Goal: Communication & Community: Answer question/provide support

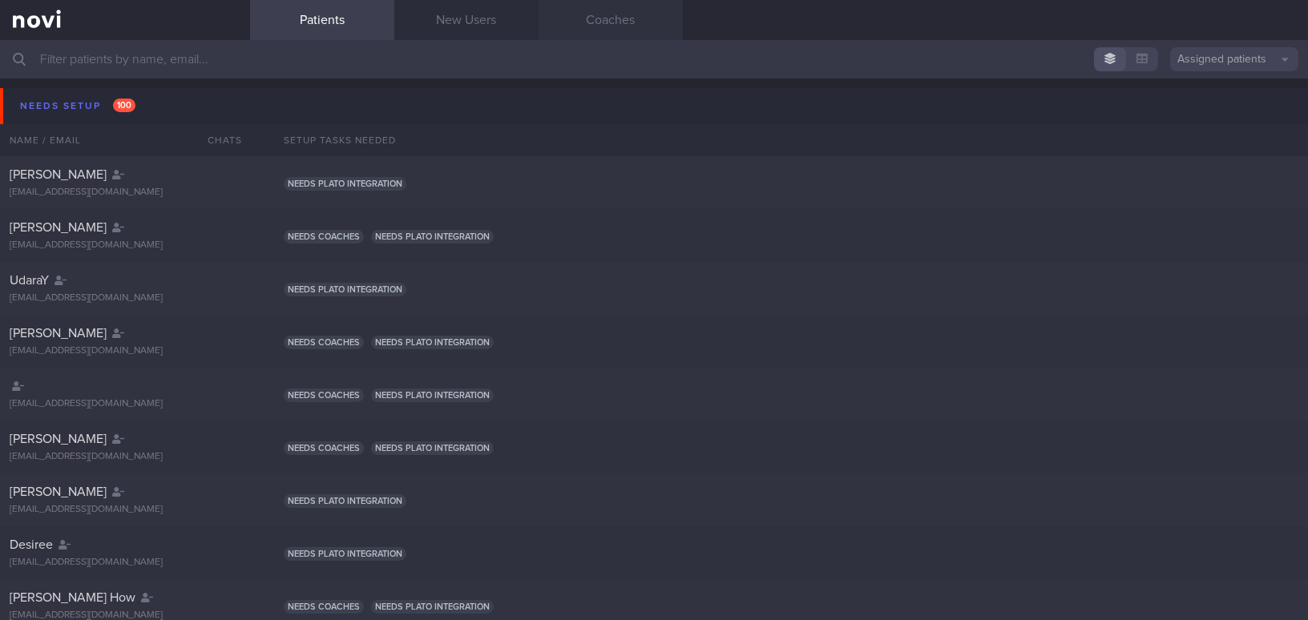
click at [604, 12] on link "Coaches" at bounding box center [611, 20] width 144 height 40
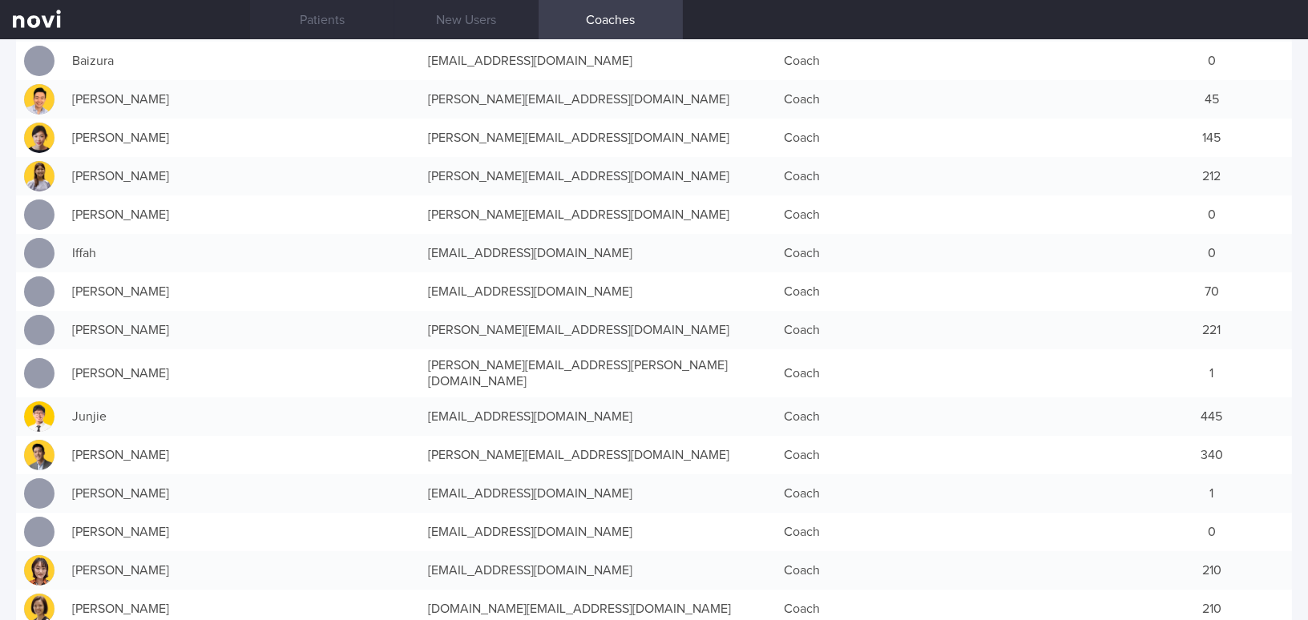
scroll to position [218, 0]
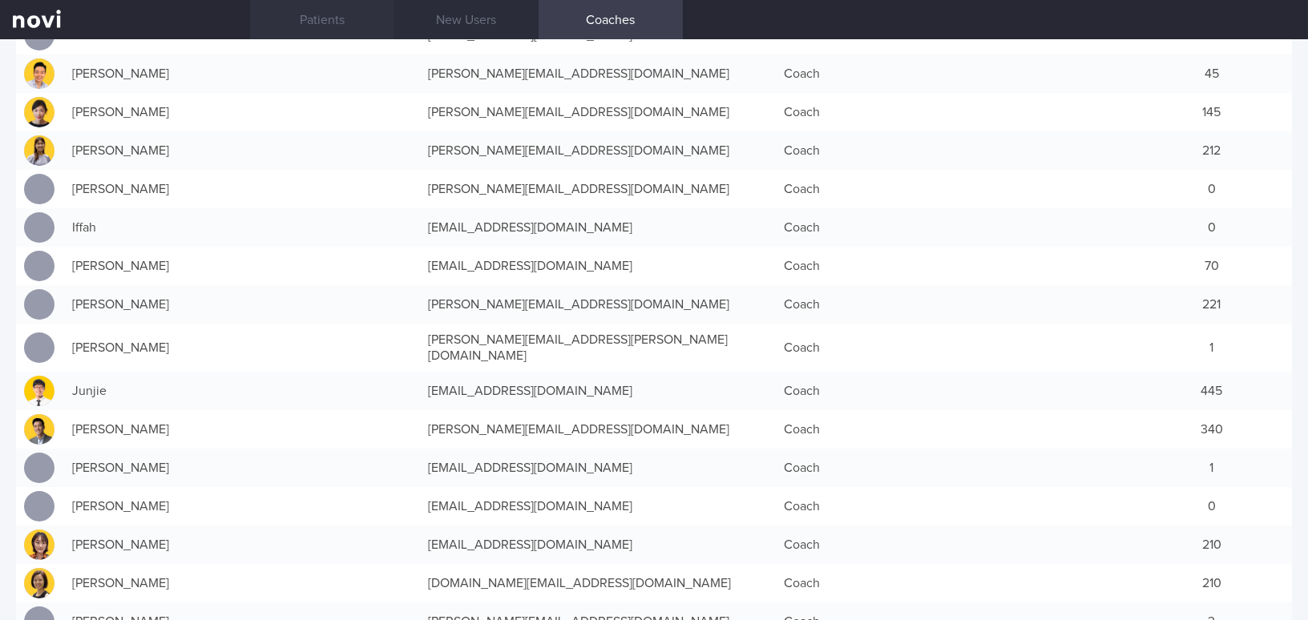
click at [301, 11] on link "Patients" at bounding box center [322, 20] width 144 height 40
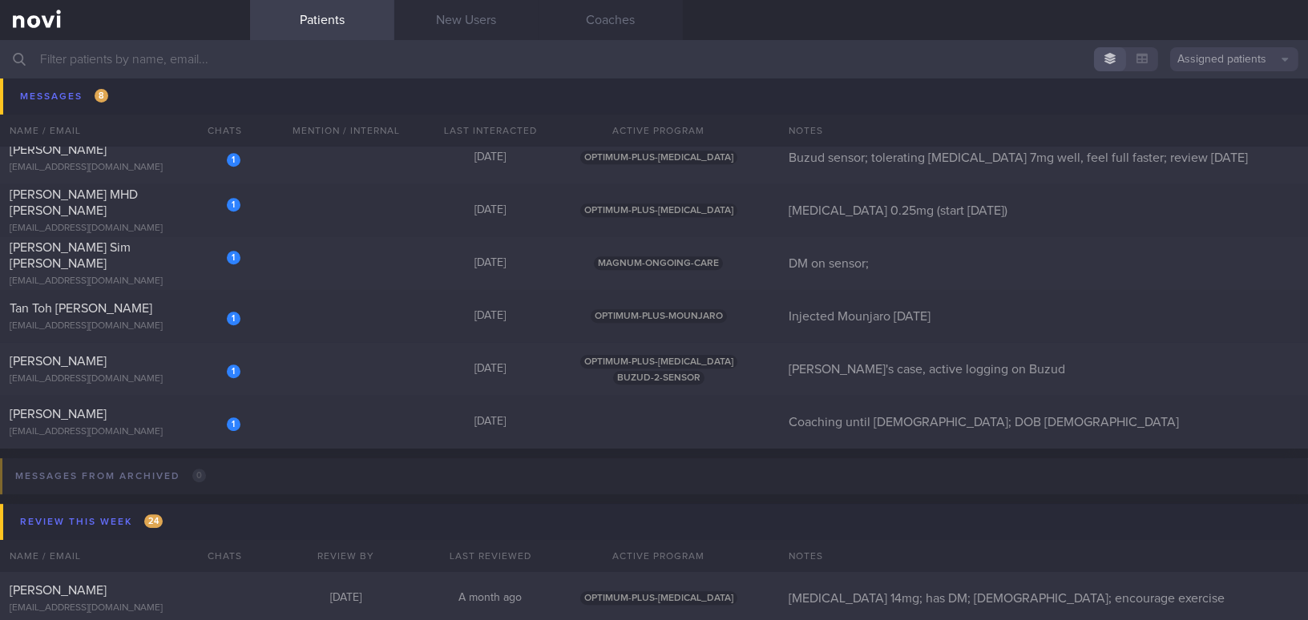
scroll to position [9110, 0]
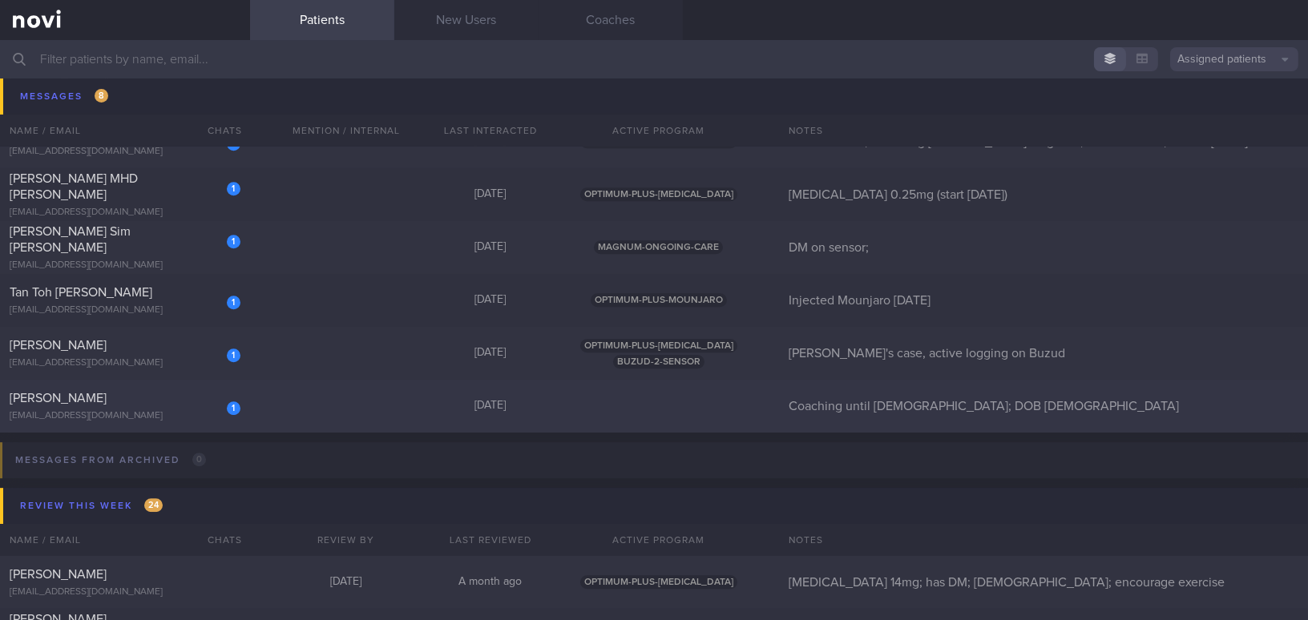
click at [191, 407] on div "1 [PERSON_NAME] [EMAIL_ADDRESS][DOMAIN_NAME]" at bounding box center [125, 406] width 250 height 32
select select "8"
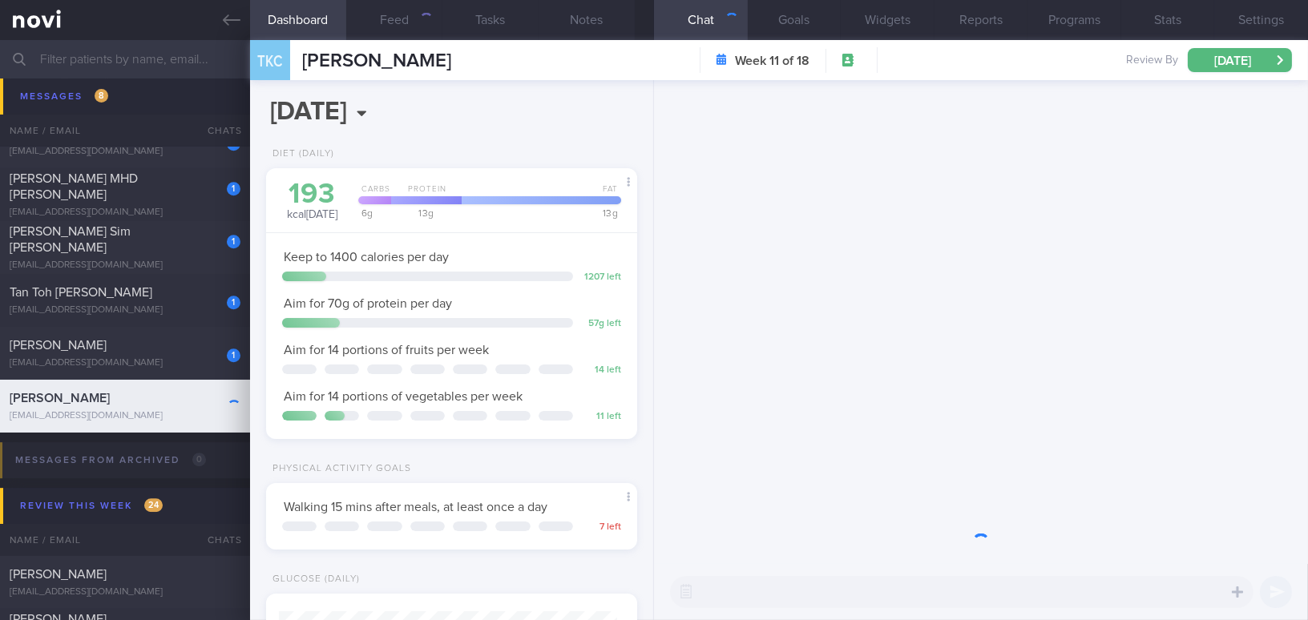
scroll to position [188, 331]
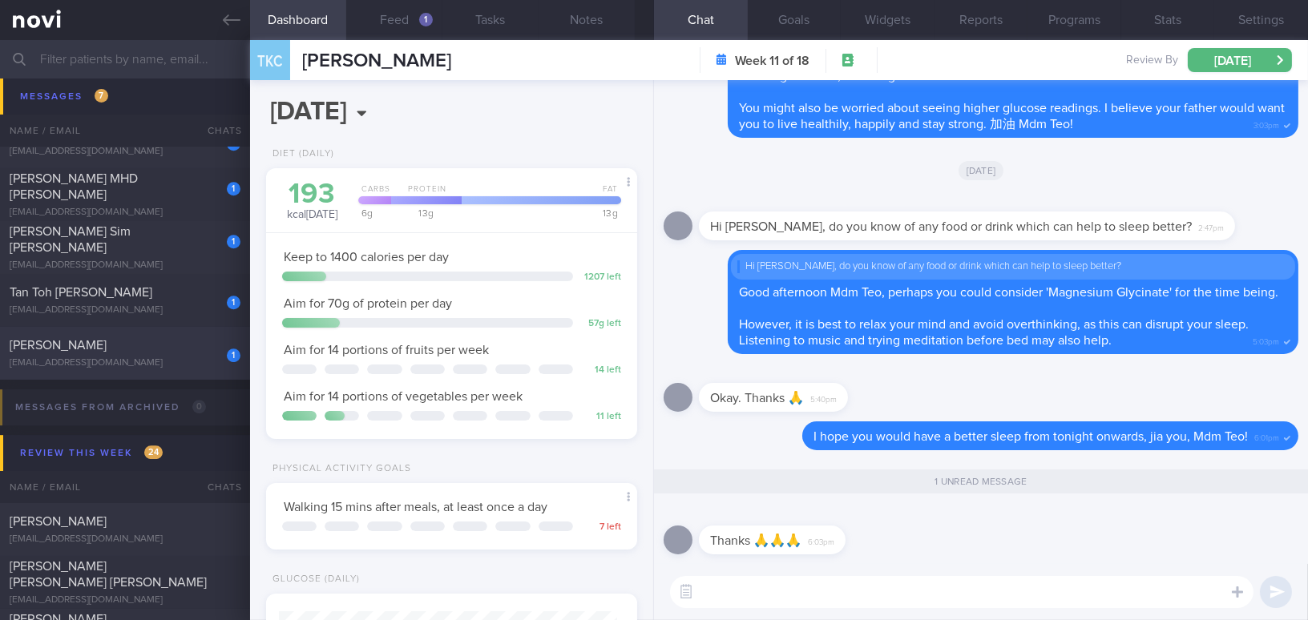
click at [197, 352] on div "[PERSON_NAME]" at bounding box center [123, 345] width 227 height 16
type input "[PERSON_NAME]'s case, active logging on Buzud"
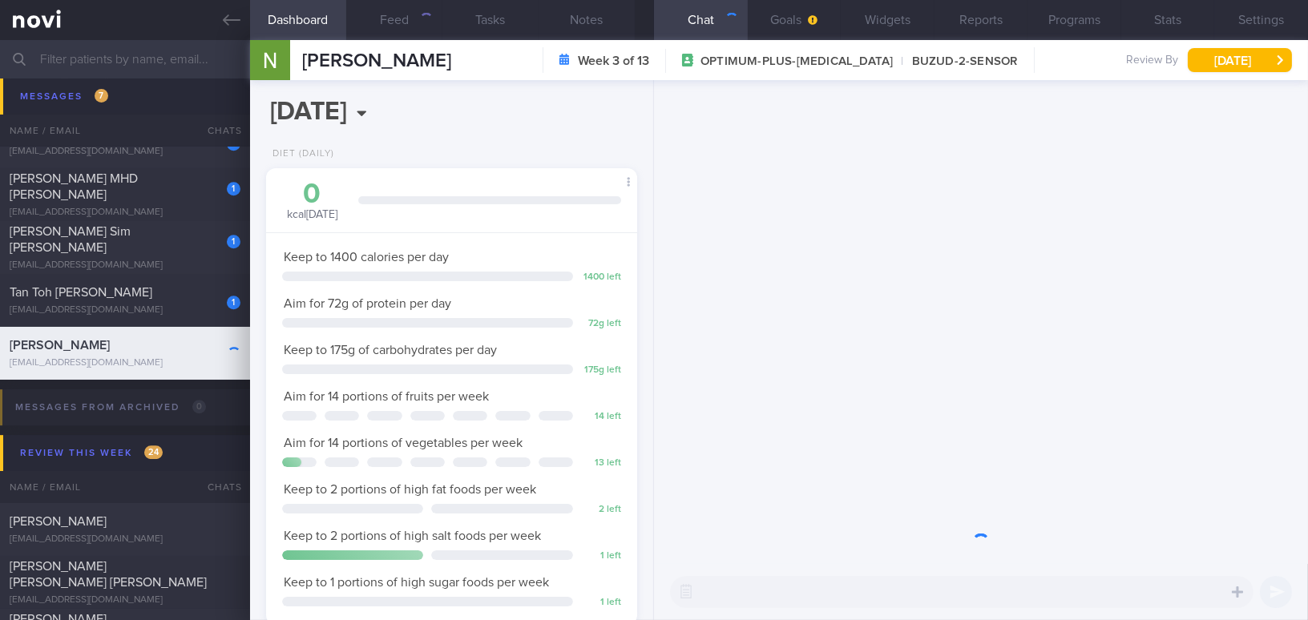
scroll to position [188, 331]
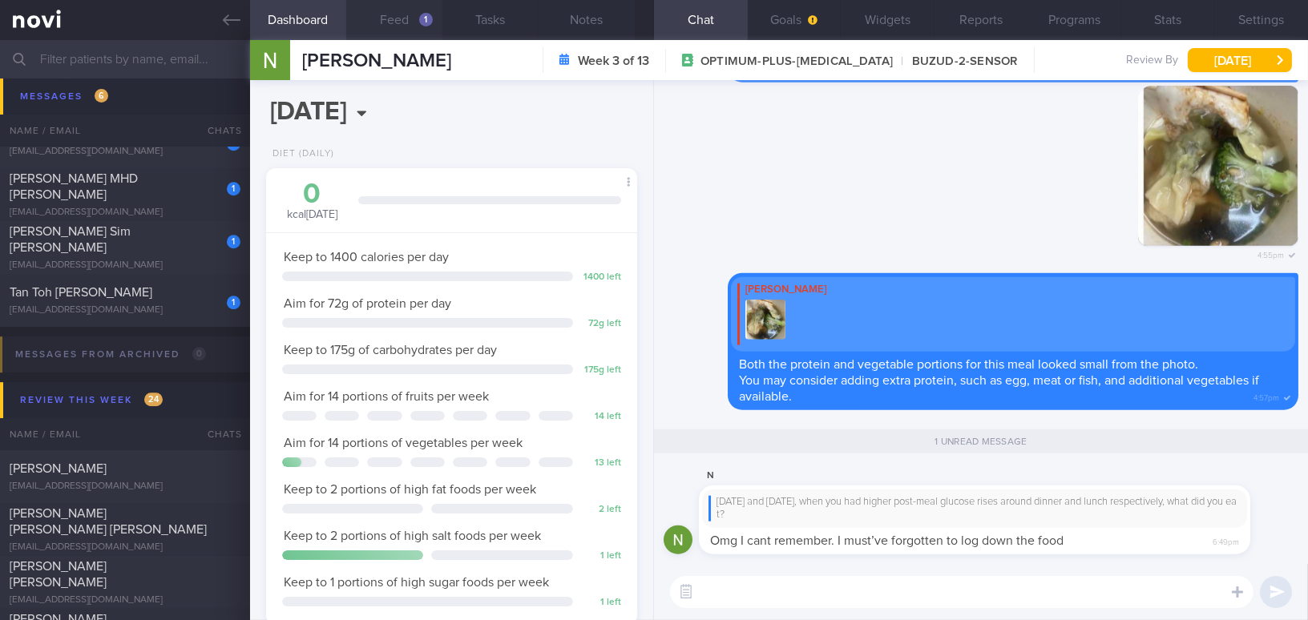
click at [408, 14] on button "Feed 1" at bounding box center [394, 20] width 96 height 40
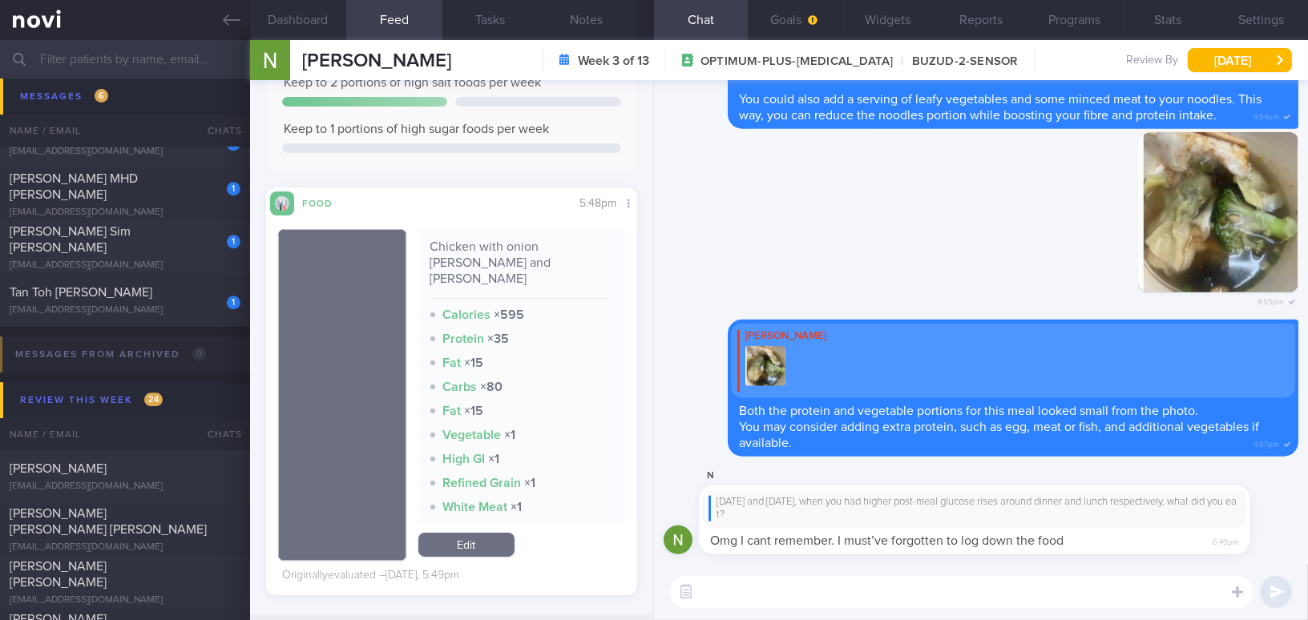
scroll to position [85, 339]
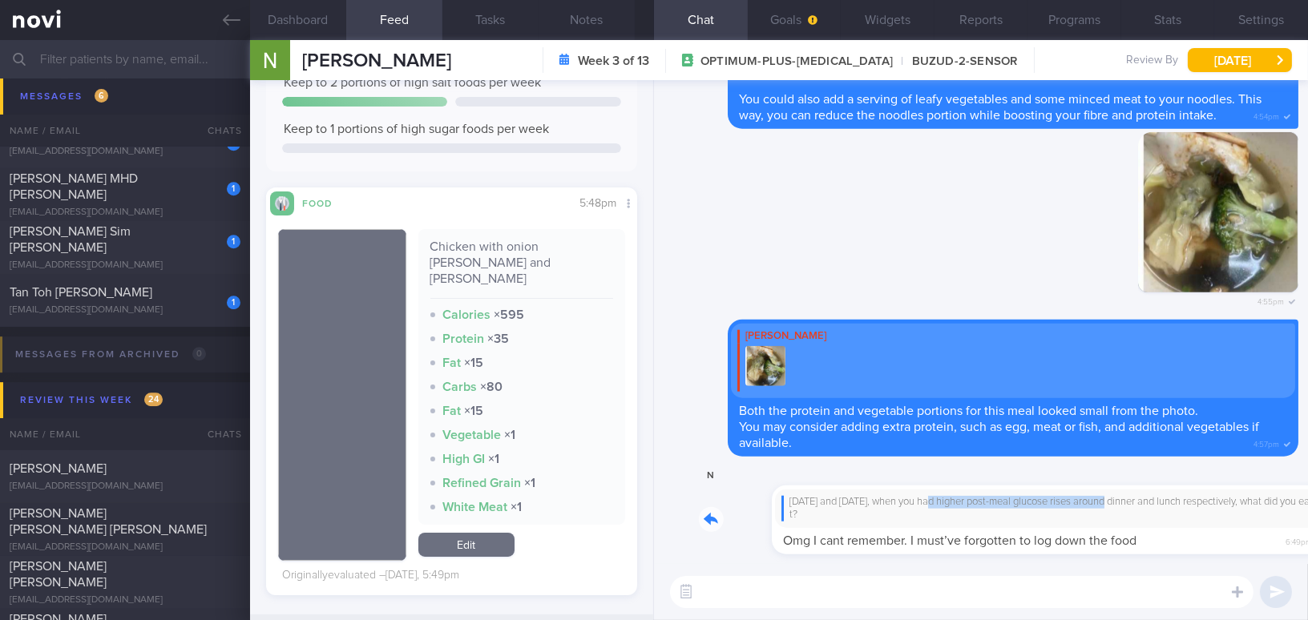
drag, startPoint x: 867, startPoint y: 500, endPoint x: 1061, endPoint y: 482, distance: 195.7
click at [1024, 488] on div "N [DATE] and [DATE], when you had higher post-meal glucose rises around dinner …" at bounding box center [999, 511] width 600 height 89
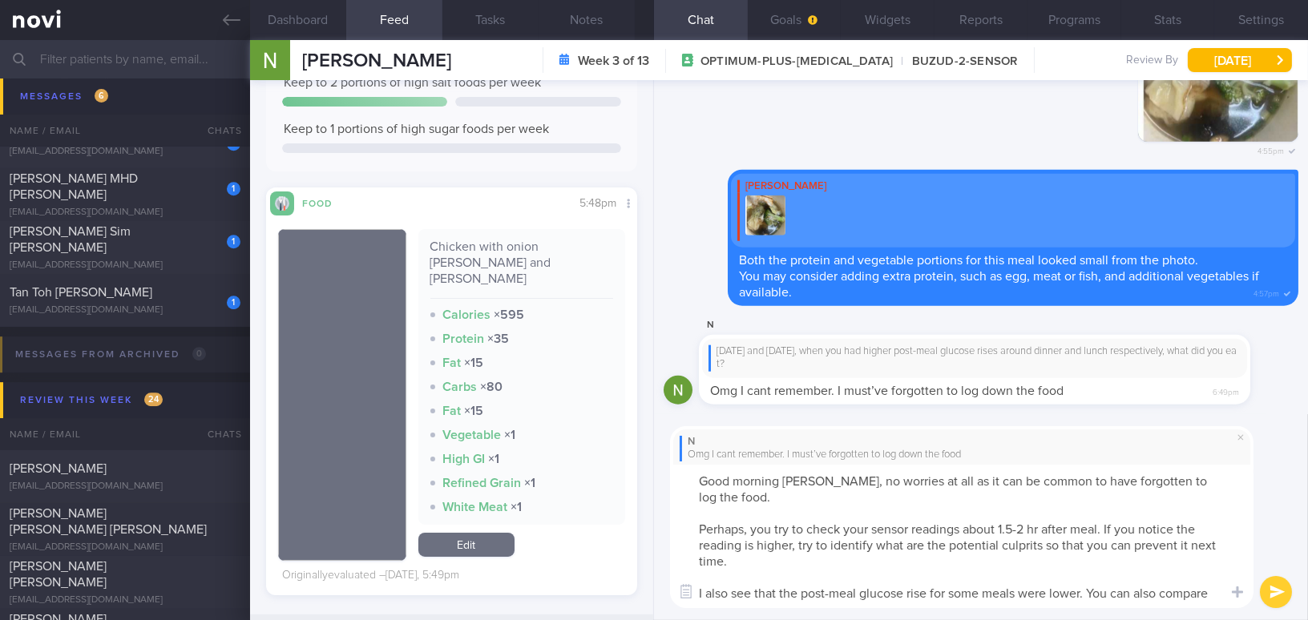
scroll to position [0, 0]
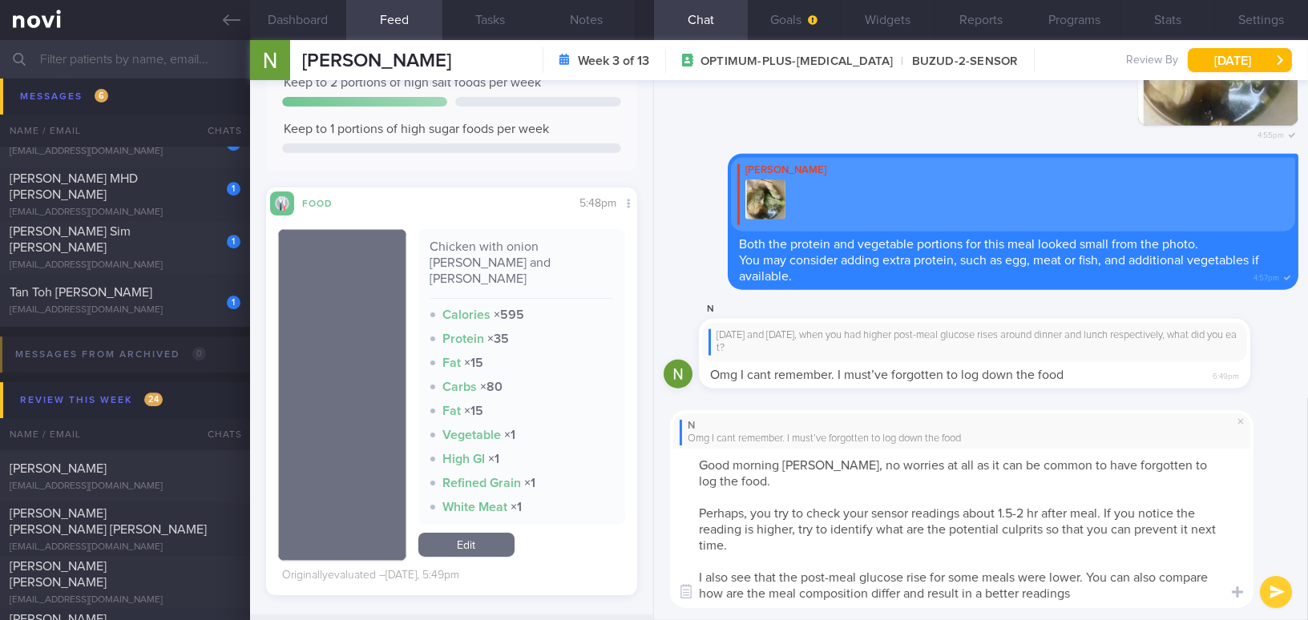
drag, startPoint x: 832, startPoint y: 464, endPoint x: 1126, endPoint y: 592, distance: 320.9
click at [1024, 566] on textarea "Good morning [PERSON_NAME], no worries at all as it can be common to have forgo…" at bounding box center [962, 529] width 584 height 160
click at [807, 509] on textarea "Good morning [PERSON_NAME], no worries at all as it can be common to have forgo…" at bounding box center [962, 529] width 584 height 160
drag, startPoint x: 831, startPoint y: 464, endPoint x: 1108, endPoint y: 609, distance: 312.3
click at [1024, 566] on div "N Omg I cant remember. I must’ve forgotten to log down the food Good morning [P…" at bounding box center [981, 509] width 654 height 223
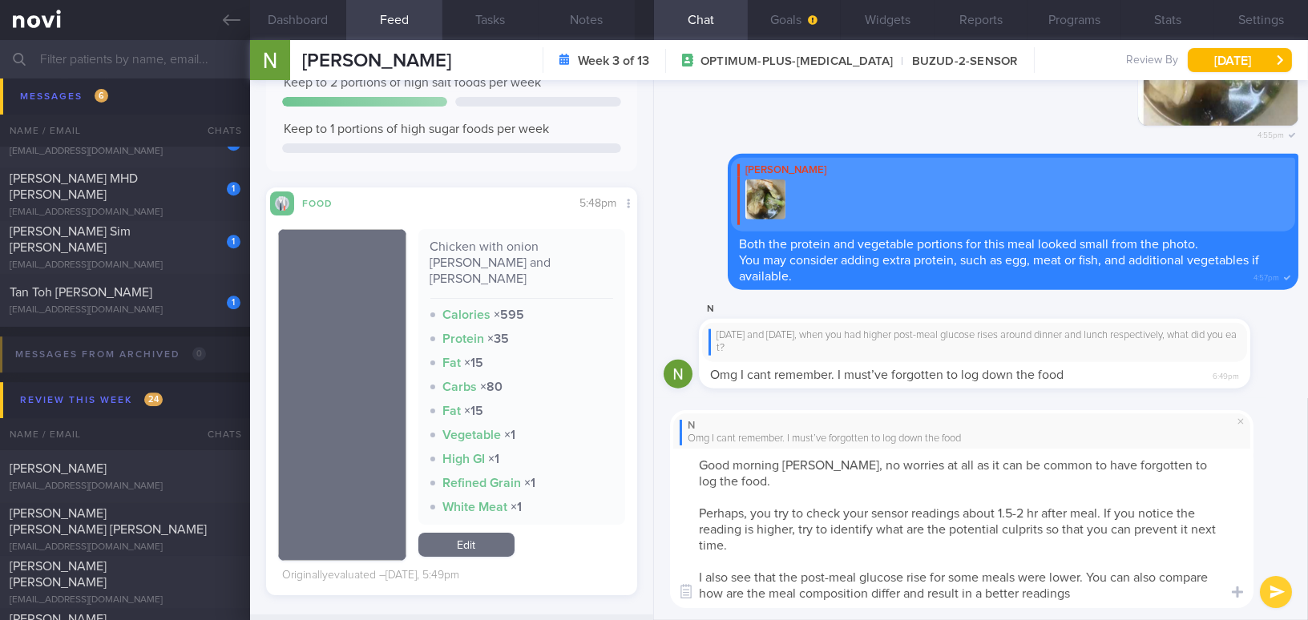
paste textarea "No worries at all — it’s quite common to forget to log food. Perhaps you could …"
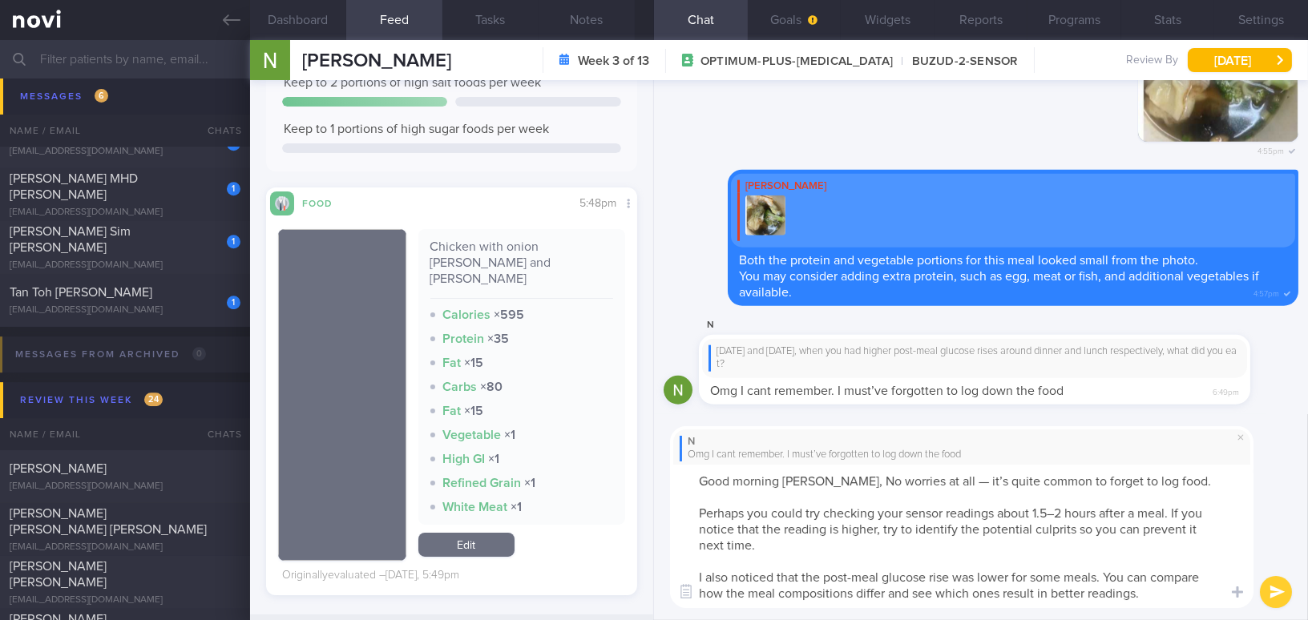
click at [836, 482] on textarea "Good morning [PERSON_NAME], No worries at all — it’s quite common to forget to …" at bounding box center [962, 536] width 584 height 143
click at [950, 482] on textarea "Good morning [PERSON_NAME], no worries at all — it’s quite common to forget to …" at bounding box center [962, 536] width 584 height 143
click at [1024, 510] on textarea "Good morning [PERSON_NAME], no worries at all, it is quite common to forget to …" at bounding box center [962, 536] width 584 height 143
type textarea "Good morning [PERSON_NAME], no worries at all, it is quite common to forget to …"
click at [1024, 566] on button "submit" at bounding box center [1276, 592] width 32 height 32
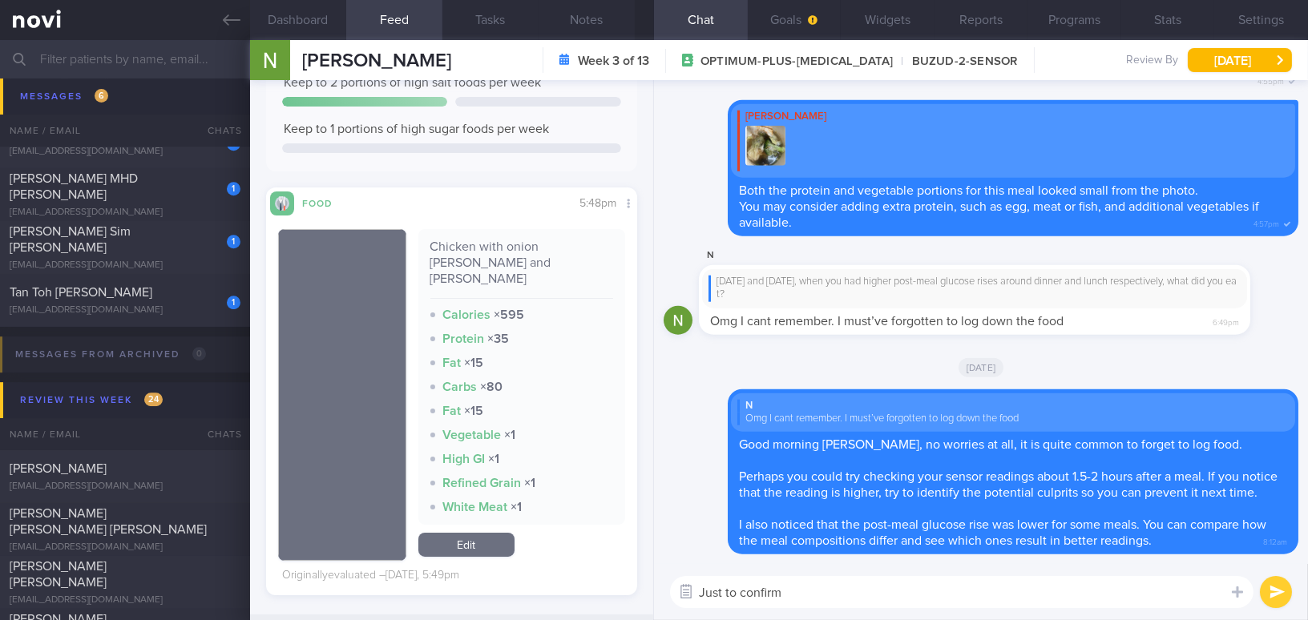
drag, startPoint x: 790, startPoint y: 591, endPoint x: 681, endPoint y: 589, distance: 109.0
click at [681, 566] on div "Chat Templates Admin [MEDICAL_DATA] Weight Nutrition Physical Activity Infograp…" at bounding box center [981, 592] width 654 height 56
paste textarea ", has there been any issue with your sensor? I noticed there haven’t been any r…"
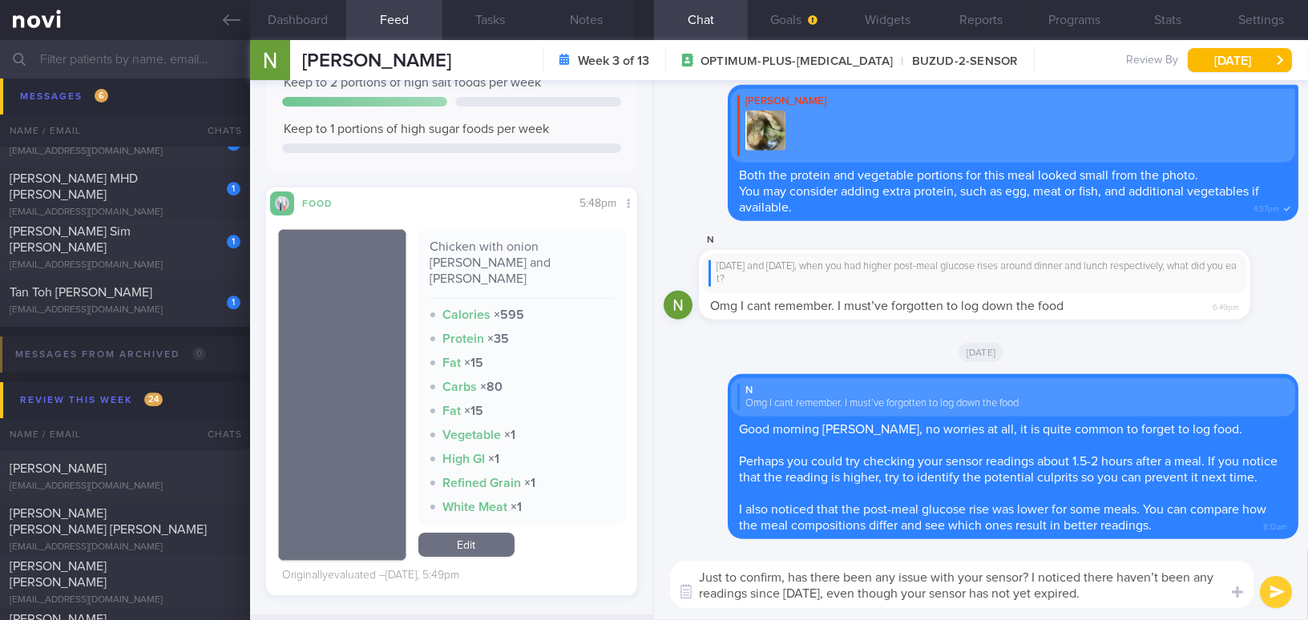
click at [1024, 566] on textarea "Just to confirm, has there been any issue with your sensor? I noticed there hav…" at bounding box center [962, 584] width 584 height 47
type textarea "Just to confirm, has there been any issue with your sensor? I noticed there hav…"
click at [1024, 566] on button "submit" at bounding box center [1276, 592] width 32 height 32
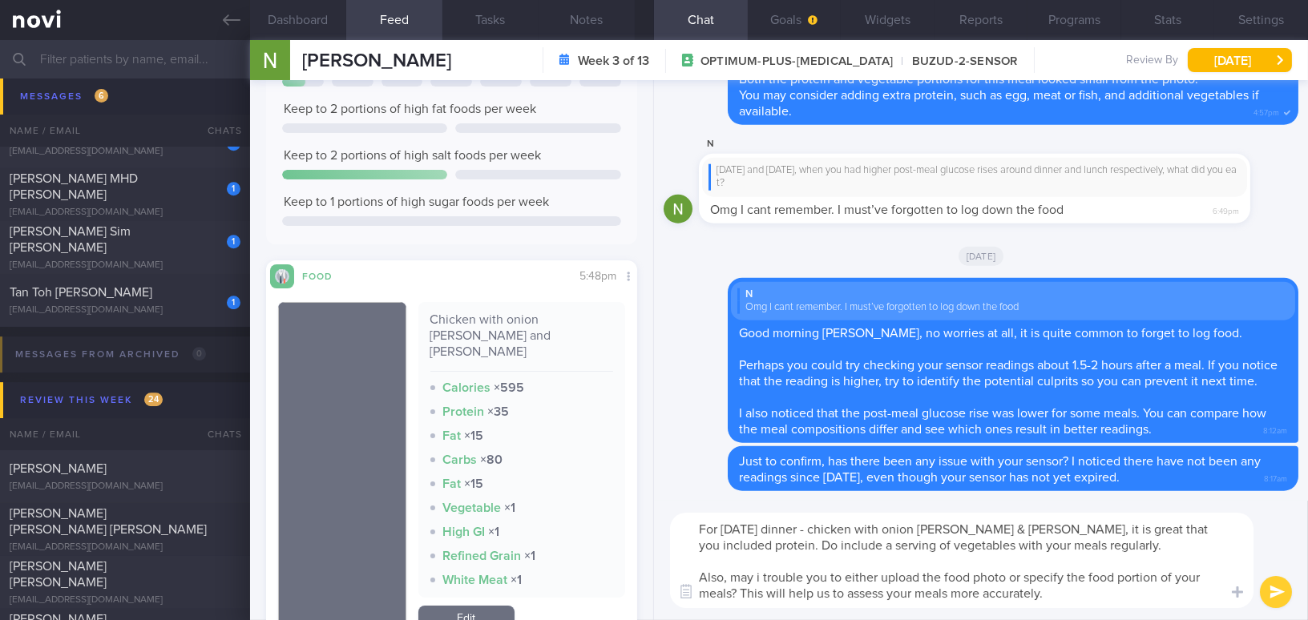
drag, startPoint x: 1057, startPoint y: 592, endPoint x: 653, endPoint y: 503, distance: 412.9
click at [654, 503] on div "For [DATE] dinner - chicken with onion [PERSON_NAME] & [PERSON_NAME], it is gre…" at bounding box center [981, 560] width 654 height 119
type textarea "For yesterday's dinner - chicken with onion curry & rice, it is great that you …"
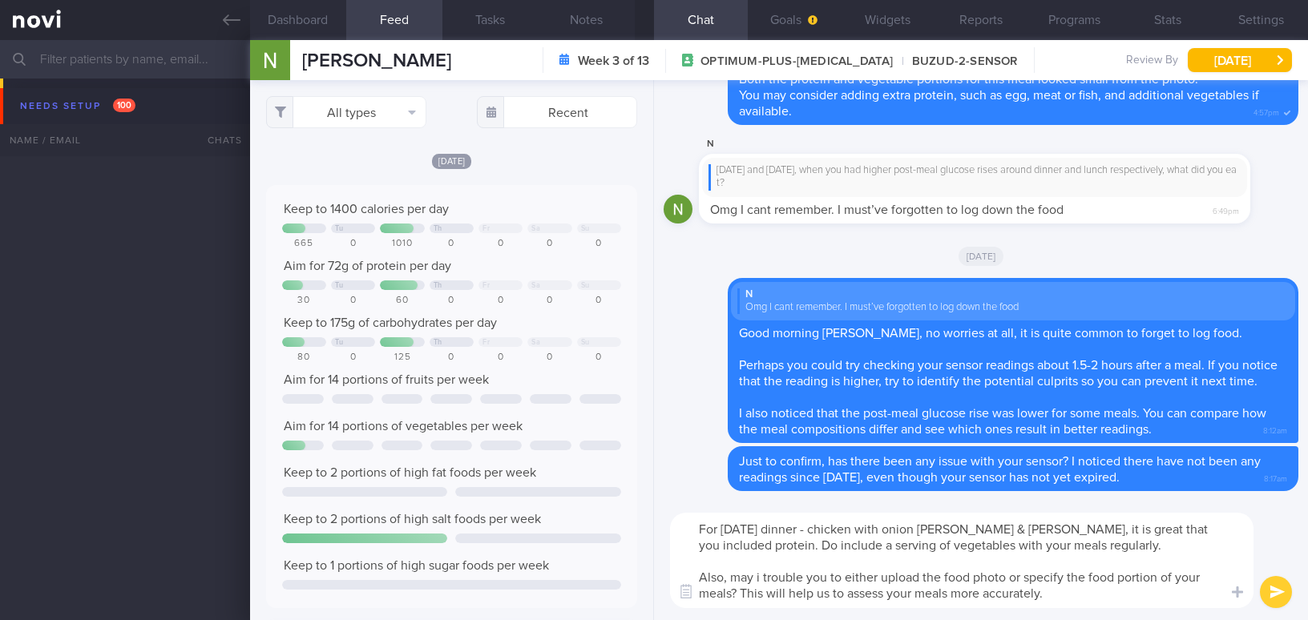
select select "8"
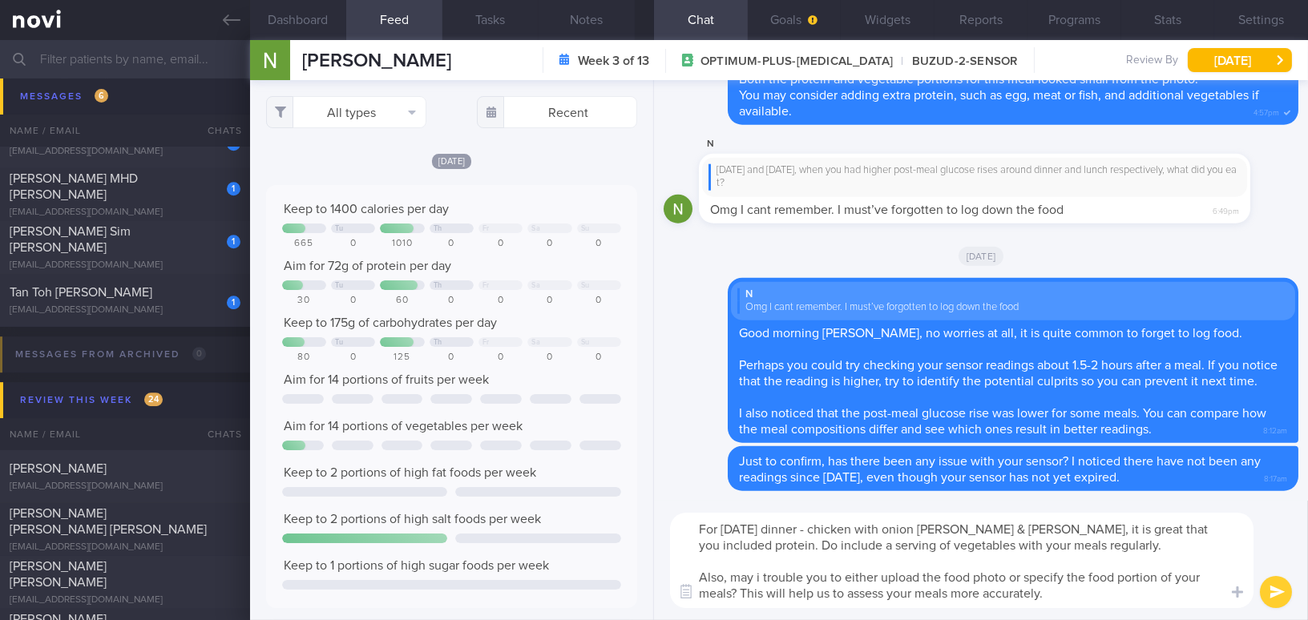
scroll to position [364, 0]
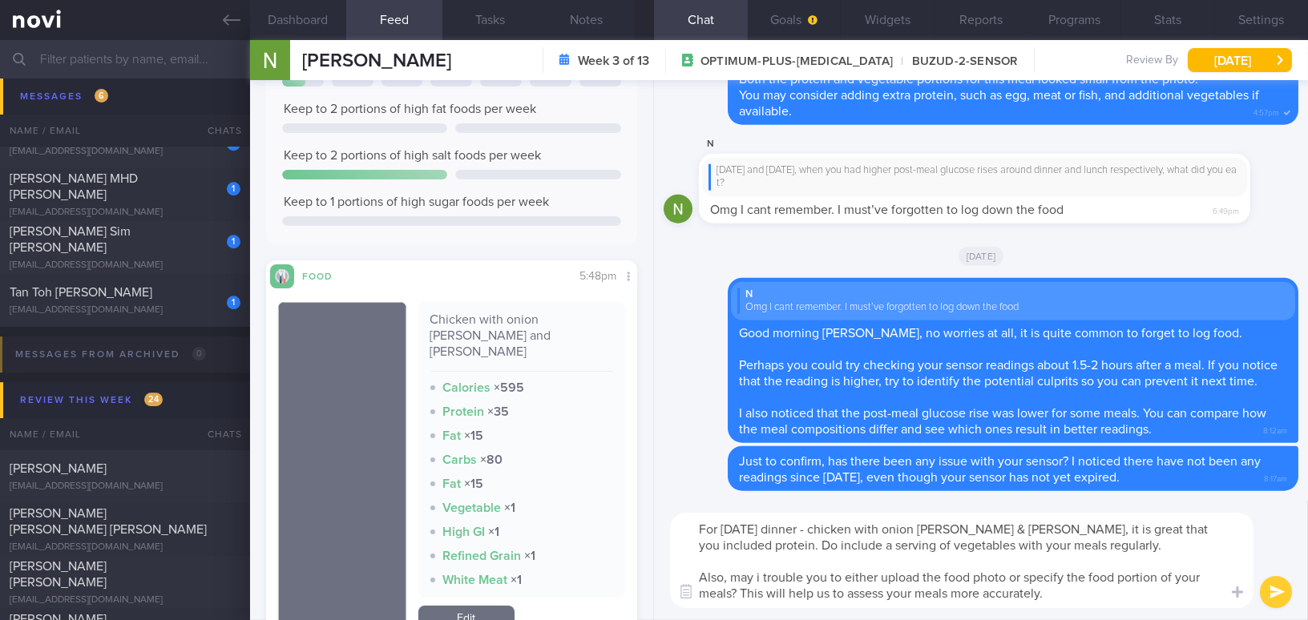
click at [855, 568] on textarea "For [DATE] dinner - chicken with onion [PERSON_NAME] & [PERSON_NAME], it is gre…" at bounding box center [962, 560] width 584 height 95
drag, startPoint x: 1065, startPoint y: 599, endPoint x: 604, endPoint y: 495, distance: 472.6
click at [604, 495] on div "Dashboard Feed 1 Tasks Notes Chat Goals Widgets Reports Programs Stats Settings…" at bounding box center [779, 330] width 1058 height 580
paste textarea "— chicken with onion curry and rice — it’s great that you included protein. Do …"
click at [836, 527] on textarea "For yesterday's dinner — chicken with onion curry and rice — it’s great that yo…" at bounding box center [962, 560] width 584 height 95
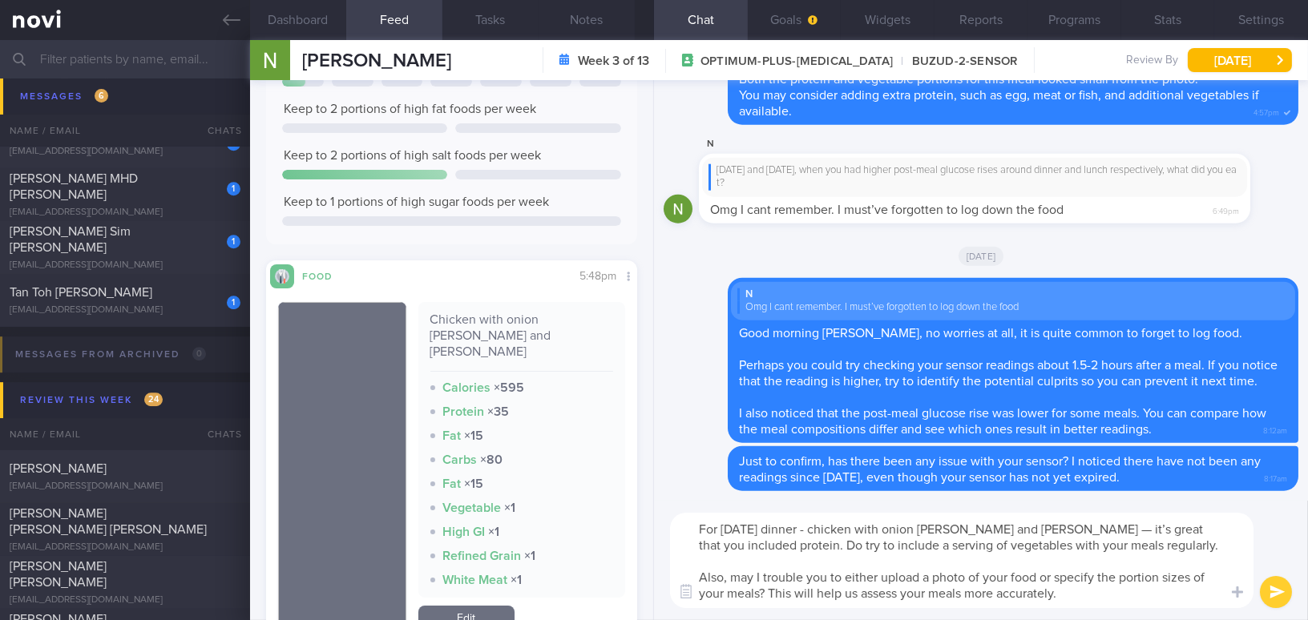
click at [1049, 526] on textarea "For yesterday's dinner - chicken with onion curry and rice — it’s great that yo…" at bounding box center [962, 560] width 584 height 95
drag, startPoint x: 923, startPoint y: 576, endPoint x: 1012, endPoint y: 580, distance: 88.3
click at [1012, 580] on textarea "For yesterday's dinner - chicken with onion curry and rice, it is great that yo…" at bounding box center [962, 560] width 584 height 95
click at [1014, 596] on textarea "For yesterday's dinner - chicken with onion curry and rice, it is great that yo…" at bounding box center [962, 560] width 584 height 95
click at [1067, 594] on textarea "For yesterday's dinner - chicken with onion curry and rice, it is great that yo…" at bounding box center [962, 560] width 584 height 95
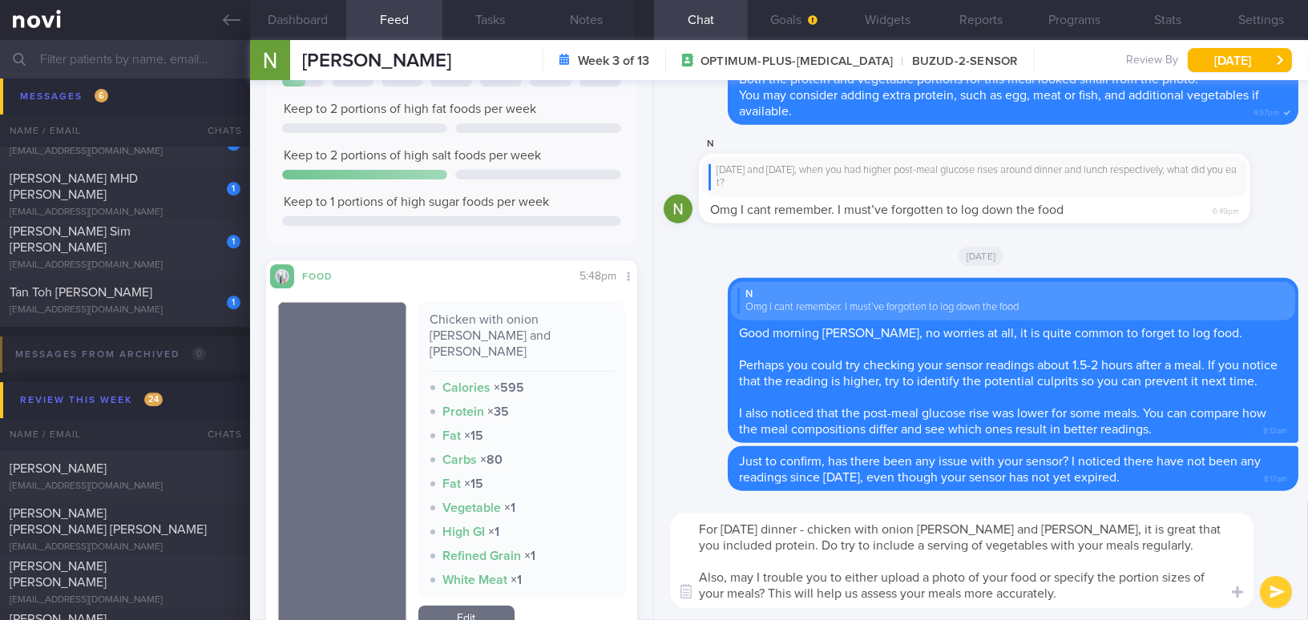
type textarea "For yesterday's dinner - chicken with onion curry and rice, it is great that yo…"
click at [1275, 592] on button "submit" at bounding box center [1276, 592] width 32 height 32
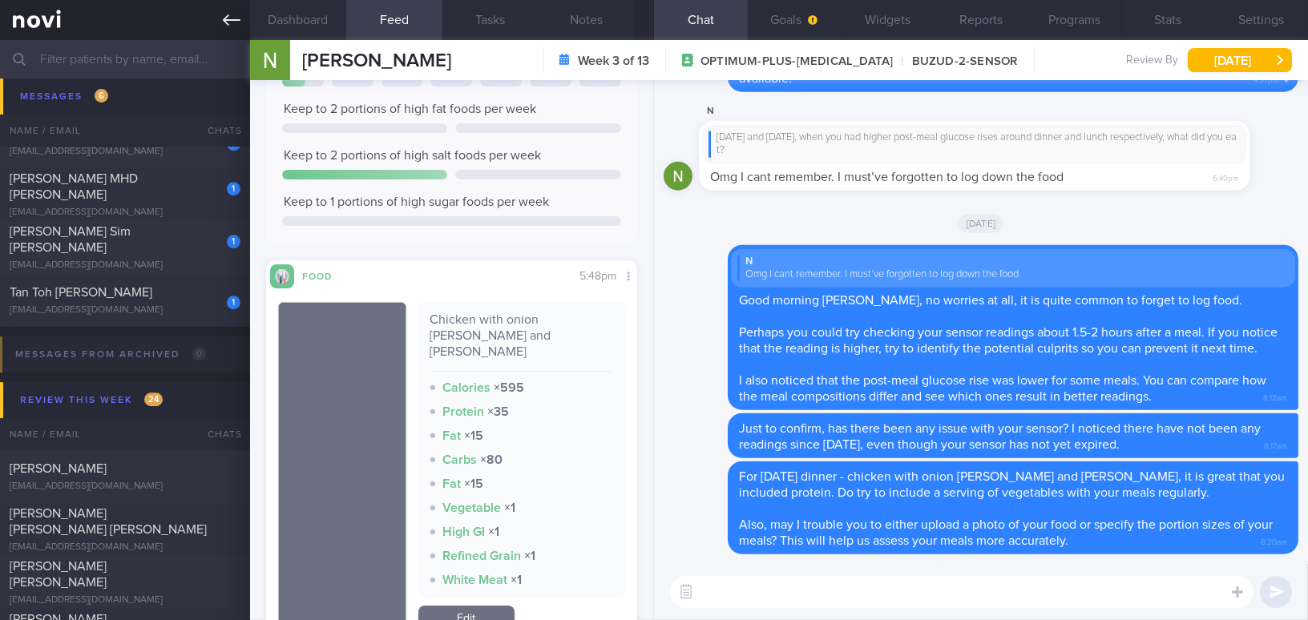
click at [239, 19] on icon at bounding box center [232, 19] width 18 height 11
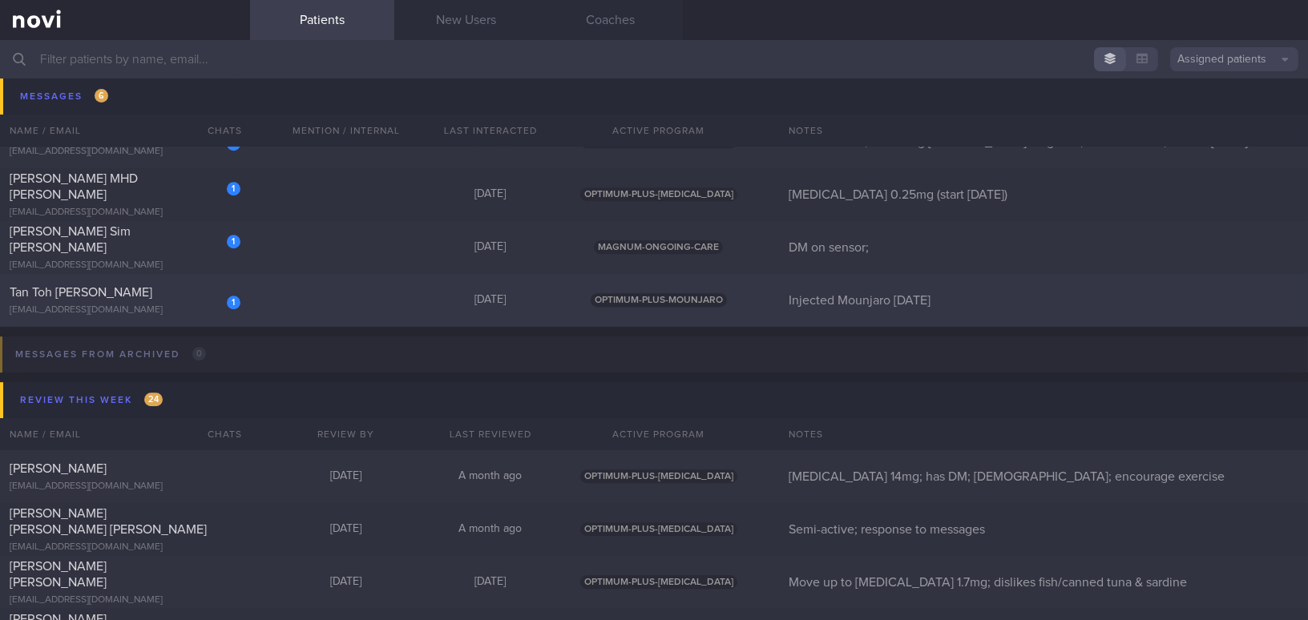
click at [163, 296] on div "Tan Toh [PERSON_NAME]" at bounding box center [123, 293] width 227 height 16
select select "8"
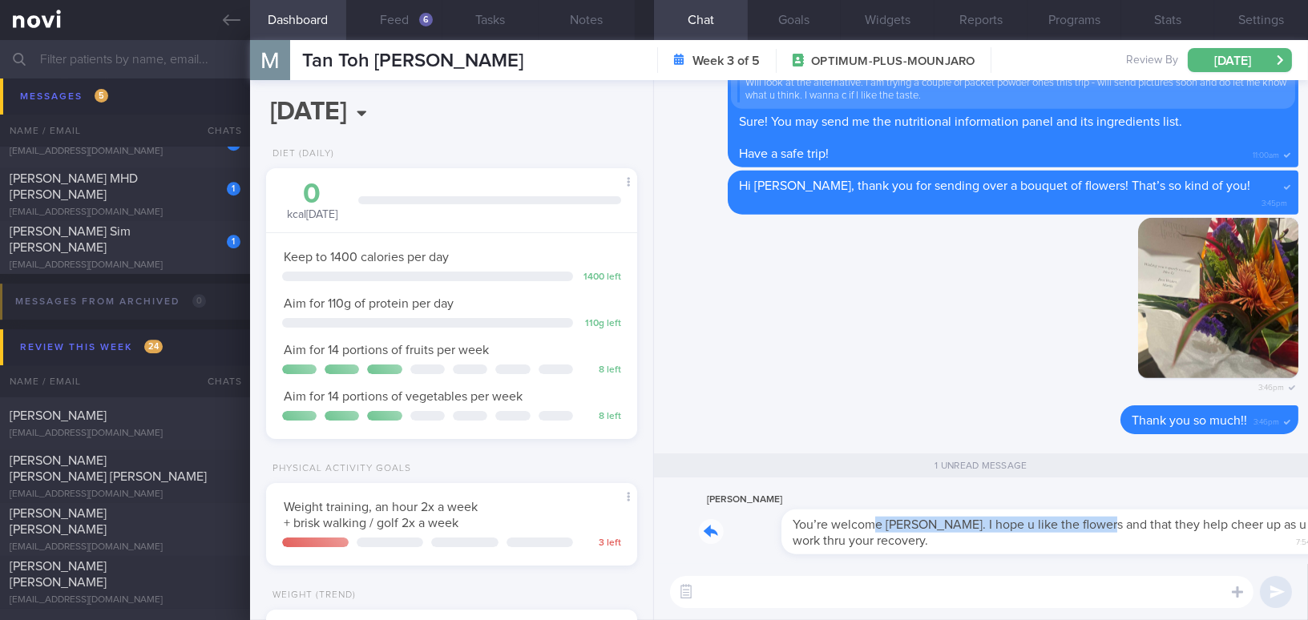
drag, startPoint x: 790, startPoint y: 511, endPoint x: 1010, endPoint y: 521, distance: 219.9
click at [1010, 521] on div "Martin Tan You’re welcome Mee Li. I hope u like the flowers and that they help …" at bounding box center [999, 523] width 600 height 64
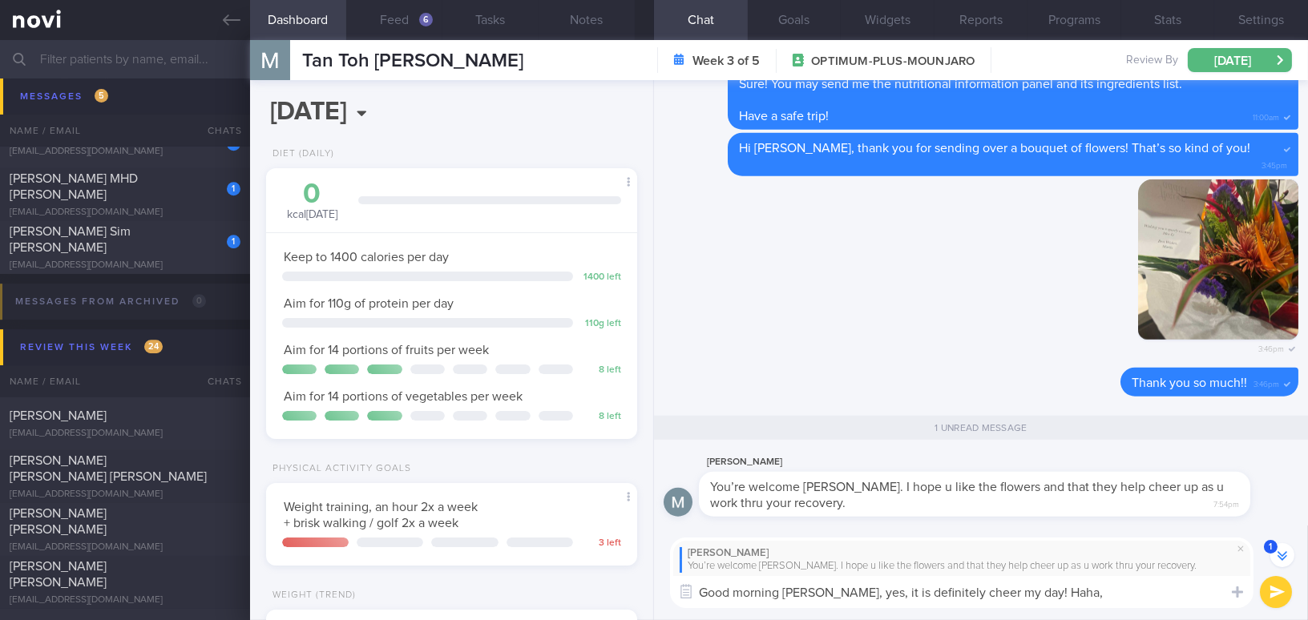
drag, startPoint x: 827, startPoint y: 587, endPoint x: 1091, endPoint y: 588, distance: 263.7
click at [1091, 588] on textarea "Good morning Martin, yes, it is definitely cheer my day! Haha," at bounding box center [962, 592] width 584 height 32
click at [843, 599] on textarea "Good morning Martin, yes, it is definitely cheer my day! Haha," at bounding box center [962, 592] width 584 height 32
drag, startPoint x: 824, startPoint y: 592, endPoint x: 1073, endPoint y: 600, distance: 248.6
click at [1073, 600] on textarea "Good morning Martin, yes, it is definitely cheer my day! Haha," at bounding box center [962, 592] width 584 height 32
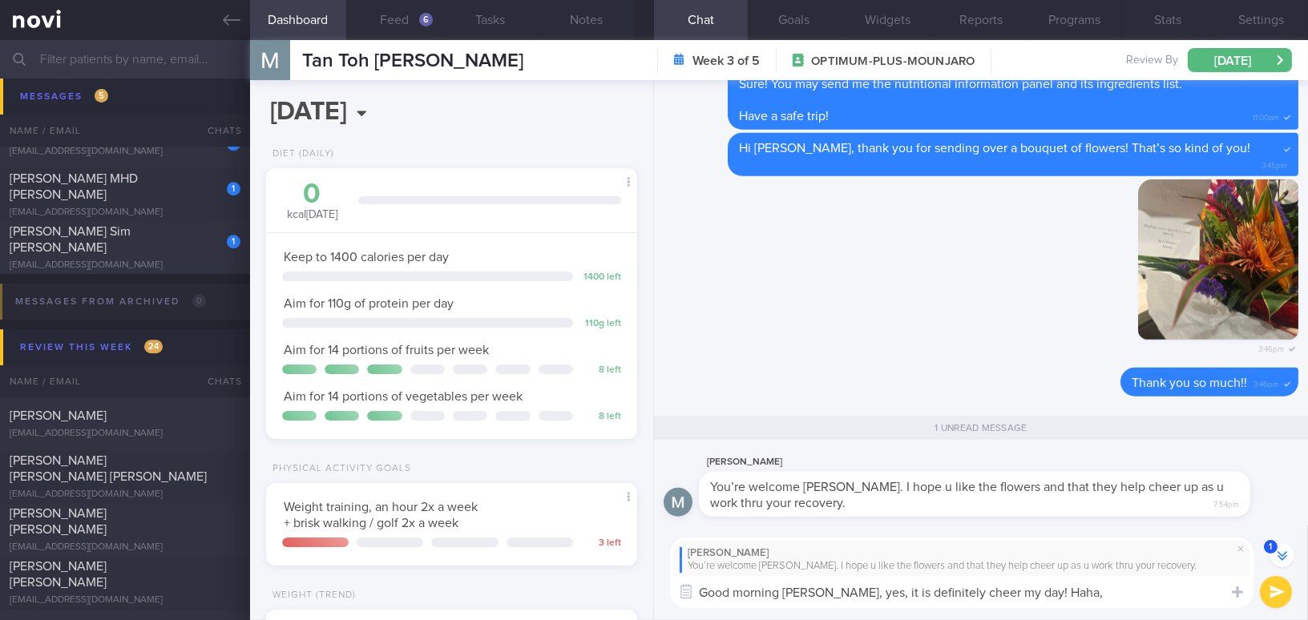
paste textarea "Yes, it definitely cheered up my day! Thank you so much for your kind gesture!"
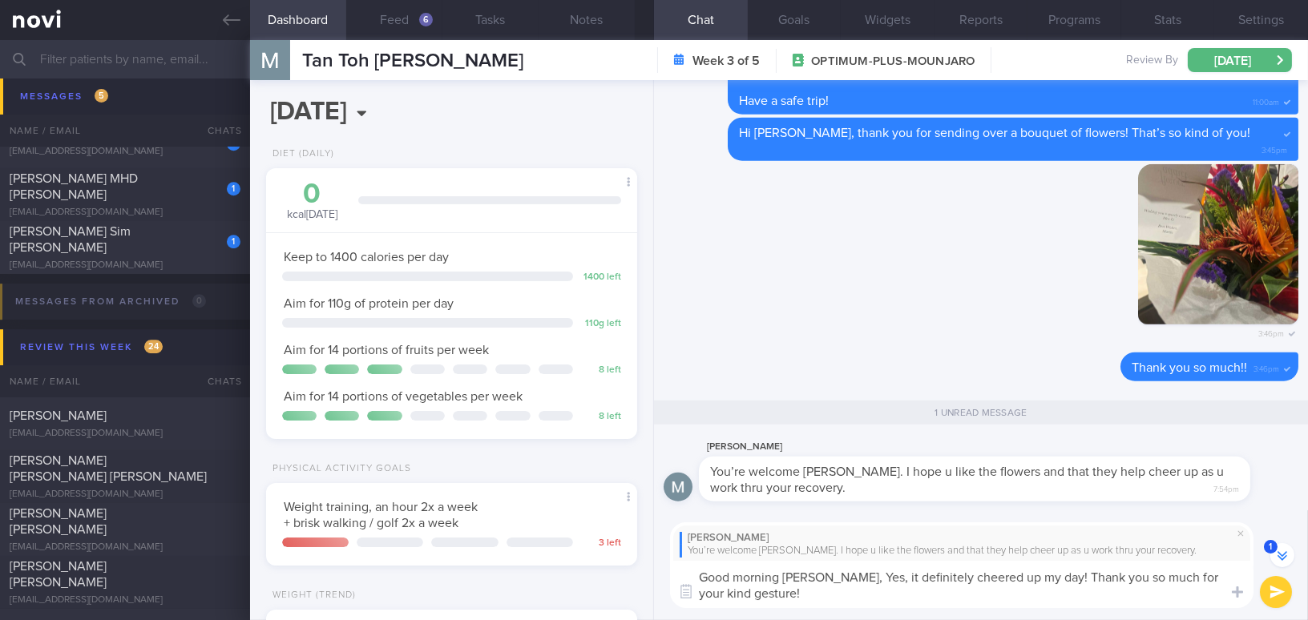
scroll to position [-15, 0]
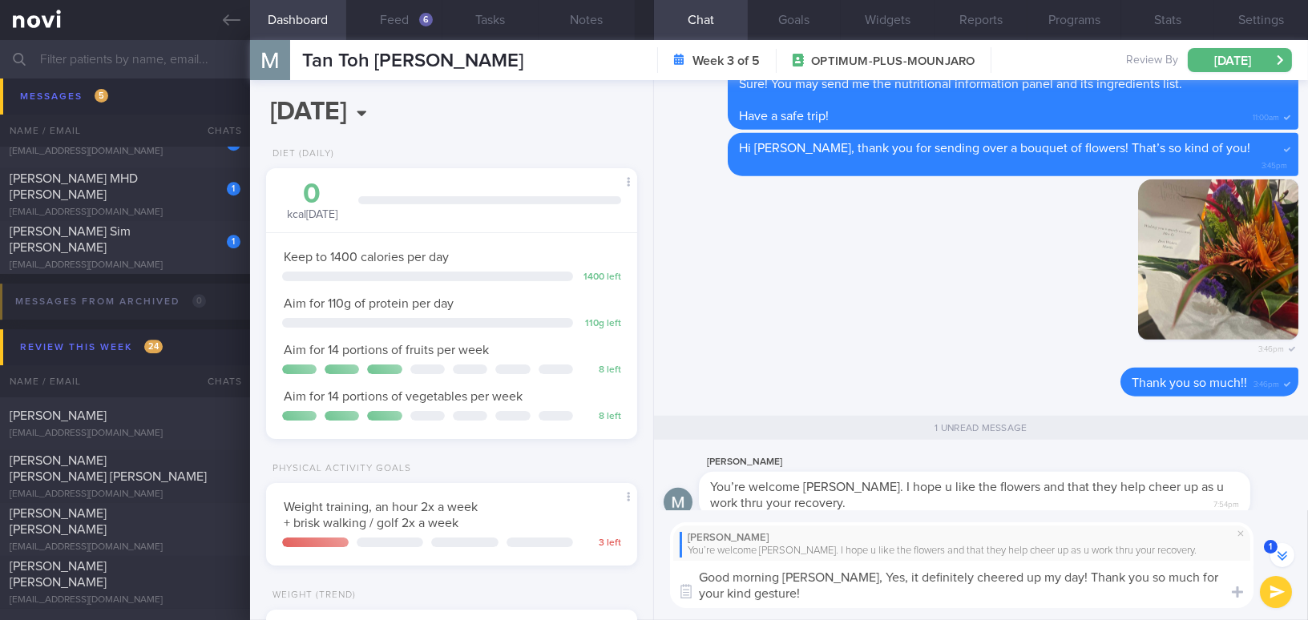
click at [828, 576] on textarea "Good morning Martin, Yes, it definitely cheered up my day! Thank you so much fo…" at bounding box center [962, 584] width 584 height 47
click at [762, 592] on textarea "Good morning Martin, yes, it definitely cheered up my day! Thank you so much fo…" at bounding box center [962, 584] width 584 height 47
type textarea "Good morning Martin, yes, it definitely cheered up my day! Thank you so much fo…"
click at [1271, 588] on button "submit" at bounding box center [1276, 592] width 32 height 32
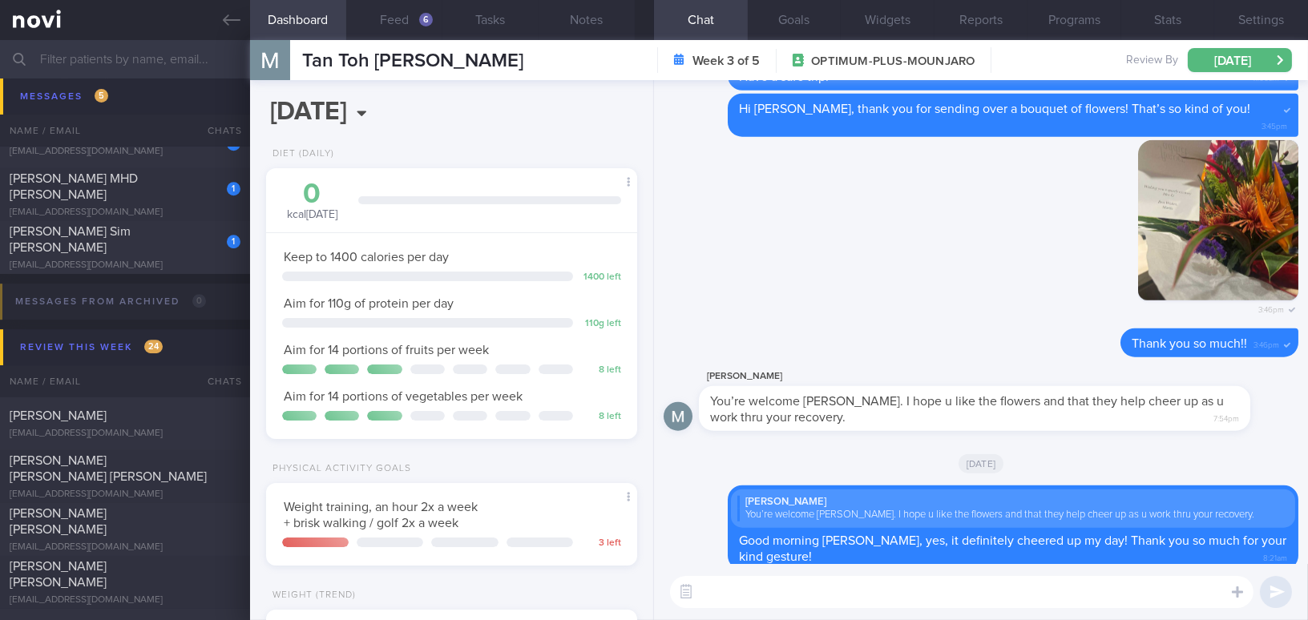
scroll to position [0, 0]
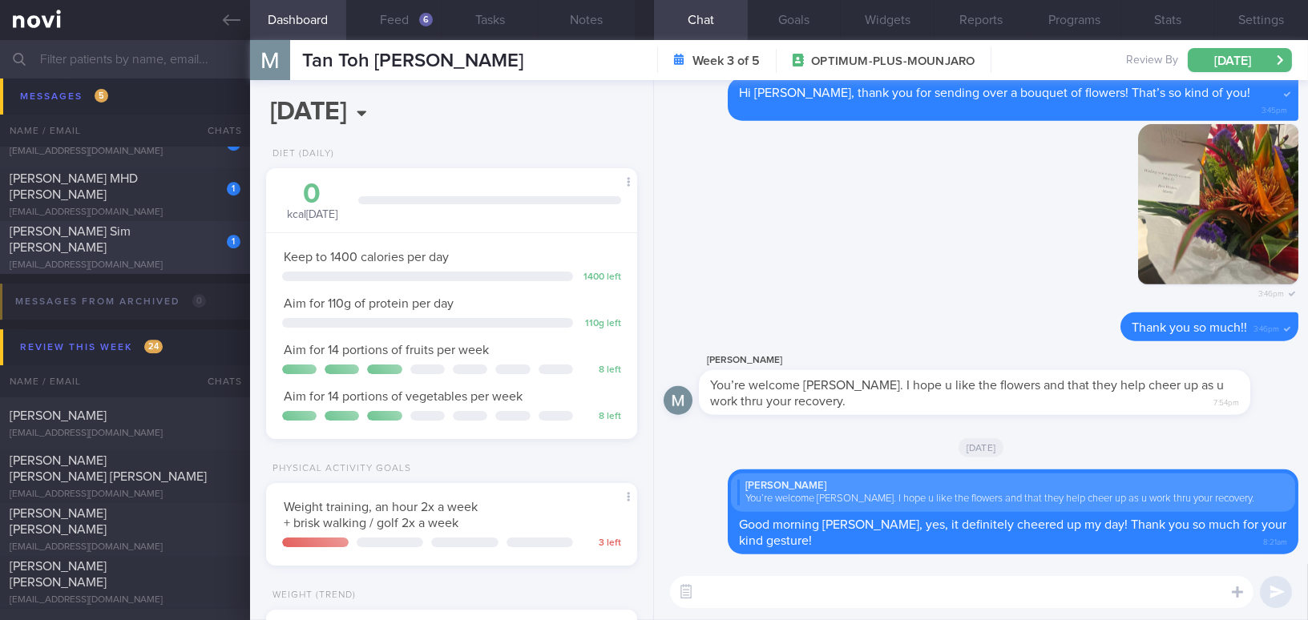
click at [190, 243] on div "[PERSON_NAME] Sim [PERSON_NAME]" at bounding box center [123, 240] width 227 height 32
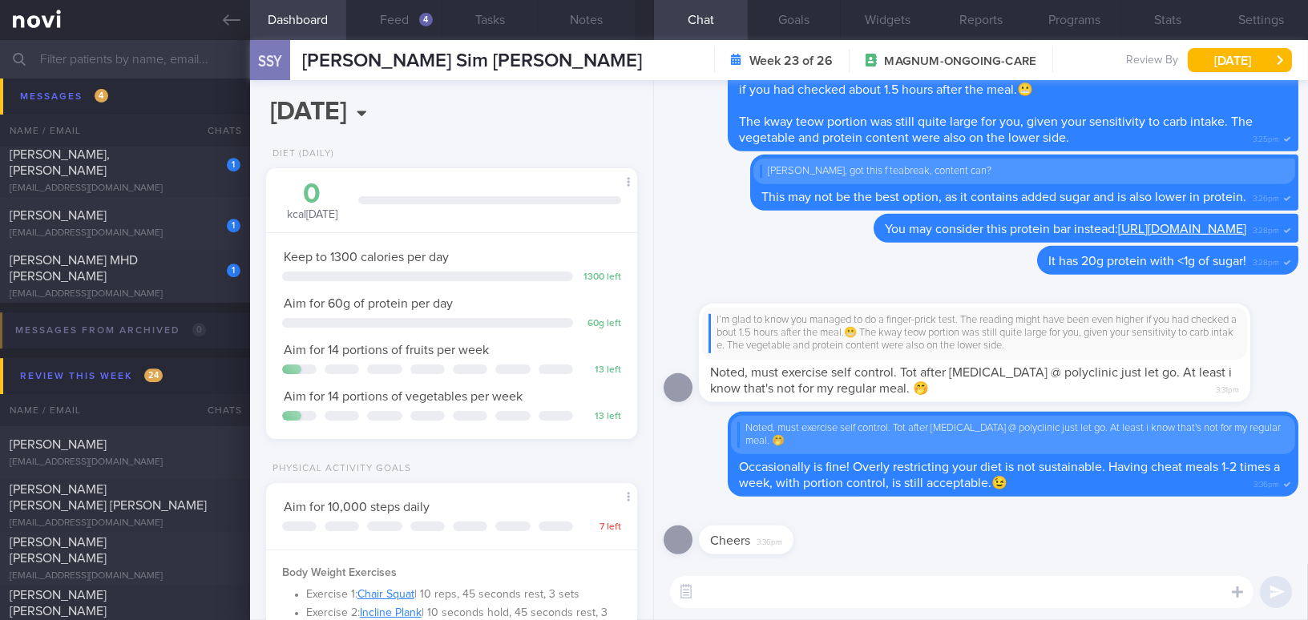
scroll to position [8964, 0]
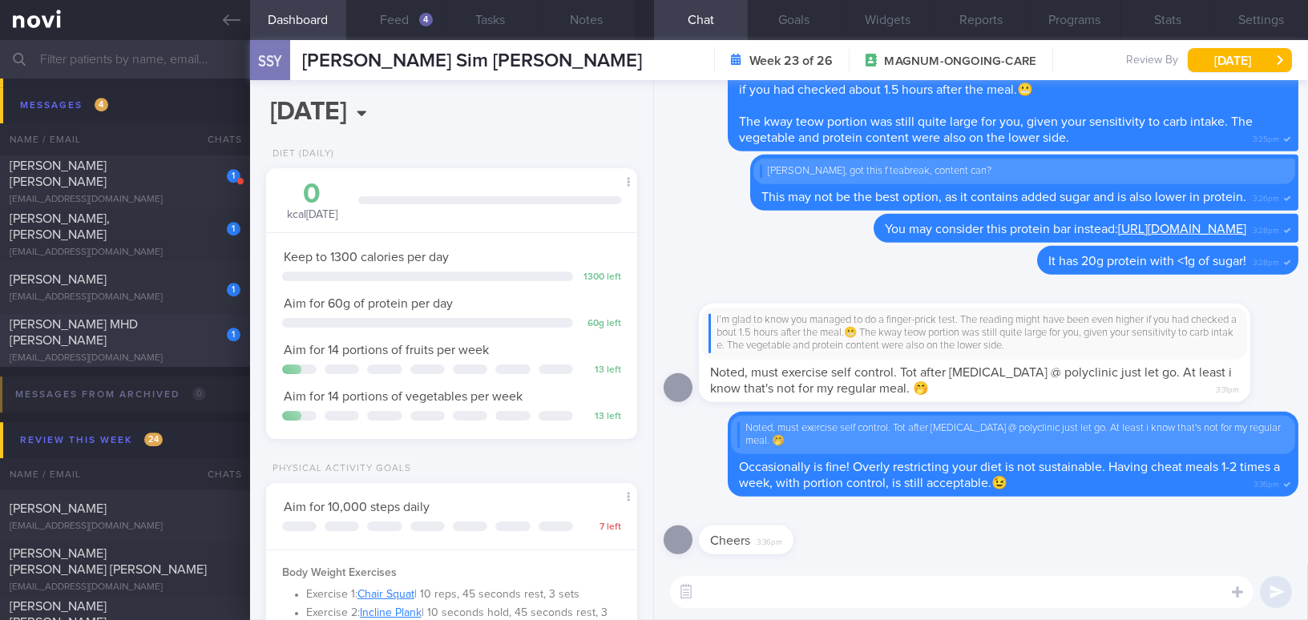
click at [149, 338] on div "[PERSON_NAME] MHD [PERSON_NAME]" at bounding box center [123, 333] width 227 height 32
type input "[MEDICAL_DATA] 0.25mg (start [DATE])"
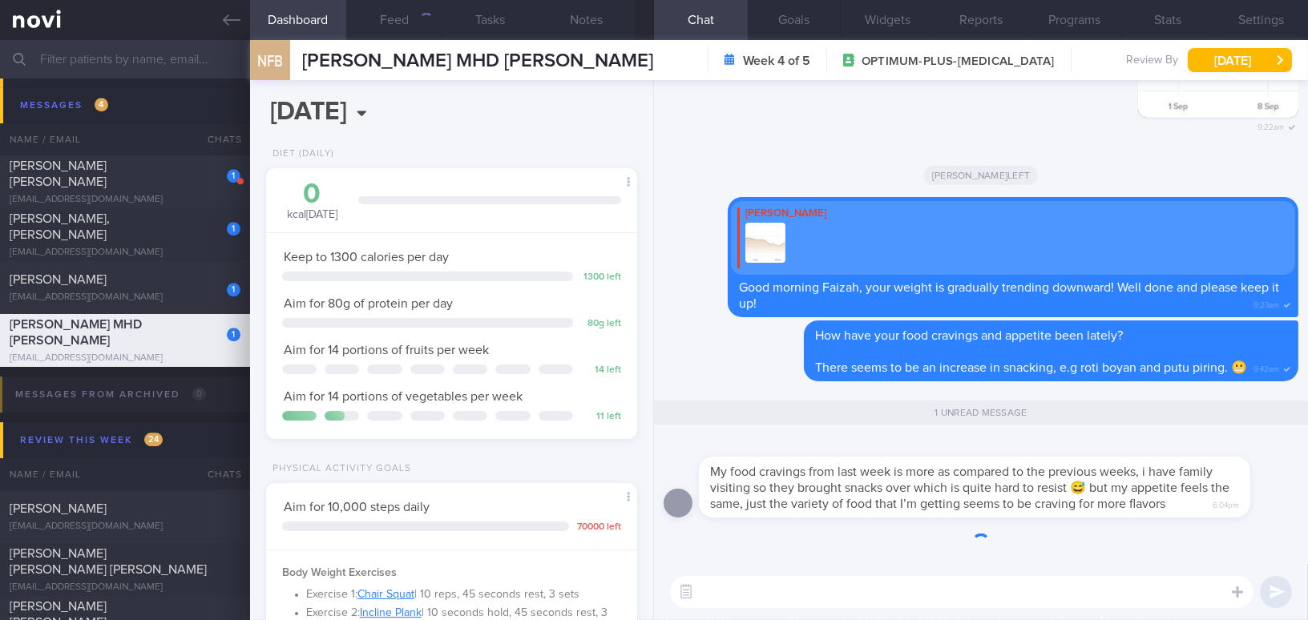
scroll to position [188, 331]
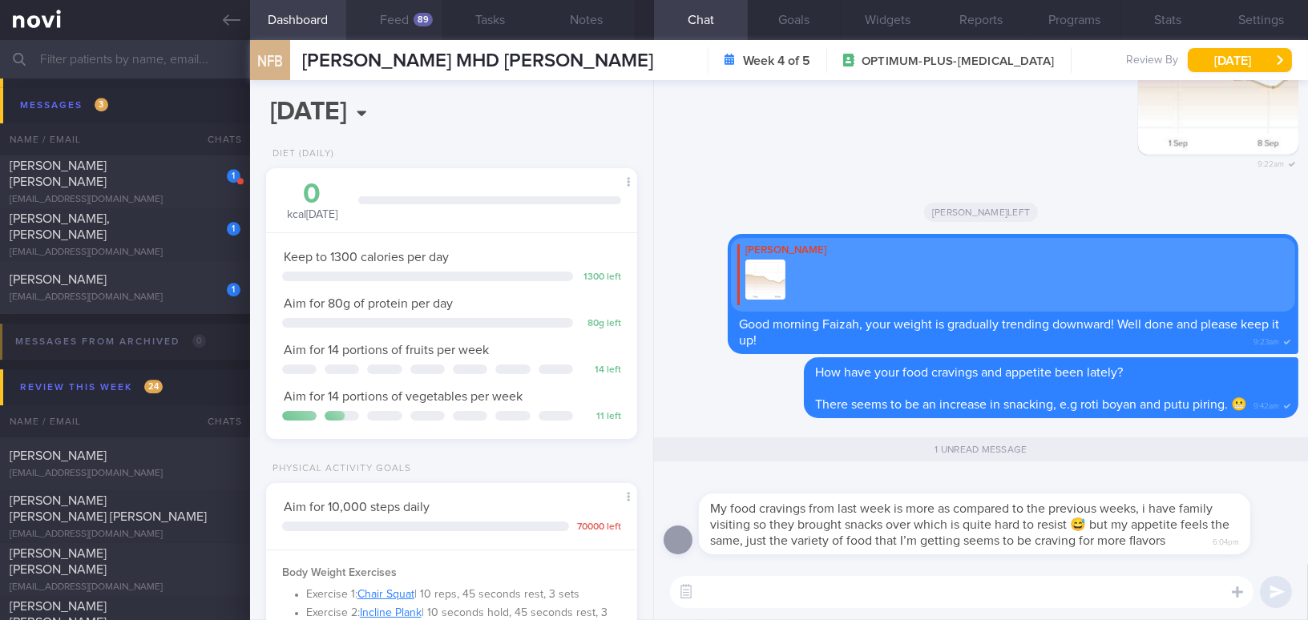
click at [381, 15] on button "Feed 89" at bounding box center [394, 20] width 96 height 40
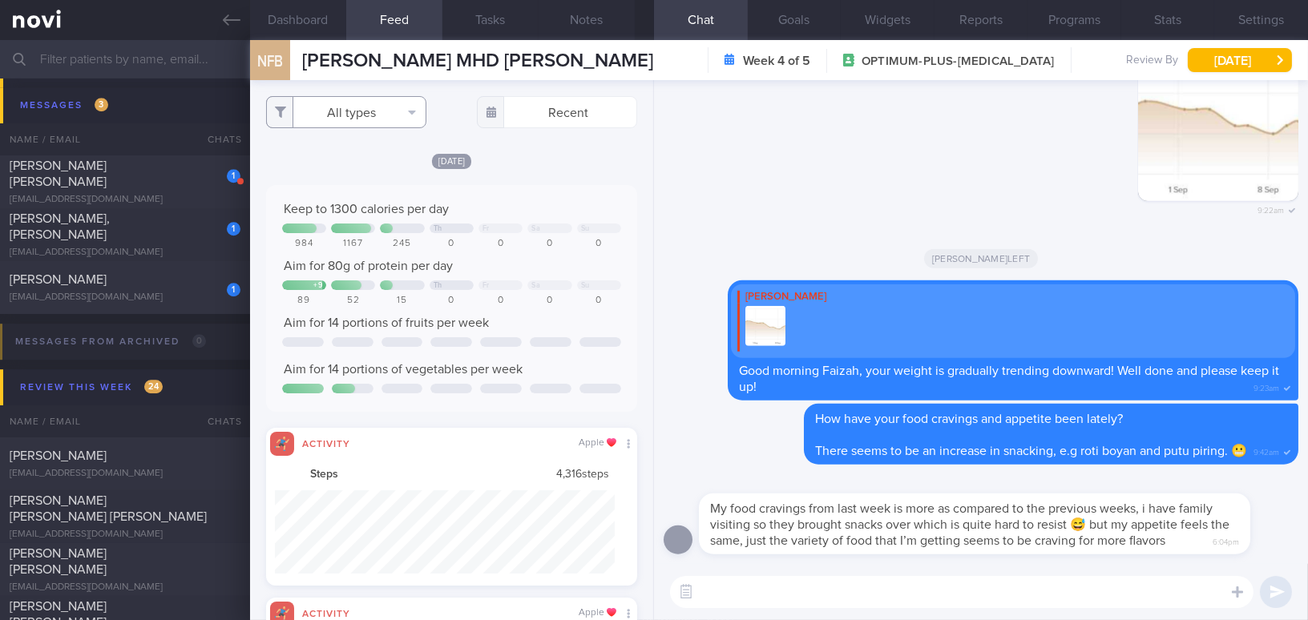
click at [352, 119] on button "All types" at bounding box center [346, 112] width 160 height 32
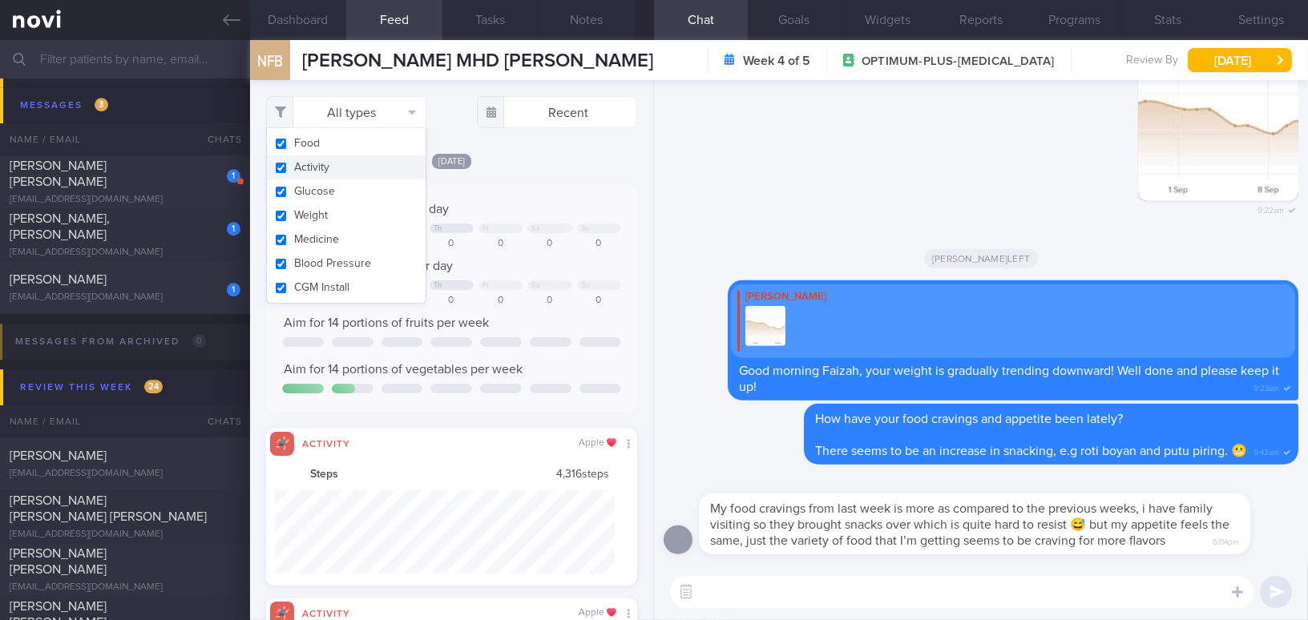
click at [281, 168] on input "checkbox" at bounding box center [281, 168] width 12 height 10
checkbox input "false"
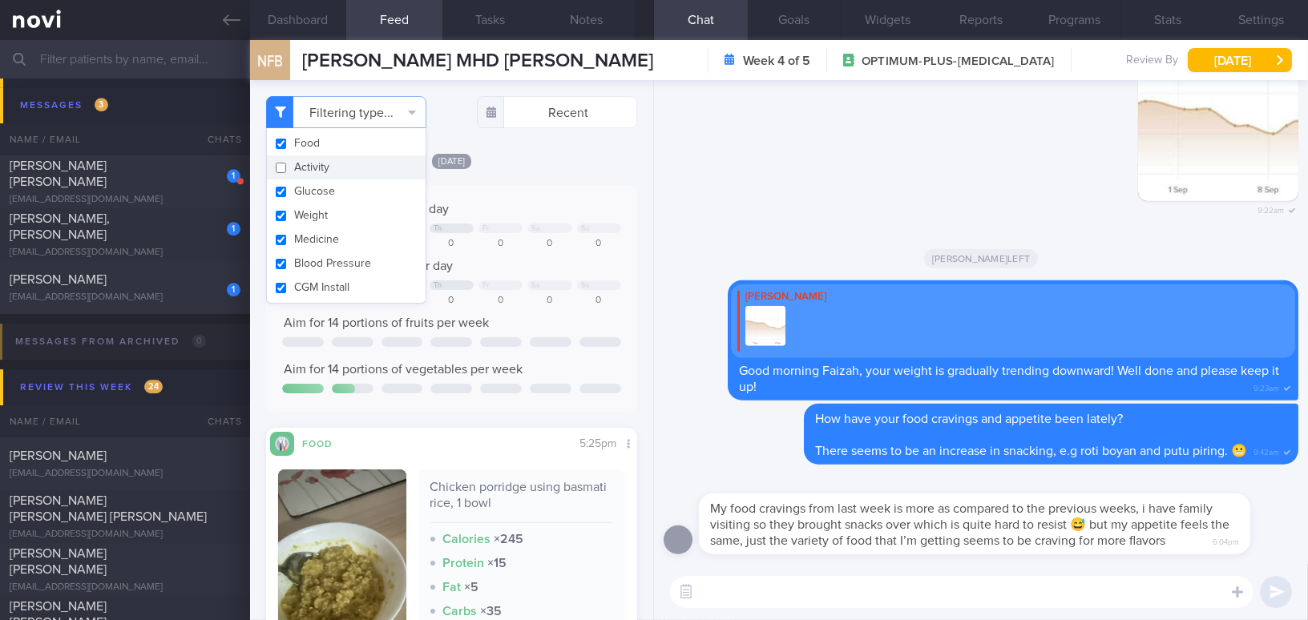
click at [555, 176] on div "Yesterday Keep to 1300 calories per day Th Fr Sa Su 984 1167 245 0 0 0 0 Aim fo…" at bounding box center [451, 450] width 371 height 596
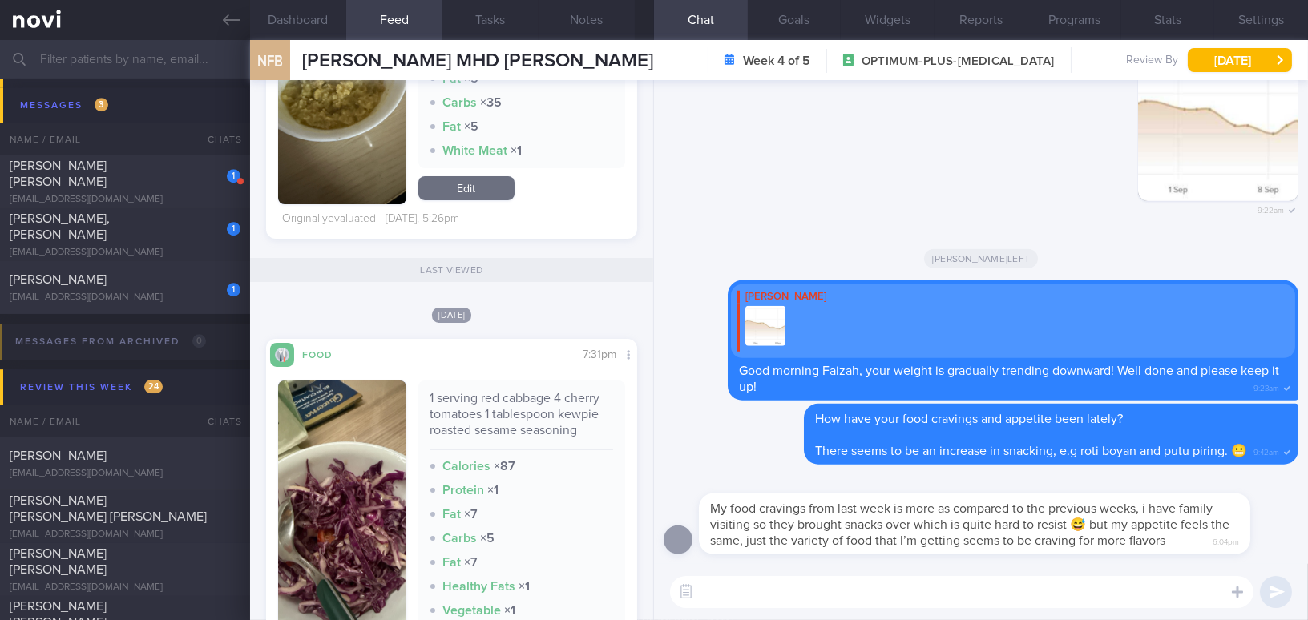
scroll to position [510, 0]
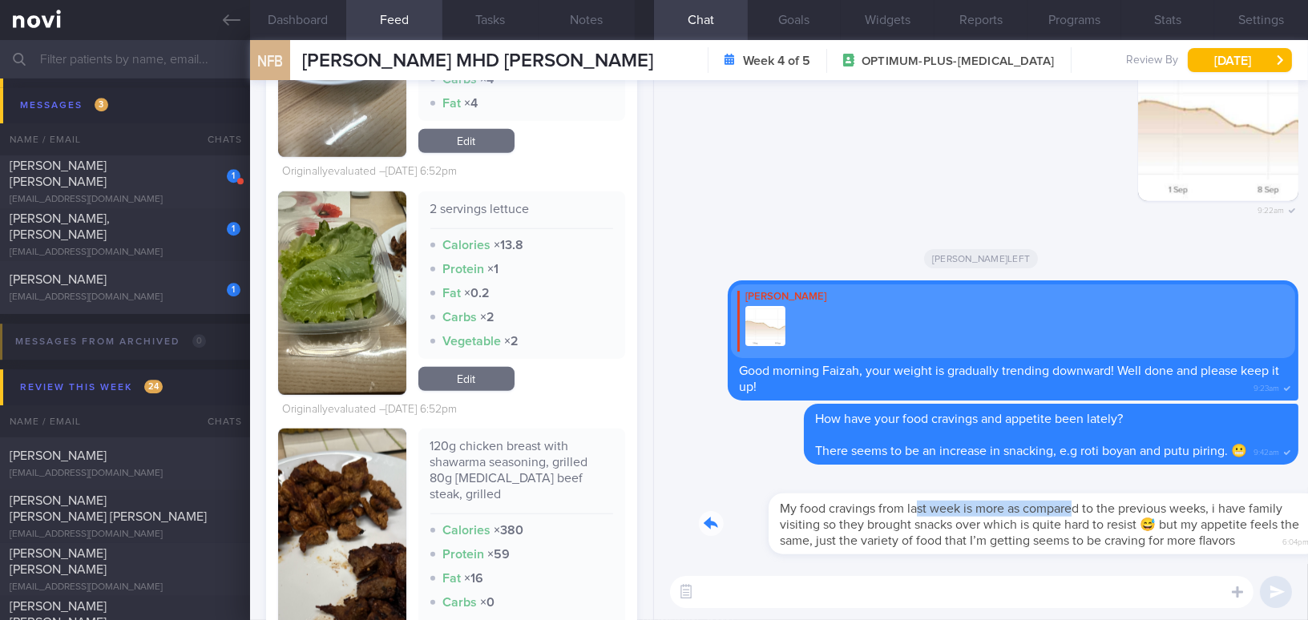
drag, startPoint x: 846, startPoint y: 499, endPoint x: 1002, endPoint y: 500, distance: 156.3
click at [1002, 500] on div "My food cravings from last week is more as compared to the previous weeks, i ha…" at bounding box center [999, 515] width 600 height 80
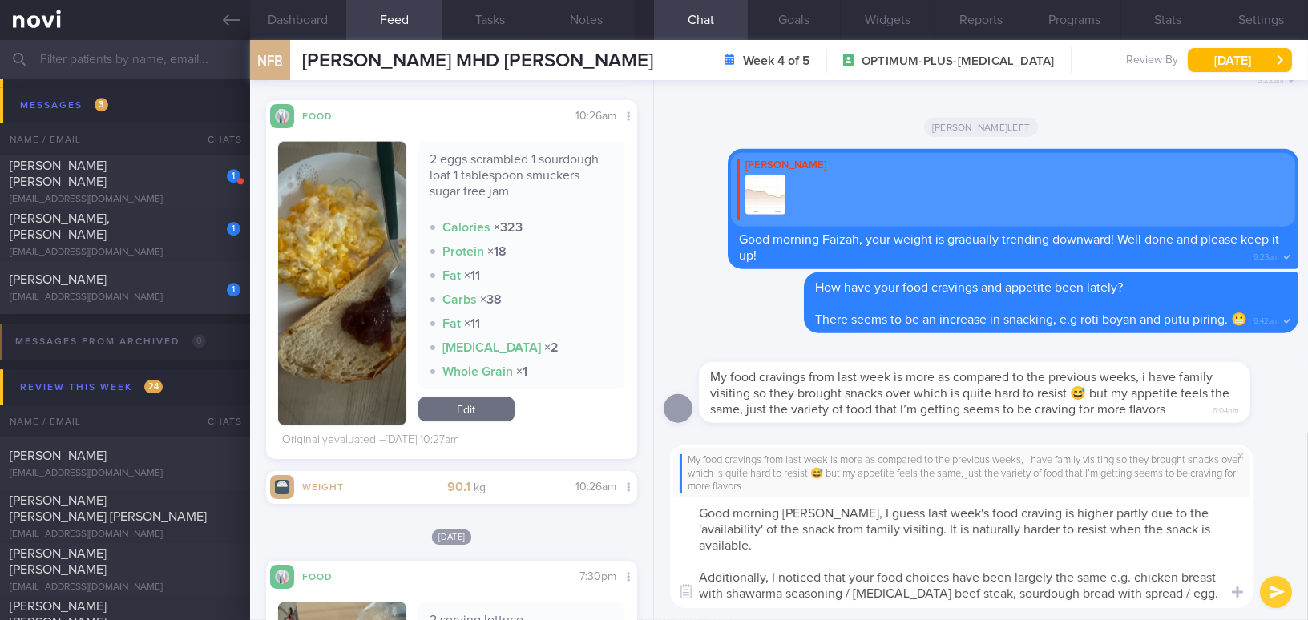
scroll to position [15, 0]
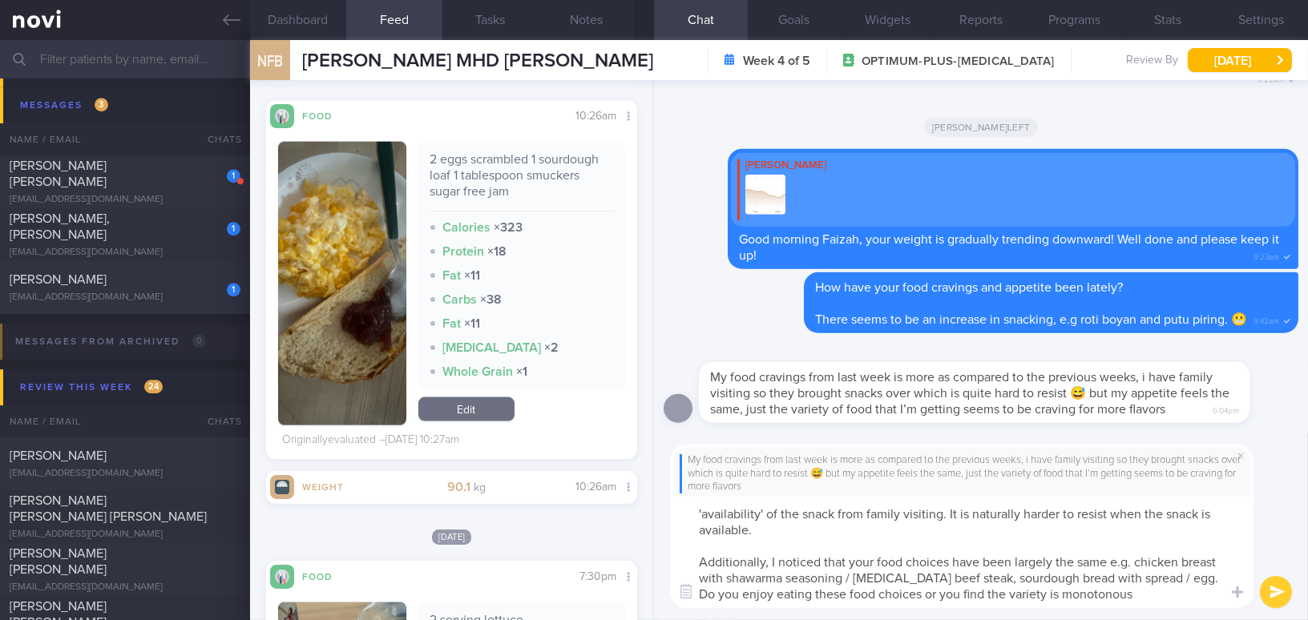
drag, startPoint x: 824, startPoint y: 514, endPoint x: 1082, endPoint y: 600, distance: 272.3
click at [1164, 620] on html "You are offline! Some functionality will be unavailable Patients New Users Coac…" at bounding box center [654, 310] width 1308 height 620
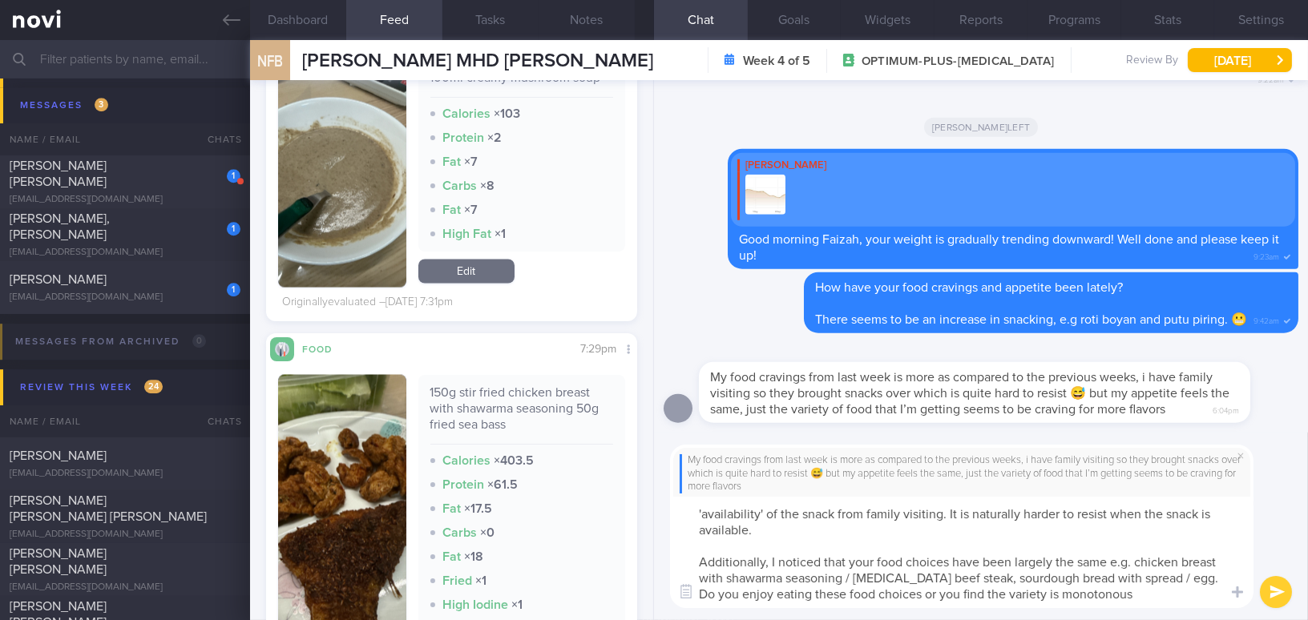
scroll to position [5611, 0]
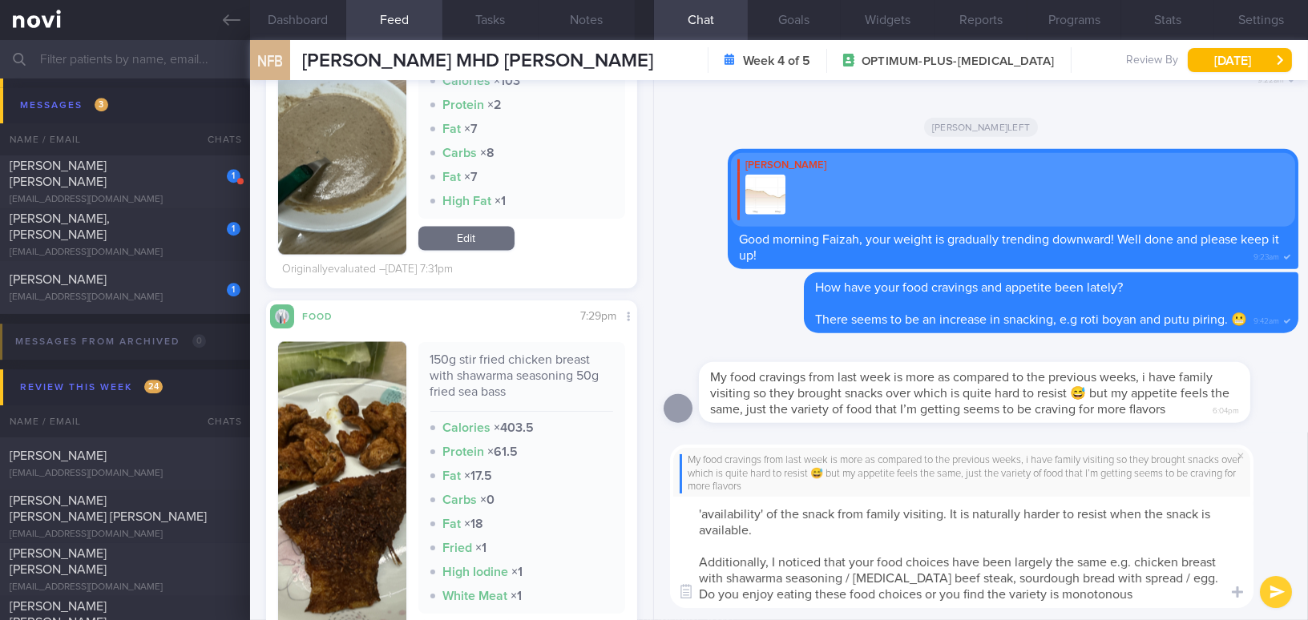
click at [856, 559] on textarea "Good morning Faizah, I guess last week's food craving is higher partly due to t…" at bounding box center [962, 552] width 584 height 111
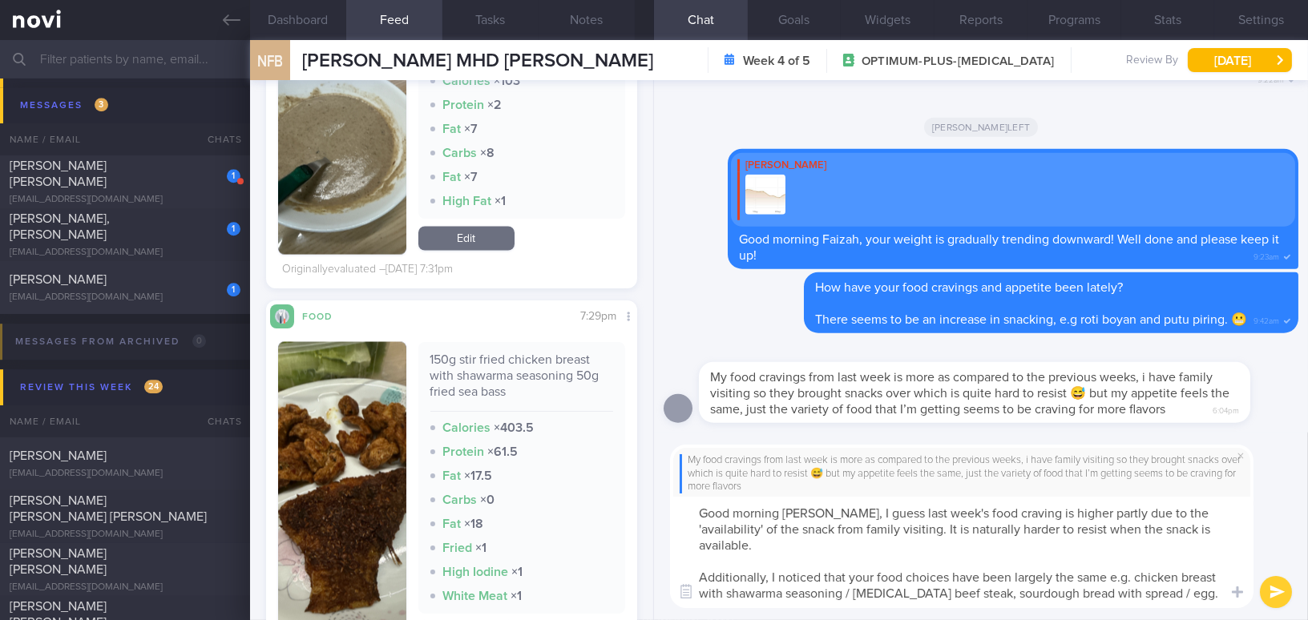
drag, startPoint x: 1142, startPoint y: 596, endPoint x: 439, endPoint y: 375, distance: 736.8
click at [439, 375] on div "Dashboard Feed 89 Tasks Notes Chat Goals Widgets Reports Programs Stats Setting…" at bounding box center [779, 330] width 1058 height 580
paste textarea "I guess last week’s food cravings were higher partly due to the availability of…"
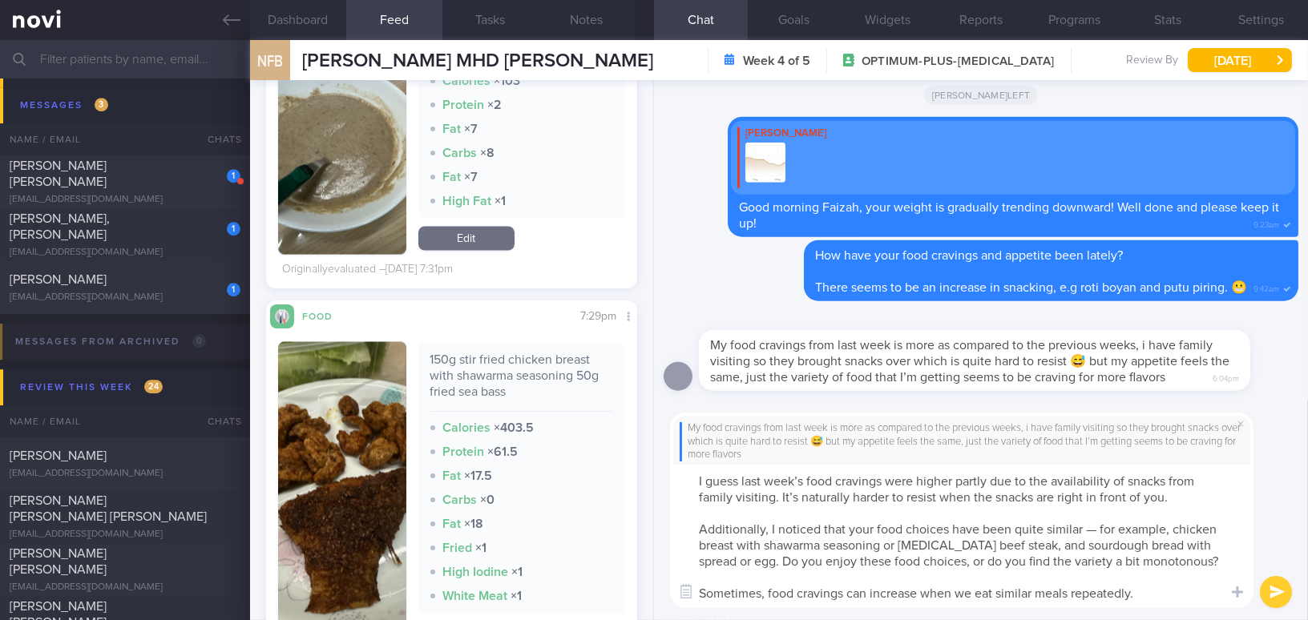
click at [691, 475] on textarea "I guess last week’s food cravings were higher partly due to the availability of…" at bounding box center [962, 536] width 584 height 143
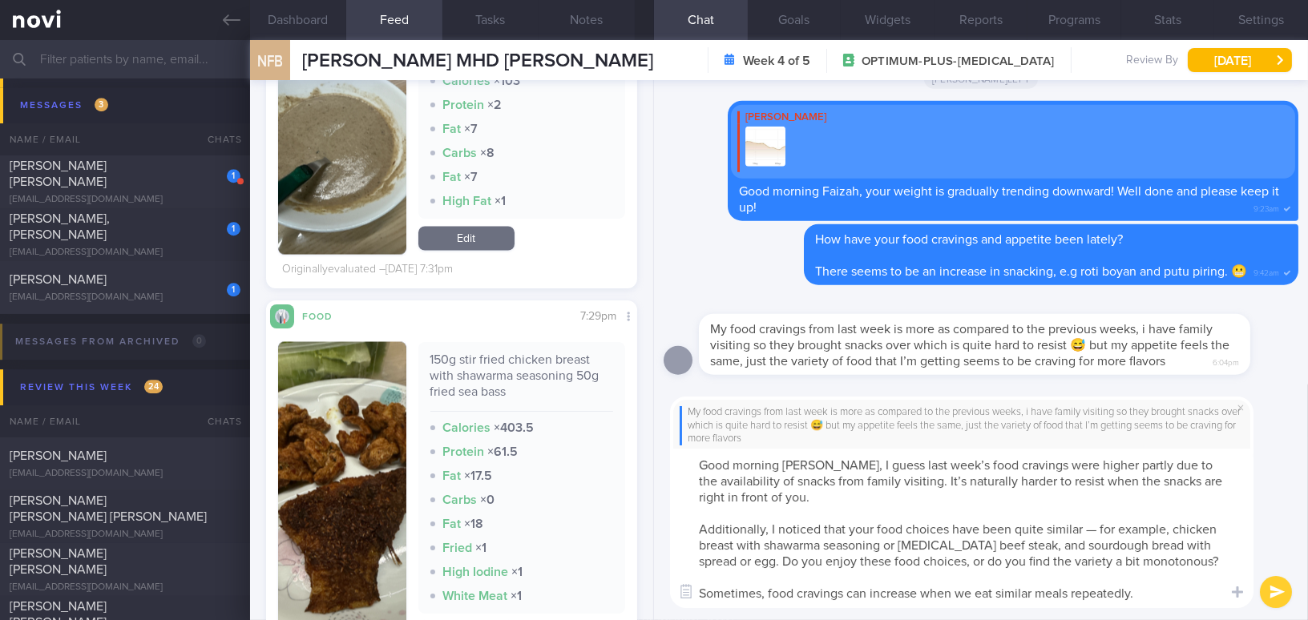
click at [943, 479] on textarea "Good morning Faizah, I guess last week’s food cravings were higher partly due t…" at bounding box center [962, 529] width 584 height 160
drag, startPoint x: 700, startPoint y: 514, endPoint x: 798, endPoint y: 592, distance: 125.6
click at [798, 592] on textarea "Good morning Faizah, I guess last week’s food cravings were higher partly due t…" at bounding box center [962, 529] width 584 height 160
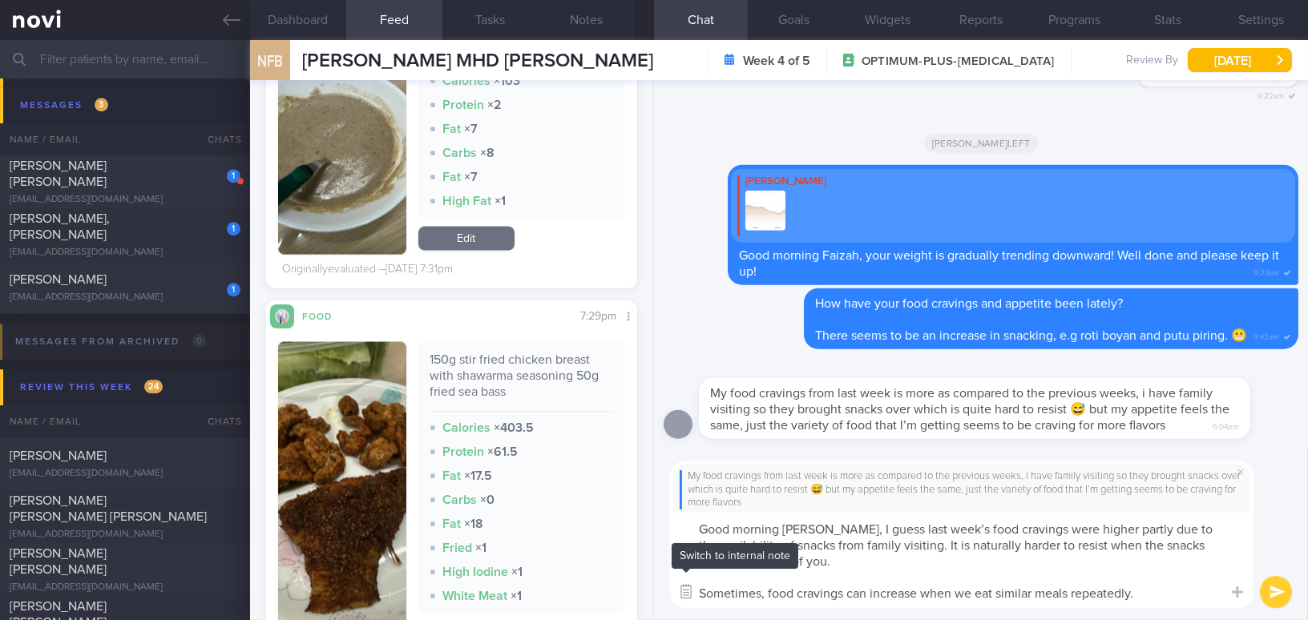
drag, startPoint x: 1149, startPoint y: 590, endPoint x: 686, endPoint y: 580, distance: 462.6
click at [686, 580] on div "Chat Templates Admin CGM Weight Nutrition Physical Activity Infographics Articl…" at bounding box center [981, 535] width 654 height 172
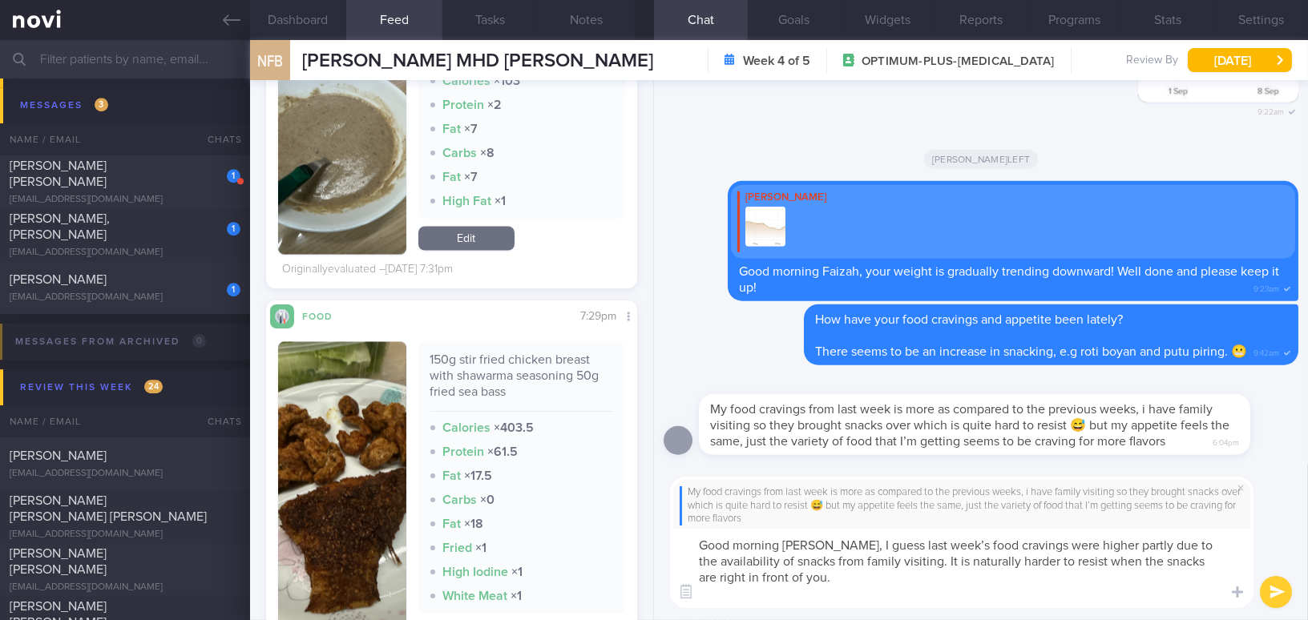
type textarea "Good morning Faizah, I guess last week’s food cravings were higher partly due t…"
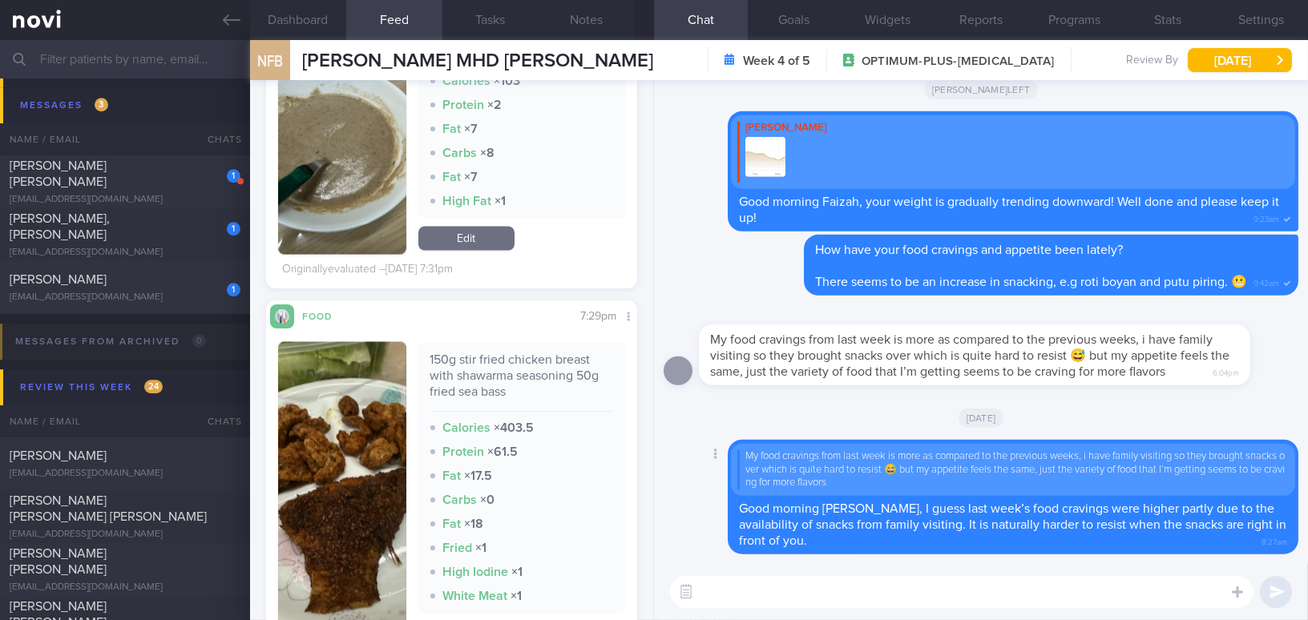
paste textarea "Additionally, I noticed that your food choices have been quite similar — for ex…"
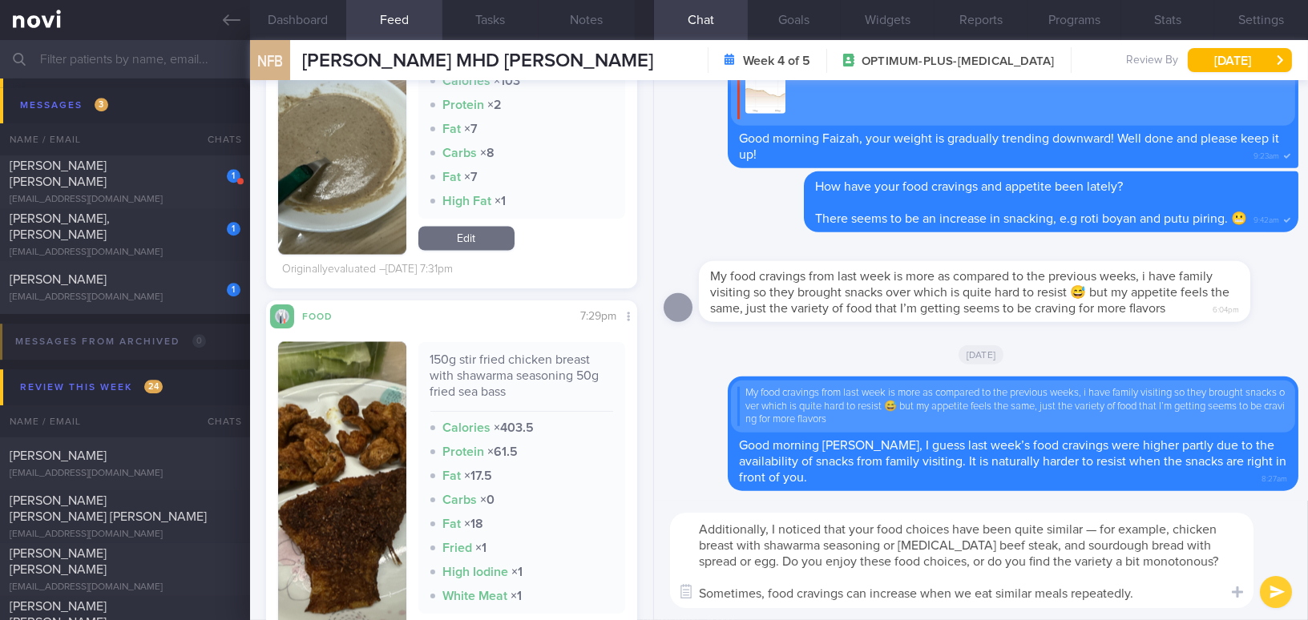
click at [1096, 530] on textarea "Additionally, I noticed that your food choices have been quite similar — for ex…" at bounding box center [962, 560] width 584 height 95
click at [862, 544] on textarea "Additionally, I noticed that your food choices have been quite similar, for eg,…" at bounding box center [962, 560] width 584 height 95
click at [1126, 544] on textarea "Additionally, I noticed that your food choices have been quite similar, for eg,…" at bounding box center [962, 560] width 584 height 95
click at [842, 560] on textarea "Additionally, I noticed that your food choices have been quite similar, for eg,…" at bounding box center [962, 560] width 584 height 95
type textarea "Additionally, I noticed that your food choices have been quite similar, for eg,…"
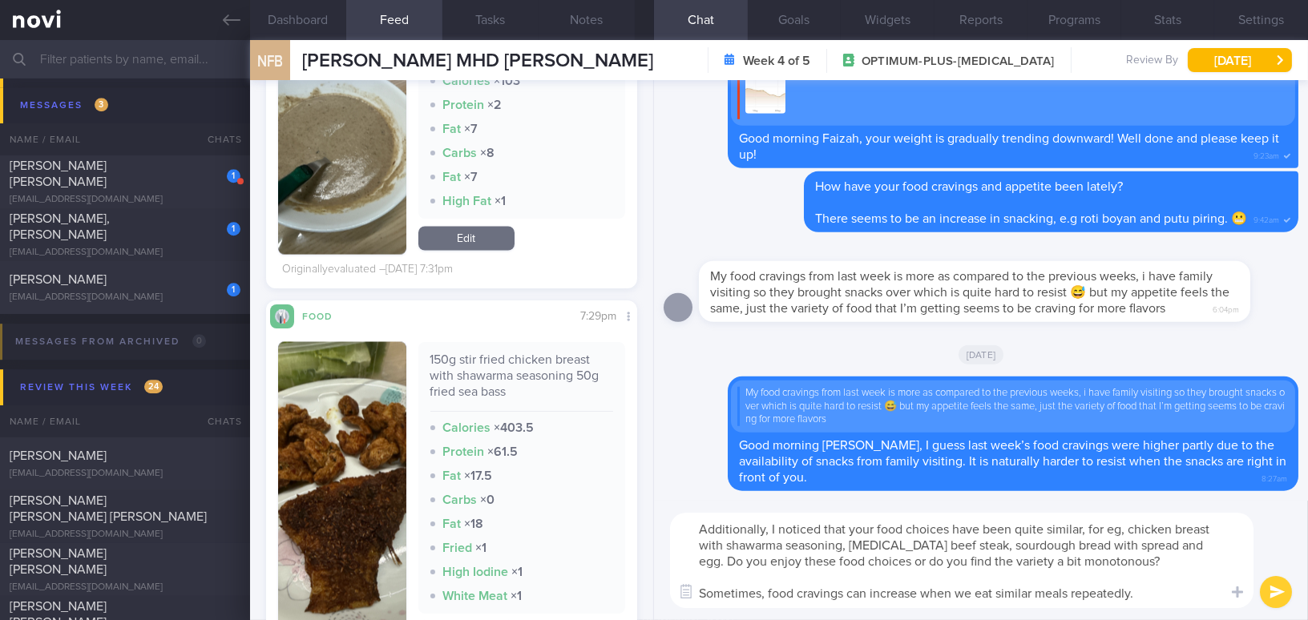
click at [1279, 595] on button "submit" at bounding box center [1276, 592] width 32 height 32
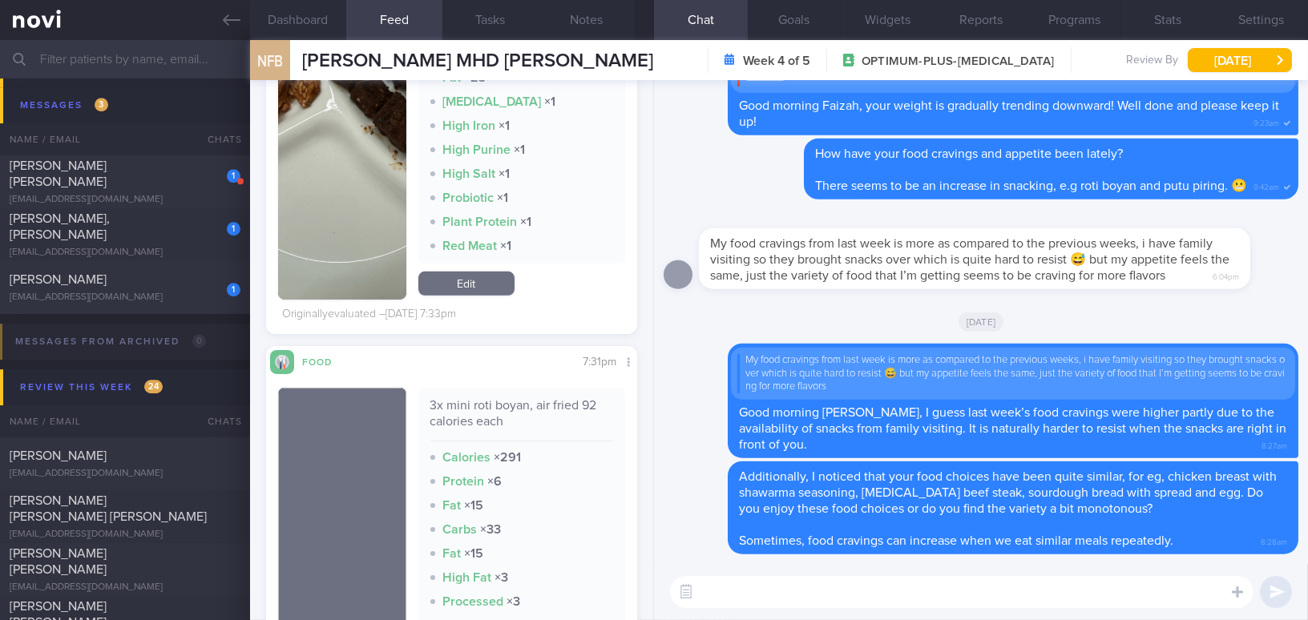
scroll to position [1114, 0]
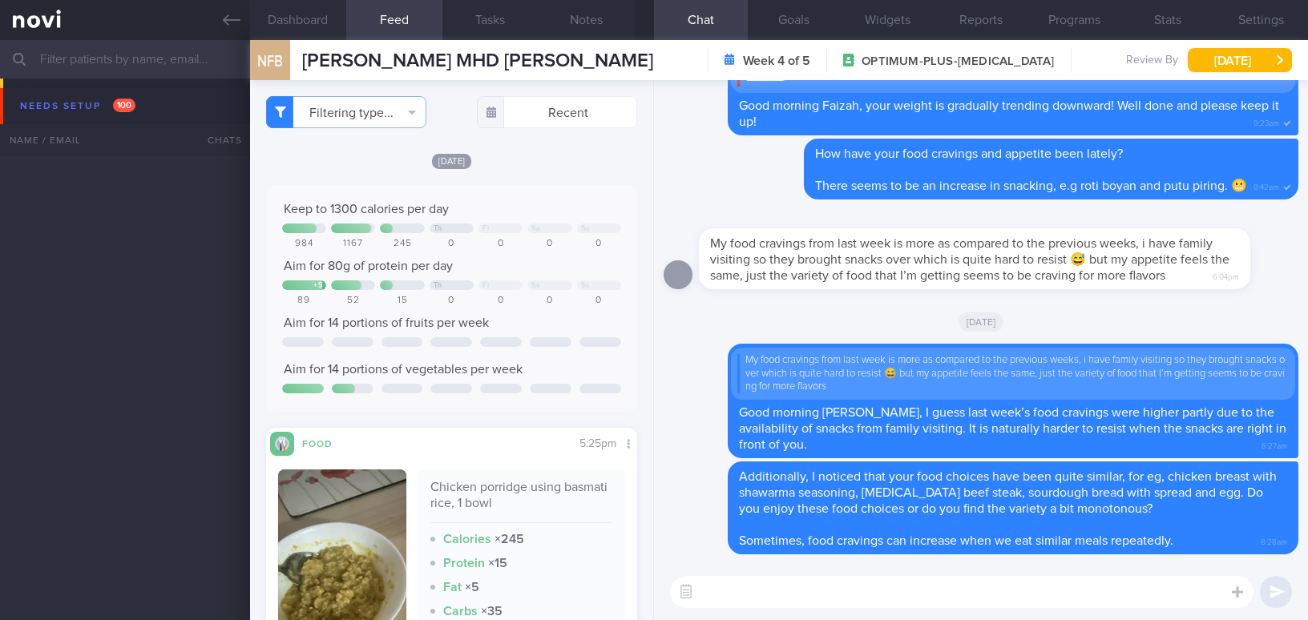
select select "8"
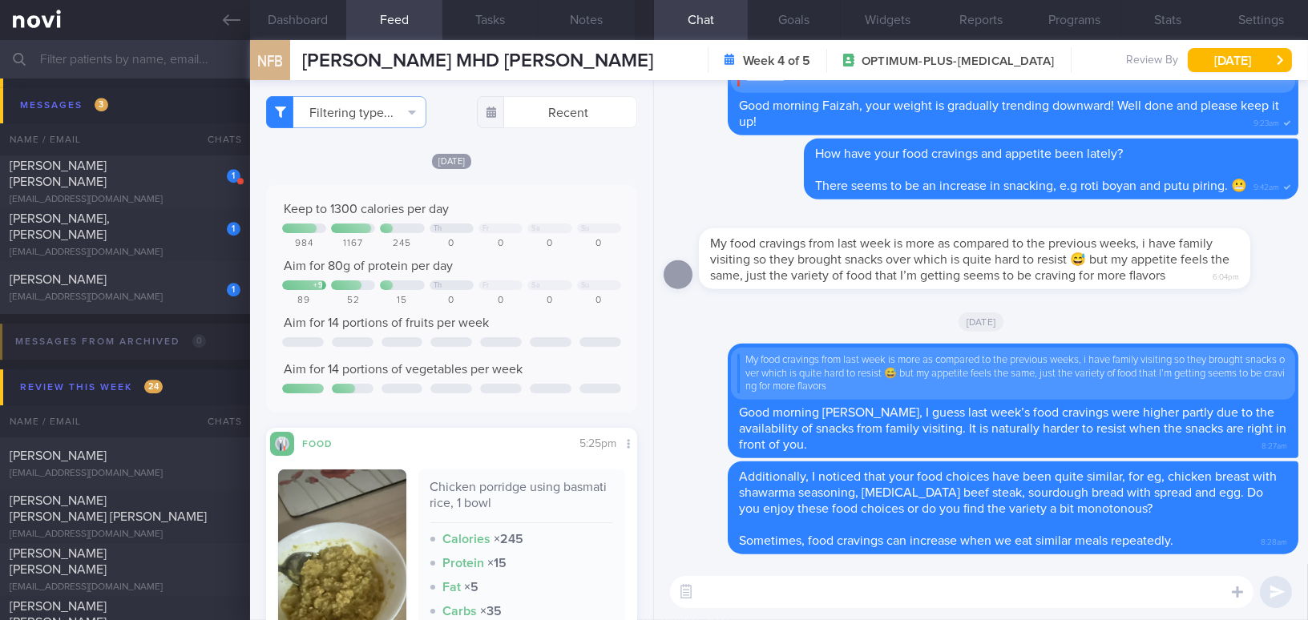
scroll to position [218, 0]
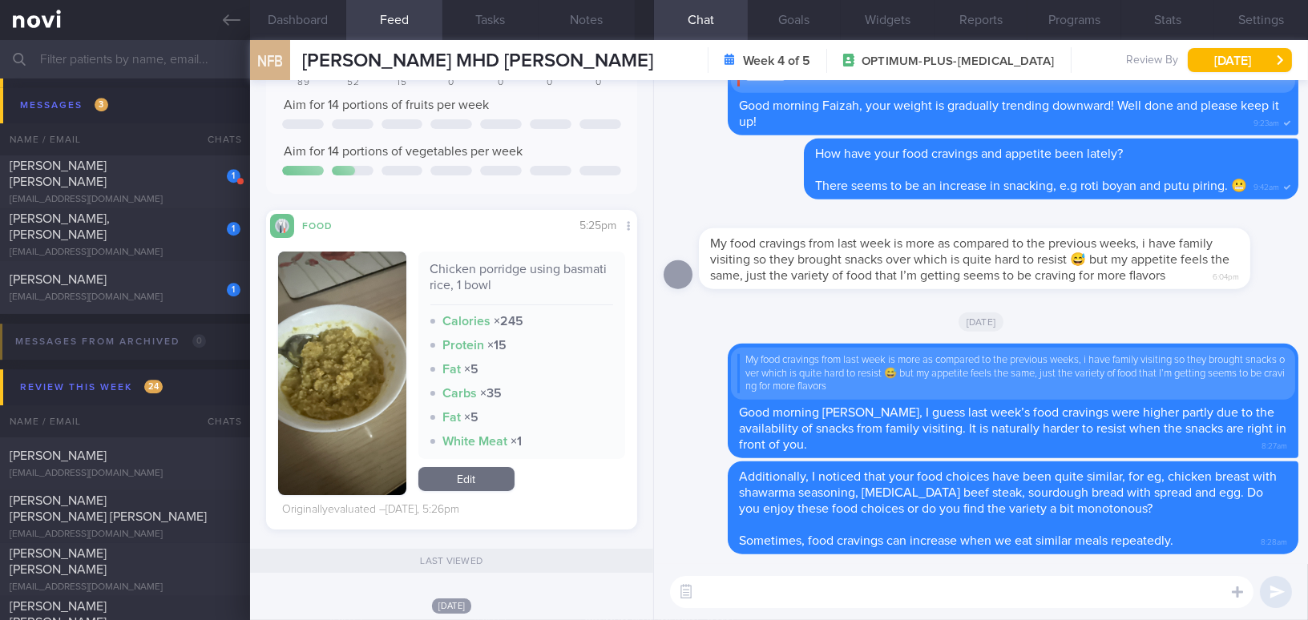
click at [322, 347] on button "button" at bounding box center [342, 374] width 128 height 244
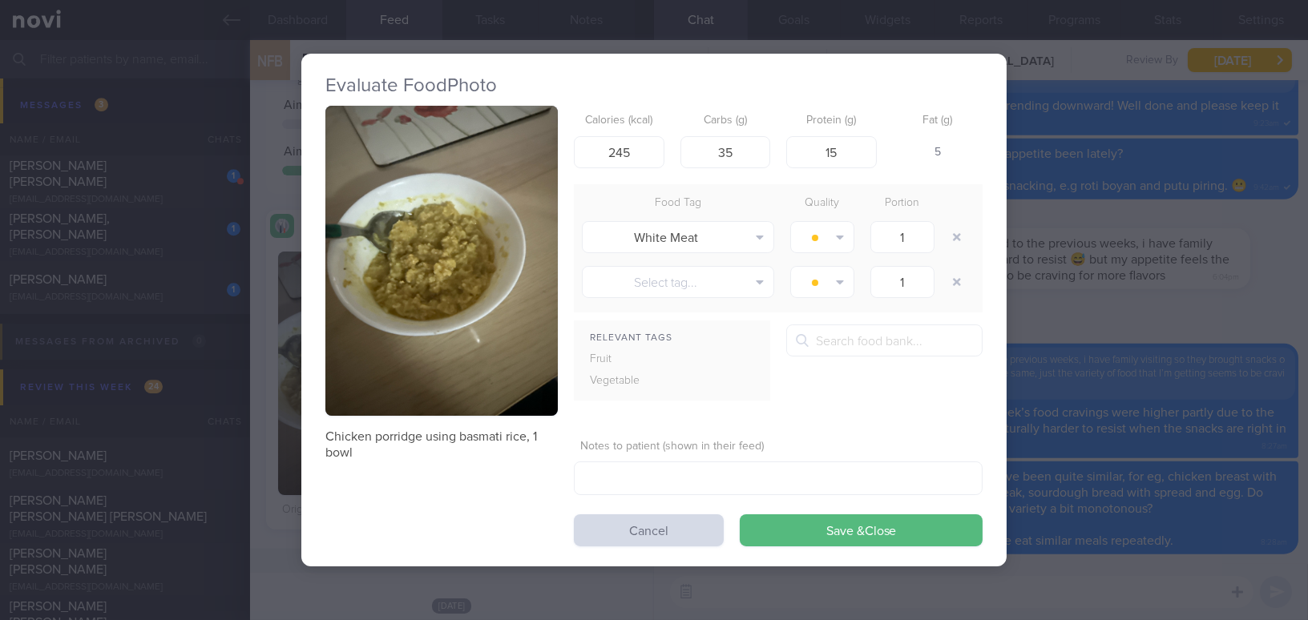
click at [374, 288] on button "button" at bounding box center [441, 261] width 232 height 310
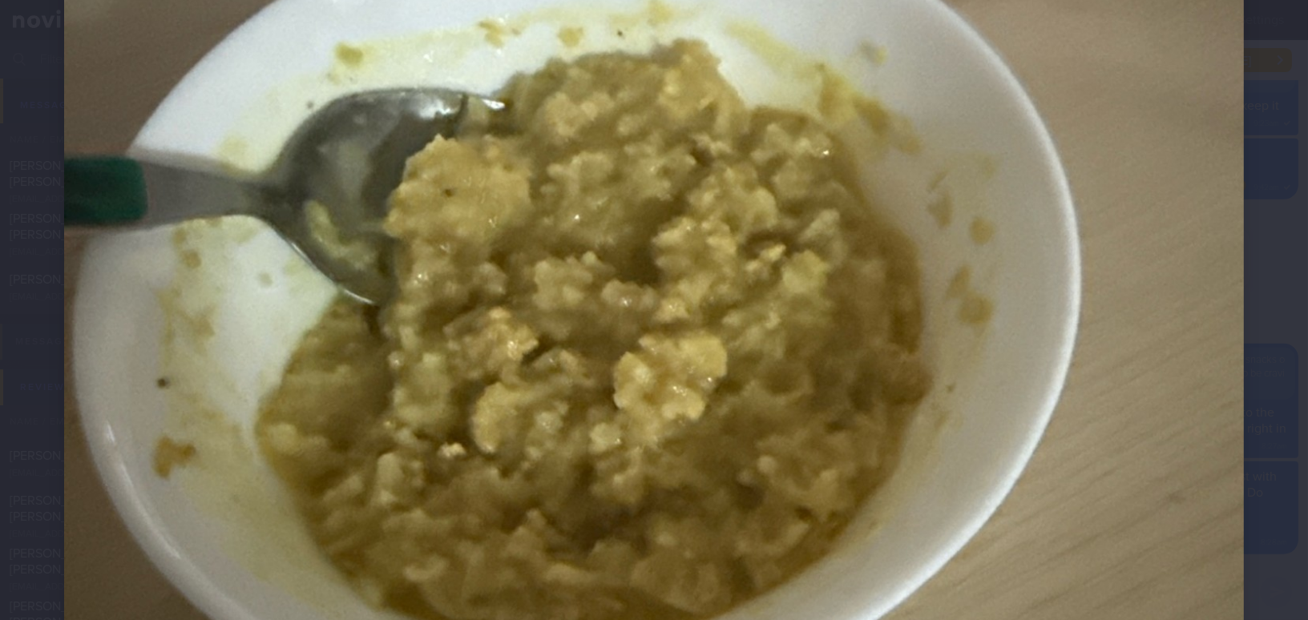
scroll to position [510, 0]
click at [930, 387] on img at bounding box center [654, 341] width 1180 height 1574
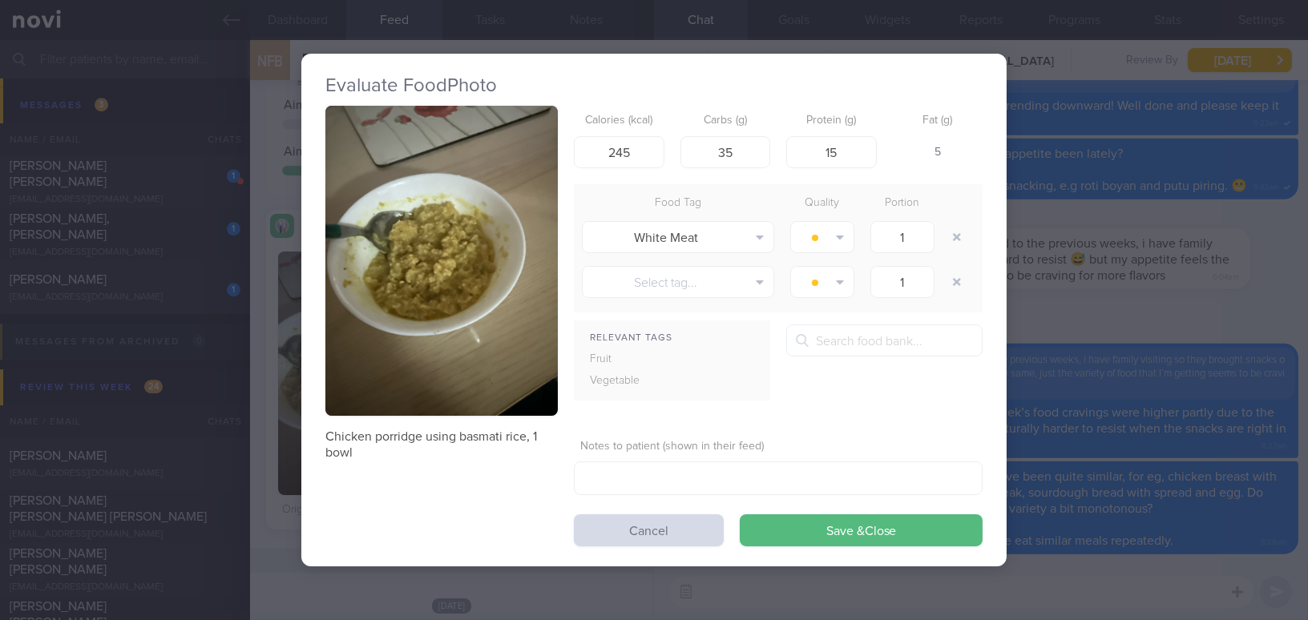
click at [1093, 579] on div "Evaluate Food Photo Chicken porridge using basmati rice, 1 bowl Calories (kcal)…" at bounding box center [654, 310] width 1308 height 620
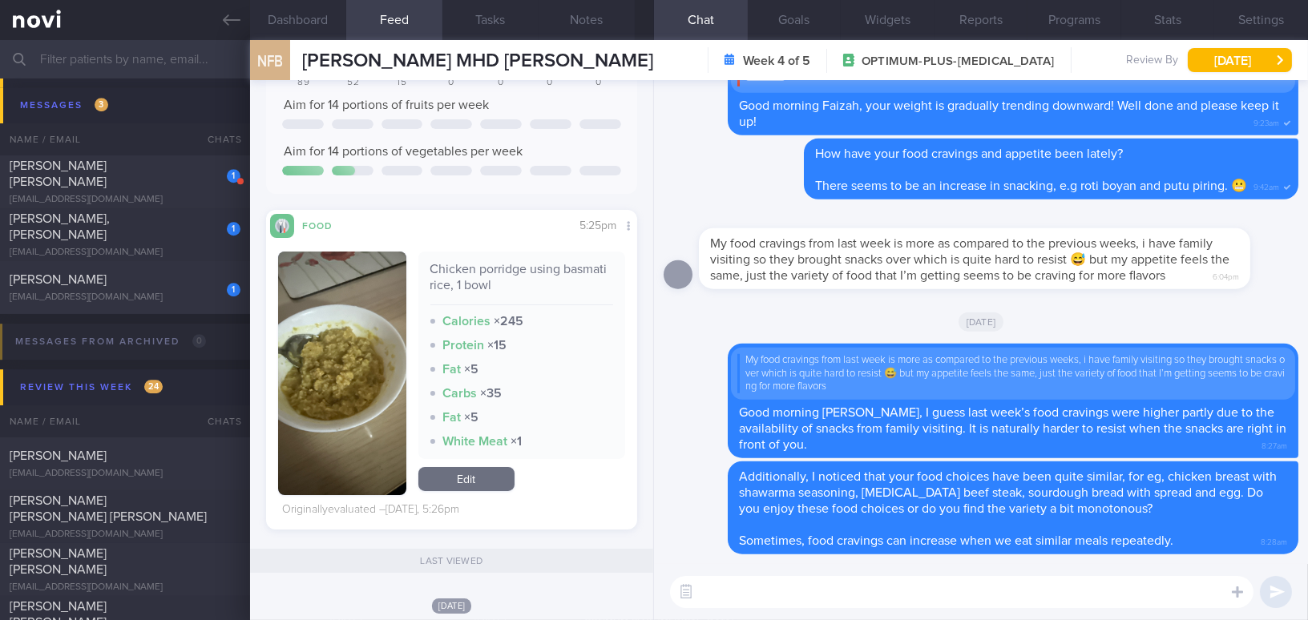
click at [1091, 582] on textarea at bounding box center [962, 592] width 584 height 32
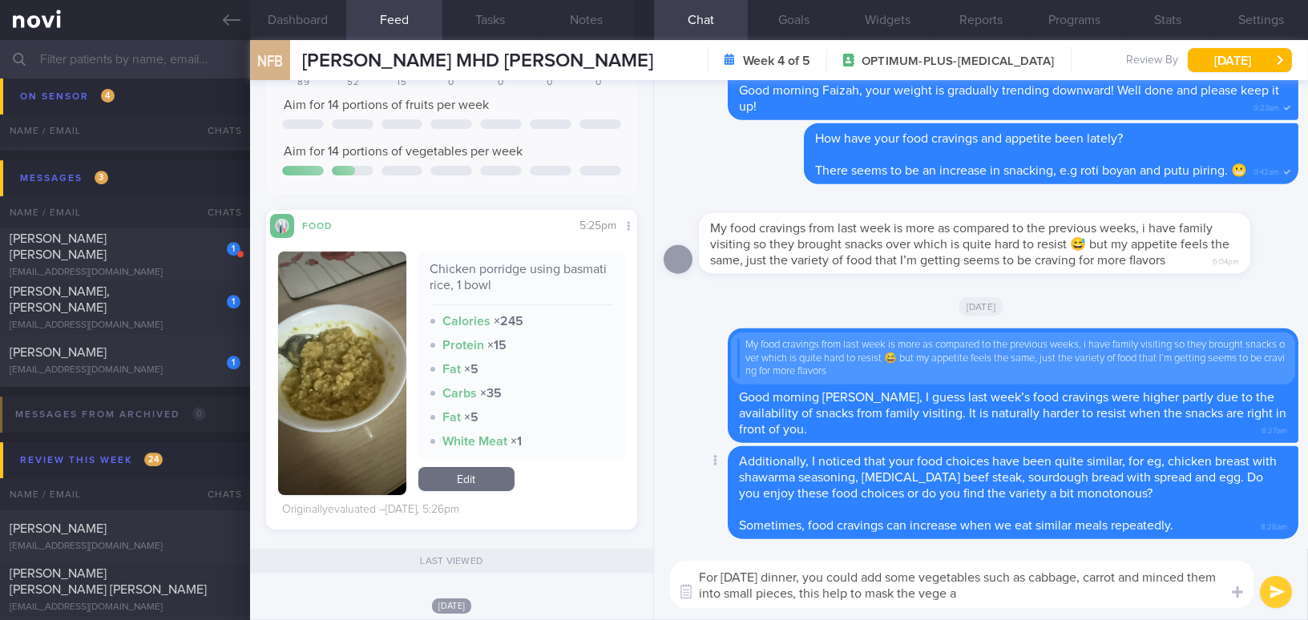
type textarea "For yesterday's dinner, you could add some vegetables such as cabbage, carrot a…"
drag, startPoint x: 1000, startPoint y: 598, endPoint x: 661, endPoint y: 564, distance: 341.6
click at [661, 564] on div "For yesterday's dinner, you could add some vegetables such as cabbage, carrot a…" at bounding box center [981, 584] width 654 height 71
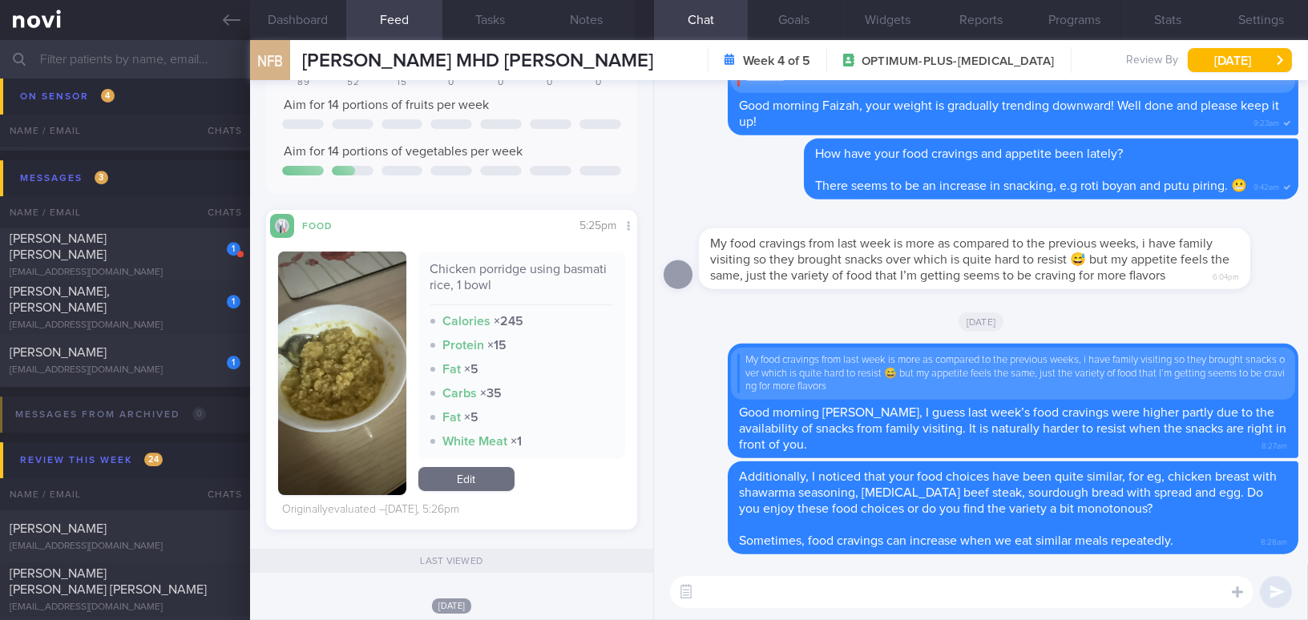
paste textarea "For yesterday's dinner, you could add some vegetables such as cabbage or carrot…"
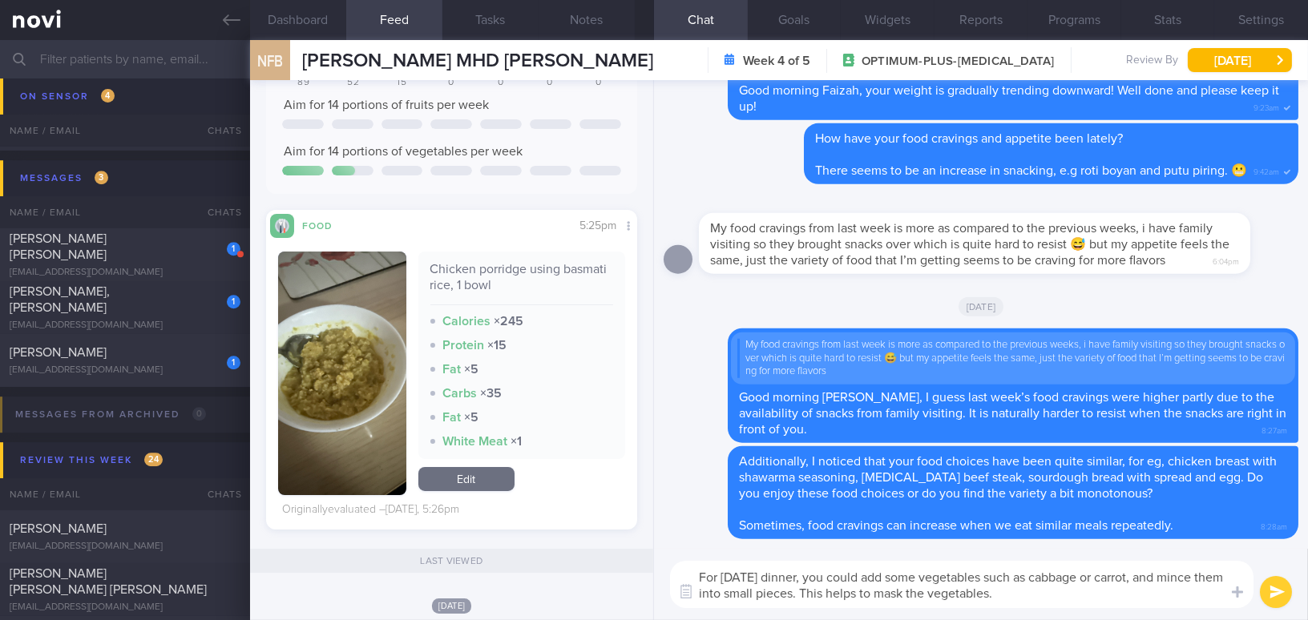
click at [878, 596] on textarea "For yesterday's dinner, you could add some vegetables such as cabbage or carrot…" at bounding box center [962, 584] width 584 height 47
drag, startPoint x: 1037, startPoint y: 596, endPoint x: 616, endPoint y: 550, distance: 423.4
click at [616, 550] on div "Dashboard Feed 89 Tasks Notes Chat Goals Widgets Reports Programs Stats Setting…" at bounding box center [779, 330] width 1058 height 580
click at [824, 578] on textarea "For yesterday's dinner, you could add some vegetables such as cabbage or carrot…" at bounding box center [962, 584] width 584 height 47
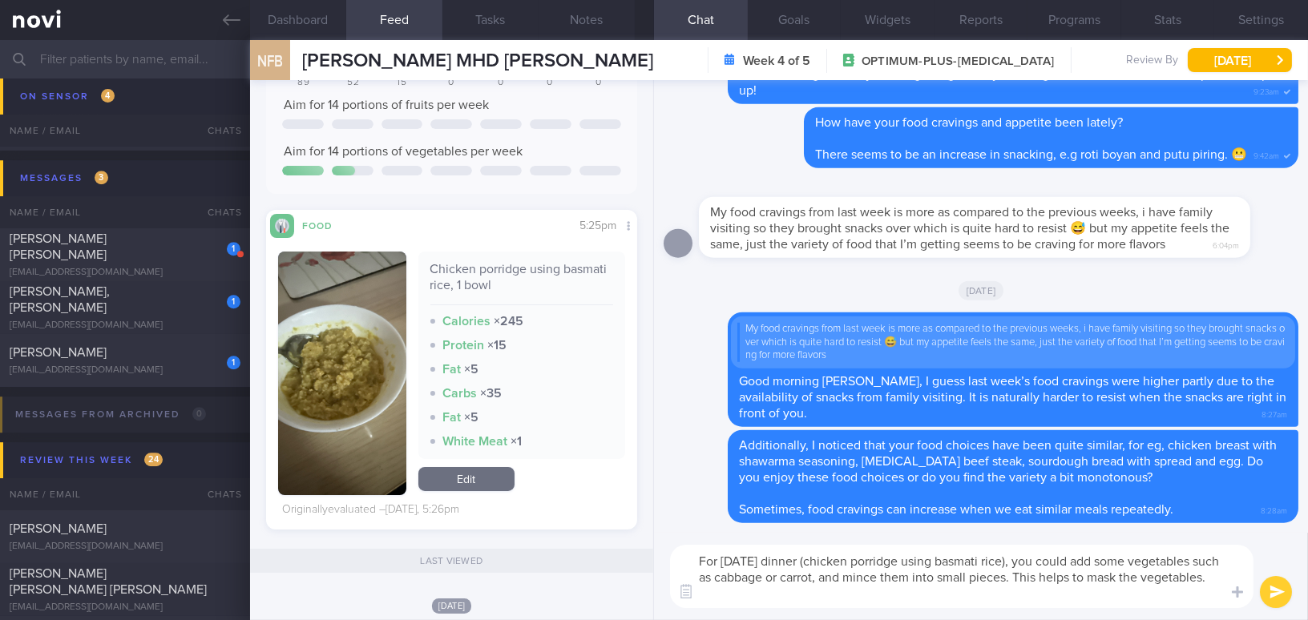
type textarea "For yesterday's dinner (chicken porridge using basmati rice), you could add som…"
click at [1281, 583] on button "submit" at bounding box center [1276, 592] width 32 height 32
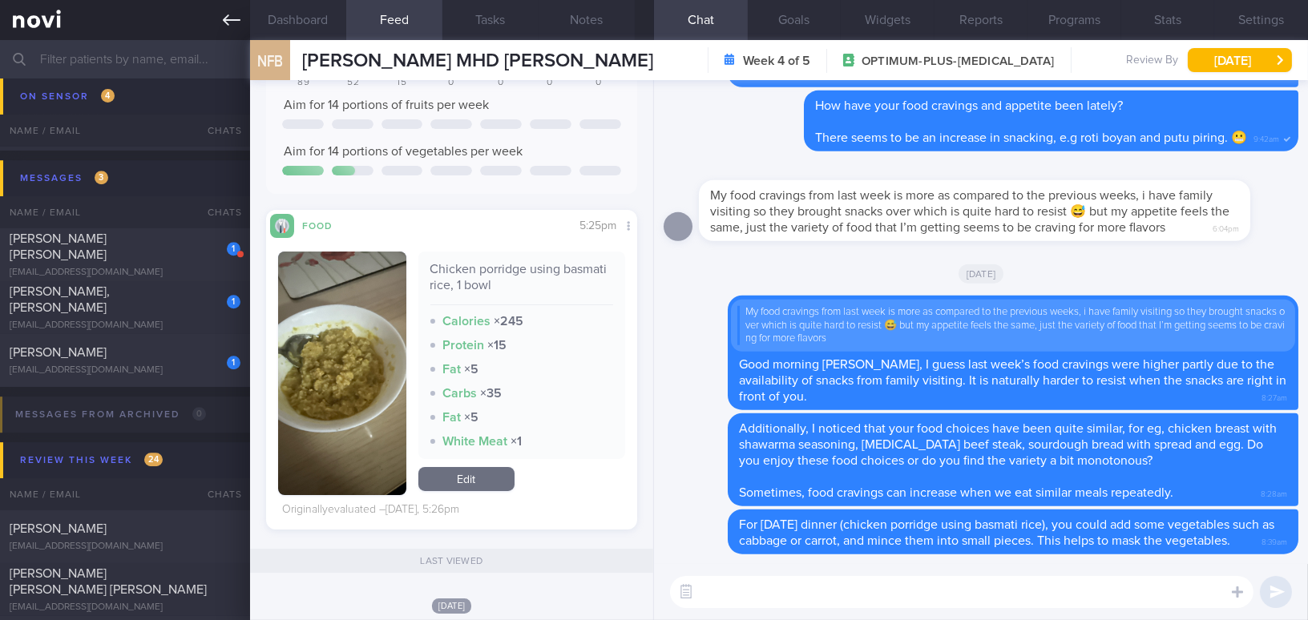
click at [223, 11] on icon at bounding box center [232, 20] width 18 height 18
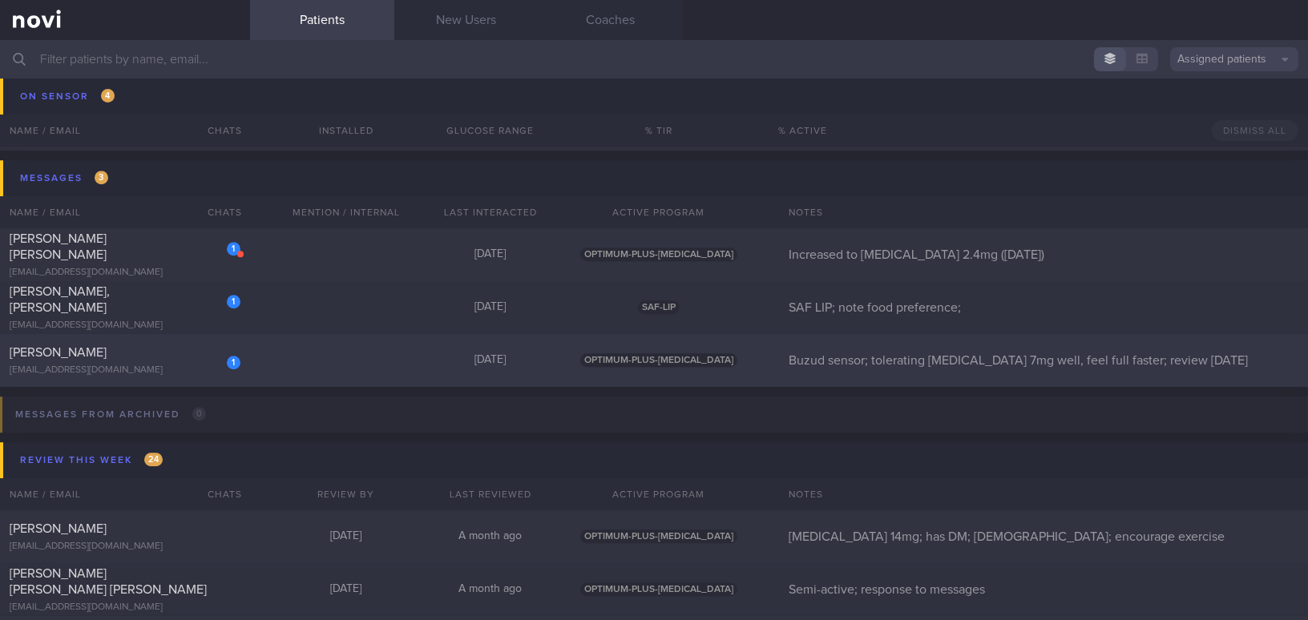
click at [130, 360] on div "1 Tan Ah Huat ftan@zenemalls.com" at bounding box center [125, 361] width 250 height 32
select select "8"
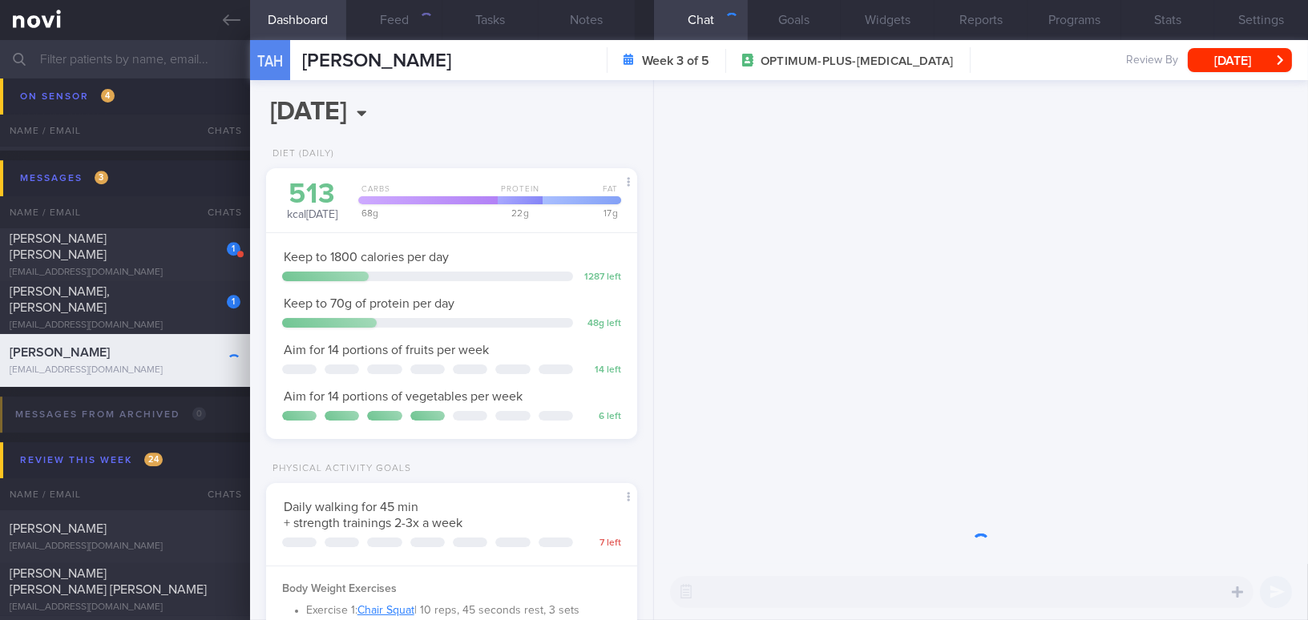
scroll to position [169, 337]
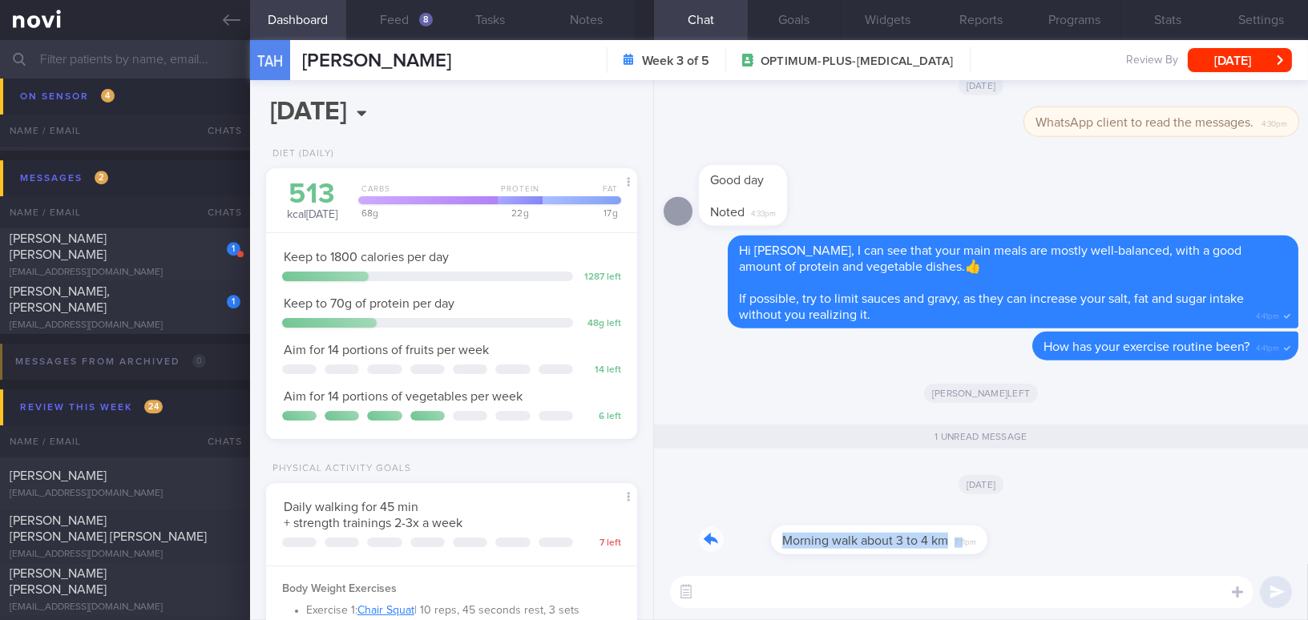
drag, startPoint x: 891, startPoint y: 530, endPoint x: 1060, endPoint y: 532, distance: 168.4
click at [1060, 532] on div "Morning walk about 3 to 4 km 7:11pm" at bounding box center [981, 536] width 635 height 58
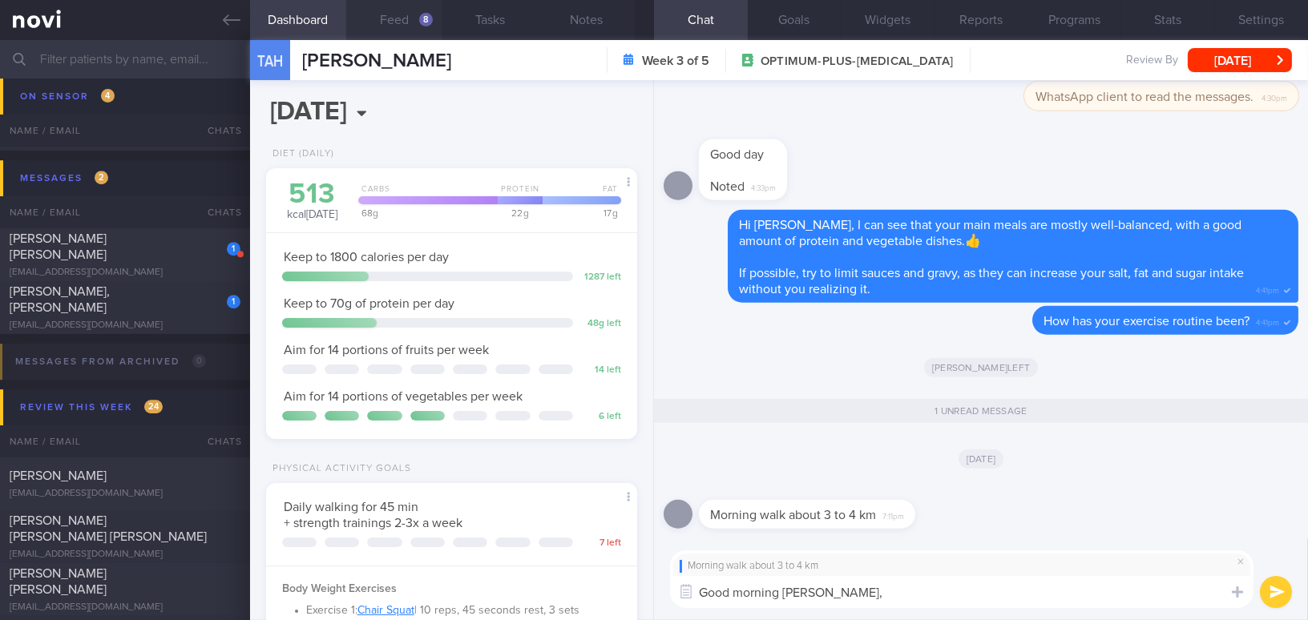
click at [392, 18] on button "Feed 8" at bounding box center [394, 20] width 96 height 40
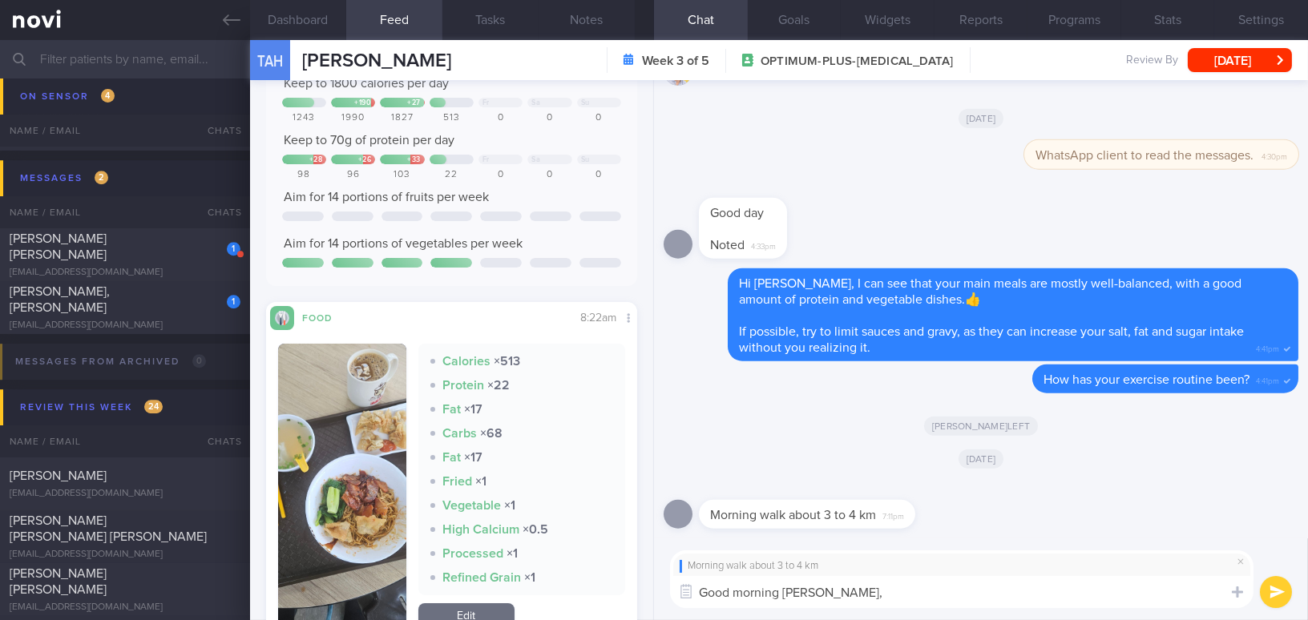
scroll to position [145, 0]
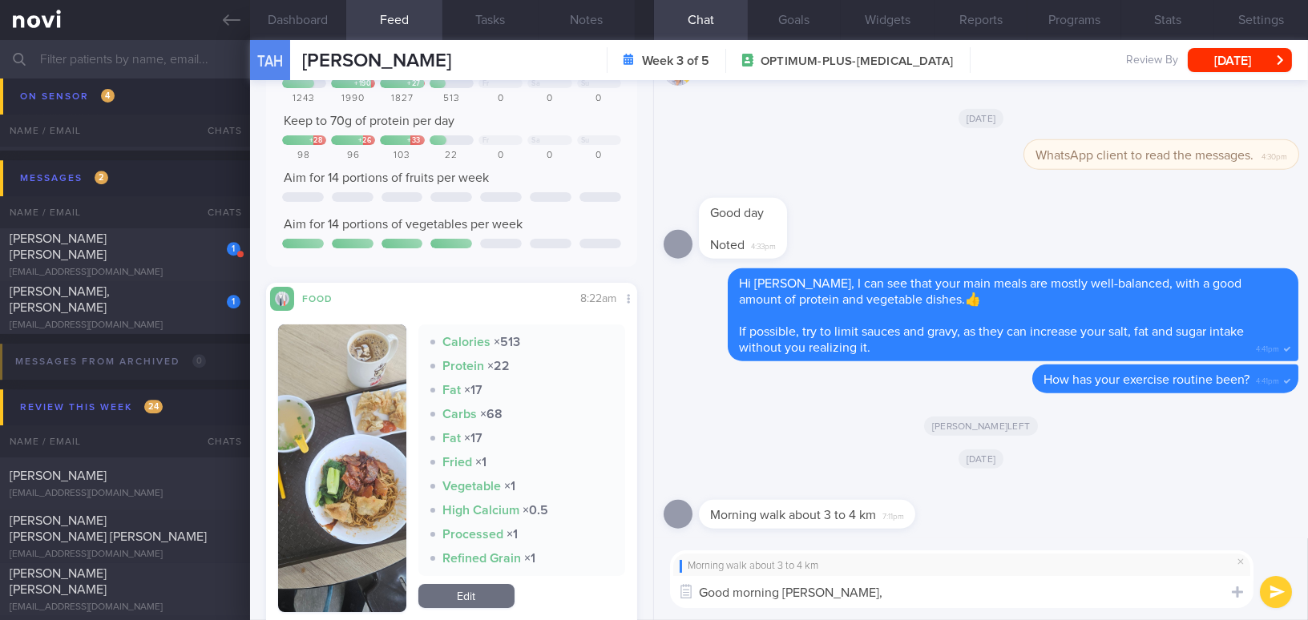
click at [874, 589] on textarea "Good morning Mr Tan," at bounding box center [962, 592] width 584 height 32
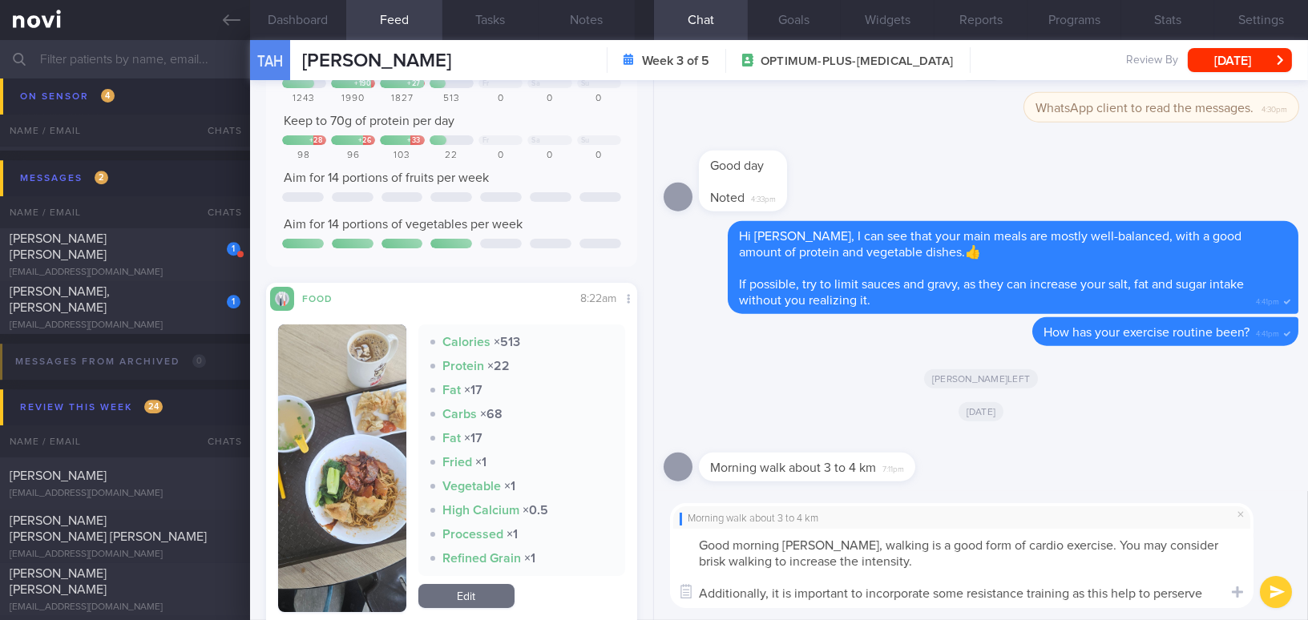
scroll to position [0, 0]
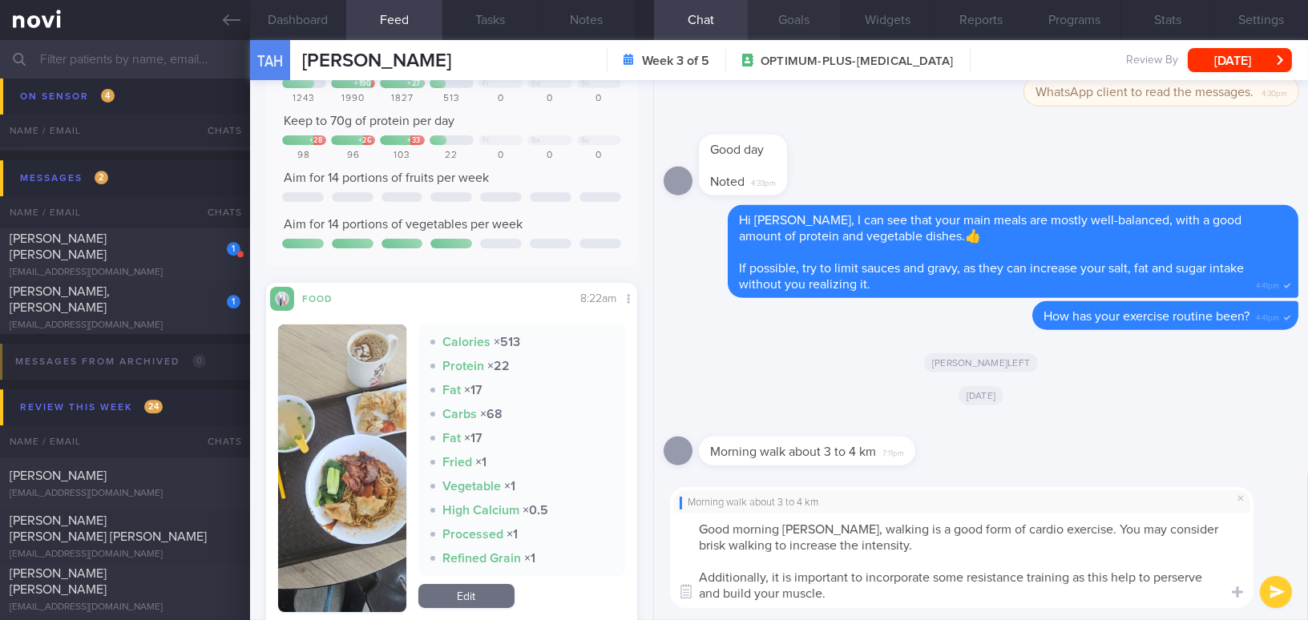
click at [780, 15] on button "Goals" at bounding box center [795, 20] width 94 height 40
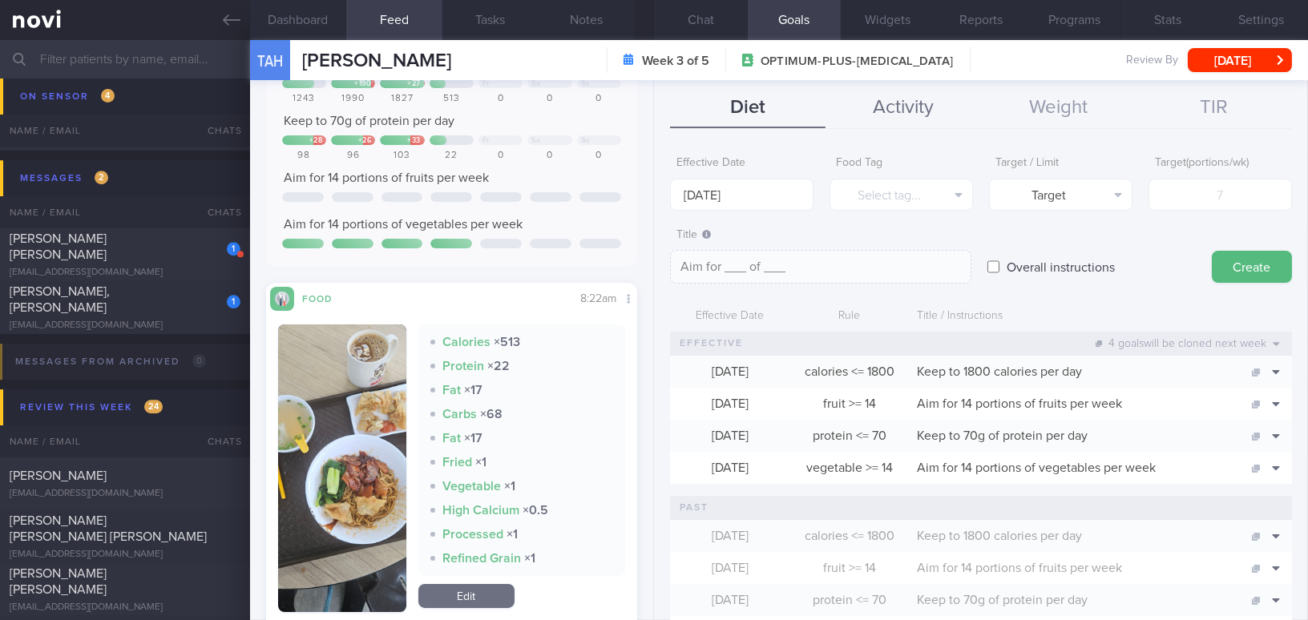
click at [914, 111] on button "Activity" at bounding box center [904, 108] width 156 height 40
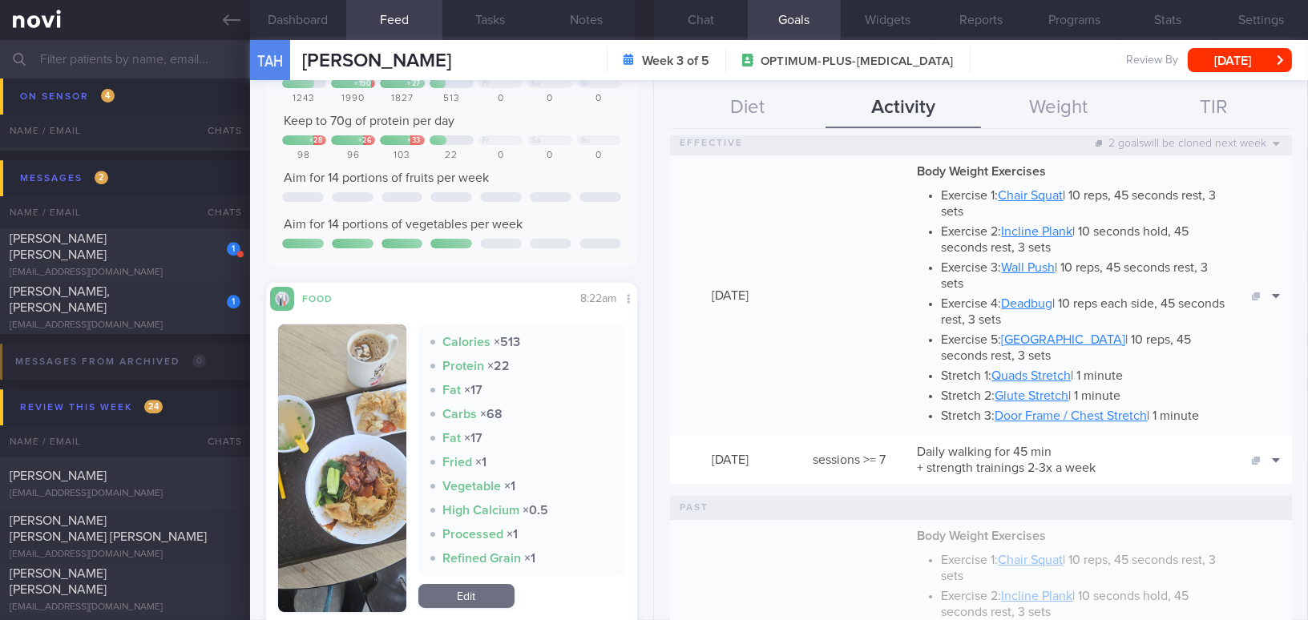
scroll to position [218, 0]
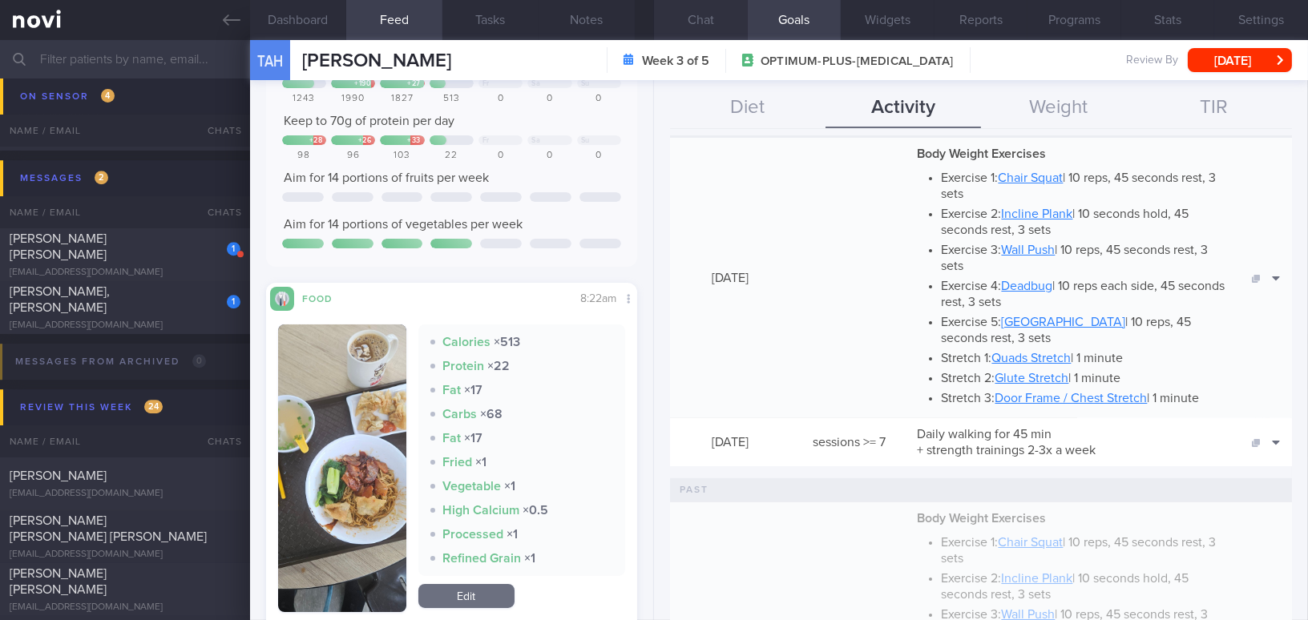
click at [701, 16] on button "Chat" at bounding box center [701, 20] width 94 height 40
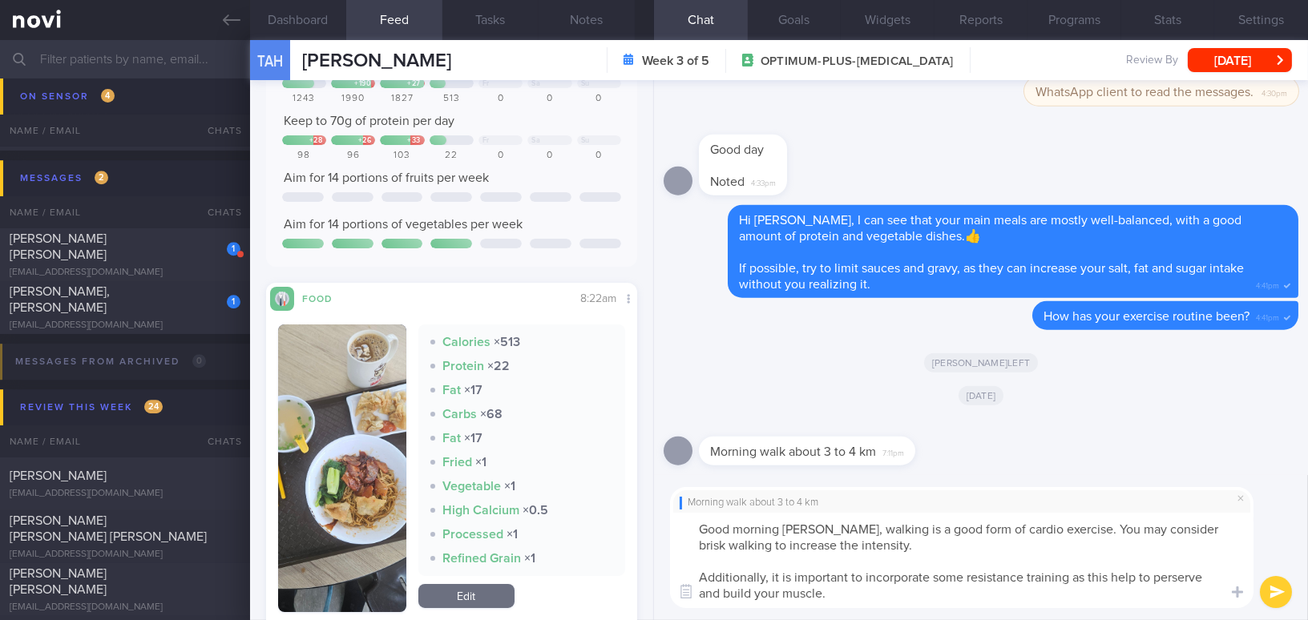
click at [867, 604] on textarea "Good morning Mr Tan, walking is a good form of cardio exercise. You may conside…" at bounding box center [962, 560] width 584 height 95
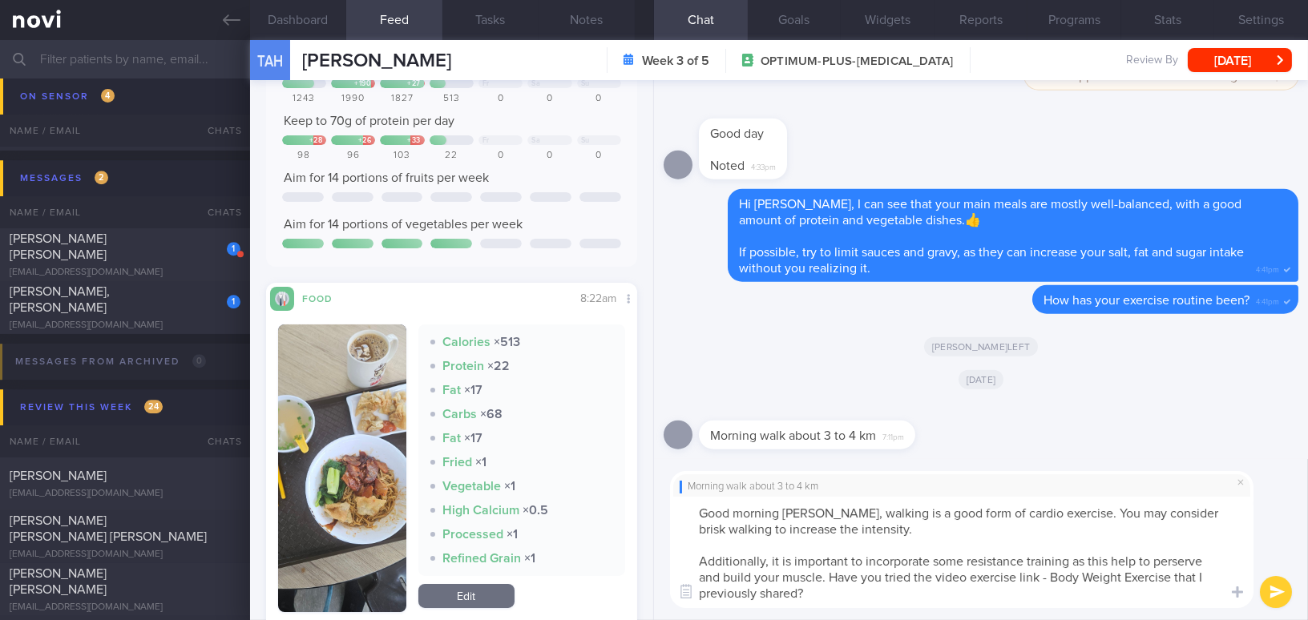
drag, startPoint x: 831, startPoint y: 512, endPoint x: 910, endPoint y: 616, distance: 130.5
click at [910, 616] on div "Morning walk about 3 to 4 km Good morning Mr Tan, walking is a good form of car…" at bounding box center [981, 539] width 654 height 161
click at [846, 552] on textarea "Good morning Mr Tan, walking is a good form of cardio exercise. You may conside…" at bounding box center [962, 552] width 584 height 111
drag, startPoint x: 826, startPoint y: 513, endPoint x: 878, endPoint y: 611, distance: 110.4
click at [878, 611] on div "Morning walk about 3 to 4 km Good morning Mr Tan, walking is a good form of car…" at bounding box center [981, 539] width 654 height 161
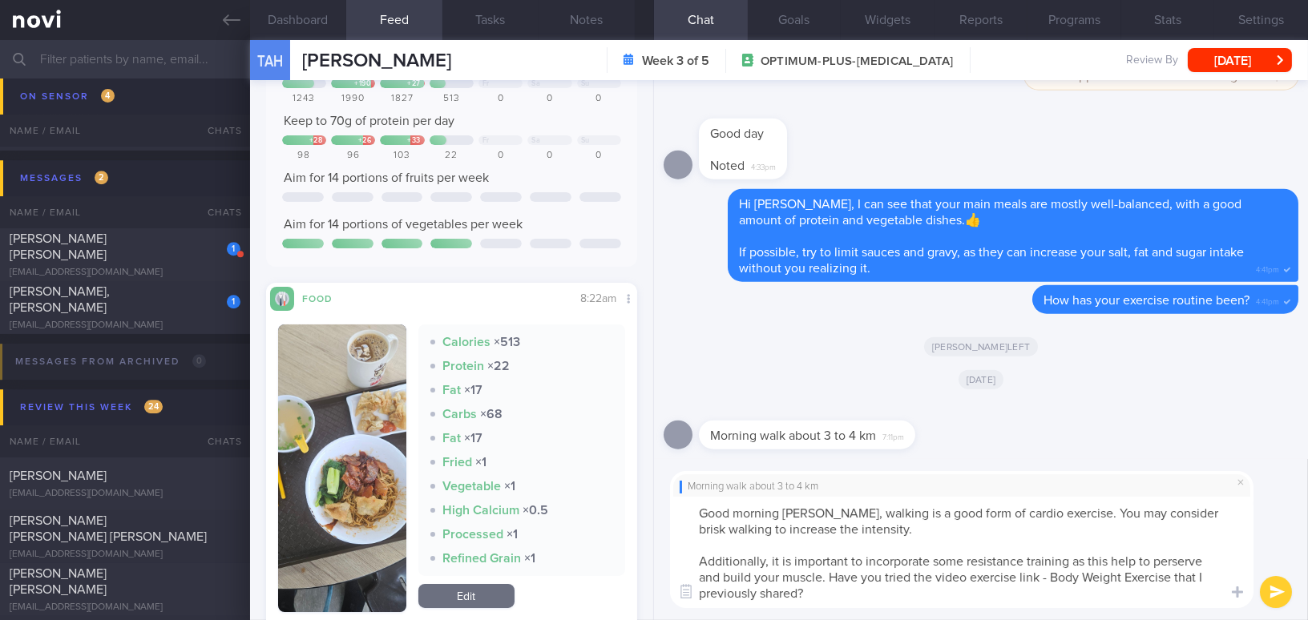
paste textarea "Walking is a good form of cardio exercise. You may consider brisk walking to in…"
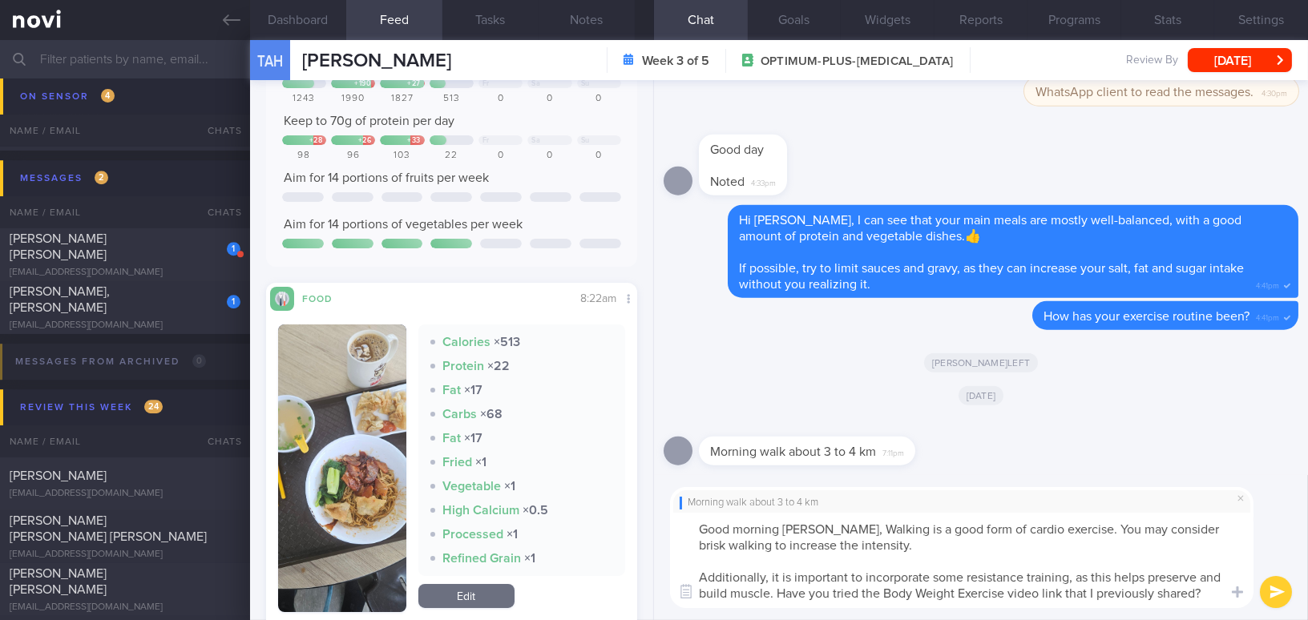
click at [838, 527] on textarea "Good morning Mr Tan, Walking is a good form of cardio exercise. You may conside…" at bounding box center [962, 560] width 584 height 95
type textarea "Good morning Mr Tan, walking is a good form of cardio exercise. You may conside…"
click at [1271, 591] on button "submit" at bounding box center [1276, 592] width 32 height 32
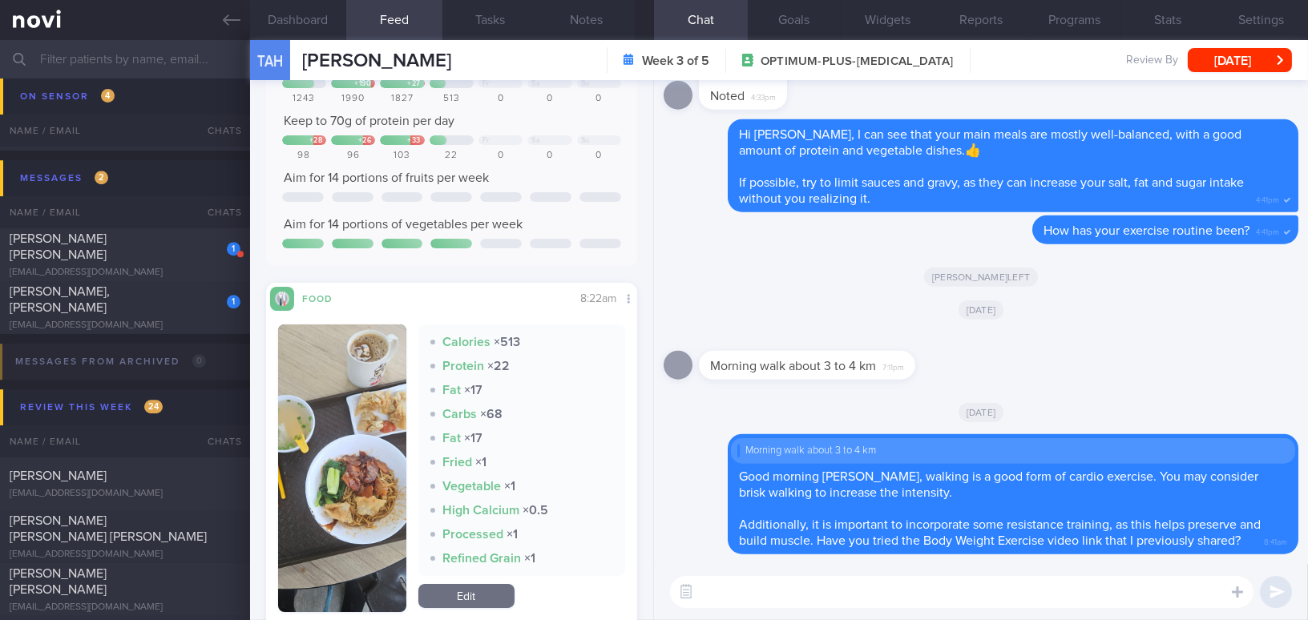
click at [371, 469] on button "button" at bounding box center [342, 469] width 128 height 288
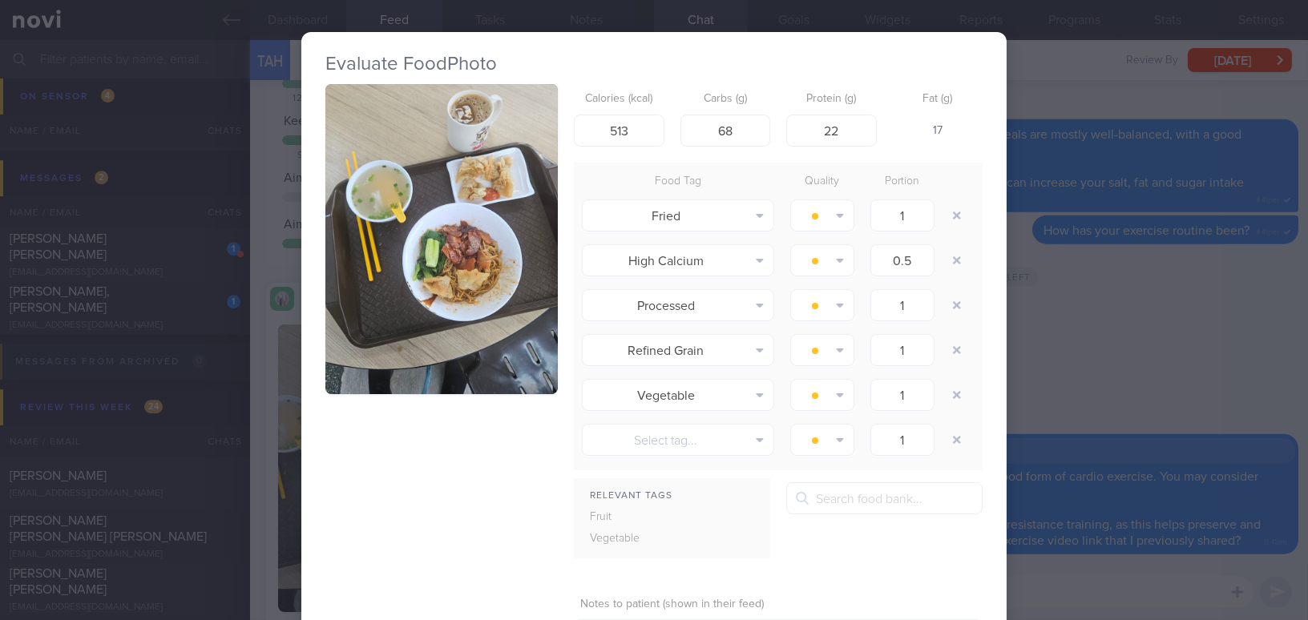
click at [412, 322] on button "button" at bounding box center [441, 239] width 232 height 310
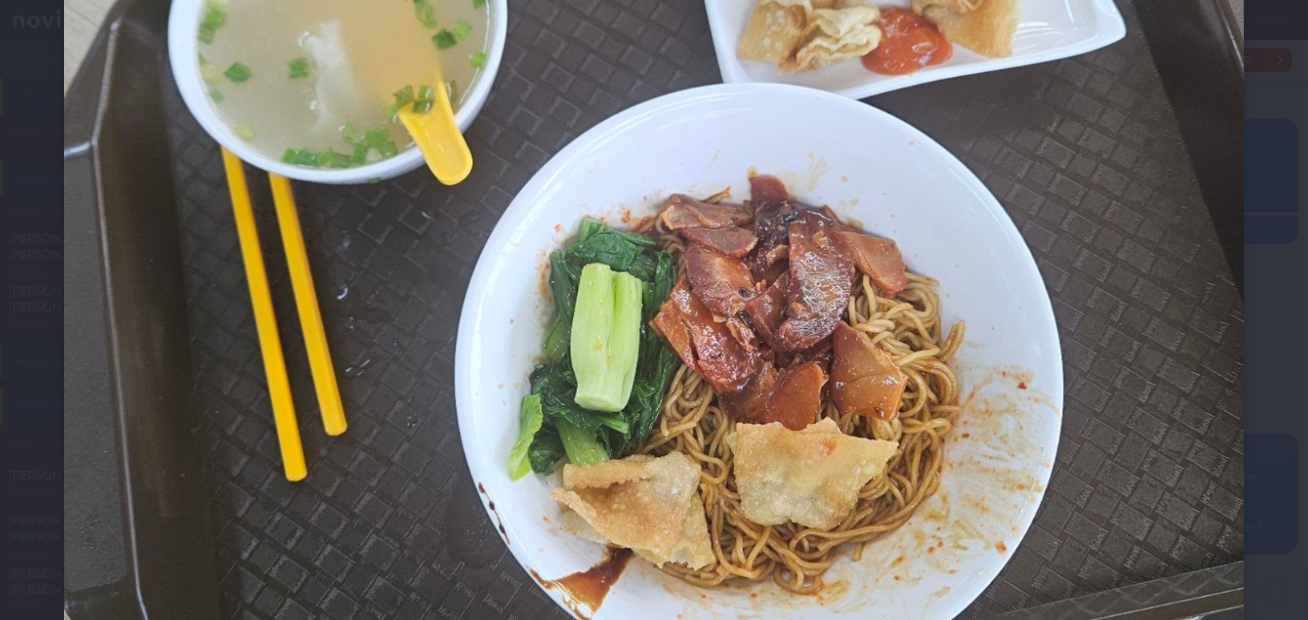
scroll to position [364, 0]
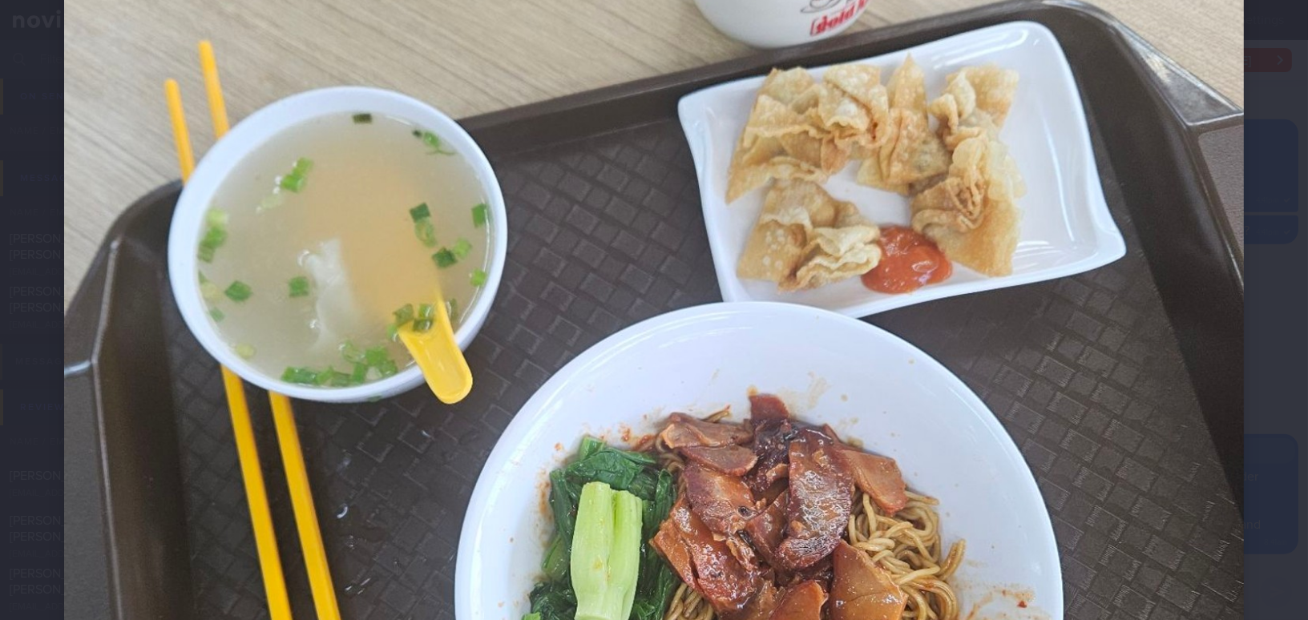
click at [870, 410] on img at bounding box center [654, 487] width 1180 height 1574
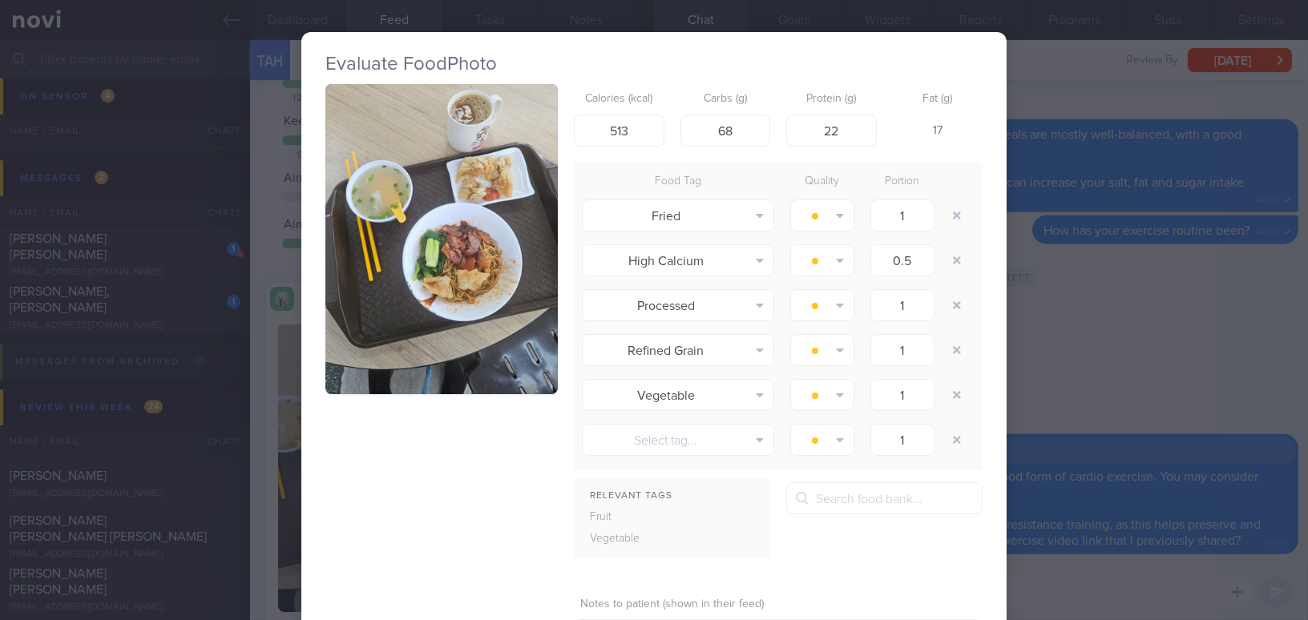
click at [1117, 410] on div "Evaluate Food Photo Calories (kcal) 513 Carbs (g) 68 Protein (g) 22 Fat (g) 17 …" at bounding box center [654, 310] width 1308 height 620
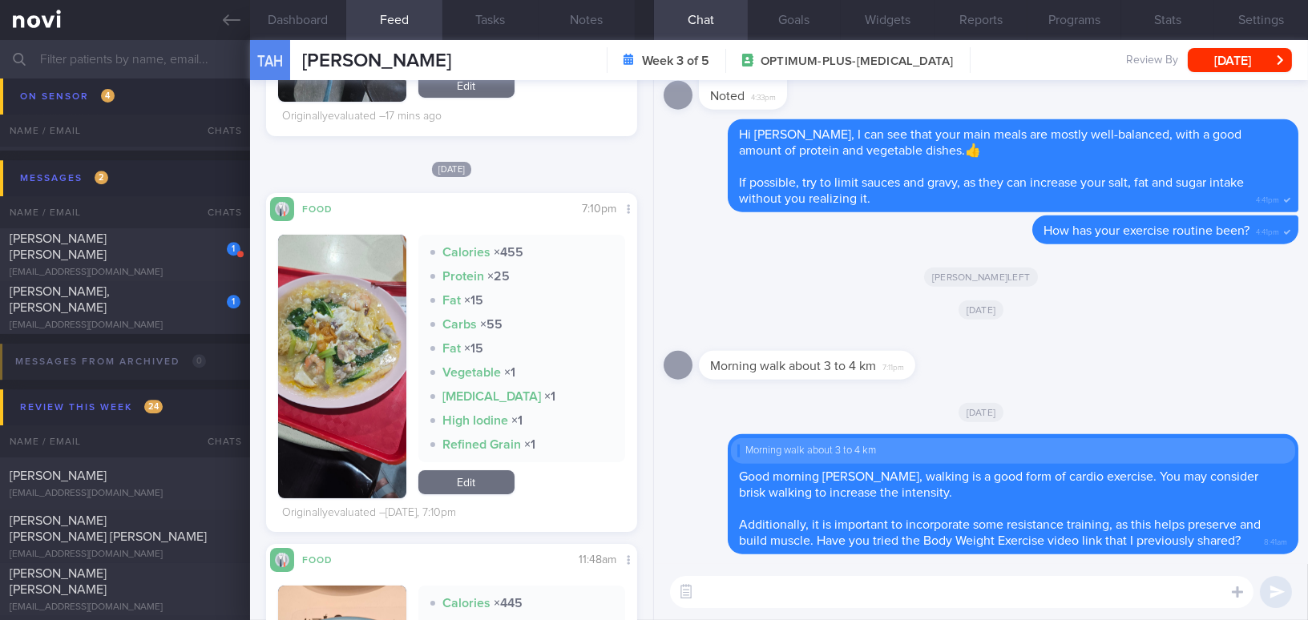
scroll to position [801, 0]
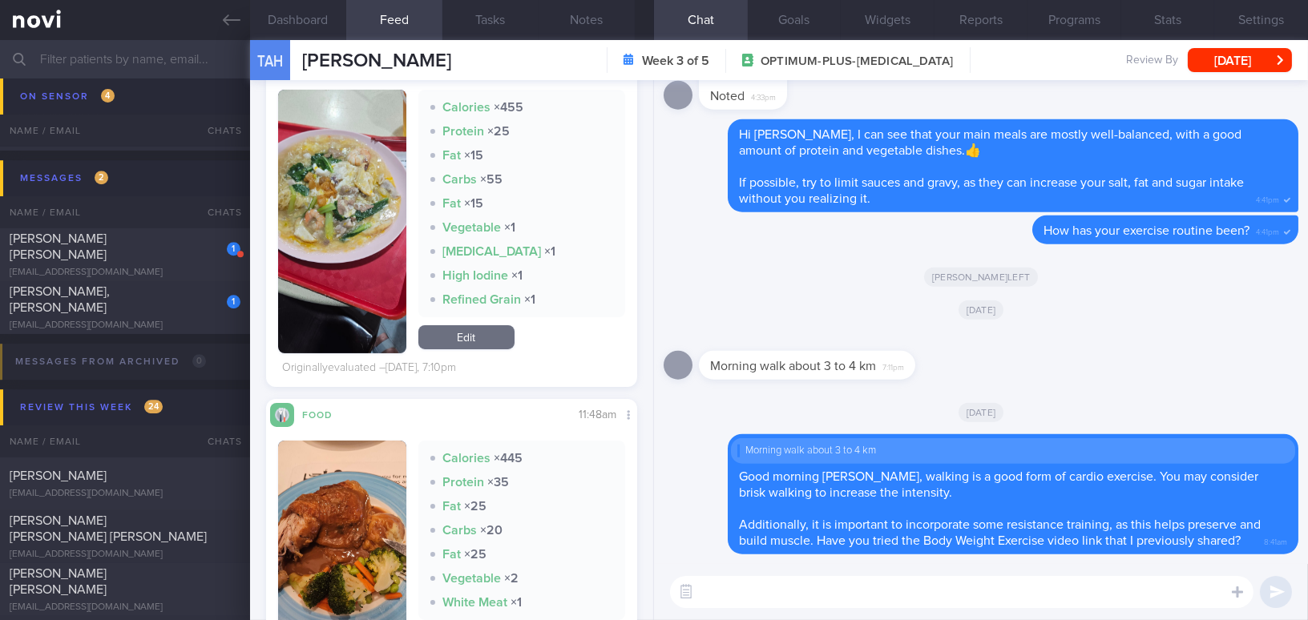
click at [324, 292] on button "button" at bounding box center [342, 222] width 128 height 264
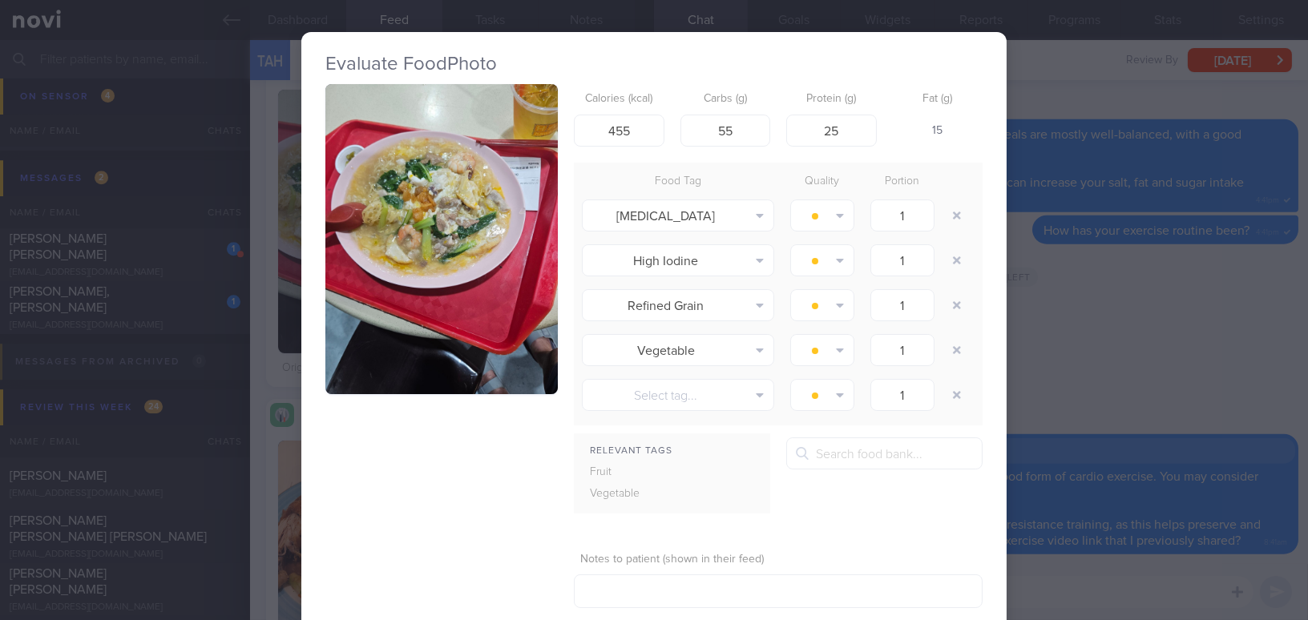
click at [426, 289] on button "button" at bounding box center [441, 239] width 232 height 310
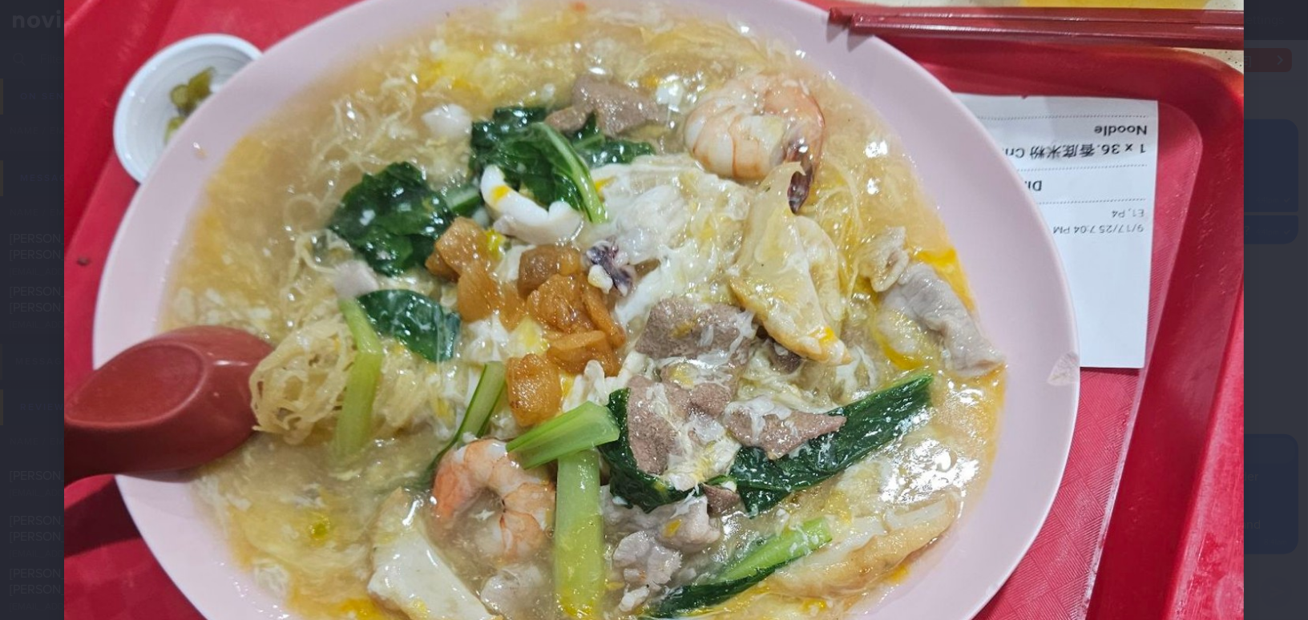
scroll to position [291, 0]
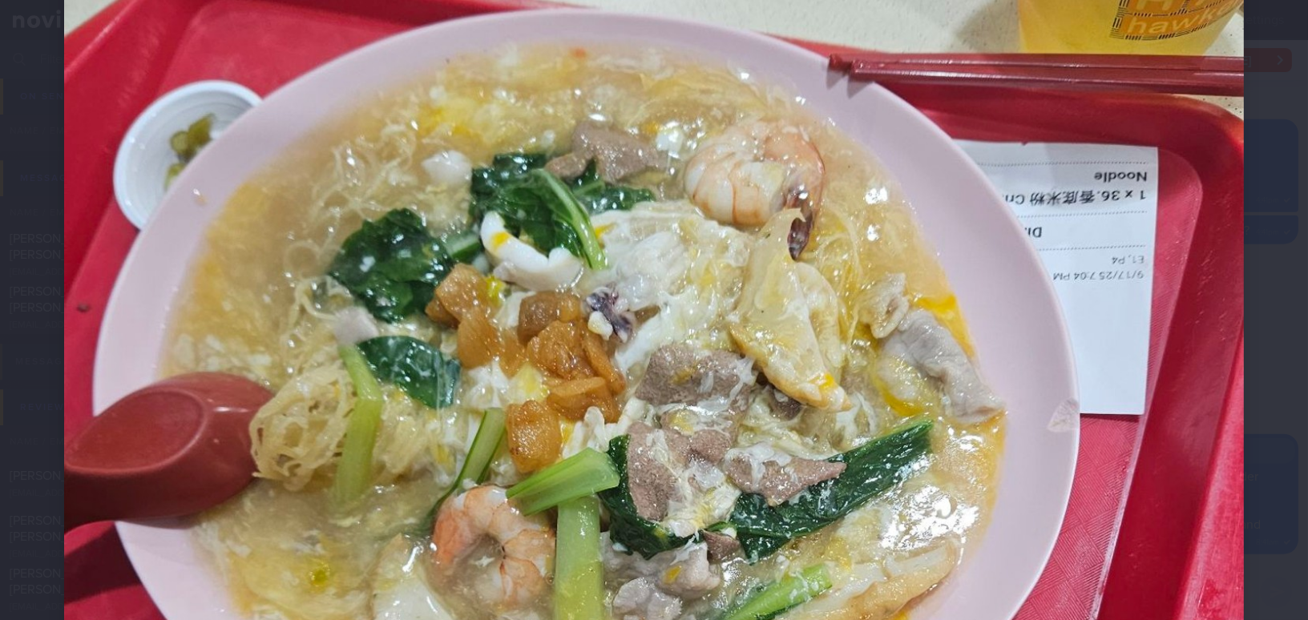
click at [679, 248] on img at bounding box center [654, 560] width 1180 height 1574
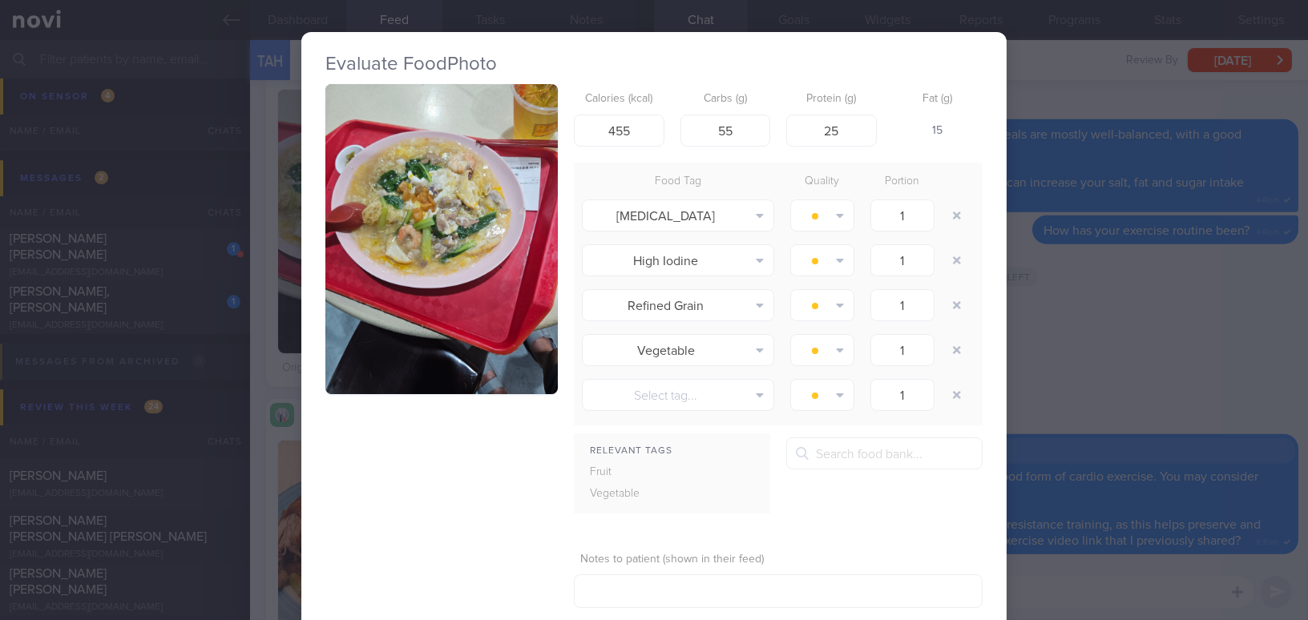
click at [1101, 324] on div "Evaluate Food Photo Calories (kcal) 455 Carbs (g) 55 Protein (g) 25 Fat (g) 15 …" at bounding box center [654, 310] width 1308 height 620
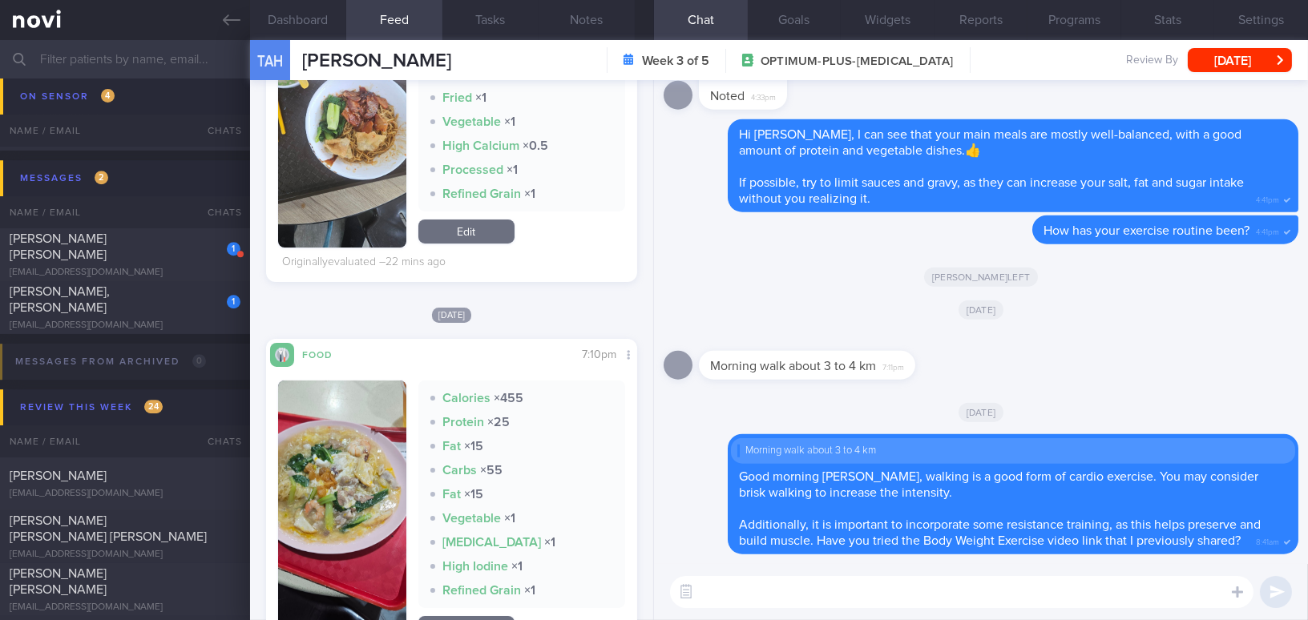
scroll to position [364, 0]
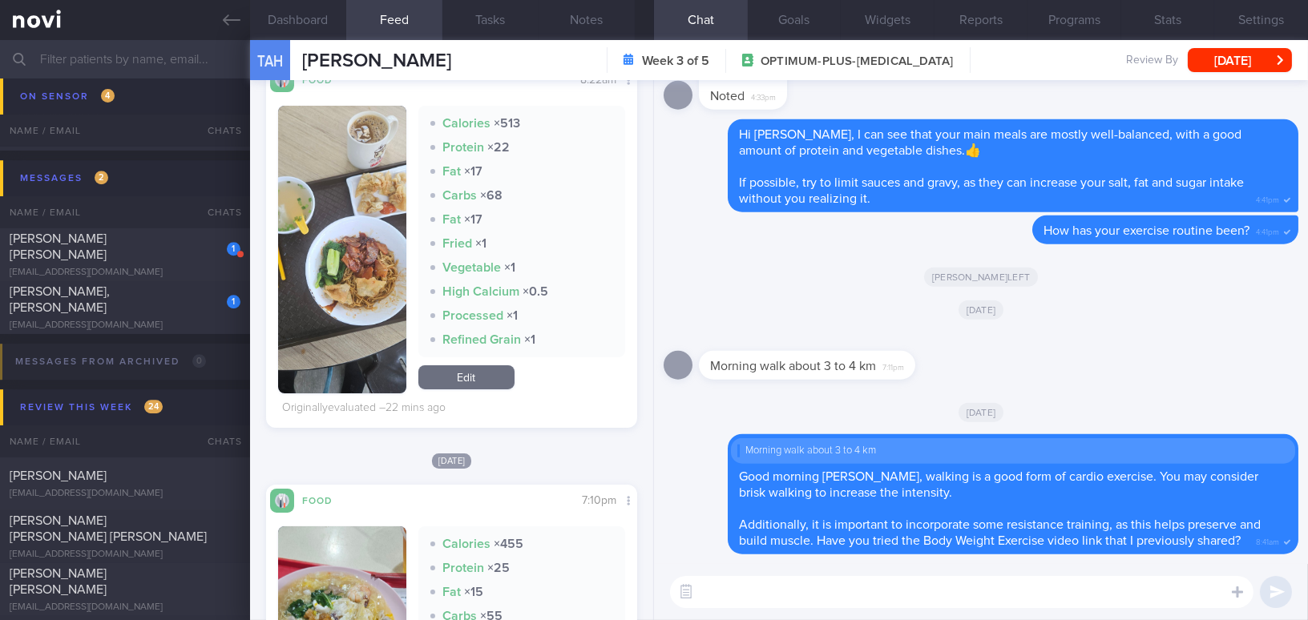
click at [260, 242] on div "All types Food Activity Glucose Weight Medicine Blood Pressure CGM Install Rece…" at bounding box center [451, 350] width 403 height 540
click at [282, 242] on button "button" at bounding box center [342, 250] width 128 height 288
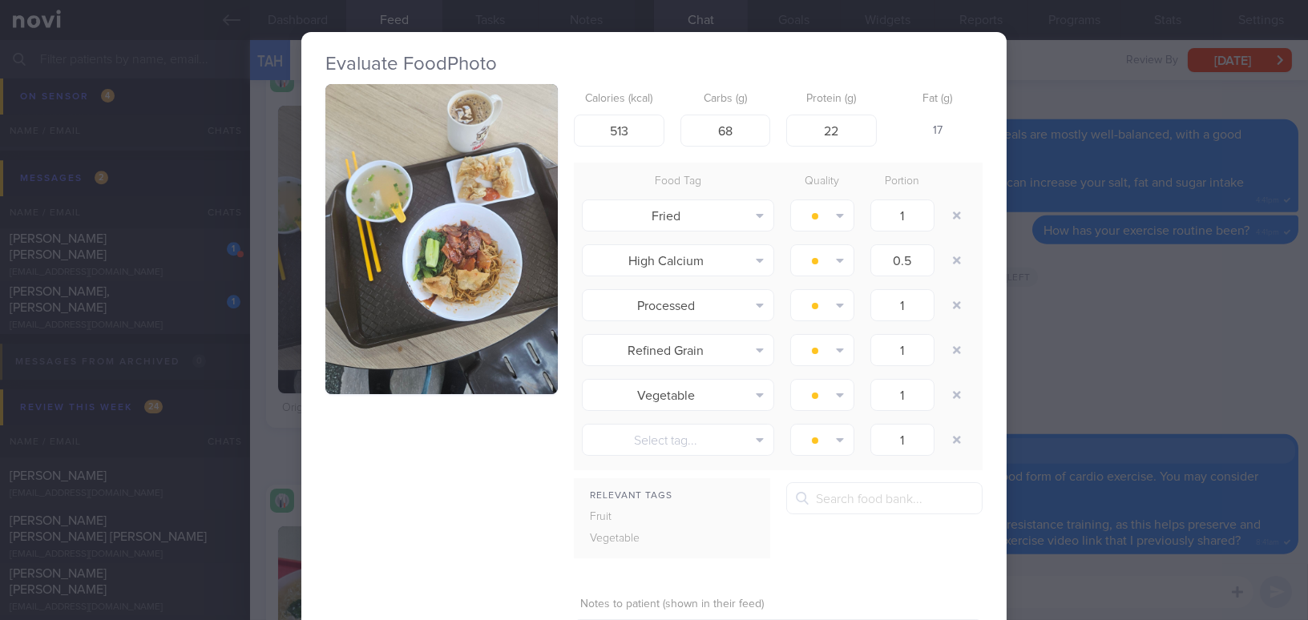
click at [351, 214] on button "button" at bounding box center [441, 239] width 232 height 310
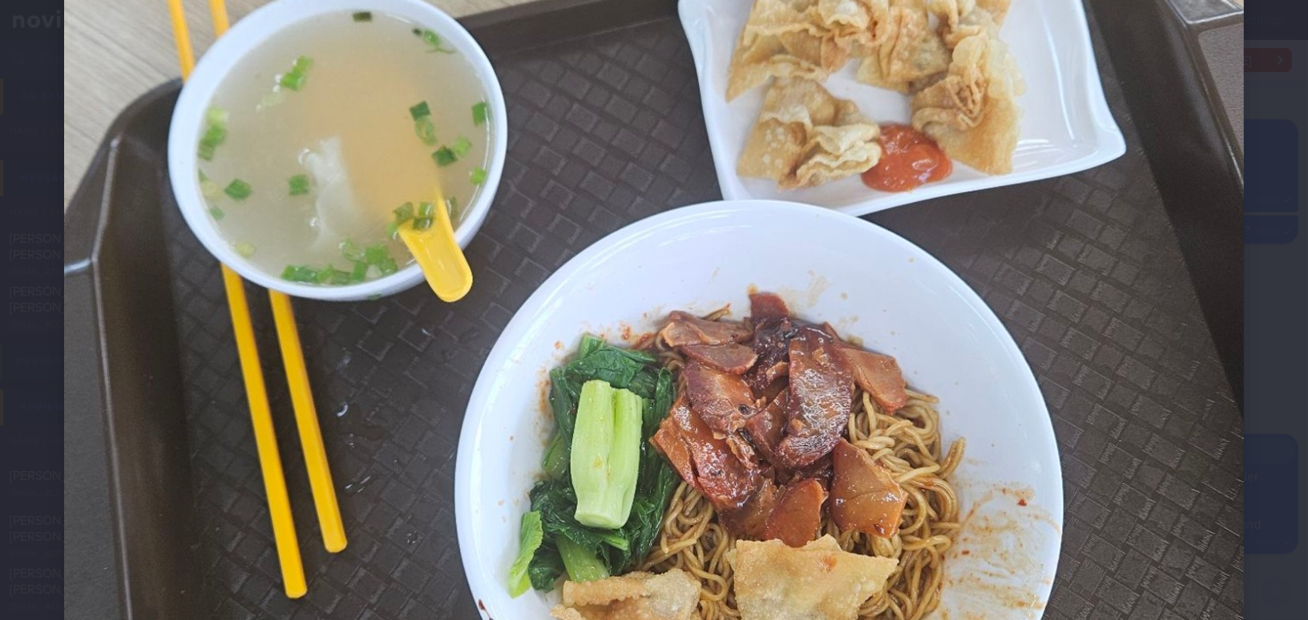
scroll to position [510, 0]
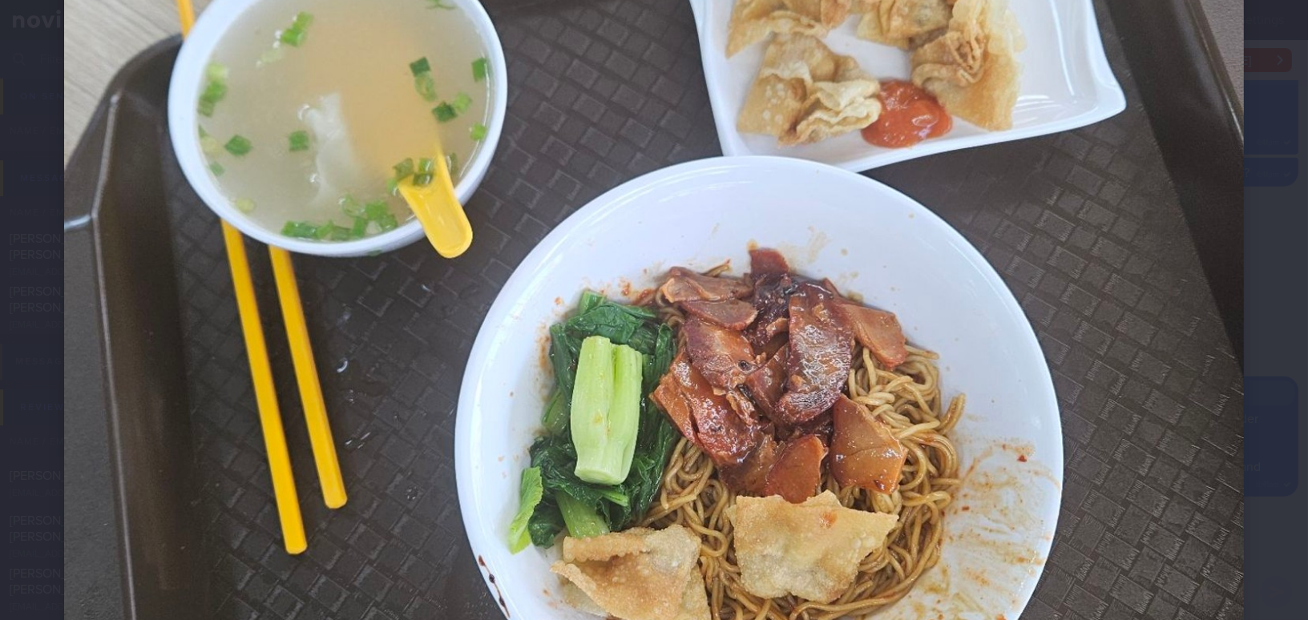
click at [926, 242] on img at bounding box center [654, 341] width 1180 height 1574
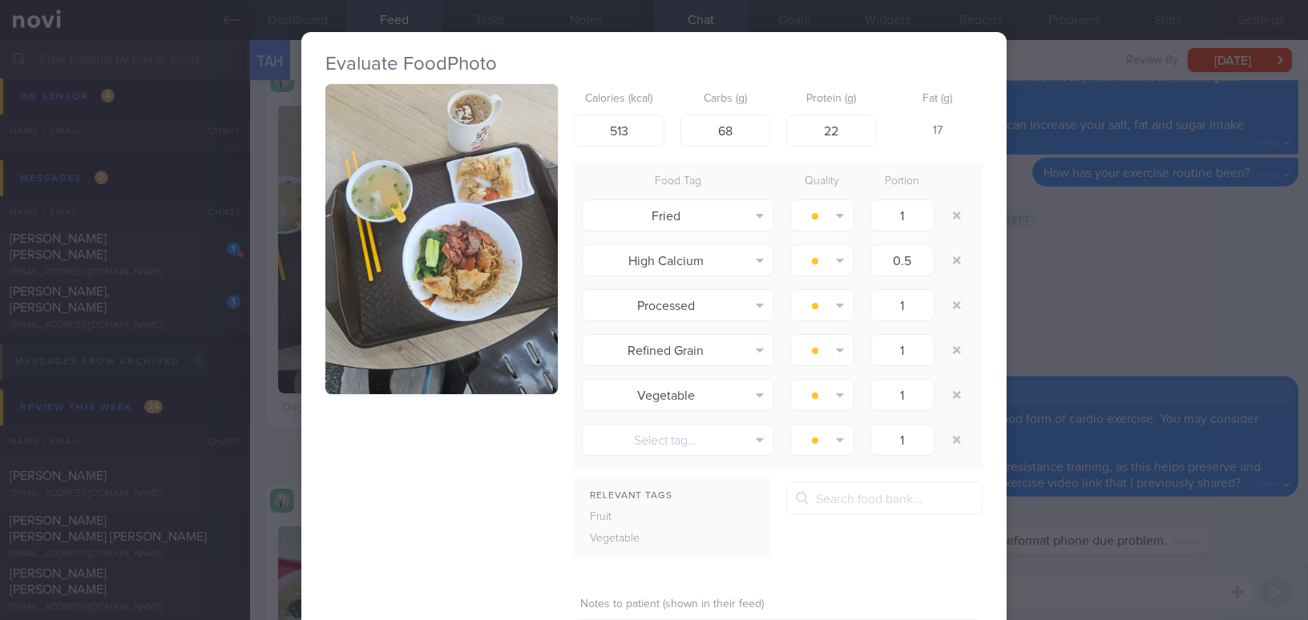
click at [1057, 215] on div "Evaluate Food Photo Calories (kcal) 513 Carbs (g) 68 Protein (g) 22 Fat (g) 17 …" at bounding box center [654, 310] width 1308 height 620
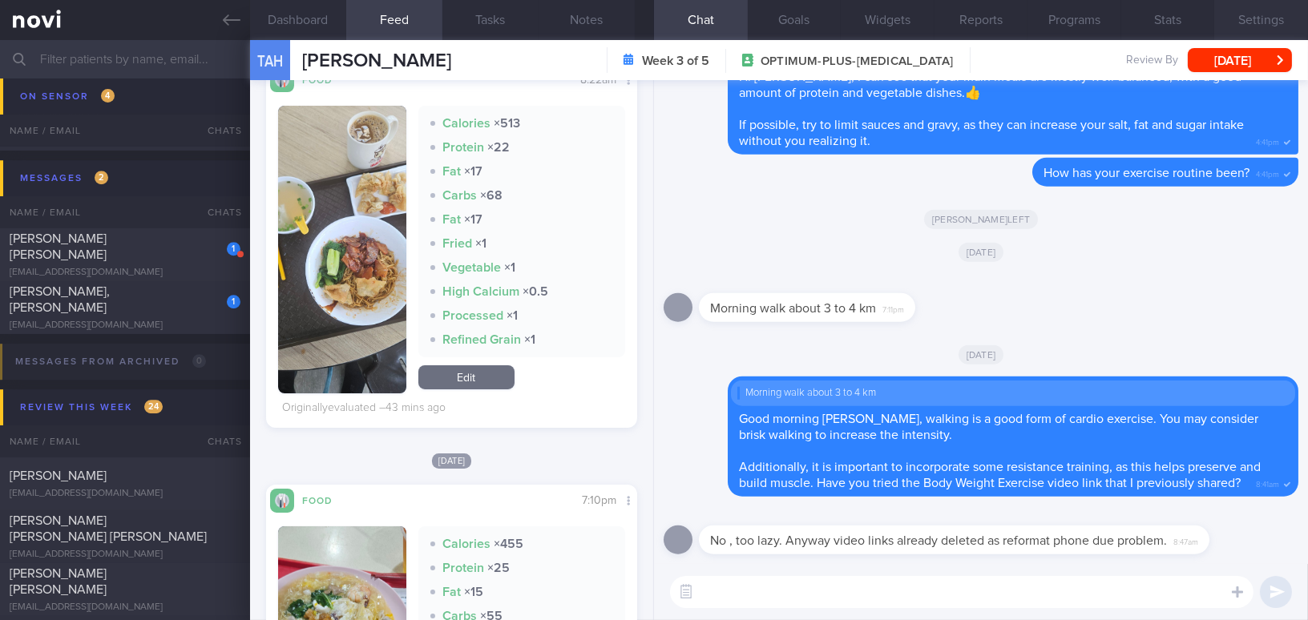
click at [1245, 18] on button "Settings" at bounding box center [1261, 20] width 94 height 40
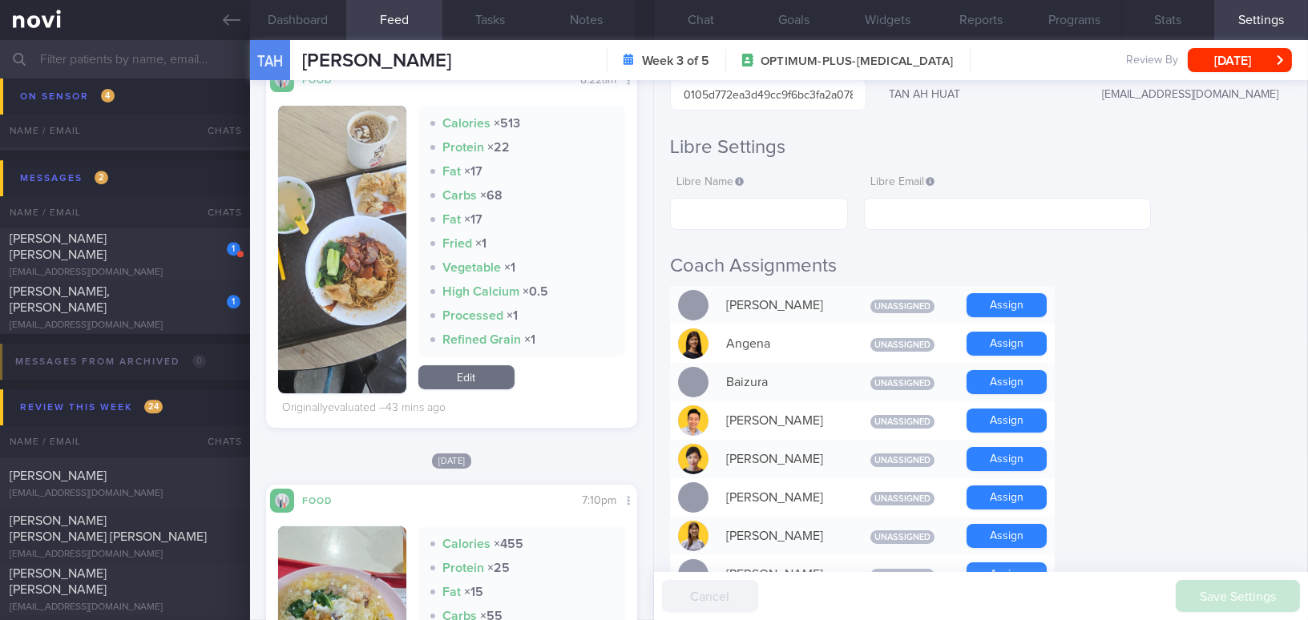
scroll to position [218, 0]
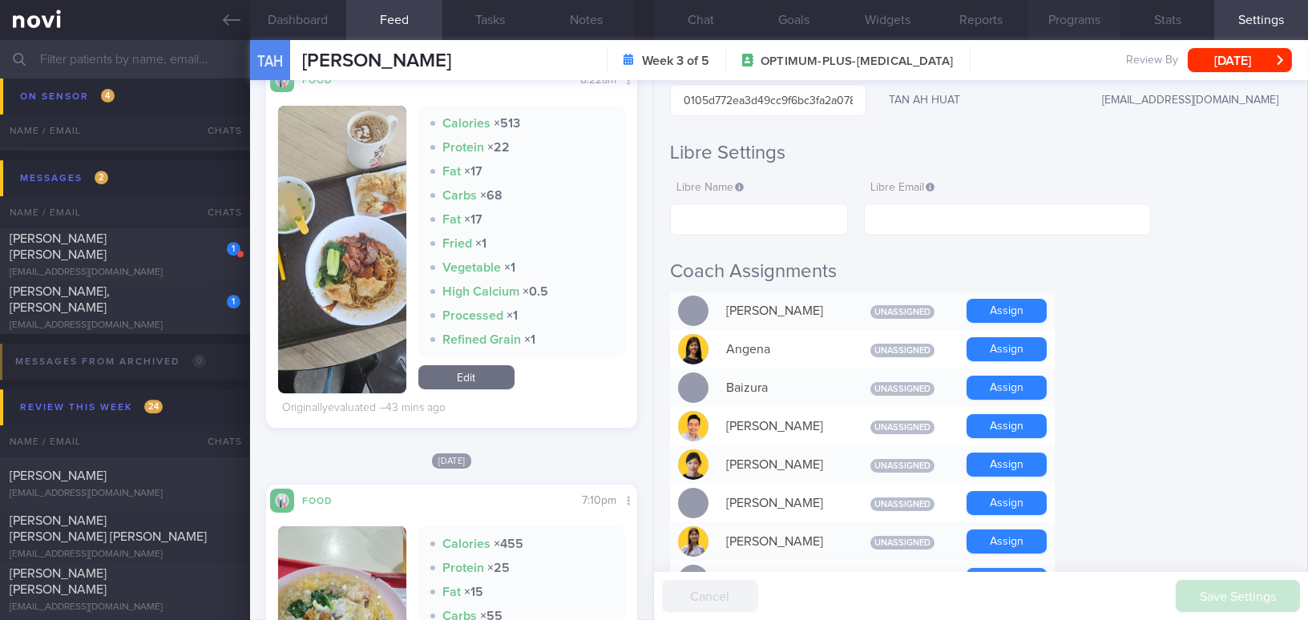
click at [1092, 20] on button "Programs" at bounding box center [1075, 20] width 94 height 40
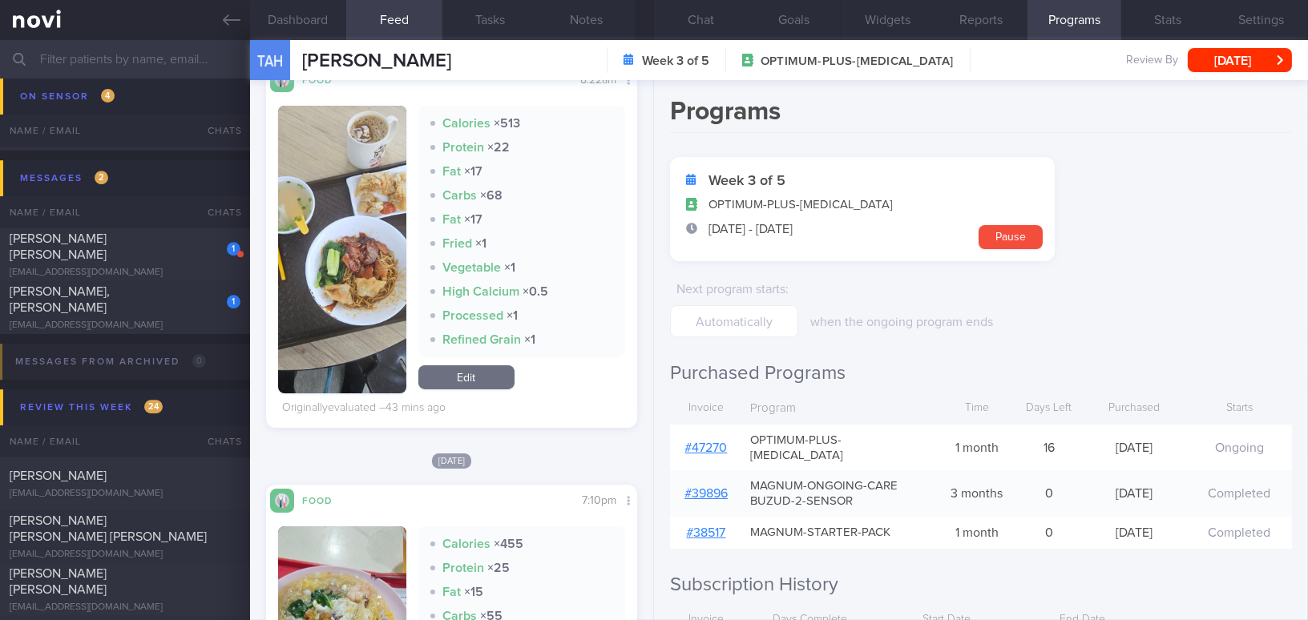
click at [721, 442] on link "# 47270" at bounding box center [706, 448] width 42 height 13
click at [363, 251] on button "button" at bounding box center [342, 250] width 128 height 288
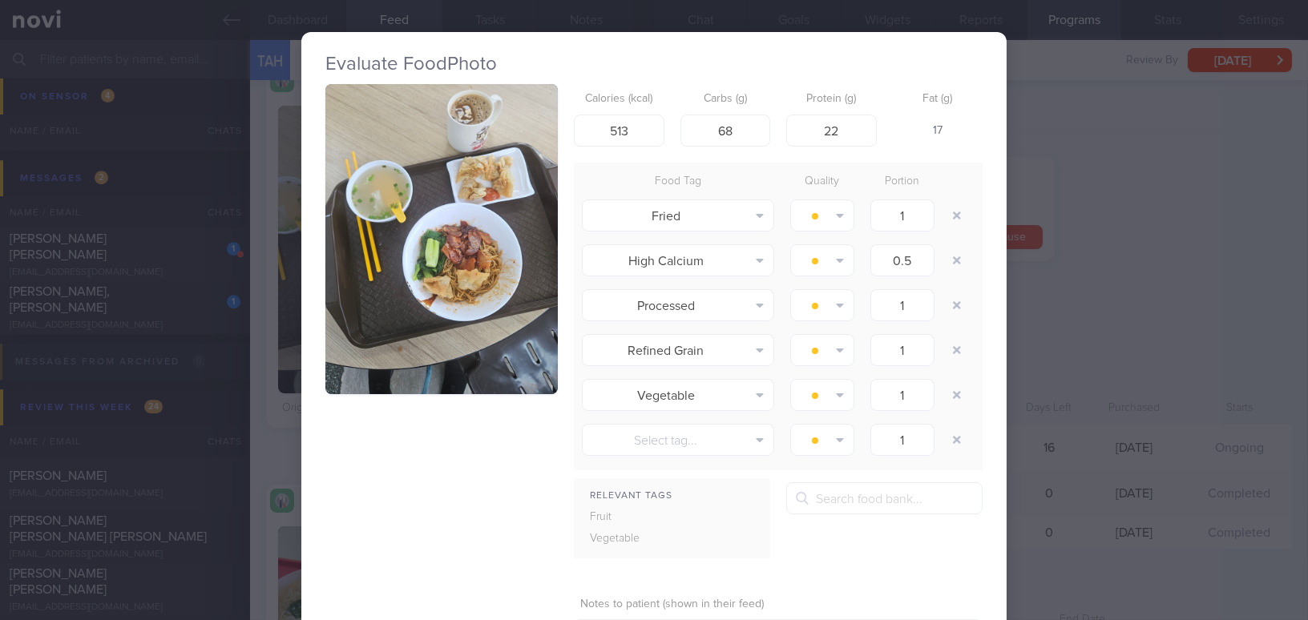
click at [391, 259] on button "button" at bounding box center [441, 239] width 232 height 310
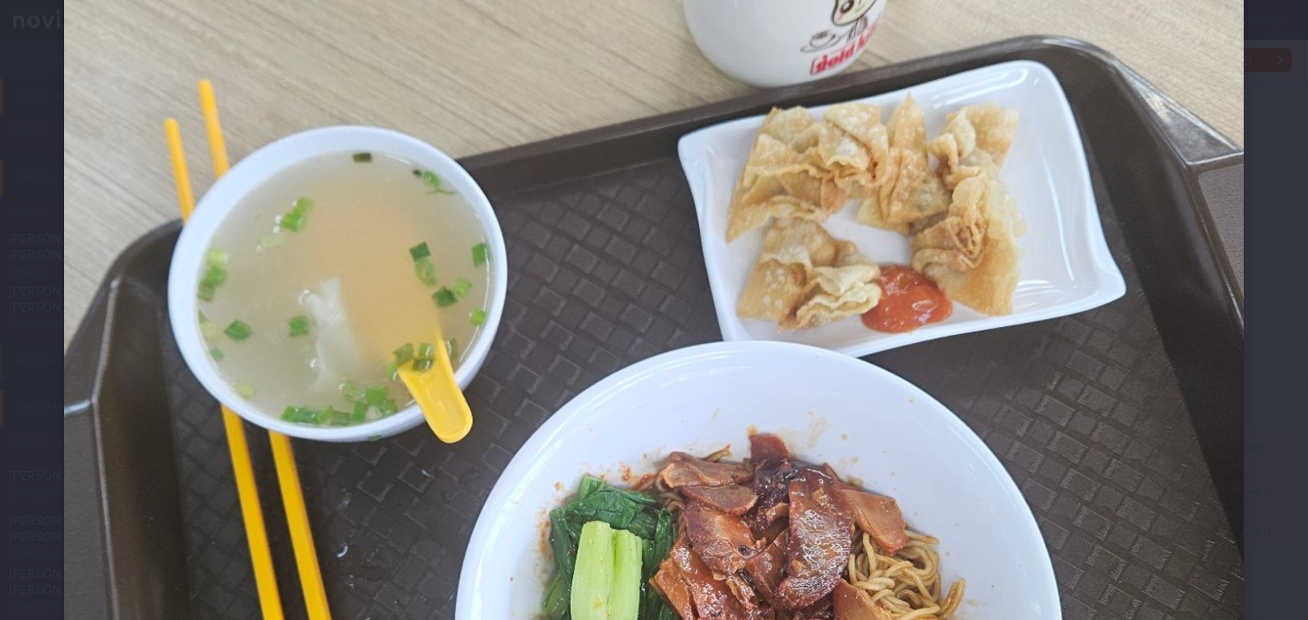
scroll to position [291, 0]
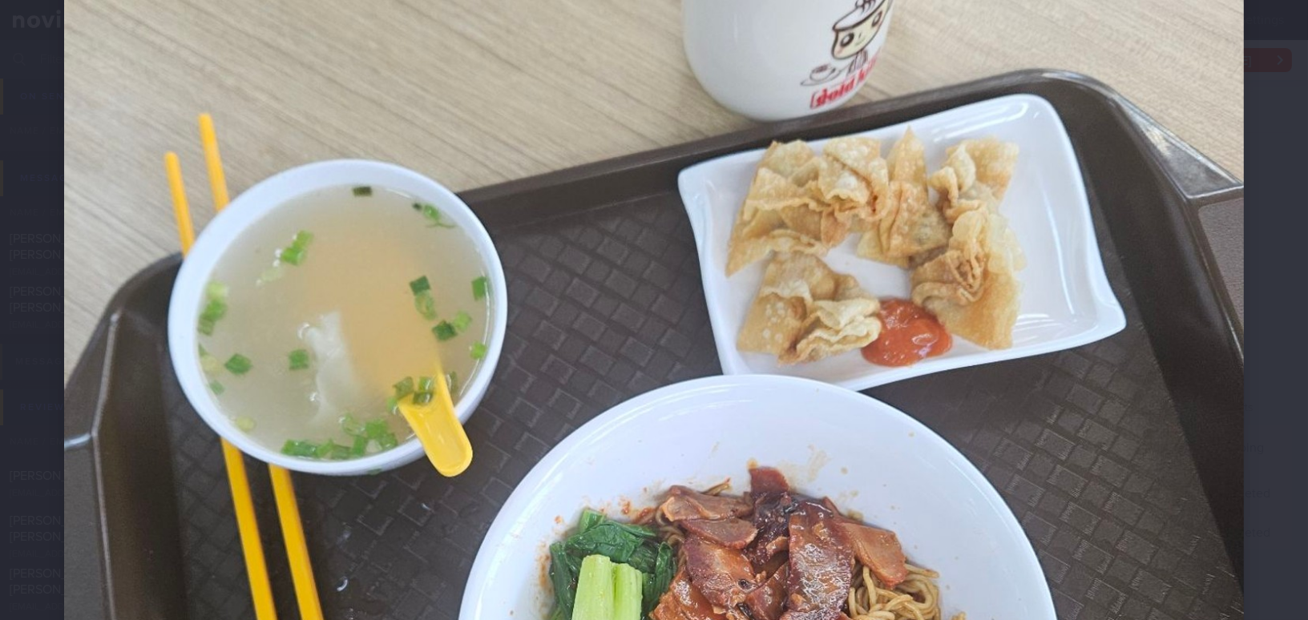
click at [697, 154] on img at bounding box center [654, 560] width 1180 height 1574
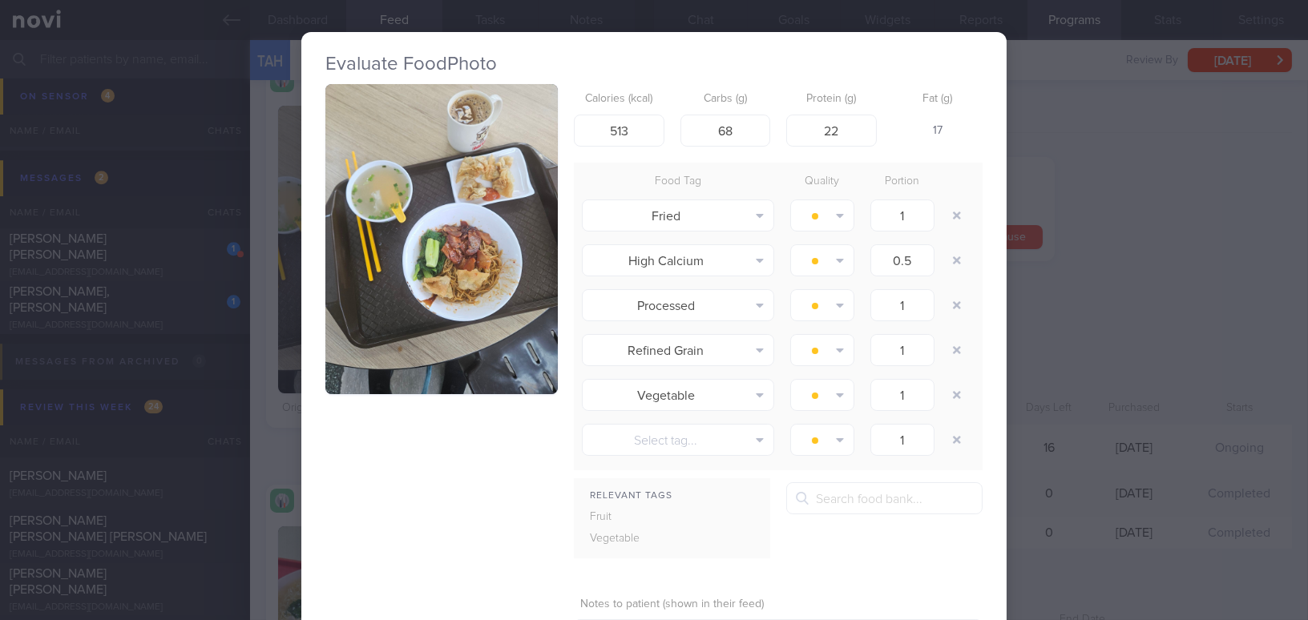
click at [1105, 152] on div "Evaluate Food Photo Calories (kcal) 513 Carbs (g) 68 Protein (g) 22 Fat (g) 17 …" at bounding box center [654, 310] width 1308 height 620
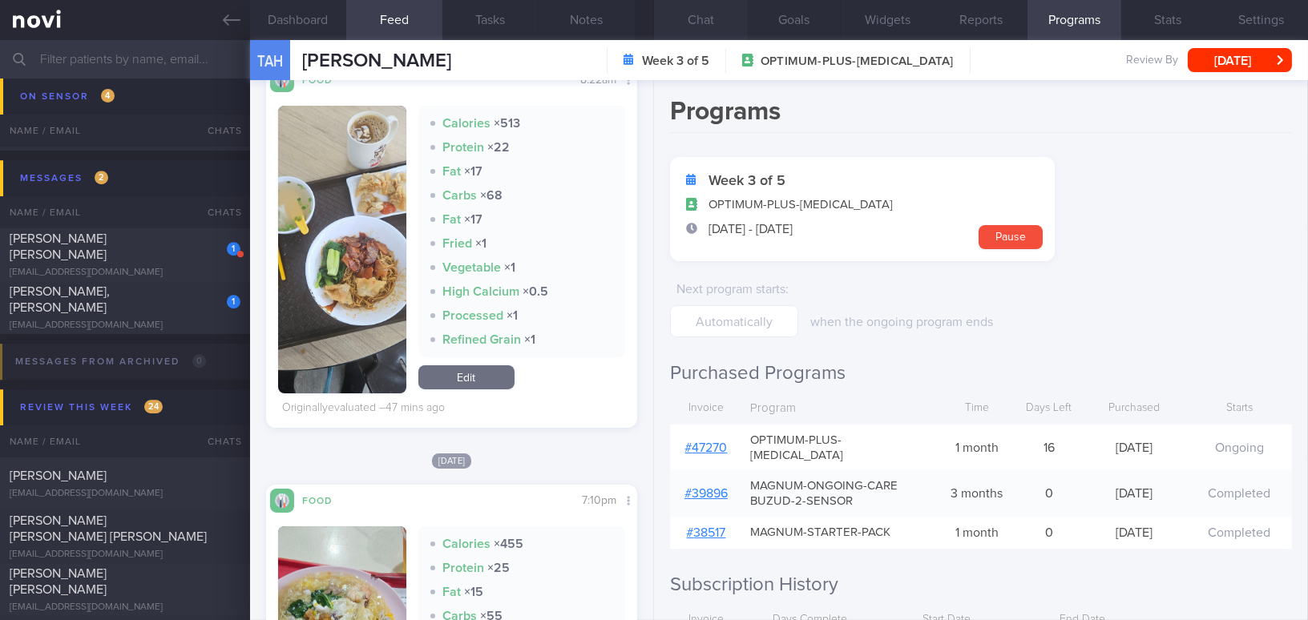
click at [700, 15] on button "Chat" at bounding box center [701, 20] width 94 height 40
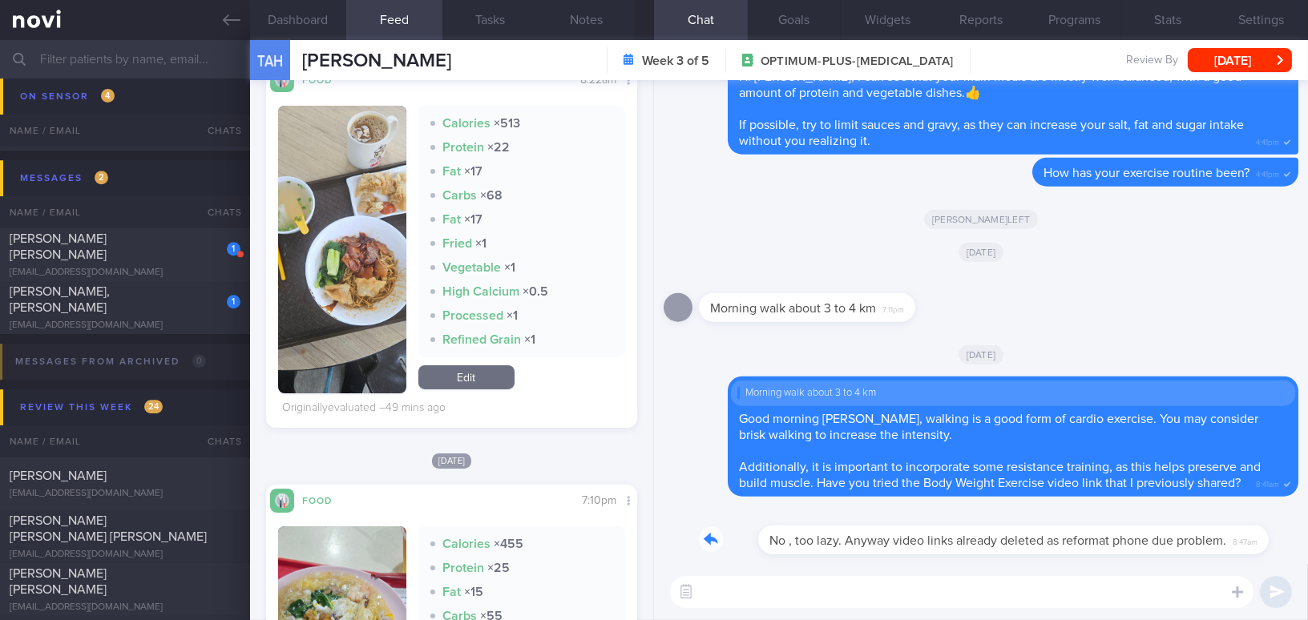
drag, startPoint x: 721, startPoint y: 525, endPoint x: 825, endPoint y: 531, distance: 104.4
click at [825, 531] on div "No , too lazy. Anyway video links already deleted as reformat phone due problem…" at bounding box center [978, 531] width 559 height 48
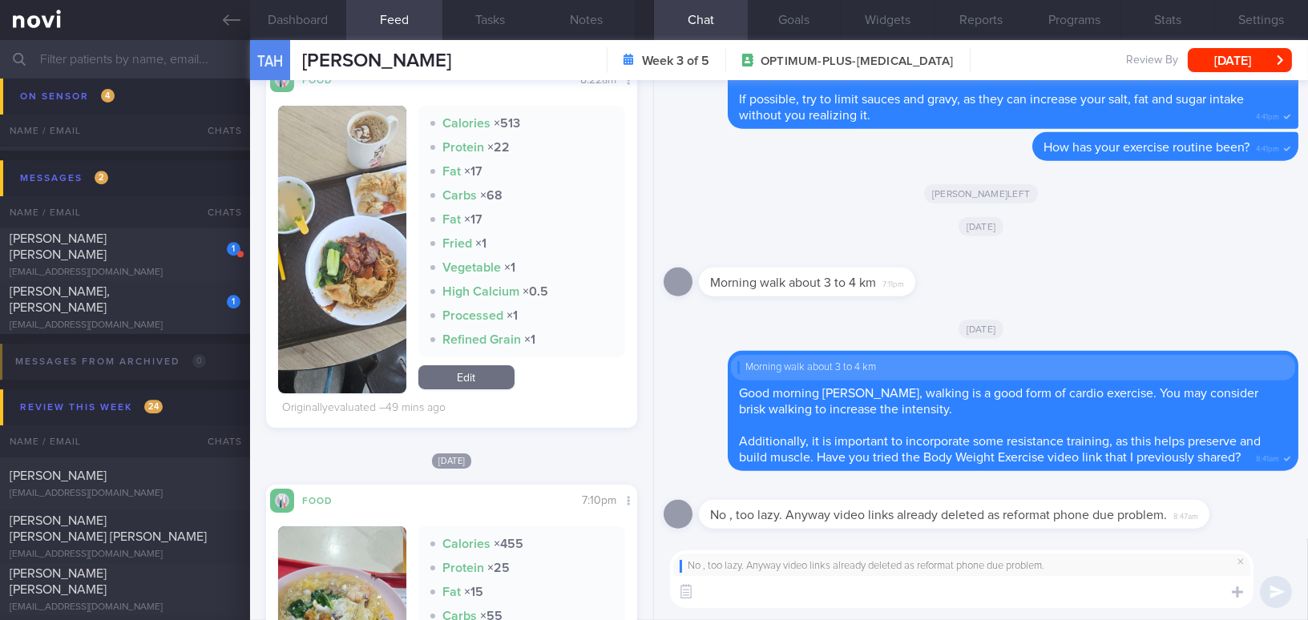
paste textarea "I understand that your muscle mass has decreased while your body fat percentage…"
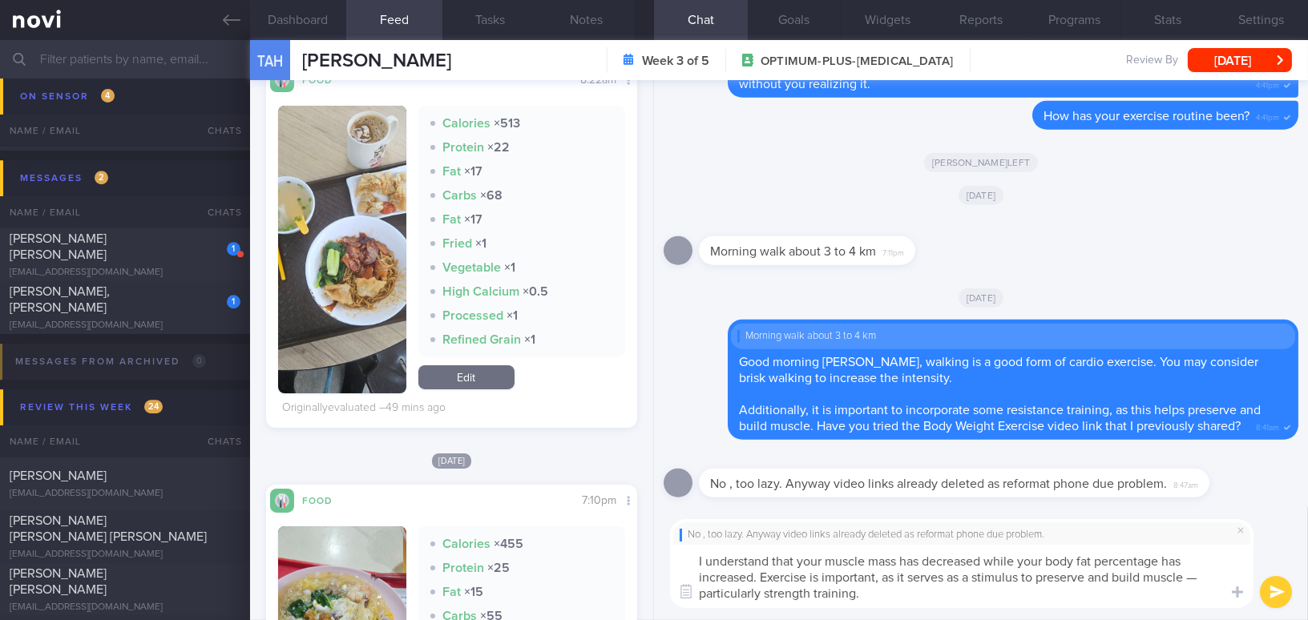
drag, startPoint x: 1097, startPoint y: 559, endPoint x: 1162, endPoint y: 559, distance: 65.7
click at [1162, 559] on textarea "I understand that your muscle mass has decreased while your body fat percentage…" at bounding box center [962, 576] width 584 height 63
click at [1194, 559] on textarea "I understand that your muscle mass has decreased while your body fat % has incr…" at bounding box center [962, 576] width 584 height 63
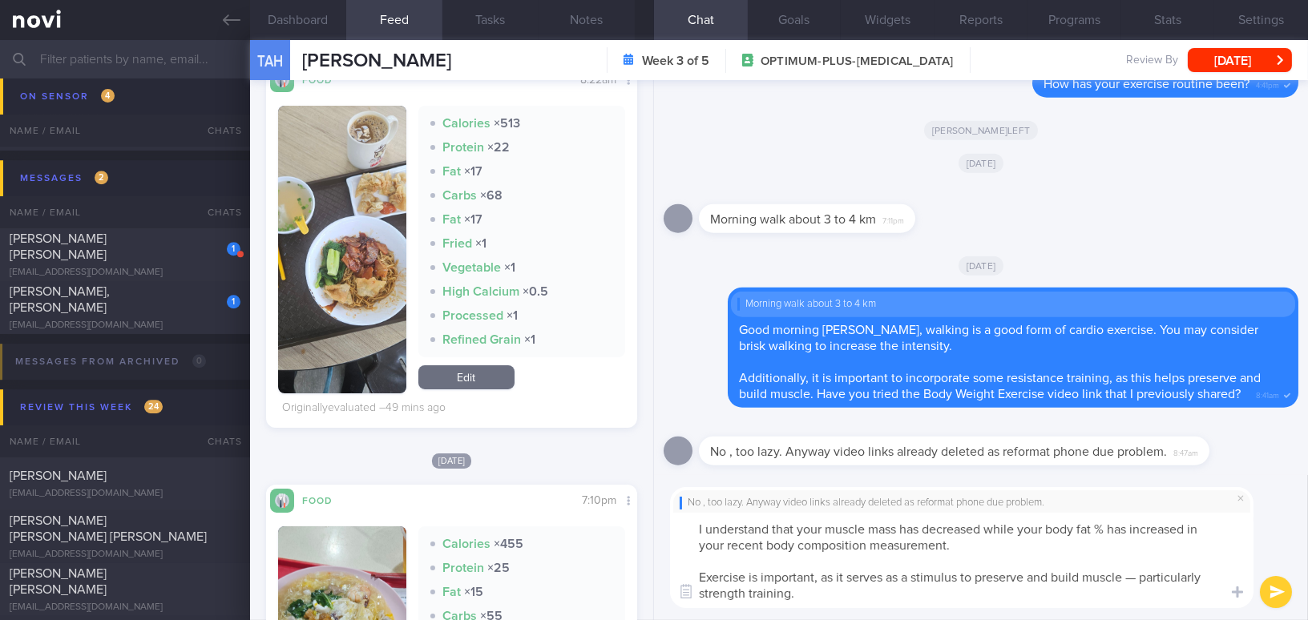
click at [1138, 577] on textarea "I understand that your muscle mass has decreased while your body fat % has incr…" at bounding box center [962, 560] width 584 height 95
type textarea "I understand that your muscle mass has decreased while your body fat % has incr…"
click at [1273, 590] on button "submit" at bounding box center [1276, 592] width 32 height 32
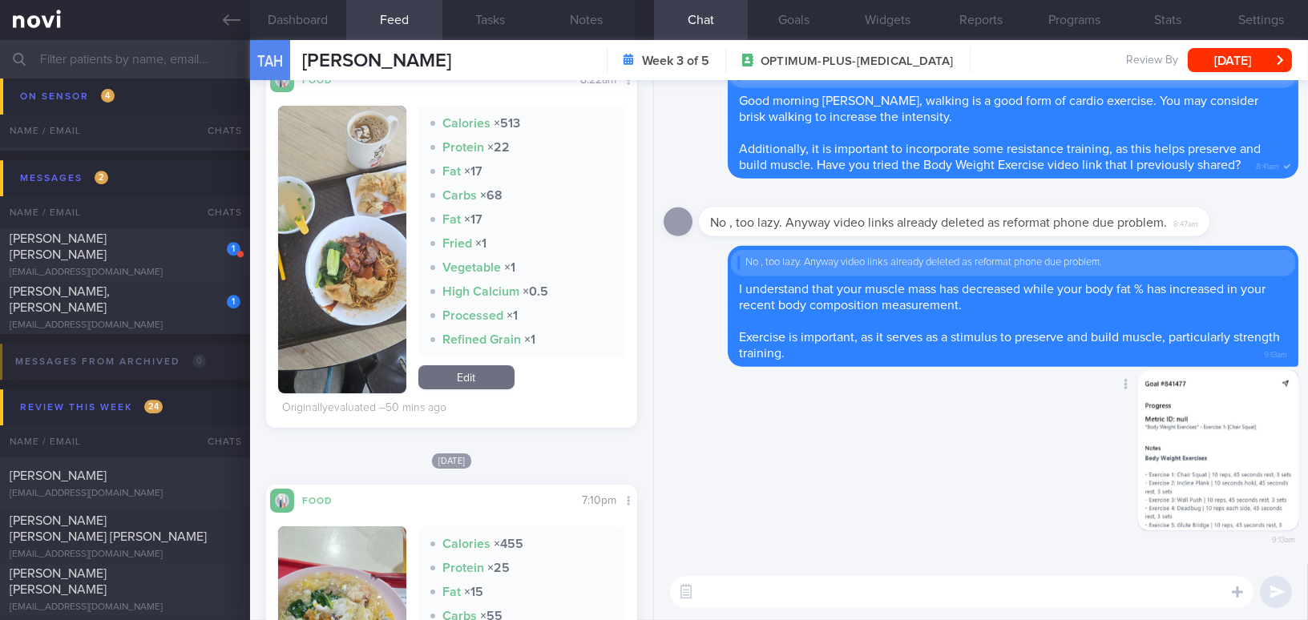
click at [1170, 463] on button "button" at bounding box center [1218, 450] width 160 height 160
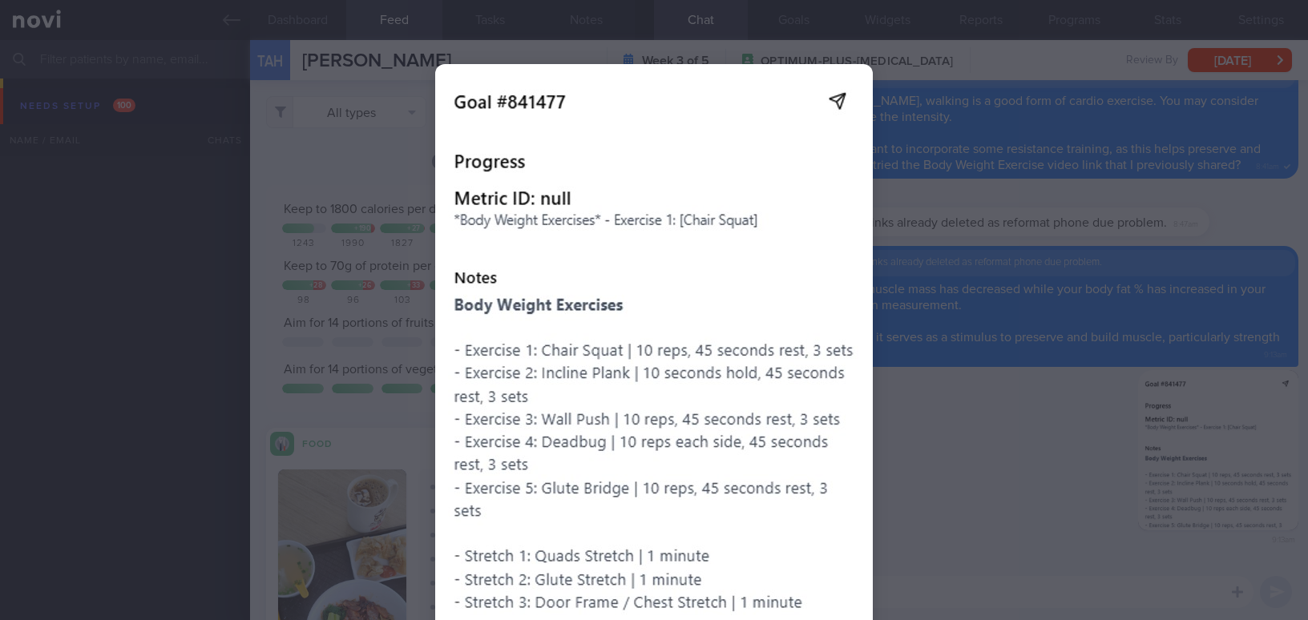
select select "8"
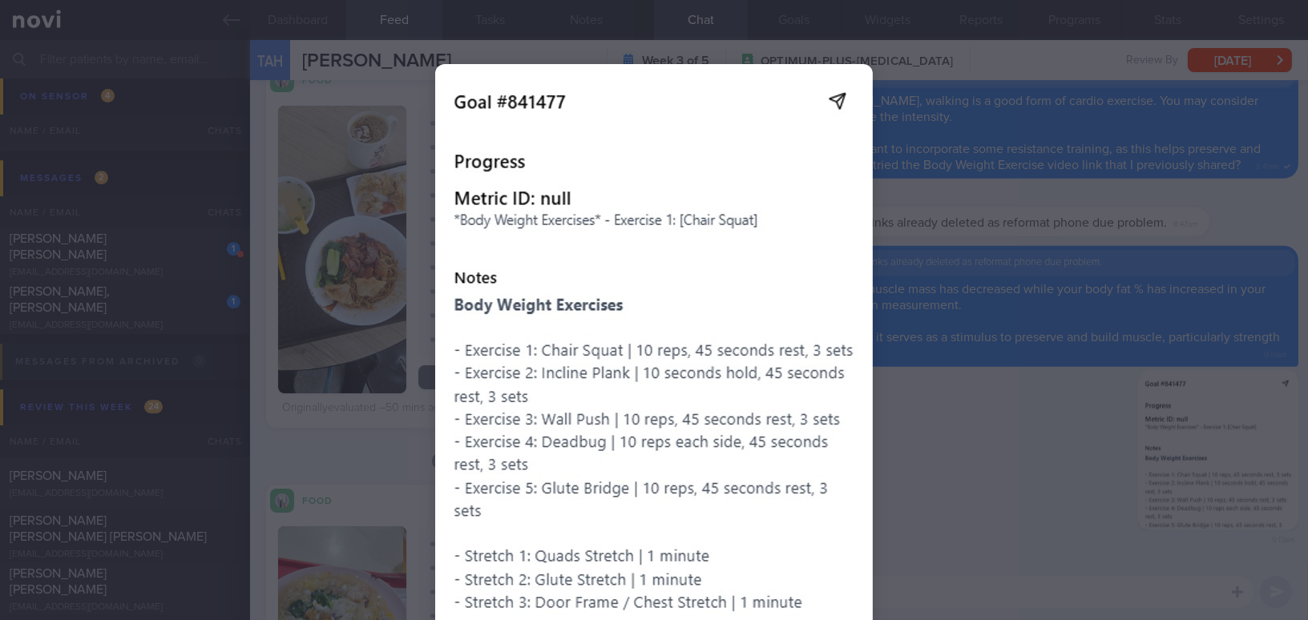
click at [551, 419] on img at bounding box center [654, 465] width 438 height 802
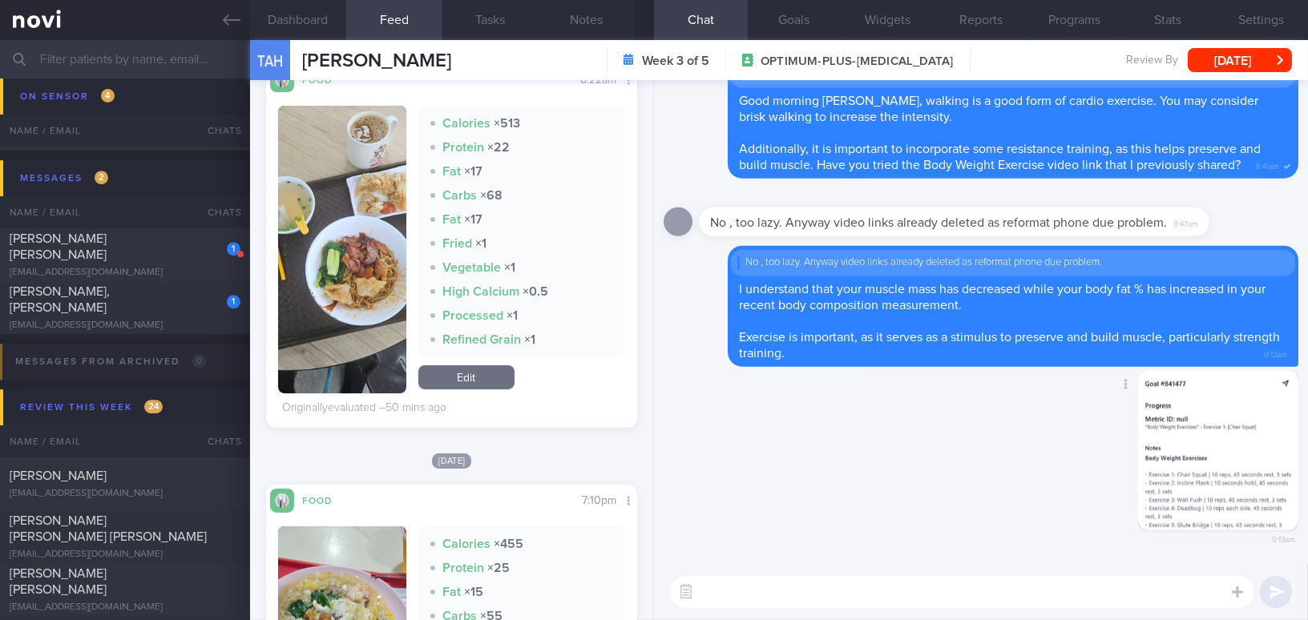
click at [822, 473] on div "Delete 9:13am" at bounding box center [981, 467] width 635 height 195
click at [983, 582] on textarea at bounding box center [962, 592] width 584 height 32
paste textarea "*Body Weight Exercises* - Exercise 1: [Chair Squat](https://youtu.be/tczWD8MPre…"
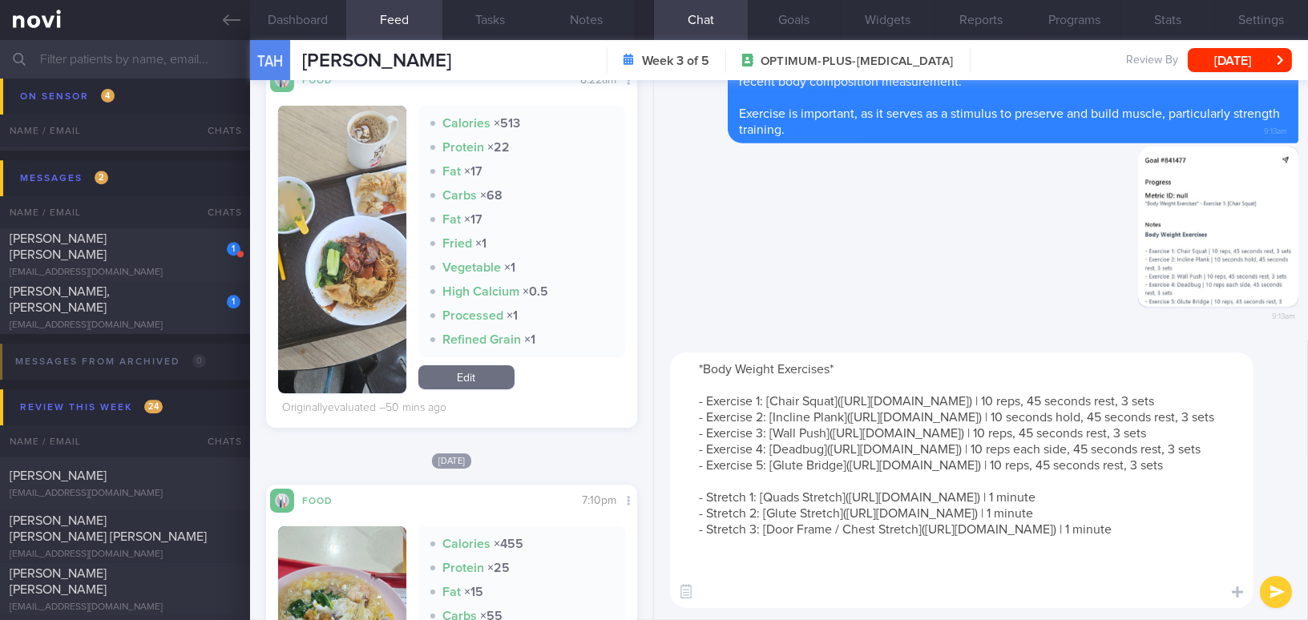
type textarea "*Body Weight Exercises* - Exercise 1: [Chair Squat](https://youtu.be/tczWD8MPre…"
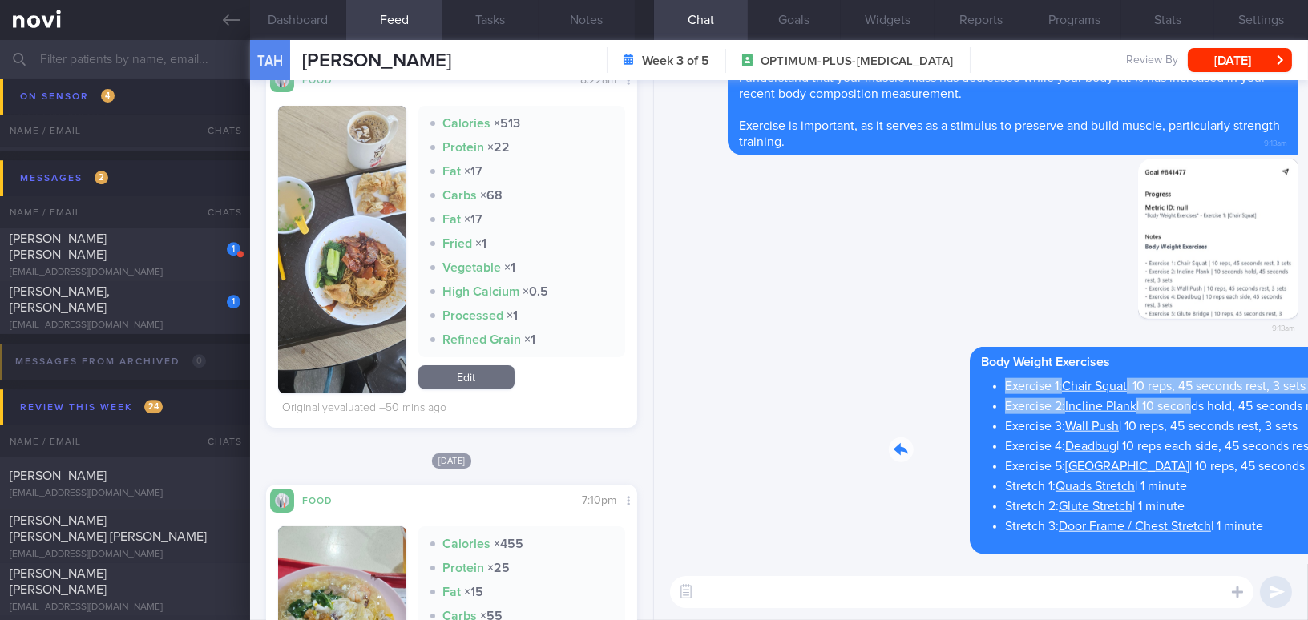
drag, startPoint x: 880, startPoint y: 391, endPoint x: 1092, endPoint y: 410, distance: 212.4
click at [1092, 410] on div "Delete Body Weight Exercises Exercise 1: Chair Squat | 10 reps, 45 seconds rest…" at bounding box center [1062, 451] width 474 height 208
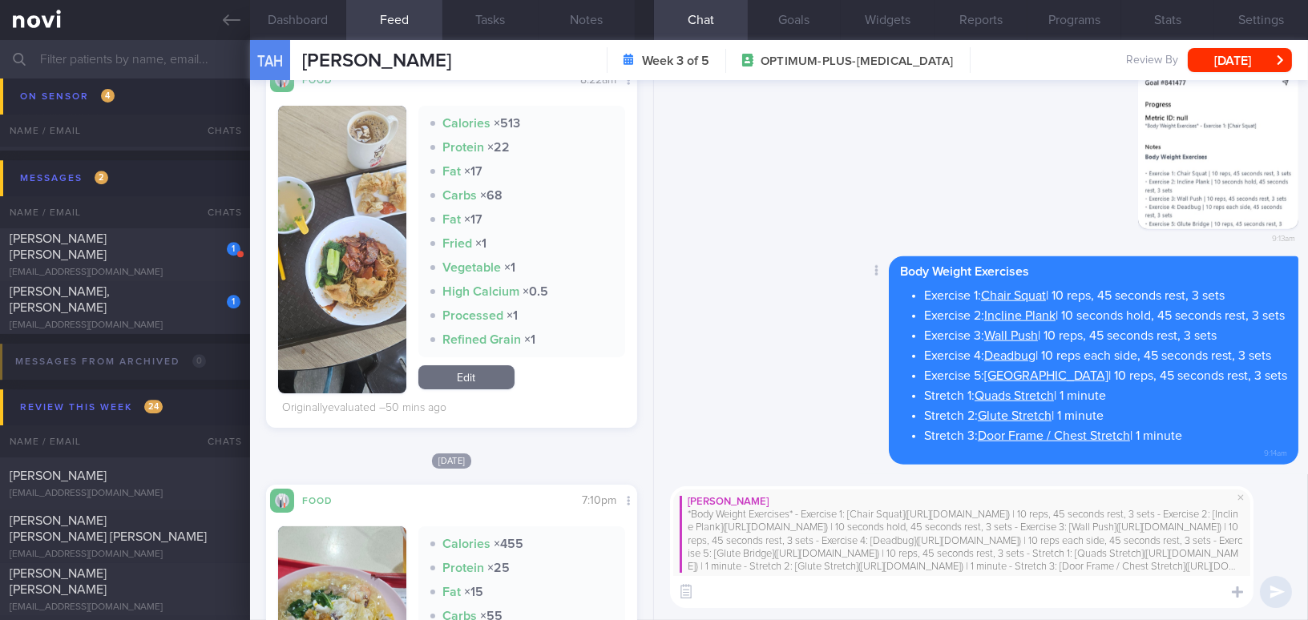
paste textarea "I’ve attached the exercise video links here. You can also access them in the da…"
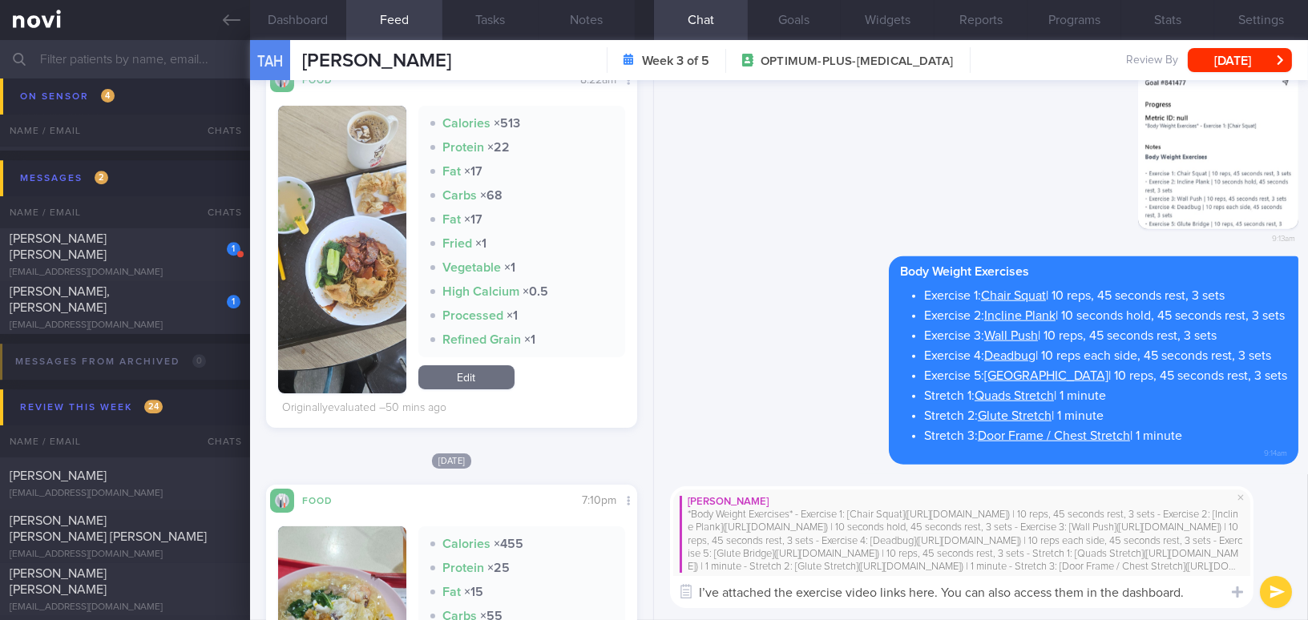
click at [719, 591] on textarea "I’ve attached the exercise video links here. You can also access them in the da…" at bounding box center [962, 592] width 584 height 32
type textarea "I have attached the exercise video links here. You can also access them in the …"
click at [1271, 594] on icon "submit" at bounding box center [1277, 593] width 15 height 14
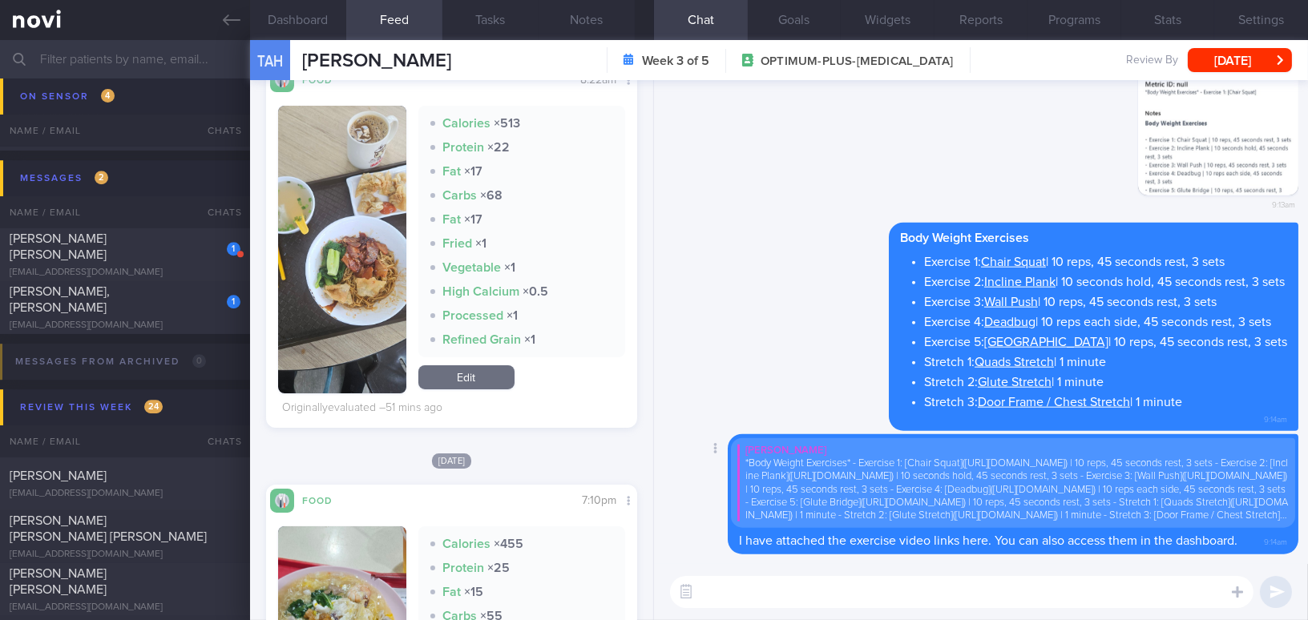
paste textarea "Yesterday’s dinner (crispy rice noodles) and today’s breakfast (char siew noodl…"
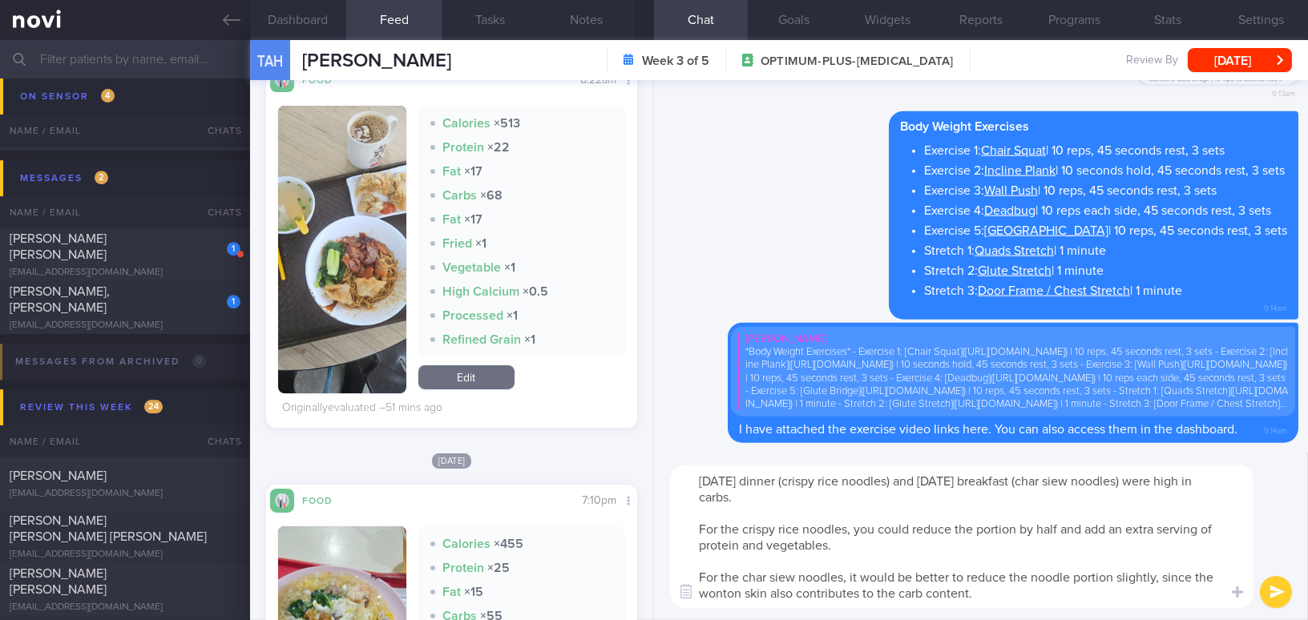
click at [695, 527] on textarea "Yesterday’s dinner (crispy rice noodles) and today’s breakfast (char siew noodl…" at bounding box center [962, 536] width 584 height 143
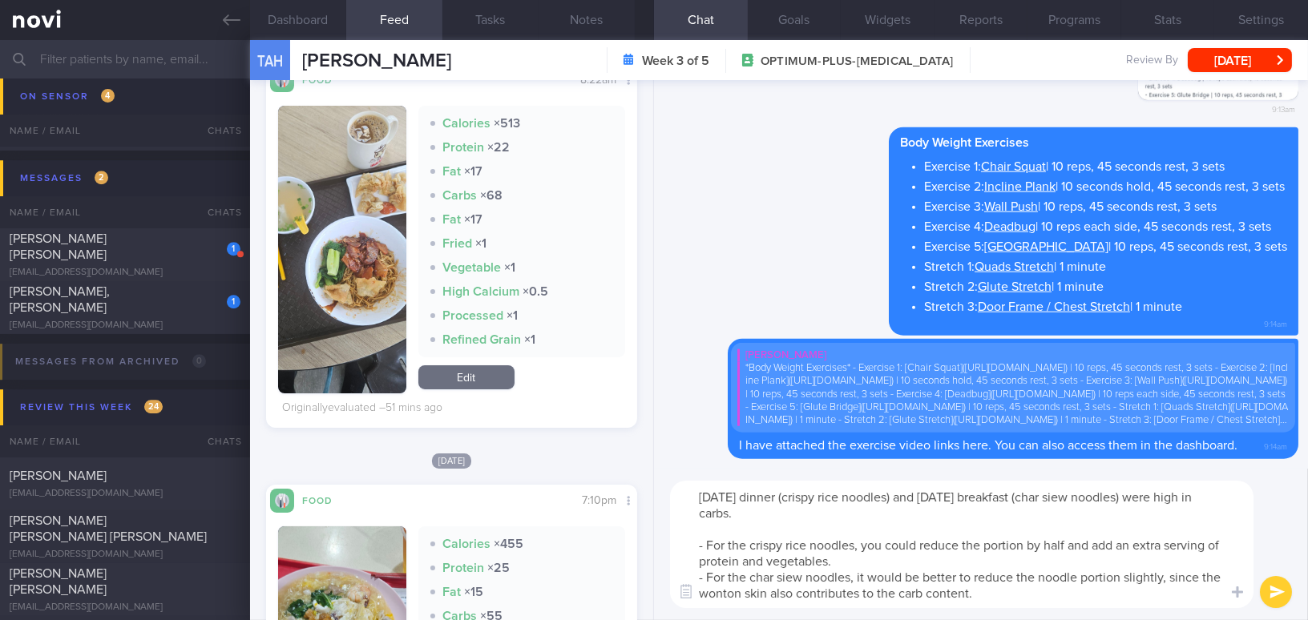
click at [713, 590] on textarea "Yesterday’s dinner (crispy rice noodles) and today’s breakfast (char siew noodl…" at bounding box center [962, 544] width 584 height 127
type textarea "Yesterday’s dinner (crispy rice noodles) and today’s breakfast (char siew noodl…"
click at [1036, 609] on div "Yesterday’s dinner (crispy rice noodles) and today’s breakfast (char siew noodl…" at bounding box center [981, 545] width 654 height 152
click at [1282, 592] on button "submit" at bounding box center [1276, 592] width 32 height 32
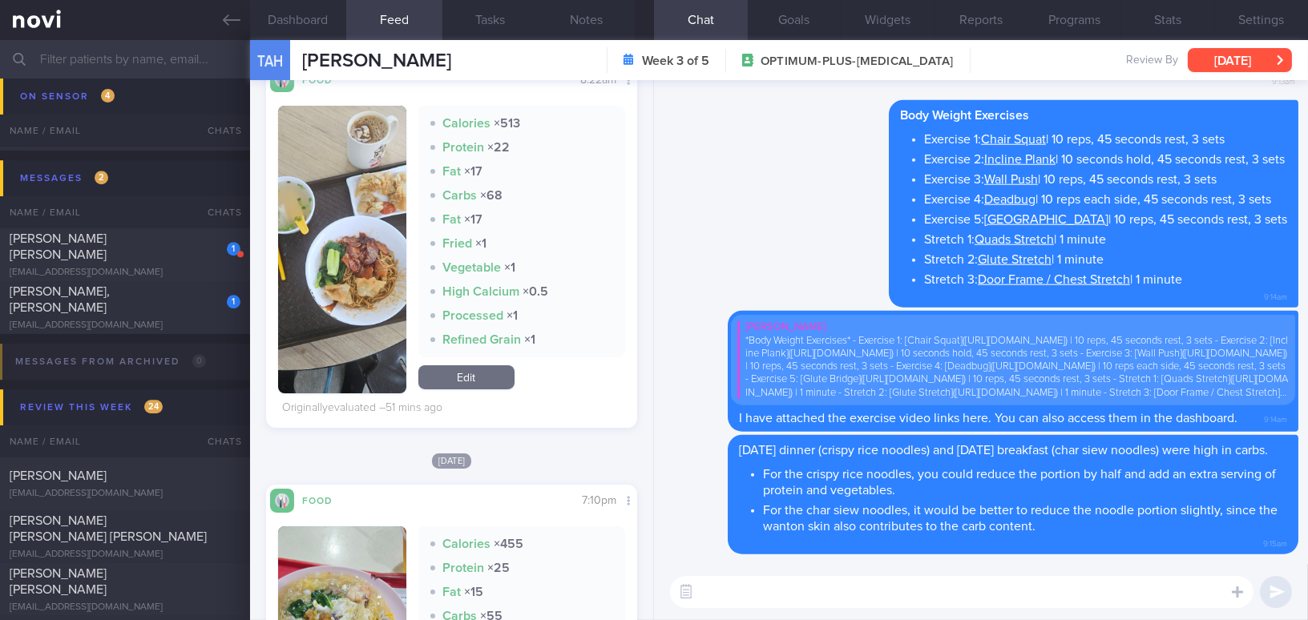
click at [1223, 55] on button "Wed, 17 Sep" at bounding box center [1240, 60] width 104 height 24
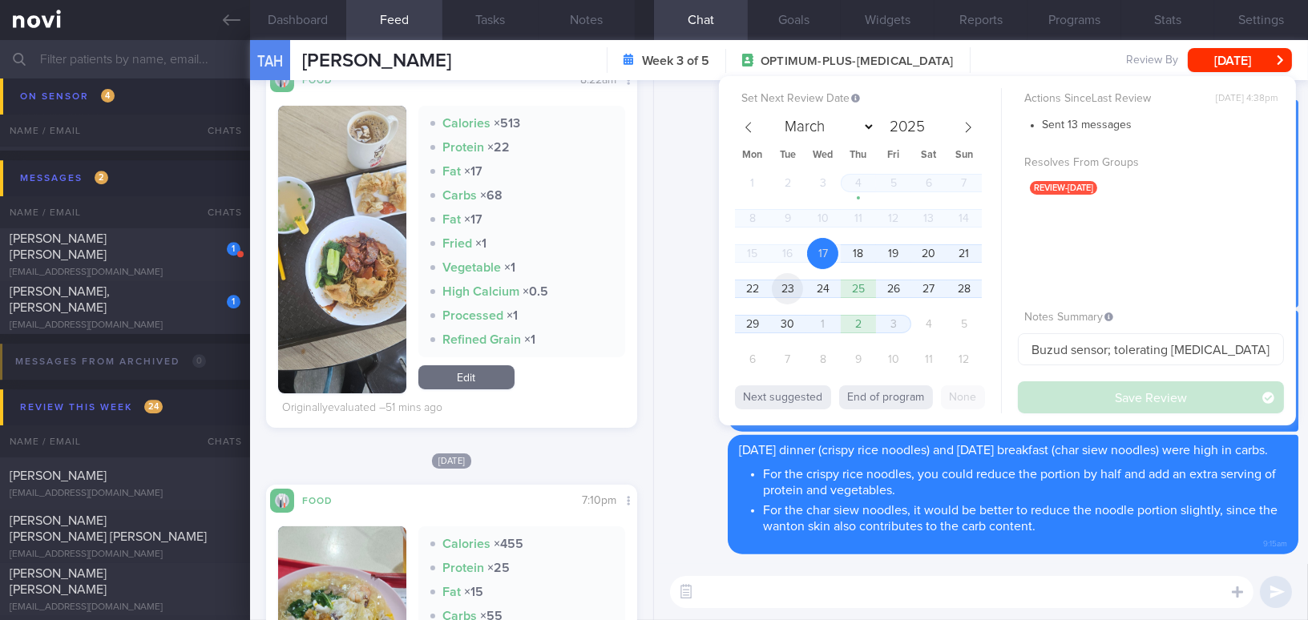
click at [788, 282] on span "23" at bounding box center [787, 288] width 31 height 31
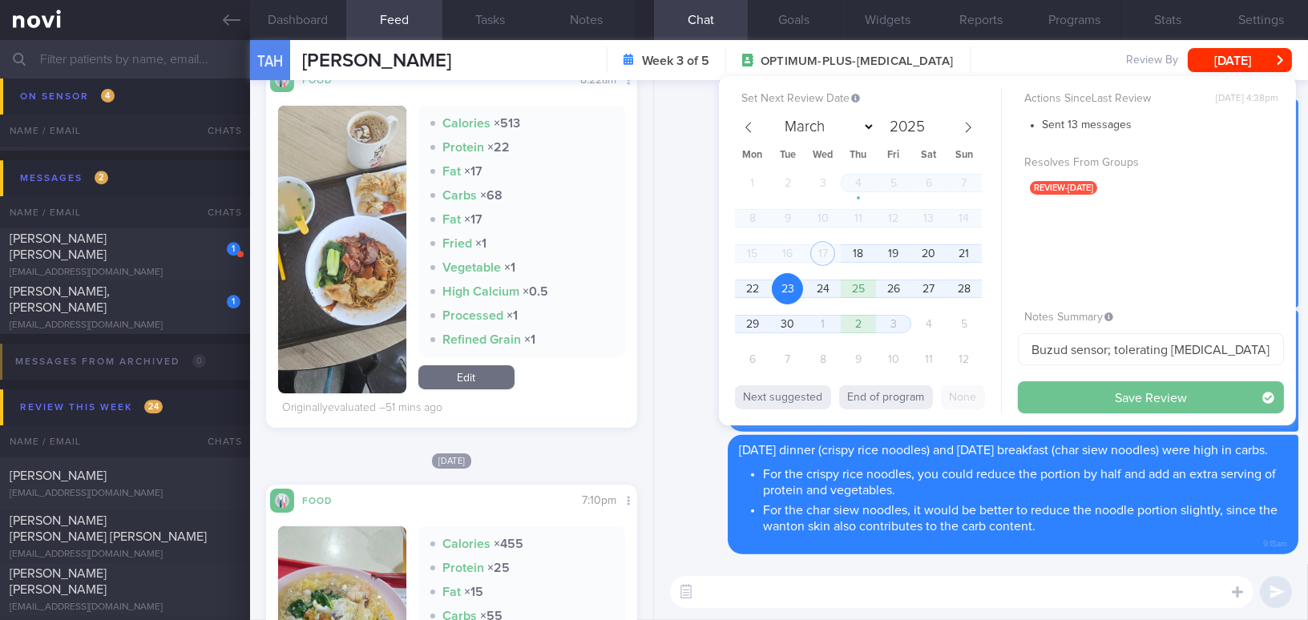
click at [1089, 394] on button "Save Review" at bounding box center [1151, 398] width 266 height 32
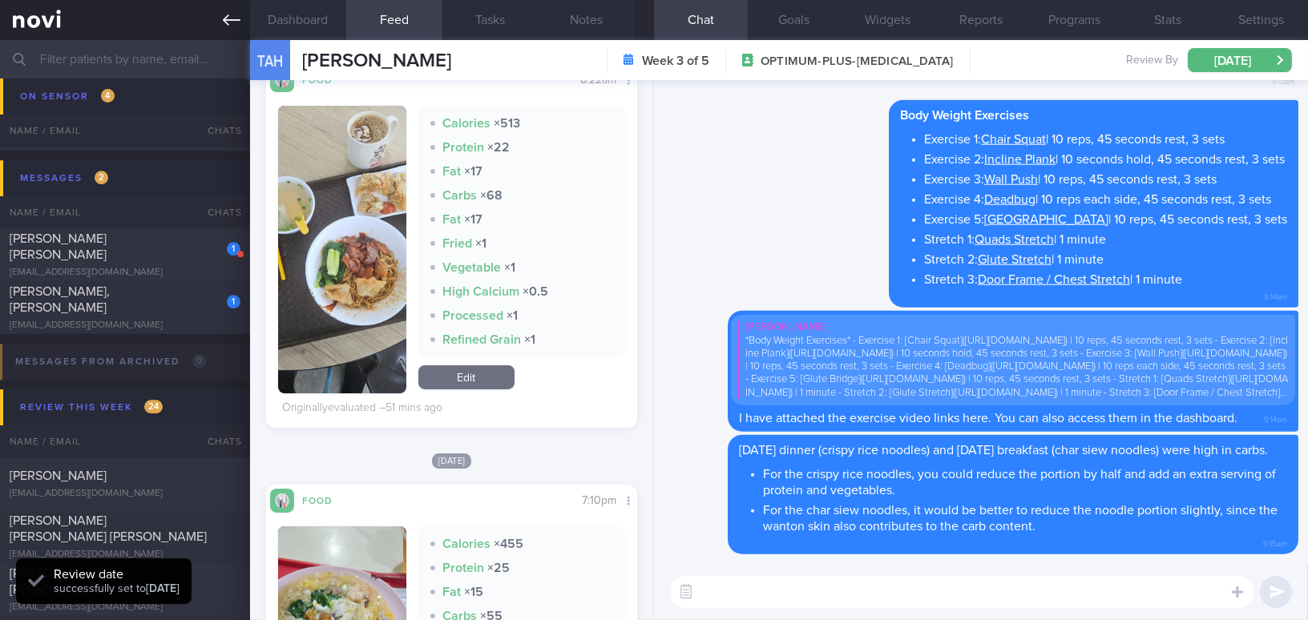
scroll to position [169, 337]
click at [233, 15] on icon at bounding box center [232, 20] width 18 height 18
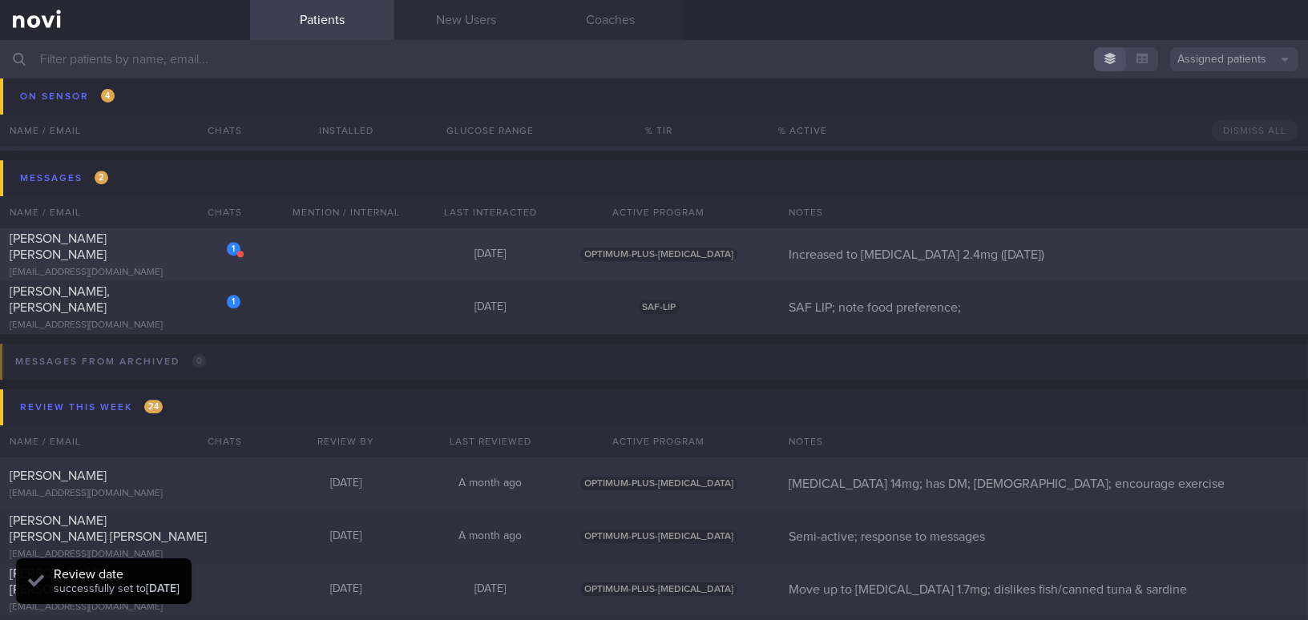
click at [185, 253] on div "[PERSON_NAME] [PERSON_NAME]" at bounding box center [123, 247] width 227 height 32
select select "8"
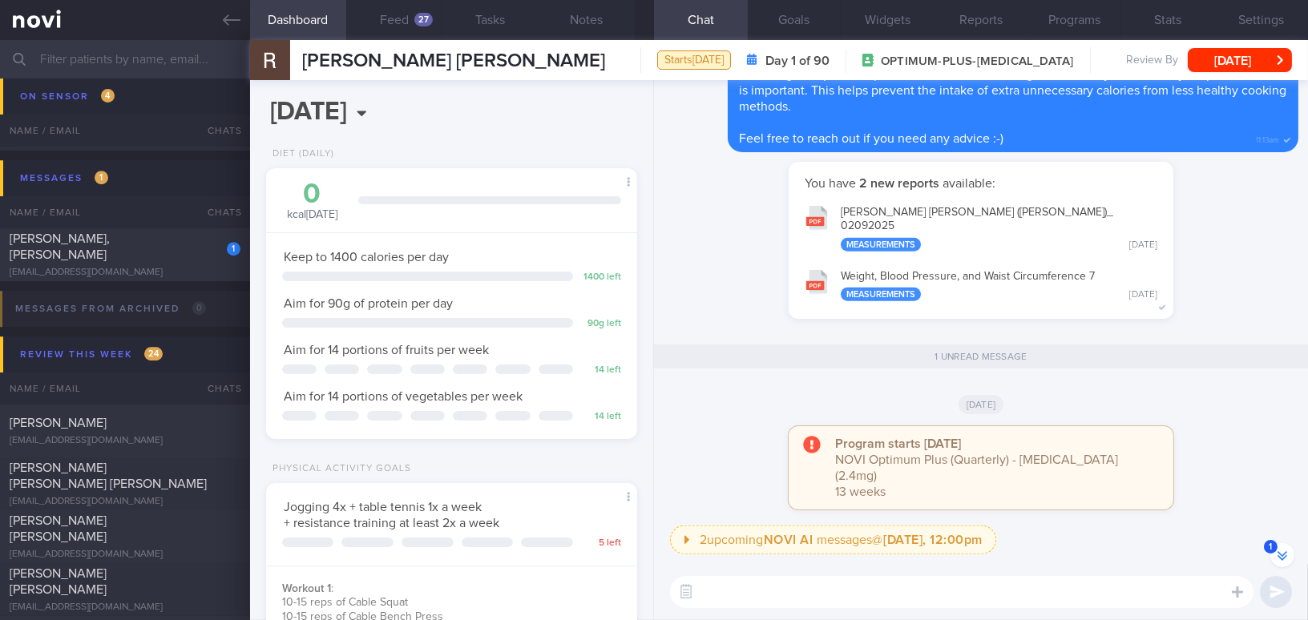
scroll to position [-217, 0]
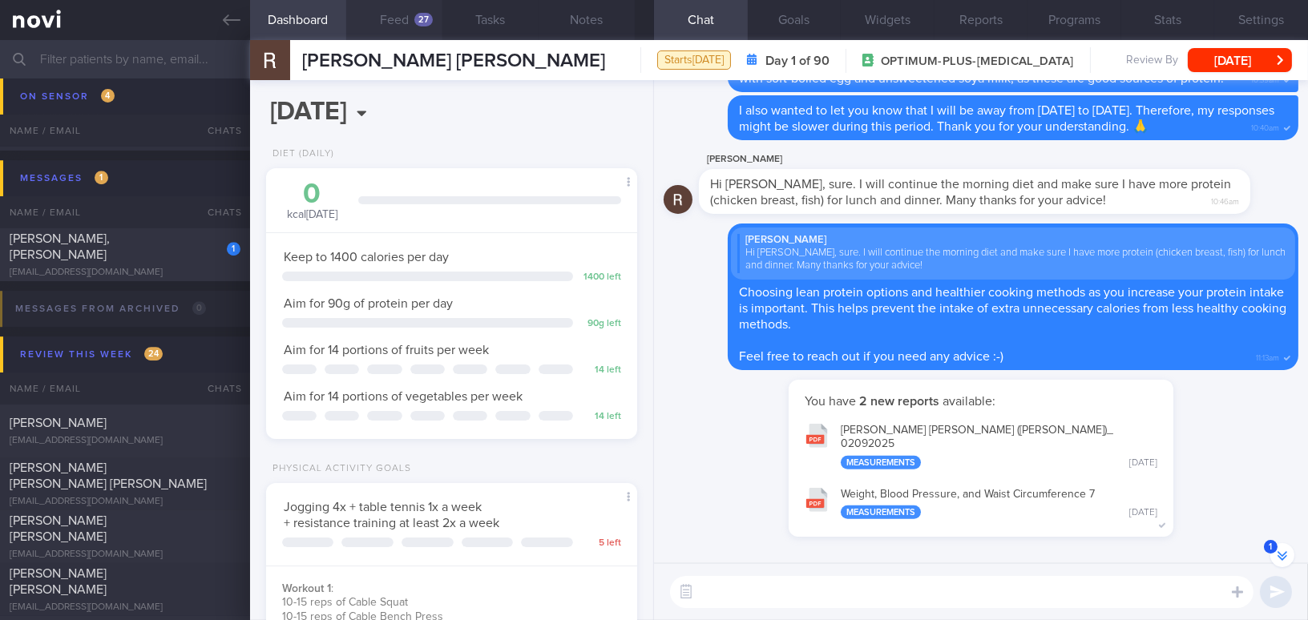
click at [395, 16] on button "Feed 27" at bounding box center [394, 20] width 96 height 40
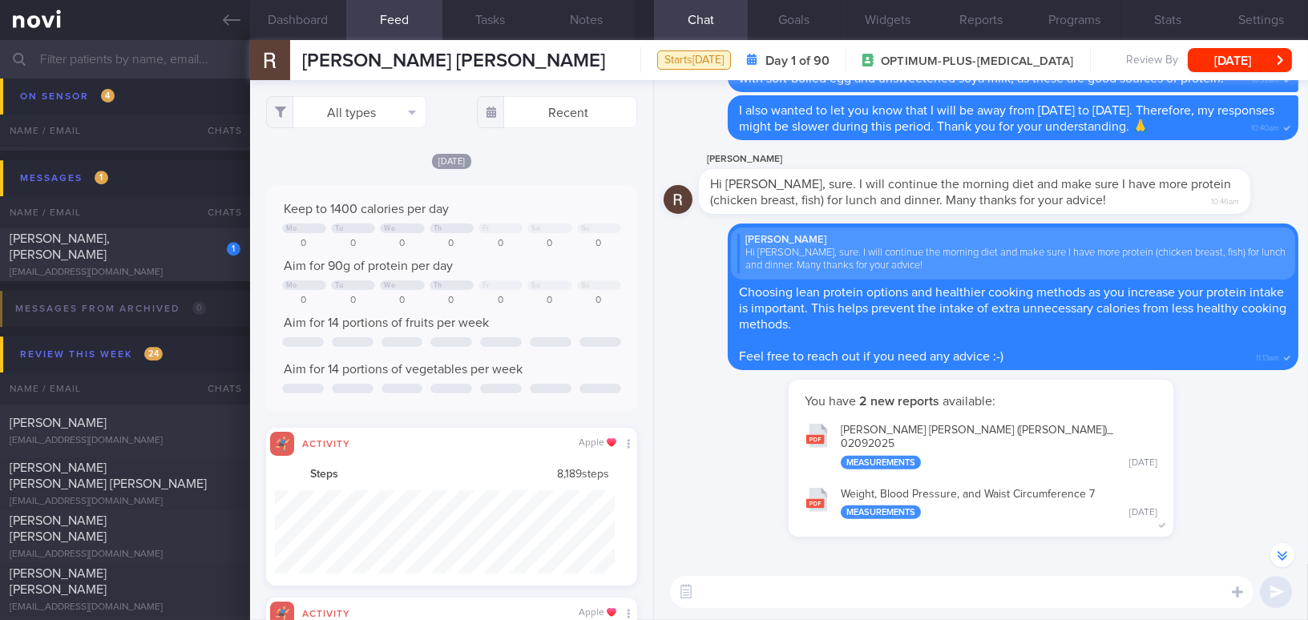
scroll to position [801560, 801305]
click at [344, 119] on button "All types" at bounding box center [346, 112] width 160 height 32
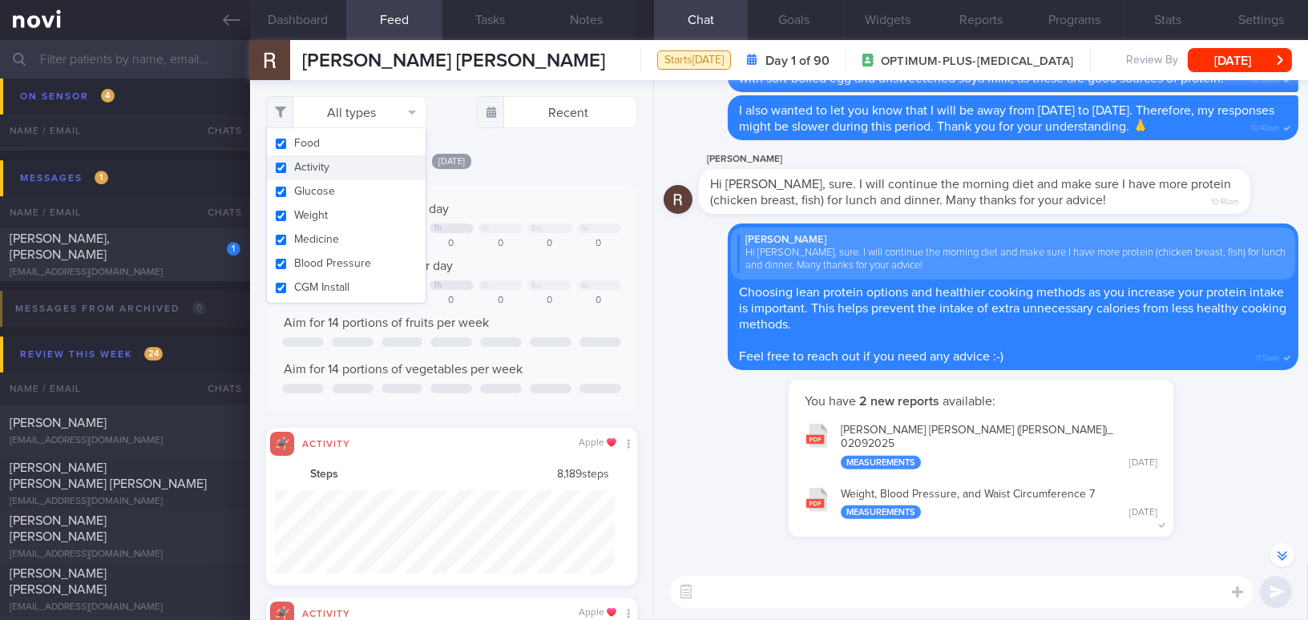
click at [281, 168] on button "Activity" at bounding box center [346, 168] width 159 height 24
checkbox input "false"
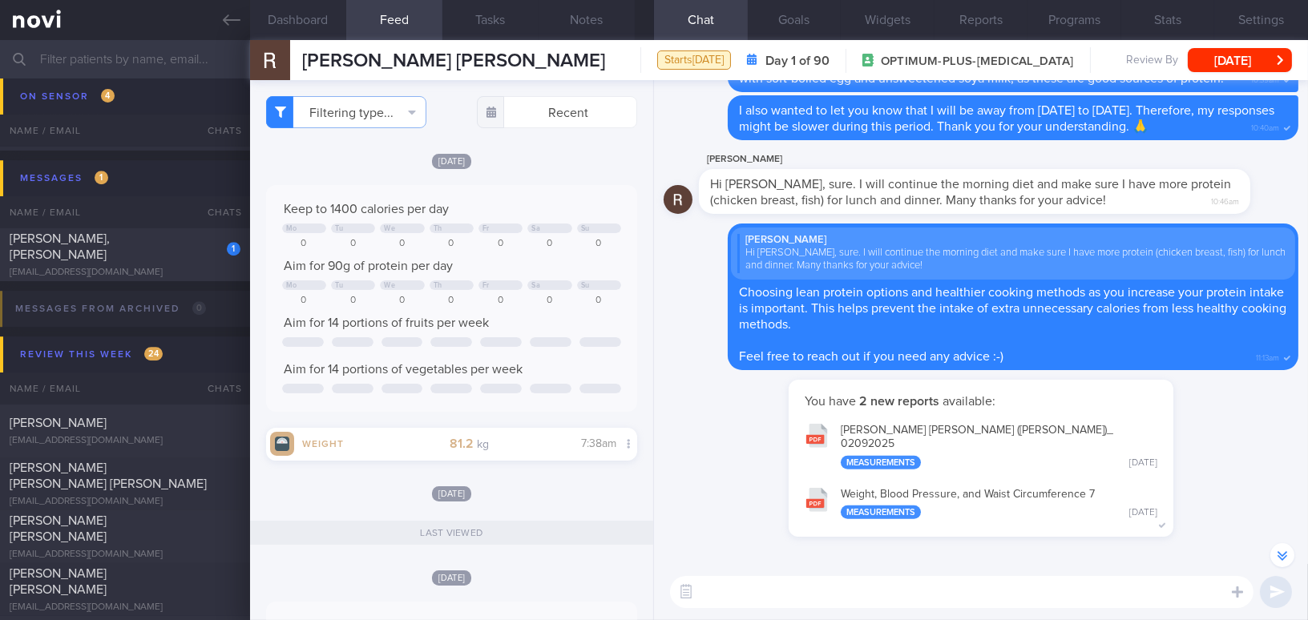
click at [539, 184] on div "Wed, 3 Sep Keep to 1400 calories per day Mo Tu We Th Fr Sa Su 0 0 0 0 0 0 0 Aim…" at bounding box center [451, 306] width 371 height 309
click at [1251, 63] on button "[DATE]" at bounding box center [1240, 60] width 104 height 24
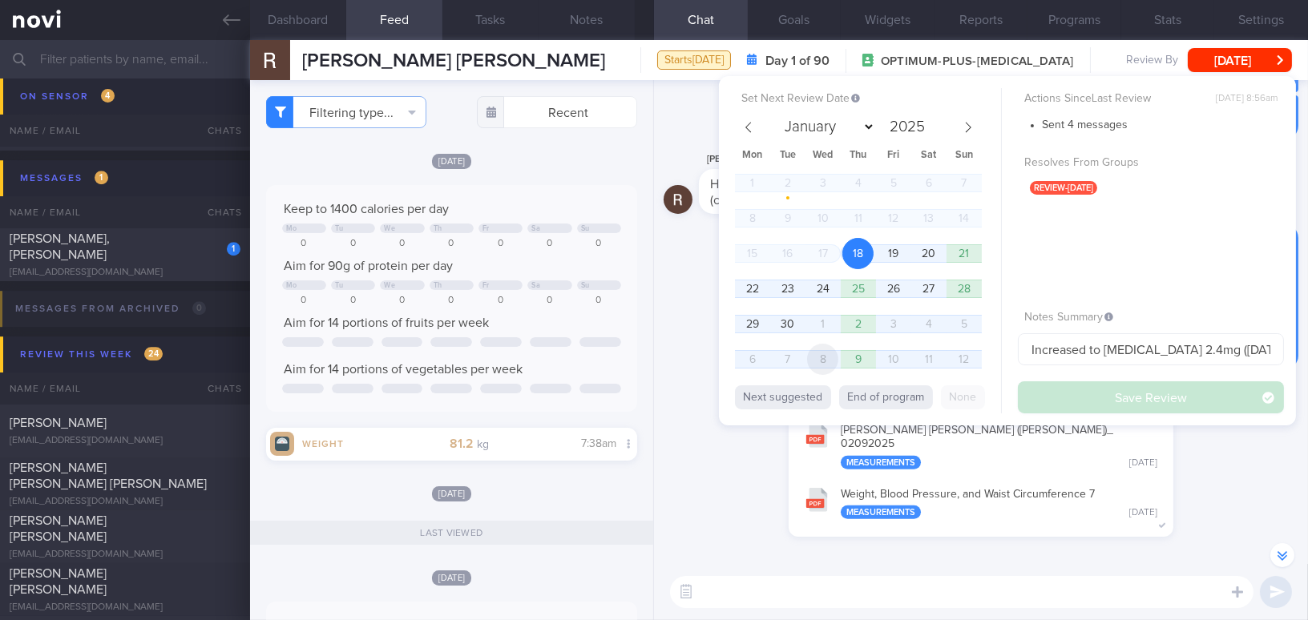
click at [829, 357] on span "8" at bounding box center [822, 359] width 31 height 31
select select "9"
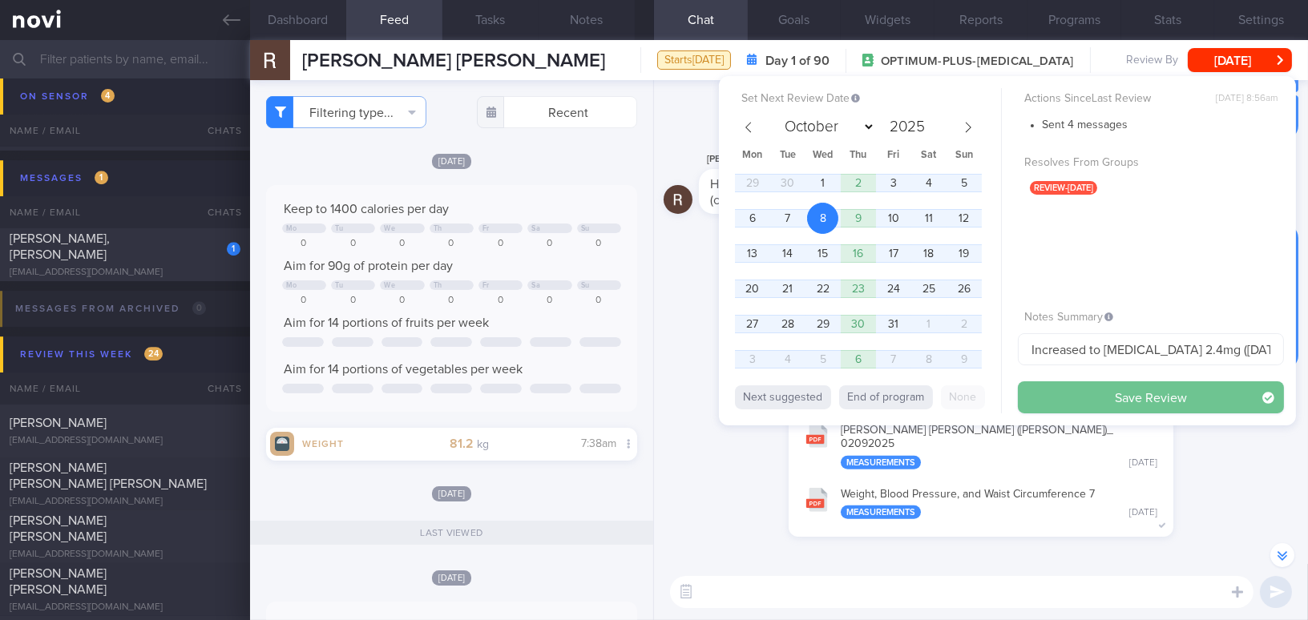
click at [1112, 388] on button "Save Review" at bounding box center [1151, 398] width 266 height 32
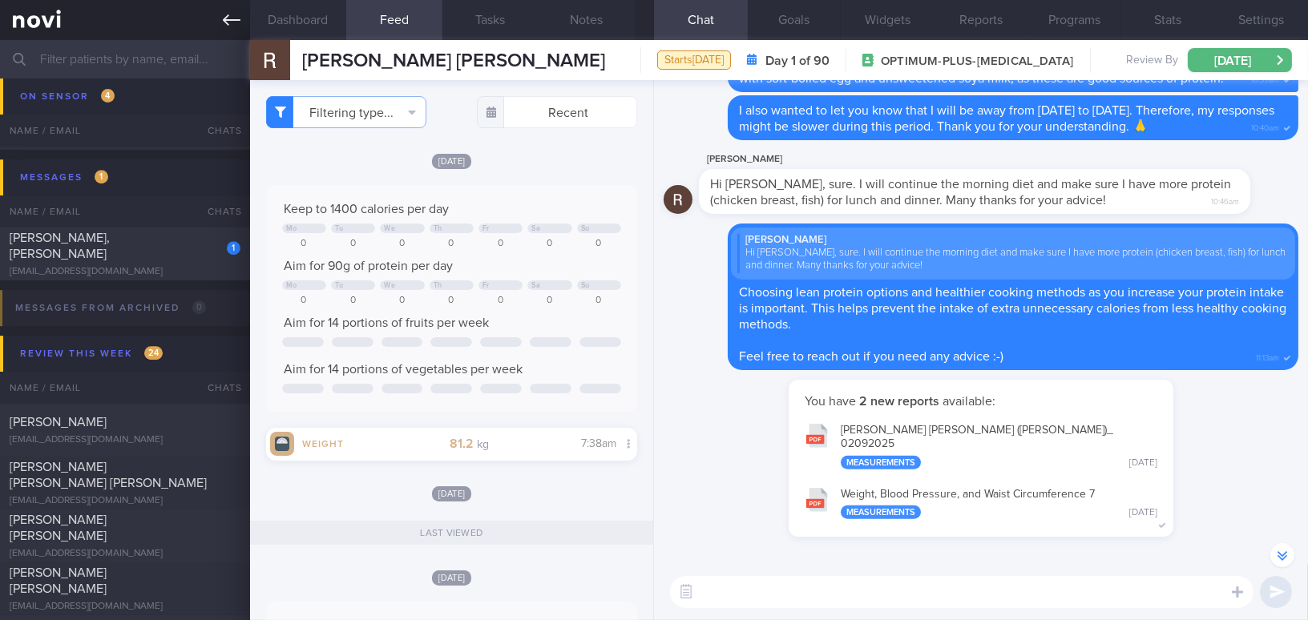
click at [240, 25] on icon at bounding box center [232, 20] width 18 height 18
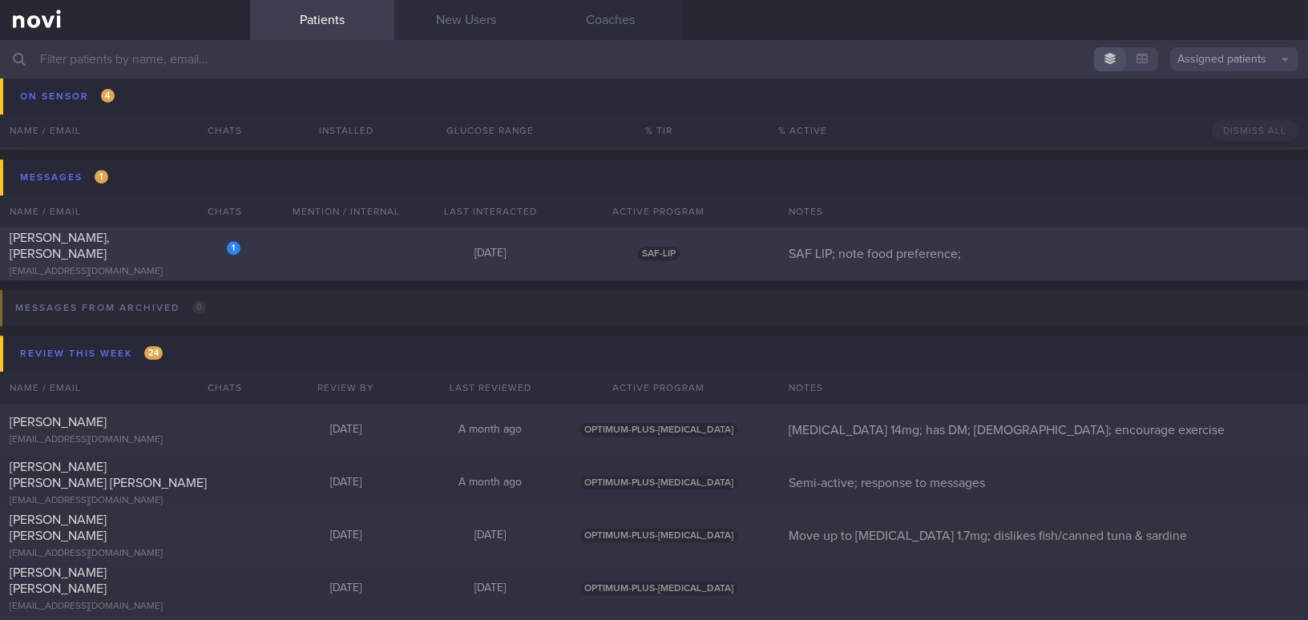
click at [162, 253] on div "[PERSON_NAME], [PERSON_NAME]" at bounding box center [123, 246] width 227 height 32
select select "8"
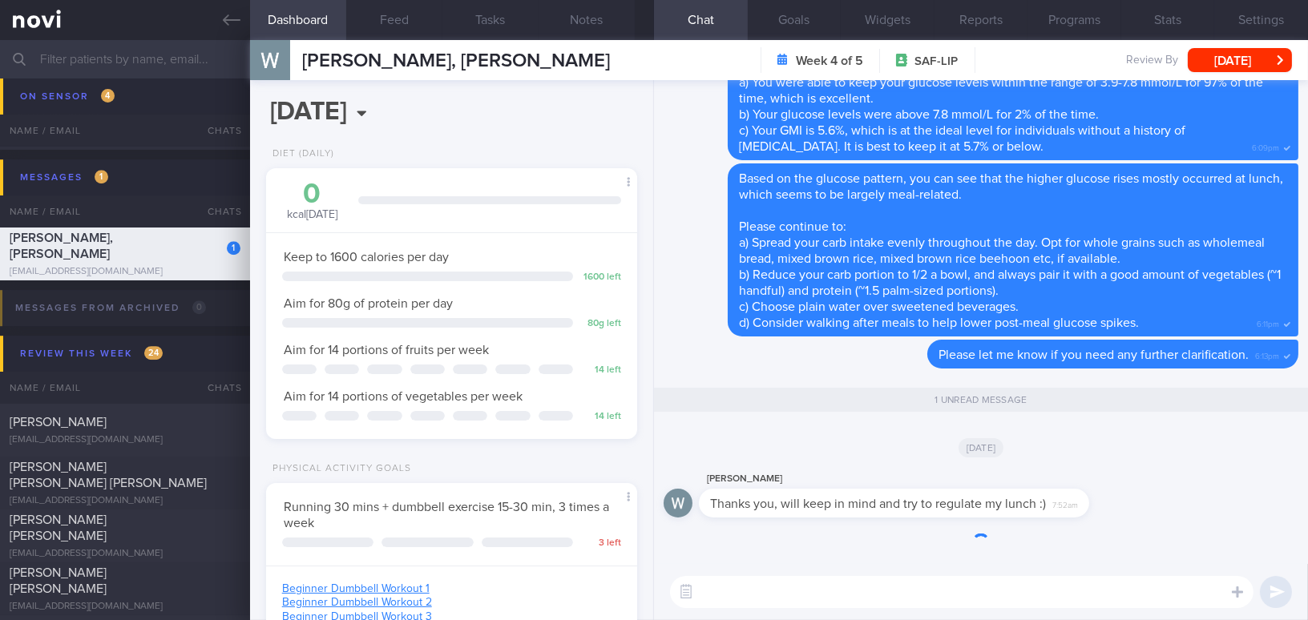
scroll to position [188, 331]
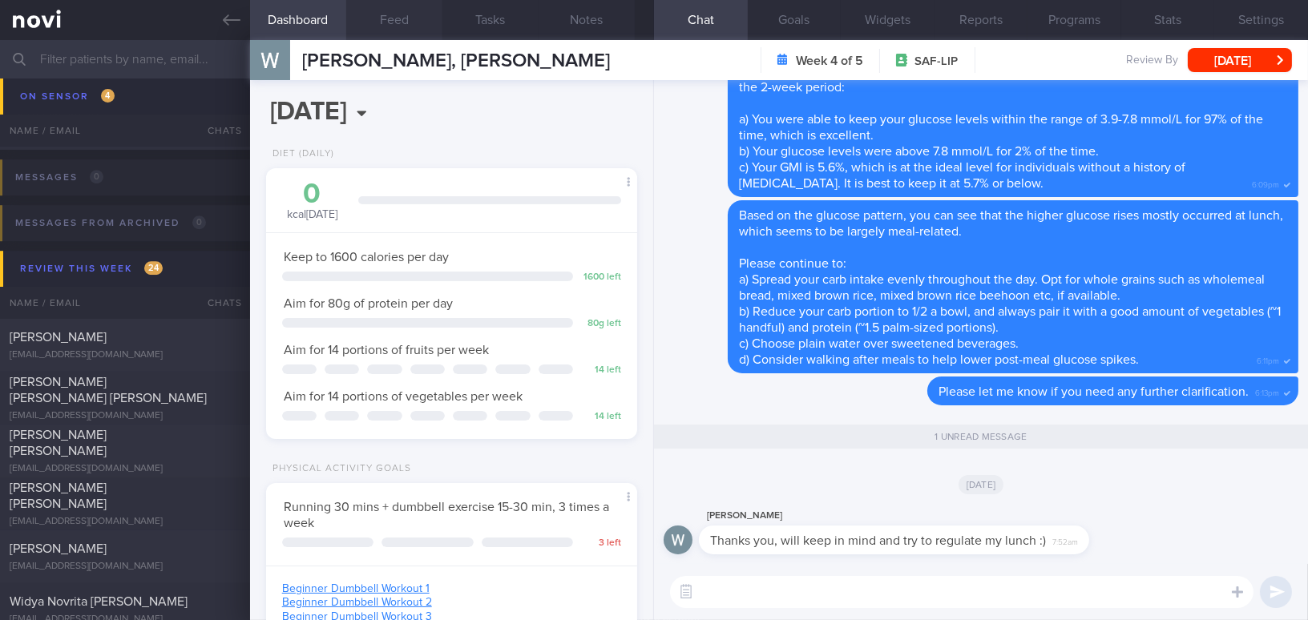
click at [378, 14] on button "Feed" at bounding box center [394, 20] width 96 height 40
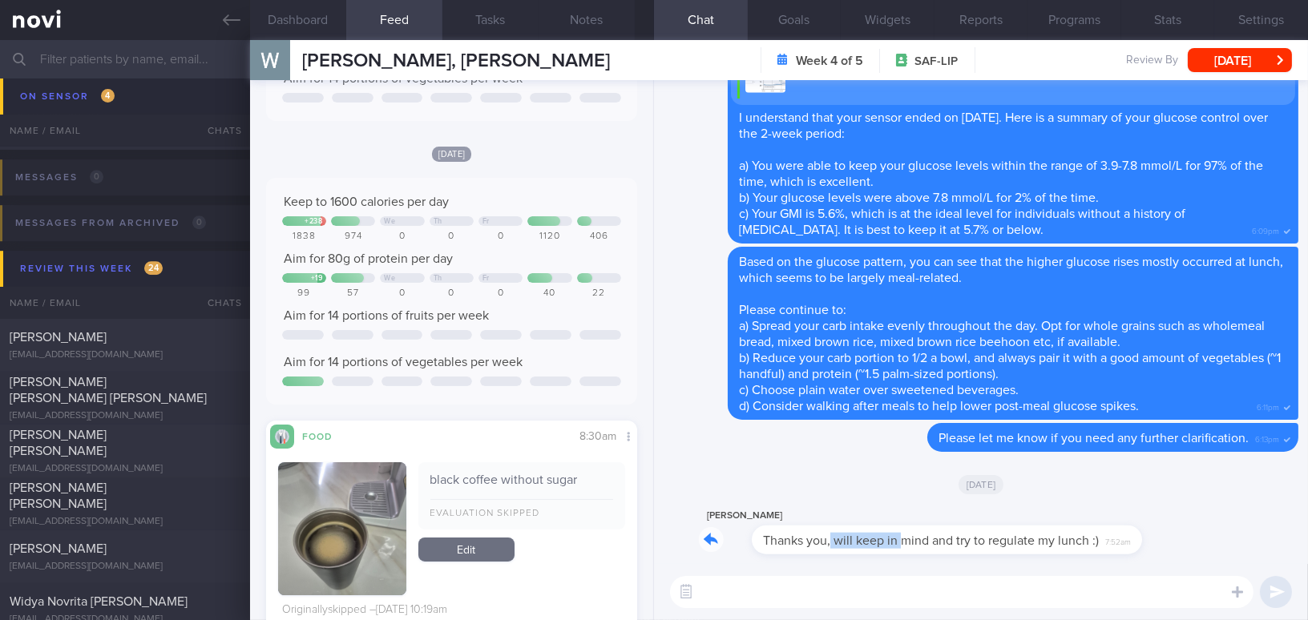
drag, startPoint x: 778, startPoint y: 529, endPoint x: 850, endPoint y: 527, distance: 71.4
click at [850, 527] on div "Wilson Thanks you, will keep in mind and try to regulate my lunch :) 7:52am" at bounding box center [918, 531] width 438 height 48
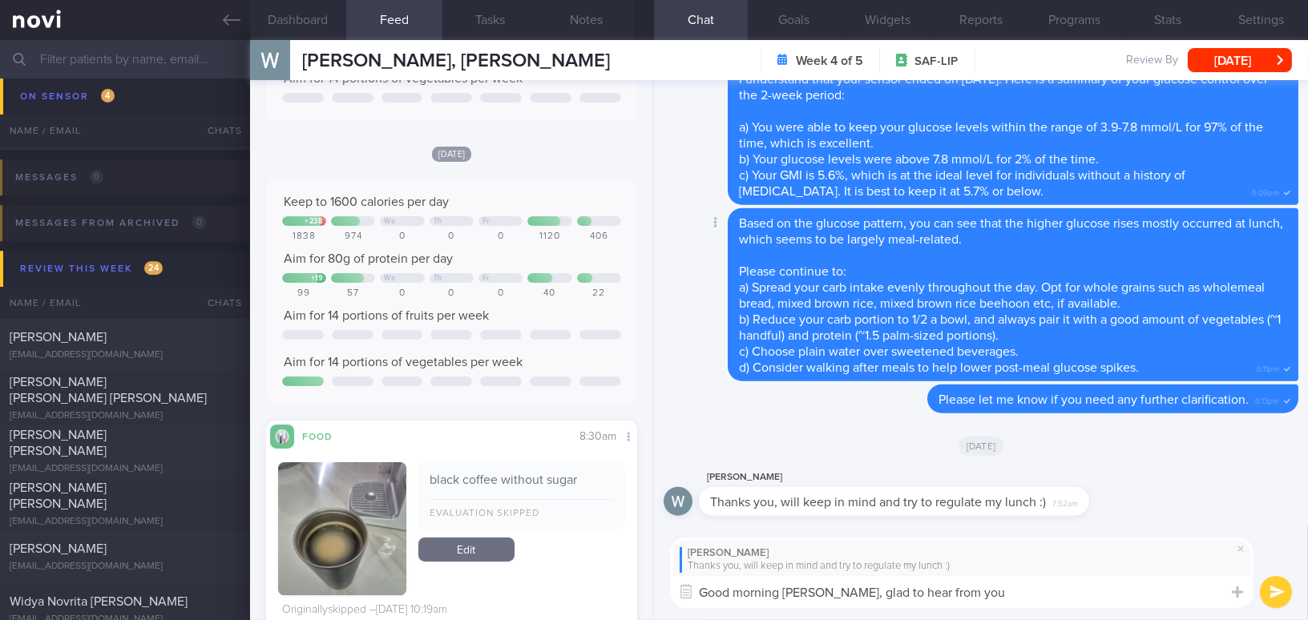
type textarea "Good morning Wilson, glad to hear from you 😊"
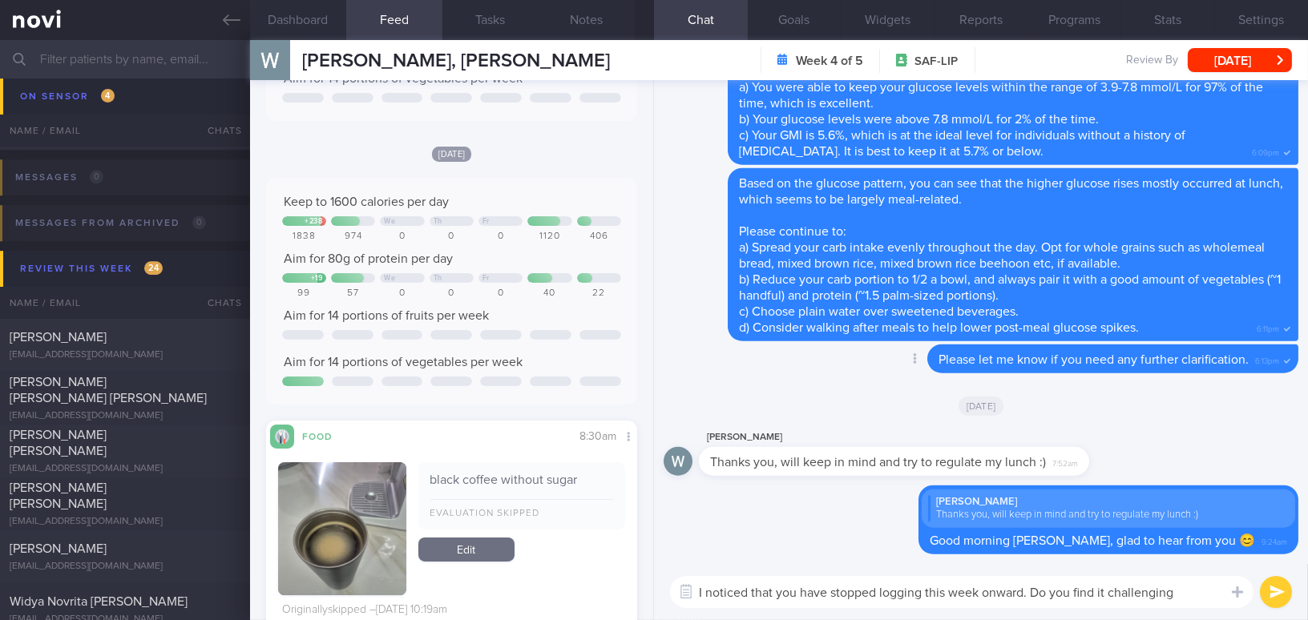
type textarea "I noticed that you have stopped logging this week onward. Do you find it challe…"
drag, startPoint x: 1186, startPoint y: 594, endPoint x: 685, endPoint y: 600, distance: 501.9
click at [685, 600] on div "Chat Templates Admin [MEDICAL_DATA] Weight Nutrition Physical Activity Infograp…" at bounding box center [981, 592] width 654 height 56
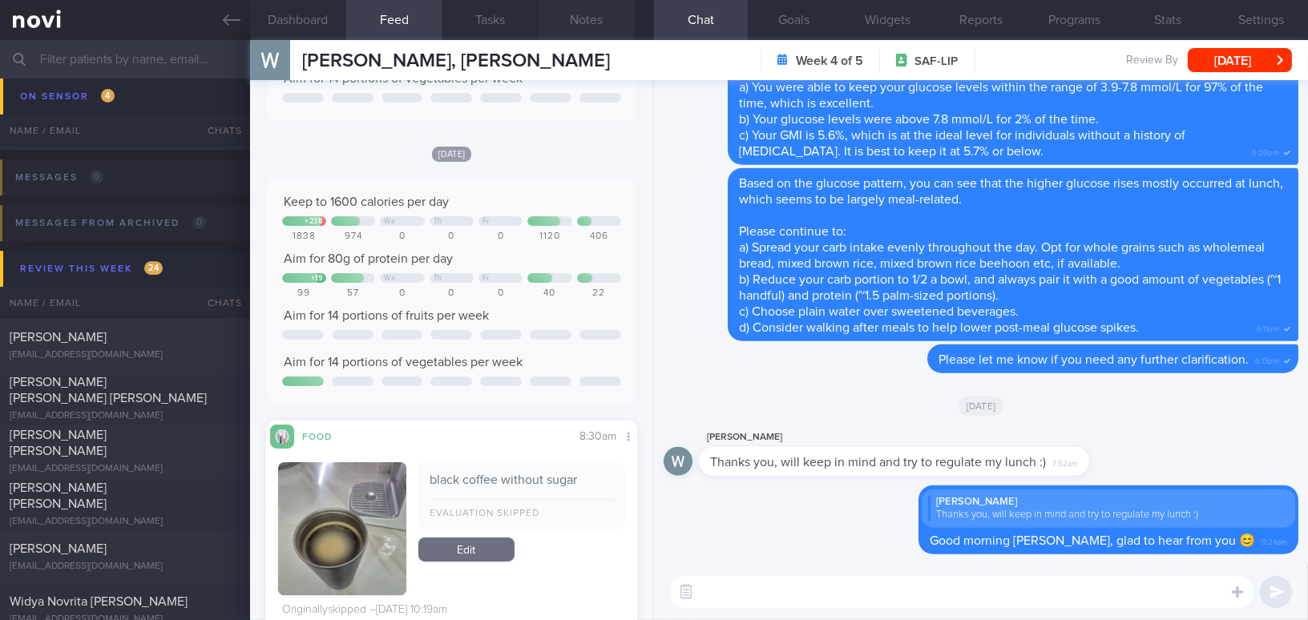
click at [579, 14] on button "Notes" at bounding box center [587, 20] width 96 height 40
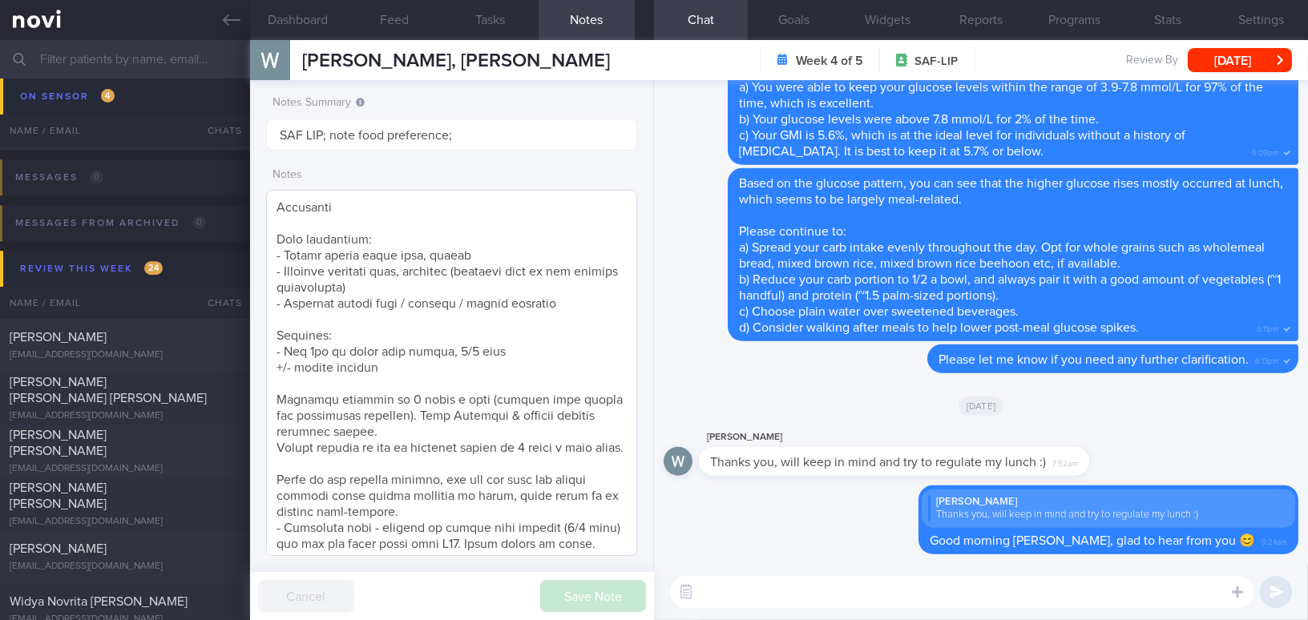
scroll to position [420, 0]
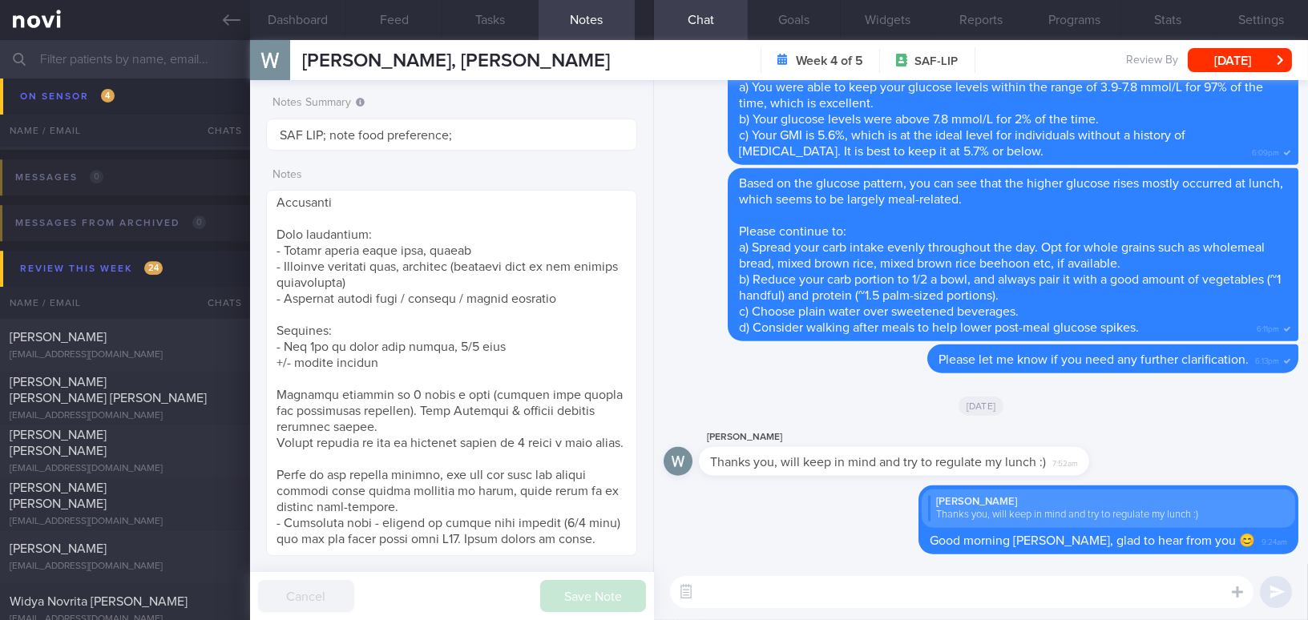
click at [762, 590] on textarea at bounding box center [962, 592] width 584 height 32
paste textarea "I noticed that you have stopped logging your meals from this week onward. Are y…"
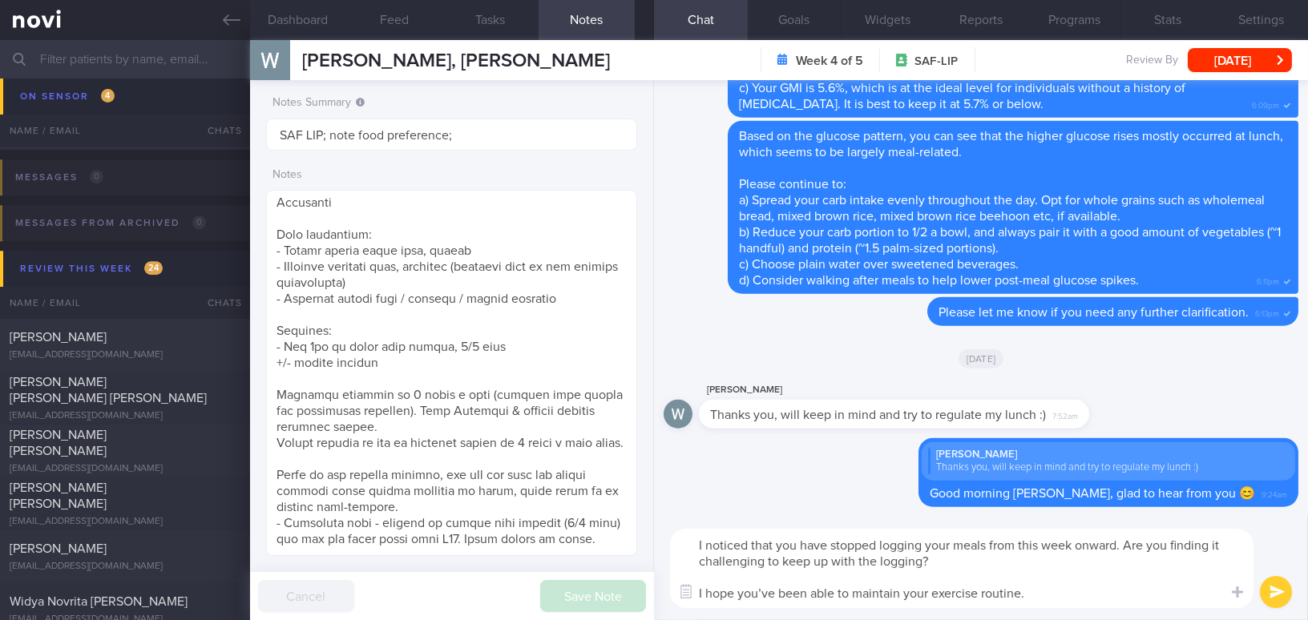
scroll to position [0, 0]
click at [774, 592] on textarea "I noticed that you have stopped logging your meals from this week onward. Are y…" at bounding box center [962, 568] width 584 height 79
type textarea "I noticed that you have stopped logging your meals from this week onward. Are y…"
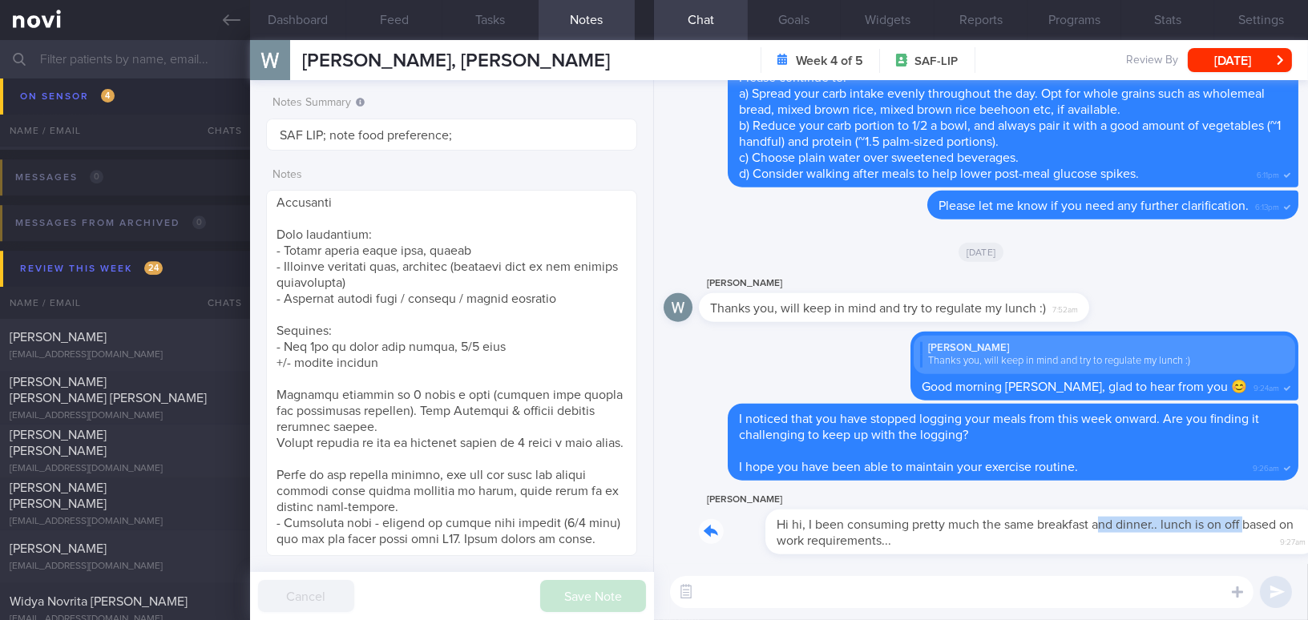
drag, startPoint x: 1035, startPoint y: 517, endPoint x: 1175, endPoint y: 518, distance: 140.3
click at [1175, 518] on div "Wilson Hi hi, I been consuming pretty much the same breakfast and dinner.. lunc…" at bounding box center [999, 523] width 600 height 64
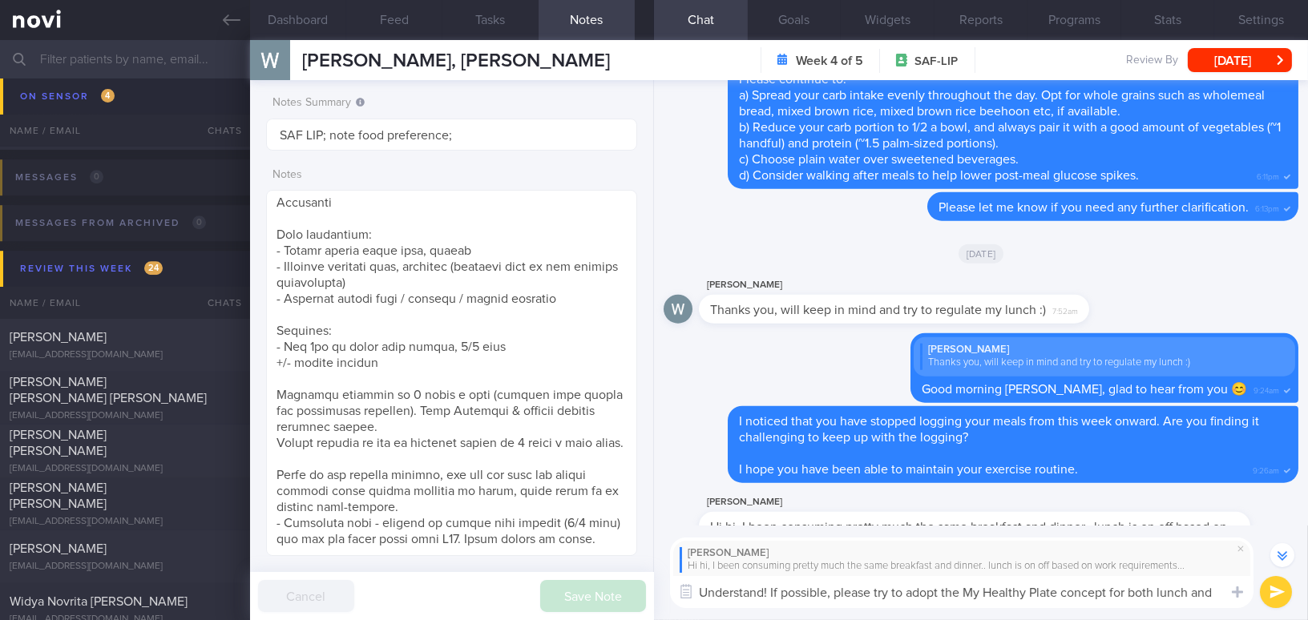
scroll to position [-87, 0]
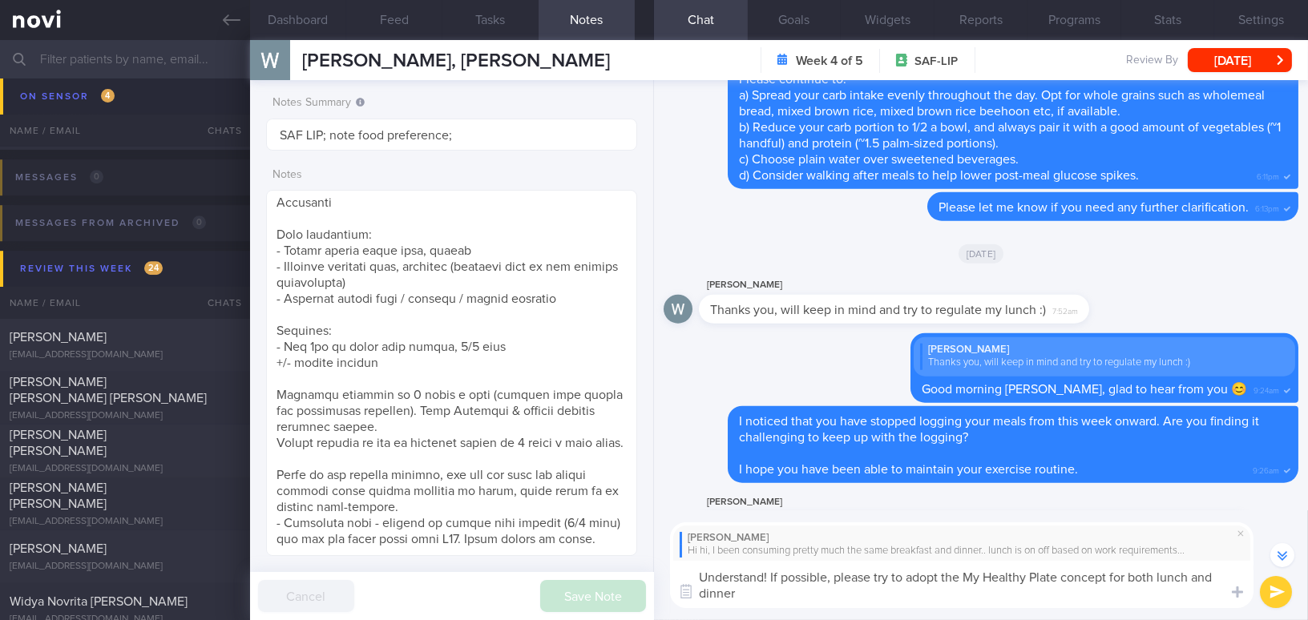
drag, startPoint x: 771, startPoint y: 596, endPoint x: 630, endPoint y: 560, distance: 145.6
click at [630, 560] on div "Dashboard Feed Tasks Notes Chat Goals Widgets Reports Programs Stats Settings T…" at bounding box center [779, 330] width 1058 height 580
click at [765, 606] on textarea "Understand! If possible, please try to adopt the My Healthy Plate concept for b…" at bounding box center [962, 584] width 584 height 47
drag, startPoint x: 750, startPoint y: 591, endPoint x: 633, endPoint y: 560, distance: 120.4
click at [633, 560] on div "Dashboard Feed Tasks Notes Chat Goals Widgets Reports Programs Stats Settings T…" at bounding box center [779, 330] width 1058 height 580
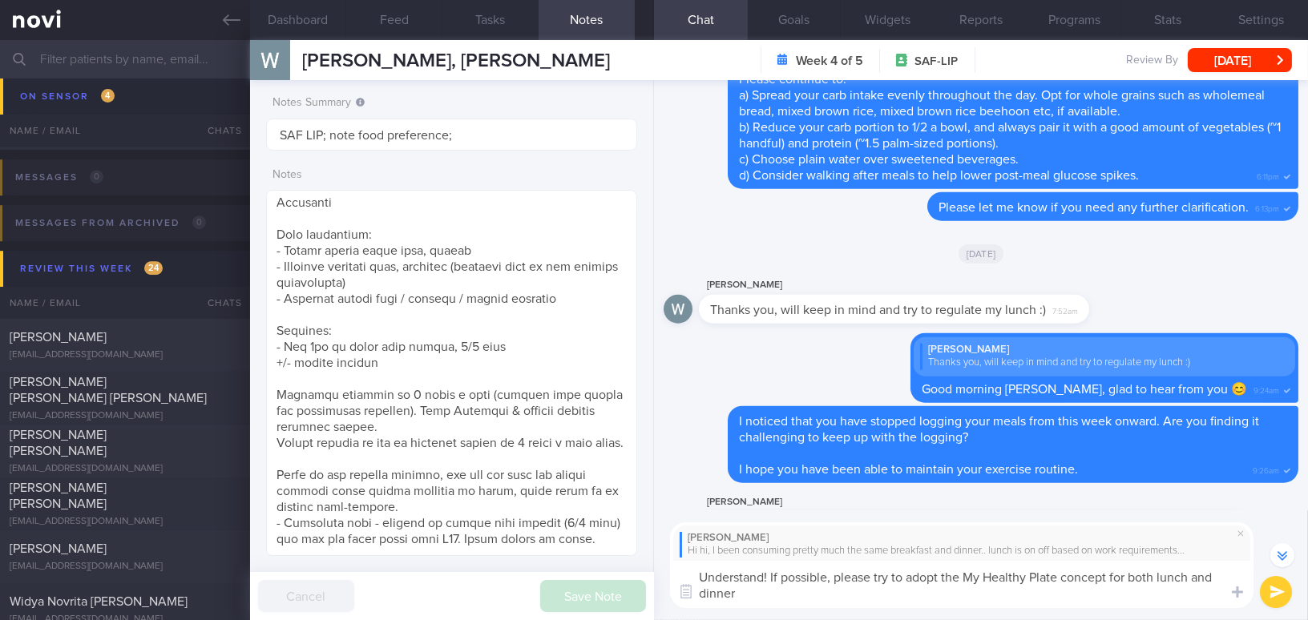
paste textarea "ood! If possible, please try to adopt the My Healthy Plate concept for both lun…"
type textarea "Understood! If possible, please try to adopt the My Healthy Plate concept for b…"
click at [1279, 600] on button "submit" at bounding box center [1276, 592] width 32 height 32
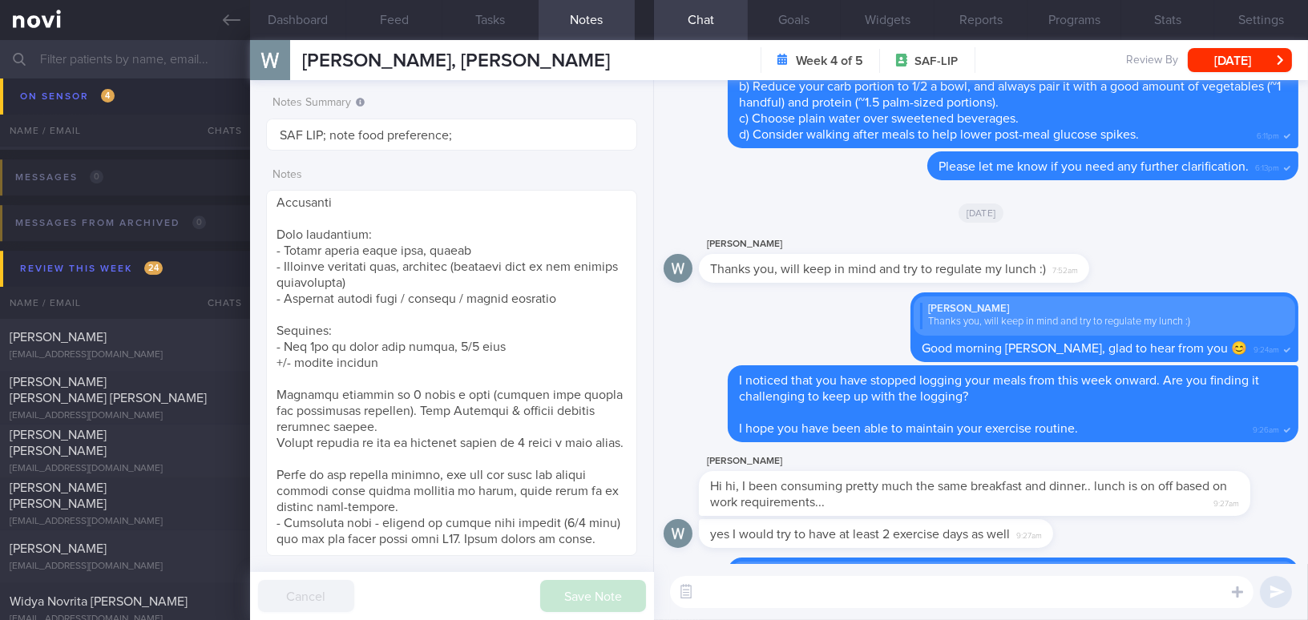
scroll to position [0, 0]
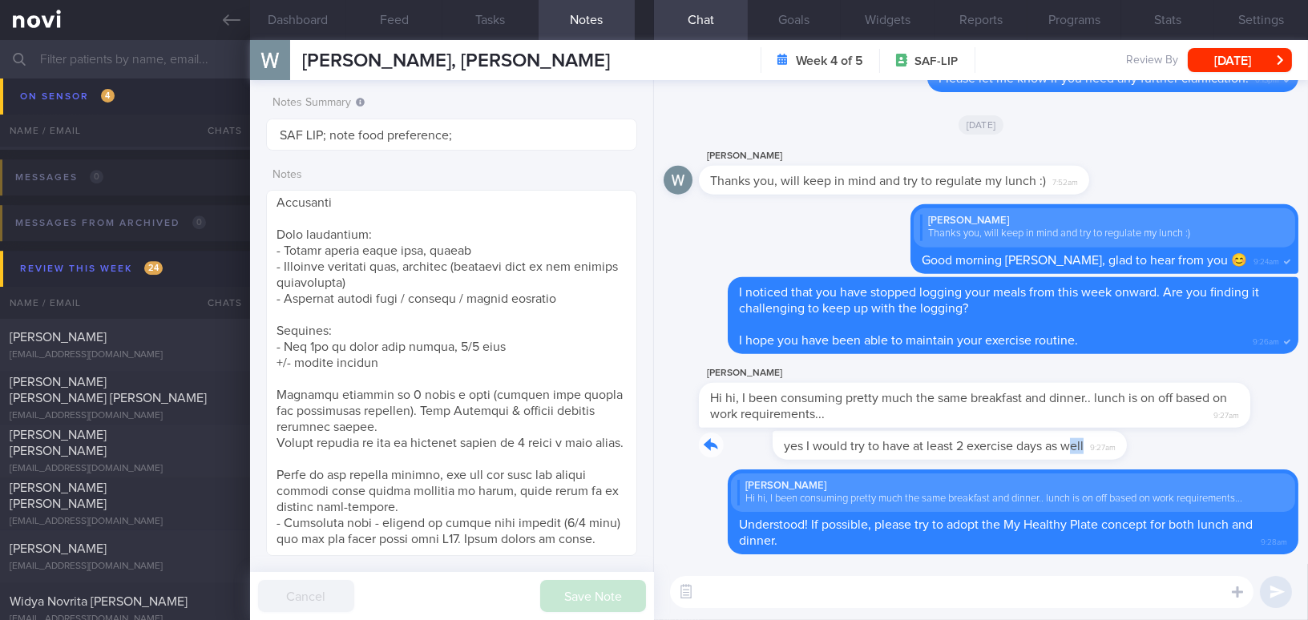
drag, startPoint x: 996, startPoint y: 435, endPoint x: 1173, endPoint y: 443, distance: 177.3
click at [1173, 443] on div "yes I would try to have at least 2 exercise days as well 9:27am" at bounding box center [981, 450] width 635 height 38
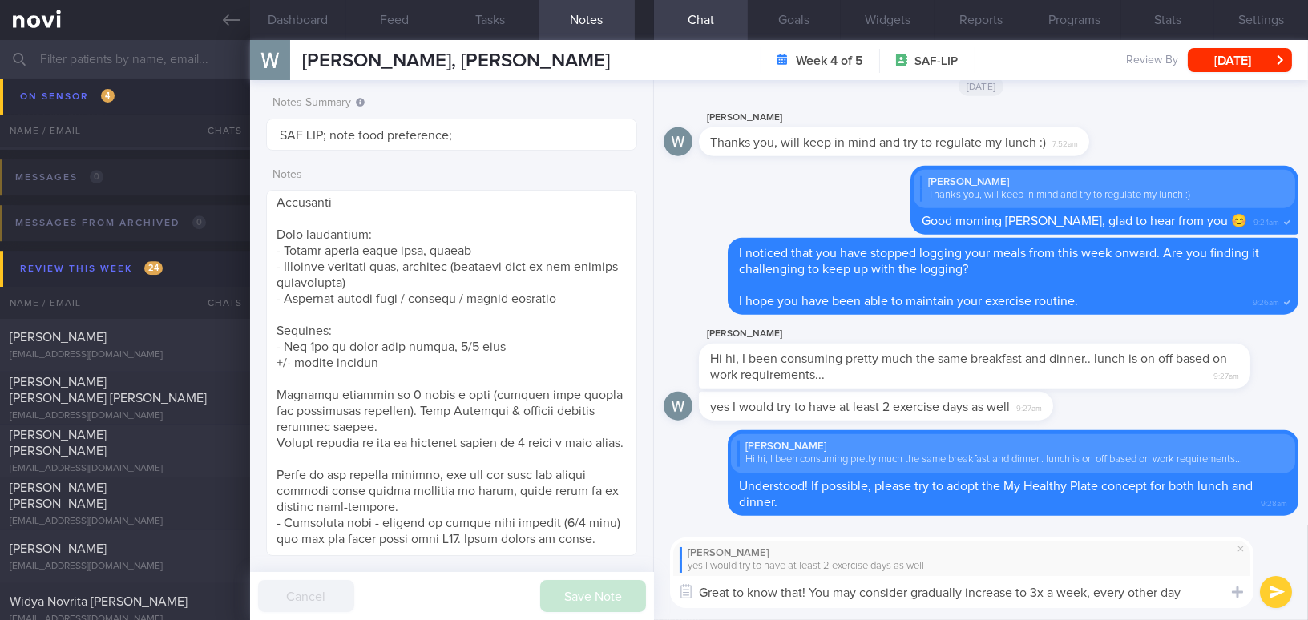
drag, startPoint x: 1194, startPoint y: 590, endPoint x: 615, endPoint y: 592, distance: 578.8
click at [615, 592] on div "Dashboard Feed Tasks Notes Chat Goals Widgets Reports Programs Stats Settings T…" at bounding box center [779, 330] width 1058 height 580
click at [1238, 56] on button "[DATE]" at bounding box center [1240, 60] width 104 height 24
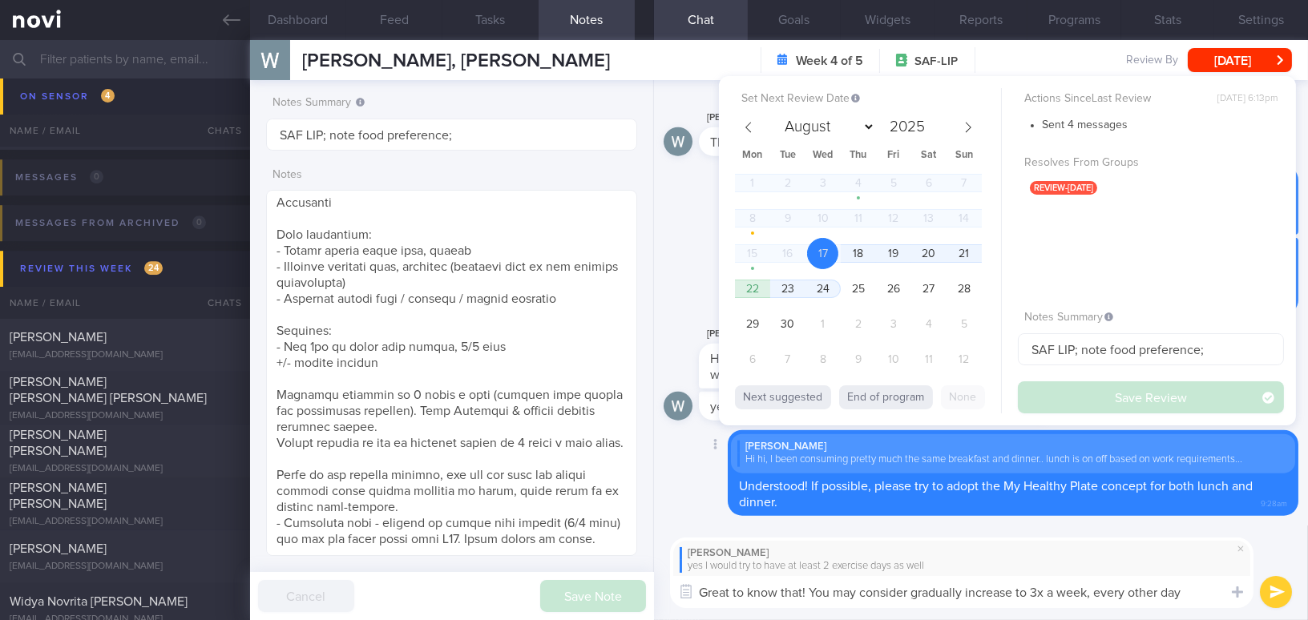
click at [681, 523] on div "Delete Wilson Hi hi, I been consuming pretty much the same breakfast and dinner…" at bounding box center [981, 477] width 635 height 95
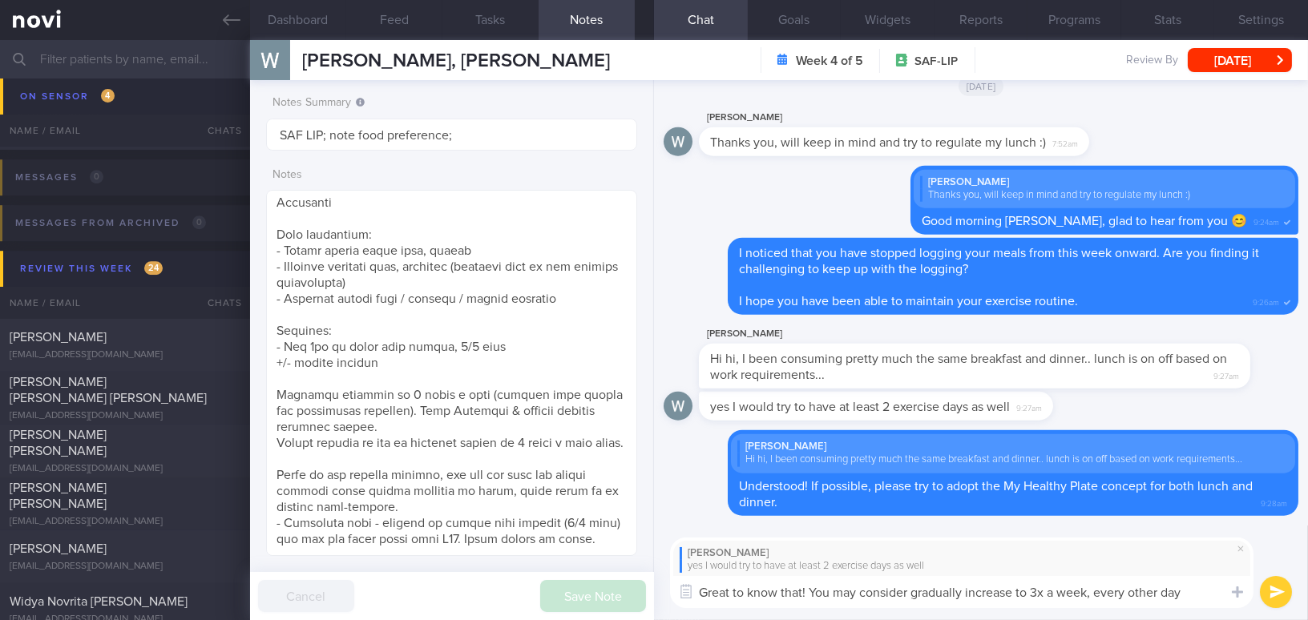
drag, startPoint x: 1200, startPoint y: 593, endPoint x: 548, endPoint y: 620, distance: 653.1
click at [548, 620] on div "Dashboard Feed Tasks Notes Chat Goals Widgets Reports Programs Stats Settings T…" at bounding box center [779, 330] width 1058 height 580
paste textarea "ing to 3 times a week, ideally on every other day."
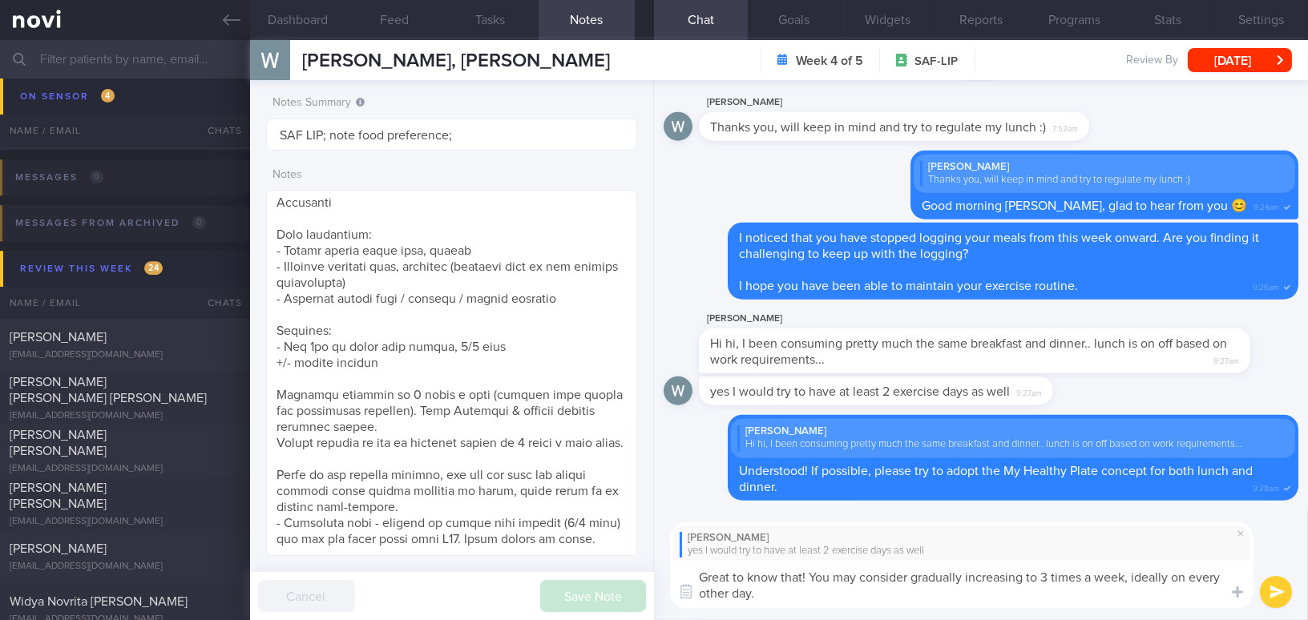
drag, startPoint x: 1132, startPoint y: 576, endPoint x: 1186, endPoint y: 572, distance: 54.7
click at [1186, 572] on textarea "Great to know that! You may consider gradually increasing to 3 times a week, id…" at bounding box center [962, 584] width 584 height 47
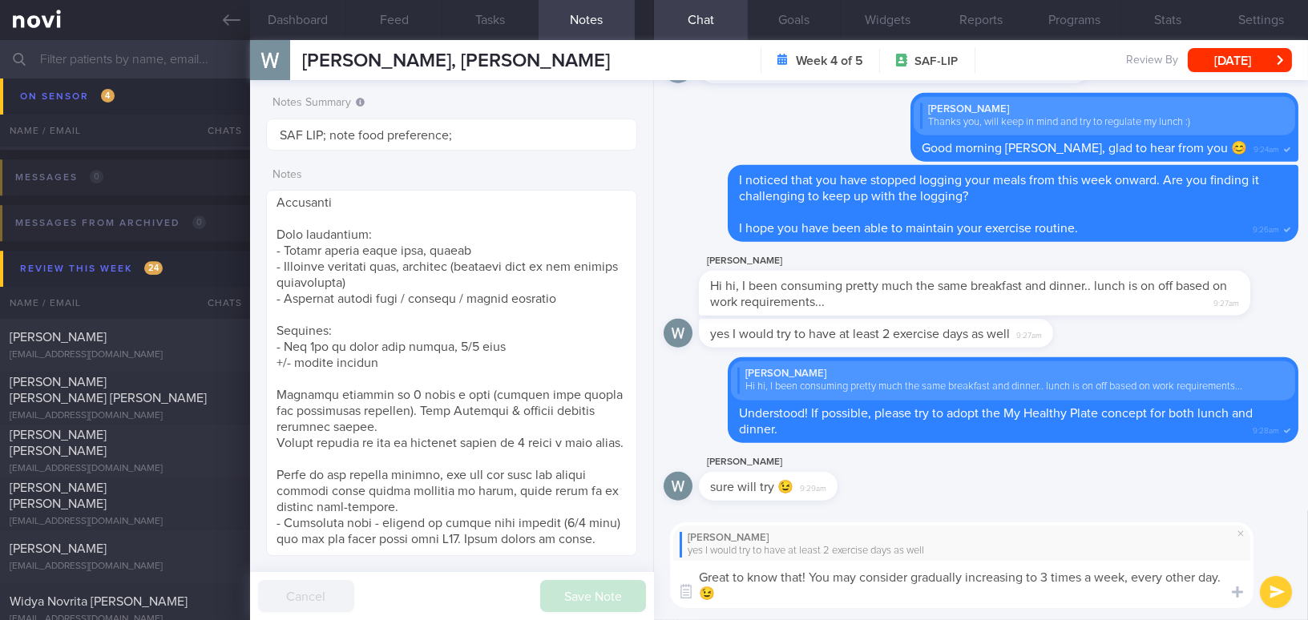
type textarea "Great to know that! You may consider gradually increasing to 3 times a week, ev…"
click at [1274, 592] on icon "submit" at bounding box center [1277, 593] width 15 height 14
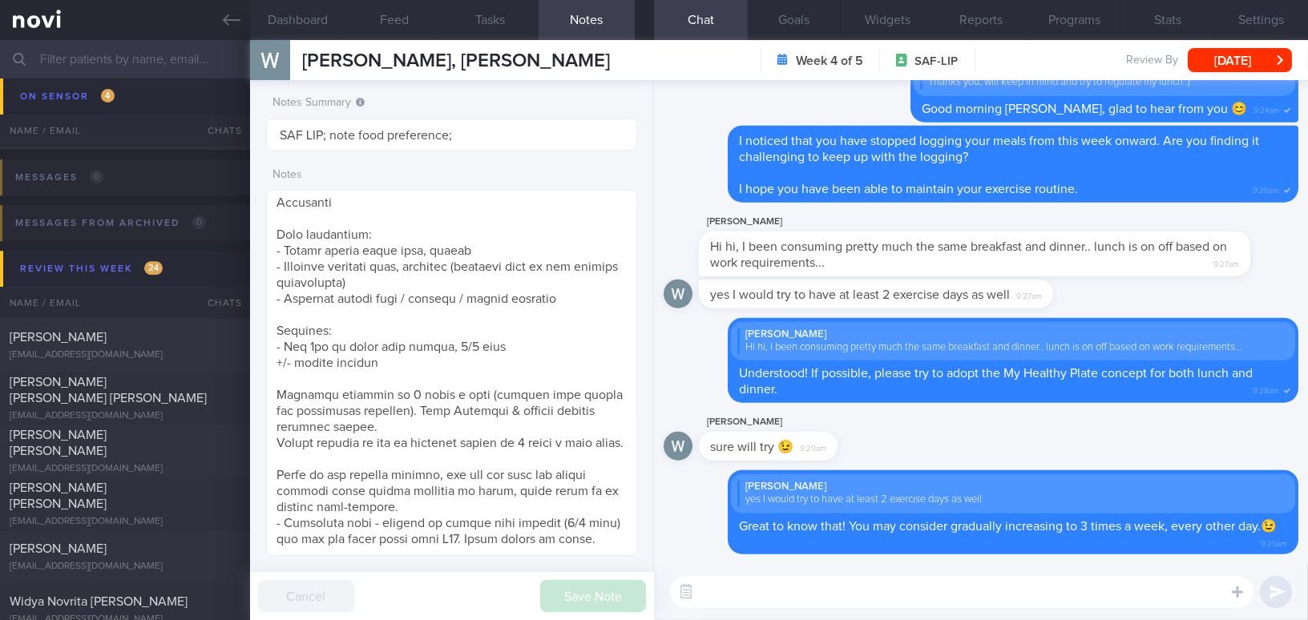
click at [762, 595] on textarea at bounding box center [962, 592] width 584 height 32
paste textarea "See you at our scheduled review on 22/9/25."
type textarea "See you at our scheduled review on 22/9/25, 1pm! 😊"
click at [1279, 596] on button "submit" at bounding box center [1276, 592] width 32 height 32
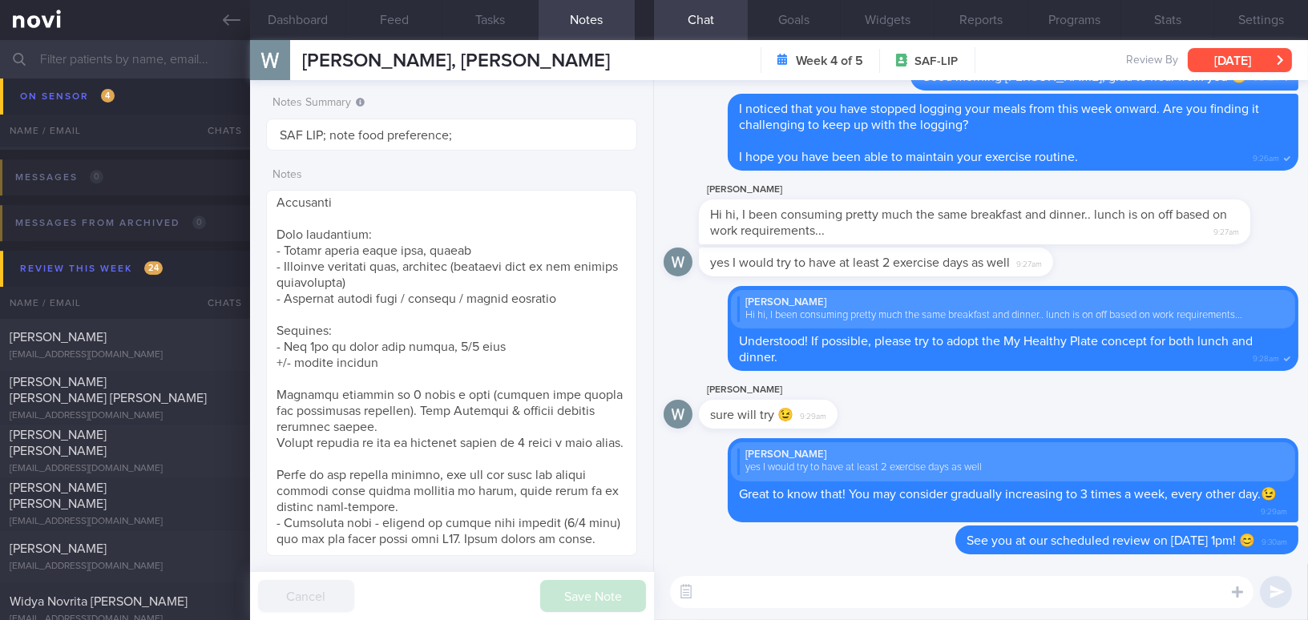
click at [1224, 55] on button "[DATE]" at bounding box center [1240, 60] width 104 height 24
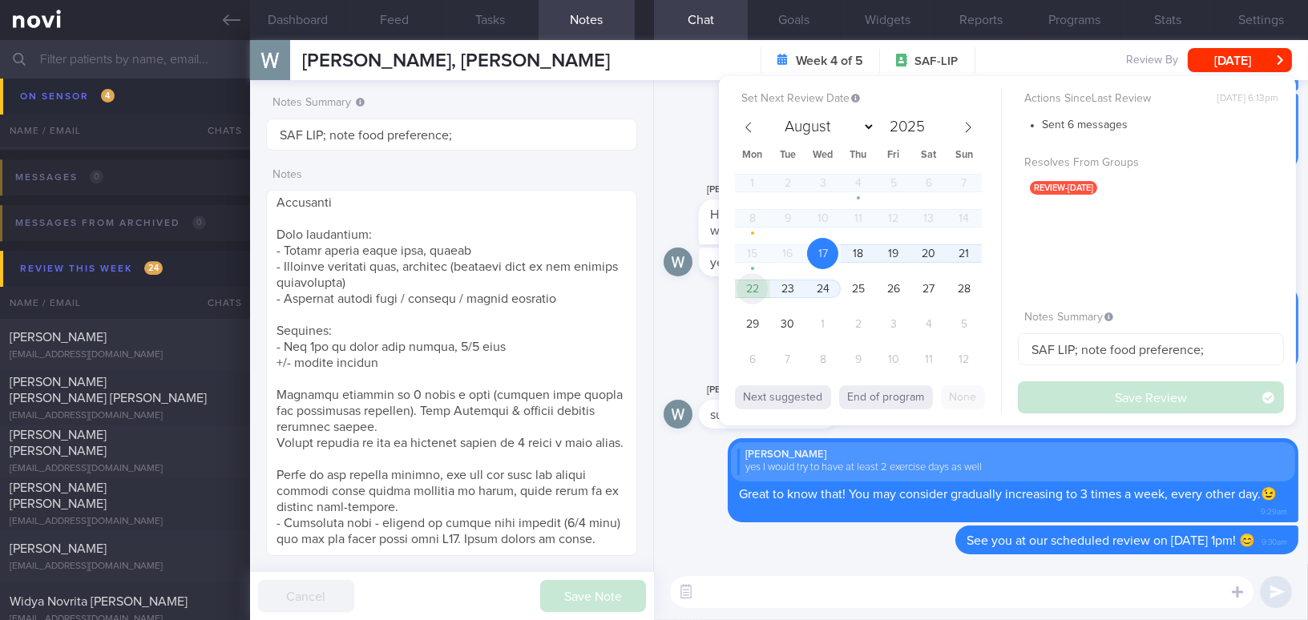
click at [747, 292] on span "22" at bounding box center [752, 288] width 31 height 31
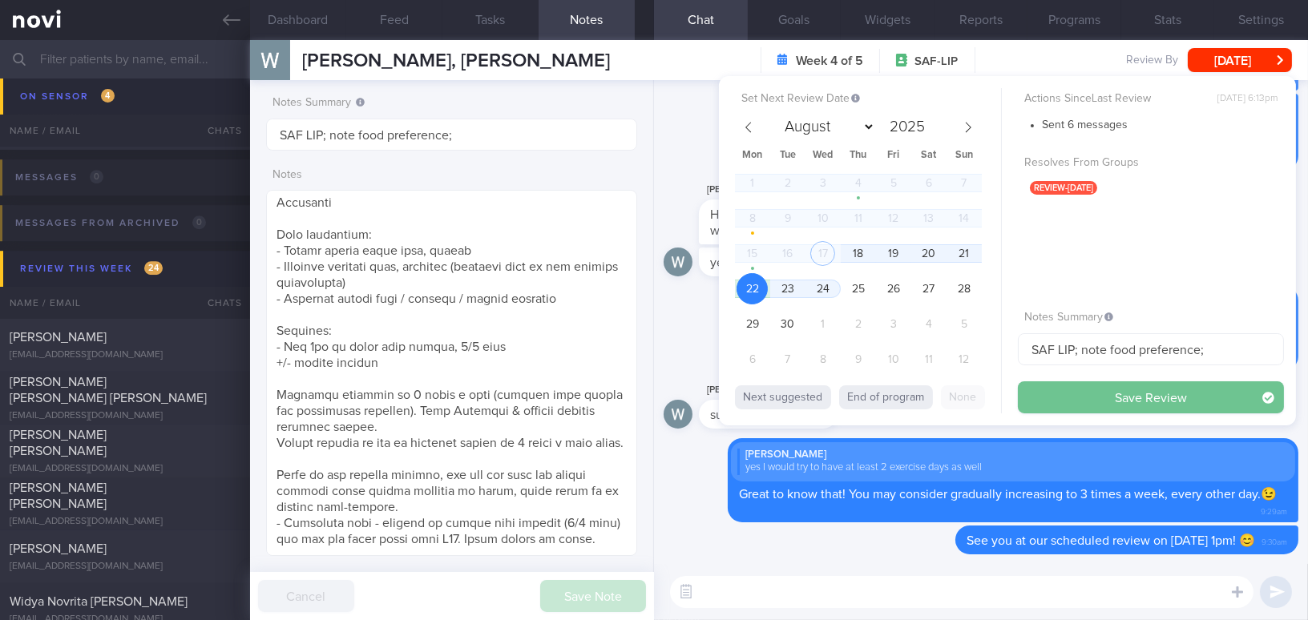
click at [1085, 392] on button "Save Review" at bounding box center [1151, 398] width 266 height 32
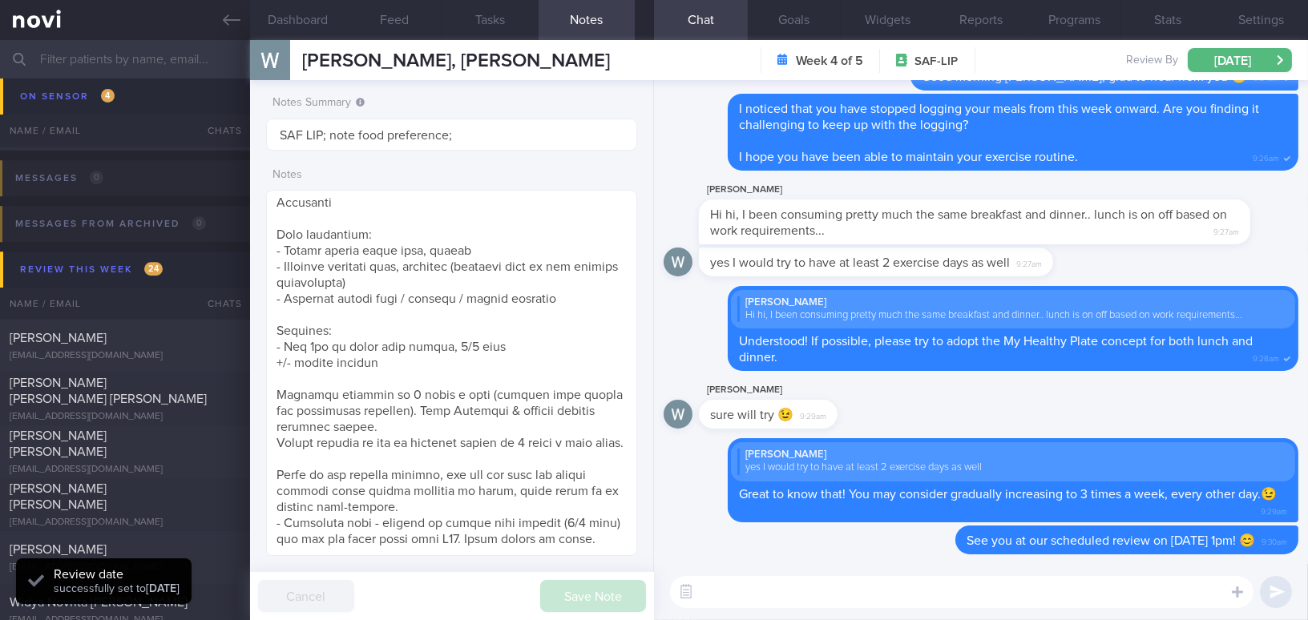
scroll to position [169, 337]
click at [104, 55] on input "text" at bounding box center [654, 59] width 1308 height 38
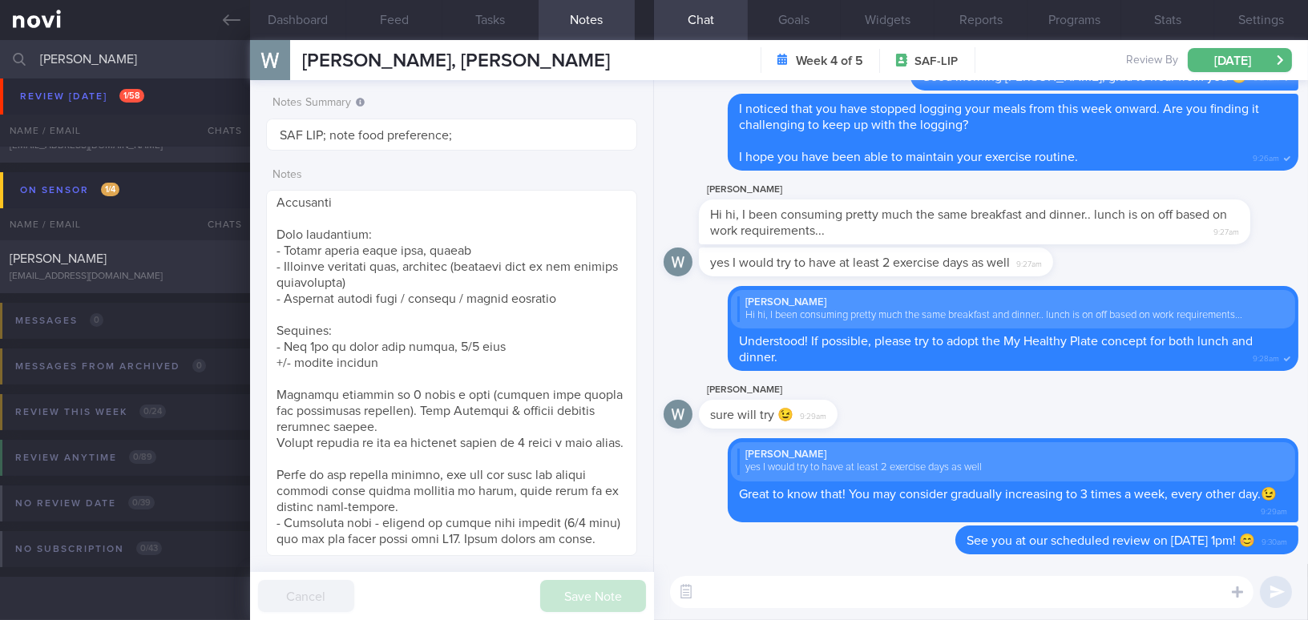
scroll to position [91, 0]
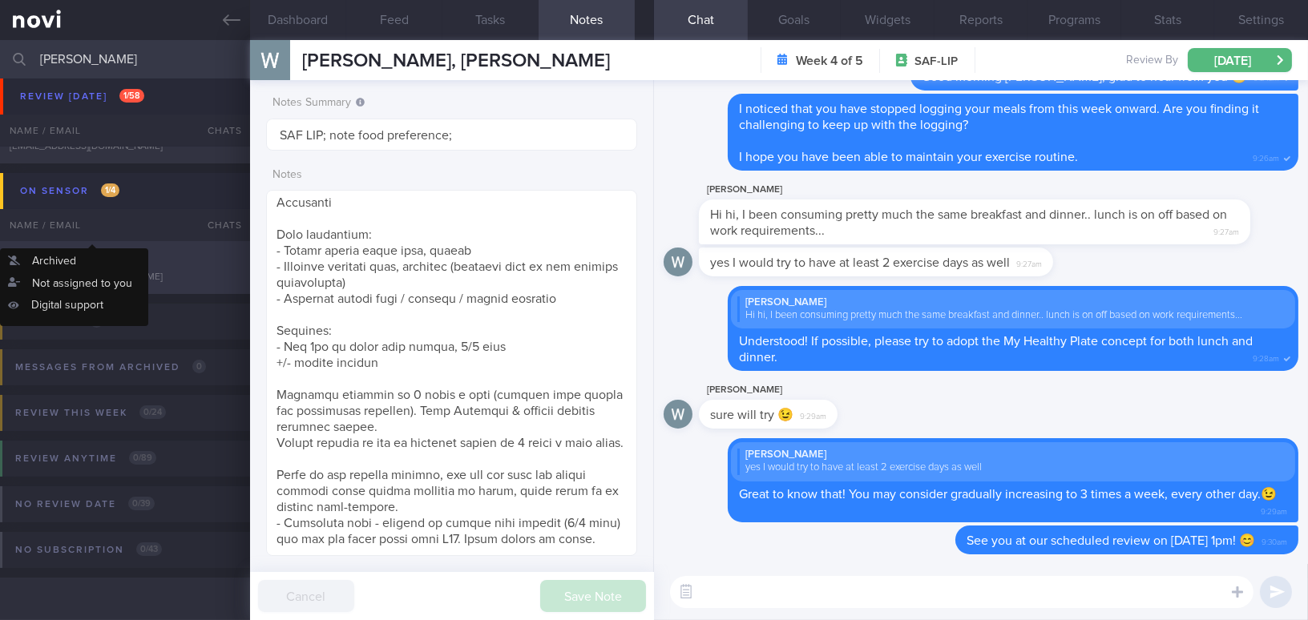
type input "[PERSON_NAME]"
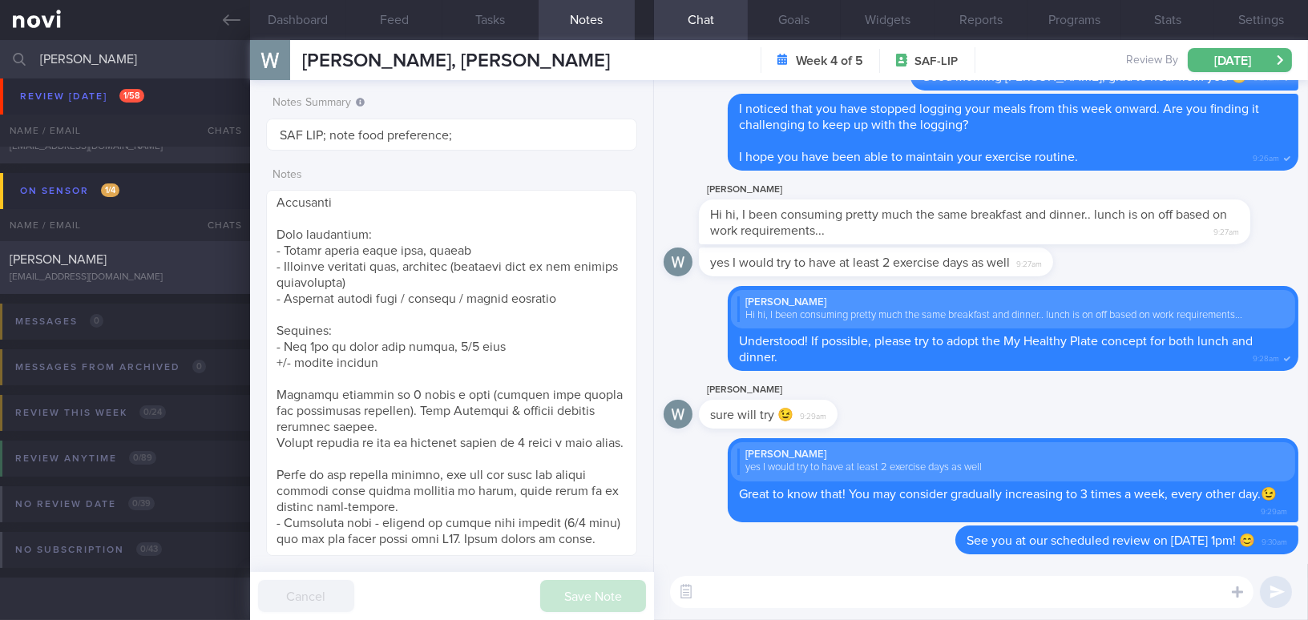
click at [141, 256] on div "[PERSON_NAME]" at bounding box center [123, 260] width 227 height 16
type input "SAF LIP"
type textarea "[DEMOGRAPHIC_DATA] Gentleman - Single Occupation Naval Warfare System Engineer …"
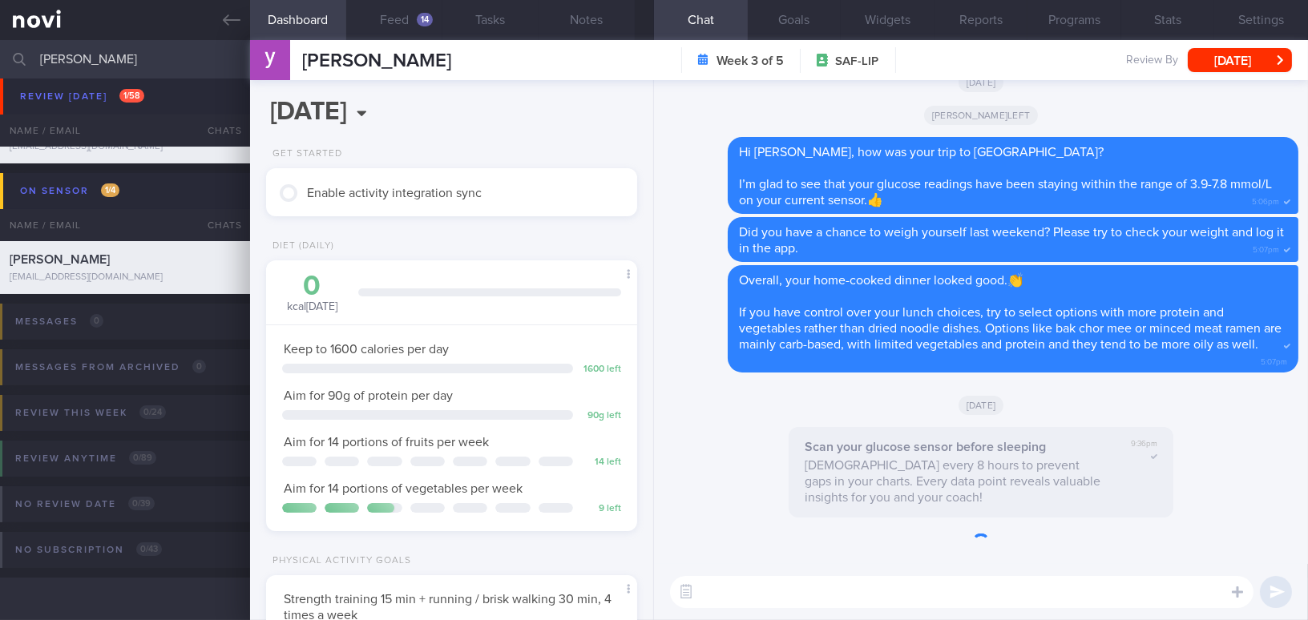
scroll to position [211, 337]
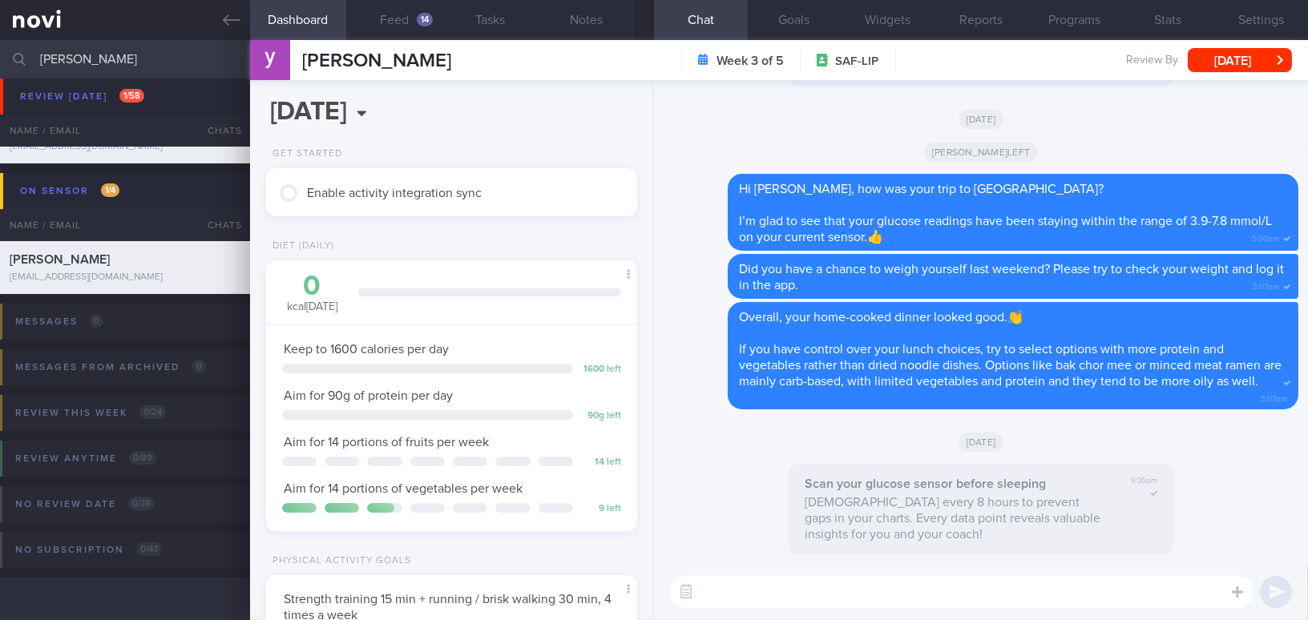
scroll to position [404, 0]
click at [395, 9] on button "Feed 14" at bounding box center [394, 20] width 96 height 40
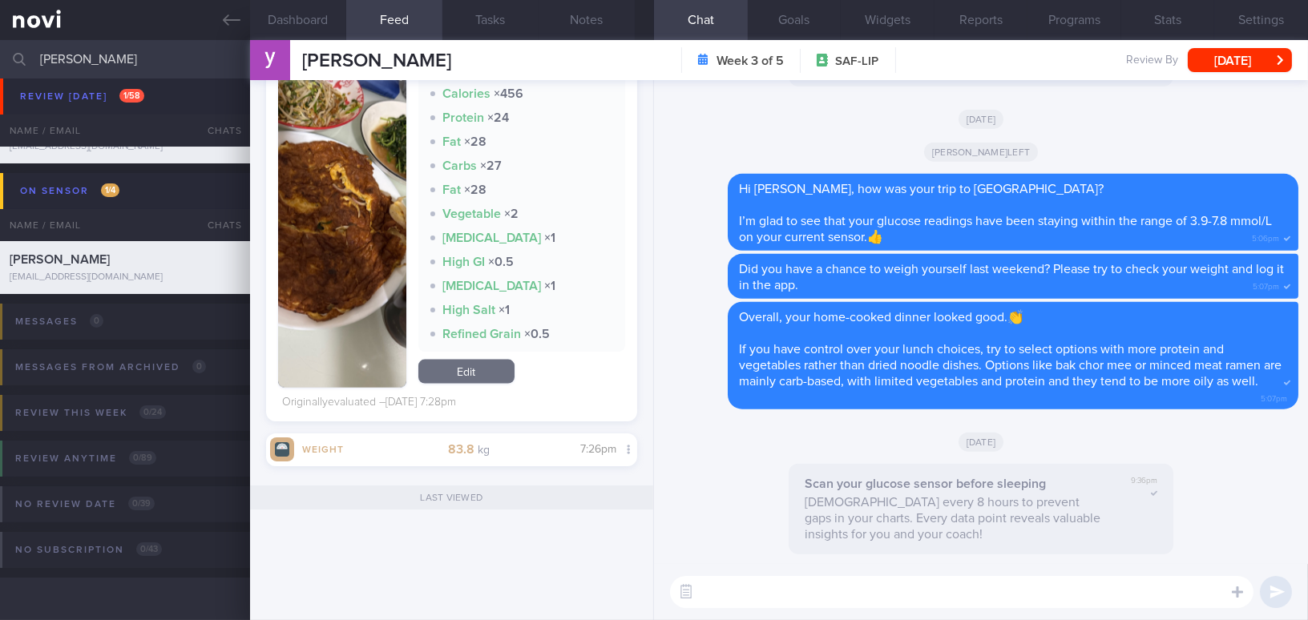
scroll to position [4028, 0]
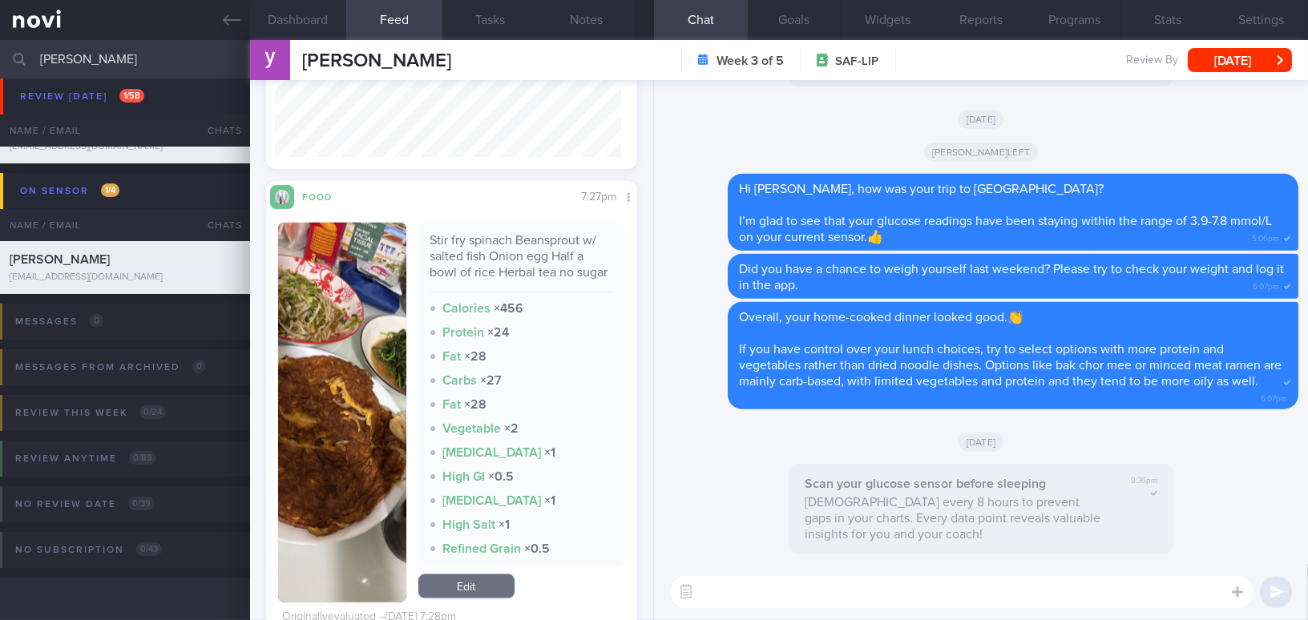
click at [370, 426] on img "button" at bounding box center [342, 413] width 128 height 380
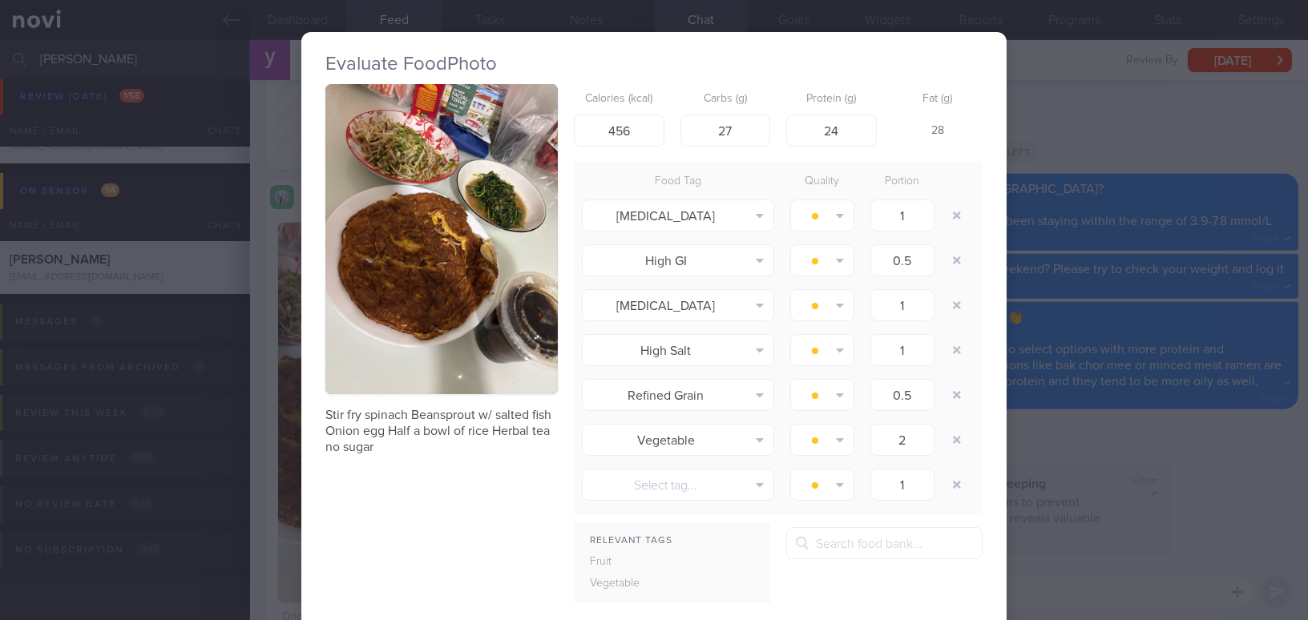
click at [1081, 450] on div "Evaluate Food Photo Stir fry spinach Beansprout w/ salted fish Onion egg Half a…" at bounding box center [654, 310] width 1308 height 620
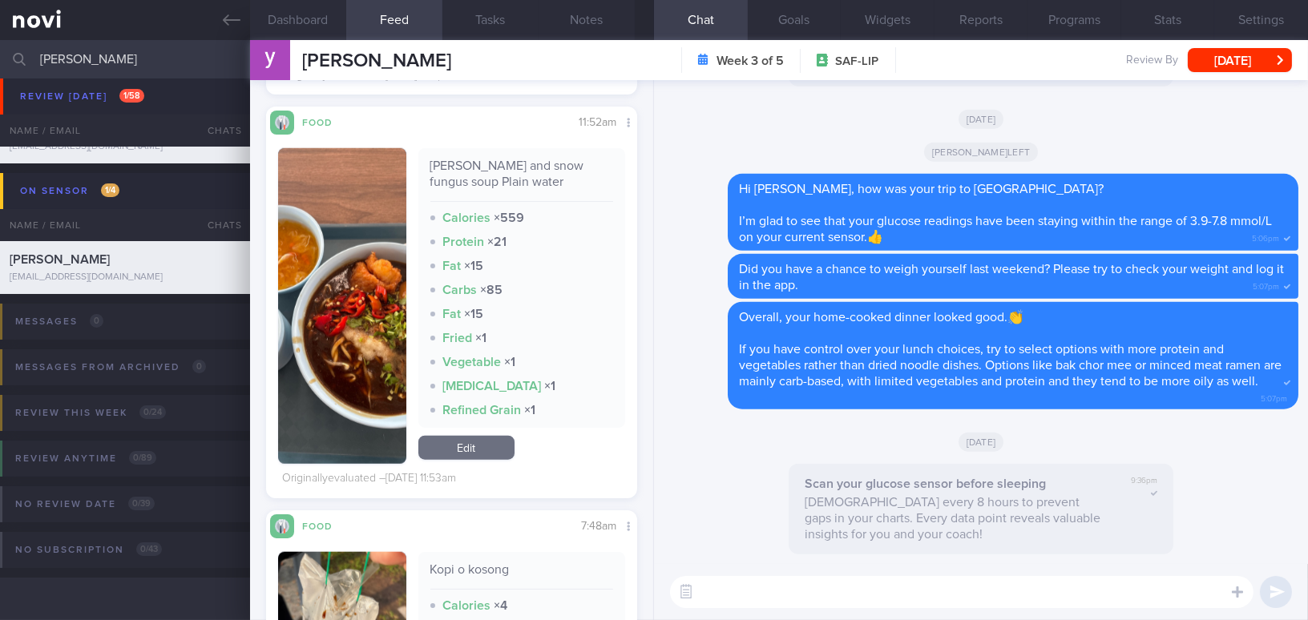
scroll to position [226, 346]
click at [606, 164] on button "Compare with..." at bounding box center [575, 170] width 123 height 24
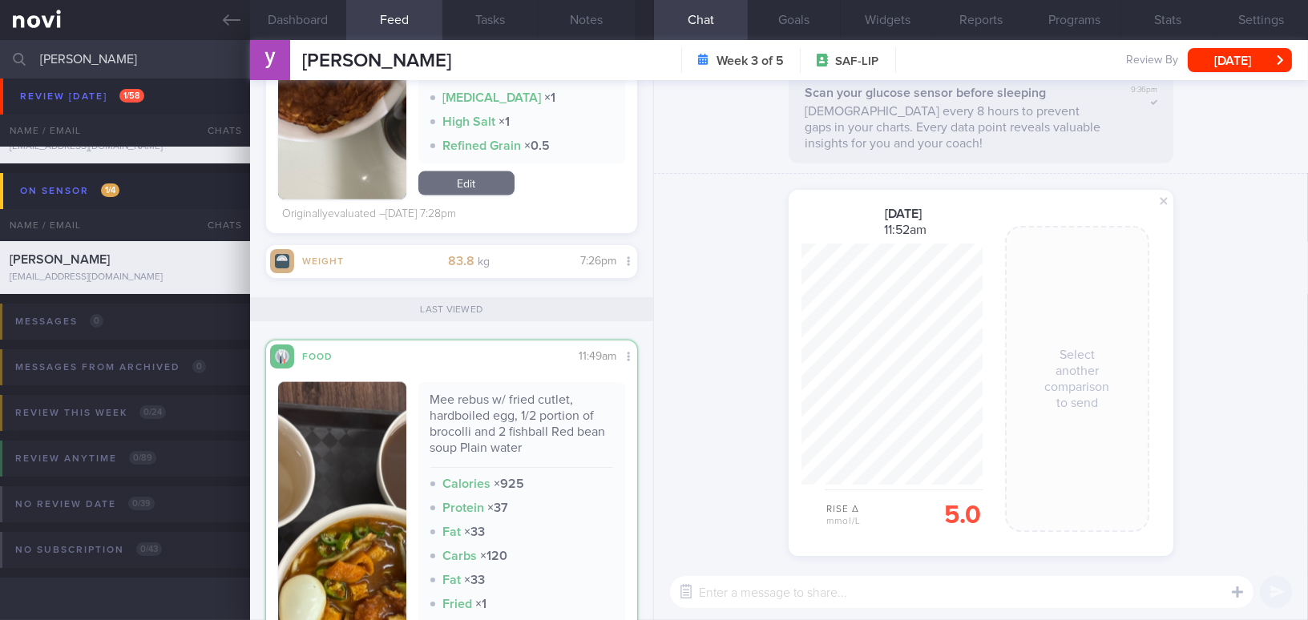
scroll to position [4599, 0]
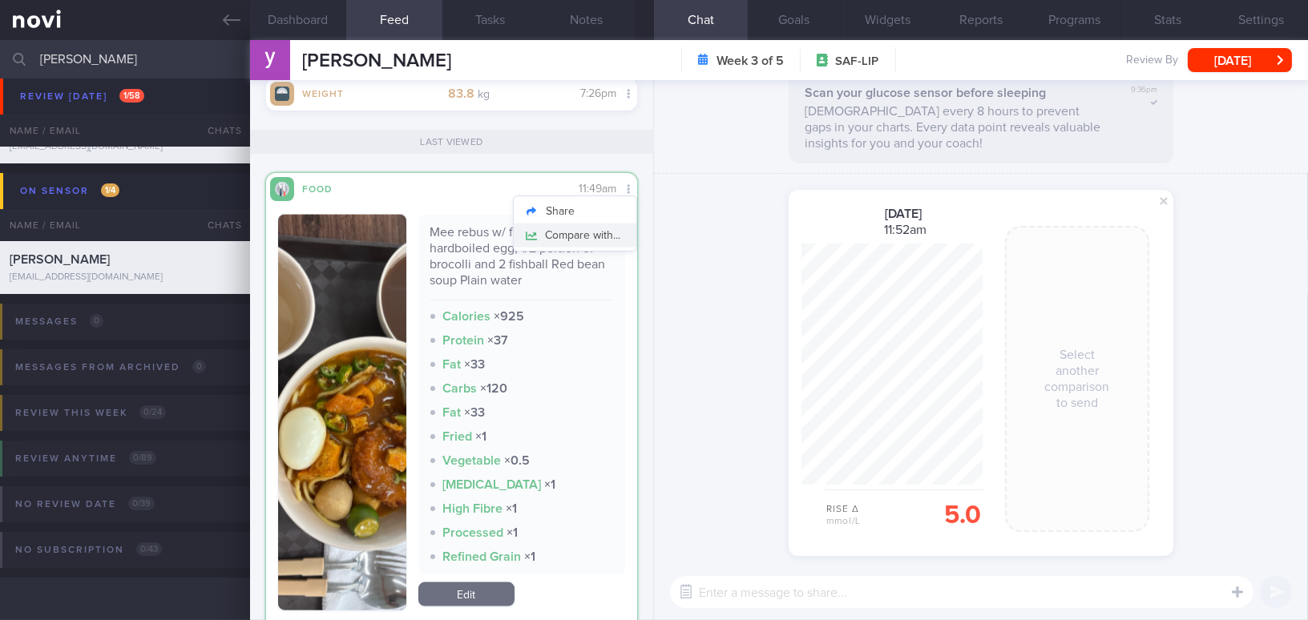
click at [607, 245] on button "Compare with..." at bounding box center [575, 236] width 123 height 24
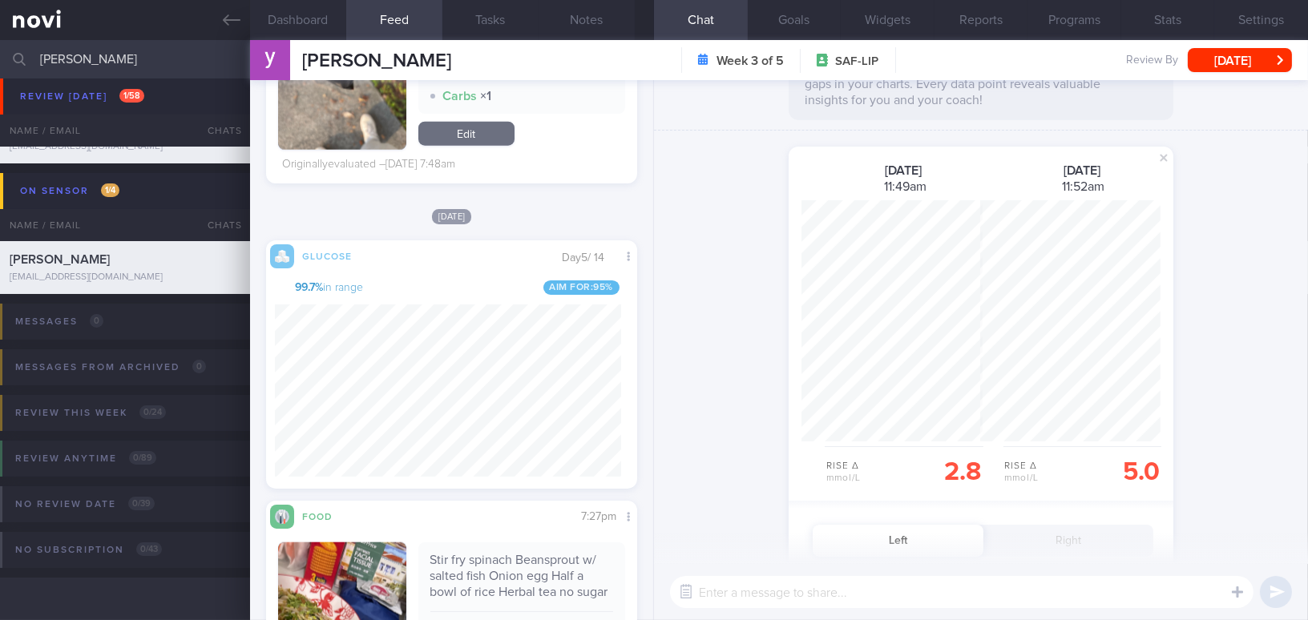
scroll to position [0, 0]
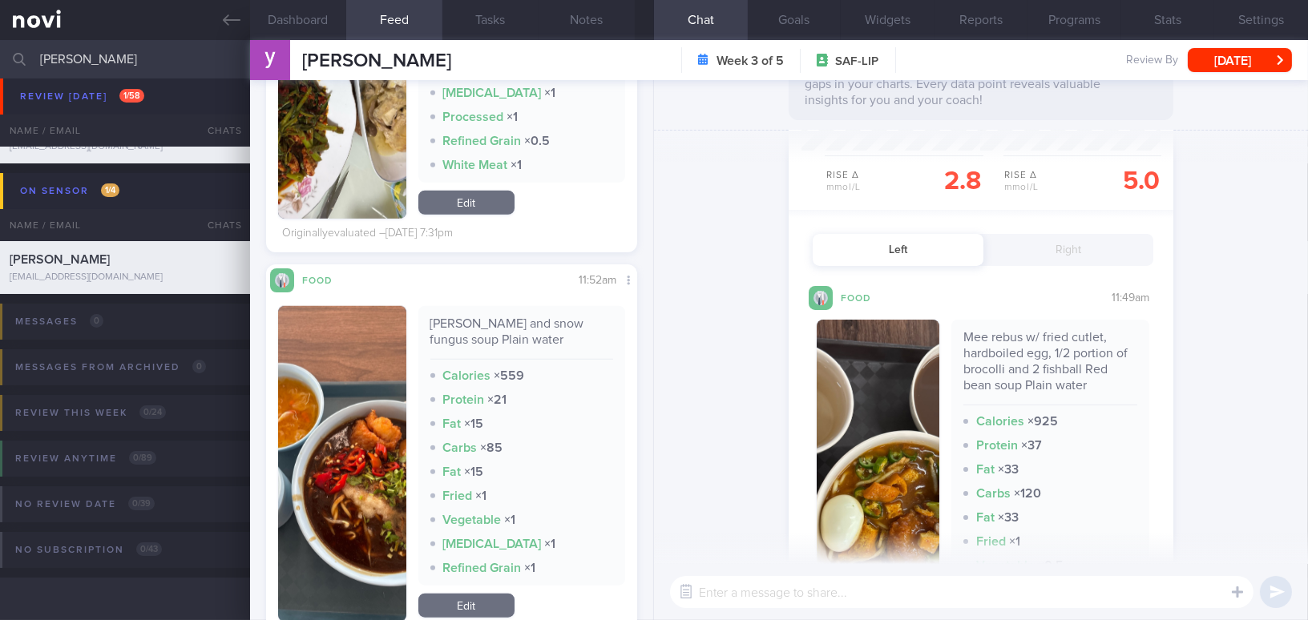
click at [1065, 245] on button "Right" at bounding box center [1069, 250] width 171 height 32
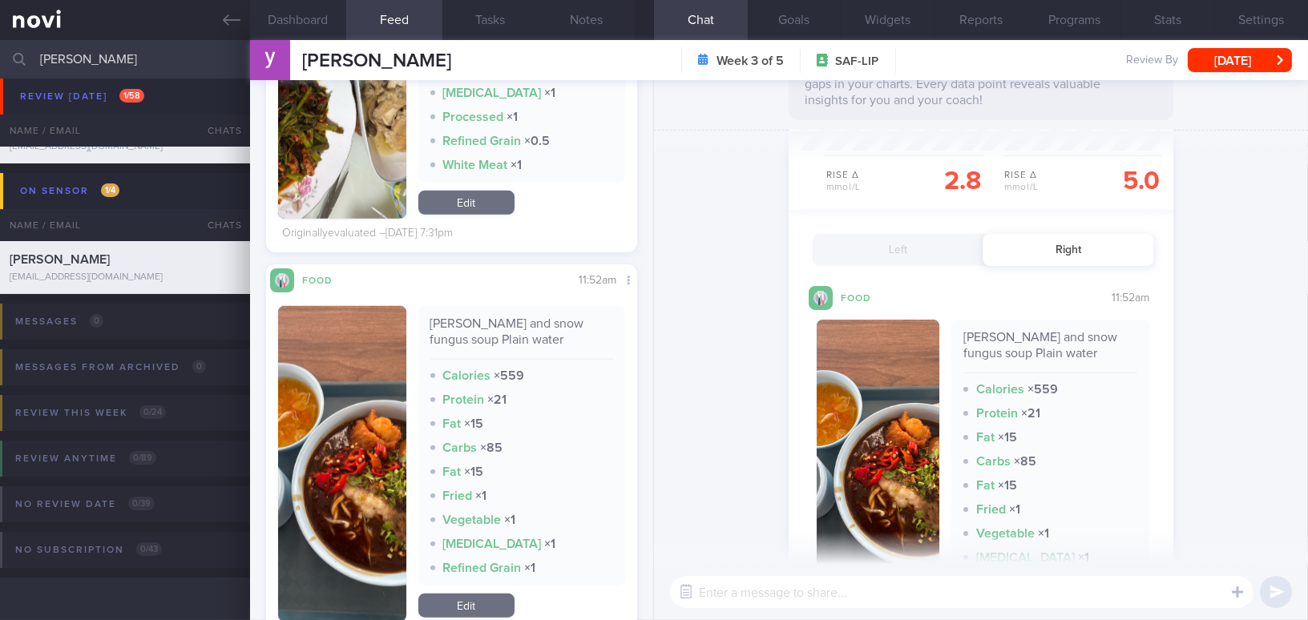
click at [900, 394] on button "button" at bounding box center [878, 460] width 123 height 280
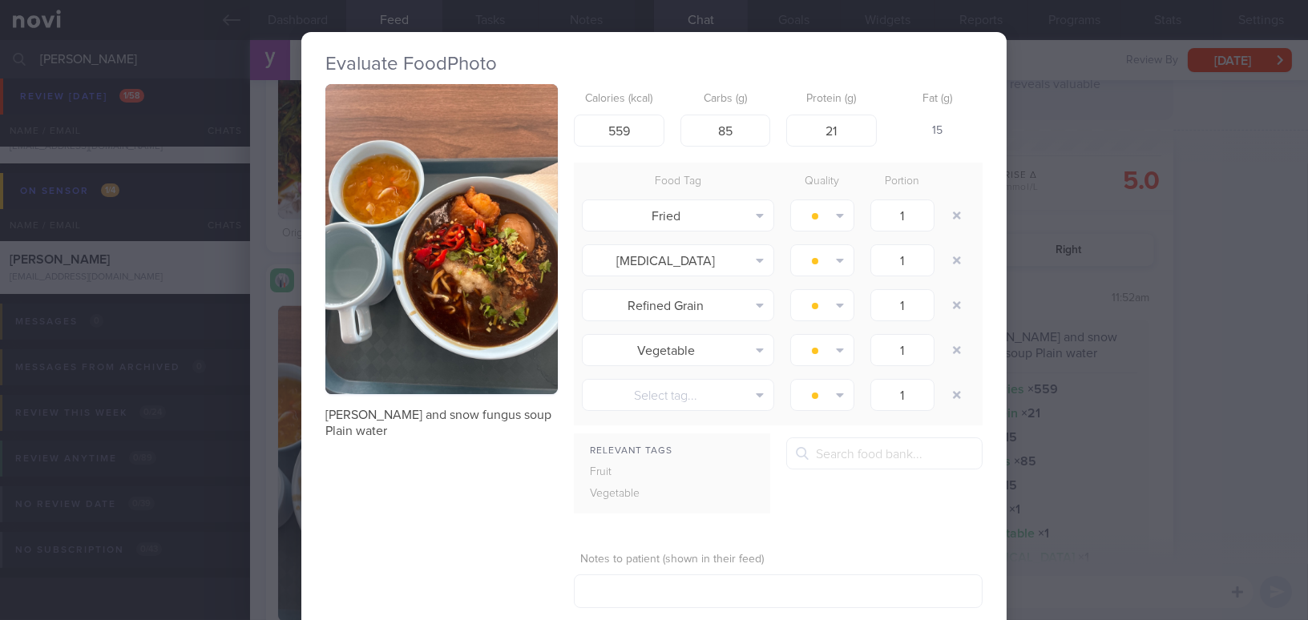
click at [522, 313] on button "button" at bounding box center [441, 239] width 232 height 310
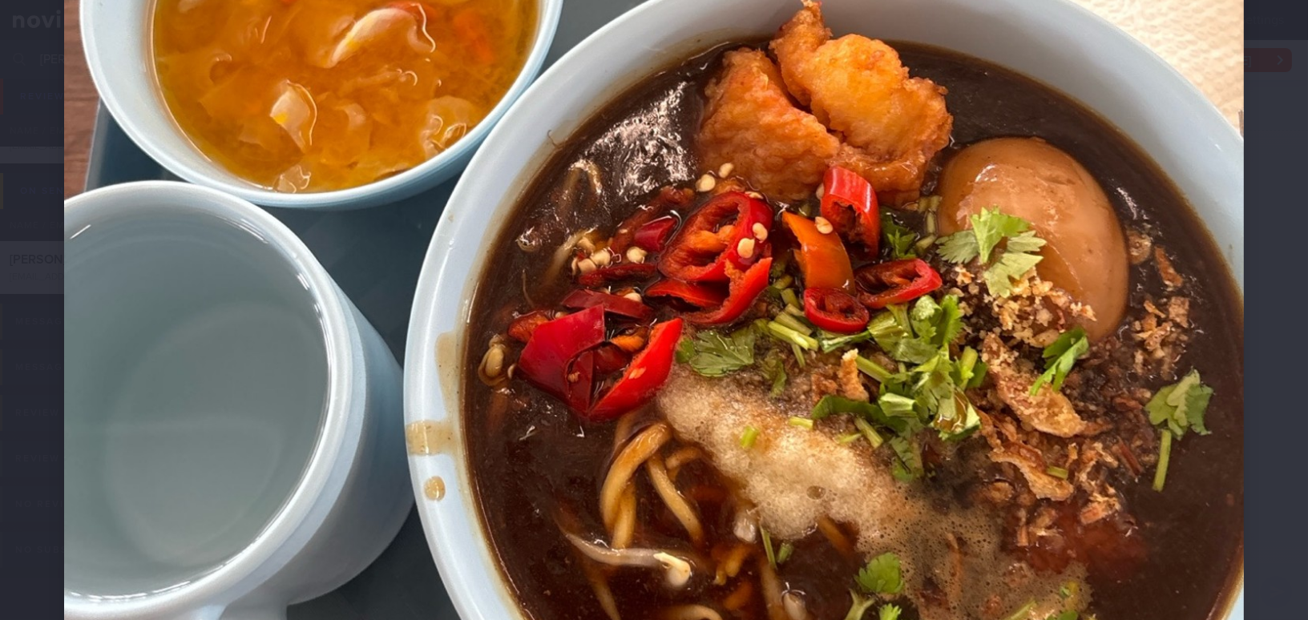
click at [811, 344] on img at bounding box center [654, 268] width 1180 height 1574
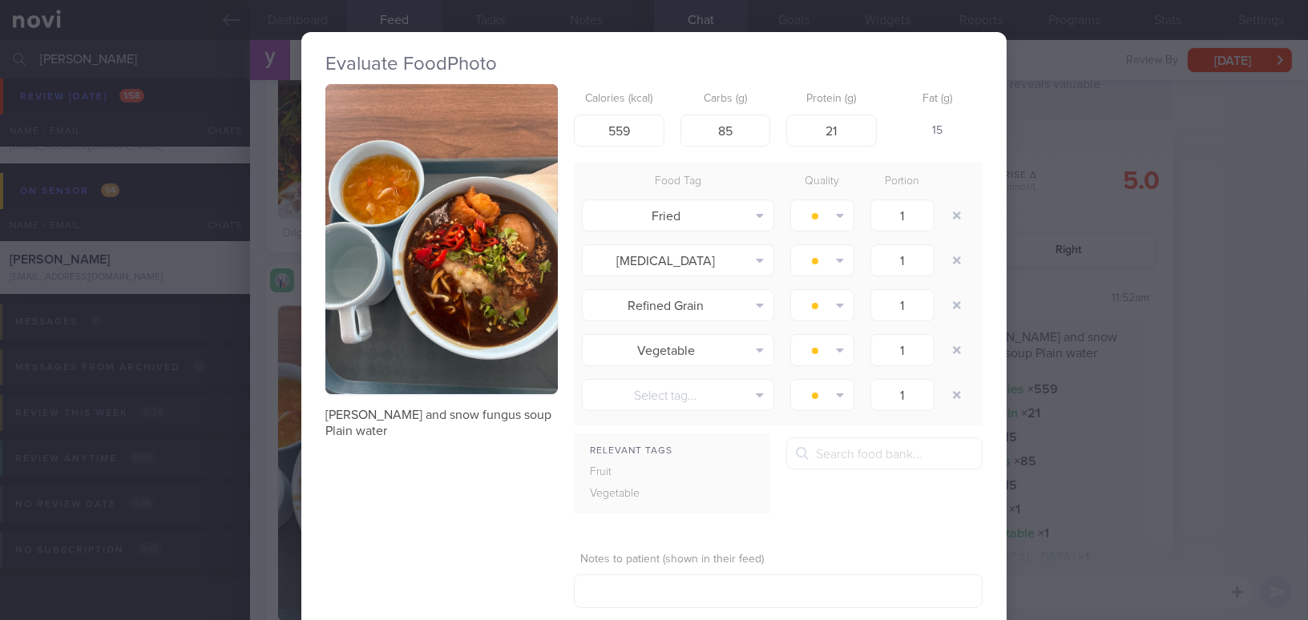
click at [1232, 300] on div "Evaluate Food Photo [PERSON_NAME] and snow fungus soup Plain water Calories (kc…" at bounding box center [654, 310] width 1308 height 620
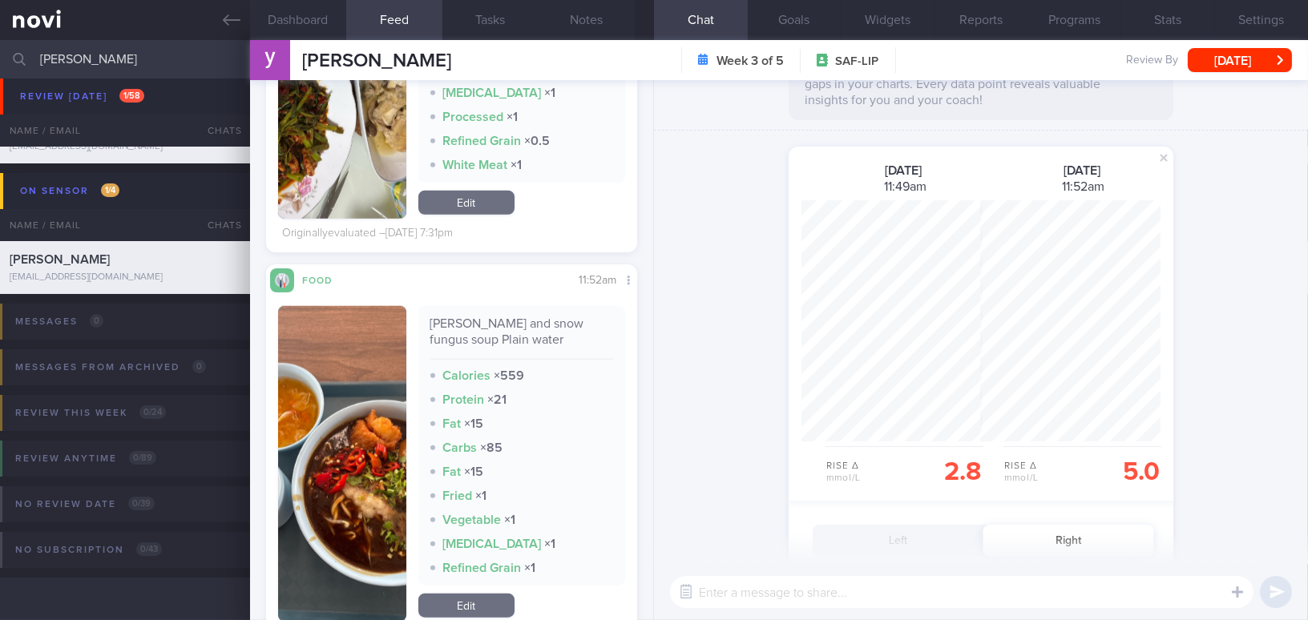
click at [1247, 181] on div "shared a glucose comparison: [DATE] 11:49am Rise Δ mmol/L 2.8 [DATE] 11:52am Ri…" at bounding box center [981, 532] width 654 height 802
click at [671, 373] on div "shared a glucose comparison: [DATE] 11:49am Rise Δ mmol/L 2.8 [DATE] 11:52am Ri…" at bounding box center [981, 532] width 654 height 802
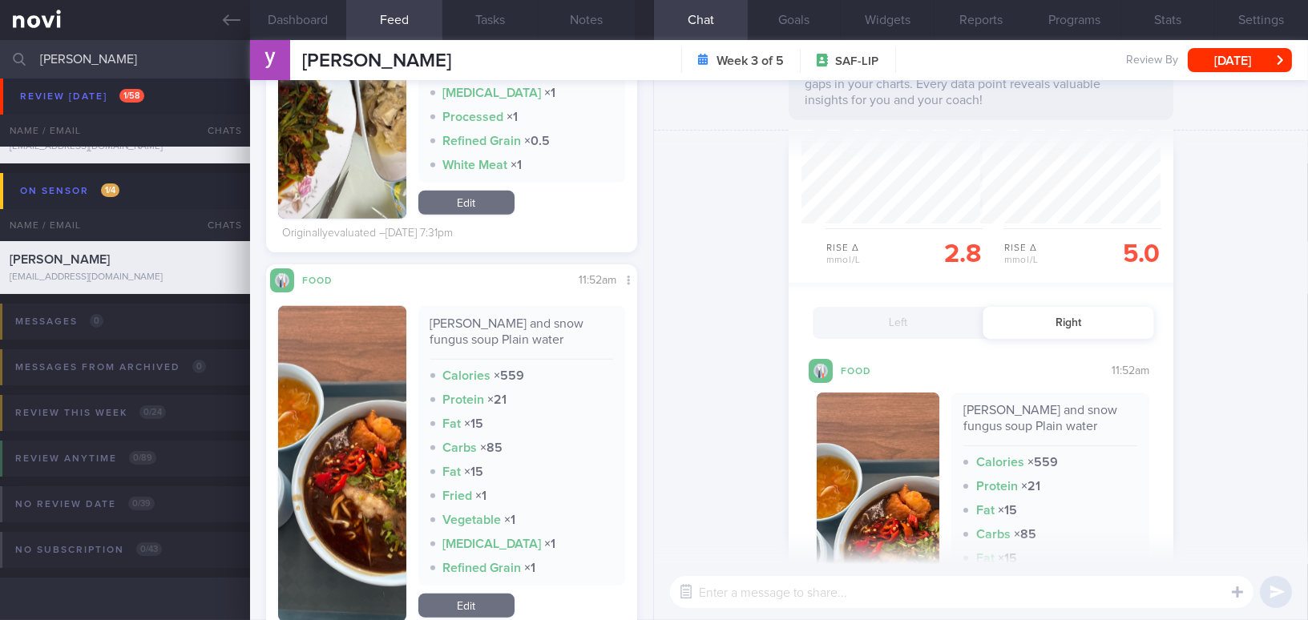
scroll to position [367, 0]
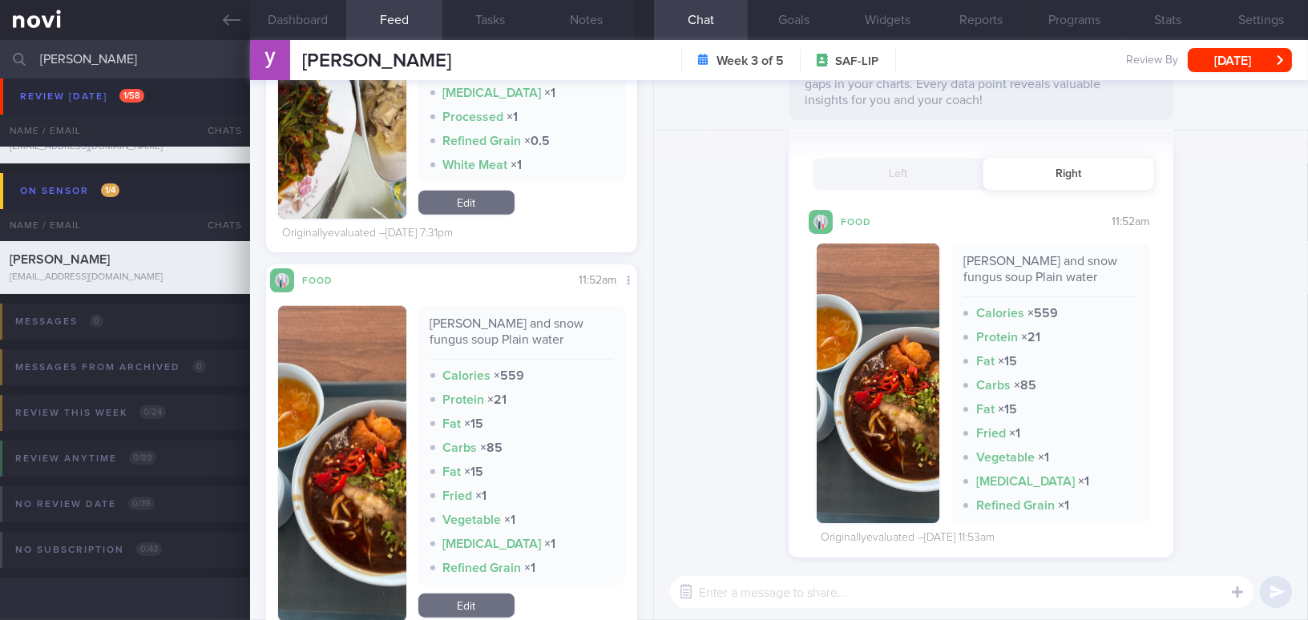
click at [898, 166] on button "Left" at bounding box center [898, 174] width 171 height 32
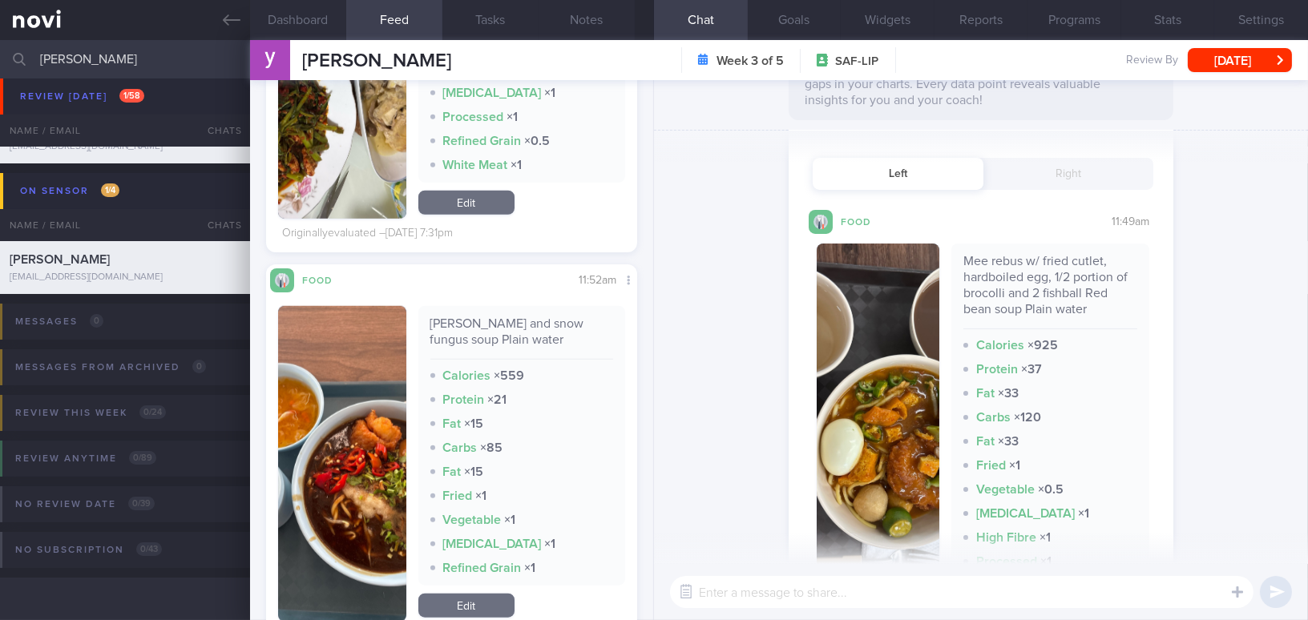
click at [866, 384] on button "button" at bounding box center [878, 424] width 123 height 360
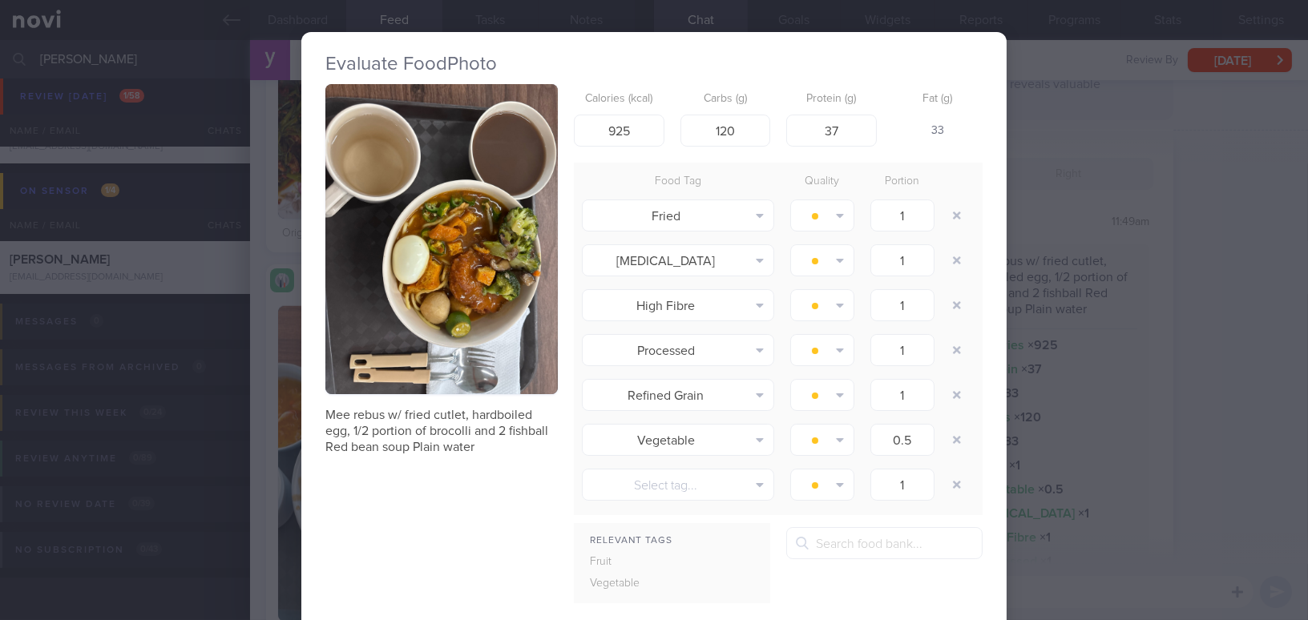
click at [1247, 168] on div "Evaluate Food Photo Mee rebus w/ fried cutlet, hardboiled egg, 1/2 portion of b…" at bounding box center [654, 310] width 1308 height 620
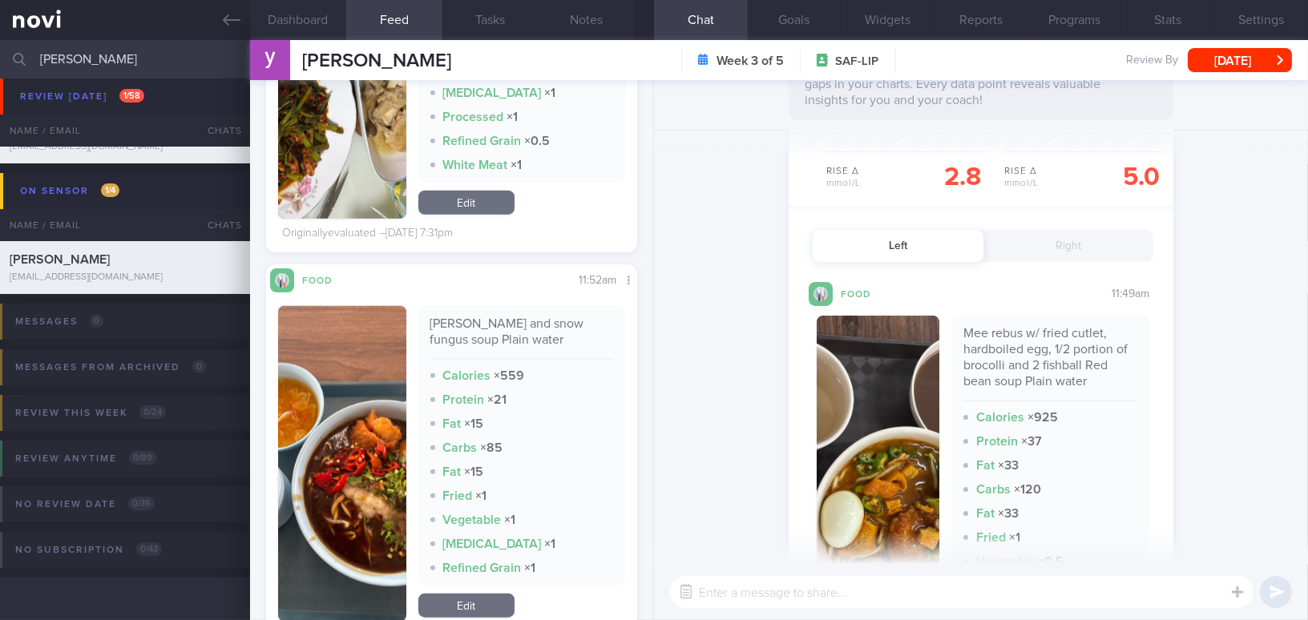
scroll to position [294, 0]
click at [1025, 240] on button "Right" at bounding box center [1069, 247] width 171 height 32
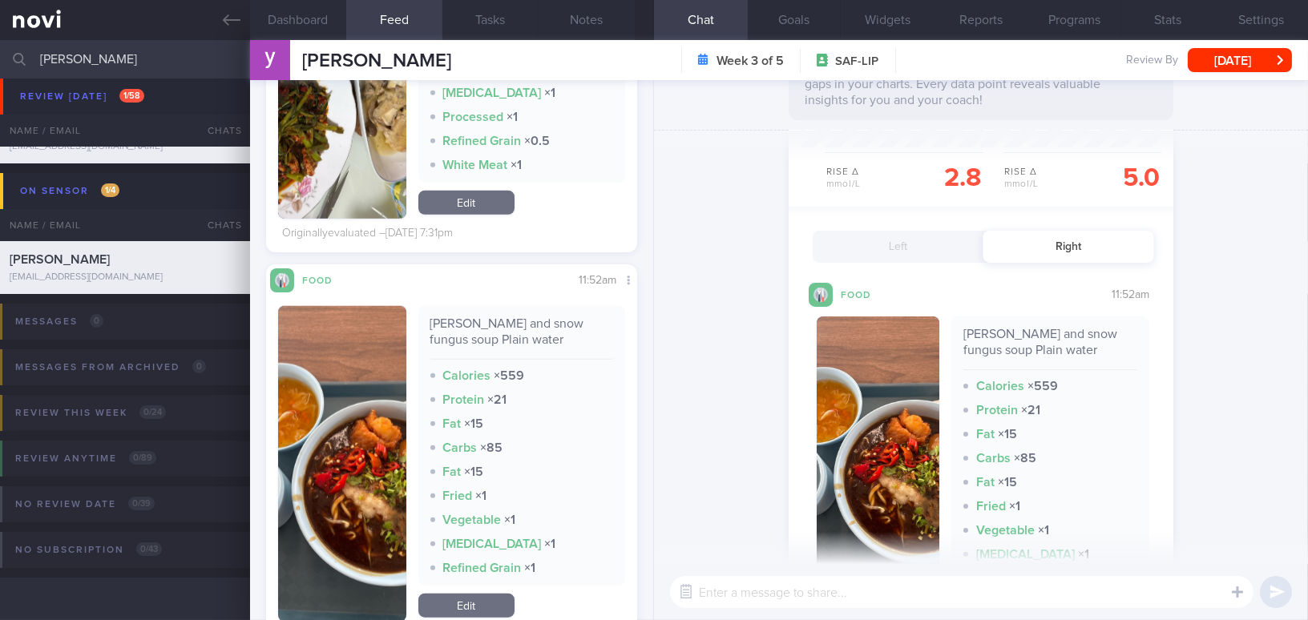
click at [881, 401] on button "button" at bounding box center [878, 457] width 123 height 280
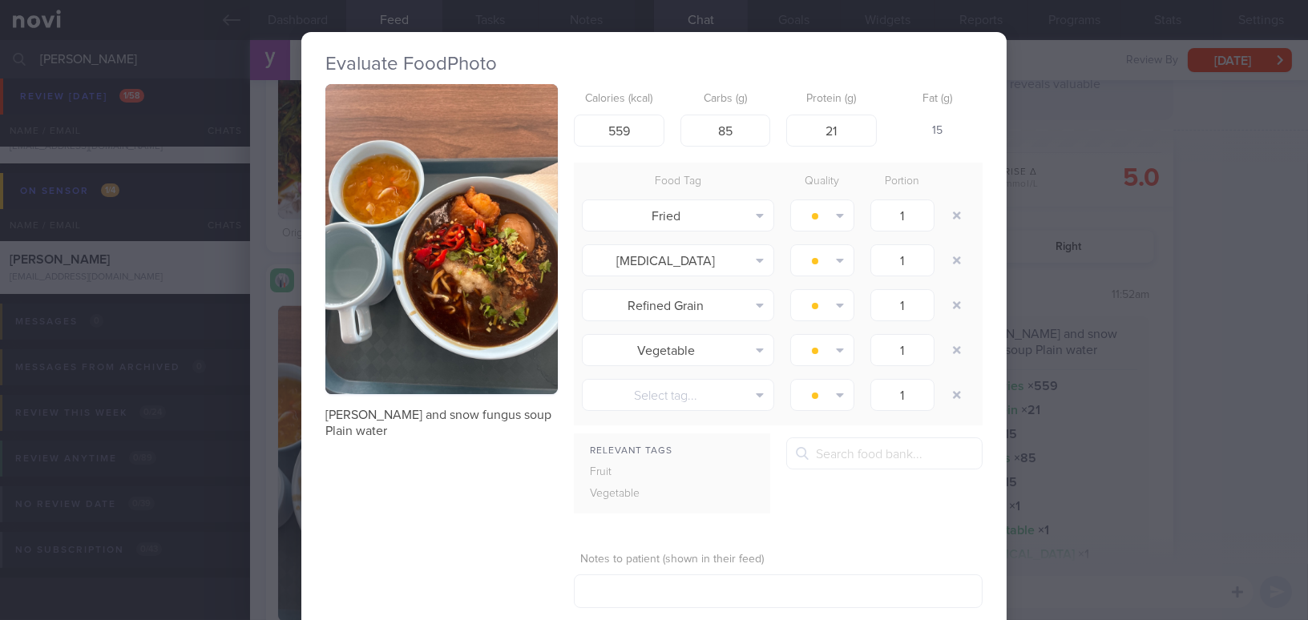
click at [1151, 509] on div "Evaluate Food Photo [PERSON_NAME] and snow fungus soup Plain water Calories (kc…" at bounding box center [654, 310] width 1308 height 620
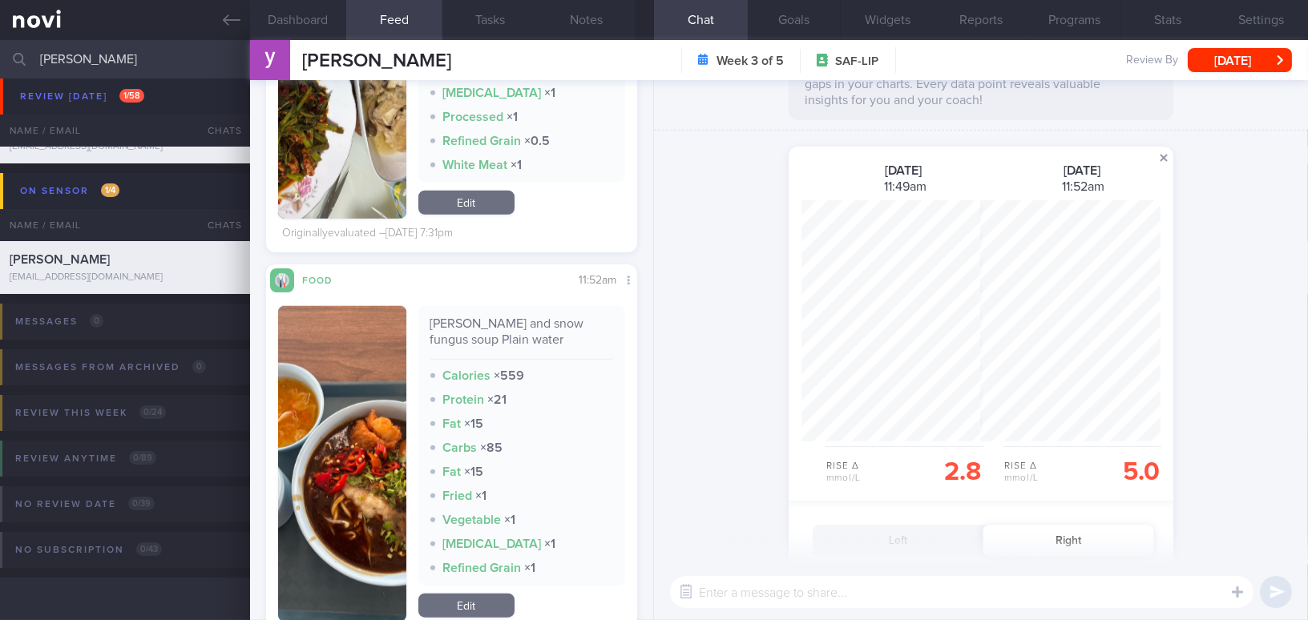
click at [1164, 160] on span at bounding box center [1163, 157] width 19 height 19
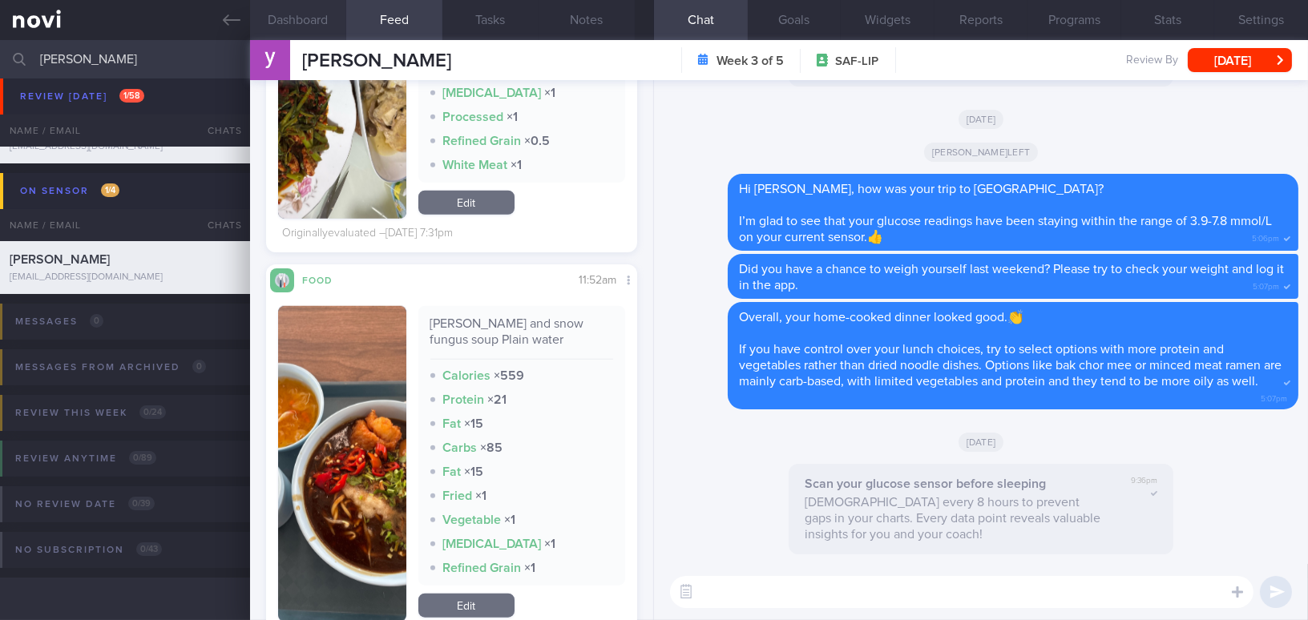
click at [300, 19] on button "Dashboard" at bounding box center [298, 20] width 96 height 40
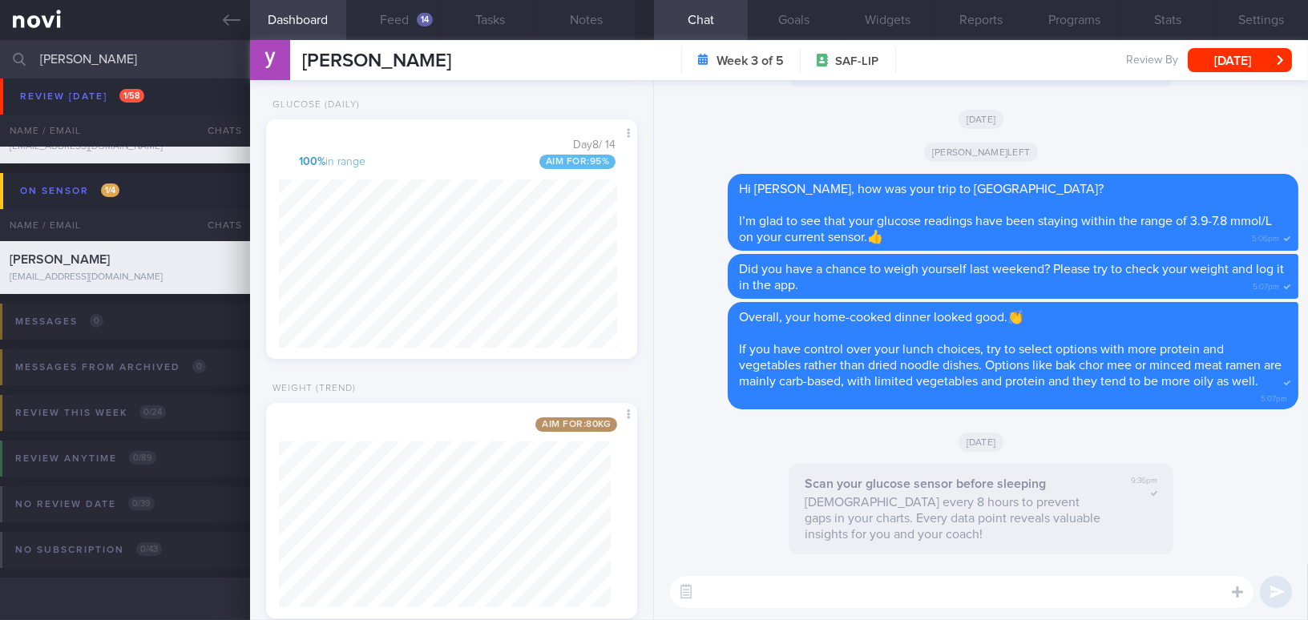
scroll to position [620, 0]
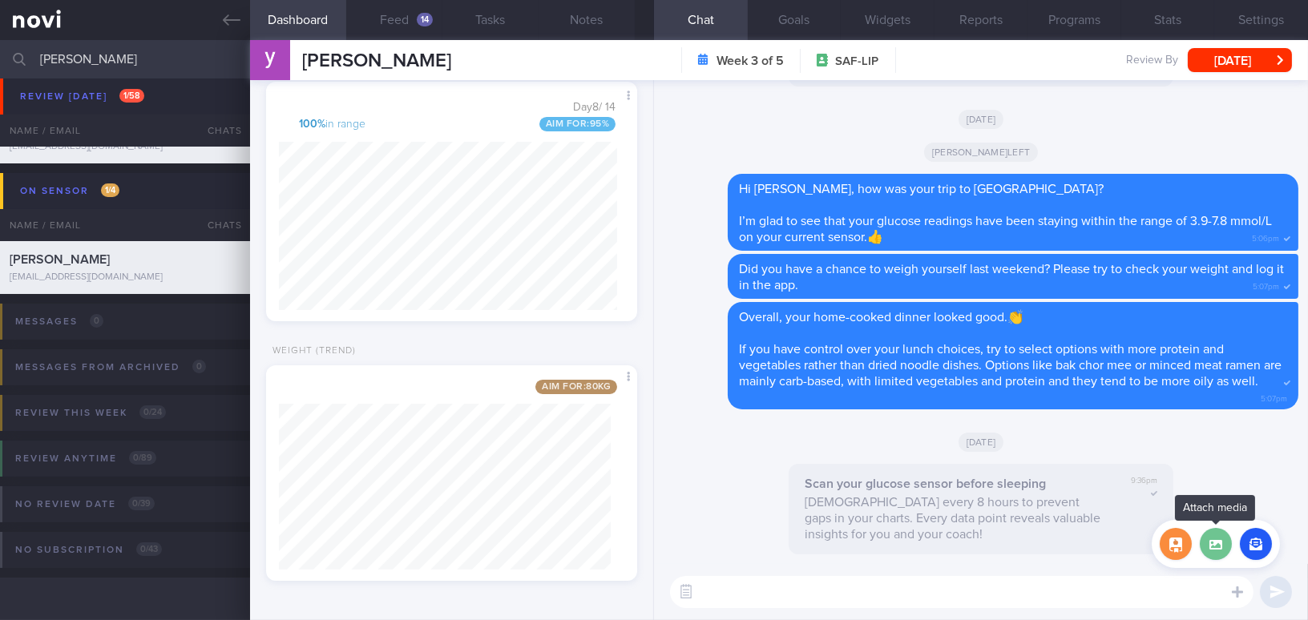
click at [1215, 552] on label at bounding box center [1216, 544] width 32 height 32
click at [0, 0] on input "file" at bounding box center [0, 0] width 0 height 0
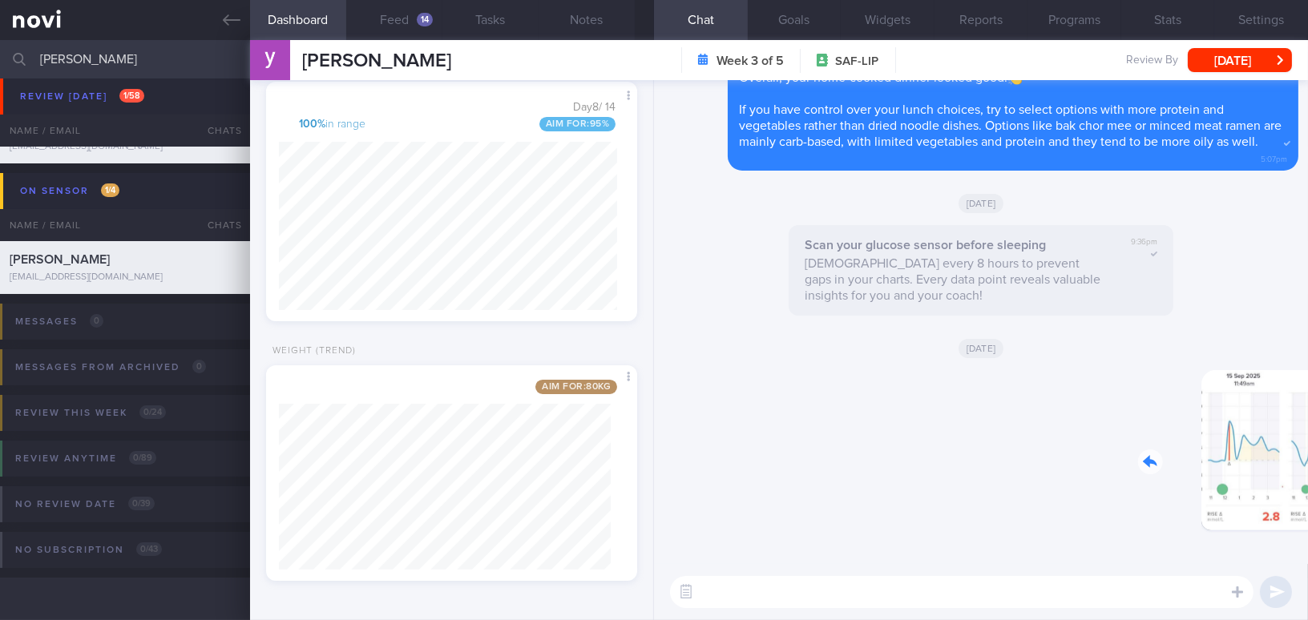
drag, startPoint x: 1183, startPoint y: 462, endPoint x: 1308, endPoint y: 463, distance: 125.1
click at [1307, 463] on html "You are offline! Some functionality will be unavailable Patients New Users Coac…" at bounding box center [654, 310] width 1308 height 620
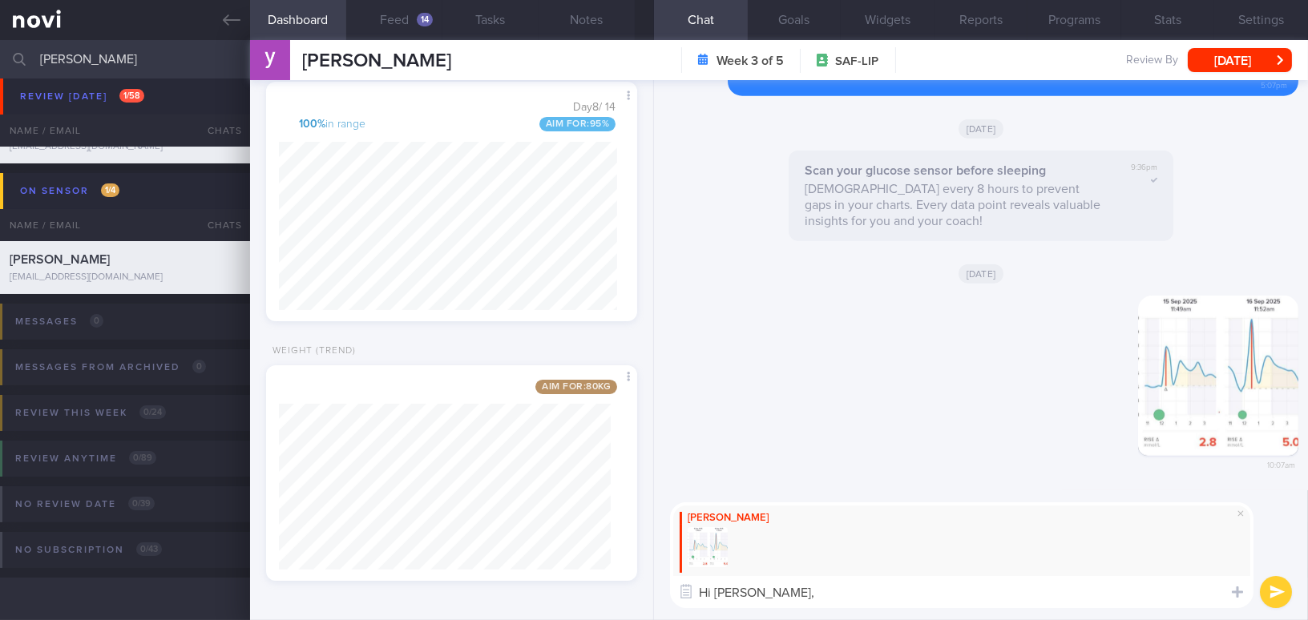
paste textarea "Cookhouse foods tend to cause your glucose levels to rise higher. May I suggest…"
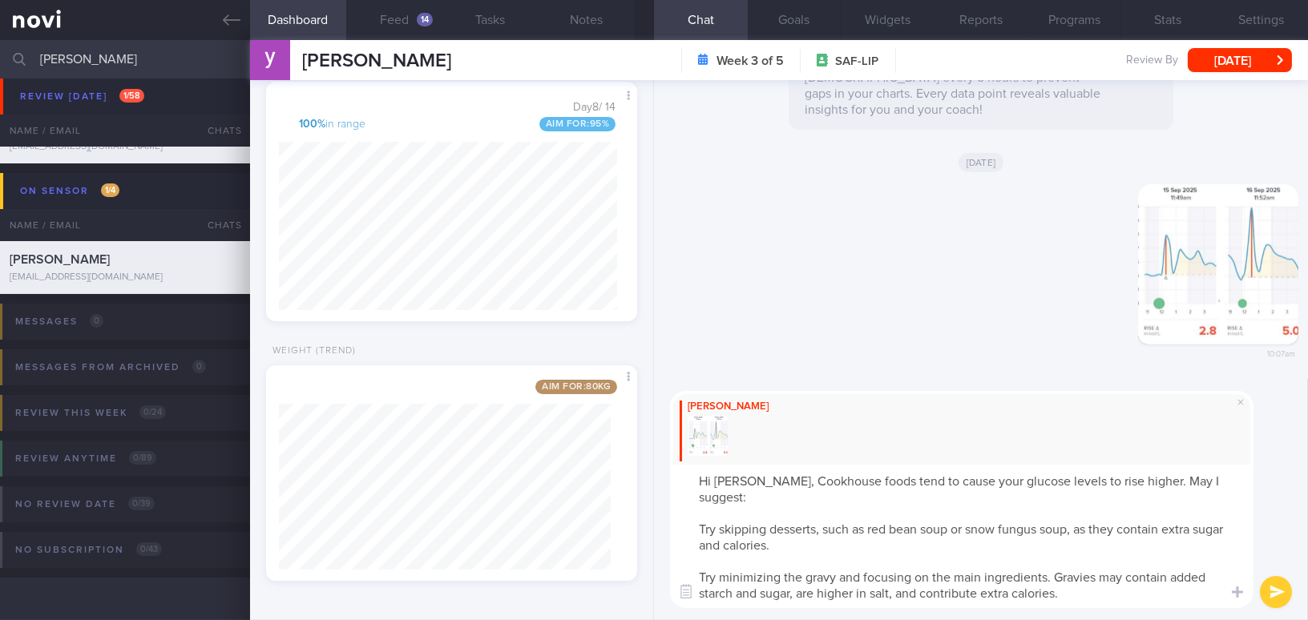
click at [791, 481] on textarea "Hi Yong Soon, Cookhouse foods tend to cause your glucose levels to rise higher.…" at bounding box center [962, 536] width 584 height 143
click at [1152, 482] on textarea "Hi Yong Soon, cookhouse foods tend to cause your glucose levels to rise higher.…" at bounding box center [962, 536] width 584 height 143
click at [688, 531] on textarea "Hi Yong Soon, cookhouse foods tend to cause your glucose levels to rise higher.…" at bounding box center [962, 536] width 584 height 143
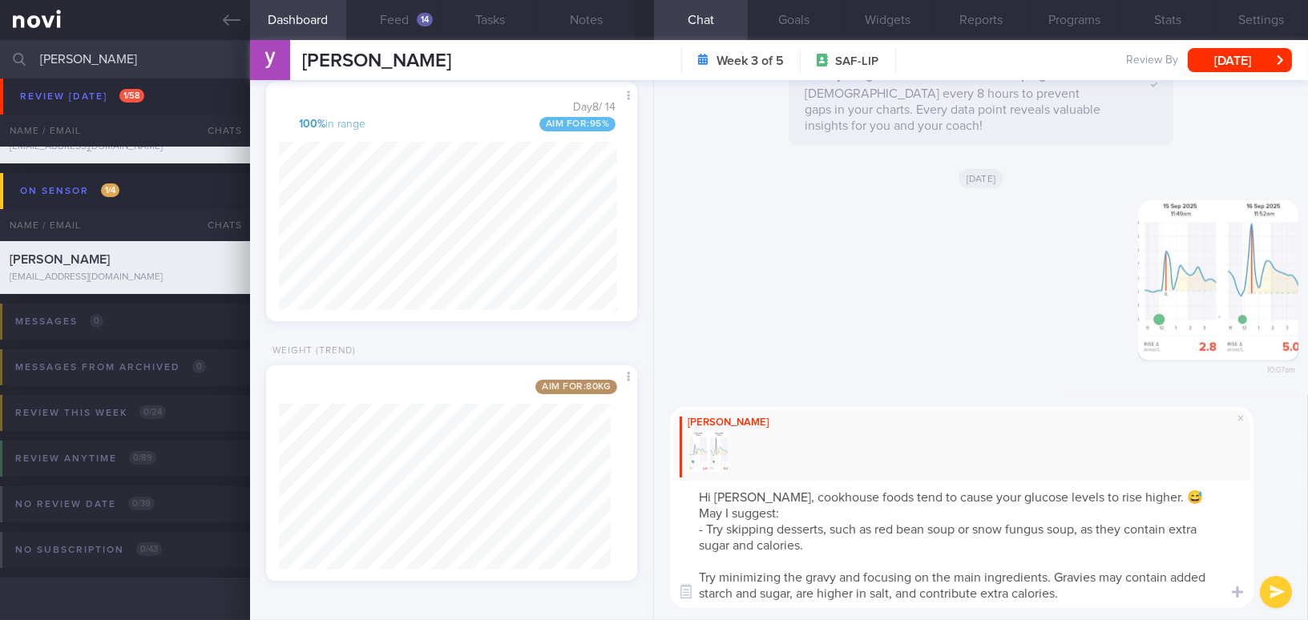
click at [693, 576] on textarea "Hi Yong Soon, cookhouse foods tend to cause your glucose levels to rise higher.…" at bounding box center [962, 544] width 584 height 127
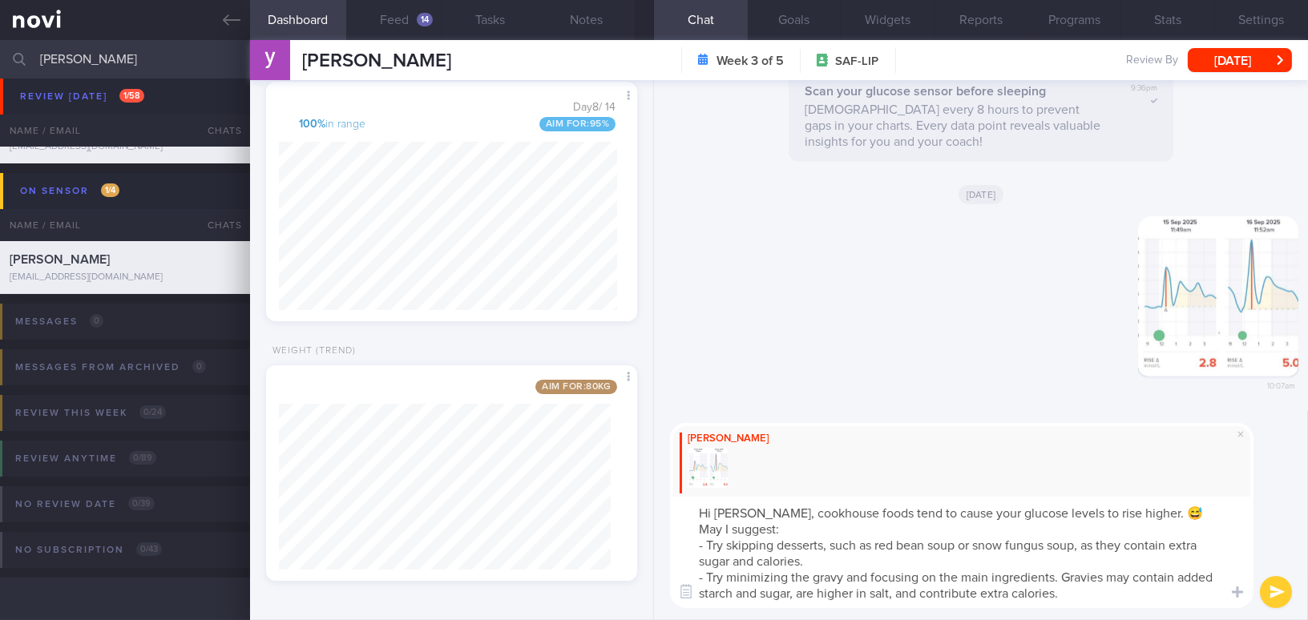
click at [818, 596] on textarea "Hi Yong Soon, cookhouse foods tend to cause your glucose levels to rise higher.…" at bounding box center [962, 552] width 584 height 111
click at [872, 591] on textarea "Hi Yong Soon, cookhouse foods tend to cause your glucose levels to rise higher.…" at bounding box center [962, 552] width 584 height 111
type textarea "Hi Yong Soon, cookhouse foods tend to cause your glucose levels to rise higher.…"
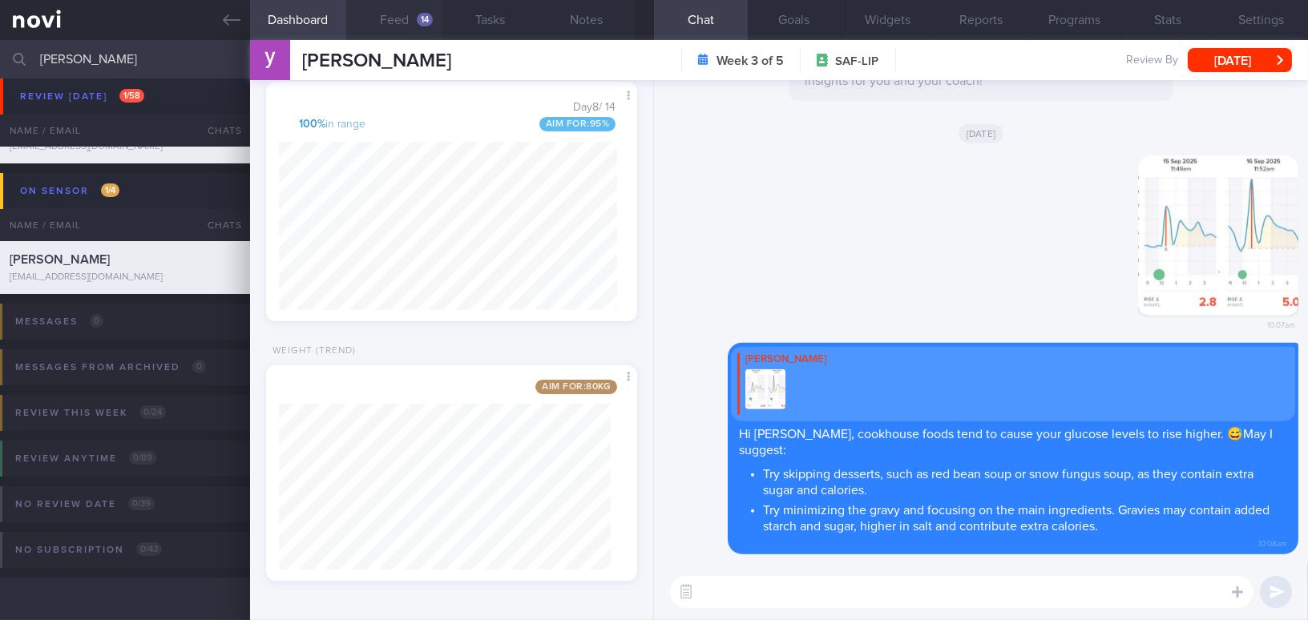
click at [386, 24] on button "Feed 14" at bounding box center [394, 20] width 96 height 40
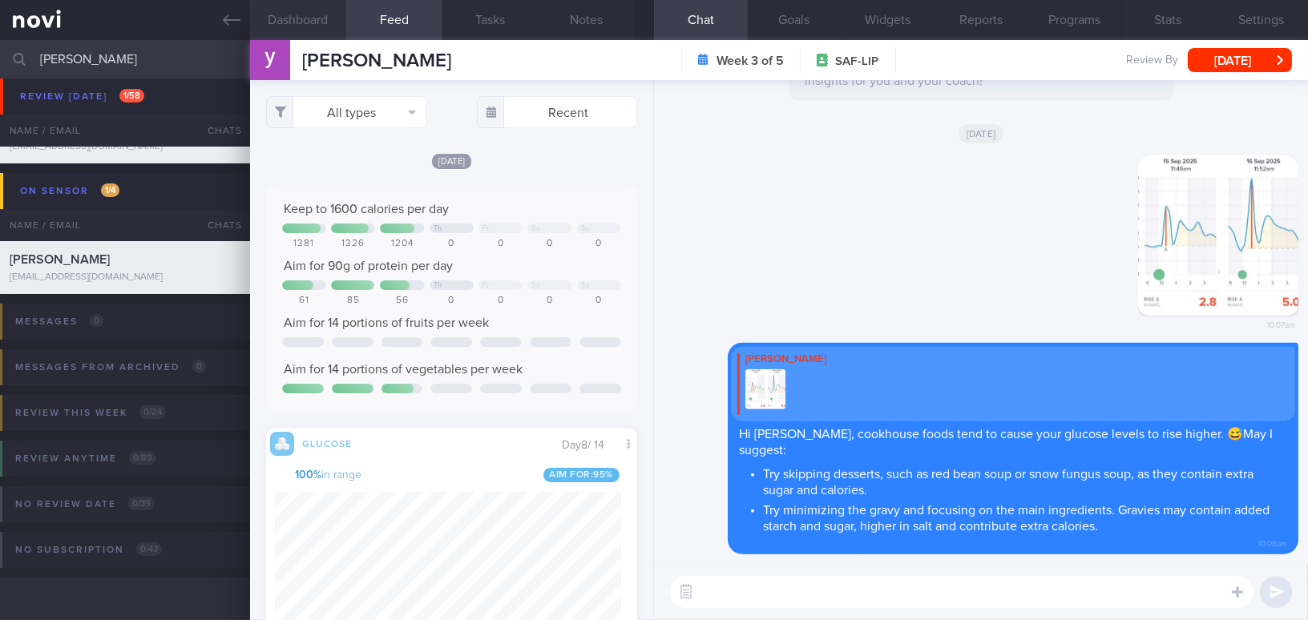
click at [278, 11] on button "Dashboard" at bounding box center [298, 20] width 96 height 40
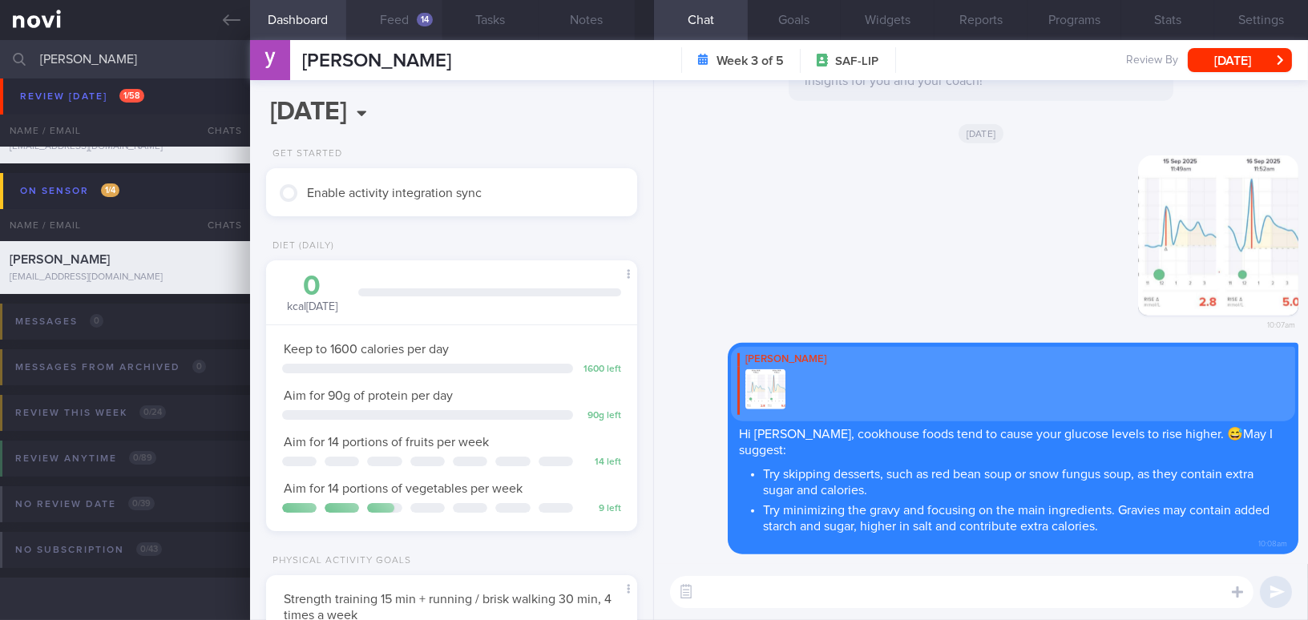
click at [394, 15] on button "Feed 14" at bounding box center [394, 20] width 96 height 40
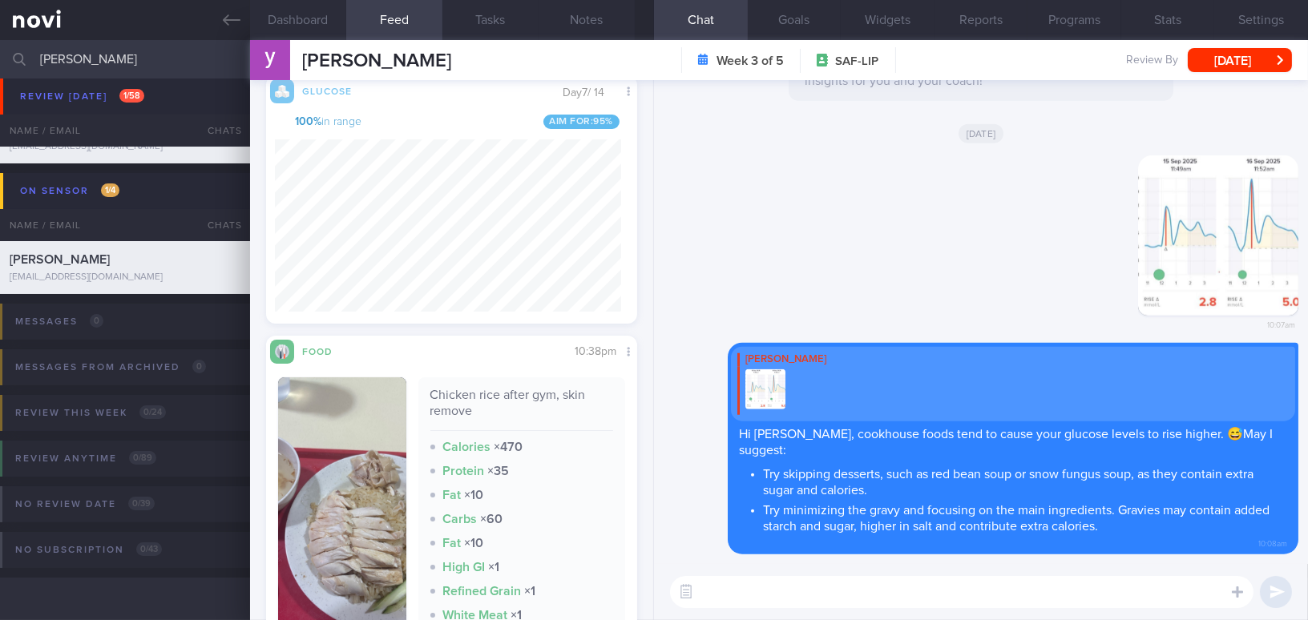
scroll to position [947, 0]
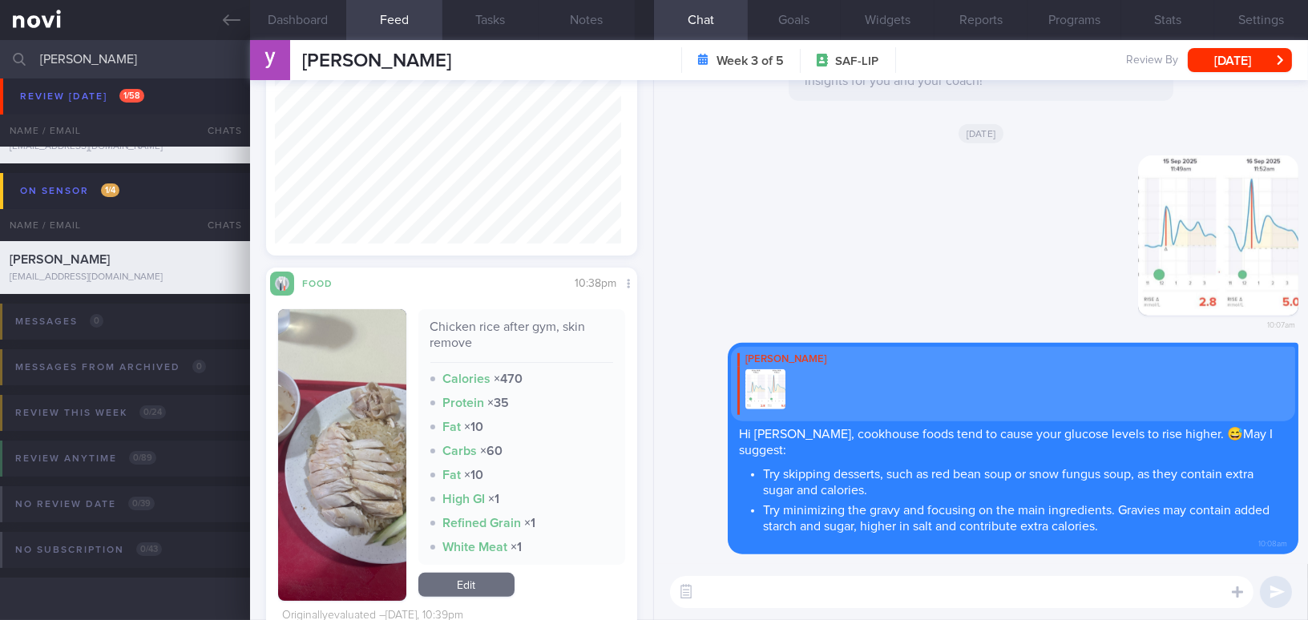
click at [342, 385] on button "button" at bounding box center [342, 455] width 128 height 292
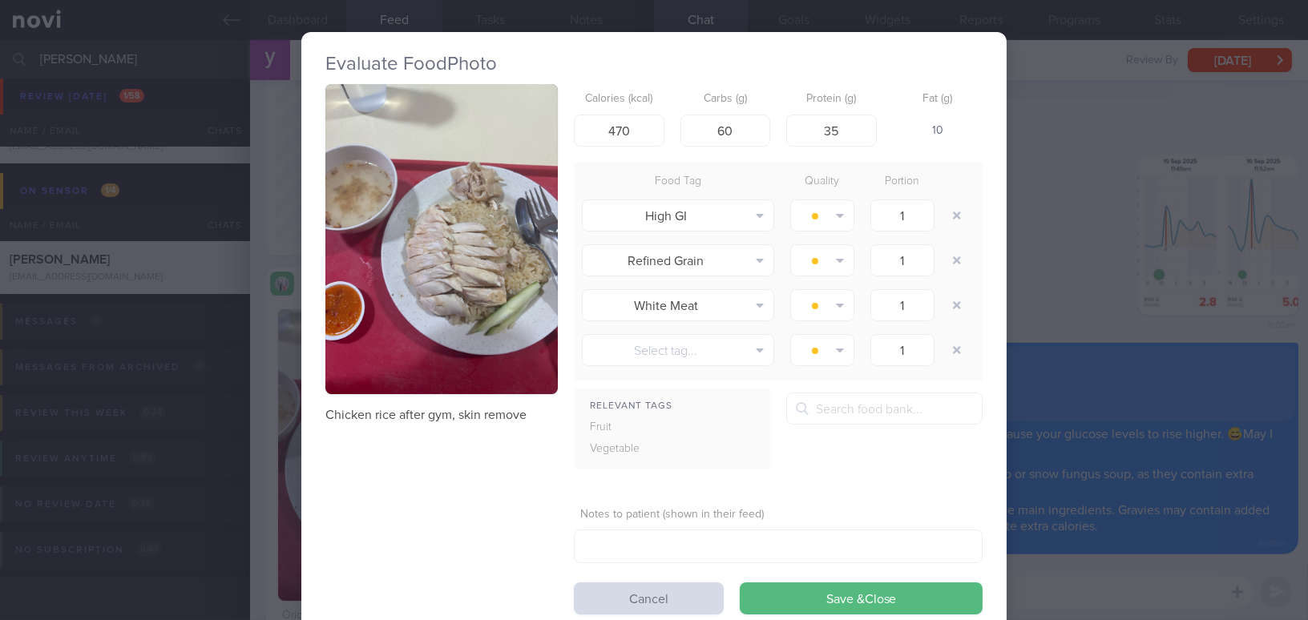
click at [393, 249] on button "button" at bounding box center [441, 239] width 232 height 310
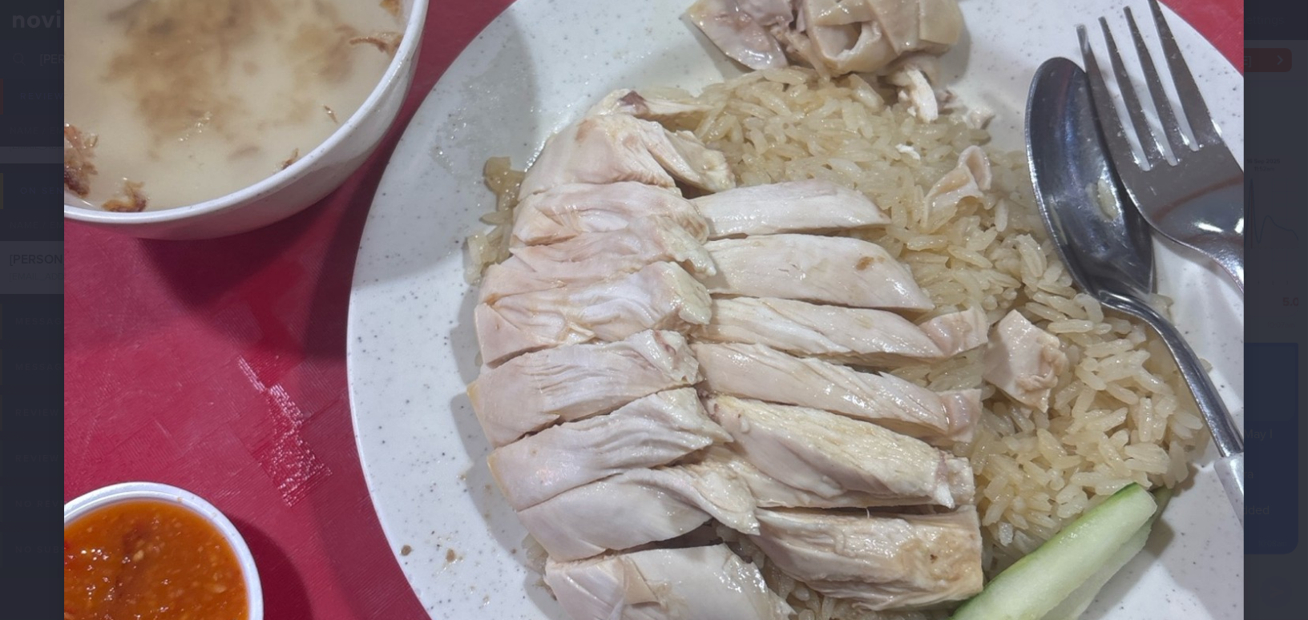
scroll to position [729, 0]
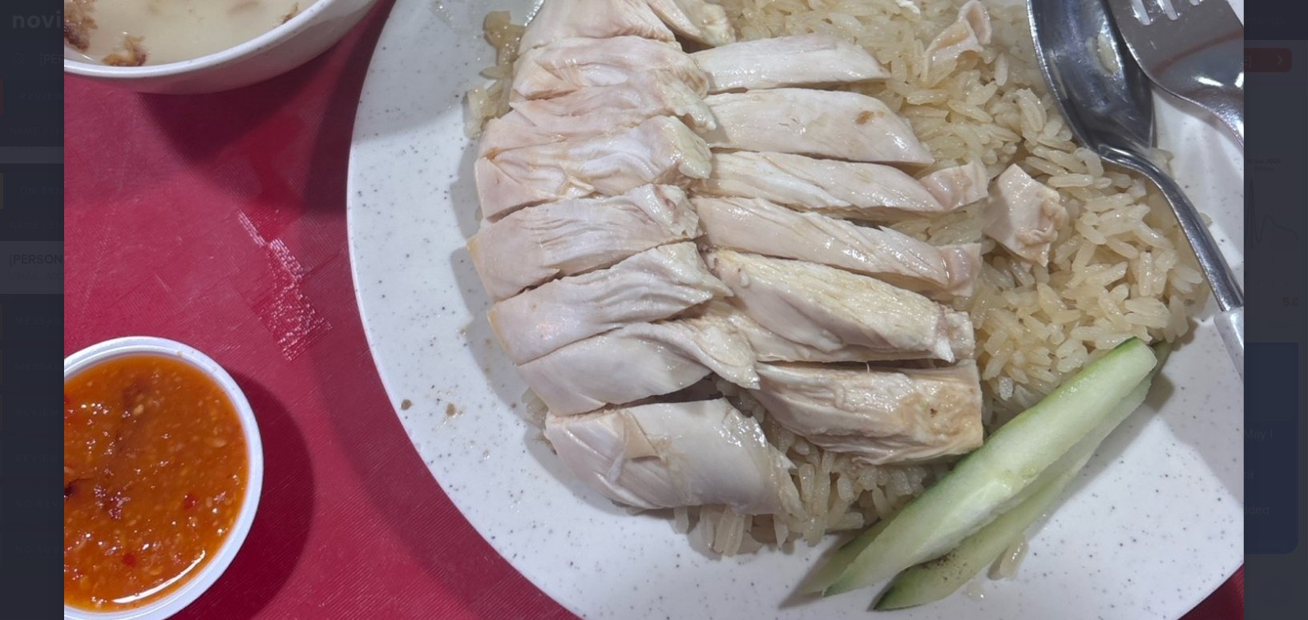
click at [533, 233] on img at bounding box center [654, 122] width 1180 height 1574
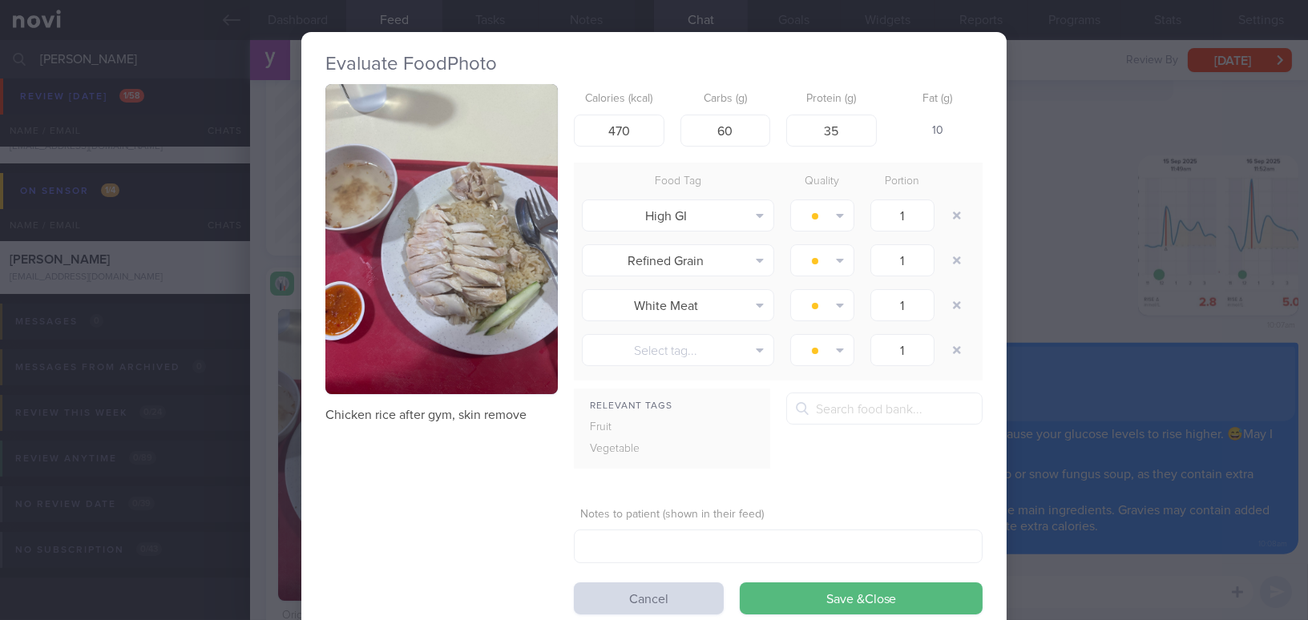
drag, startPoint x: 1066, startPoint y: 301, endPoint x: 1142, endPoint y: 405, distance: 128.4
click at [1066, 301] on div "Evaluate Food Photo Chicken rice after gym, skin remove Calories (kcal) 470 Car…" at bounding box center [654, 310] width 1308 height 620
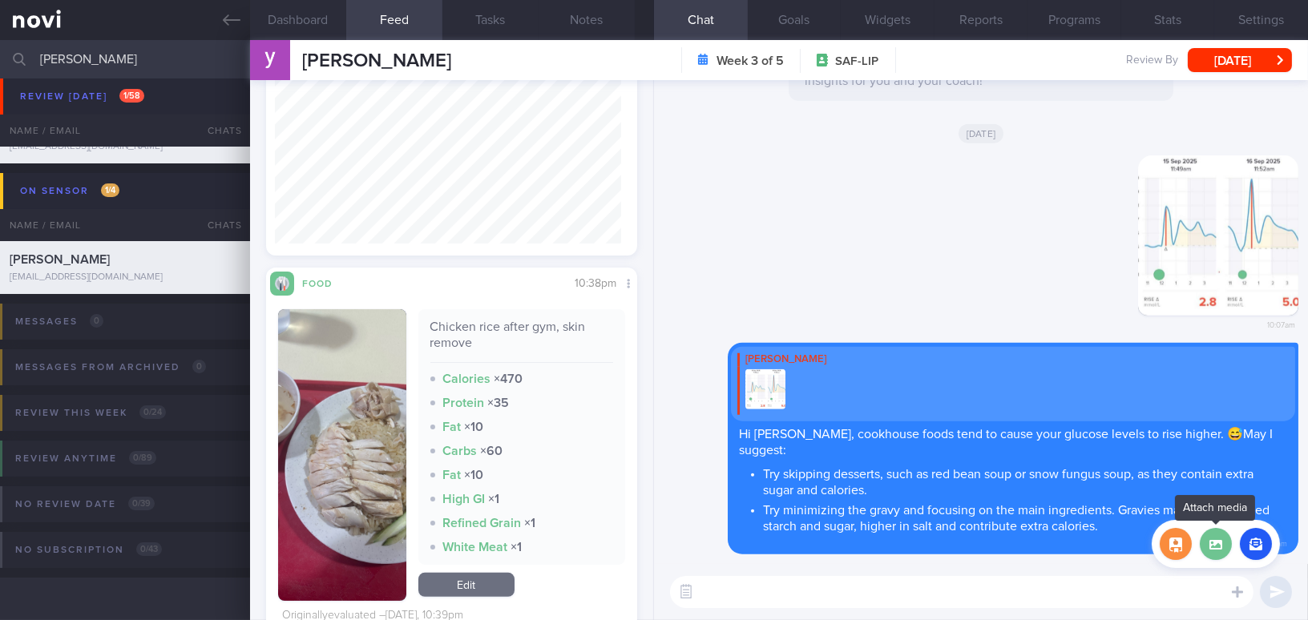
click at [1230, 544] on label at bounding box center [1216, 544] width 32 height 32
click at [0, 0] on input "file" at bounding box center [0, 0] width 0 height 0
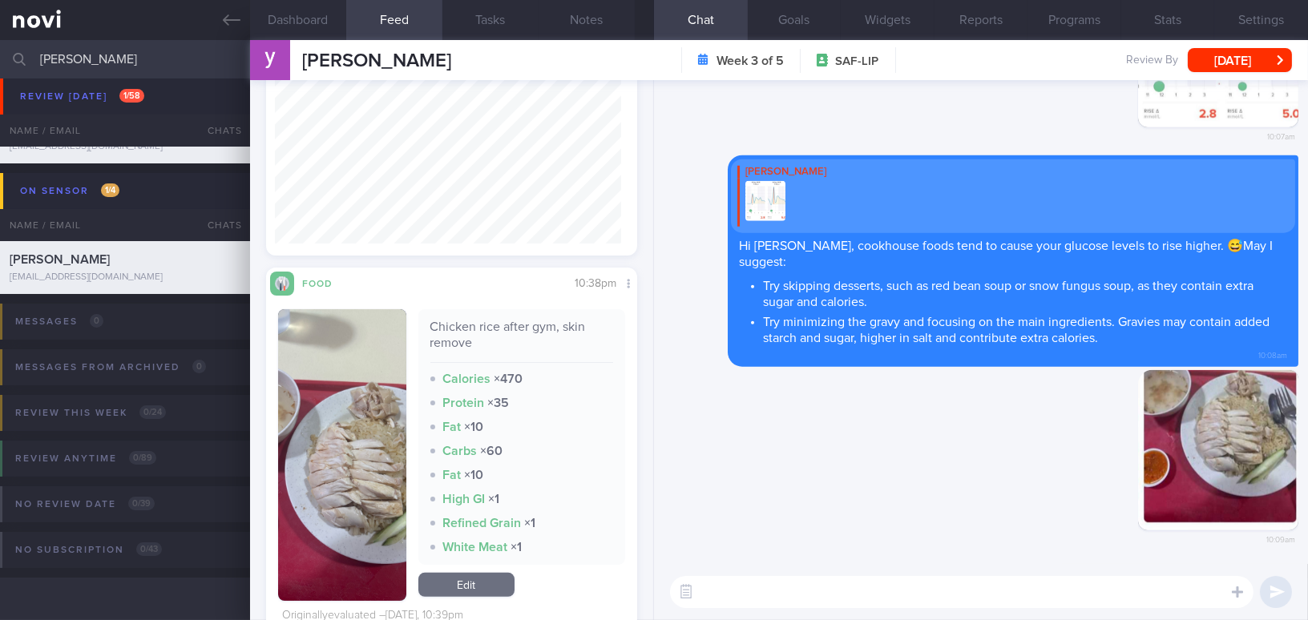
drag, startPoint x: 1218, startPoint y: 471, endPoint x: 1314, endPoint y: 482, distance: 96.8
click at [1307, 482] on html "You are offline! Some functionality will be unavailable Patients New Users Coac…" at bounding box center [654, 310] width 1308 height 620
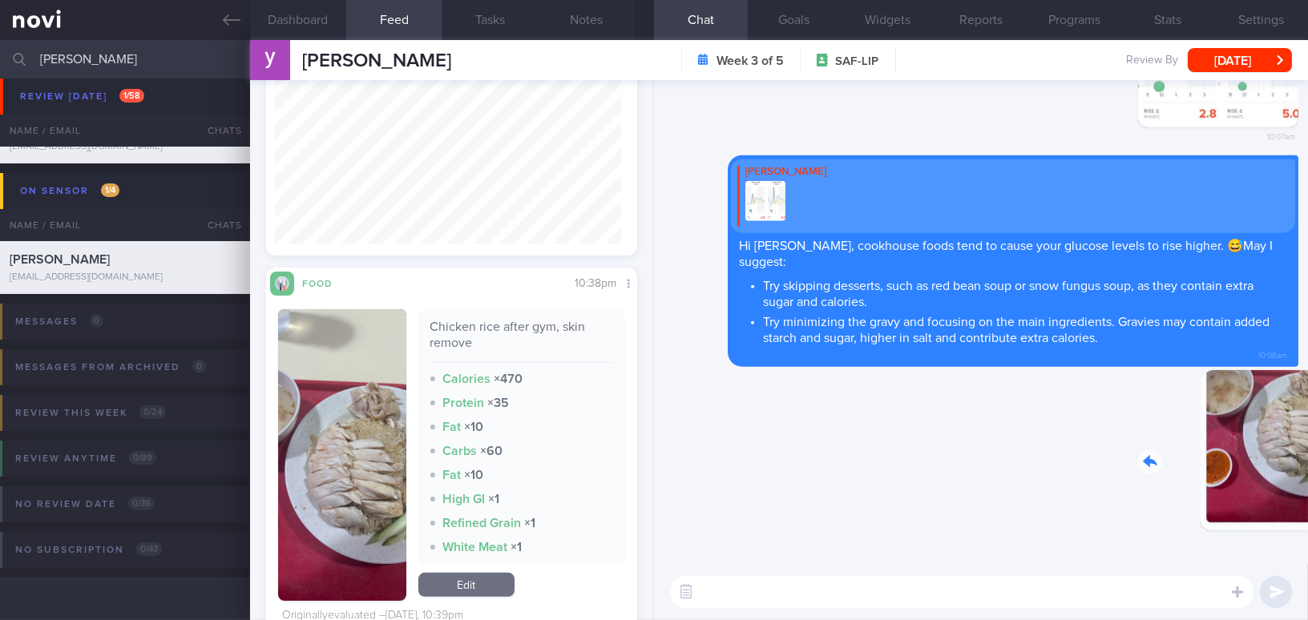
drag, startPoint x: 1216, startPoint y: 468, endPoint x: 1336, endPoint y: 488, distance: 121.1
click at [1307, 488] on html "You are offline! Some functionality will be unavailable Patients New Users Coac…" at bounding box center [654, 310] width 1308 height 620
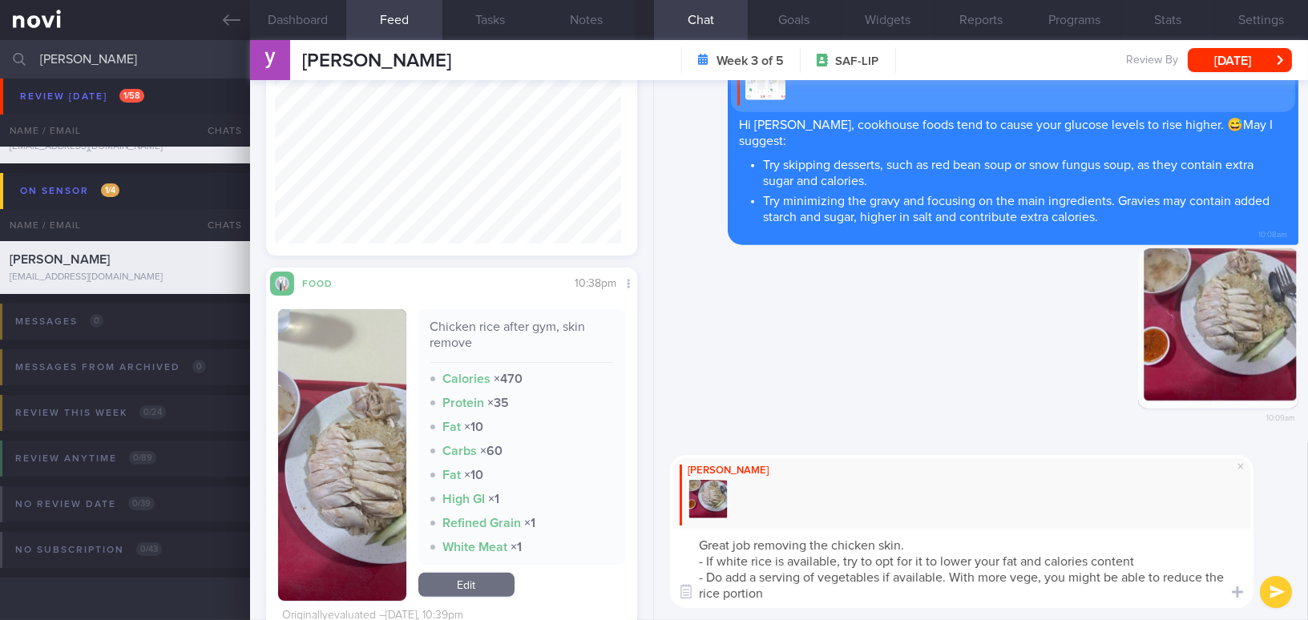
drag, startPoint x: 806, startPoint y: 596, endPoint x: 668, endPoint y: 536, distance: 150.1
click at [668, 536] on div "Mee Li Great job removing the chicken skin. - If white rice is available, try t…" at bounding box center [981, 531] width 654 height 177
click at [717, 592] on textarea "Great job removing the chicken skin. - If white rice is available, try to opt f…" at bounding box center [962, 568] width 584 height 79
drag, startPoint x: 791, startPoint y: 592, endPoint x: 593, endPoint y: 515, distance: 212.7
click at [593, 515] on div "Dashboard Feed 14 Tasks Notes Chat Goals Widgets Reports Programs Stats Setting…" at bounding box center [779, 330] width 1058 height 580
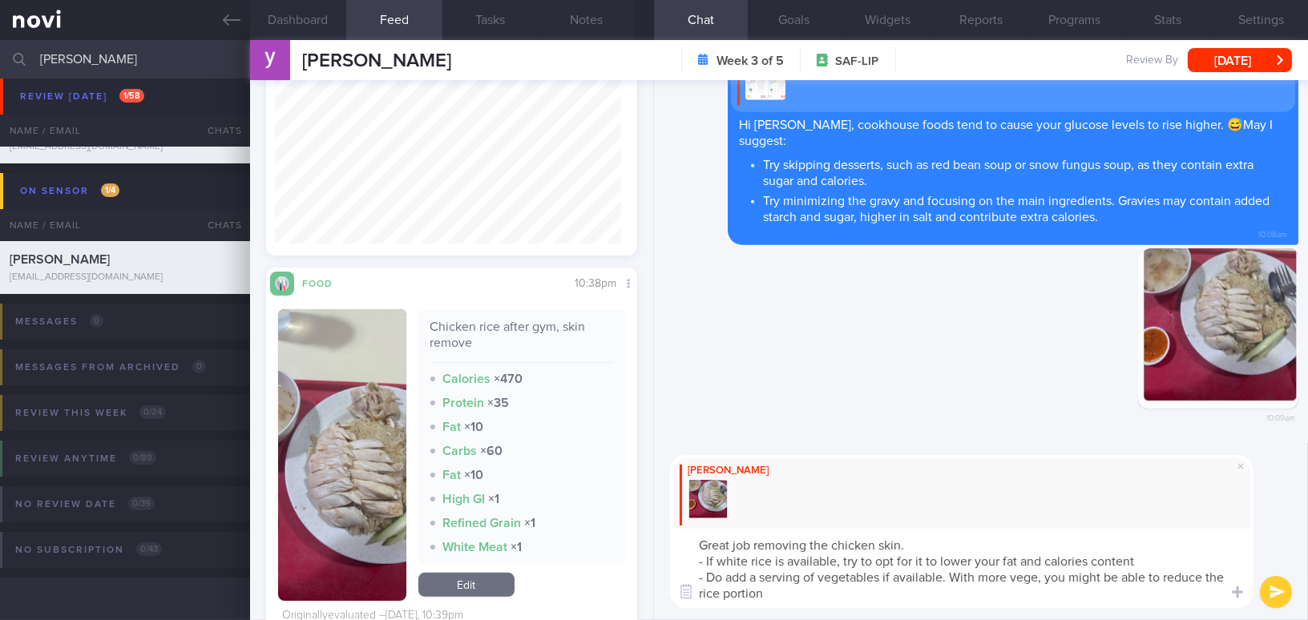
paste textarea "! If white rice is available, try to opt for it to reduce fat and calorie intak…"
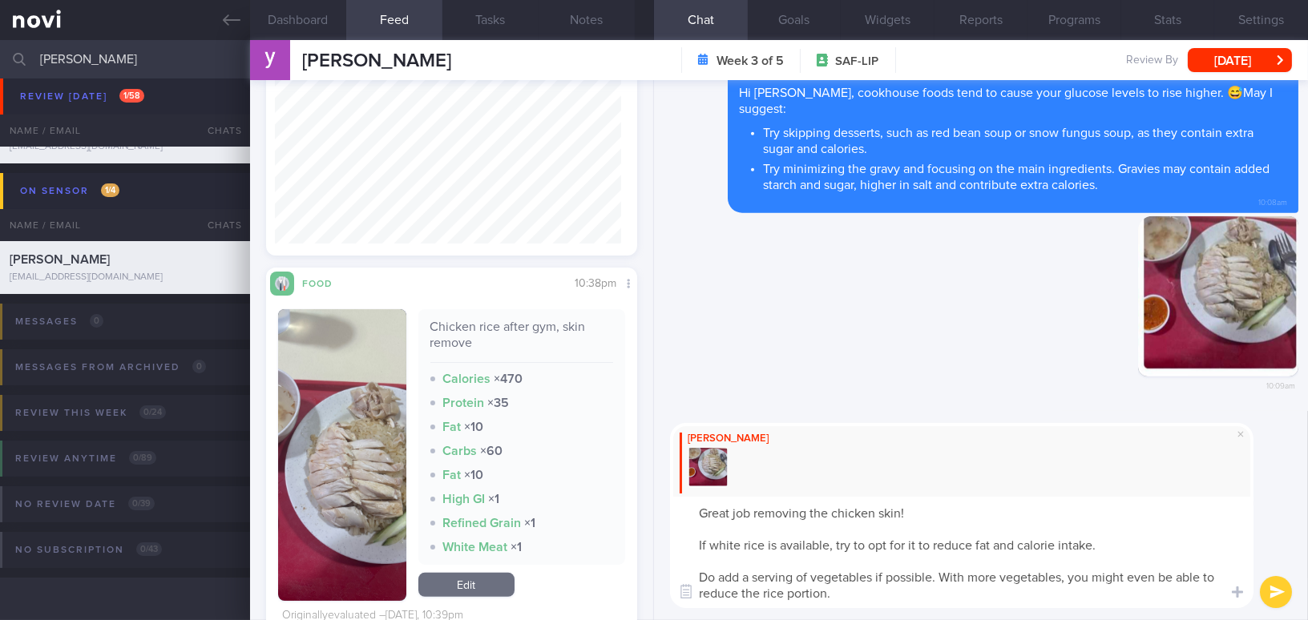
click at [694, 544] on textarea "Great job removing the chicken skin! If white rice is available, try to opt for…" at bounding box center [962, 552] width 584 height 111
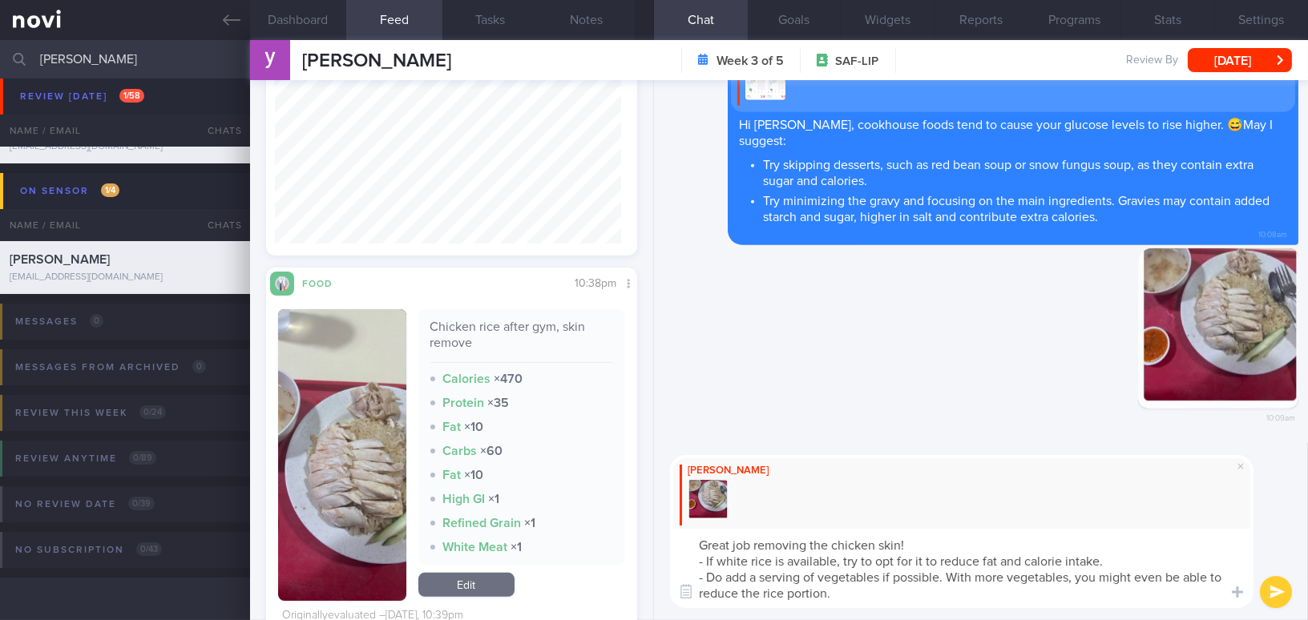
type textarea "Great job removing the chicken skin! - If white rice is available, try to opt f…"
click at [1273, 588] on button "submit" at bounding box center [1276, 592] width 32 height 32
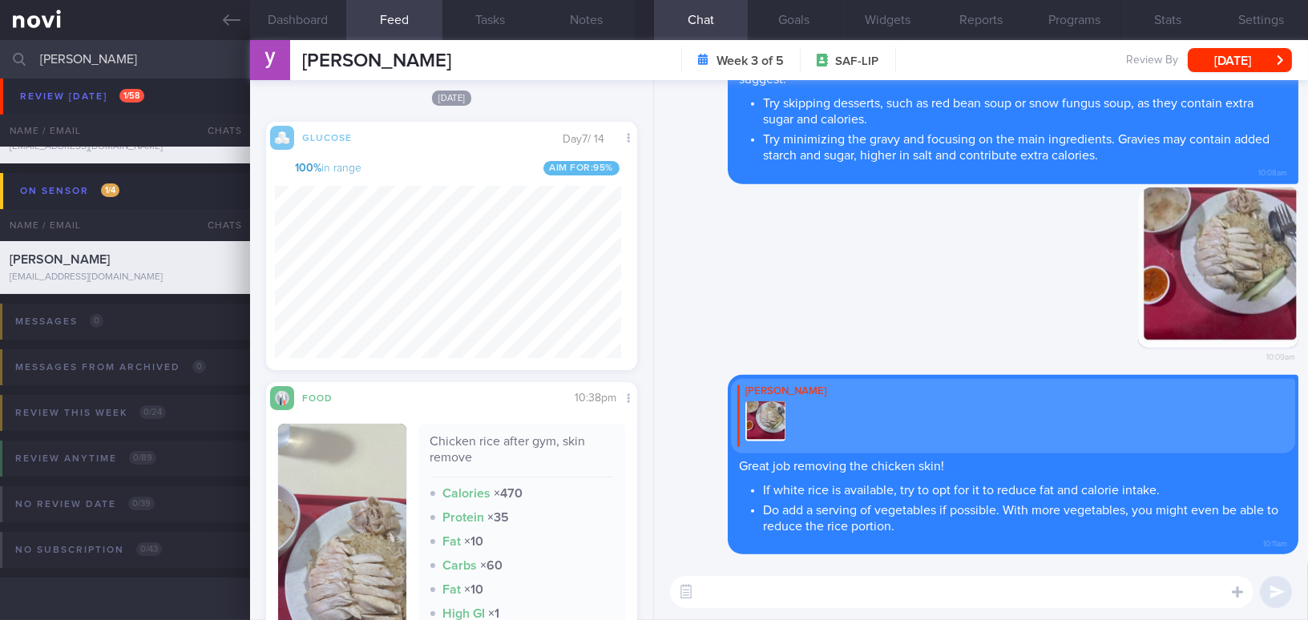
scroll to position [801, 0]
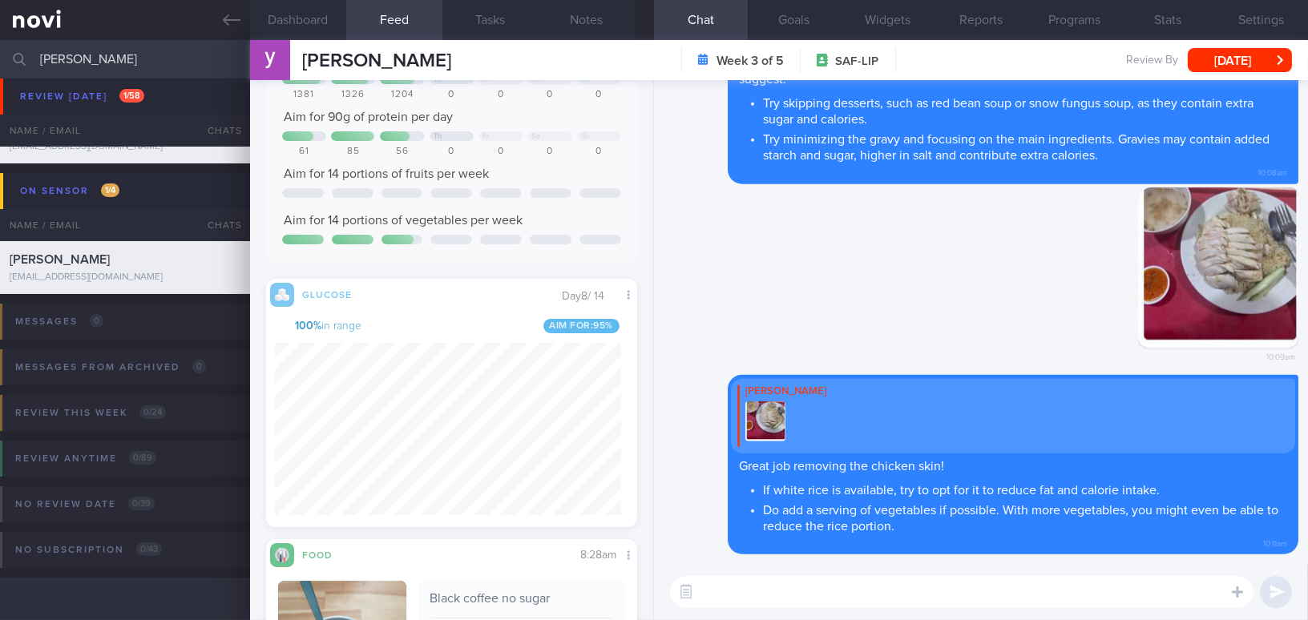
scroll to position [291, 0]
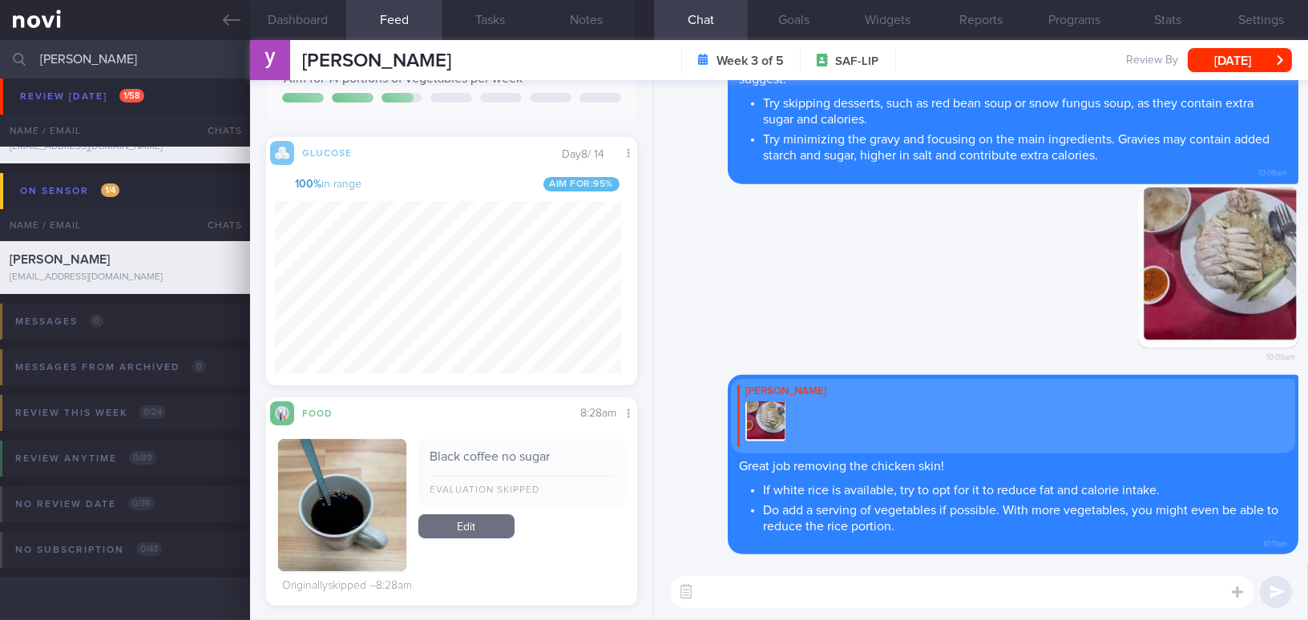
click at [294, 25] on button "Dashboard" at bounding box center [298, 20] width 96 height 40
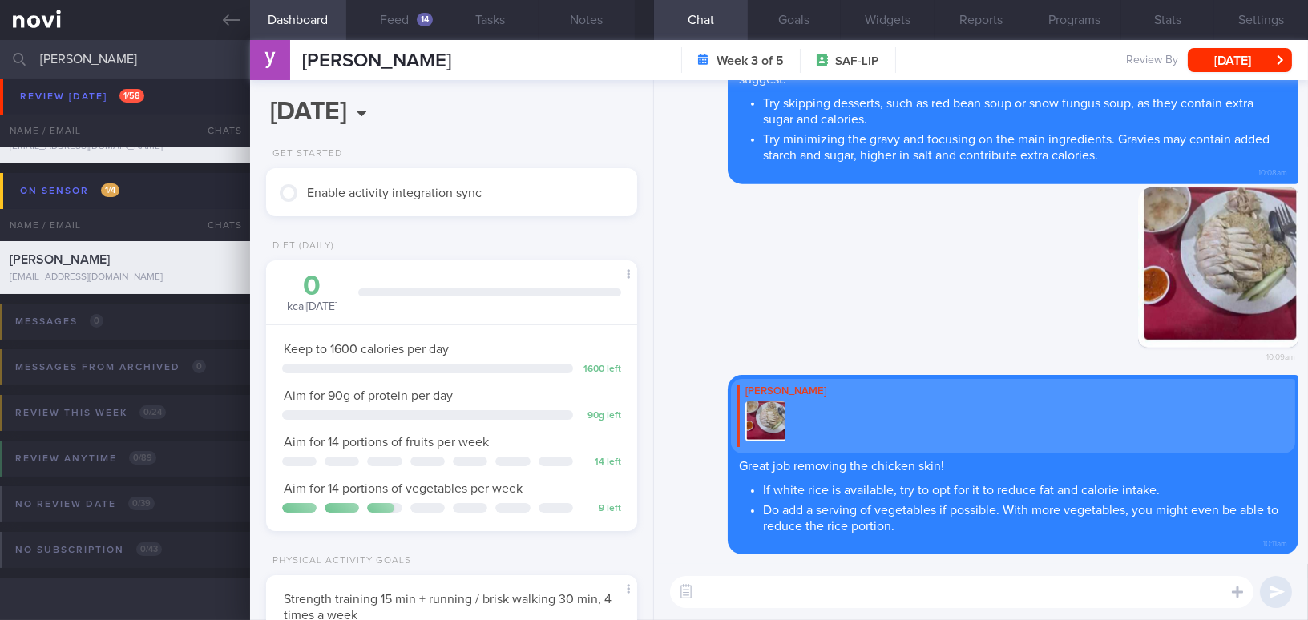
scroll to position [620, 0]
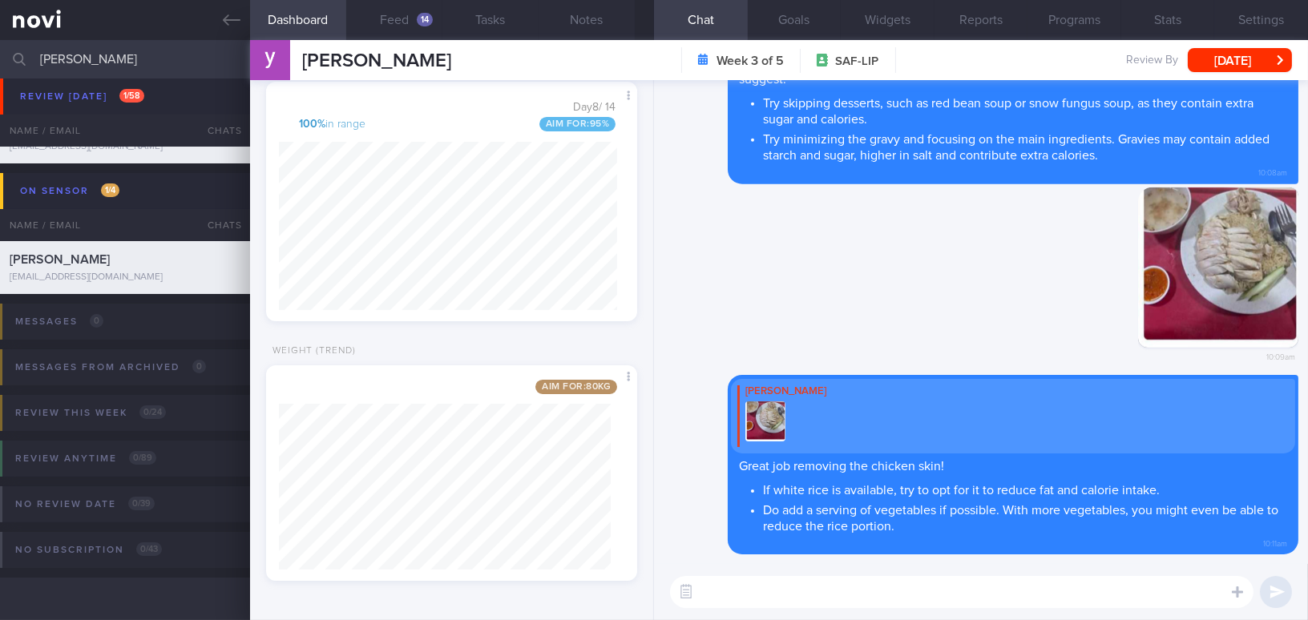
click at [734, 601] on textarea at bounding box center [962, 592] width 584 height 32
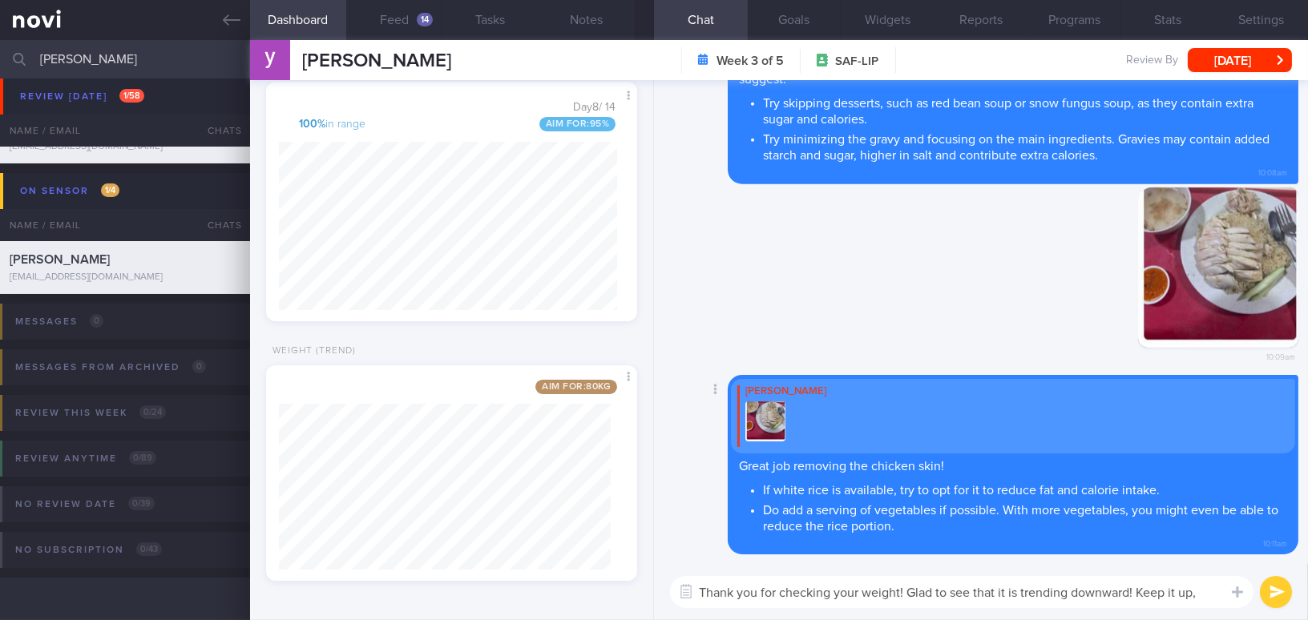
scroll to position [0, 0]
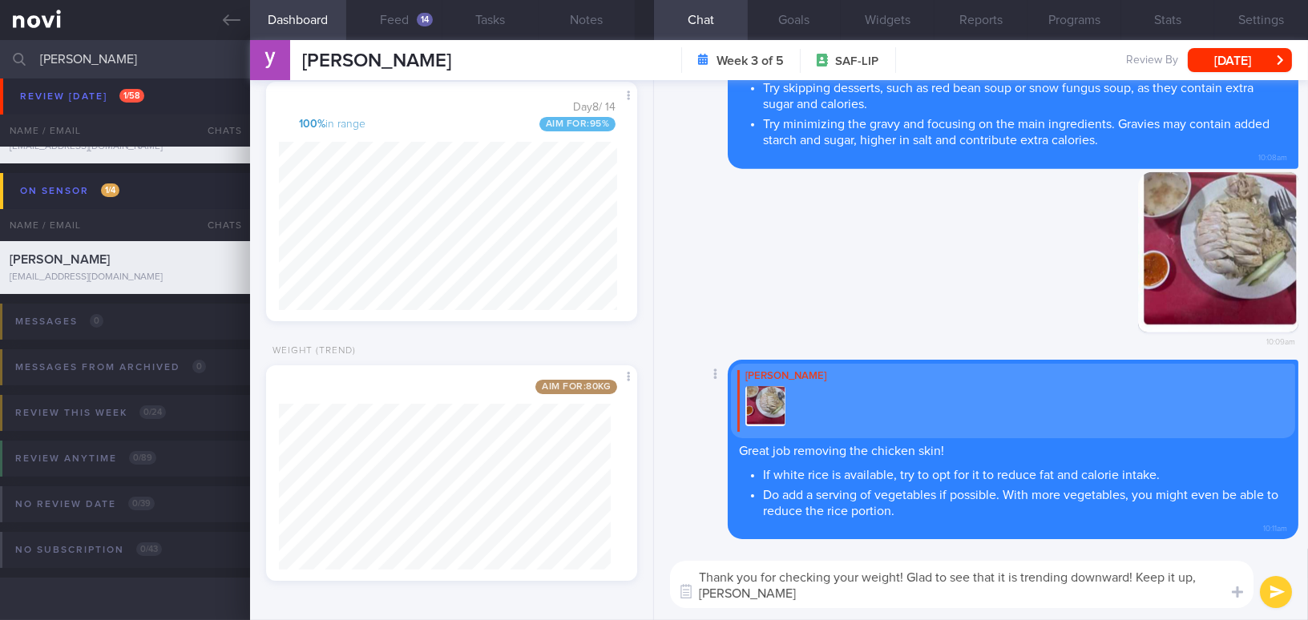
type textarea "Thank you for checking your weight! Glad to see that it is trending downward! K…"
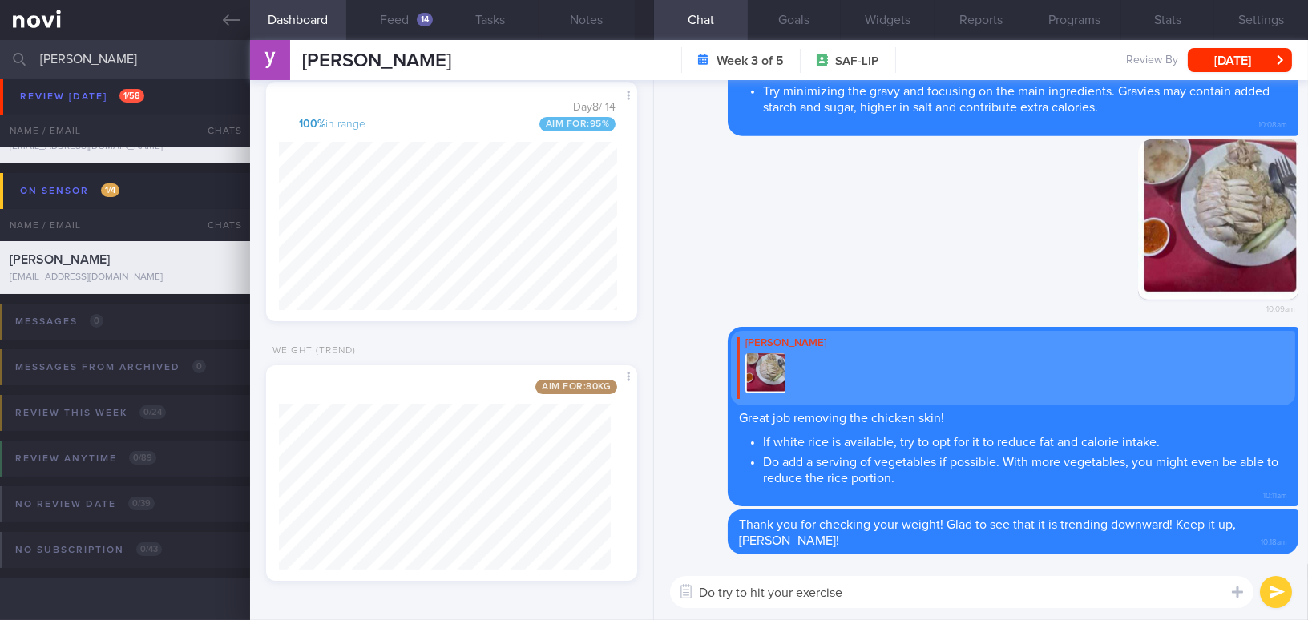
drag, startPoint x: 853, startPoint y: 593, endPoint x: 794, endPoint y: 589, distance: 58.7
click at [794, 589] on textarea "Do try to hit your exercise" at bounding box center [962, 592] width 584 height 32
drag, startPoint x: 996, startPoint y: 586, endPoint x: 591, endPoint y: 578, distance: 404.9
click at [591, 578] on div "Dashboard Feed 14 Tasks Notes Chat Goals Widgets Reports Programs Stats Setting…" at bounding box center [779, 330] width 1058 height 580
click at [806, 18] on button "Goals" at bounding box center [795, 20] width 94 height 40
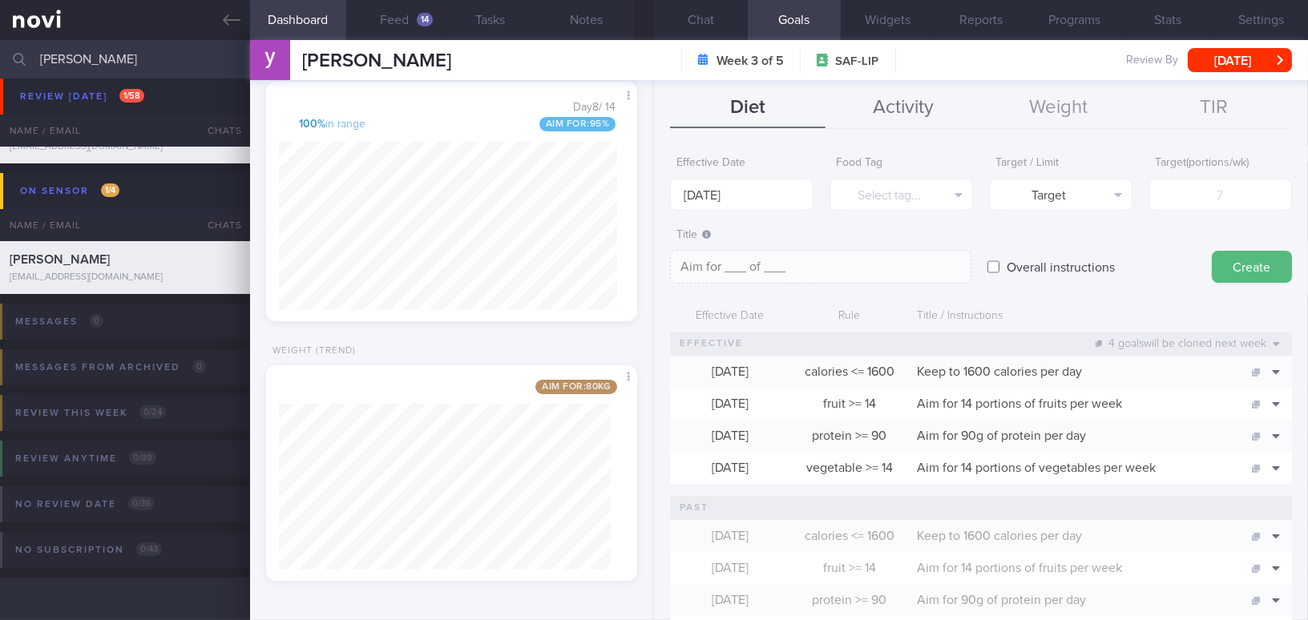
click at [876, 94] on button "Activity" at bounding box center [904, 108] width 156 height 40
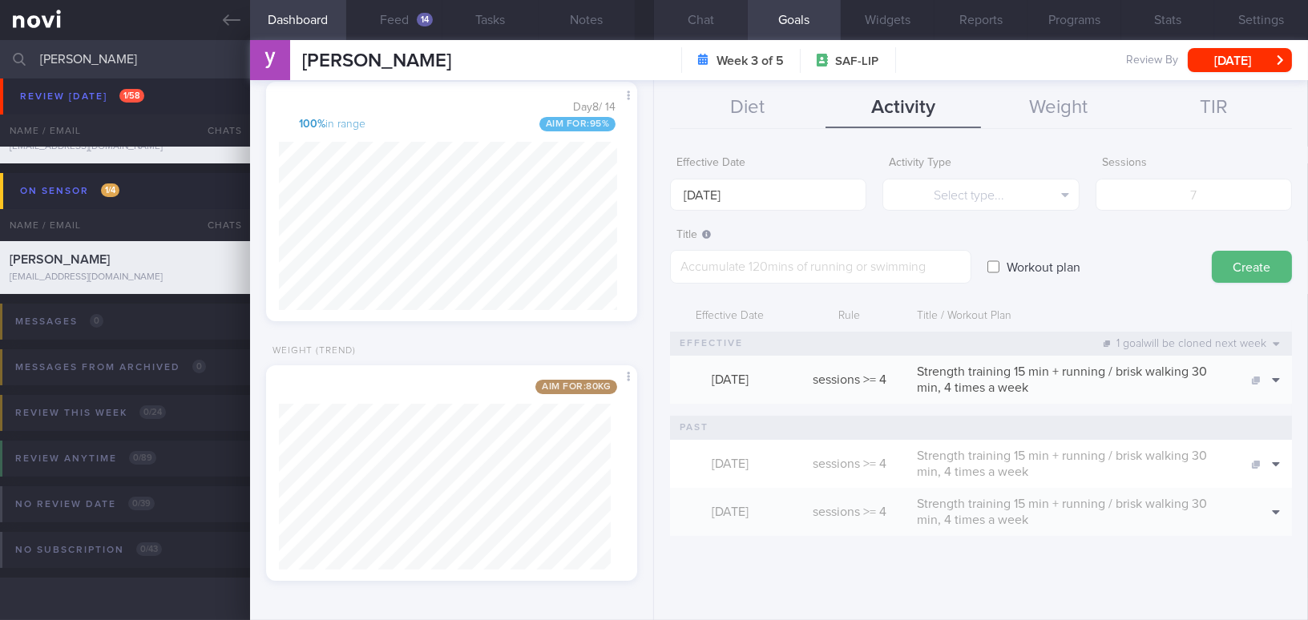
click at [703, 18] on button "Chat" at bounding box center [701, 20] width 94 height 40
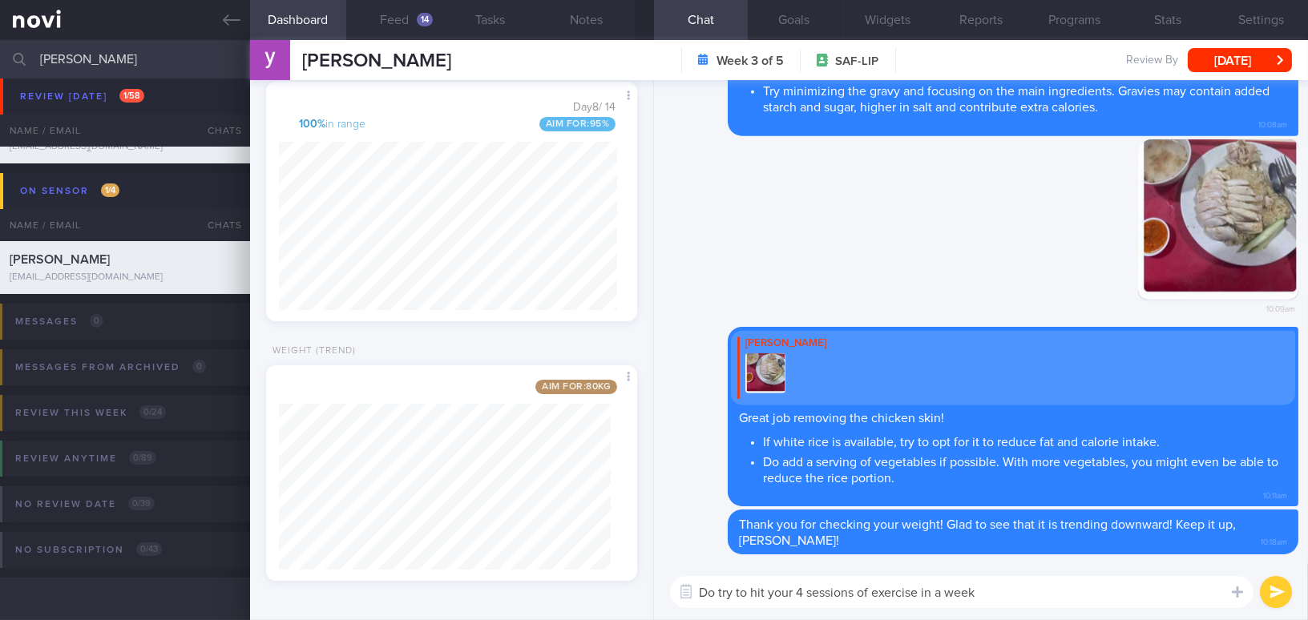
paste textarea "complete your 4 exercise sessions this week — just 2 more to go! That said, the…"
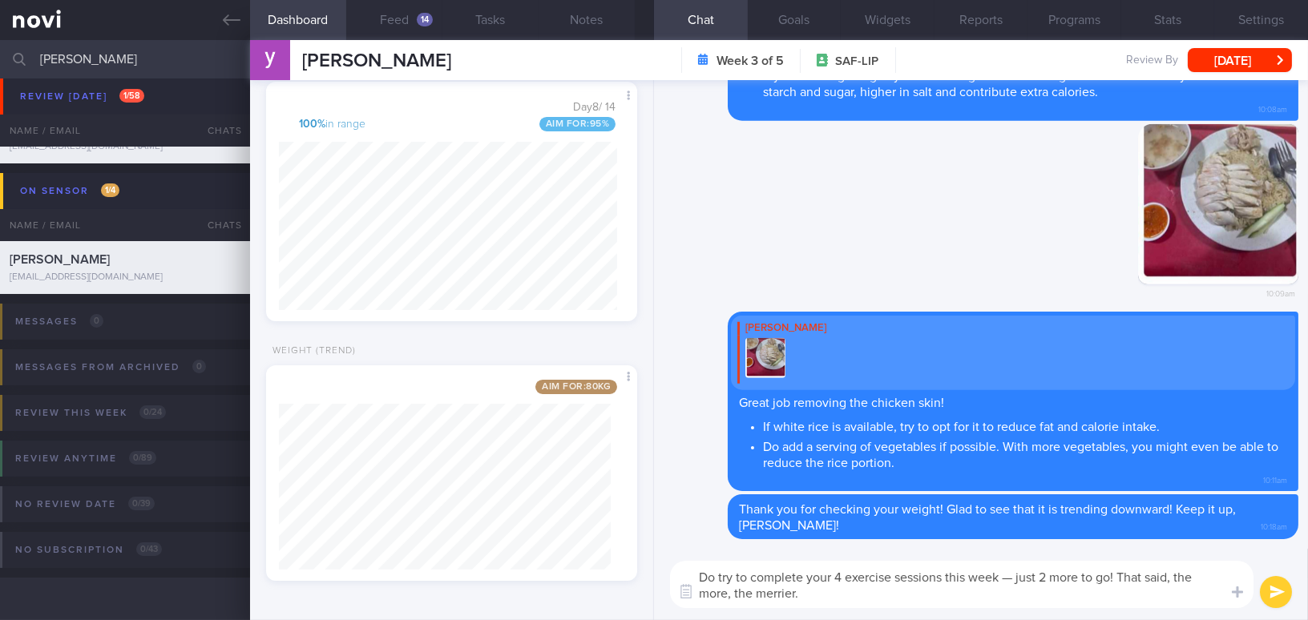
drag, startPoint x: 751, startPoint y: 576, endPoint x: 808, endPoint y: 572, distance: 57.0
click at [808, 572] on textarea "Do try to complete your 4 exercise sessions this week — just 2 more to go! That…" at bounding box center [962, 584] width 584 height 47
click at [972, 576] on textarea "Do try to hit your 4 exercise sessions this week — just 2 more to go! That said…" at bounding box center [962, 584] width 584 height 47
click at [932, 599] on textarea "Do try to hit your 4 exercise sessions this week - 2 more to go 💪! That said, t…" at bounding box center [962, 584] width 584 height 47
type textarea "Do try to hit your 4 exercise sessions this week - 2 more to go 💪! That said, t…"
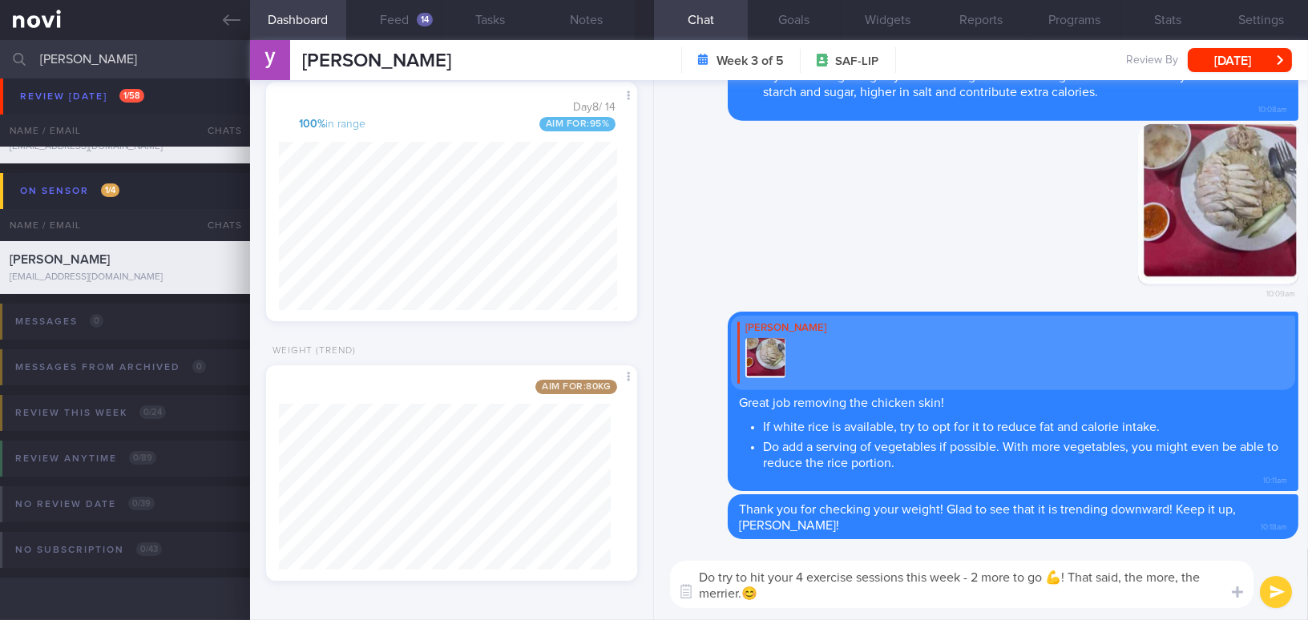
click at [1273, 604] on button "submit" at bounding box center [1276, 592] width 32 height 32
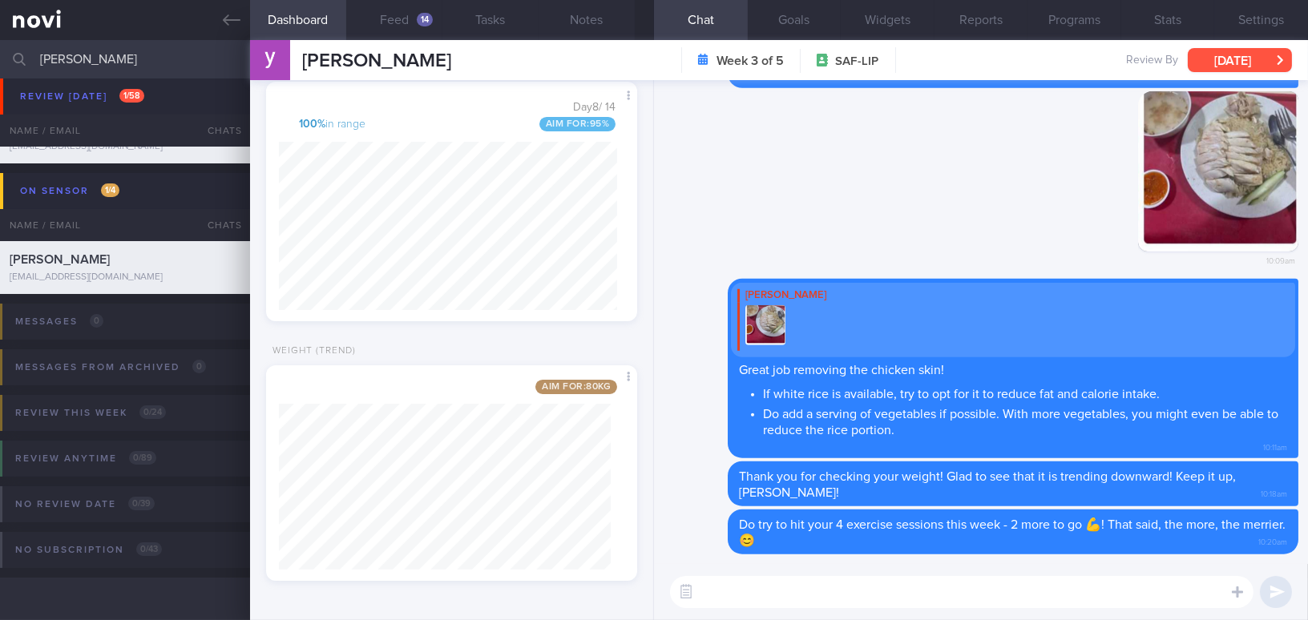
click at [1225, 55] on button "[DATE]" at bounding box center [1240, 60] width 104 height 24
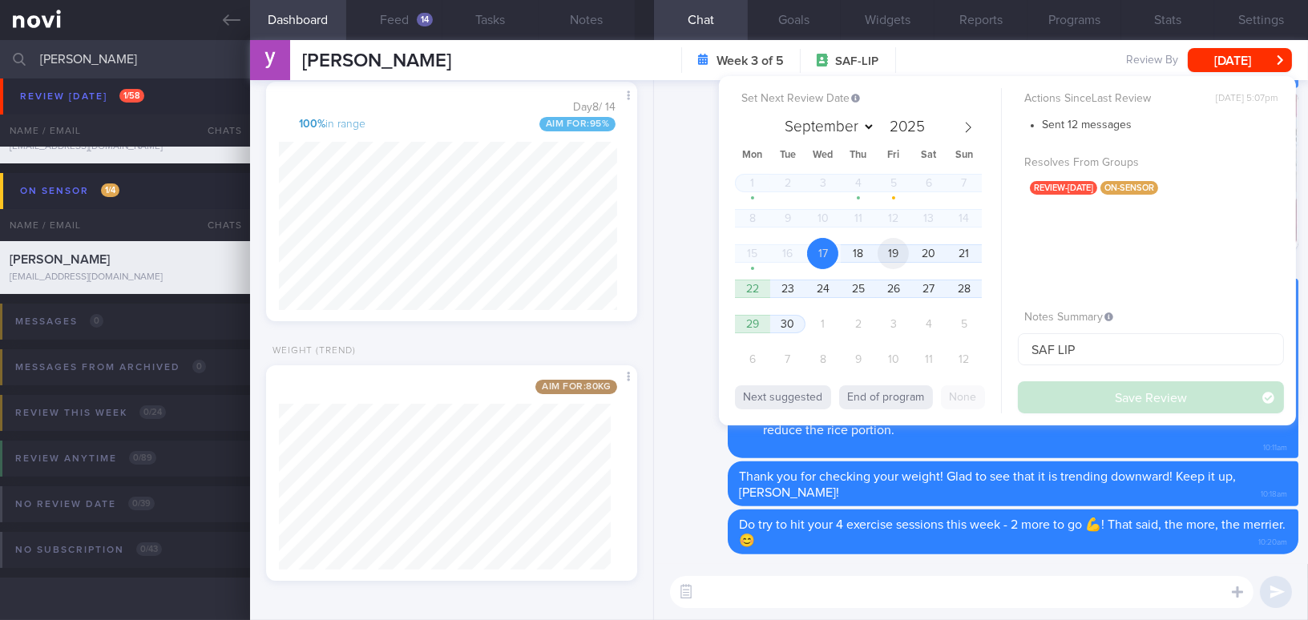
click at [891, 253] on span "19" at bounding box center [893, 253] width 31 height 31
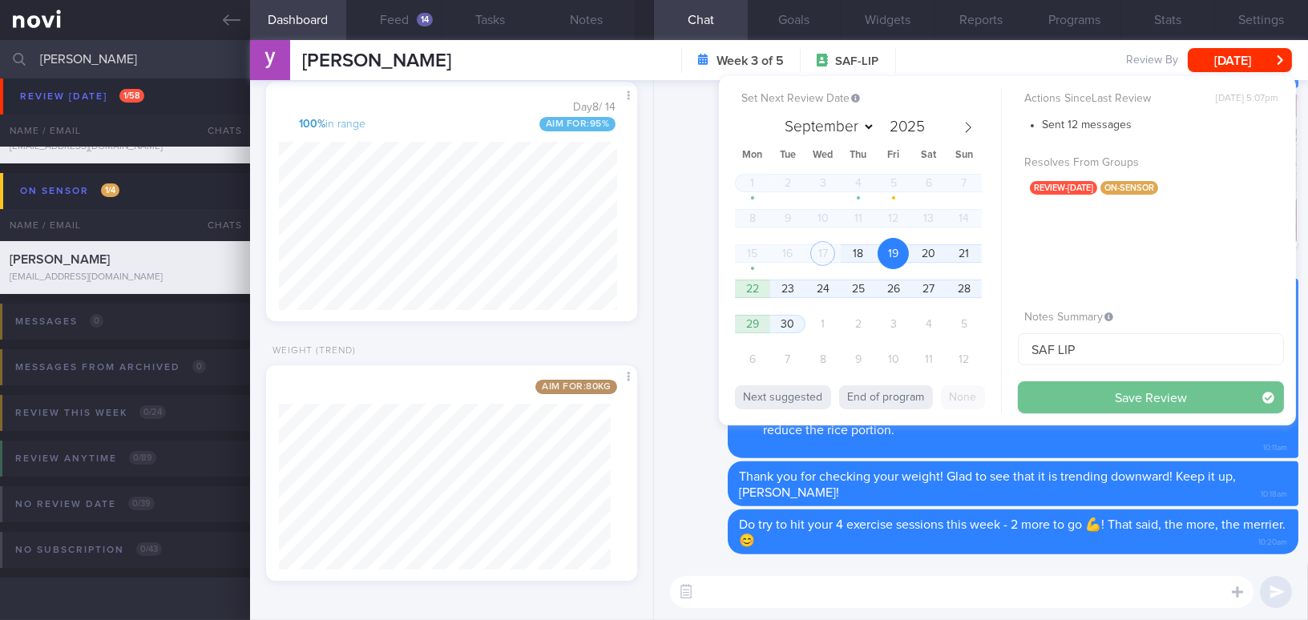
click at [1055, 400] on button "Save Review" at bounding box center [1151, 398] width 266 height 32
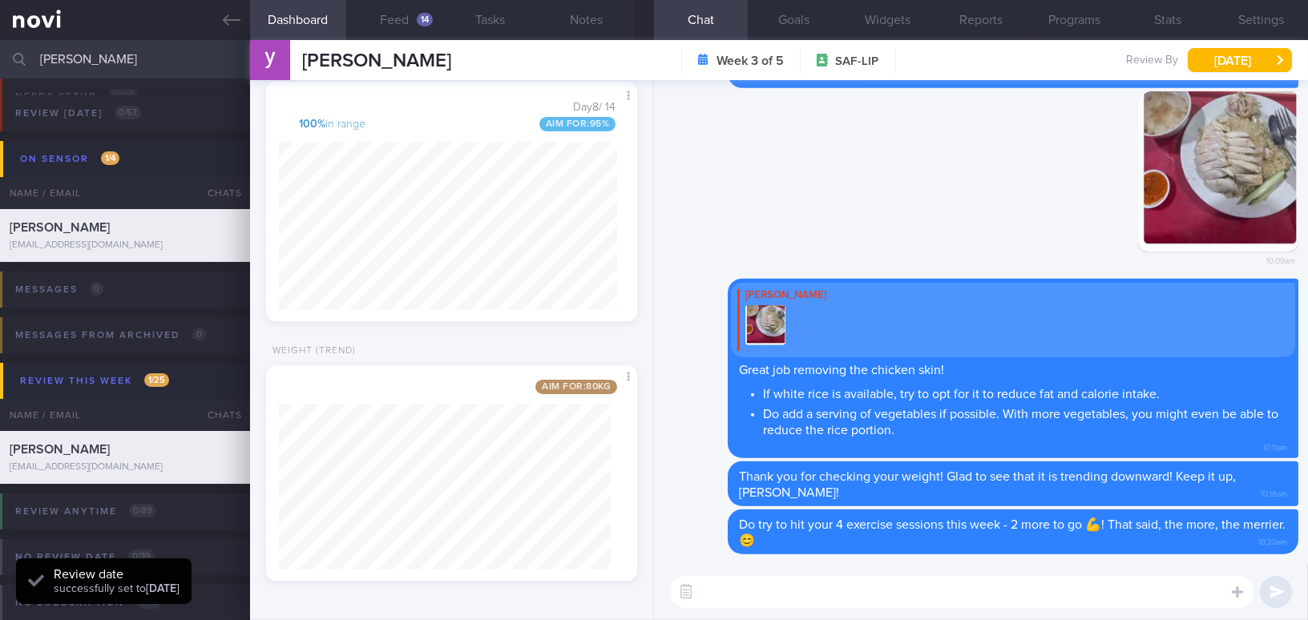
scroll to position [227, 346]
drag, startPoint x: 157, startPoint y: 66, endPoint x: 0, endPoint y: 58, distance: 157.3
click at [0, 58] on input "chua yong" at bounding box center [654, 59] width 1308 height 38
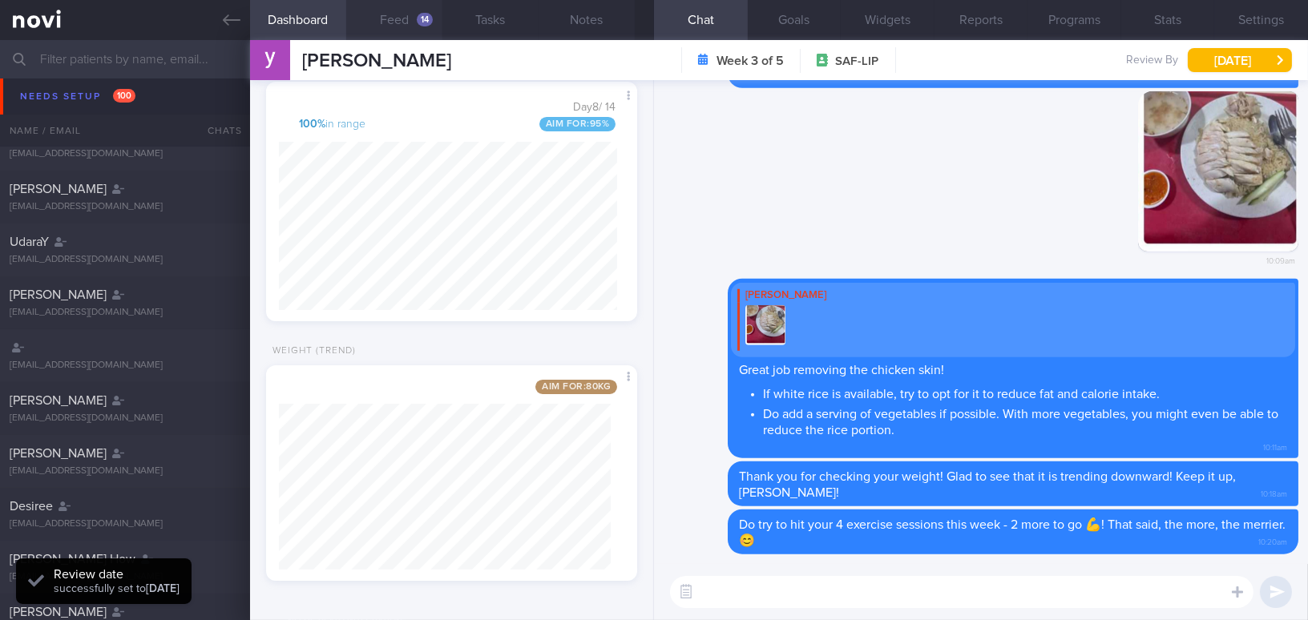
click at [406, 22] on button "Feed 14" at bounding box center [394, 20] width 96 height 40
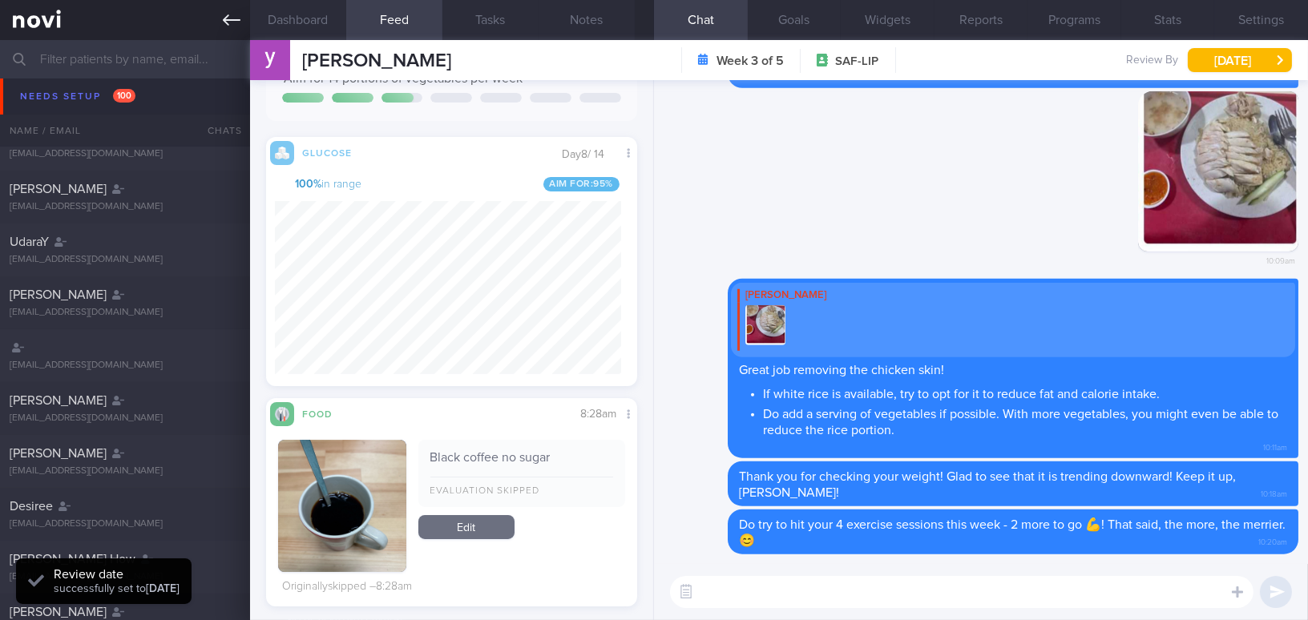
click at [230, 22] on icon at bounding box center [232, 20] width 18 height 18
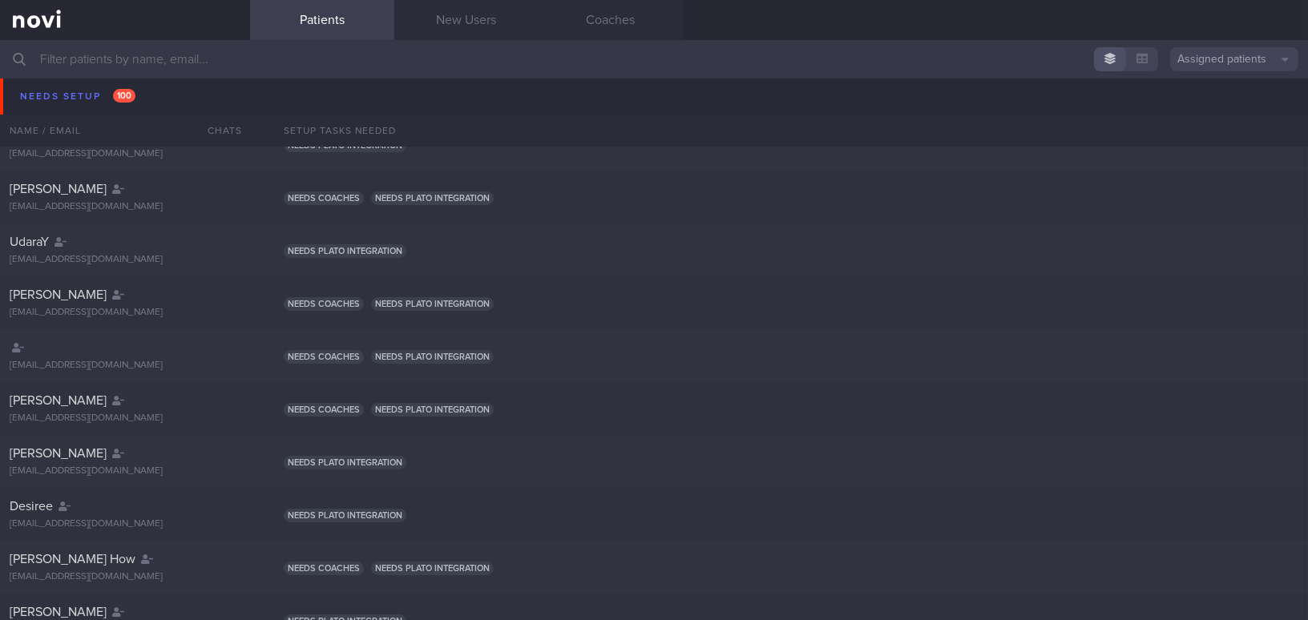
click at [233, 55] on input "text" at bounding box center [654, 59] width 1308 height 38
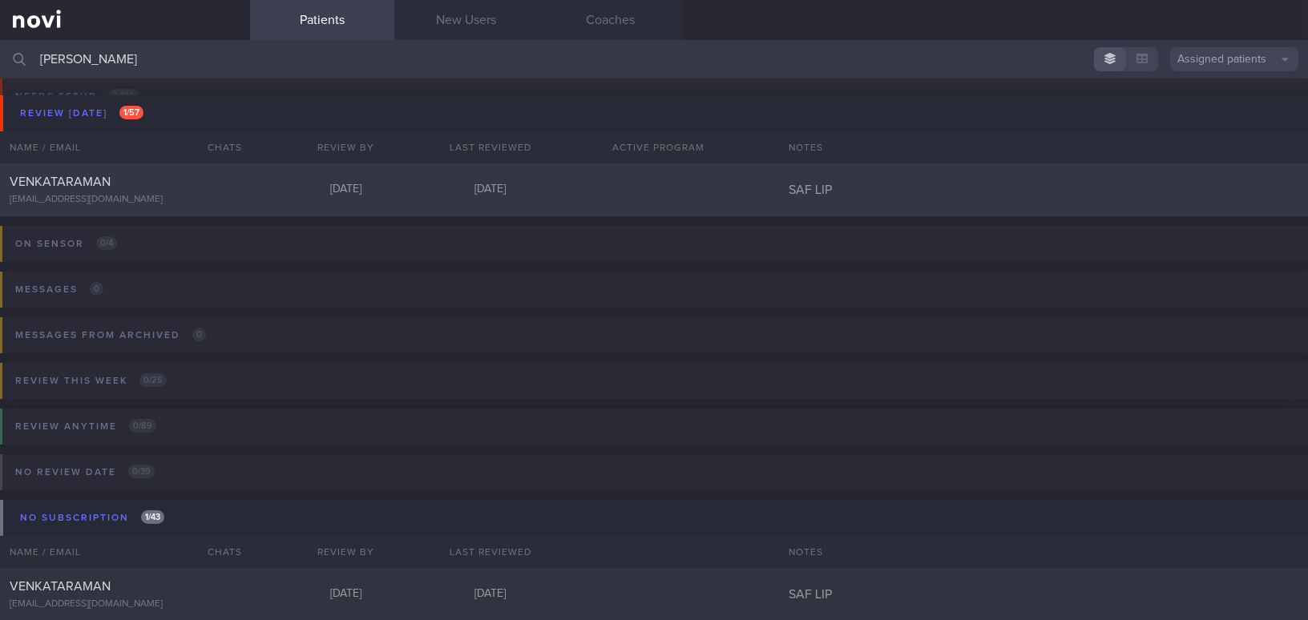
type input "venkat"
click at [165, 188] on div "VENKATARAMAN" at bounding box center [123, 182] width 227 height 16
select select "8"
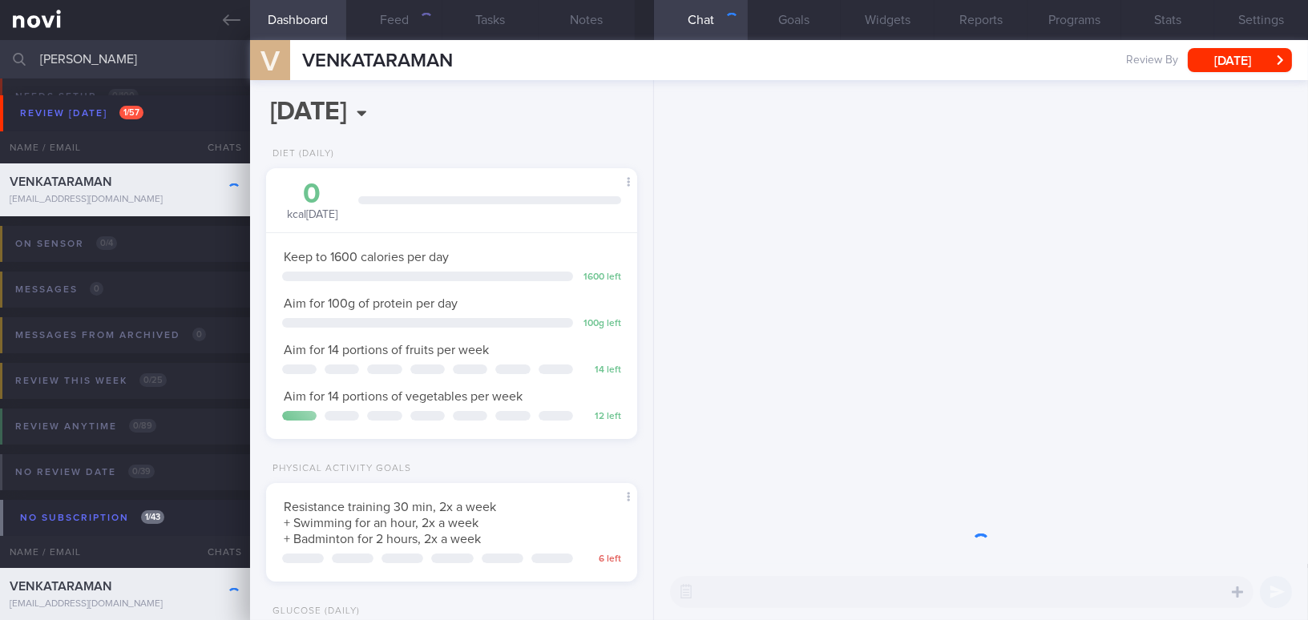
scroll to position [188, 331]
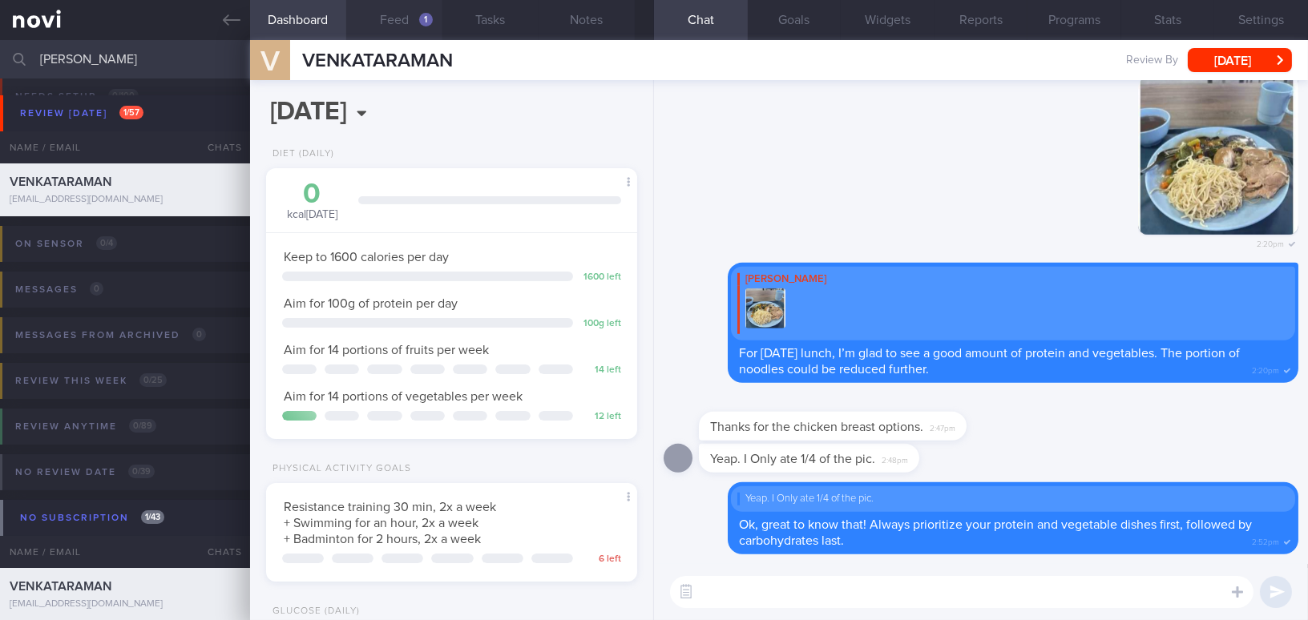
click at [403, 15] on button "Feed 1" at bounding box center [394, 20] width 96 height 40
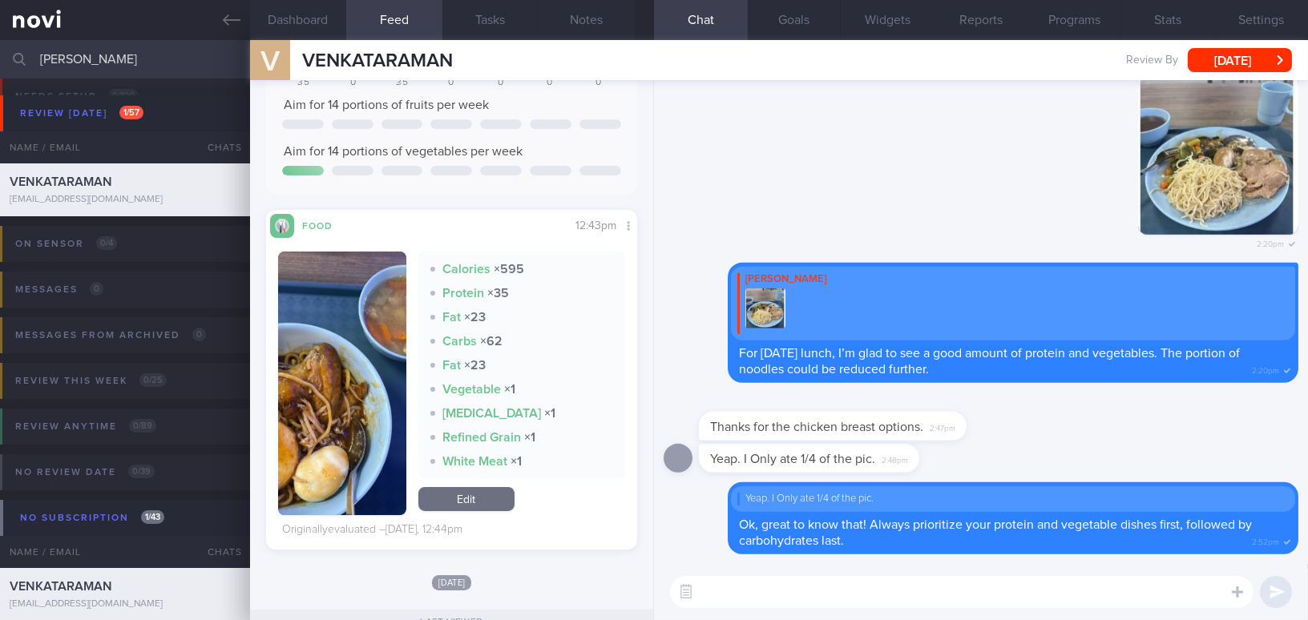
scroll to position [291, 0]
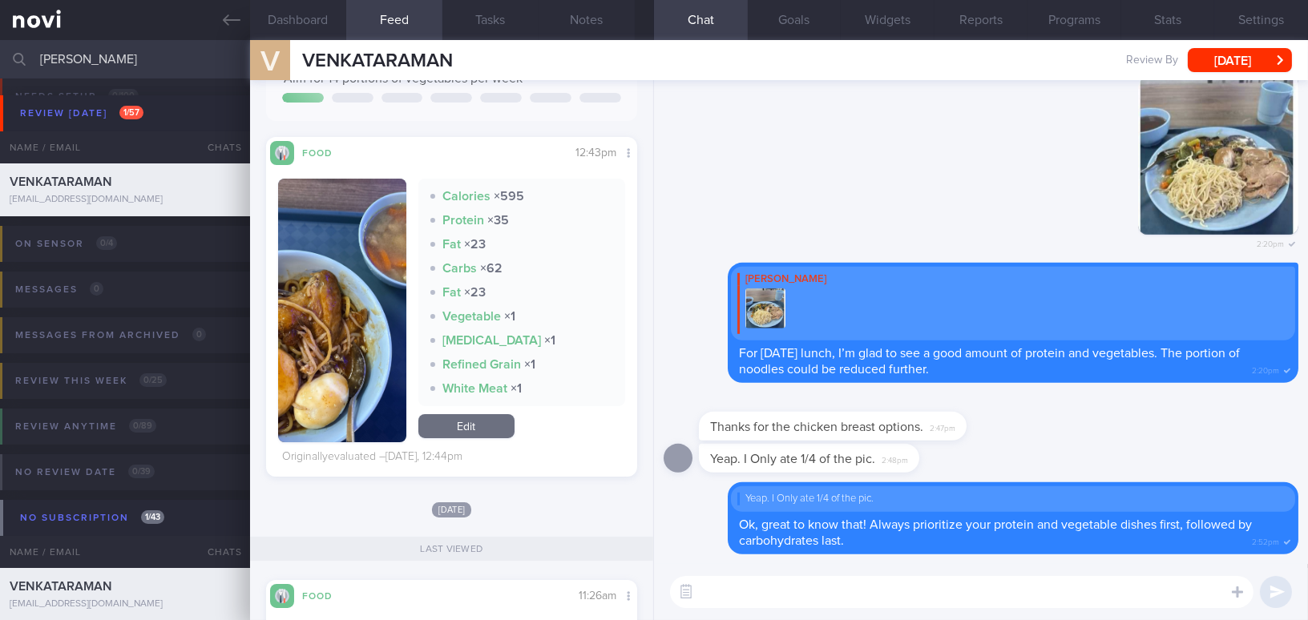
click at [342, 362] on img "button" at bounding box center [342, 311] width 128 height 264
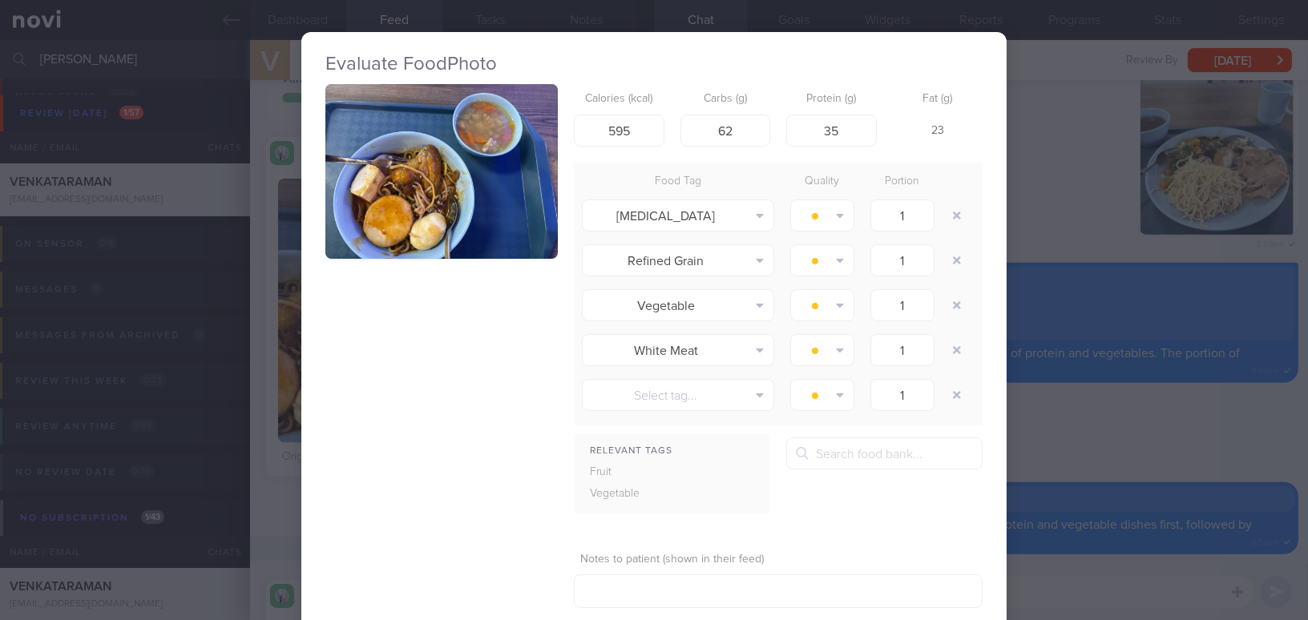
click at [407, 224] on button "button" at bounding box center [441, 171] width 232 height 175
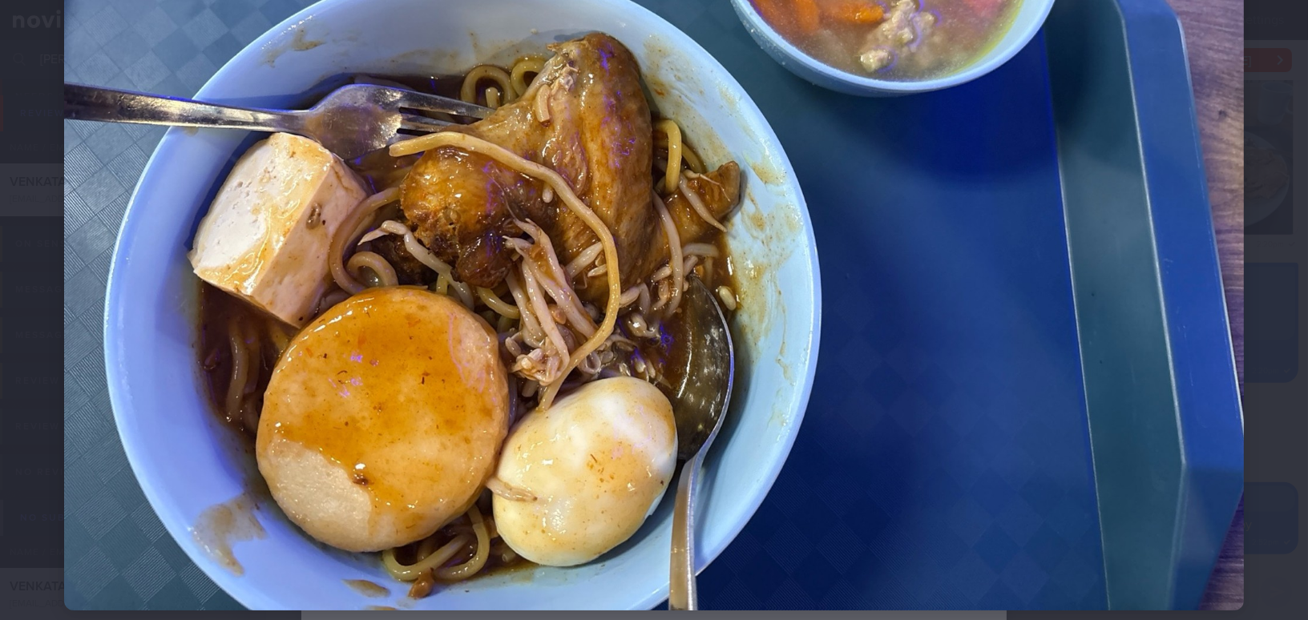
scroll to position [364, 0]
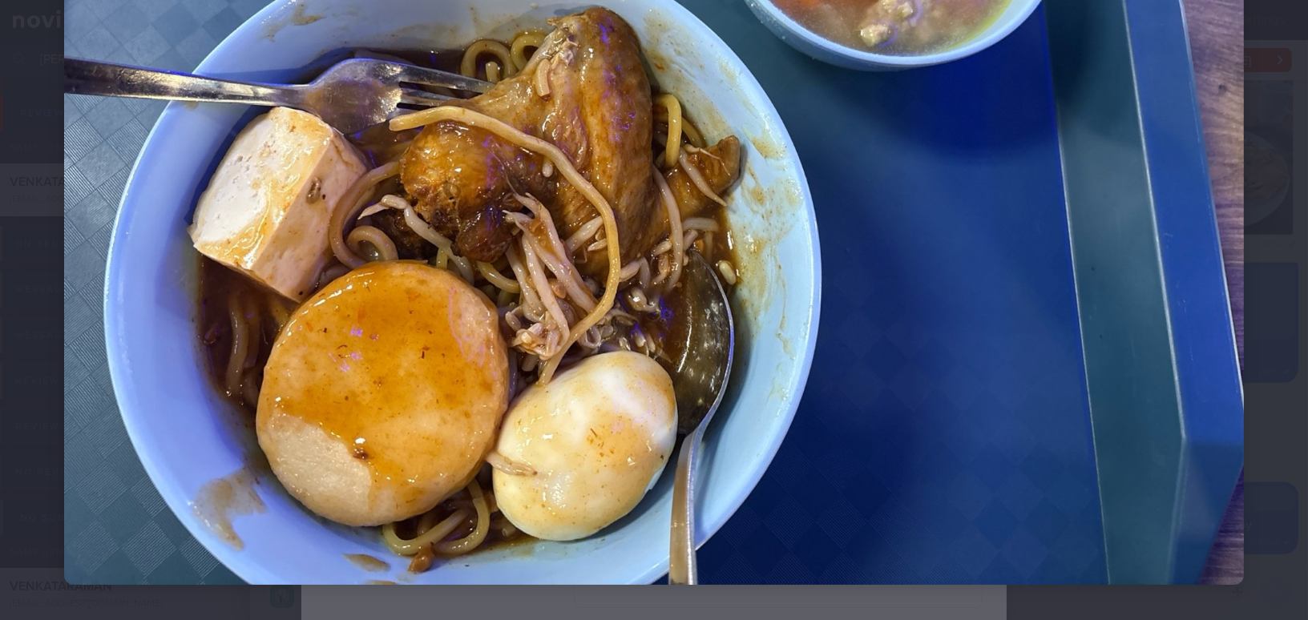
click at [636, 261] on img at bounding box center [654, 142] width 1180 height 885
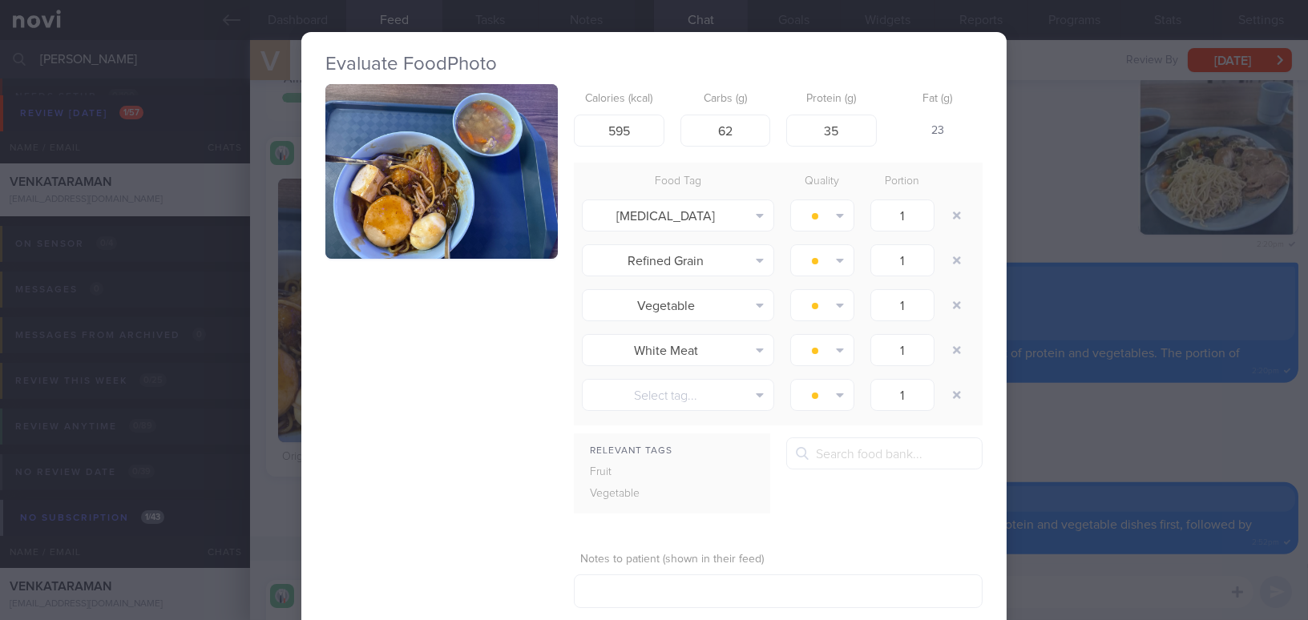
click at [1123, 424] on div "Evaluate Food Photo Calories (kcal) 595 Carbs (g) 62 Protein (g) 35 Fat (g) 23 …" at bounding box center [654, 310] width 1308 height 620
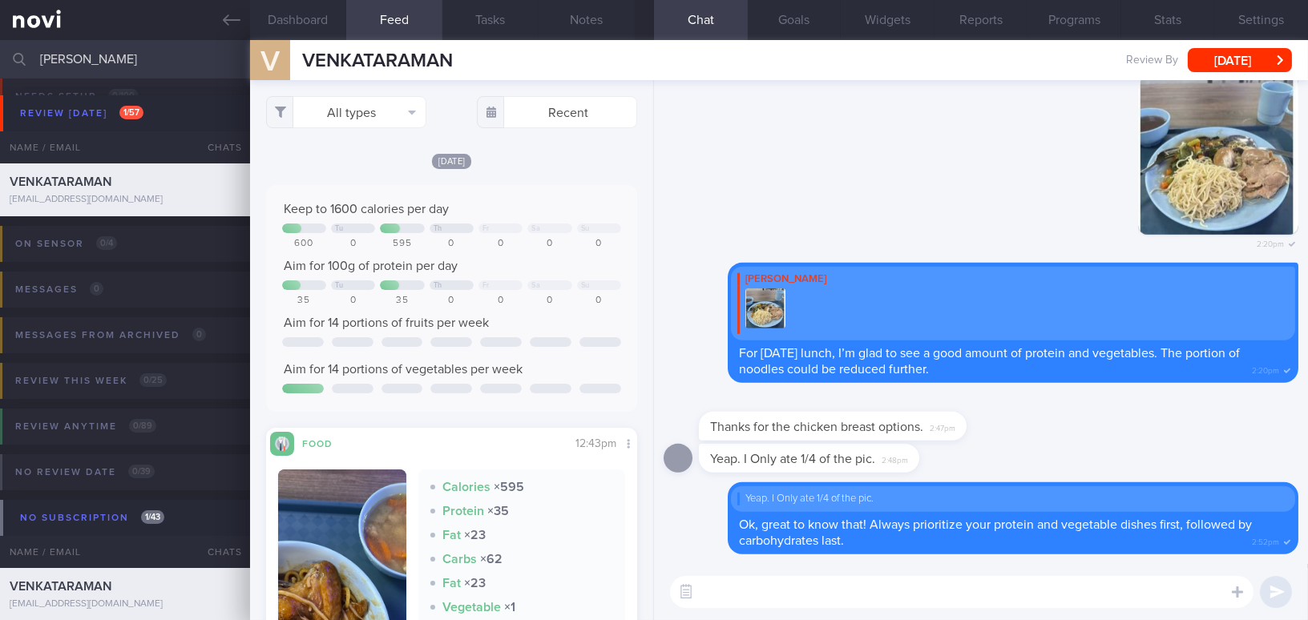
click at [835, 606] on textarea at bounding box center [962, 592] width 584 height 32
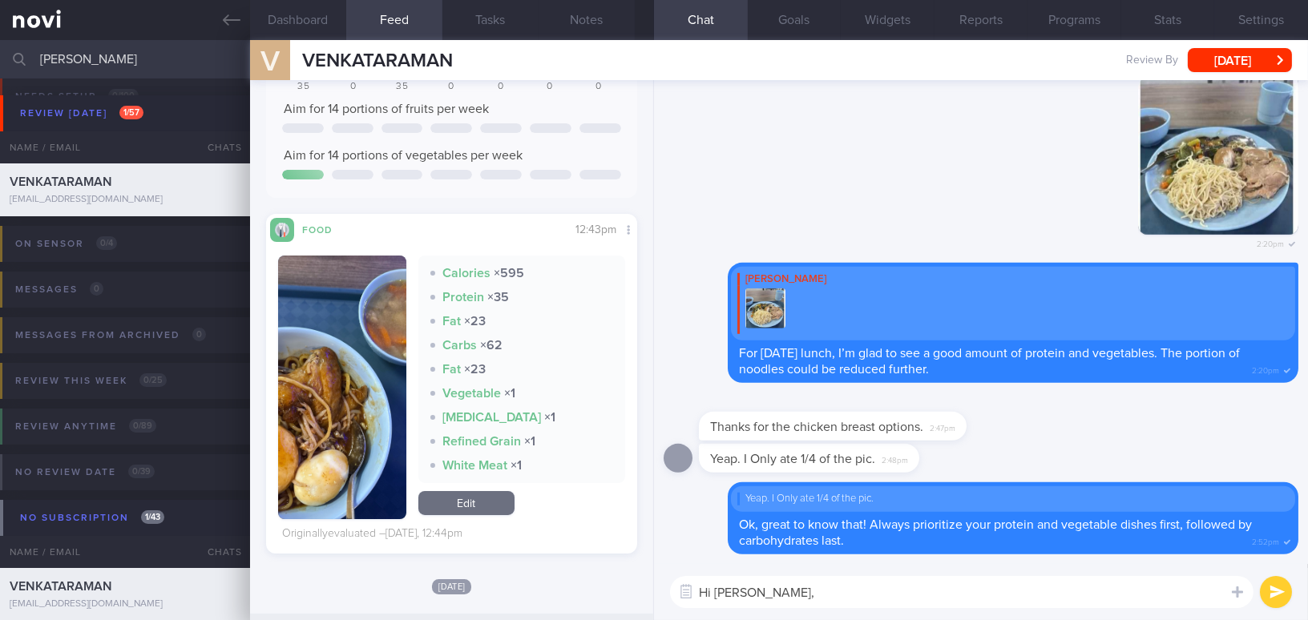
scroll to position [218, 0]
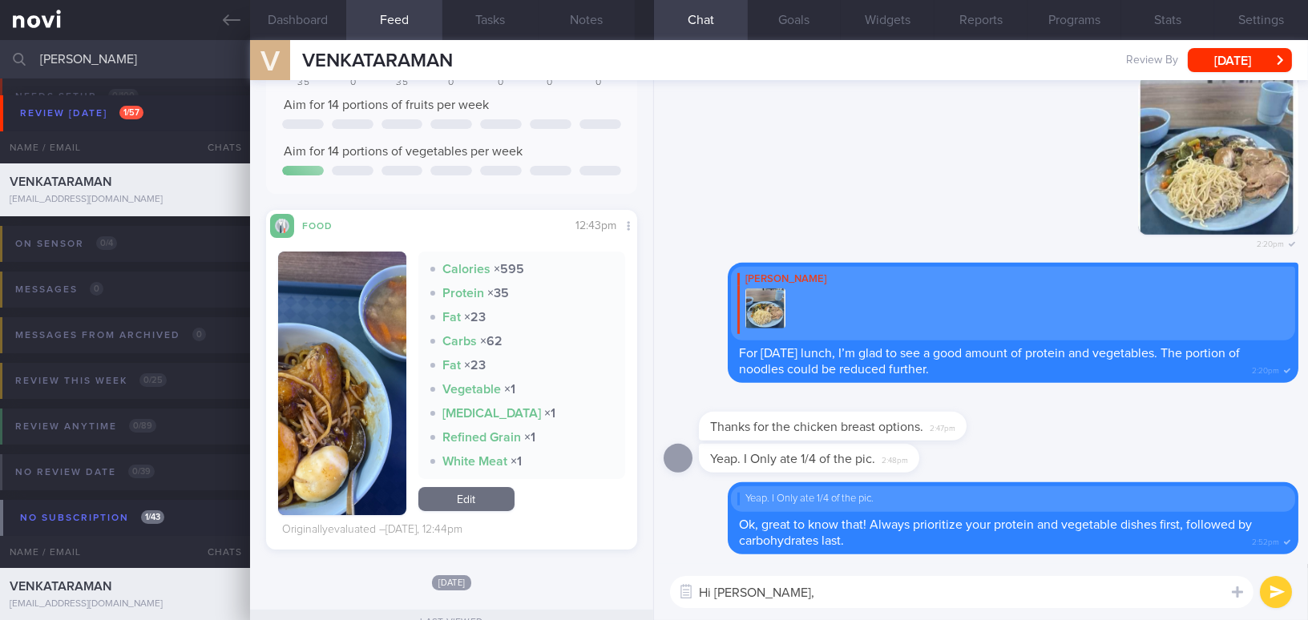
click at [350, 445] on button "button" at bounding box center [342, 384] width 128 height 264
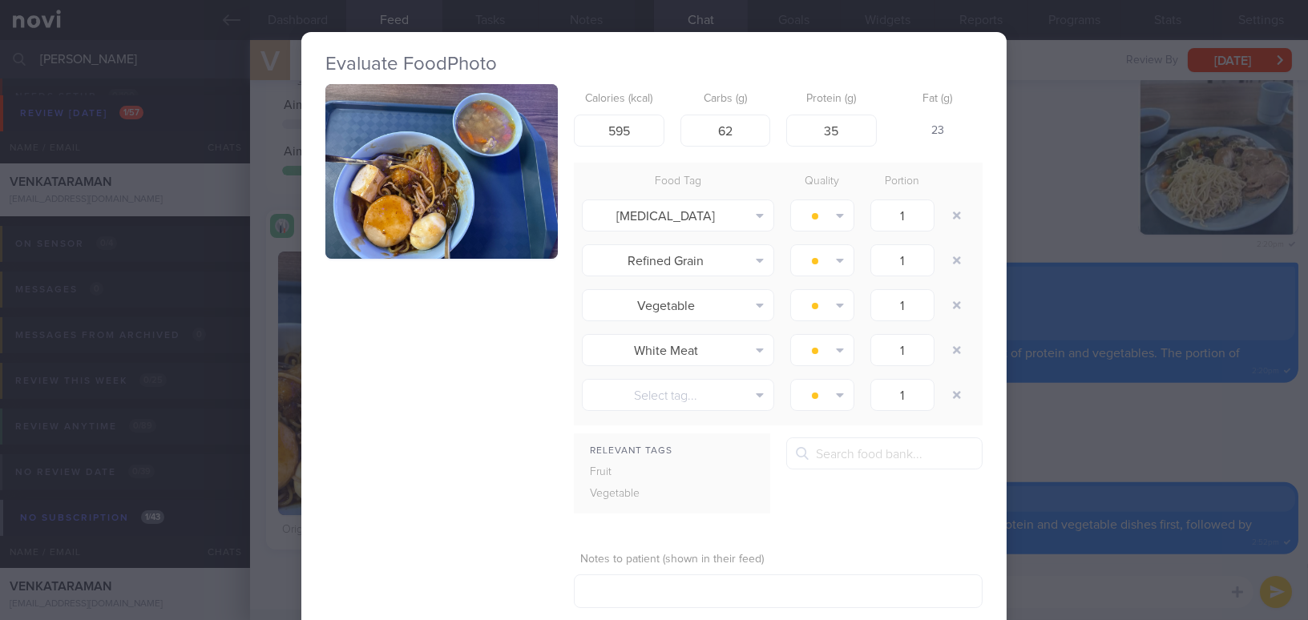
click at [1050, 418] on div "Evaluate Food Photo Calories (kcal) 595 Carbs (g) 62 Protein (g) 35 Fat (g) 23 …" at bounding box center [654, 310] width 1308 height 620
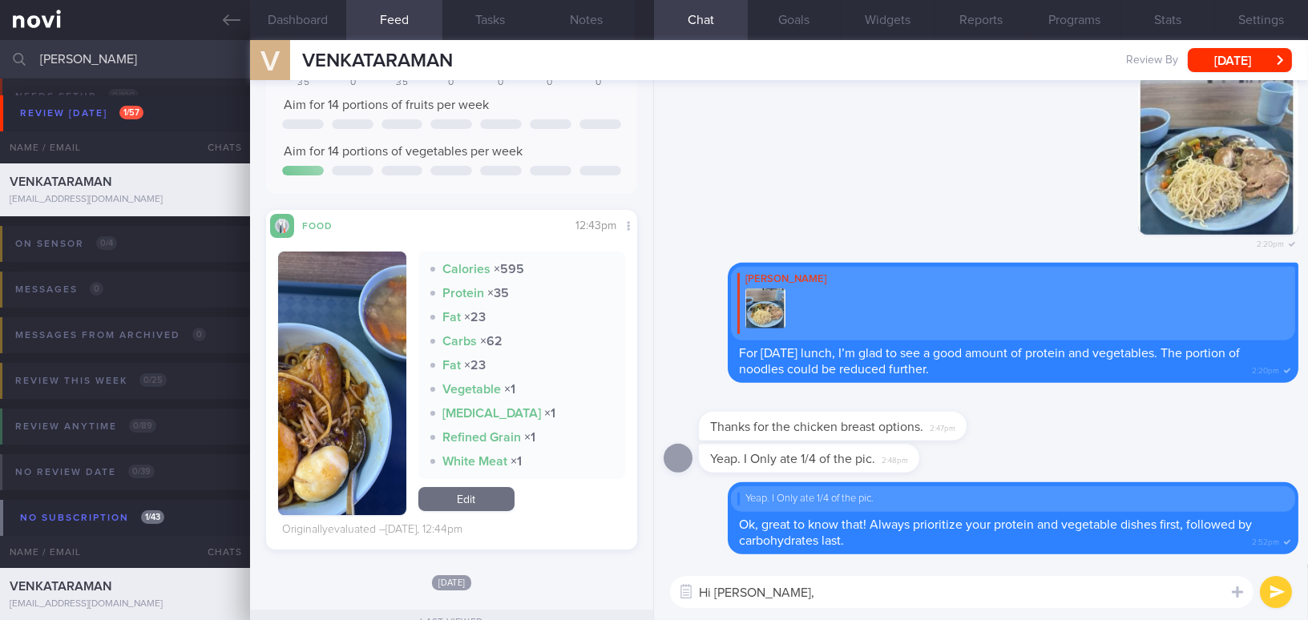
click at [833, 593] on textarea "Hi Venkat," at bounding box center [962, 592] width 584 height 32
click at [1000, 592] on textarea "Hi Venkat, great to see the good amount of protein in your cookhouse food yeste…" at bounding box center [962, 592] width 584 height 32
drag, startPoint x: 1190, startPoint y: 592, endPoint x: 762, endPoint y: 570, distance: 428.6
click at [762, 570] on div "Hi Venkat, great to see the good amount of protein for your cookhouse food yest…" at bounding box center [981, 592] width 654 height 56
click at [775, 606] on textarea "Hi Venkat, great to see the good amount of protein for your cookhouse food yest…" at bounding box center [962, 592] width 584 height 32
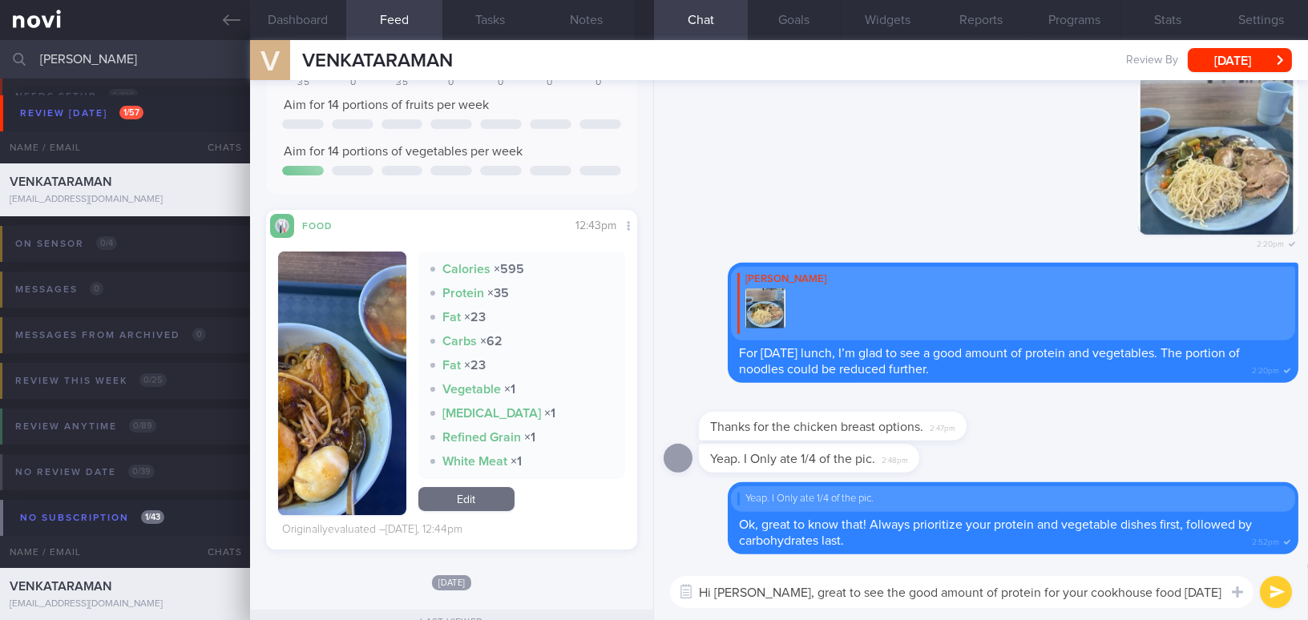
drag, startPoint x: 760, startPoint y: 591, endPoint x: 1186, endPoint y: 607, distance: 426.8
click at [1186, 607] on textarea "Hi Venkat, great to see the good amount of protein for your cookhouse food yest…" at bounding box center [962, 592] width 584 height 32
paste textarea "Great to see that you included a good amount of protein in your cookhouse meal …"
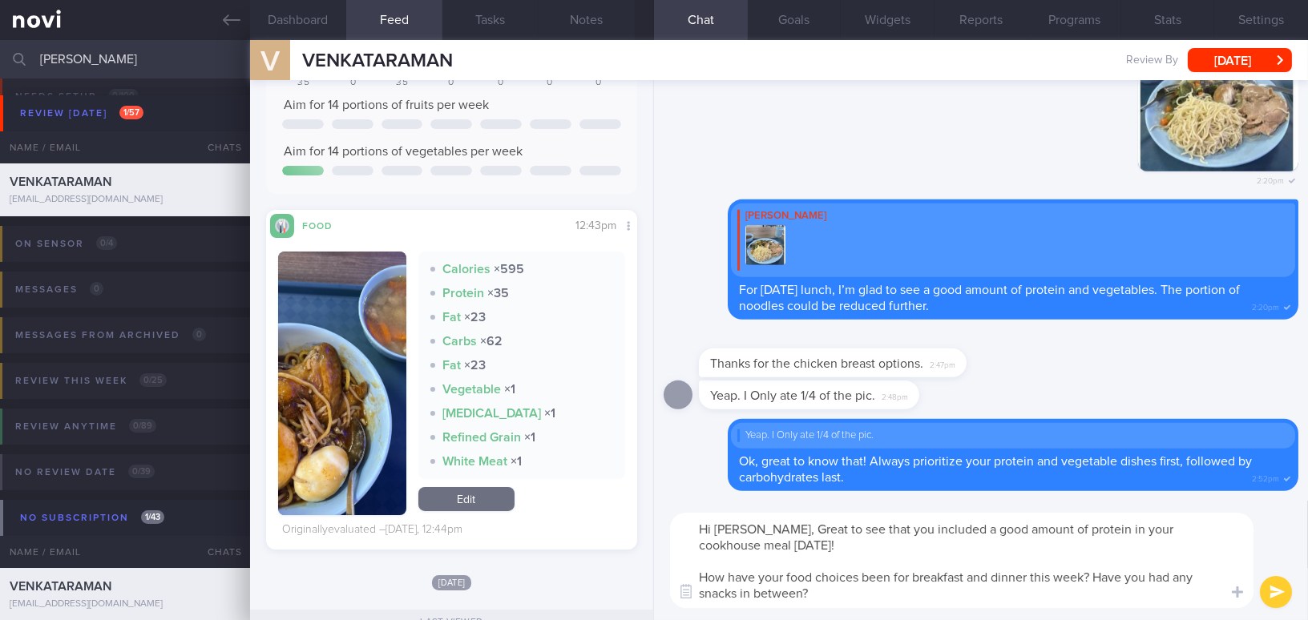
click at [766, 527] on textarea "Hi Venkat, Great to see that you included a good amount of protein in your cook…" at bounding box center [962, 560] width 584 height 95
click at [835, 593] on textarea "Hi Venkat, great to see that you included a good amount of protein in your cook…" at bounding box center [962, 560] width 584 height 95
type textarea "Hi Venkat, great to see that you included a good amount of protein in your cook…"
click at [1279, 591] on button "submit" at bounding box center [1276, 592] width 32 height 32
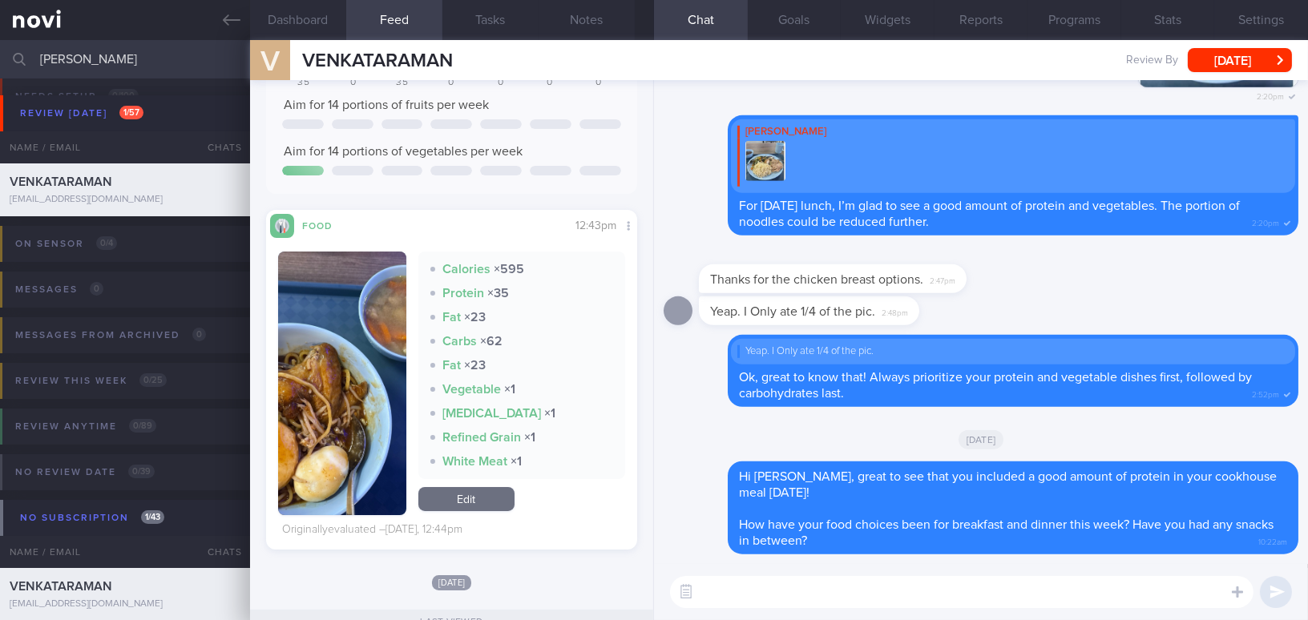
click at [1091, 591] on textarea at bounding box center [962, 592] width 584 height 32
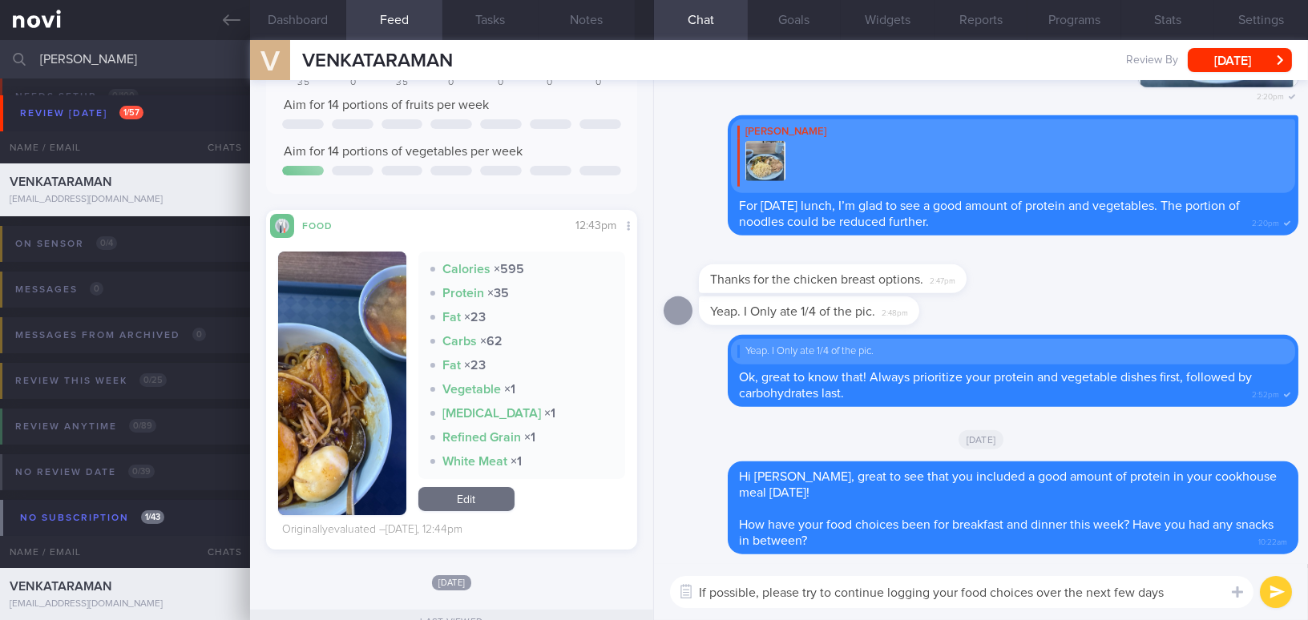
type textarea "If possible, please try to continue logging your food choices over the next few…"
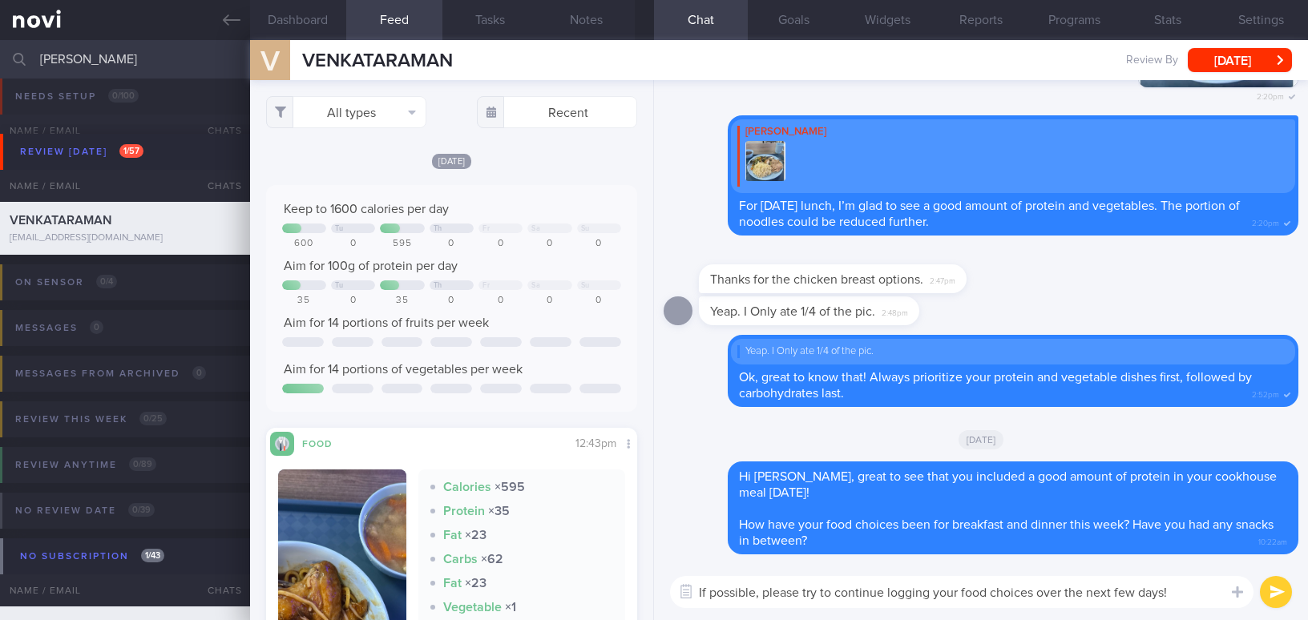
select select "8"
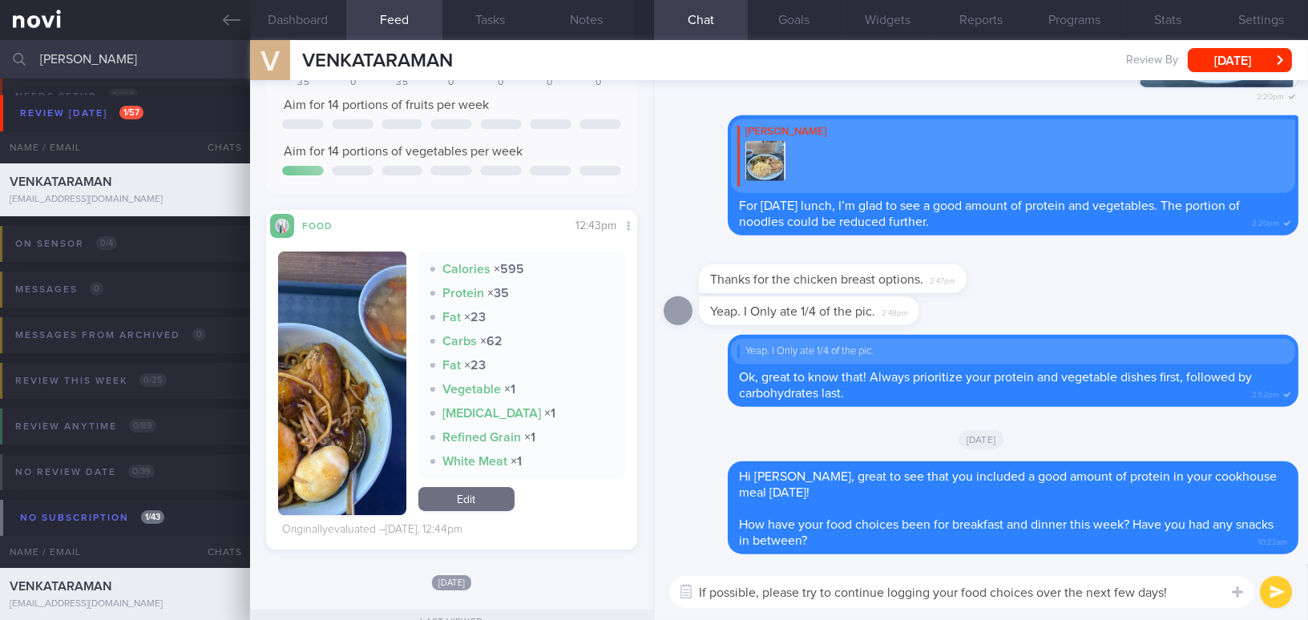
drag, startPoint x: 1180, startPoint y: 594, endPoint x: 495, endPoint y: 596, distance: 685.4
click at [495, 596] on div "Dashboard Feed 1 Tasks Notes Chat Goals Widgets Reports Programs Stats Settings…" at bounding box center [779, 330] width 1058 height 580
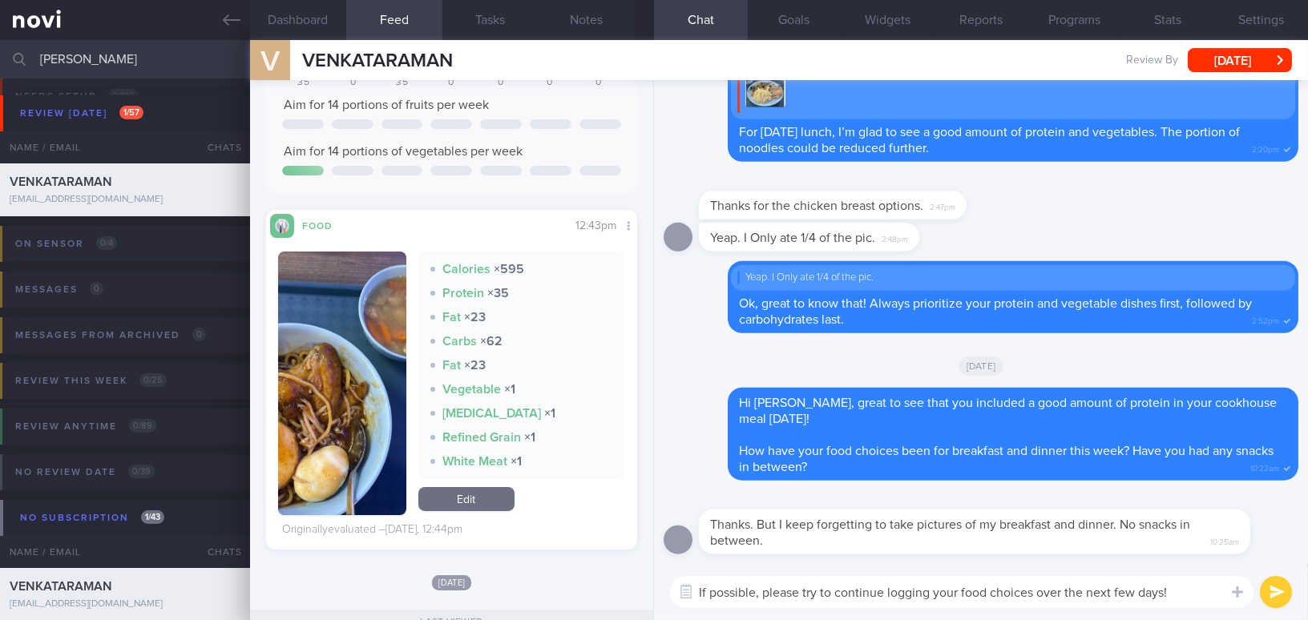
click at [1173, 596] on textarea "If possible, please try to continue logging your food choices over the next few…" at bounding box center [962, 592] width 584 height 32
drag, startPoint x: 1182, startPoint y: 596, endPoint x: 539, endPoint y: 595, distance: 642.9
click at [539, 595] on div "Dashboard Feed 1 Tasks Notes Chat Goals Widgets Reports Programs Stats Settings…" at bounding box center [779, 330] width 1058 height 580
type textarea "G"
type textarea "I'm glad to know that there is no snacks in between :-)"
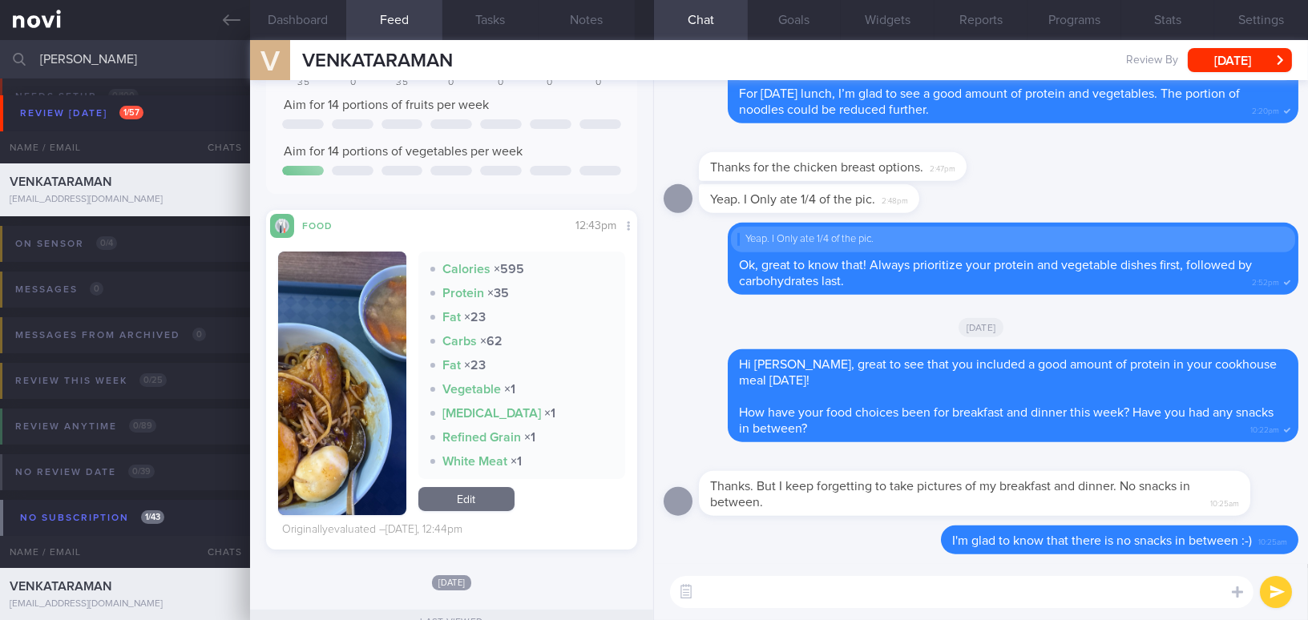
type textarea "W"
type textarea "D"
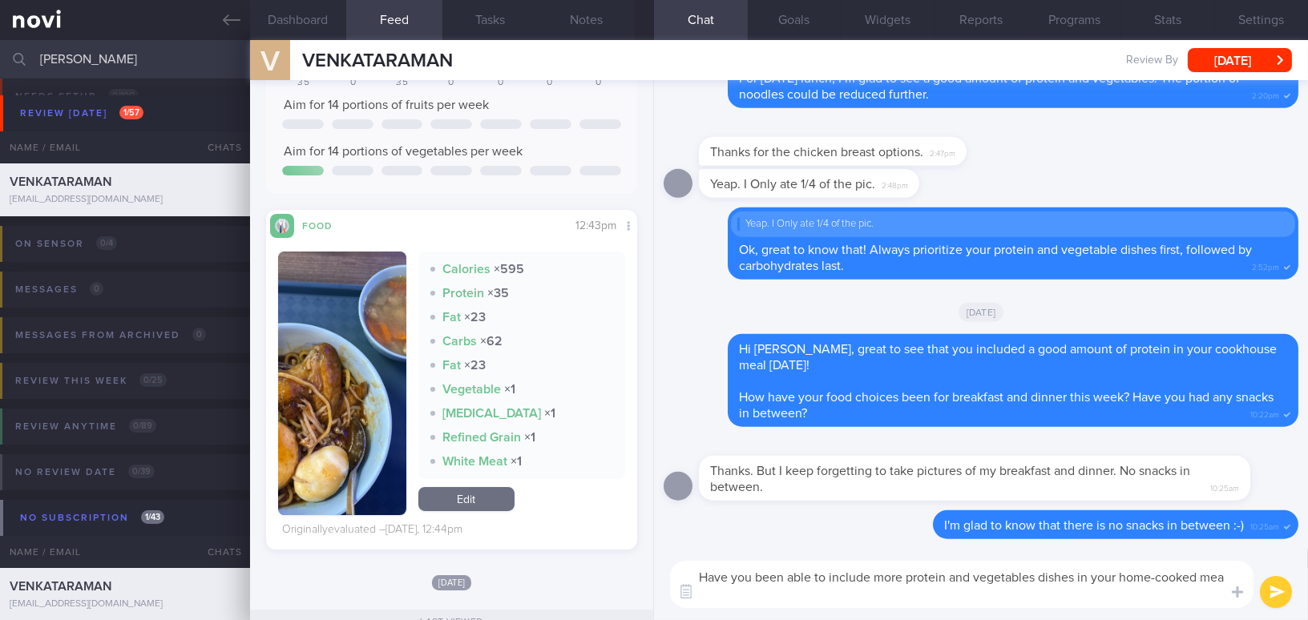
scroll to position [0, 0]
type textarea "Have you been able to include more protein and vegetables dishes in your home-c…"
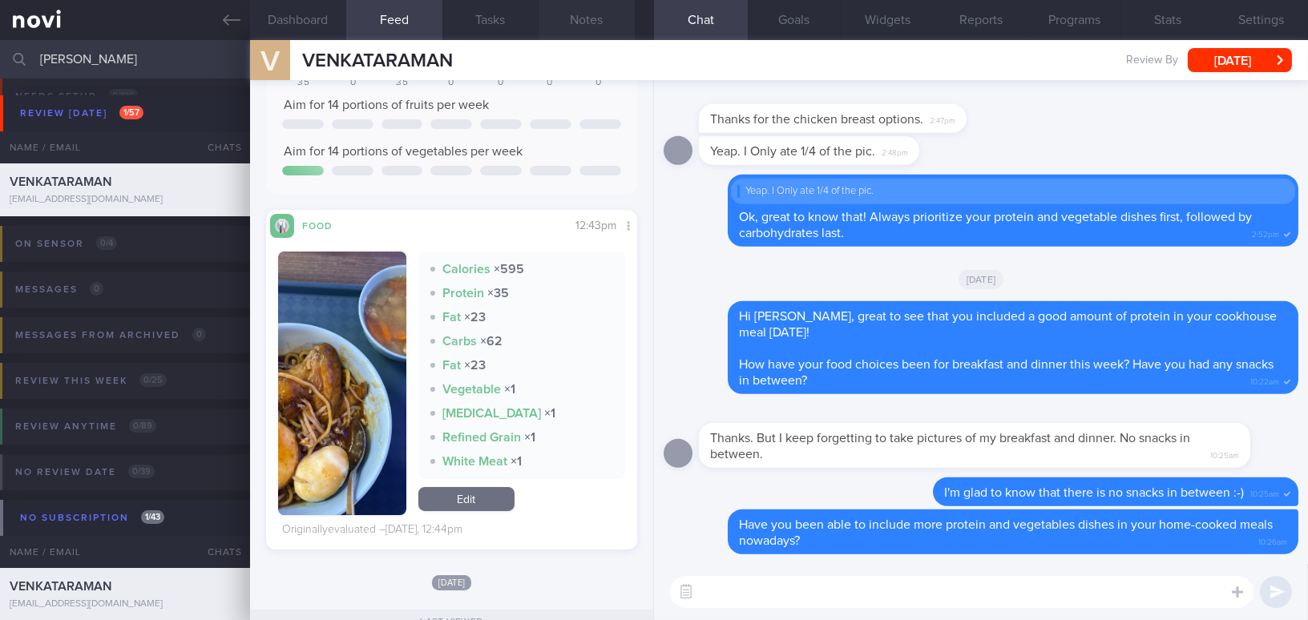
click at [593, 30] on button "Notes" at bounding box center [587, 20] width 96 height 40
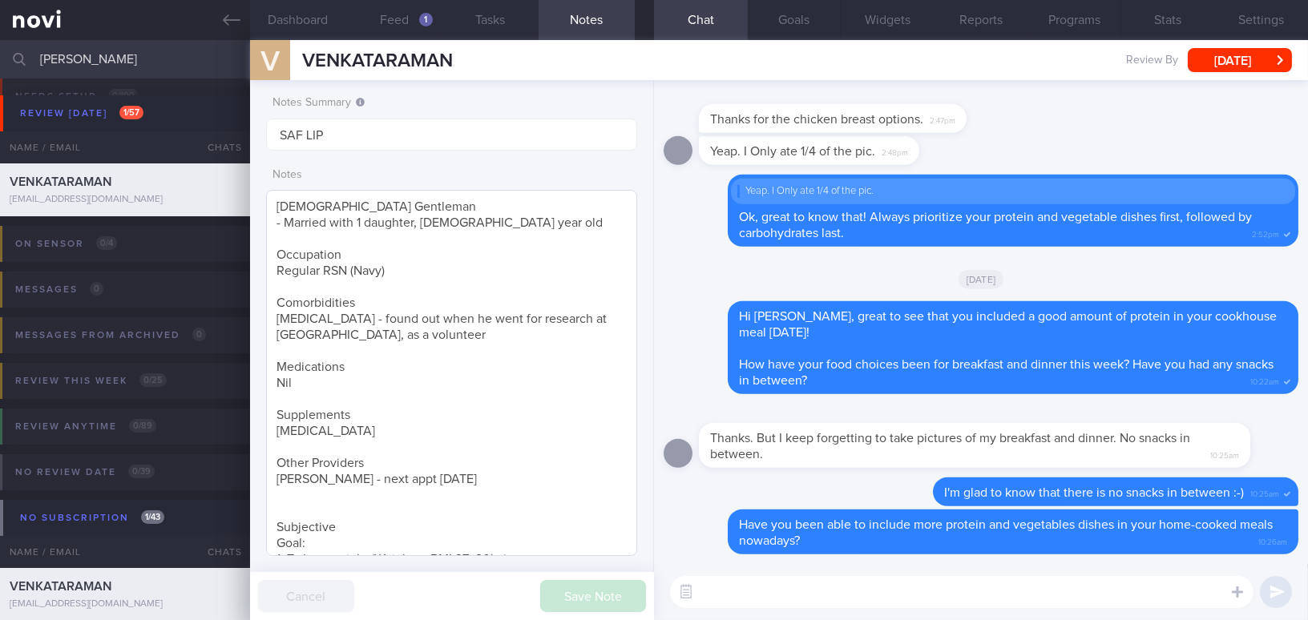
scroll to position [244, 0]
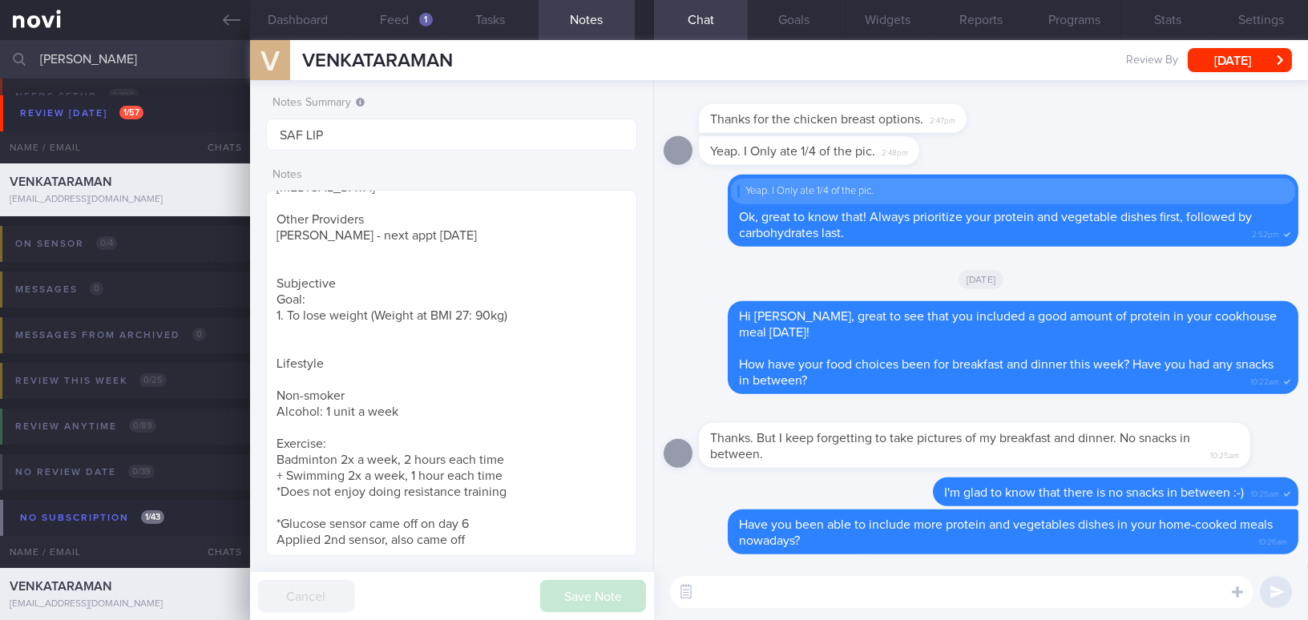
click at [783, 597] on textarea at bounding box center [962, 592] width 584 height 32
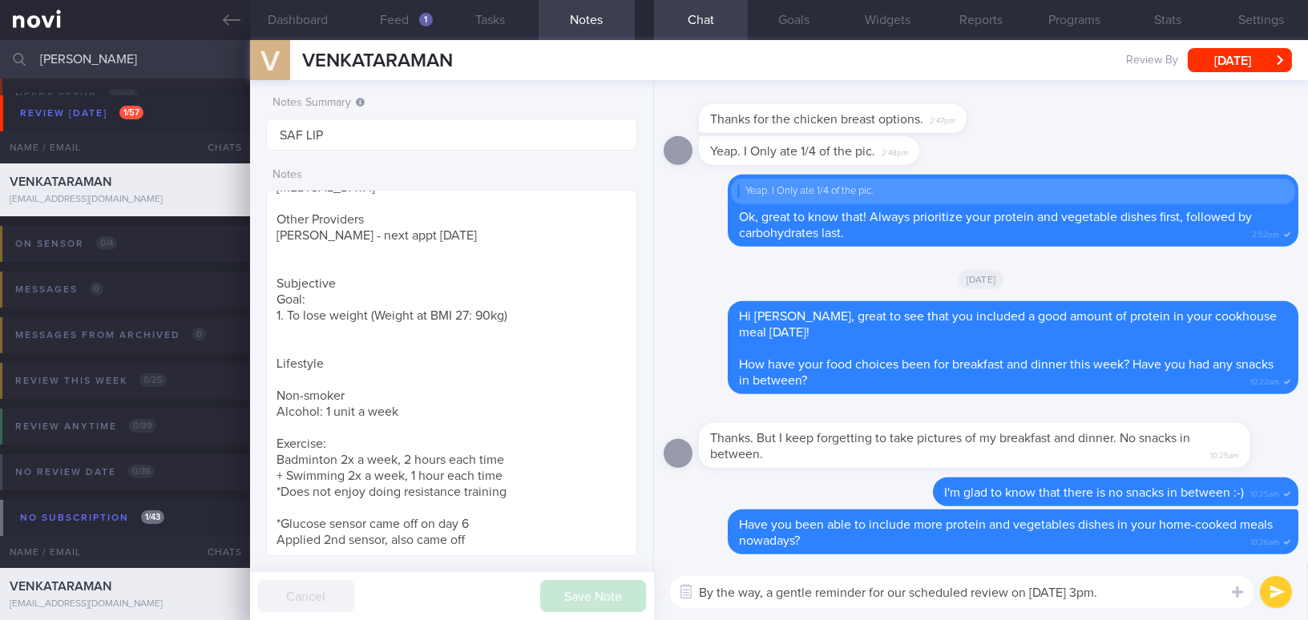
drag, startPoint x: 1118, startPoint y: 596, endPoint x: 640, endPoint y: 600, distance: 478.6
click at [640, 600] on div "Dashboard Feed 1 Tasks Notes Chat Goals Widgets Reports Programs Stats Settings…" at bounding box center [779, 330] width 1058 height 580
click at [1137, 596] on textarea "By the way, a gentle reminder for our scheduled review on 22/9/25, 3pm." at bounding box center [962, 592] width 584 height 32
drag, startPoint x: 1137, startPoint y: 596, endPoint x: 614, endPoint y: 620, distance: 523.2
click at [614, 620] on html "You are offline! Some functionality will be unavailable Patients New Users Coac…" at bounding box center [654, 310] width 1308 height 620
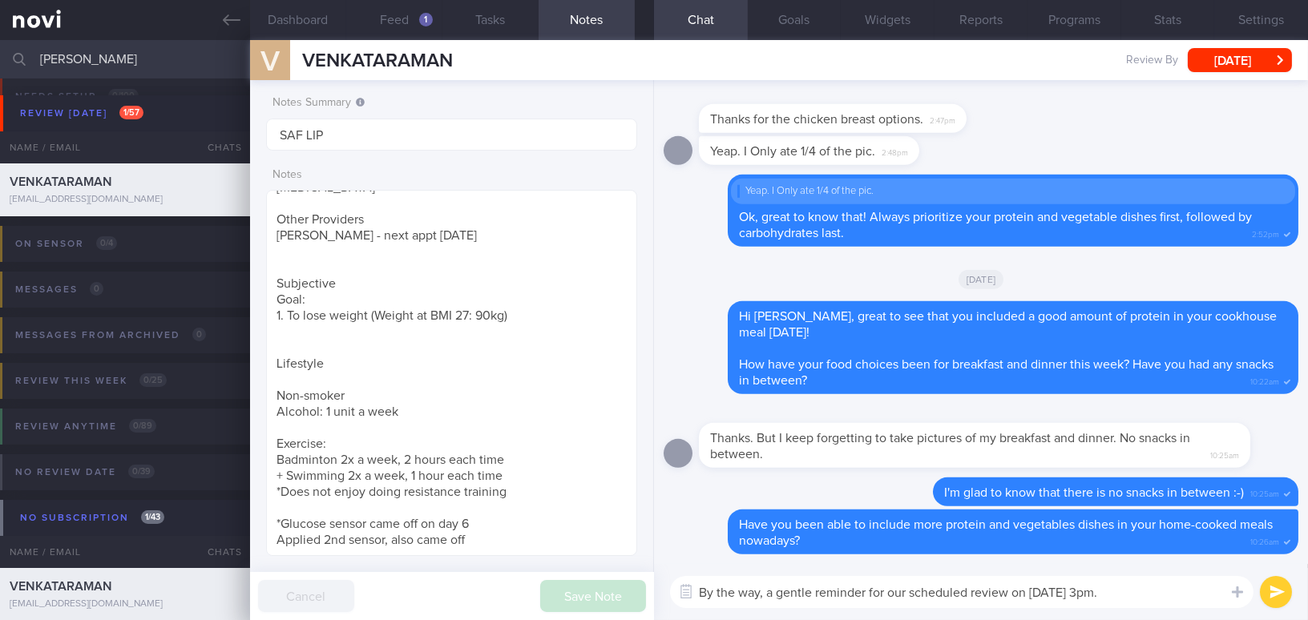
paste textarea "about our scheduled review on 22/9/25 at 3 PM."
click at [1140, 591] on textarea "By the way, a gentle reminder about our scheduled review on 22/9/25 at 3 PM." at bounding box center [962, 592] width 584 height 32
type textarea "By the way, a gentle reminder about our scheduled review on 22/9/25 at 3pm. 😊"
click at [1275, 586] on button "submit" at bounding box center [1276, 592] width 32 height 32
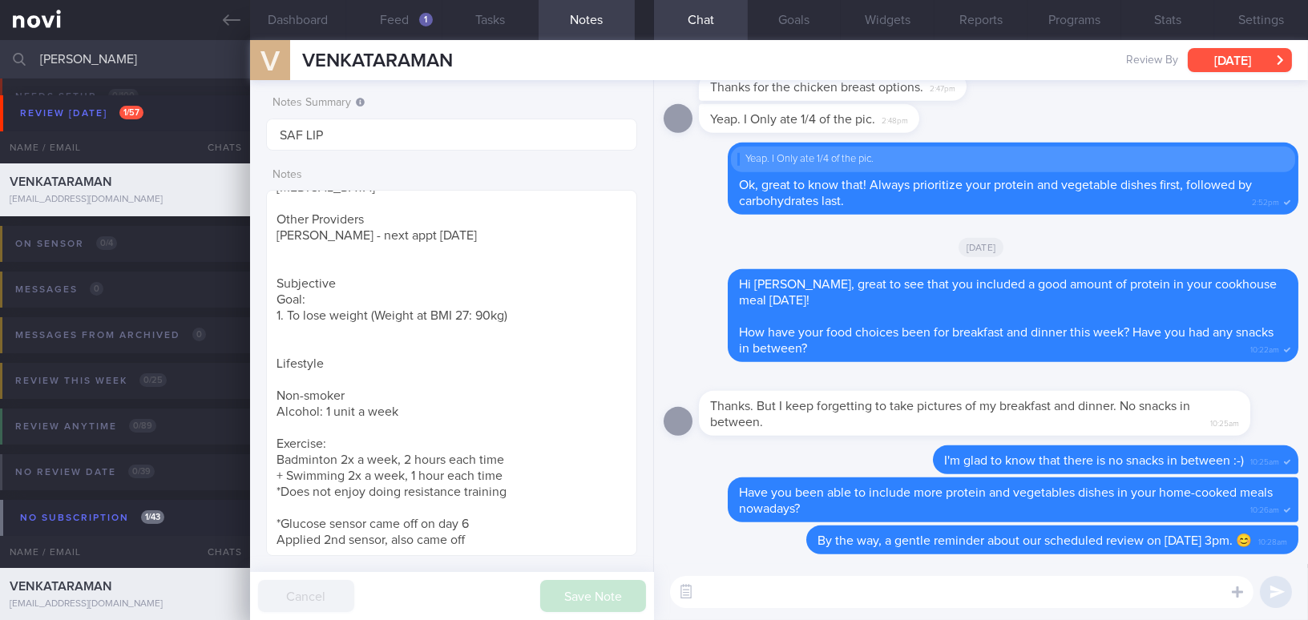
click at [1230, 57] on button "[DATE]" at bounding box center [1240, 60] width 104 height 24
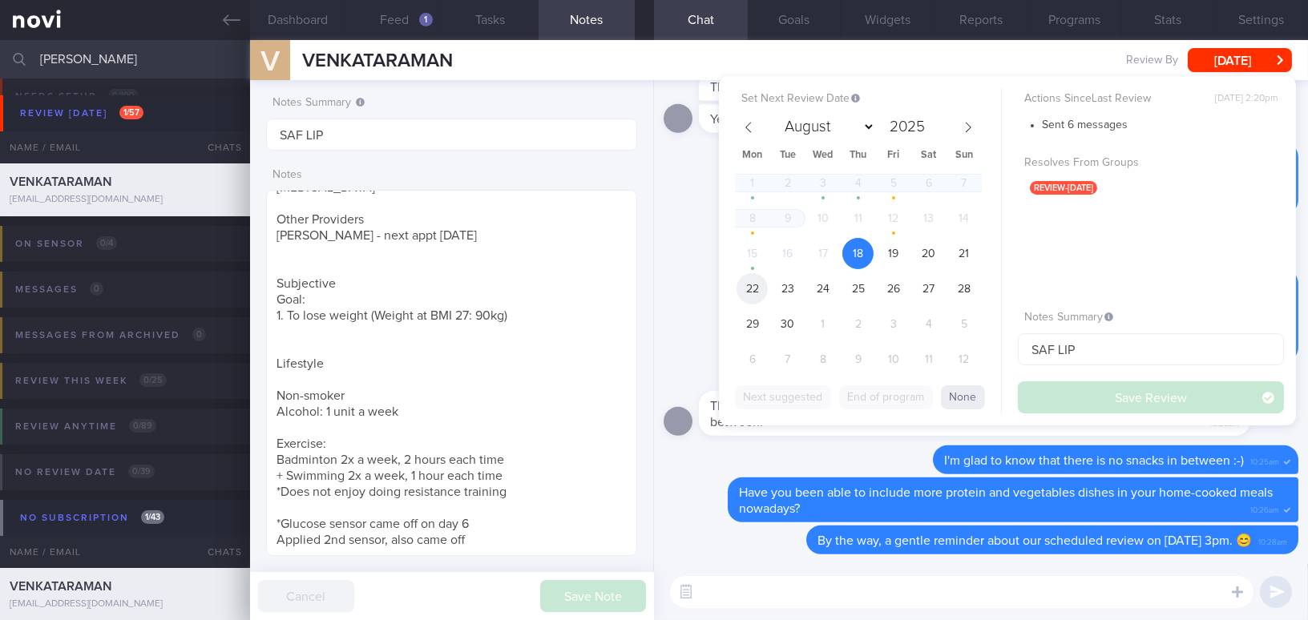
click at [753, 283] on span "22" at bounding box center [752, 288] width 31 height 31
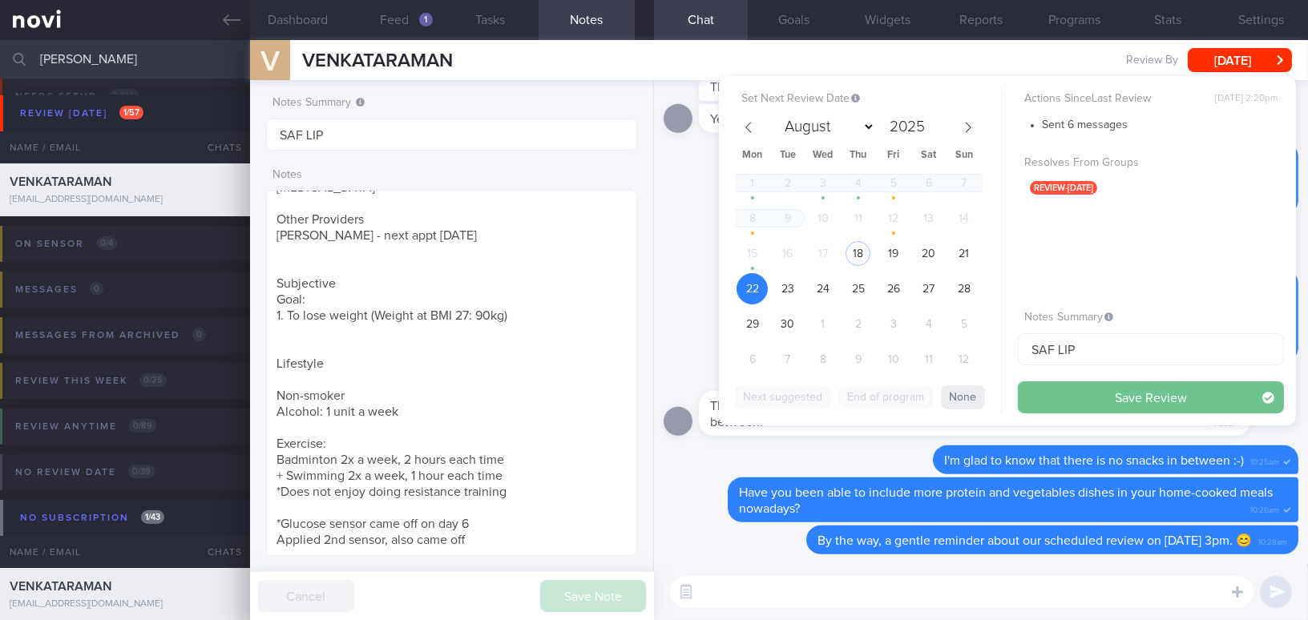
click at [1088, 410] on button "Save Review" at bounding box center [1151, 398] width 266 height 32
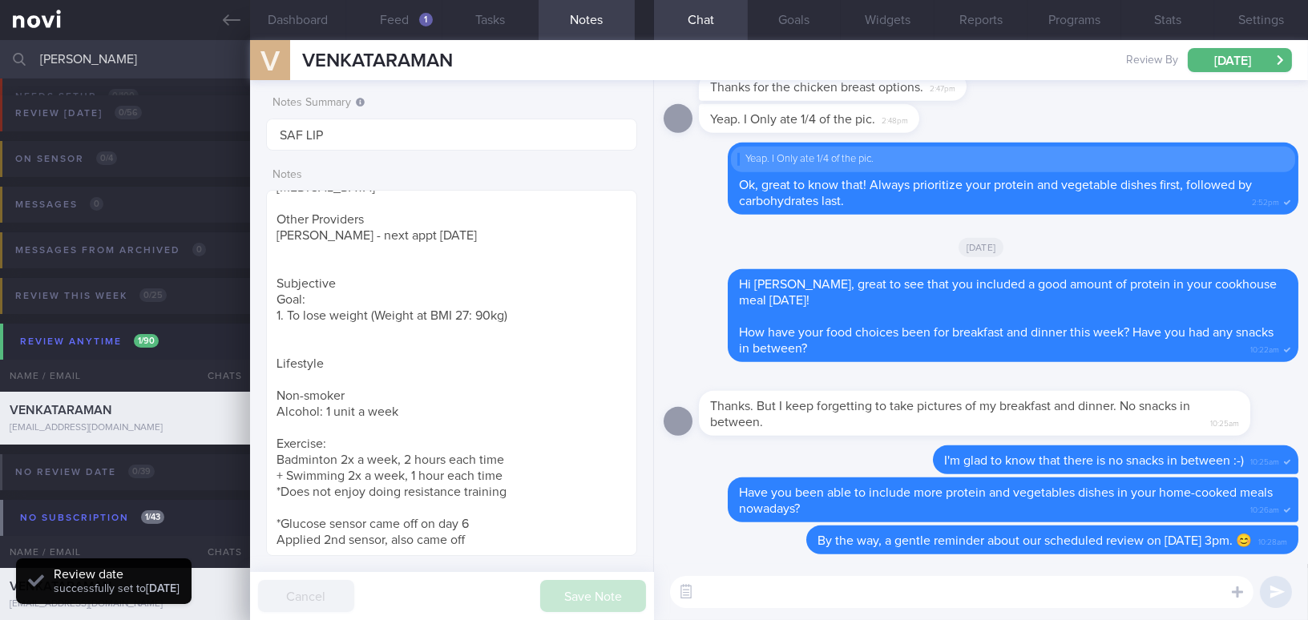
scroll to position [169, 337]
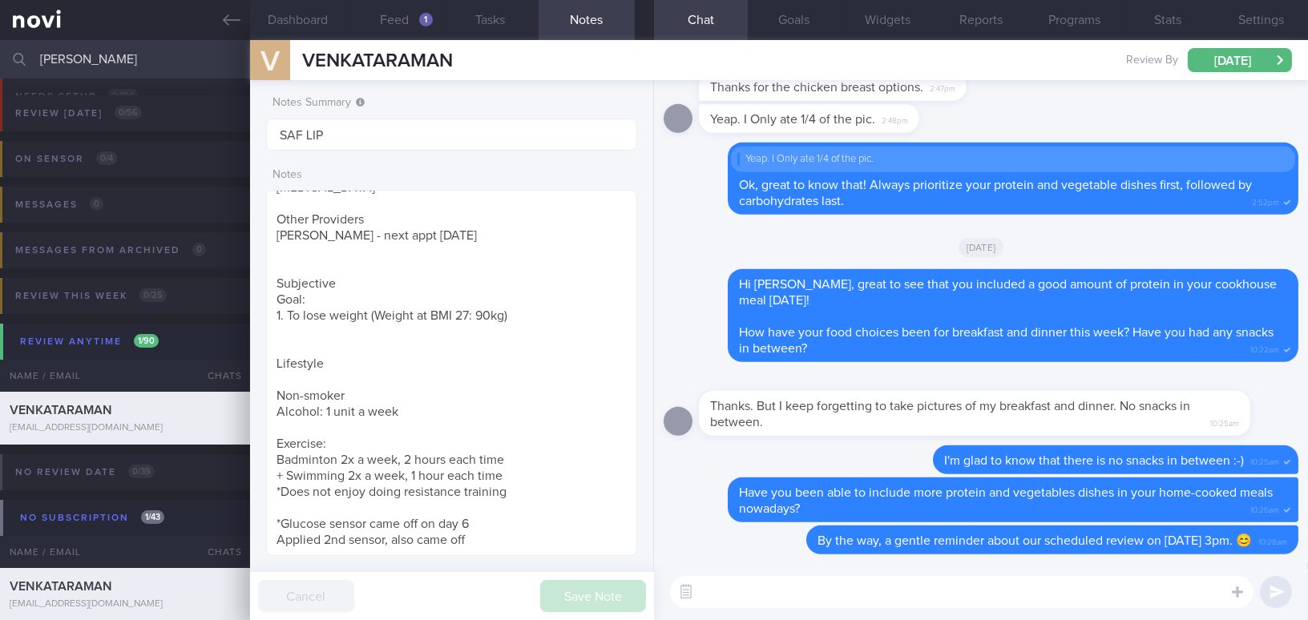
drag, startPoint x: 73, startPoint y: 56, endPoint x: 0, endPoint y: 44, distance: 73.9
click at [0, 44] on input "venkat" at bounding box center [654, 59] width 1308 height 38
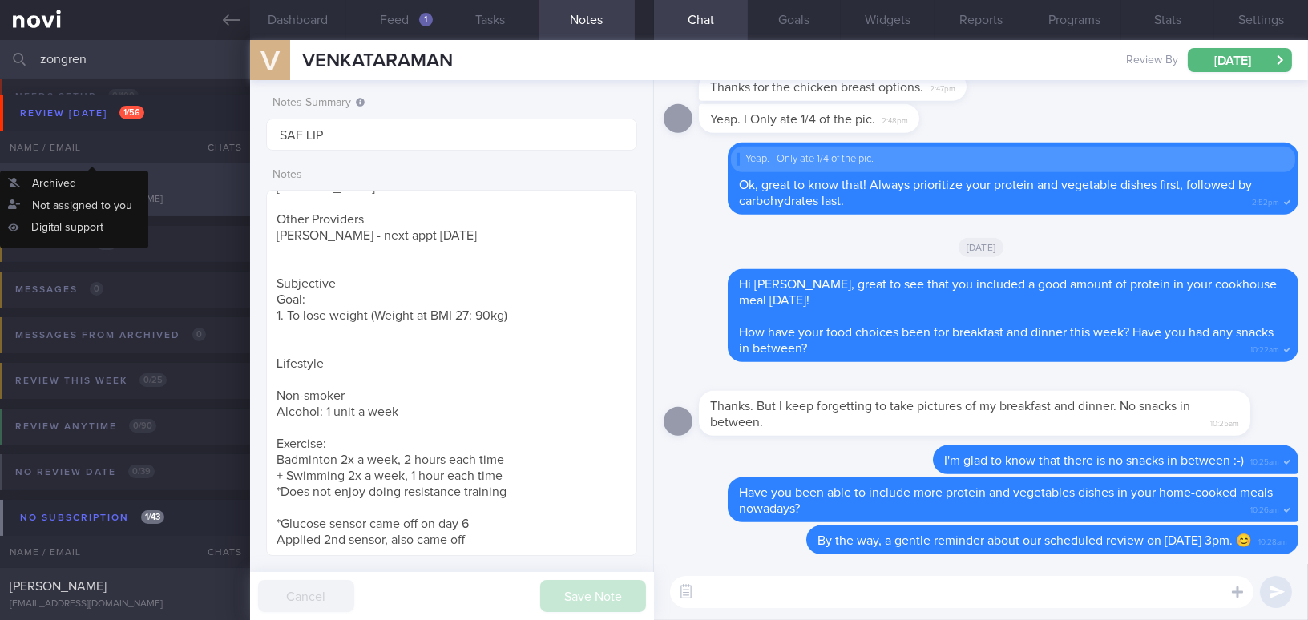
type input "zongren"
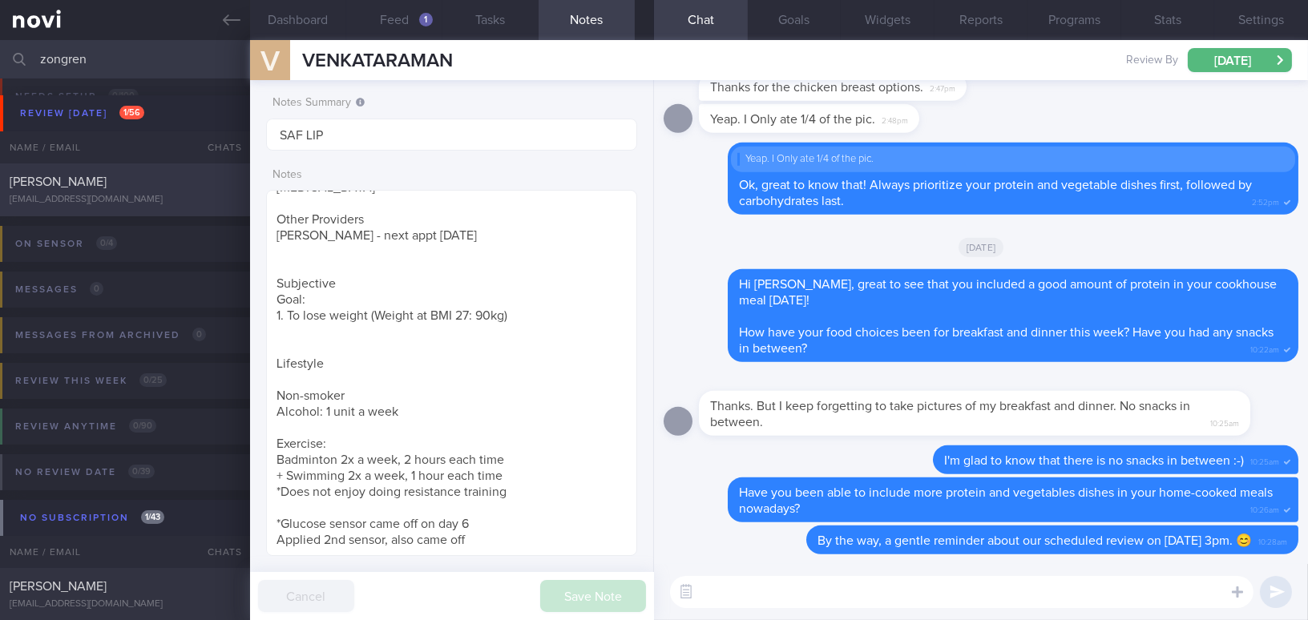
click at [91, 188] on div "[PERSON_NAME]" at bounding box center [123, 182] width 227 height 16
type textarea "42 year old Gentleman - Married with 2 kids (6 and 4 yo) Occupation Regular, RS…"
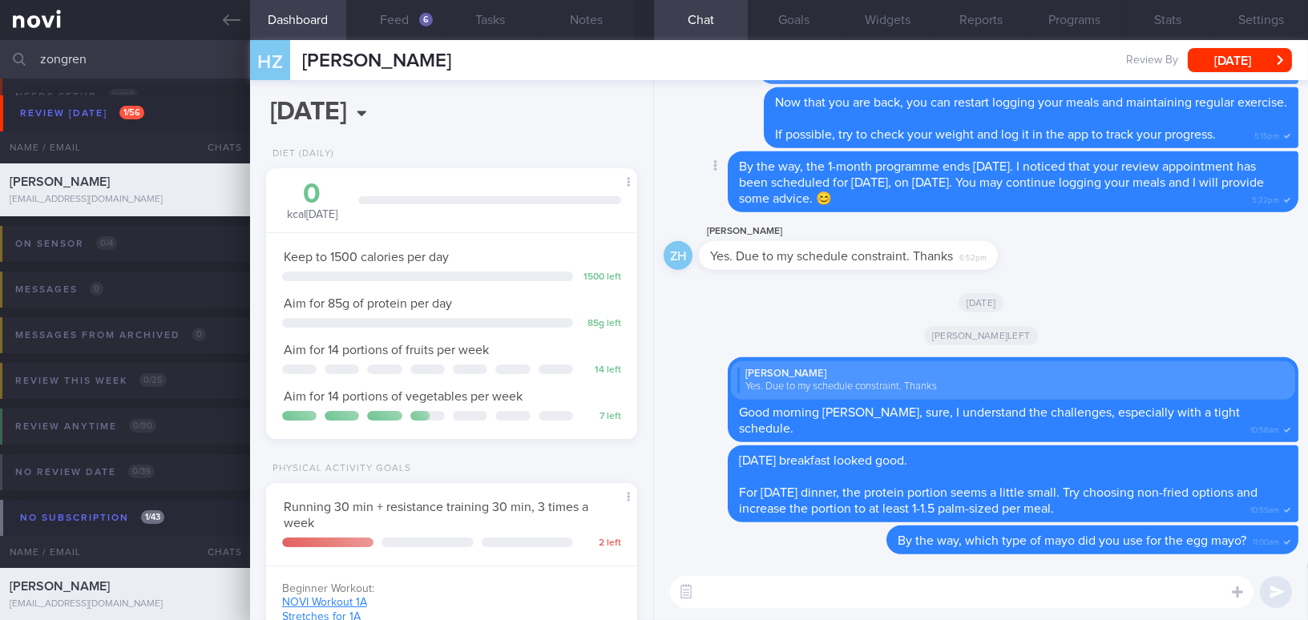
scroll to position [169, 337]
click at [406, 26] on button "Feed 6" at bounding box center [394, 20] width 96 height 40
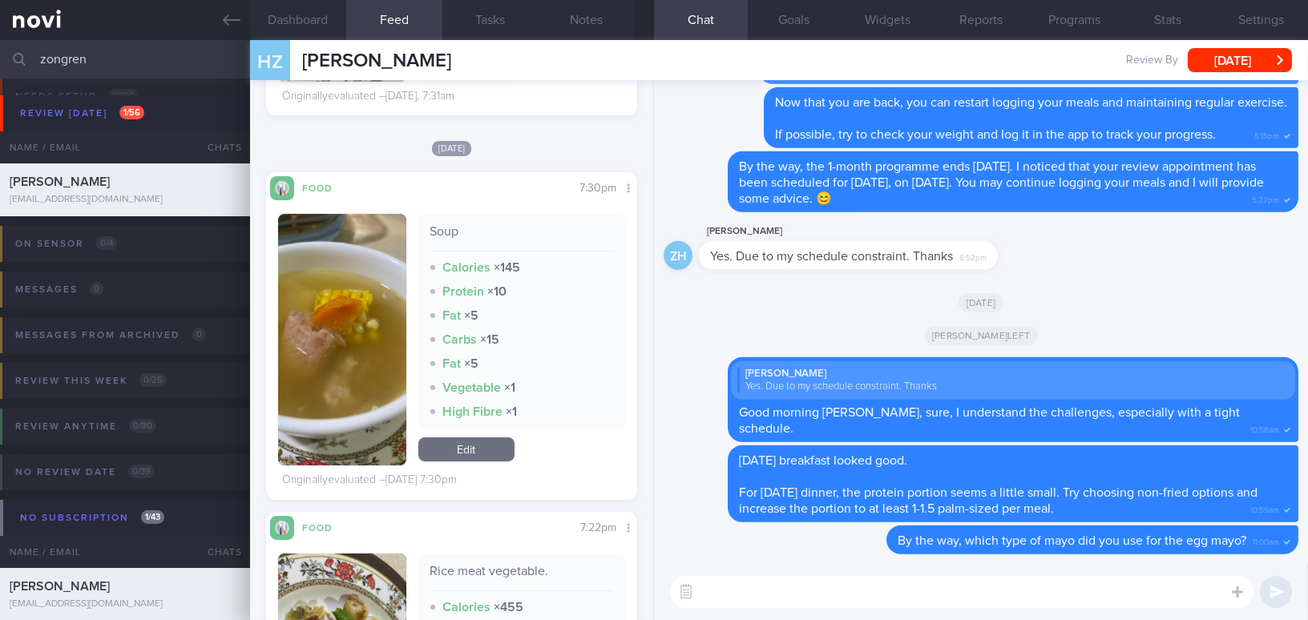
scroll to position [1093, 0]
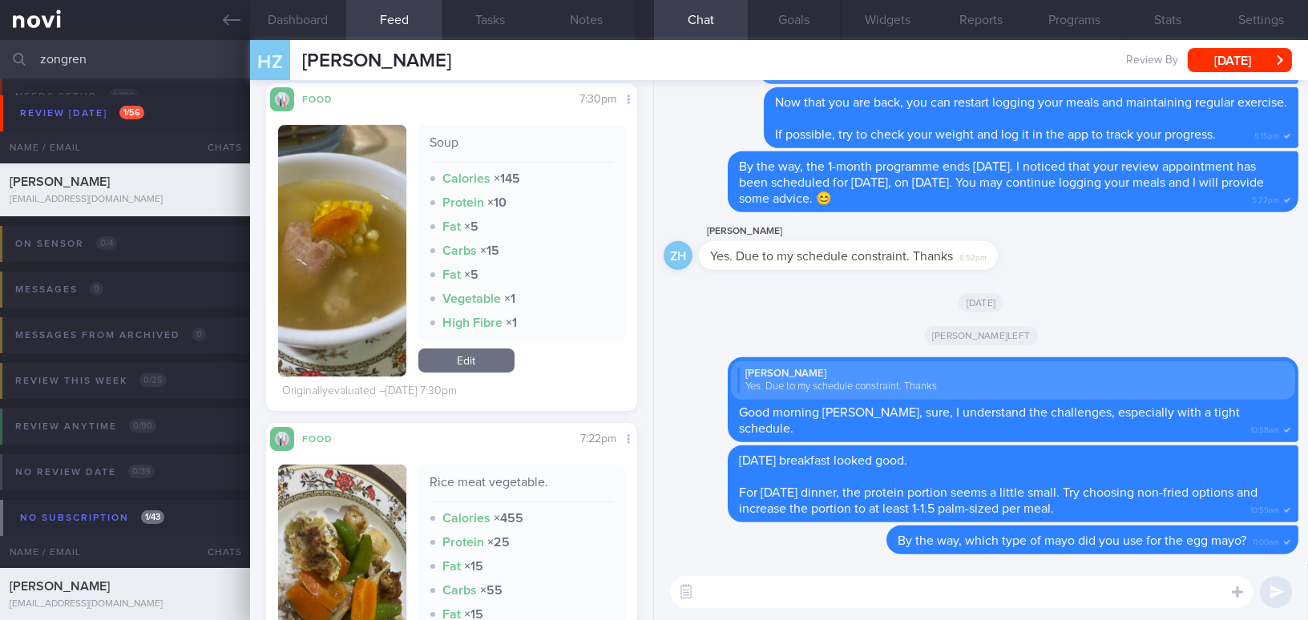
click at [386, 377] on img "button" at bounding box center [342, 251] width 128 height 252
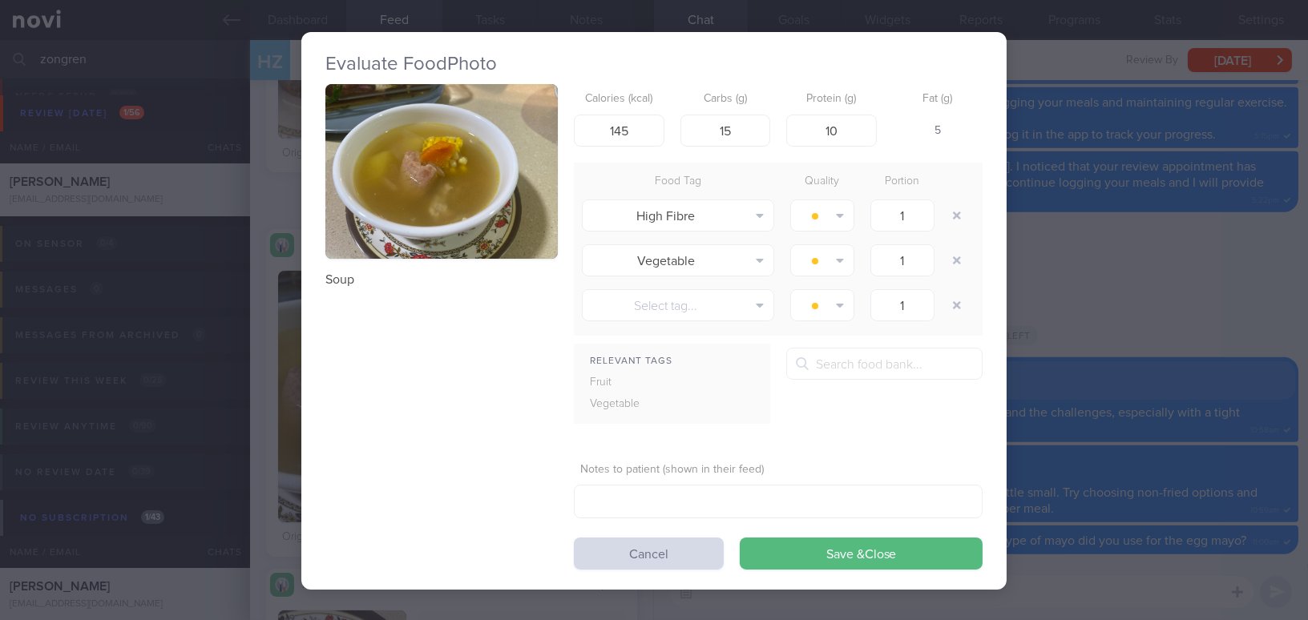
click at [396, 296] on div "Soup Calories (kcal) 145 Carbs (g) 15 Protein (g) 10 Fat (g) 5 Food Tag Quality…" at bounding box center [653, 327] width 657 height 486
click at [430, 170] on button "button" at bounding box center [441, 171] width 232 height 175
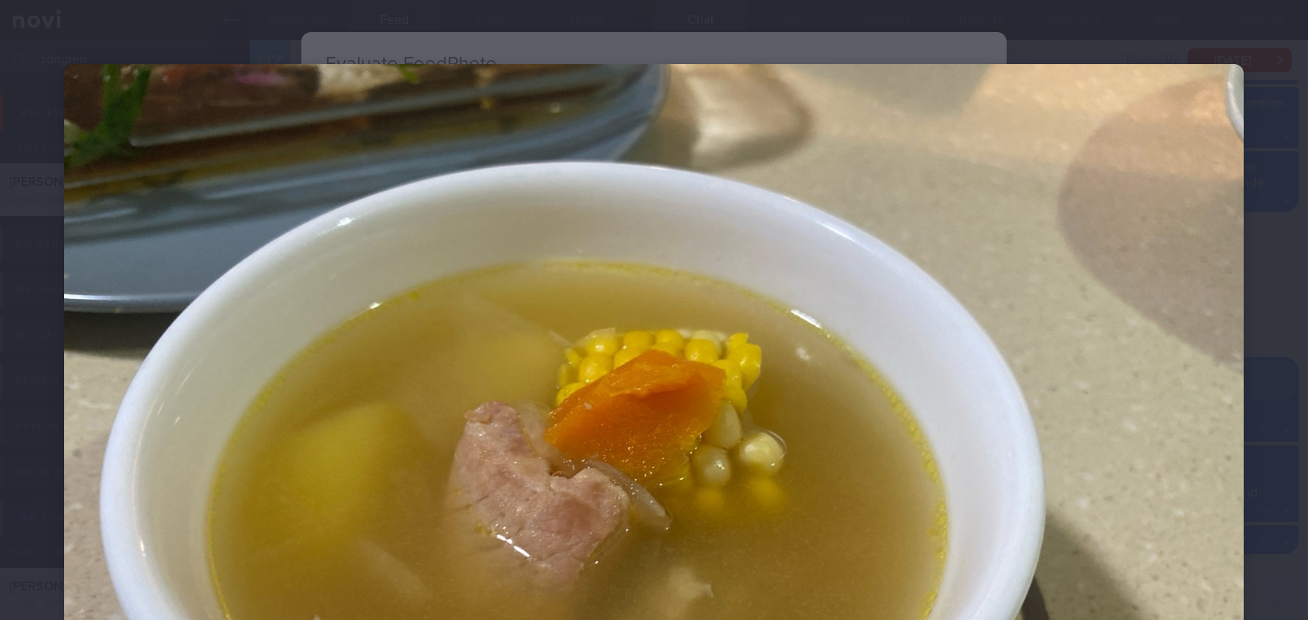
click at [1109, 311] on img at bounding box center [654, 506] width 1180 height 885
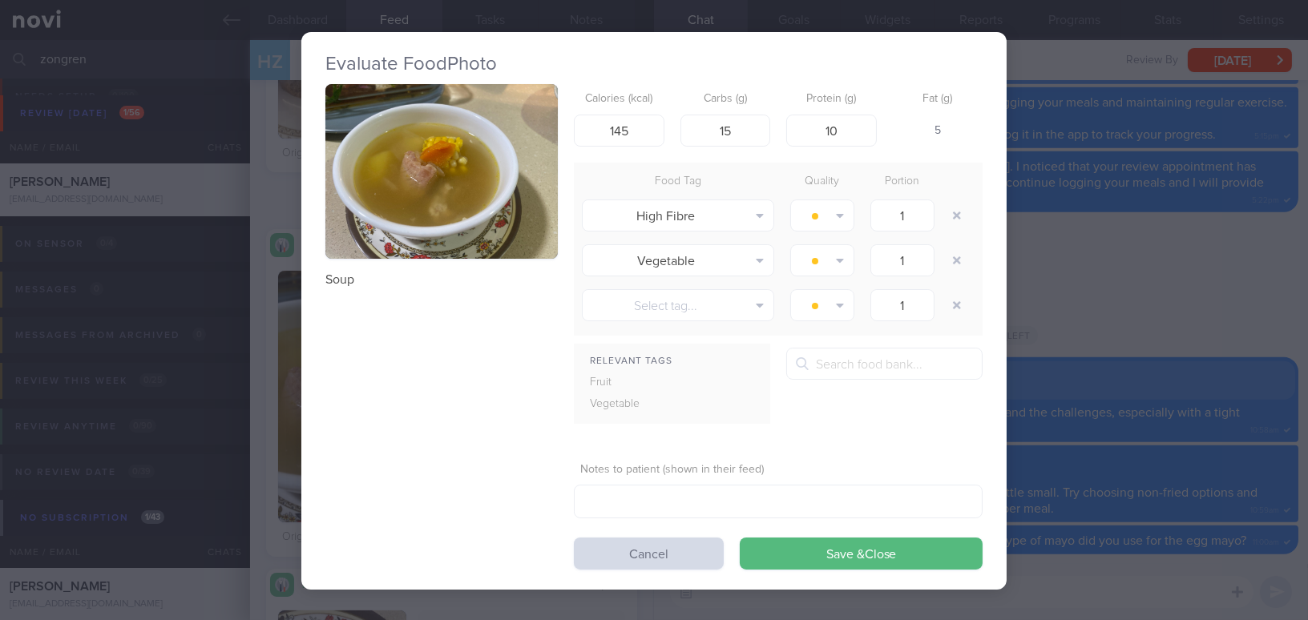
click at [1114, 327] on div "Evaluate Food Photo Soup Calories (kcal) 145 Carbs (g) 15 Protein (g) 10 Fat (g…" at bounding box center [654, 310] width 1308 height 620
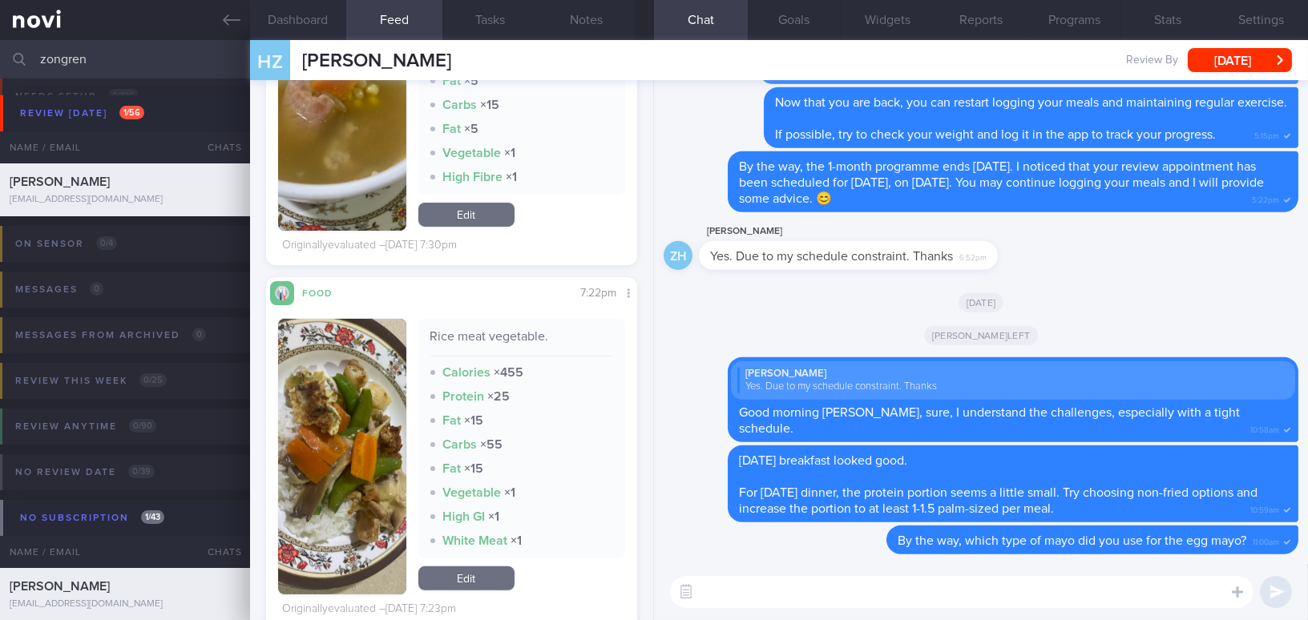
scroll to position [1384, 0]
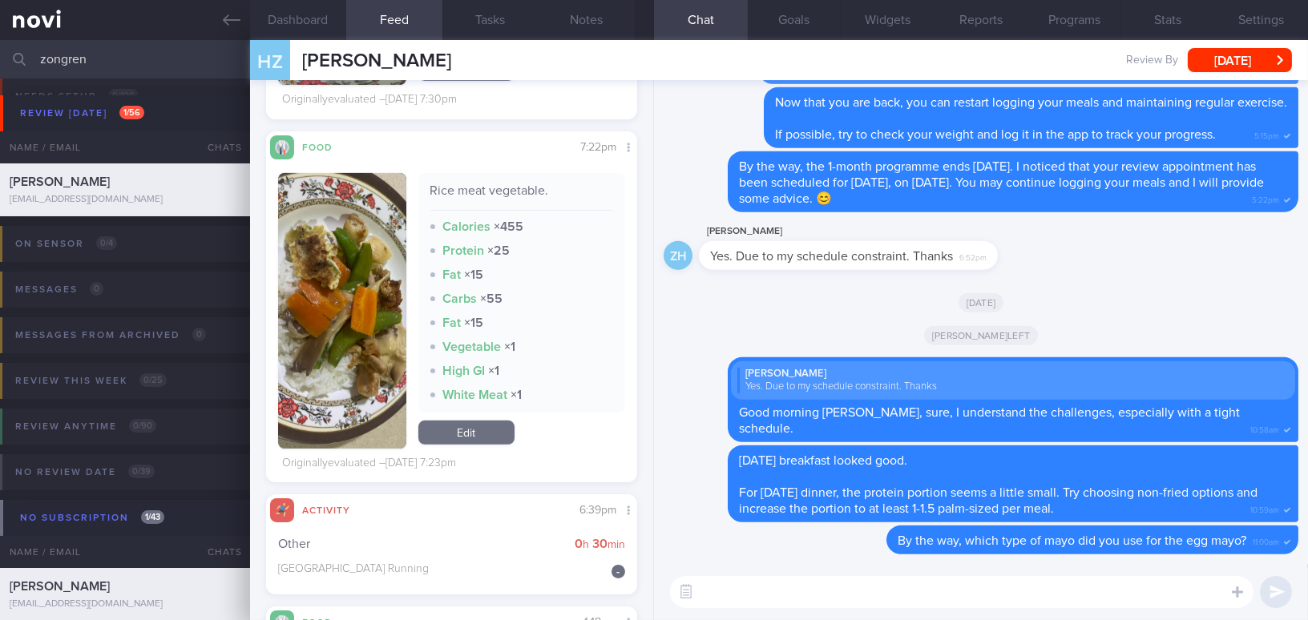
click at [309, 347] on button "button" at bounding box center [342, 311] width 128 height 276
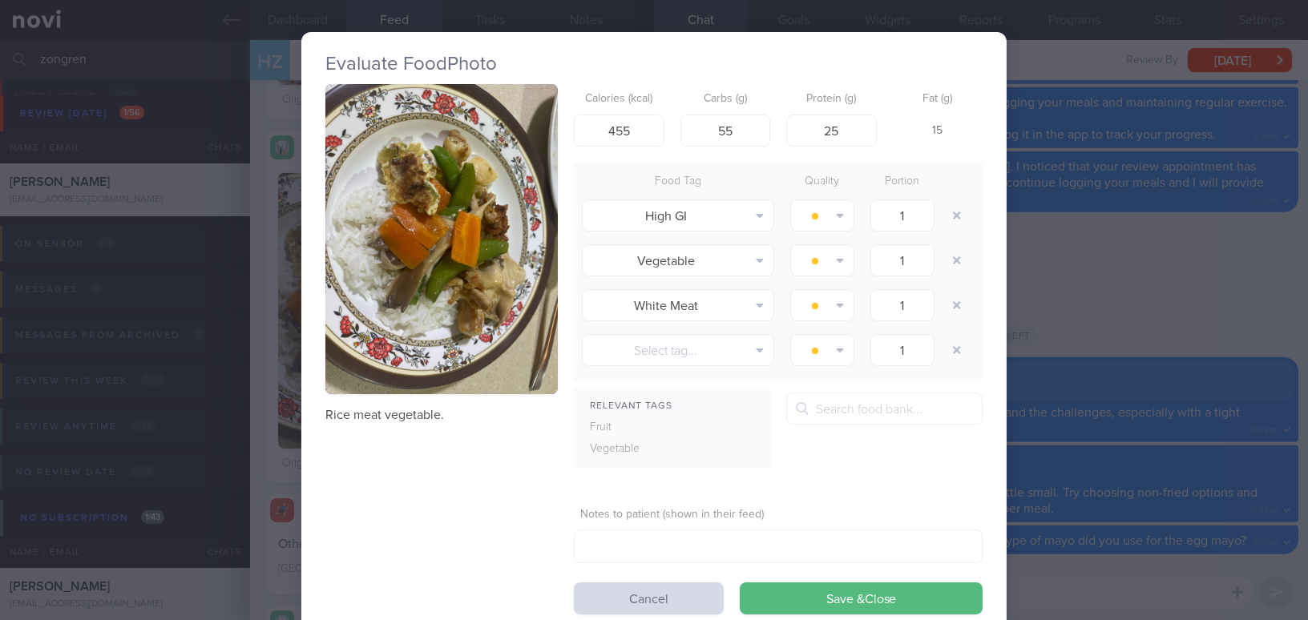
click at [380, 281] on button "button" at bounding box center [441, 239] width 232 height 310
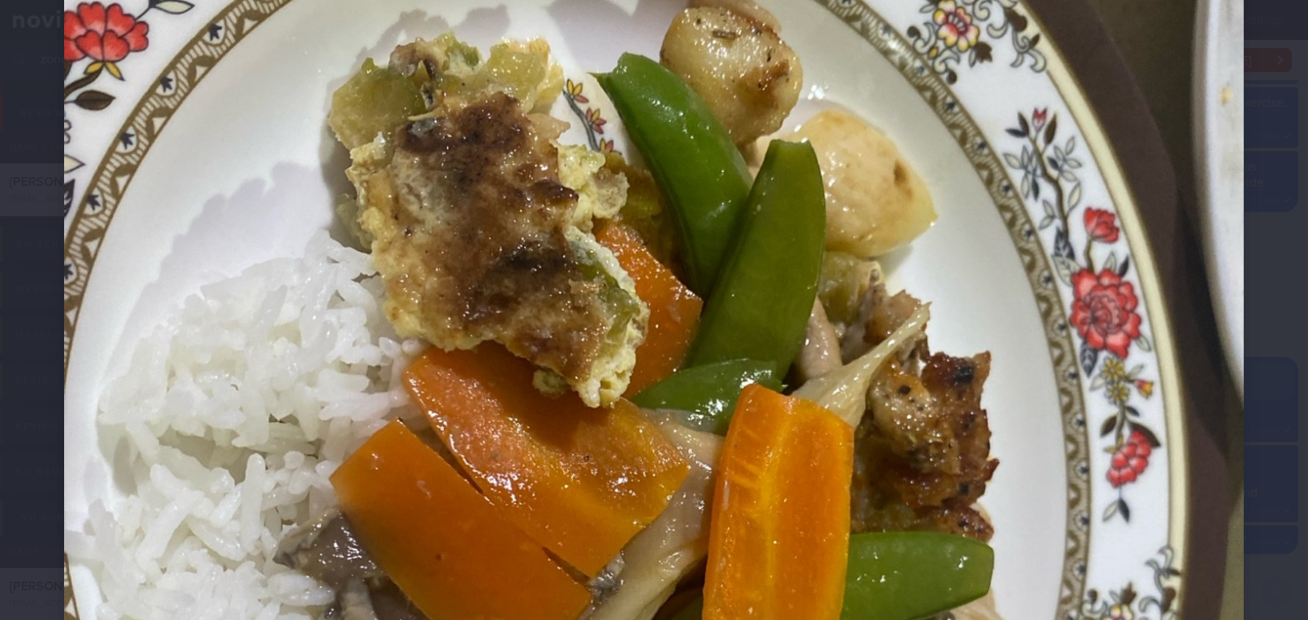
scroll to position [218, 0]
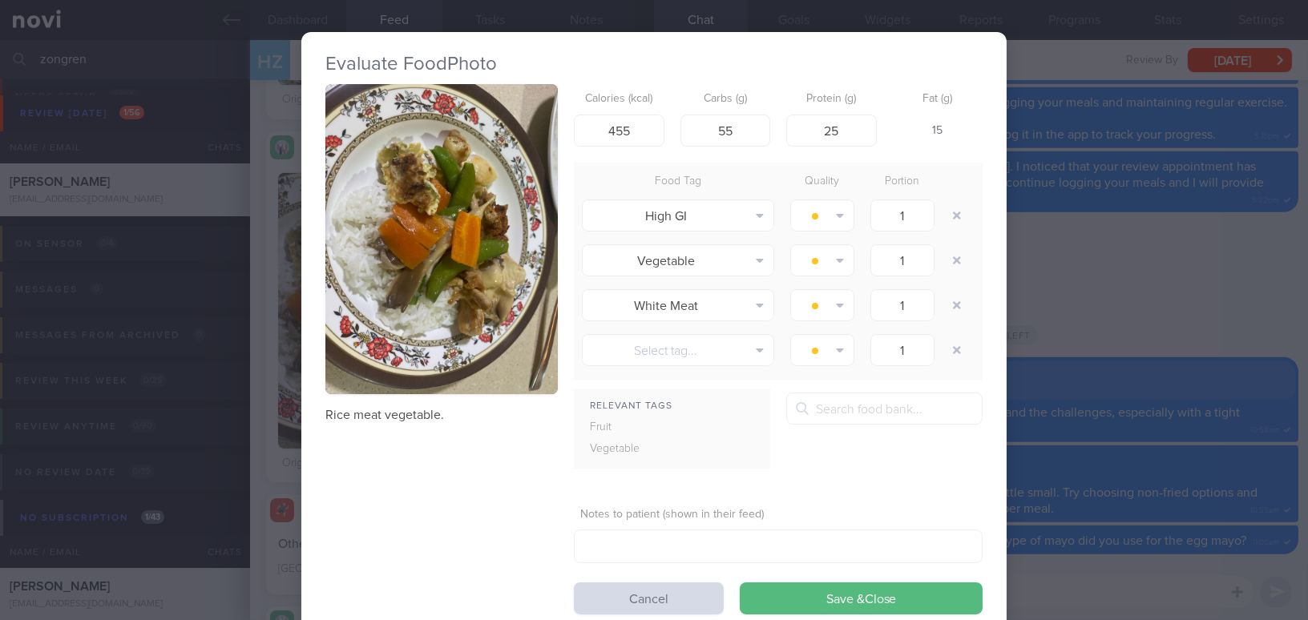
click at [1073, 313] on div "Evaluate Food Photo Rice meat vegetable. Calories (kcal) 455 Carbs (g) 55 Prote…" at bounding box center [654, 310] width 1308 height 620
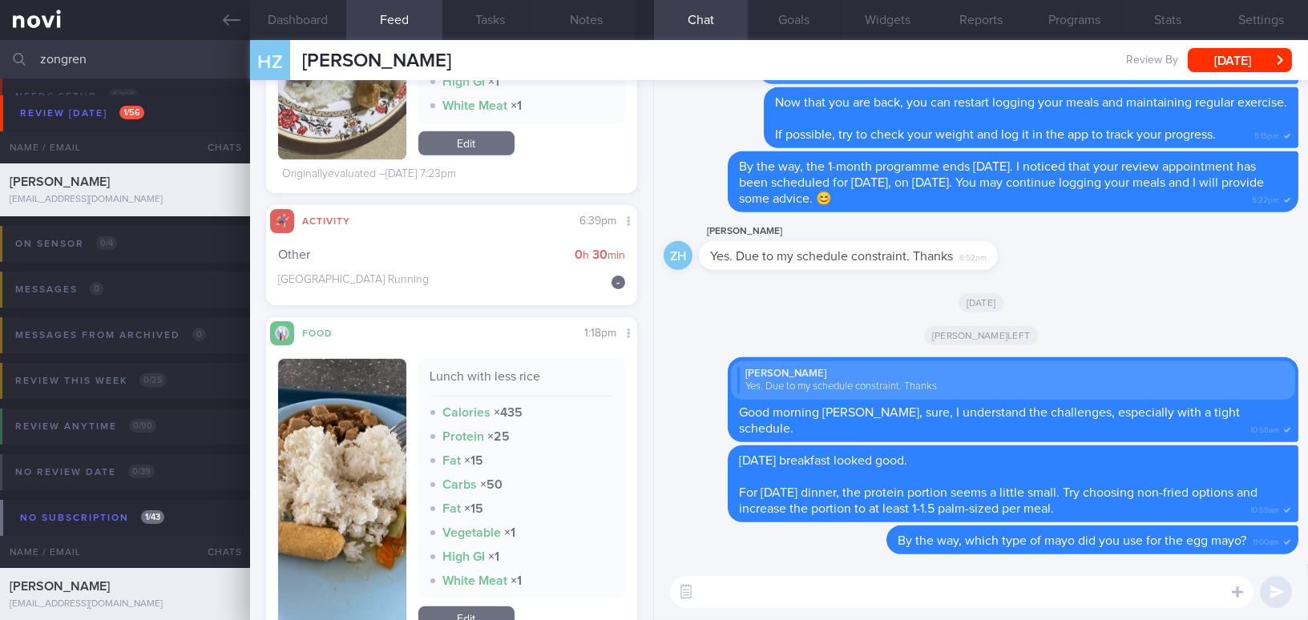
scroll to position [1675, 0]
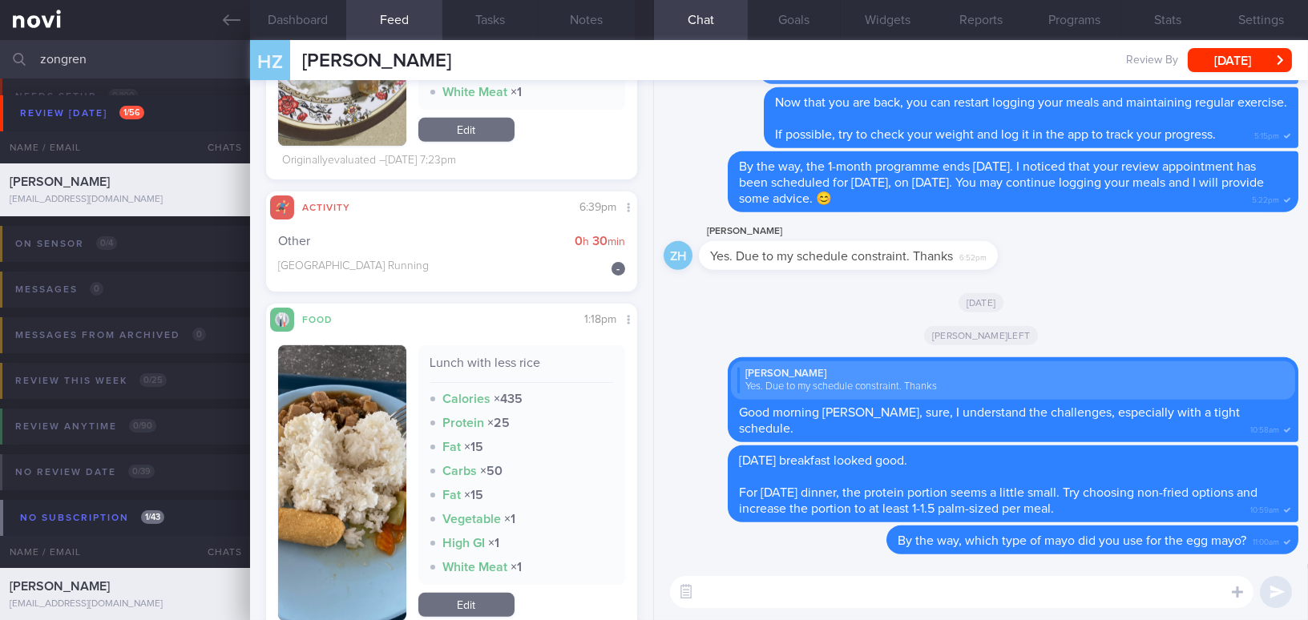
click at [269, 492] on div "Food Share 1:18pm Lunch with less rice Calories × 435 Protein × 25 Fat × 15 Car…" at bounding box center [451, 480] width 371 height 352
click at [328, 492] on button "button" at bounding box center [342, 484] width 128 height 276
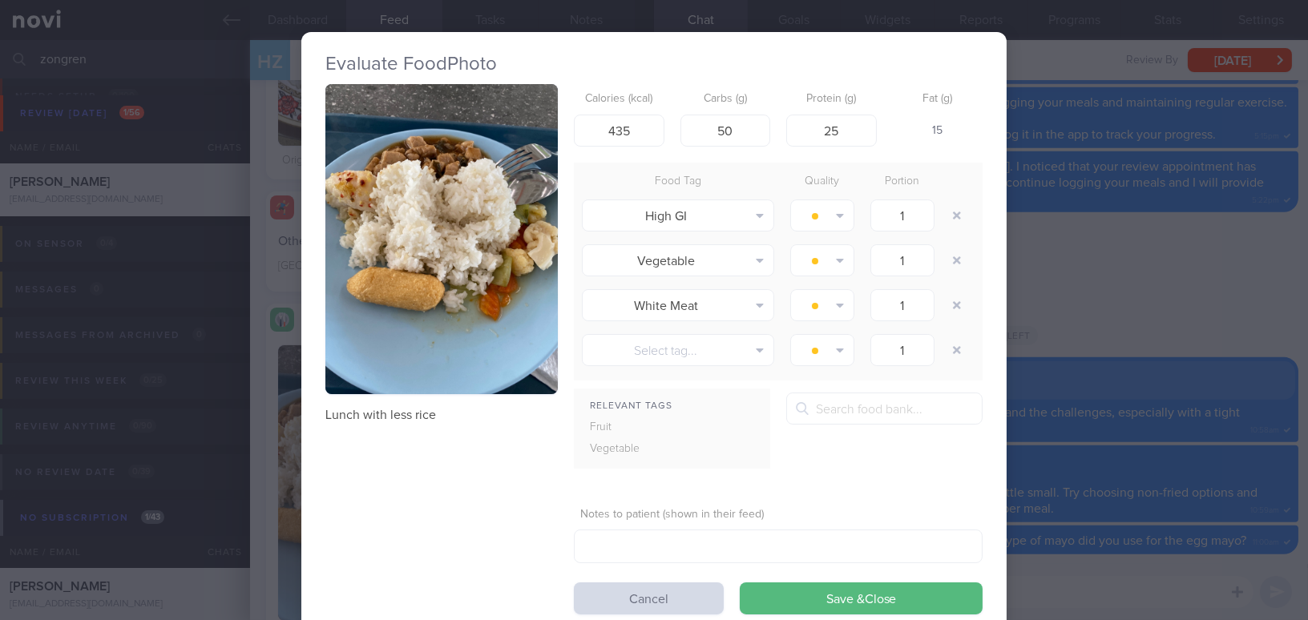
click at [394, 337] on img "button" at bounding box center [441, 239] width 232 height 310
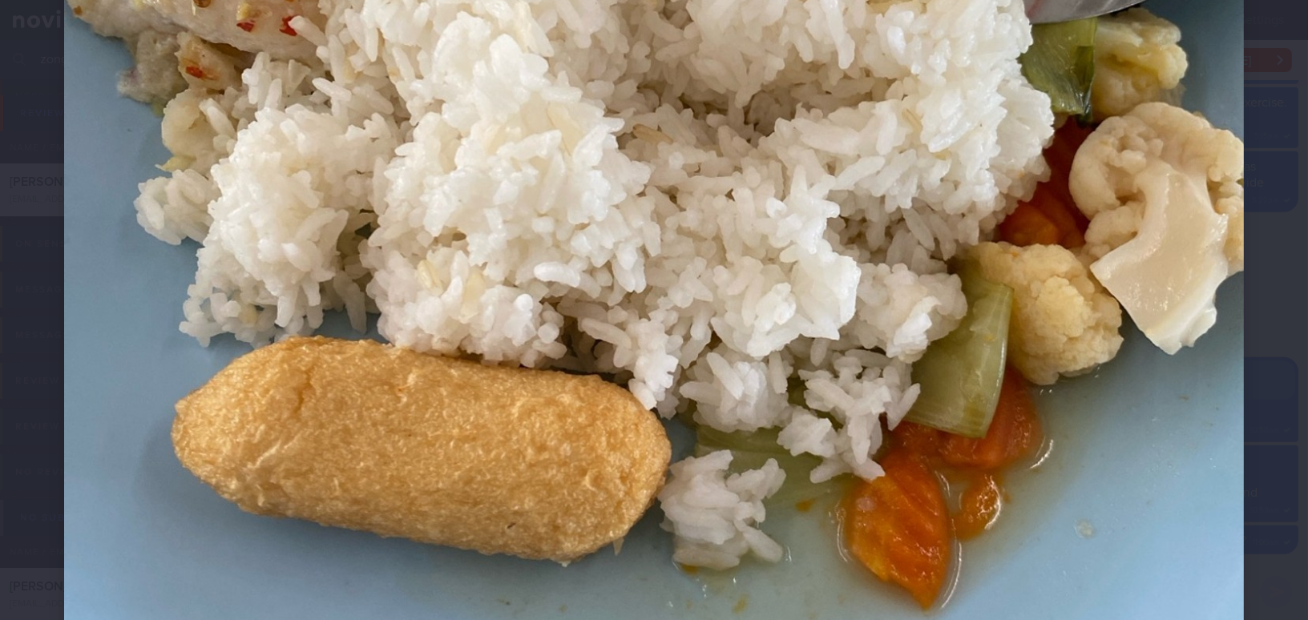
scroll to position [656, 0]
click at [641, 366] on img at bounding box center [654, 195] width 1180 height 1574
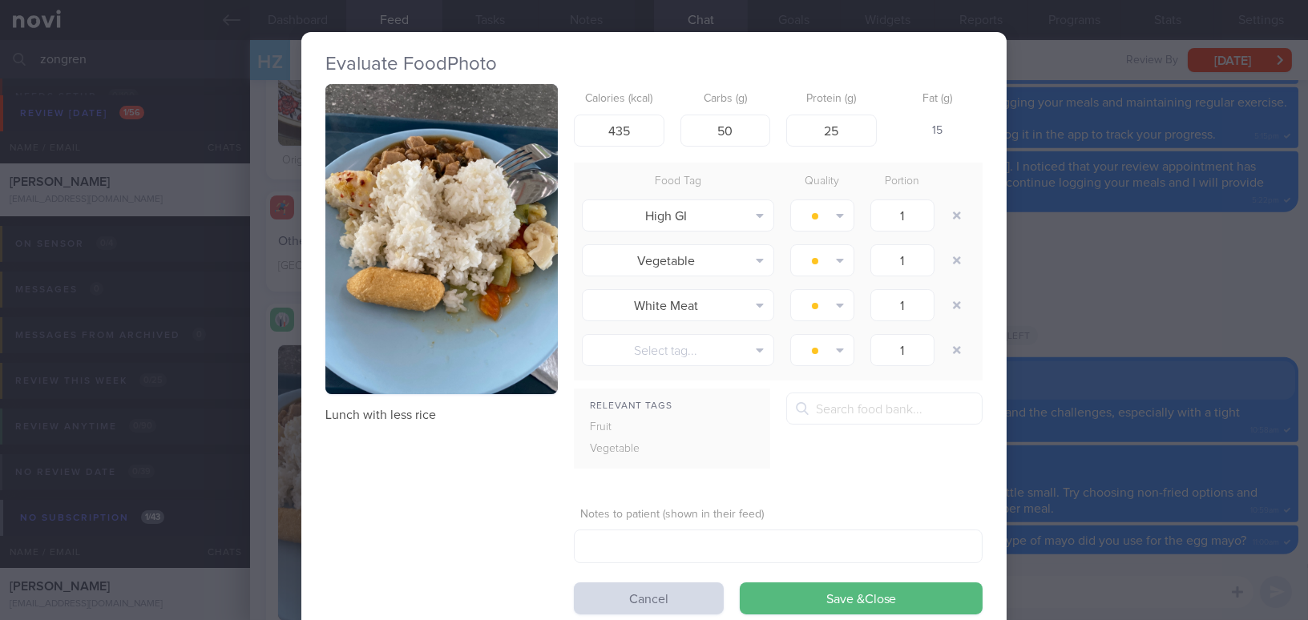
click at [1142, 292] on div "Evaluate Food Photo Lunch with less rice Calories (kcal) 435 Carbs (g) 50 Prote…" at bounding box center [654, 310] width 1308 height 620
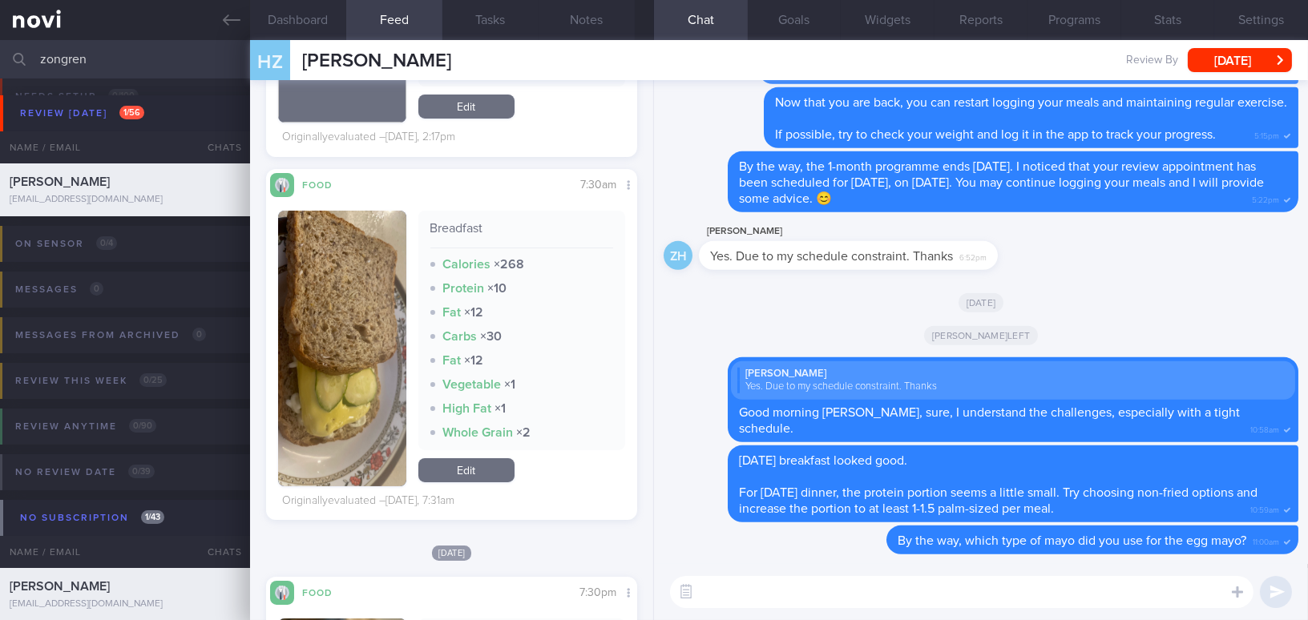
scroll to position [510, 0]
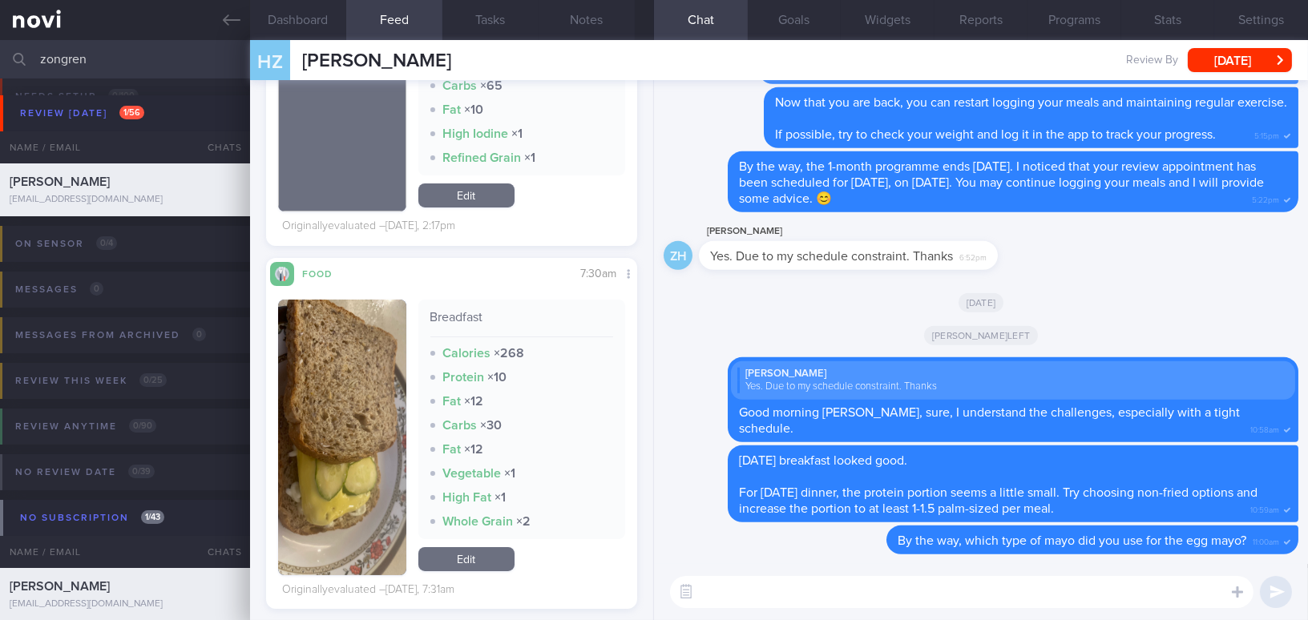
click at [376, 438] on button "button" at bounding box center [342, 438] width 128 height 276
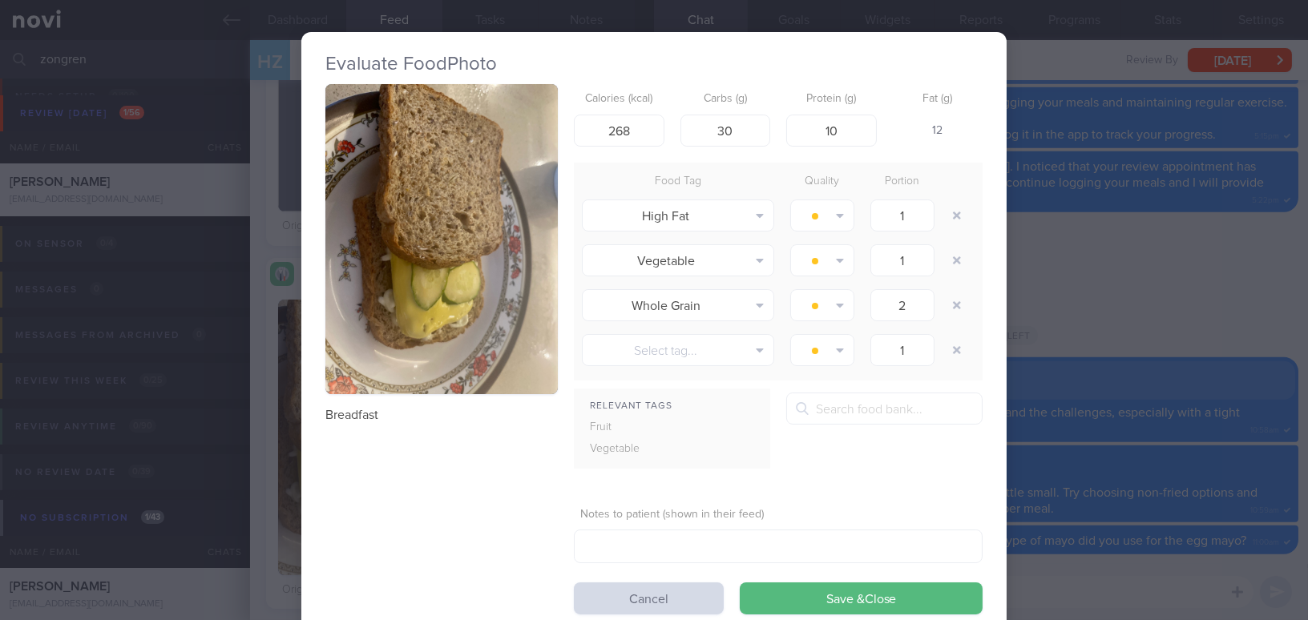
click at [420, 284] on button "button" at bounding box center [441, 239] width 232 height 310
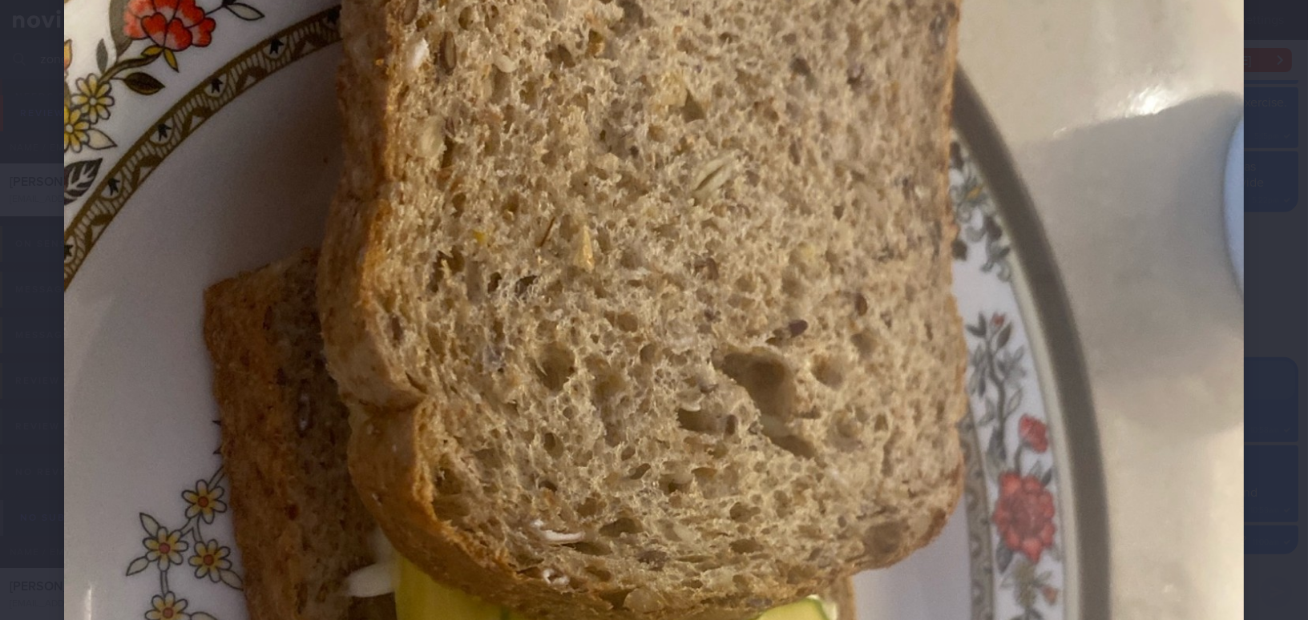
scroll to position [729, 0]
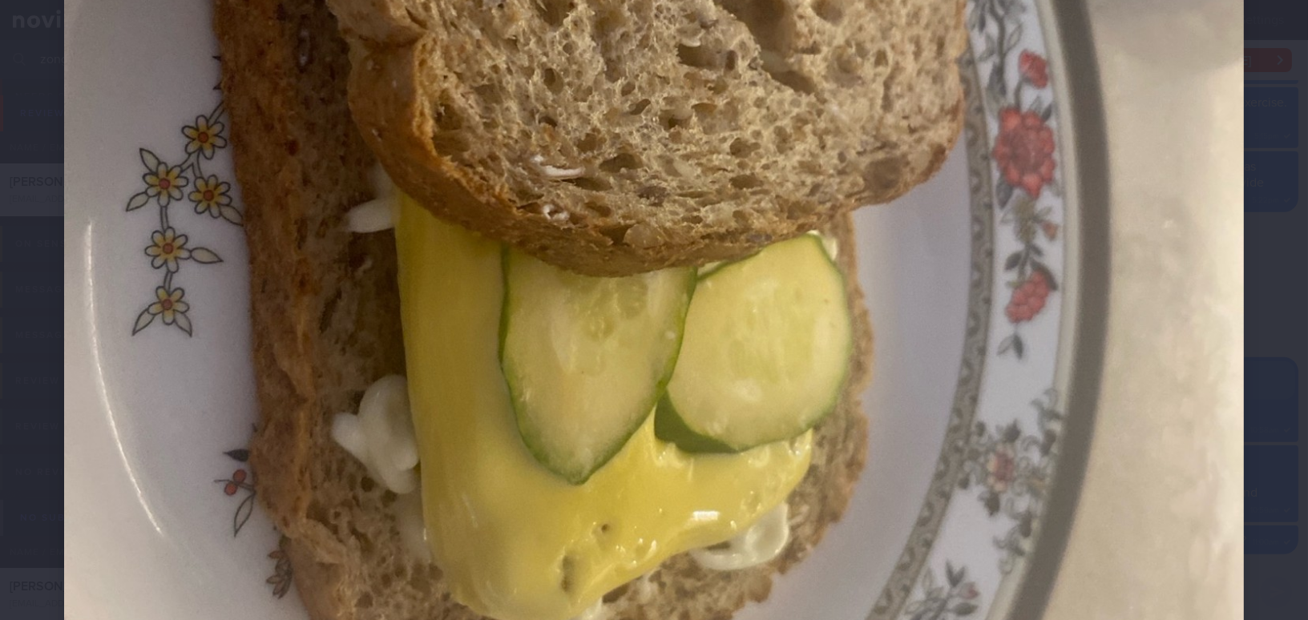
click at [1062, 366] on img at bounding box center [654, 122] width 1180 height 1574
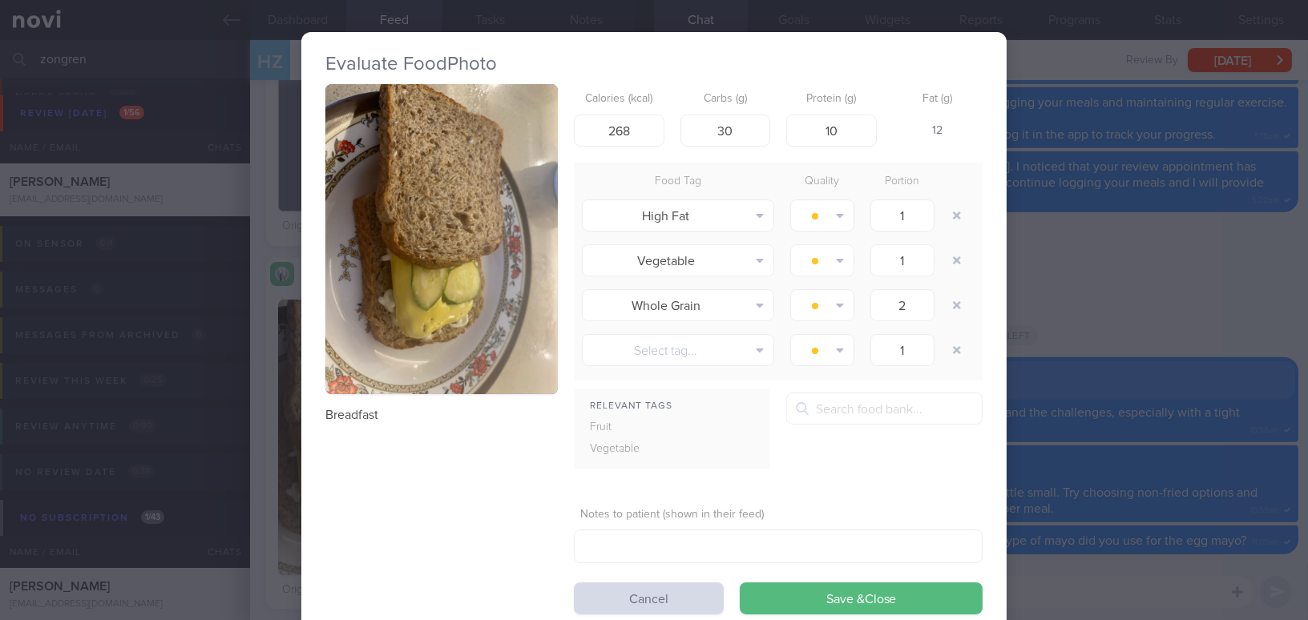
click at [1061, 313] on div "Evaluate Food Photo Breadfast Calories (kcal) 268 Carbs (g) 30 Protein (g) 10 F…" at bounding box center [654, 310] width 1308 height 620
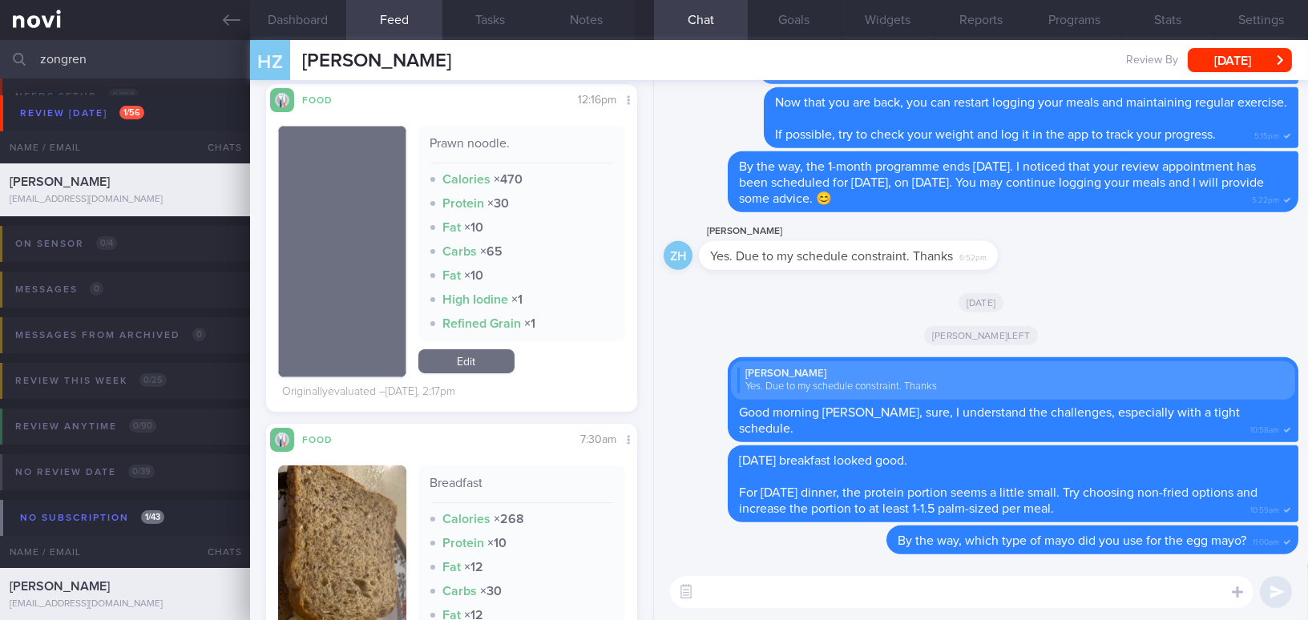
scroll to position [510, 0]
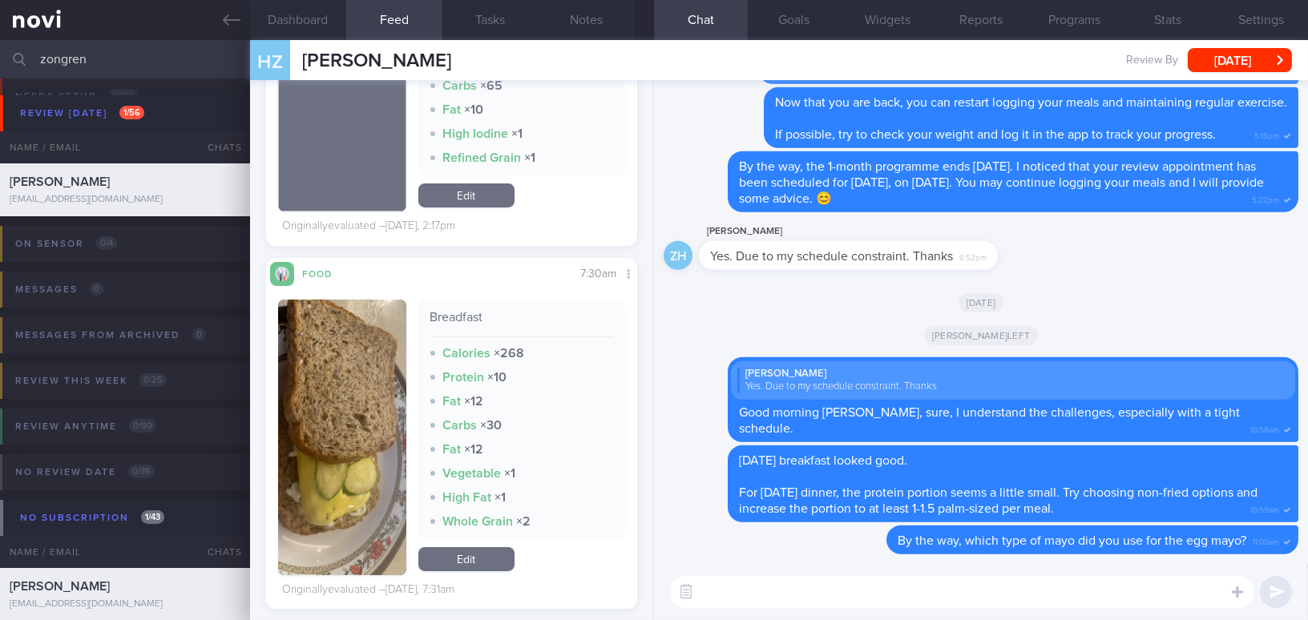
click at [339, 410] on button "button" at bounding box center [342, 438] width 128 height 276
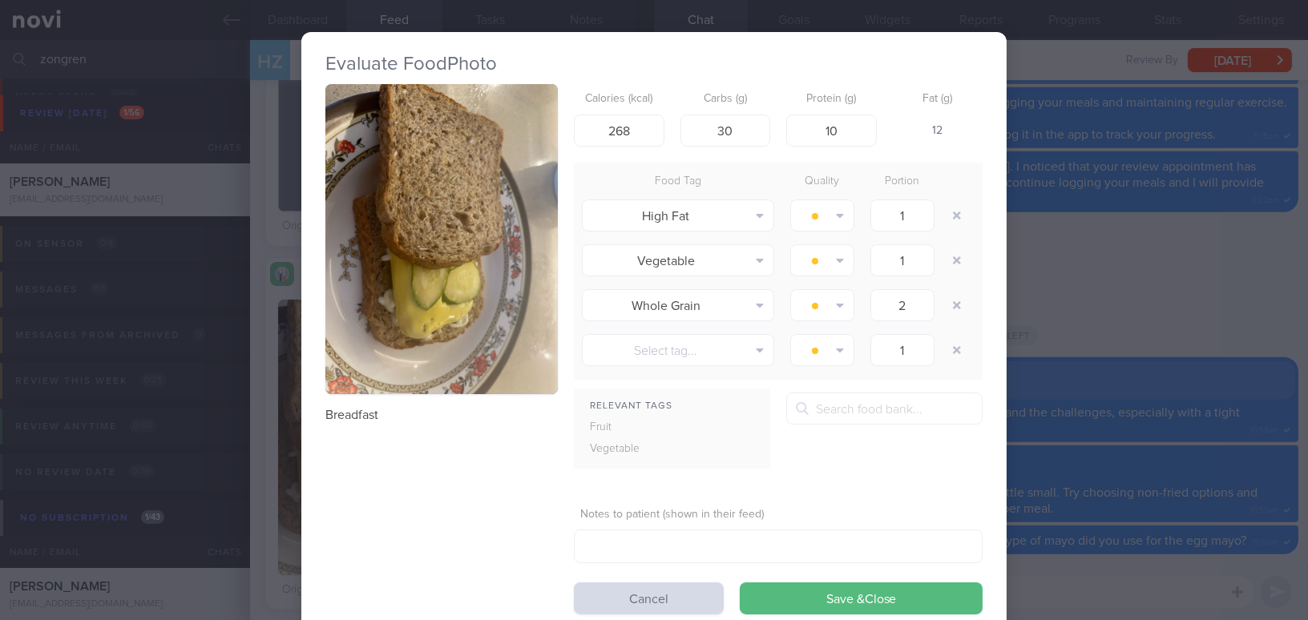
click at [1130, 287] on div "Evaluate Food Photo Breadfast Calories (kcal) 268 Carbs (g) 30 Protein (g) 10 F…" at bounding box center [654, 310] width 1308 height 620
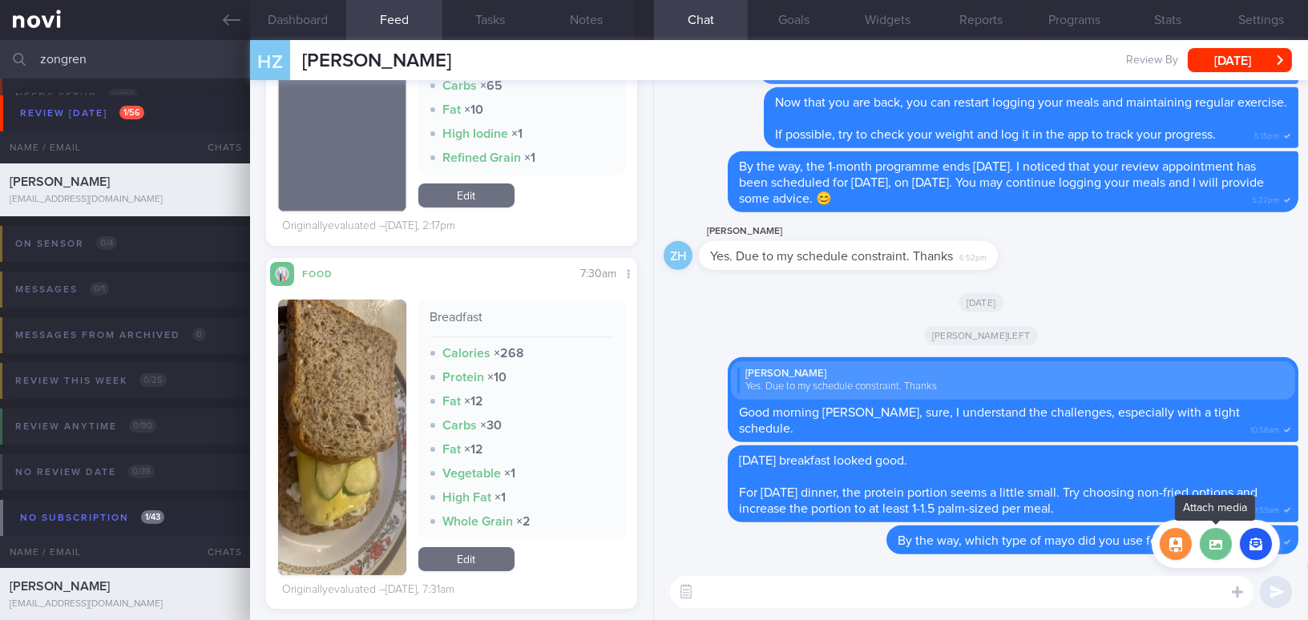
click at [1214, 546] on label at bounding box center [1216, 544] width 32 height 32
click at [0, 0] on input "file" at bounding box center [0, 0] width 0 height 0
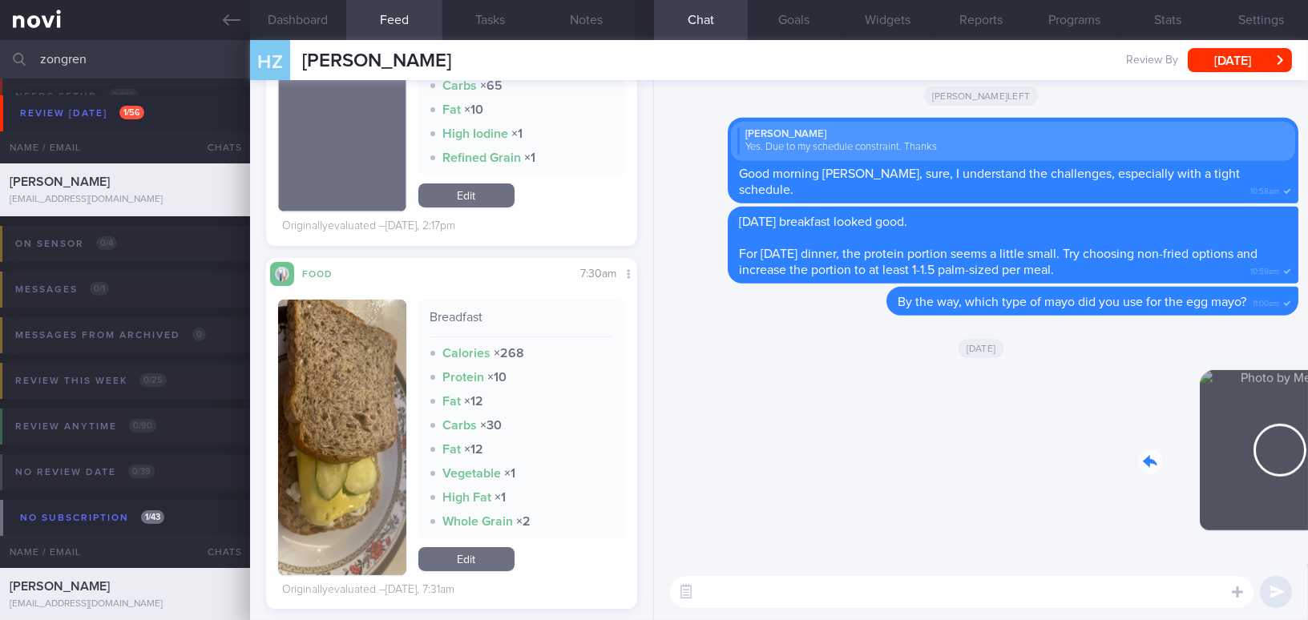
drag, startPoint x: 1165, startPoint y: 467, endPoint x: 1279, endPoint y: 481, distance: 115.4
click at [1279, 481] on div "Delete 10:30am" at bounding box center [1186, 462] width 224 height 185
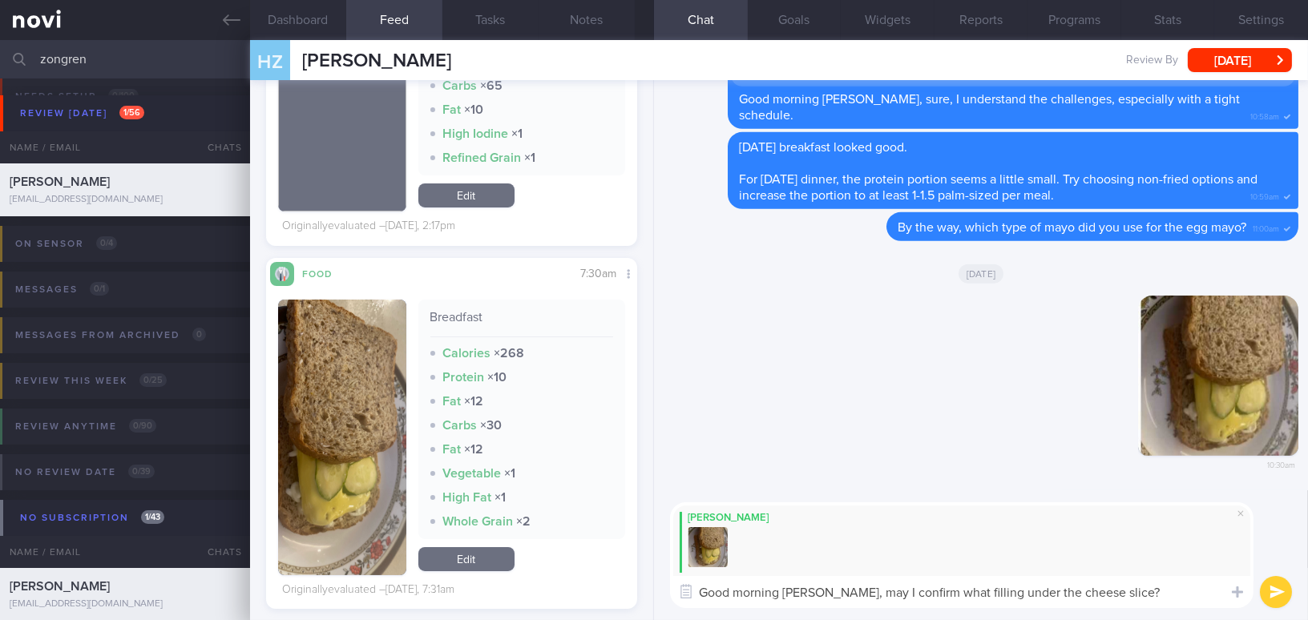
drag, startPoint x: 1149, startPoint y: 594, endPoint x: 846, endPoint y: 595, distance: 303.0
click at [846, 595] on textarea "Good morning Mr Huang, may I confirm what filling under the cheese slice?" at bounding box center [962, 592] width 584 height 32
click at [1127, 588] on textarea "Good morning Mr Huang, may I confirm what filling under the cheese slice?" at bounding box center [962, 592] width 584 height 32
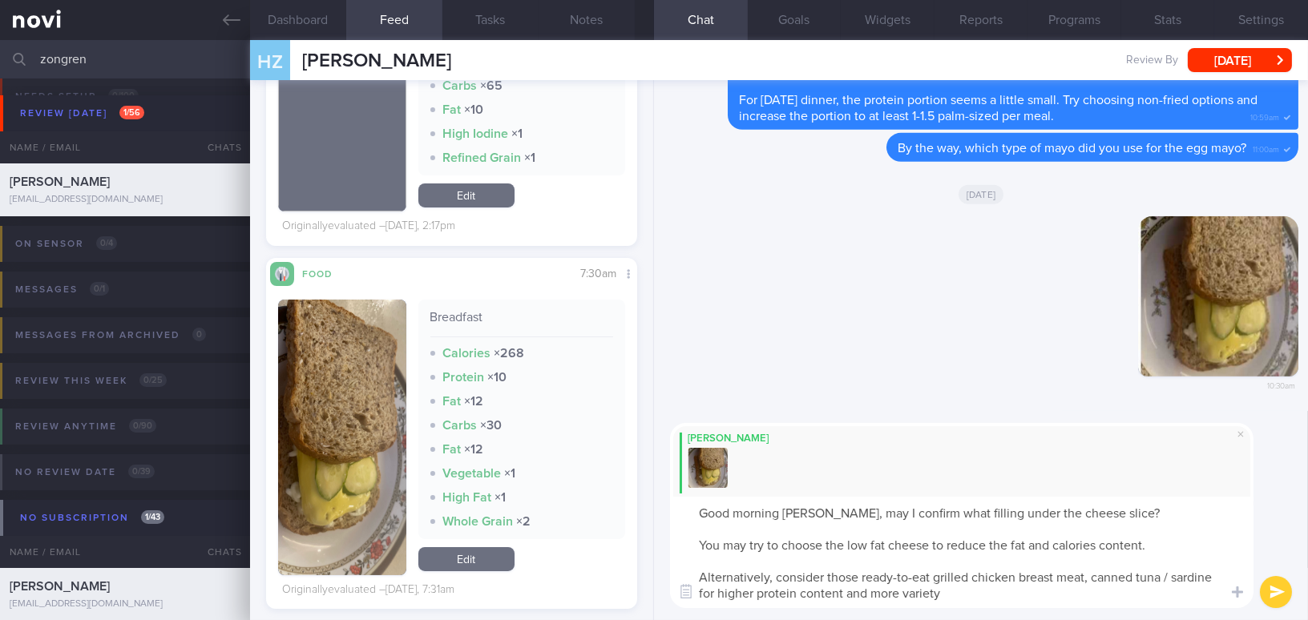
drag, startPoint x: 847, startPoint y: 511, endPoint x: 961, endPoint y: 590, distance: 138.3
click at [961, 590] on textarea "Good morning Mr Huang, may I confirm what filling under the cheese slice? You m…" at bounding box center [962, 552] width 584 height 111
click at [833, 525] on textarea "Good morning Mr Huang, may I confirm what filling under the cheese slice? You m…" at bounding box center [962, 552] width 584 height 111
drag, startPoint x: 843, startPoint y: 514, endPoint x: 959, endPoint y: 600, distance: 144.5
click at [959, 600] on textarea "Good morning Mr Huang, may I confirm what filling under the cheese slice? You m…" at bounding box center [962, 552] width 584 height 111
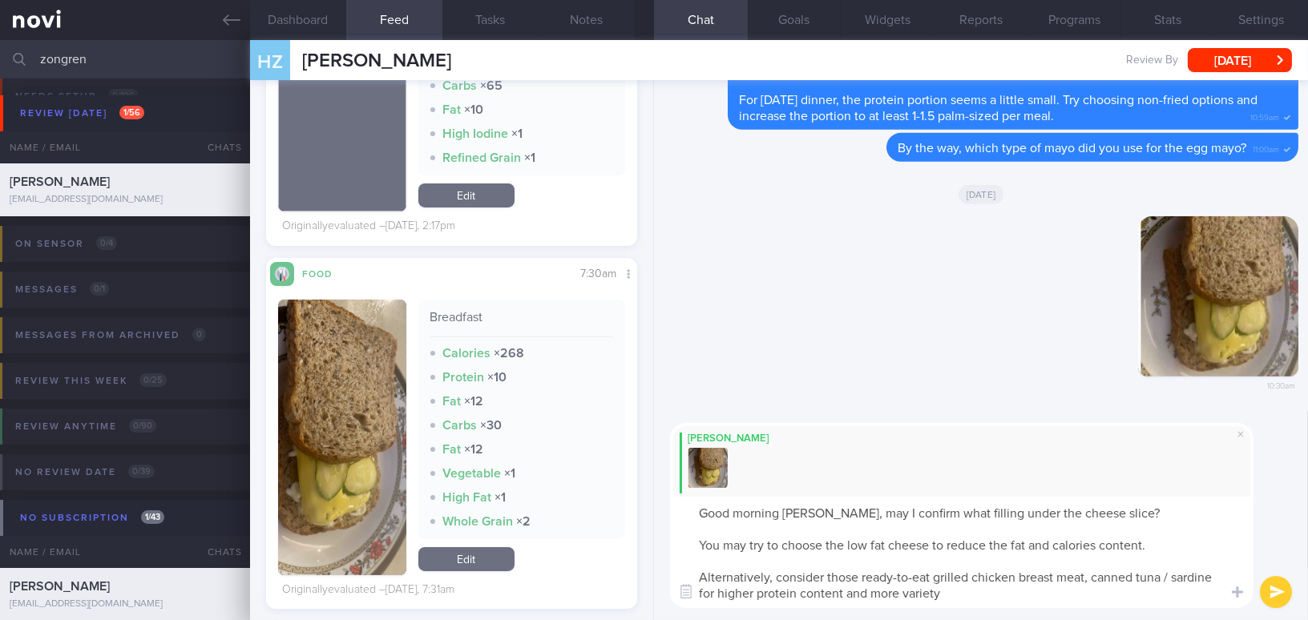
paste textarea "May I confirm what filling is under the cheese slice? You may try choosing low-…"
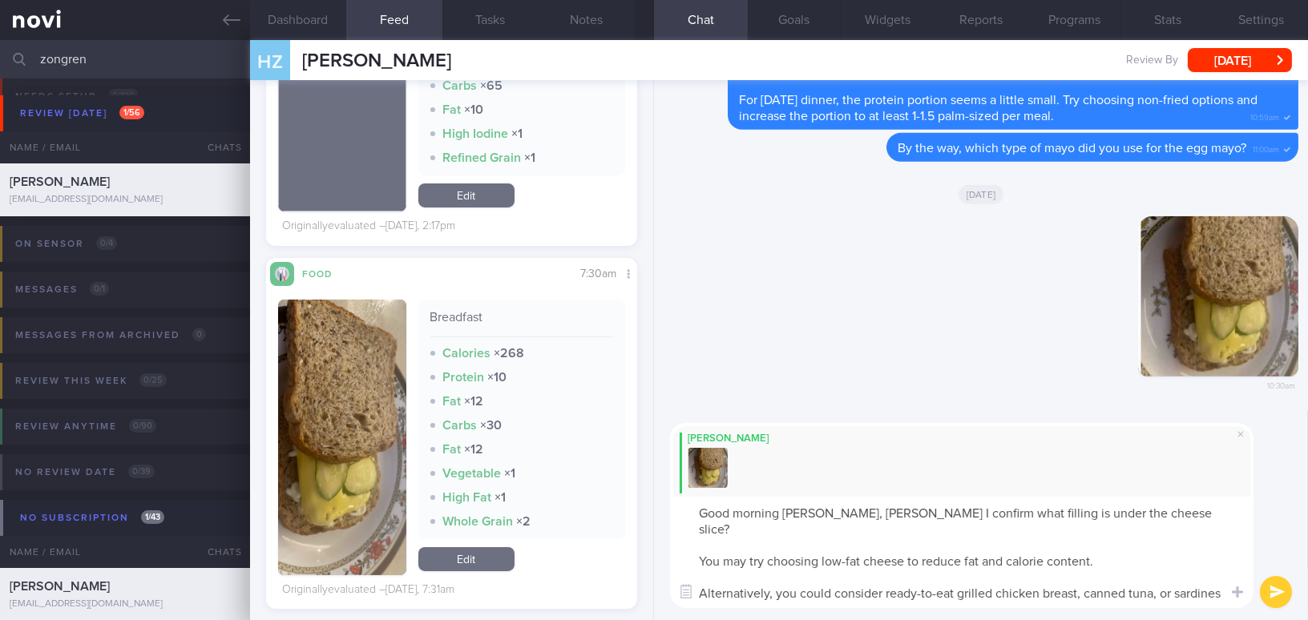
click at [855, 518] on textarea "Good morning Mr Huang, May I confirm what filling is under the cheese slice? Yo…" at bounding box center [962, 552] width 584 height 111
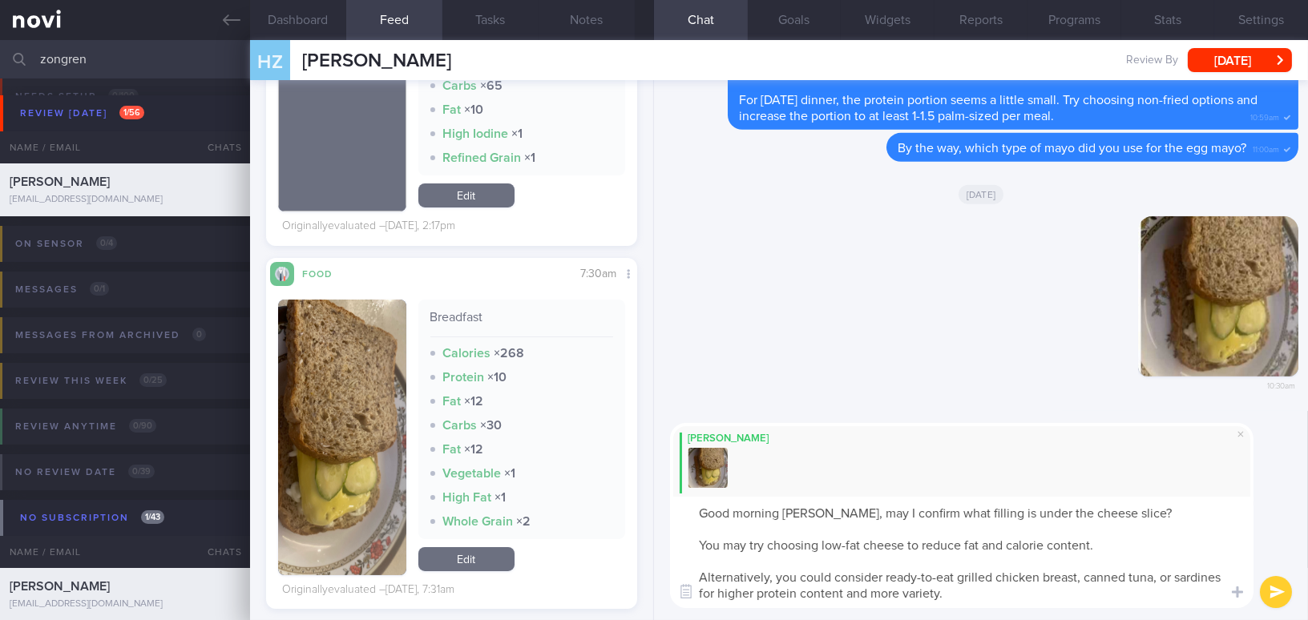
click at [1169, 577] on textarea "Good morning Mr Huang, may I confirm what filling is under the cheese slice? Yo…" at bounding box center [962, 552] width 584 height 111
type textarea "Good morning Mr Huang, may I confirm what filling is under the cheese slice? Yo…"
click at [1271, 593] on button "submit" at bounding box center [1276, 592] width 32 height 32
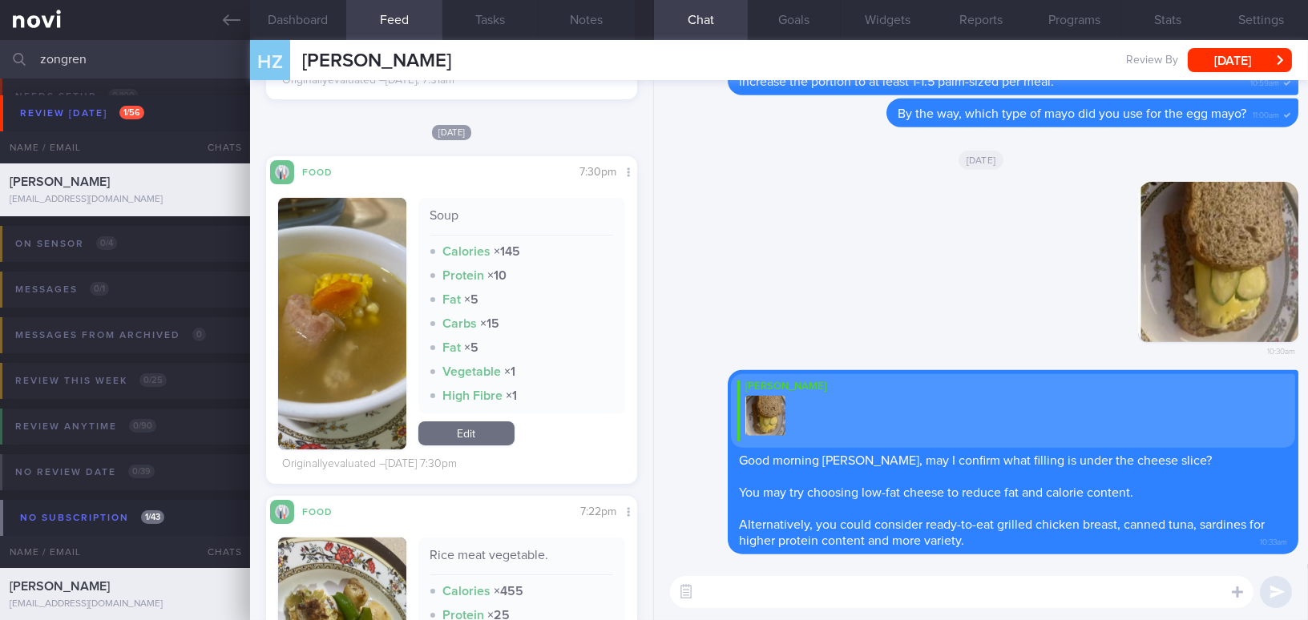
scroll to position [1311, 0]
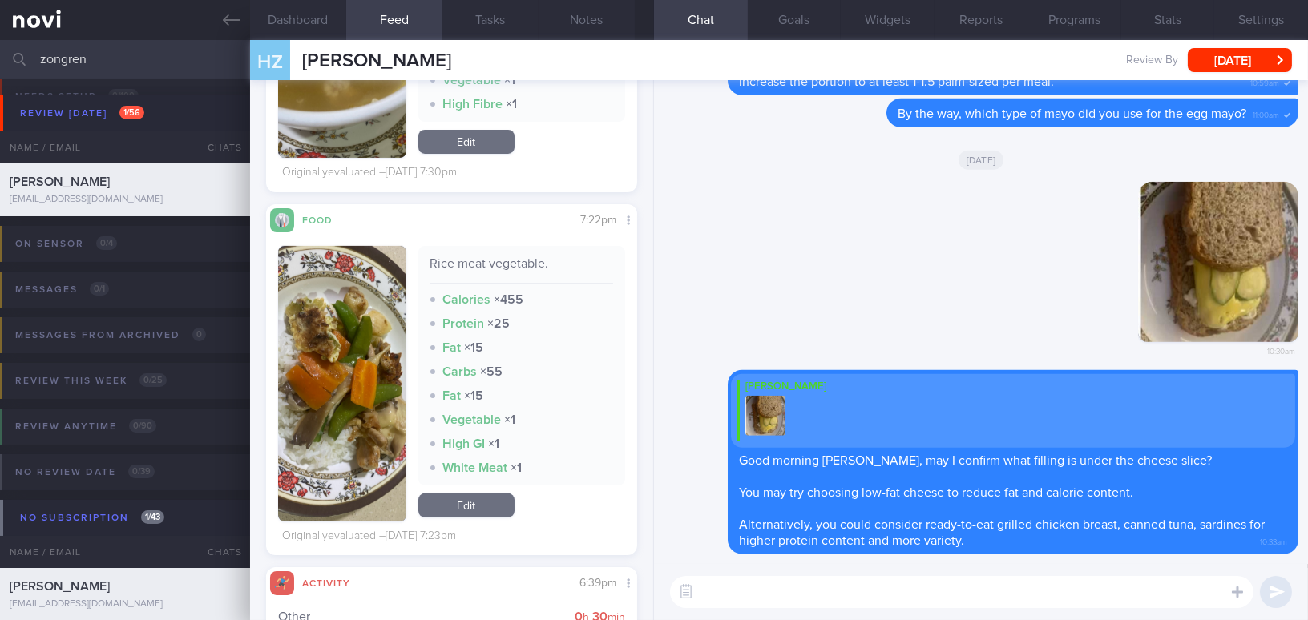
click at [332, 337] on button "button" at bounding box center [342, 384] width 128 height 276
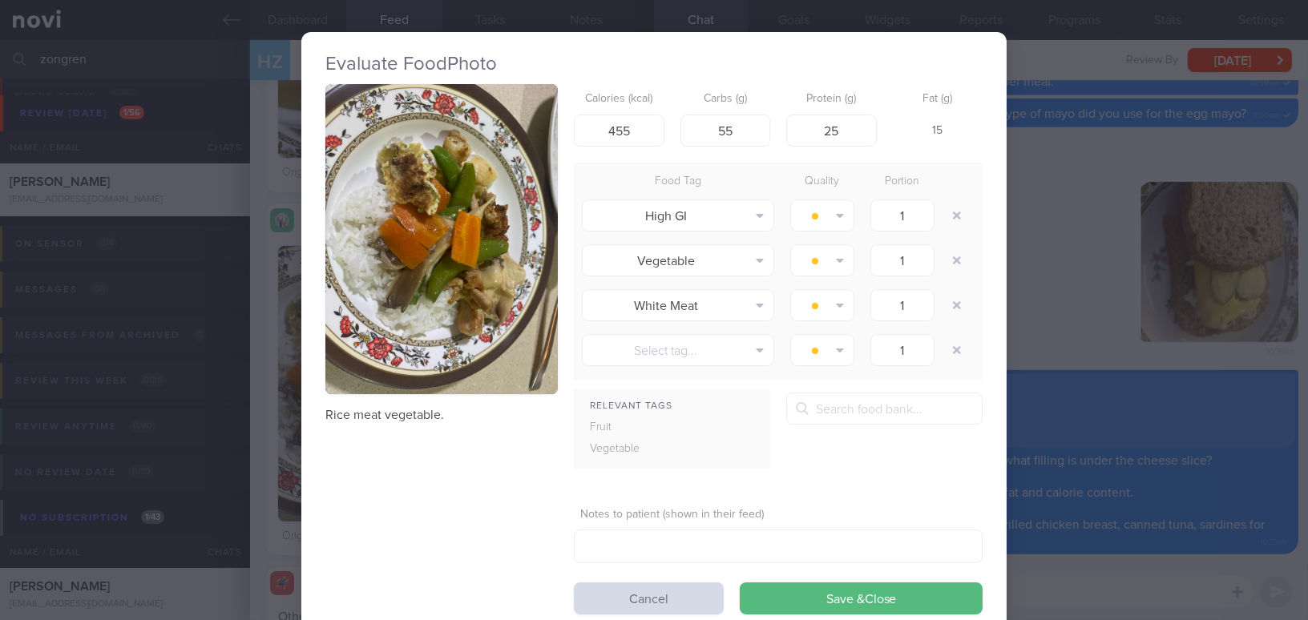
click at [420, 229] on button "button" at bounding box center [441, 239] width 232 height 310
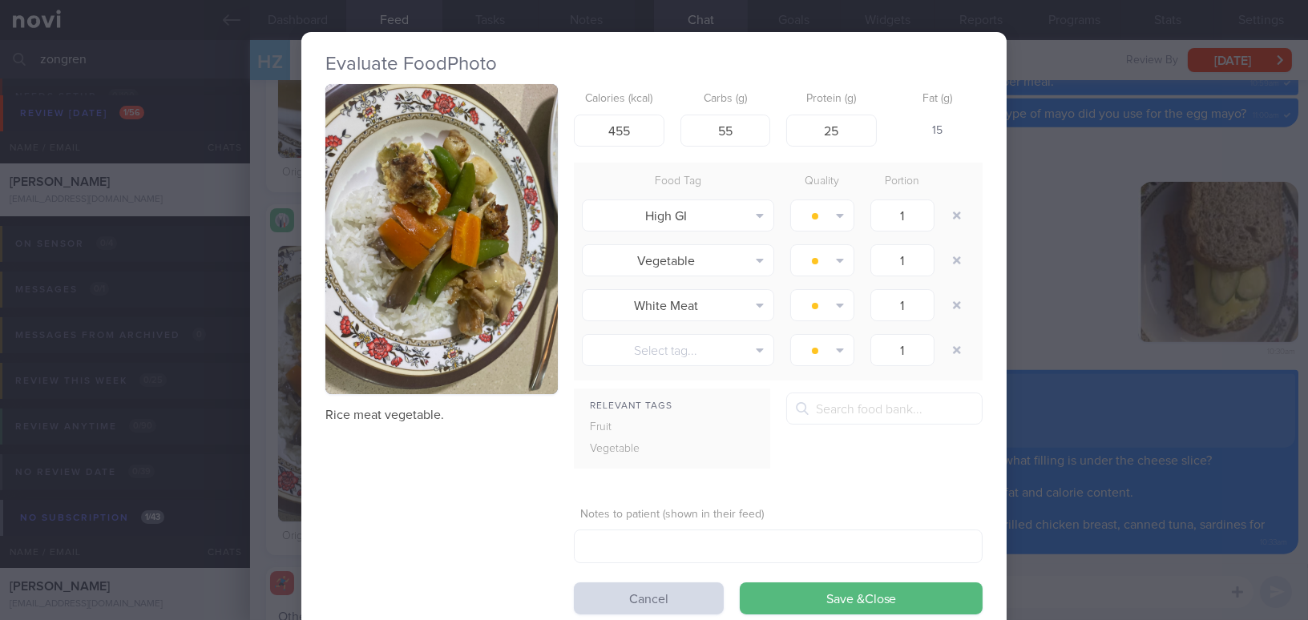
click at [1064, 313] on div "Evaluate Food Photo Rice meat vegetable. Calories (kcal) 455 Carbs (g) 55 Prote…" at bounding box center [654, 310] width 1308 height 620
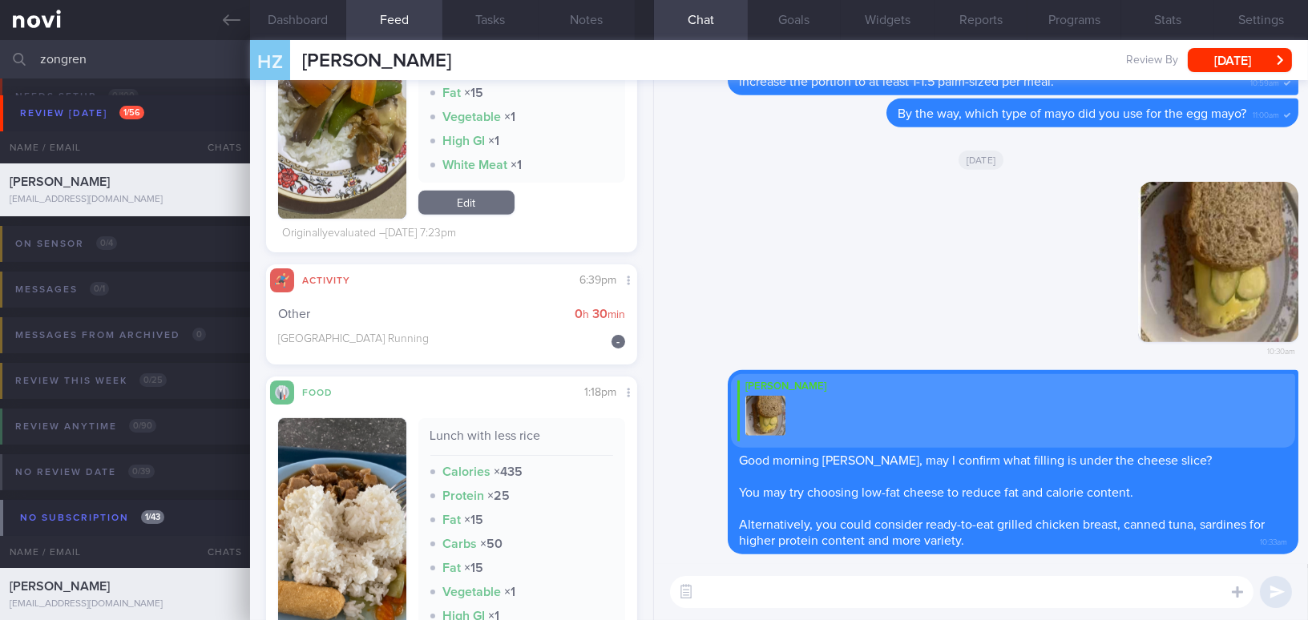
scroll to position [1821, 0]
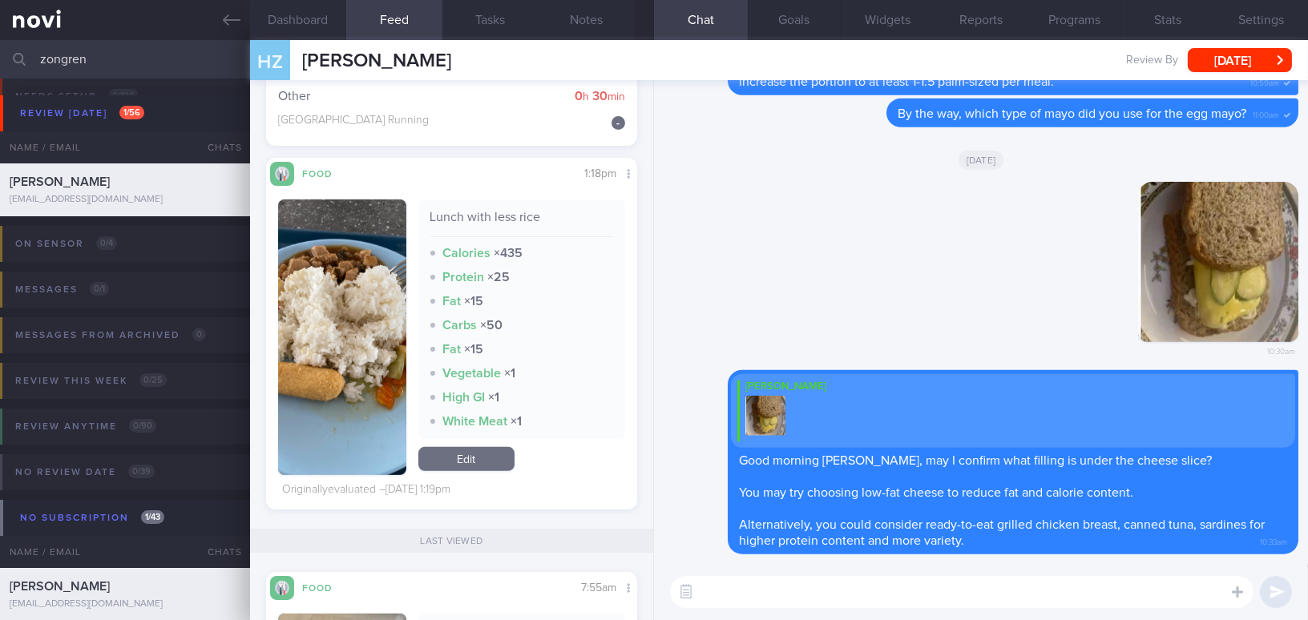
click at [369, 386] on button "button" at bounding box center [342, 338] width 128 height 276
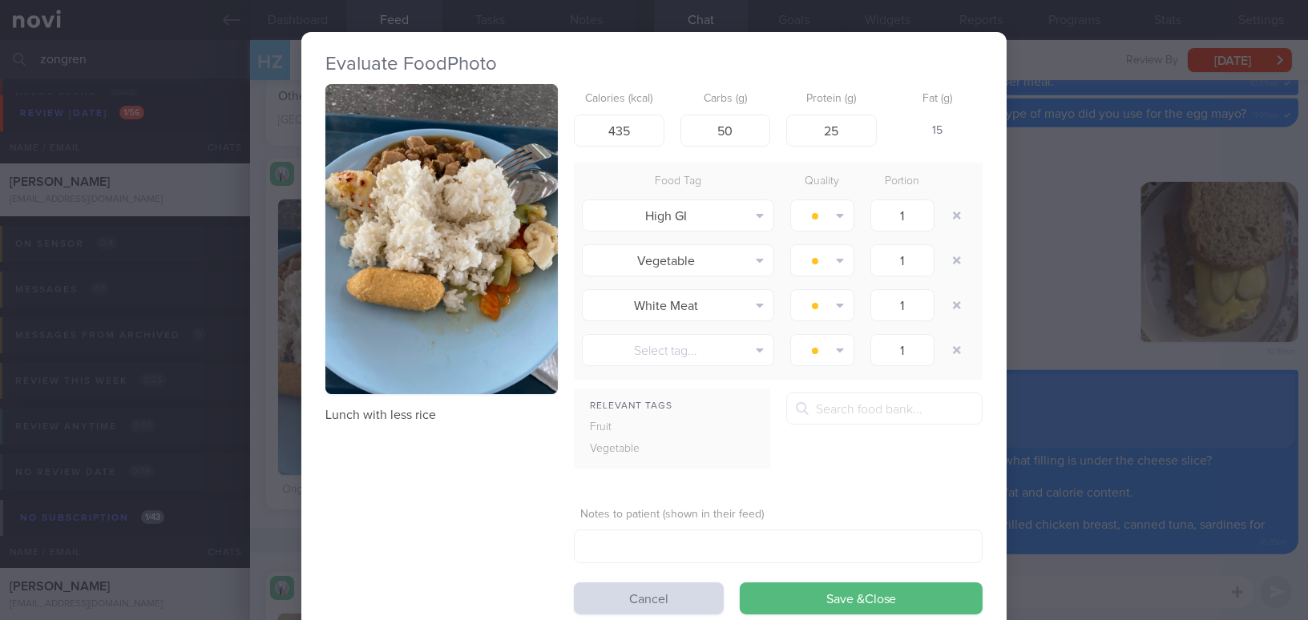
drag, startPoint x: 1089, startPoint y: 321, endPoint x: 1114, endPoint y: 369, distance: 53.4
click at [1089, 321] on div "Evaluate Food Photo Lunch with less rice Calories (kcal) 435 Carbs (g) 50 Prote…" at bounding box center [654, 310] width 1308 height 620
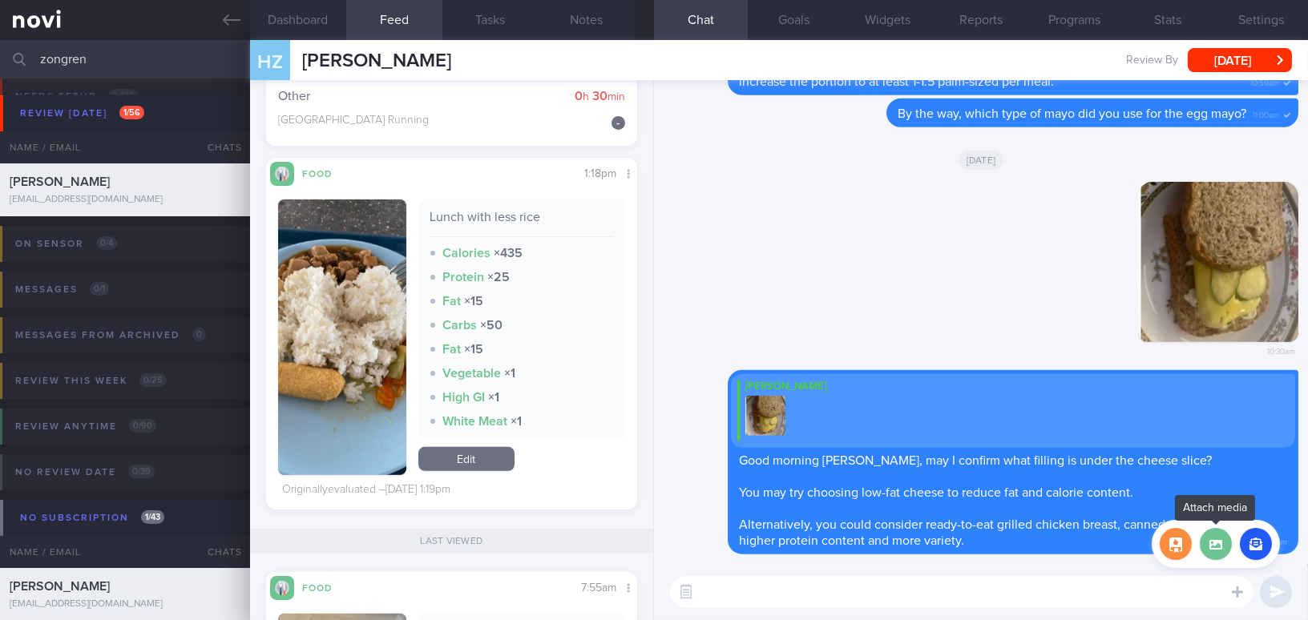
click at [1223, 541] on label at bounding box center [1216, 544] width 32 height 32
click at [0, 0] on input "file" at bounding box center [0, 0] width 0 height 0
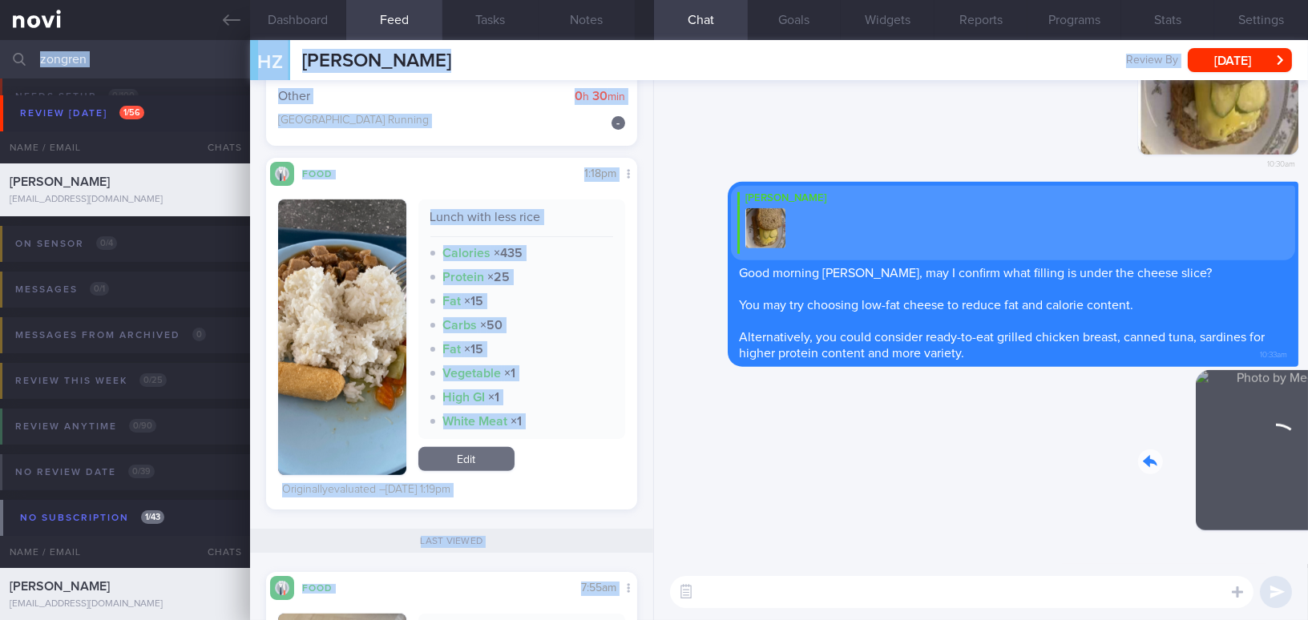
drag, startPoint x: 1191, startPoint y: 440, endPoint x: 1395, endPoint y: 456, distance: 204.2
click at [1307, 456] on html "You are offline! Some functionality will be unavailable Patients New Users Coac…" at bounding box center [654, 310] width 1308 height 620
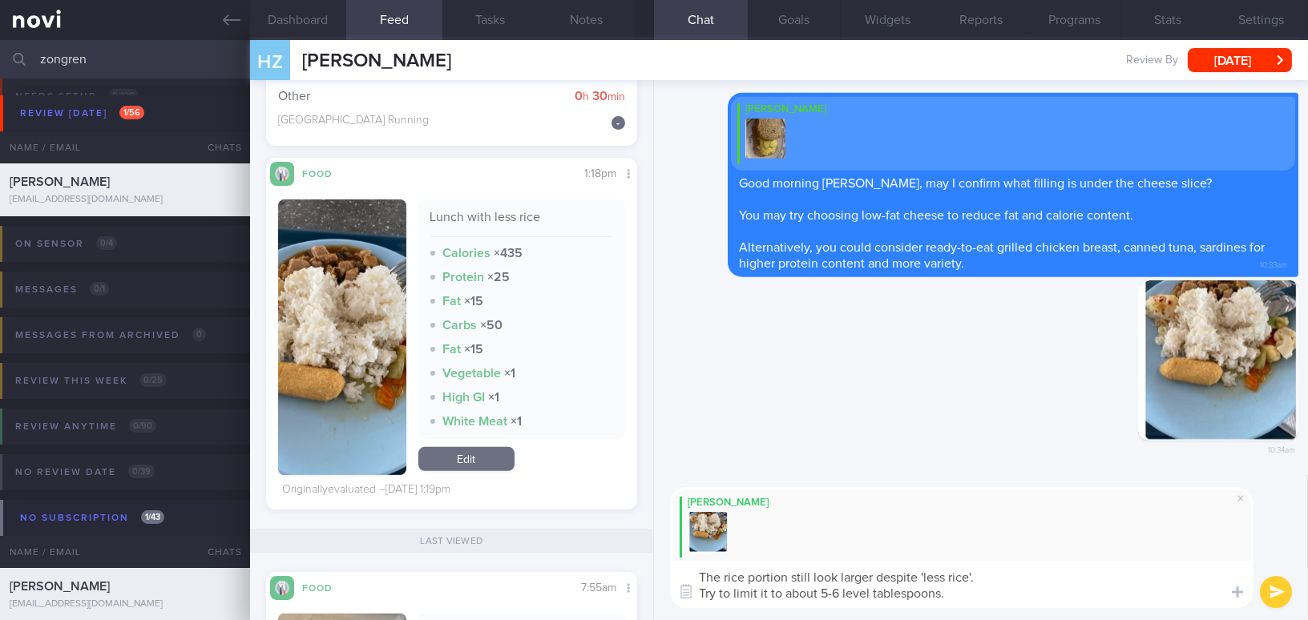
drag, startPoint x: 956, startPoint y: 596, endPoint x: 693, endPoint y: 562, distance: 264.3
click at [693, 562] on textarea "The rice portion still look larger despite 'less rice'. Try to limit it to abou…" at bounding box center [962, 584] width 584 height 47
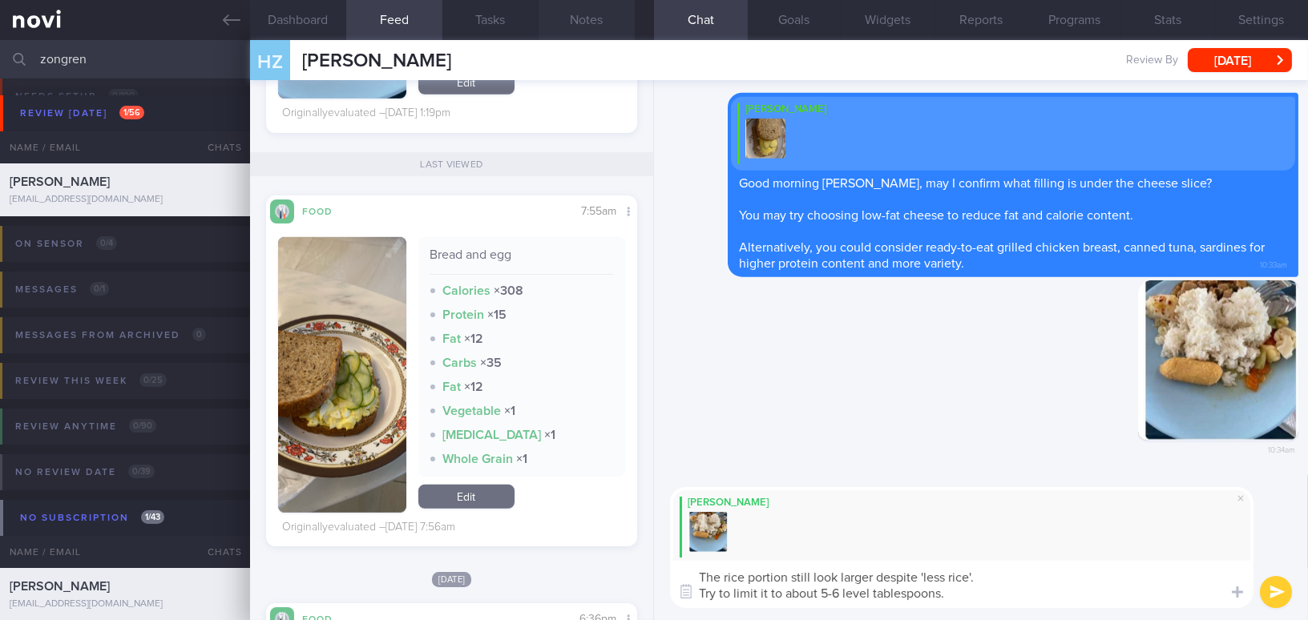
click at [598, 16] on button "Notes" at bounding box center [587, 20] width 96 height 40
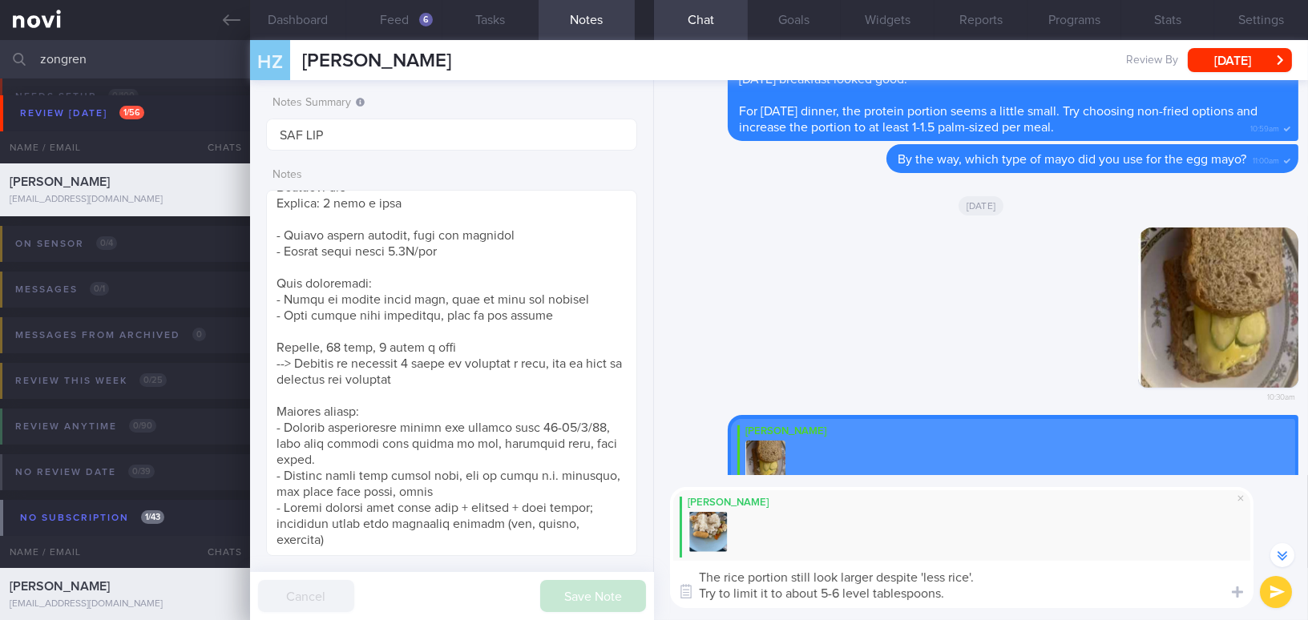
scroll to position [-437, 0]
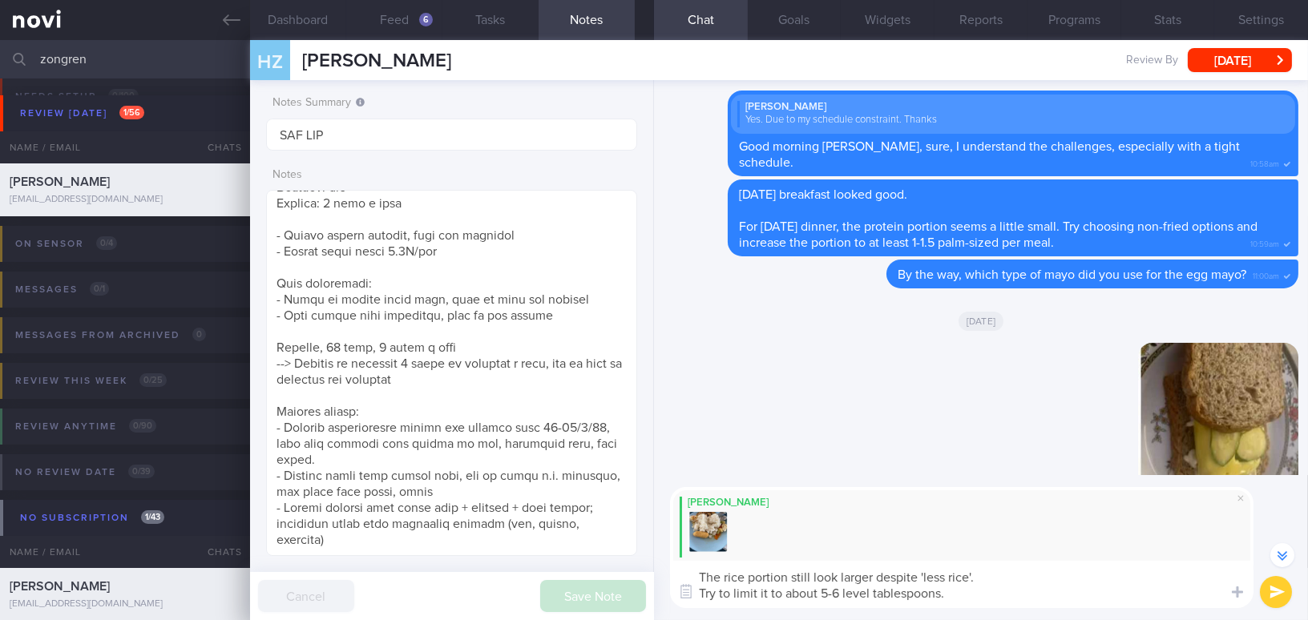
click at [946, 577] on textarea "The rice portion still look larger despite 'less rice'. Try to limit it to abou…" at bounding box center [962, 584] width 584 height 47
drag, startPoint x: 956, startPoint y: 596, endPoint x: 672, endPoint y: 564, distance: 285.5
click at [672, 564] on textarea "The rice portion still look larger despite 'less rice'. Try to limit it to abou…" at bounding box center [962, 584] width 584 height 47
paste textarea "s a bit large, despite “less rice.” Try to limit it to about 5–"
click at [1023, 577] on textarea "The rice portion still looks a bit large, despite “less rice.” Try to limit it …" at bounding box center [962, 584] width 584 height 47
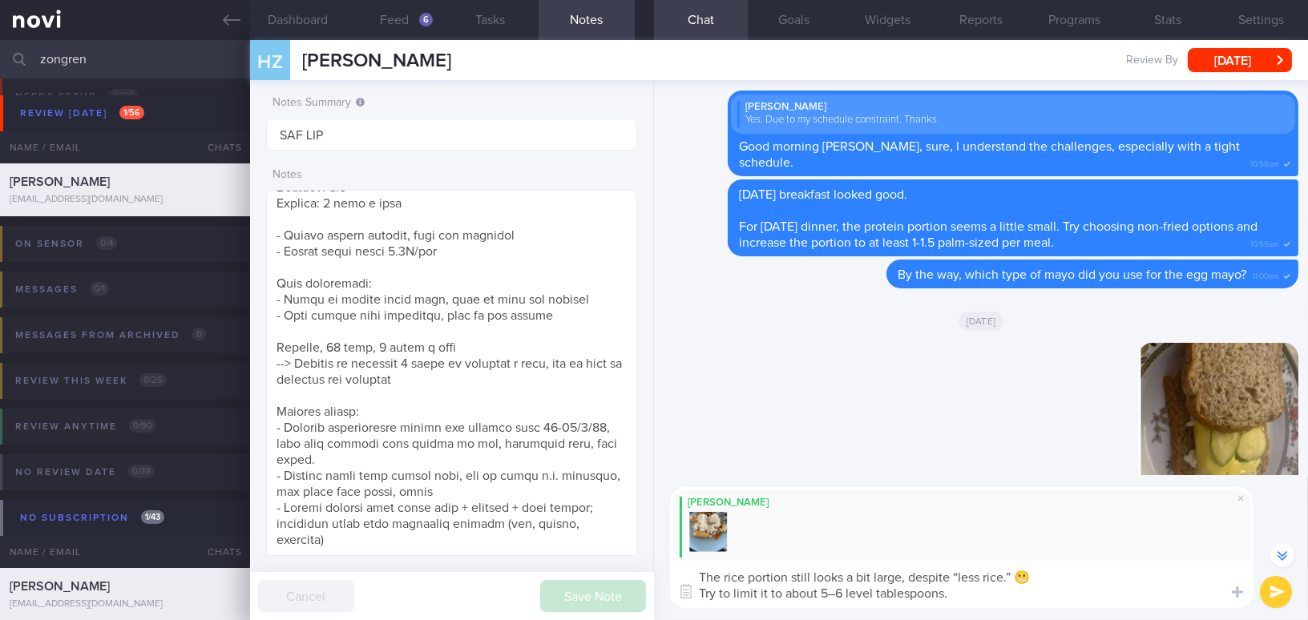
click at [835, 593] on textarea "The rice portion still looks a bit large, despite “less rice.” 😬 Try to limit i…" at bounding box center [962, 584] width 584 height 47
type textarea "The rice portion still looks a bit large, despite “less rice.” 😬 Try to limit i…"
click at [1281, 590] on button "submit" at bounding box center [1276, 592] width 32 height 32
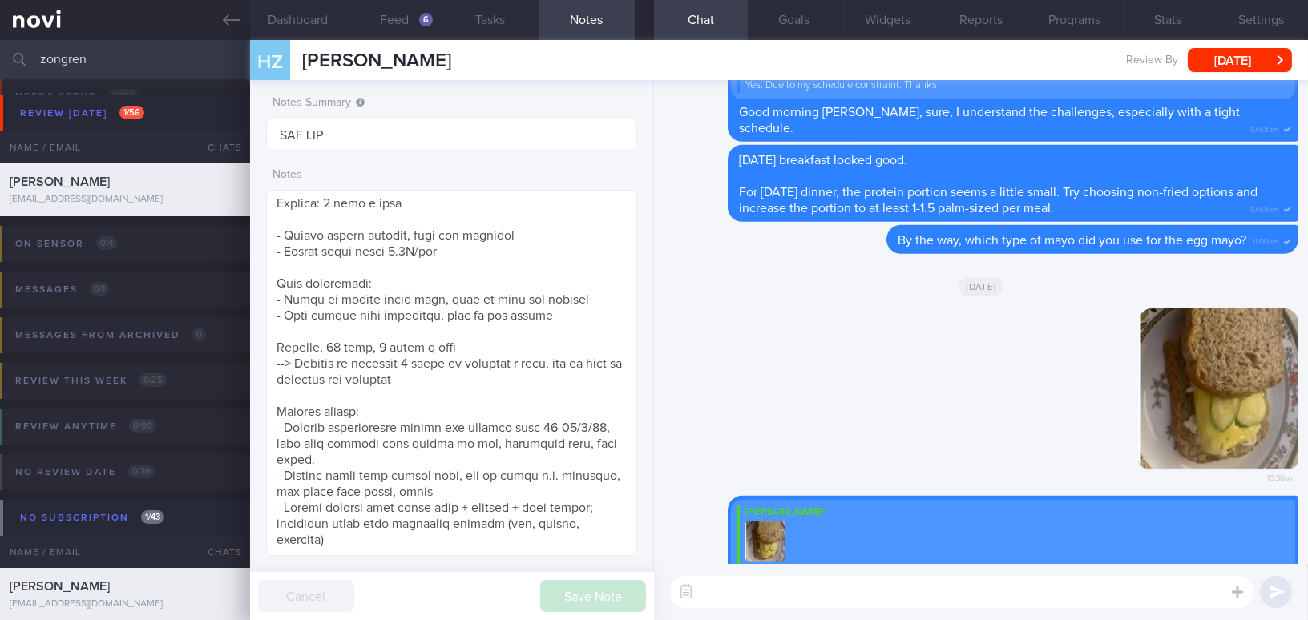
scroll to position [0, 0]
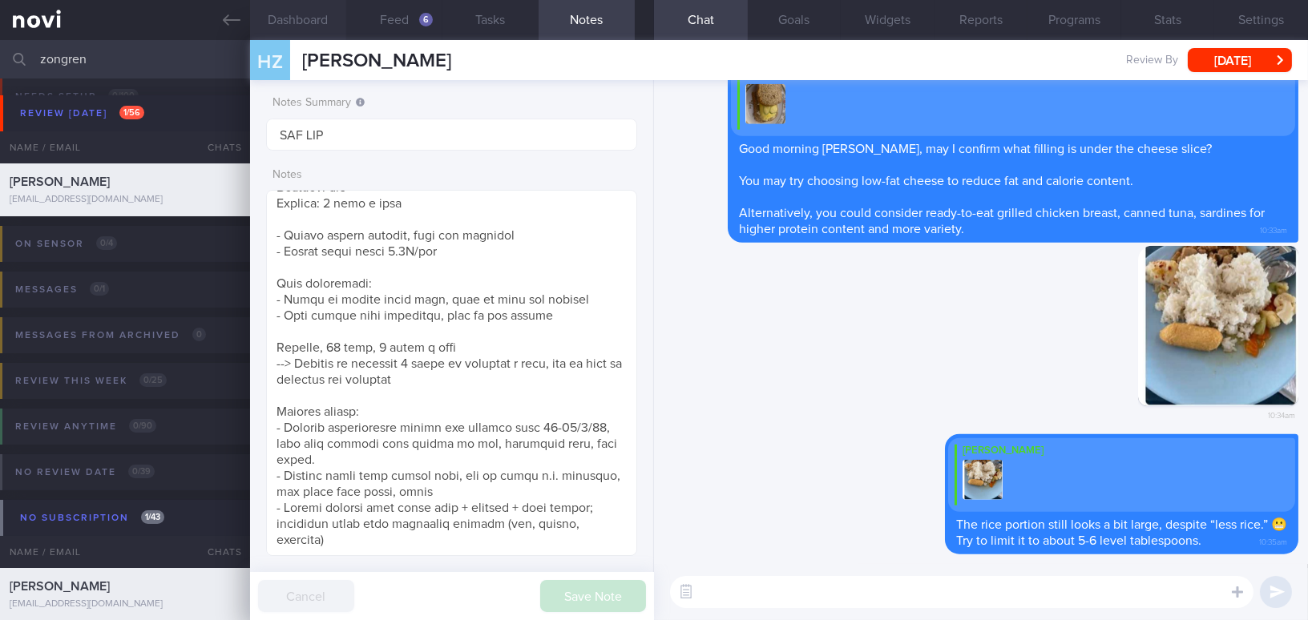
click at [291, 18] on button "Dashboard" at bounding box center [298, 20] width 96 height 40
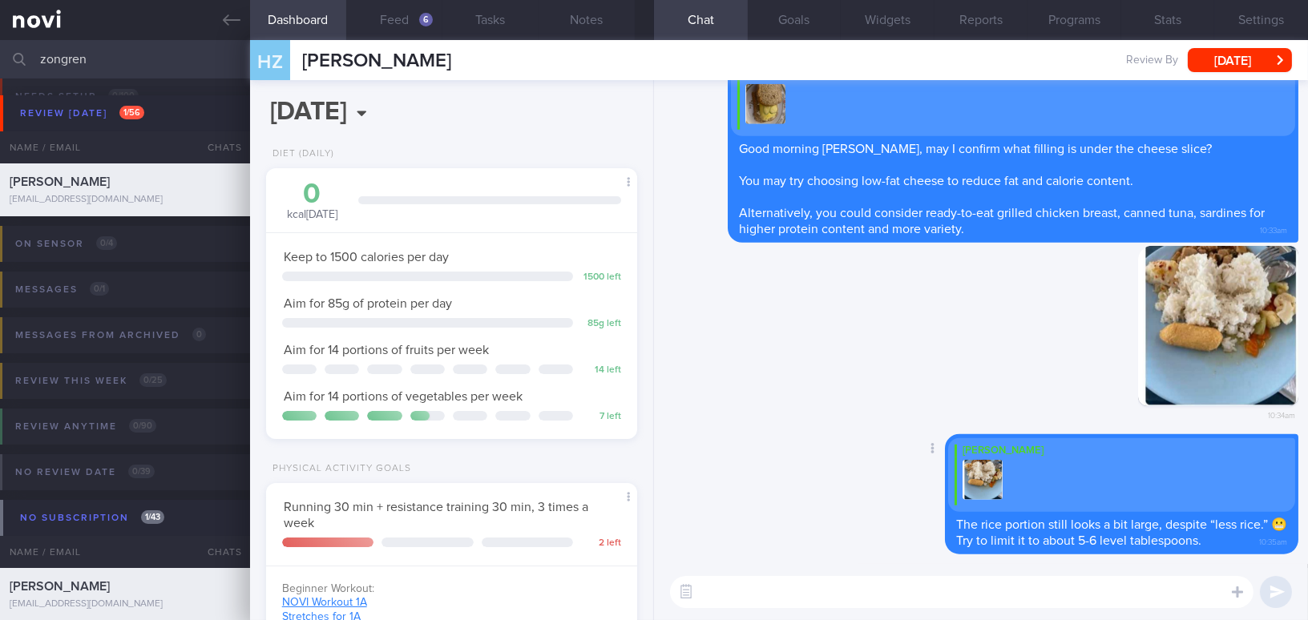
scroll to position [291, 0]
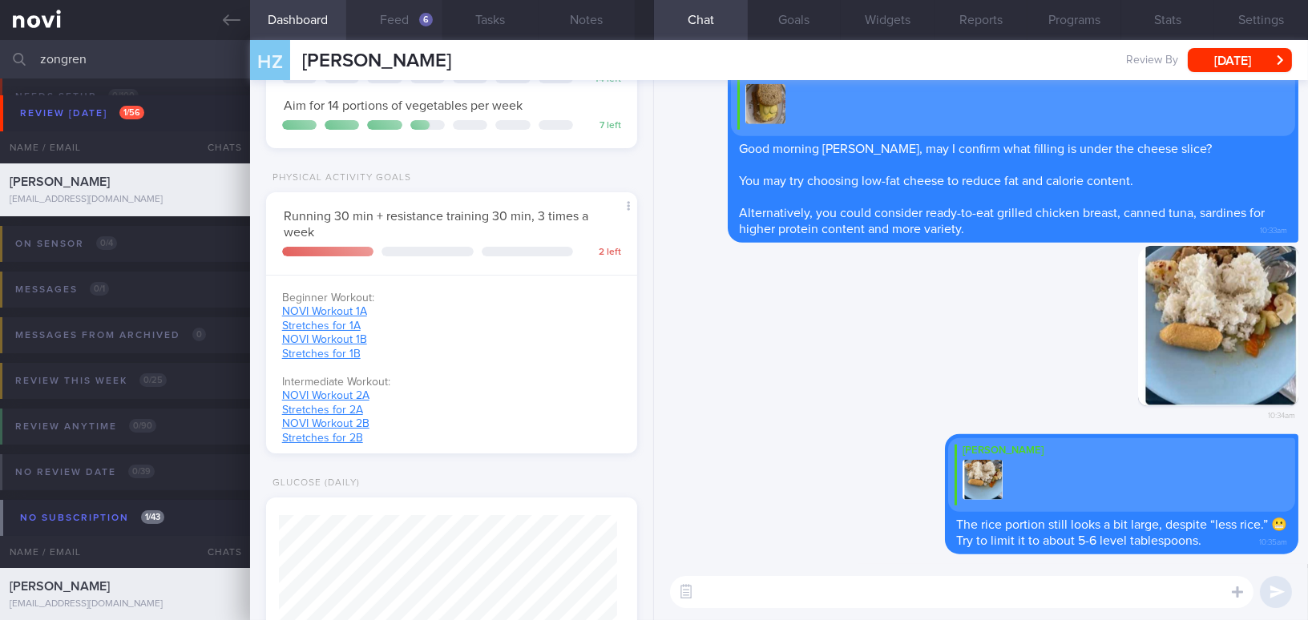
click at [413, 15] on button "Feed 6" at bounding box center [394, 20] width 96 height 40
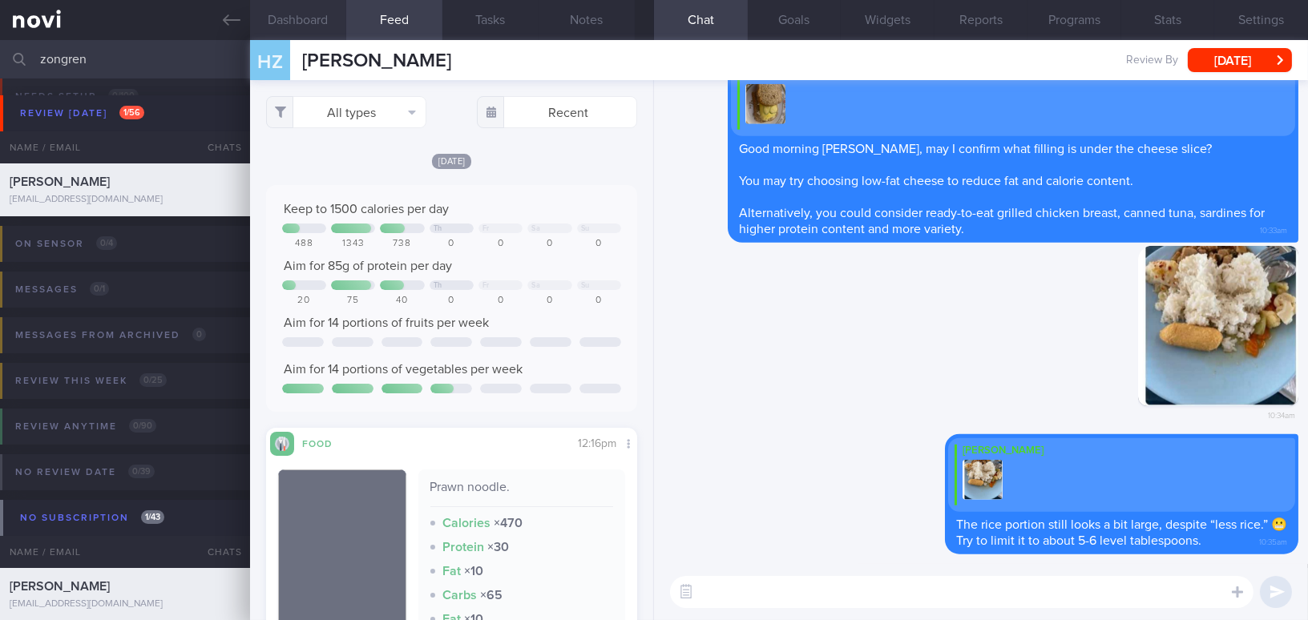
click at [311, 22] on button "Dashboard" at bounding box center [298, 20] width 96 height 40
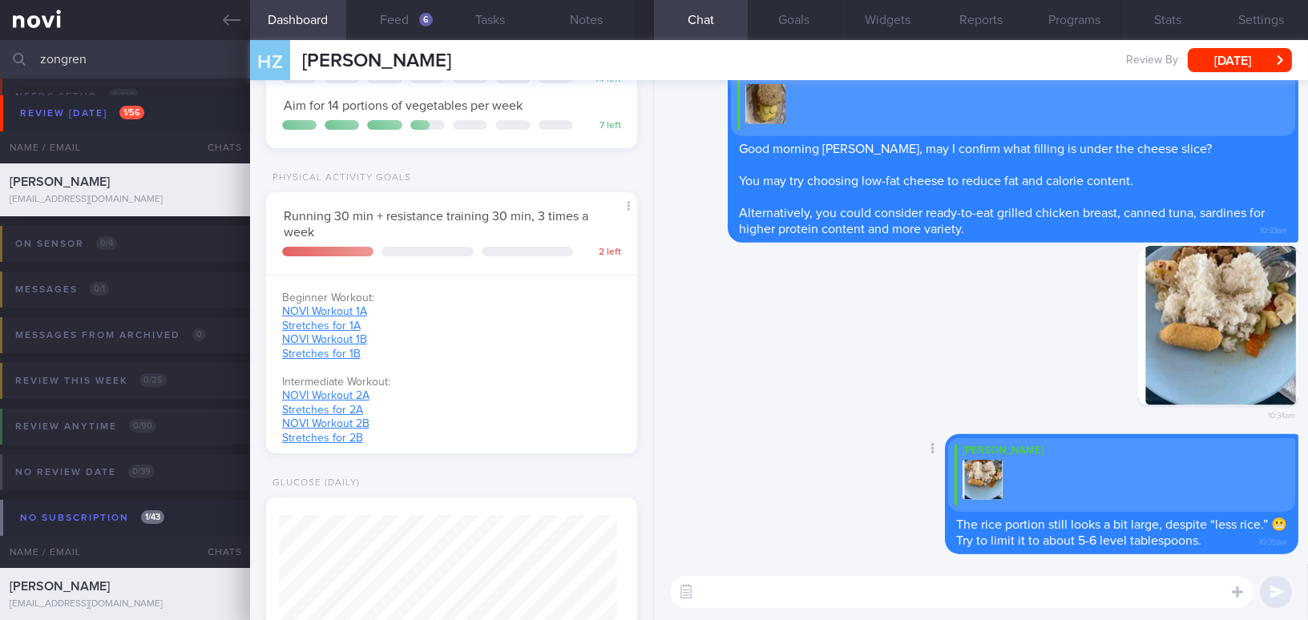
click at [734, 588] on textarea at bounding box center [962, 592] width 584 height 32
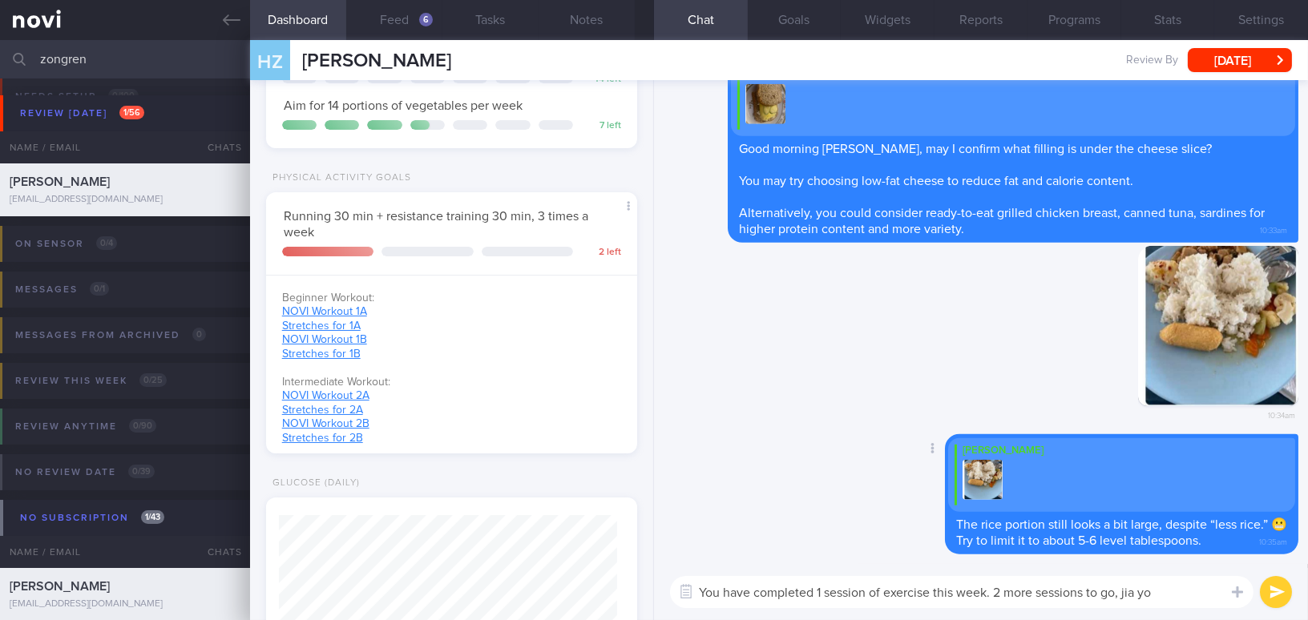
type textarea "You have completed 1 session of exercise this week. 2 more sessions to go, jia …"
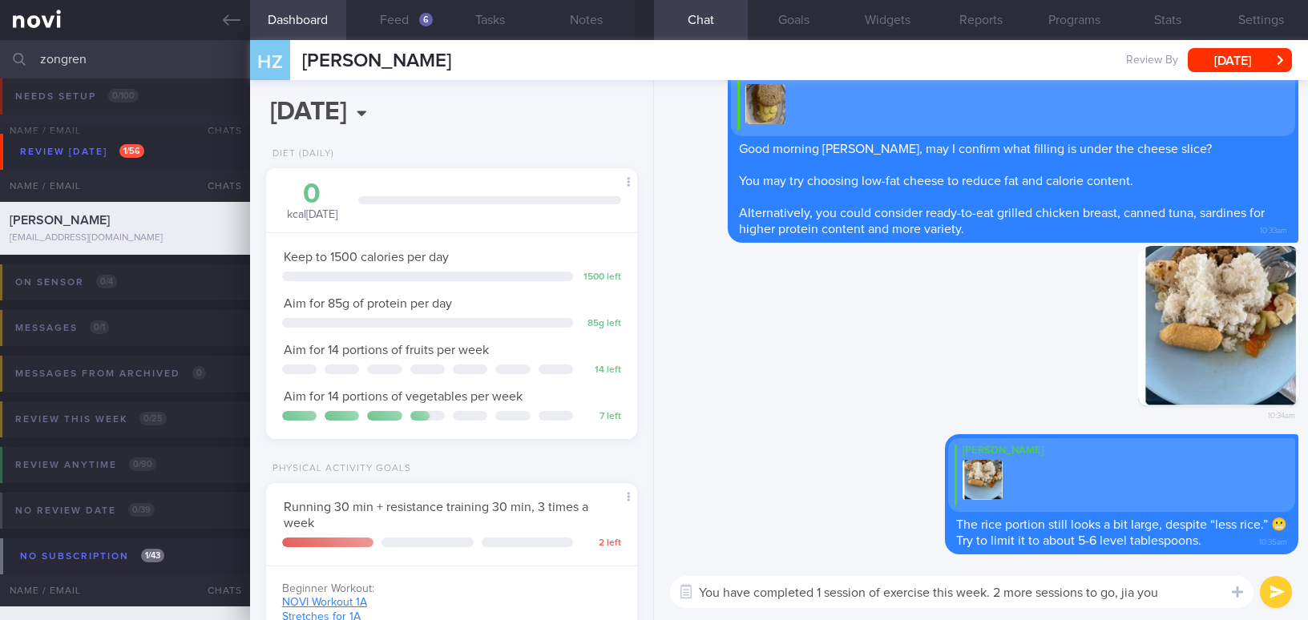
select select "8"
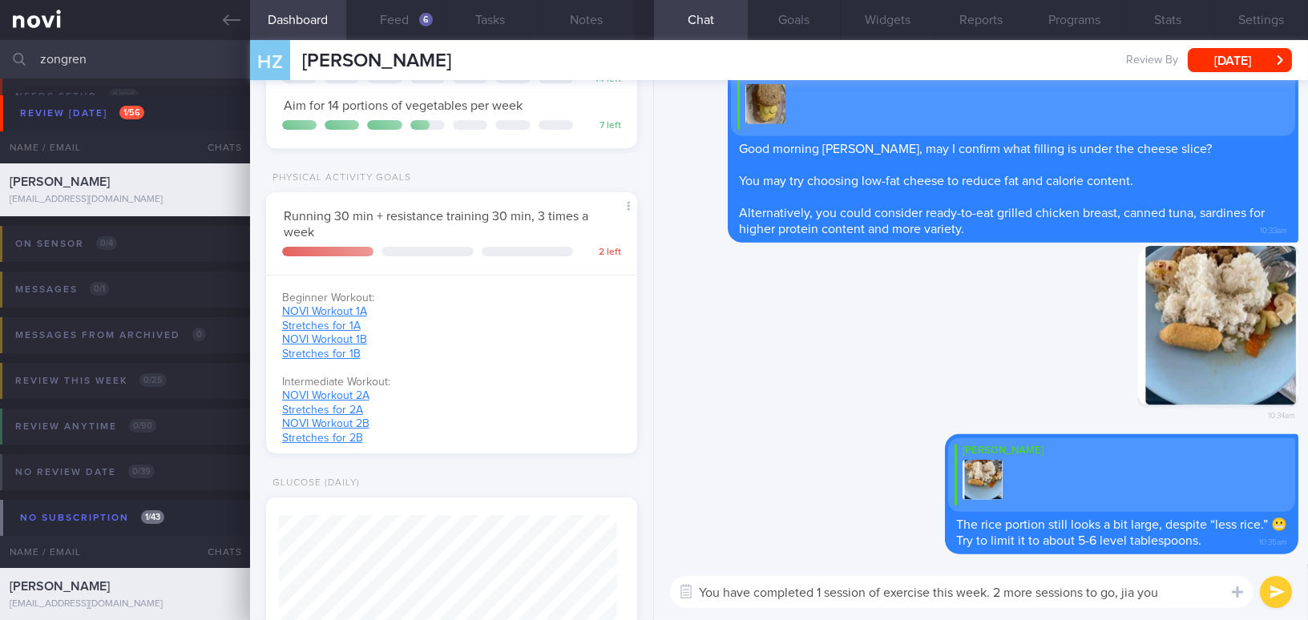
scroll to position [516, 0]
drag, startPoint x: 1171, startPoint y: 590, endPoint x: 650, endPoint y: 578, distance: 521.2
click at [650, 578] on div "Dashboard Feed 6 Tasks Notes Chat Goals Widgets Reports Programs Stats Settings…" at bounding box center [779, 330] width 1058 height 580
click at [835, 594] on textarea "You have completed 1 session of exercise this week. 2 more sessions to go, jia …" at bounding box center [962, 592] width 584 height 32
click at [551, 583] on div "Dashboard Feed 6 Tasks Notes Chat Goals Widgets Reports Programs Stats Settings…" at bounding box center [779, 330] width 1058 height 580
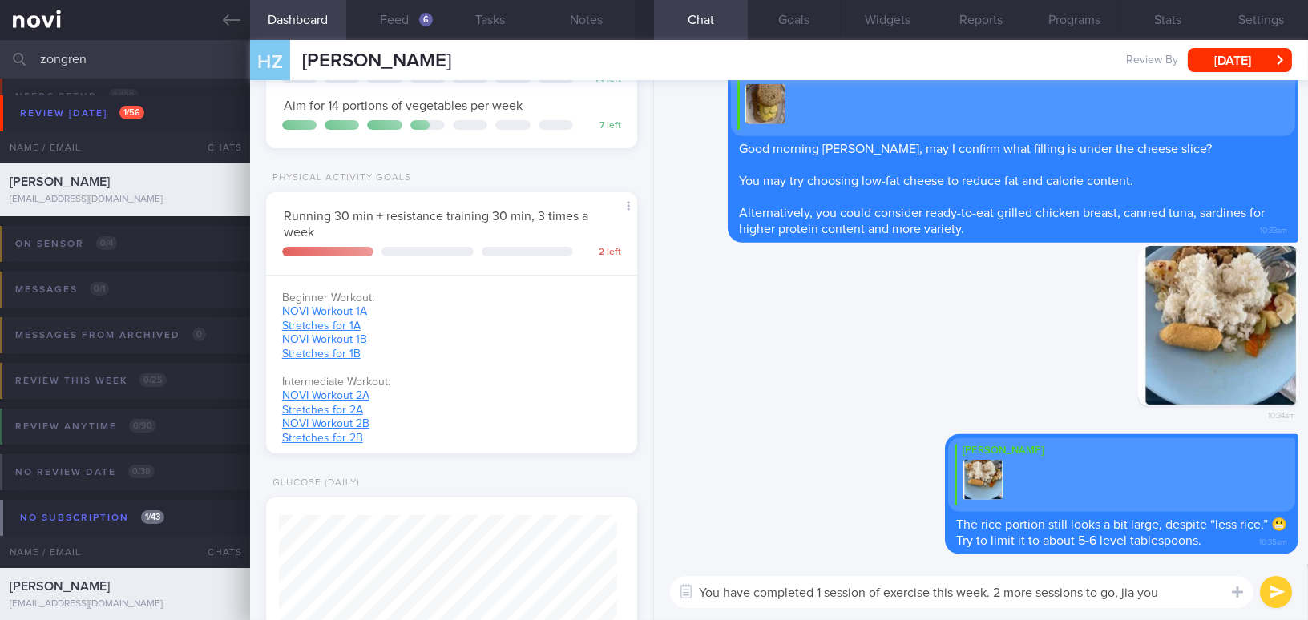
paste textarea "Great job on completing 1 exercise session this week! Only 2 more to go — keep …"
click at [1033, 592] on textarea "Great job on completing 1 exercise session this week! Only 2 more to go — keep …" at bounding box center [962, 592] width 584 height 32
type textarea "Great job on completing 1 exercise session this week! 2 more sessions to go, ji…"
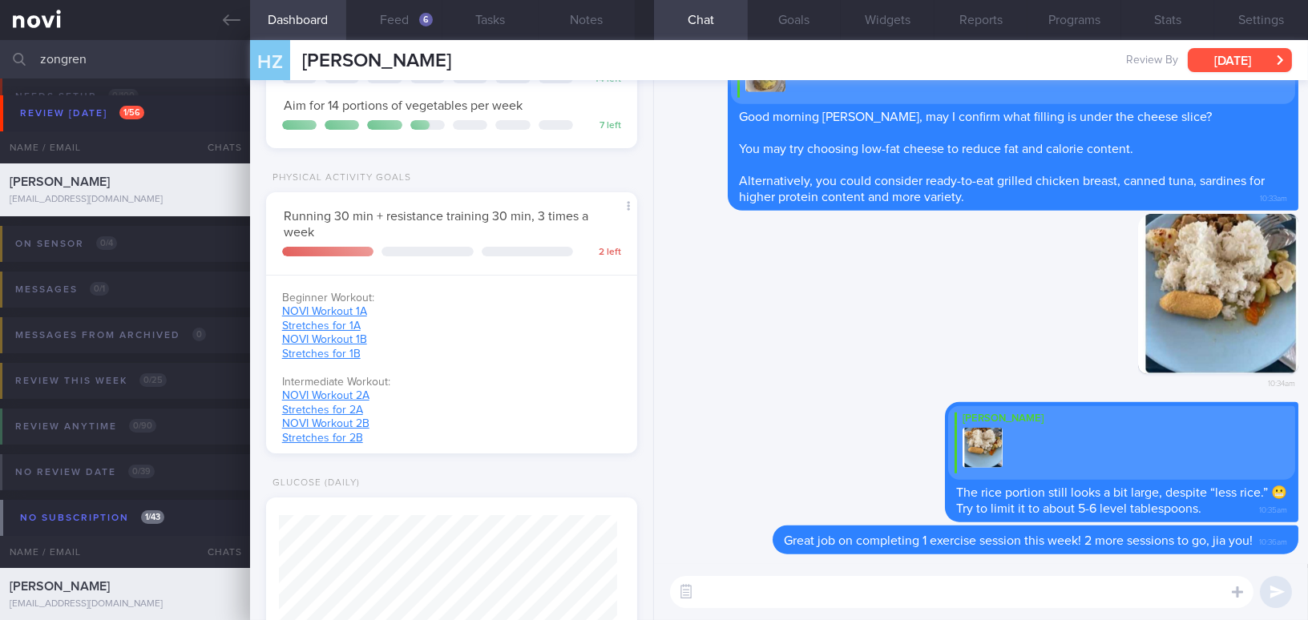
click at [1223, 59] on button "[DATE]" at bounding box center [1240, 60] width 104 height 24
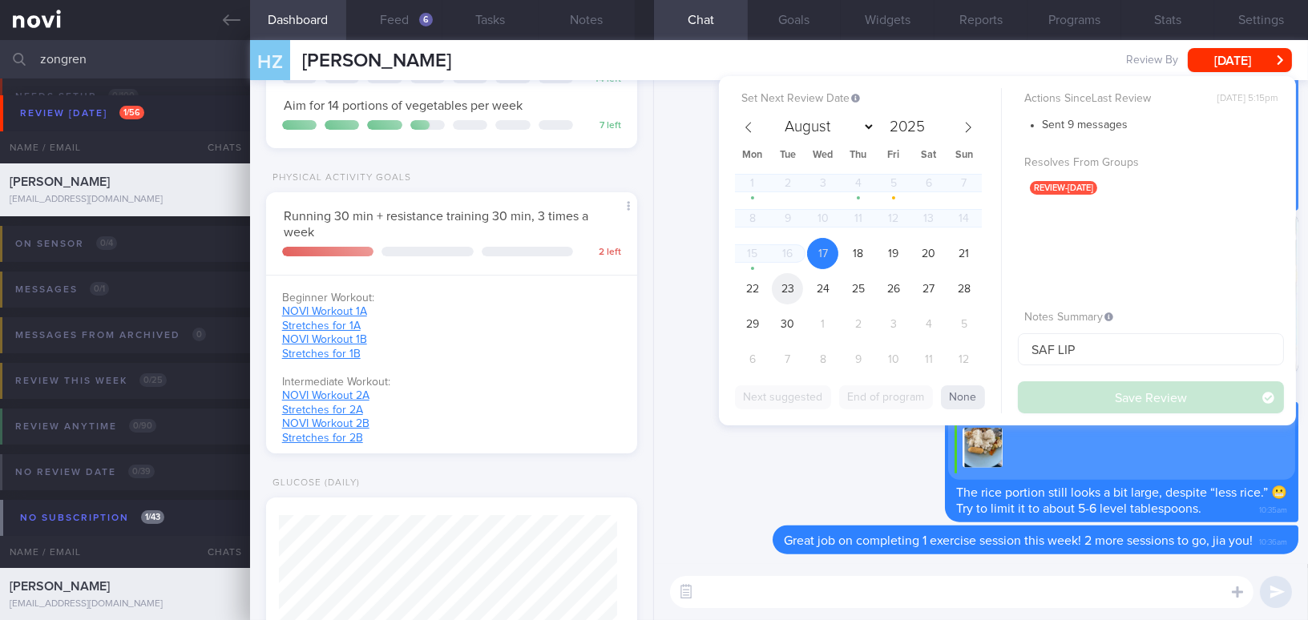
click at [793, 289] on span "23" at bounding box center [787, 288] width 31 height 31
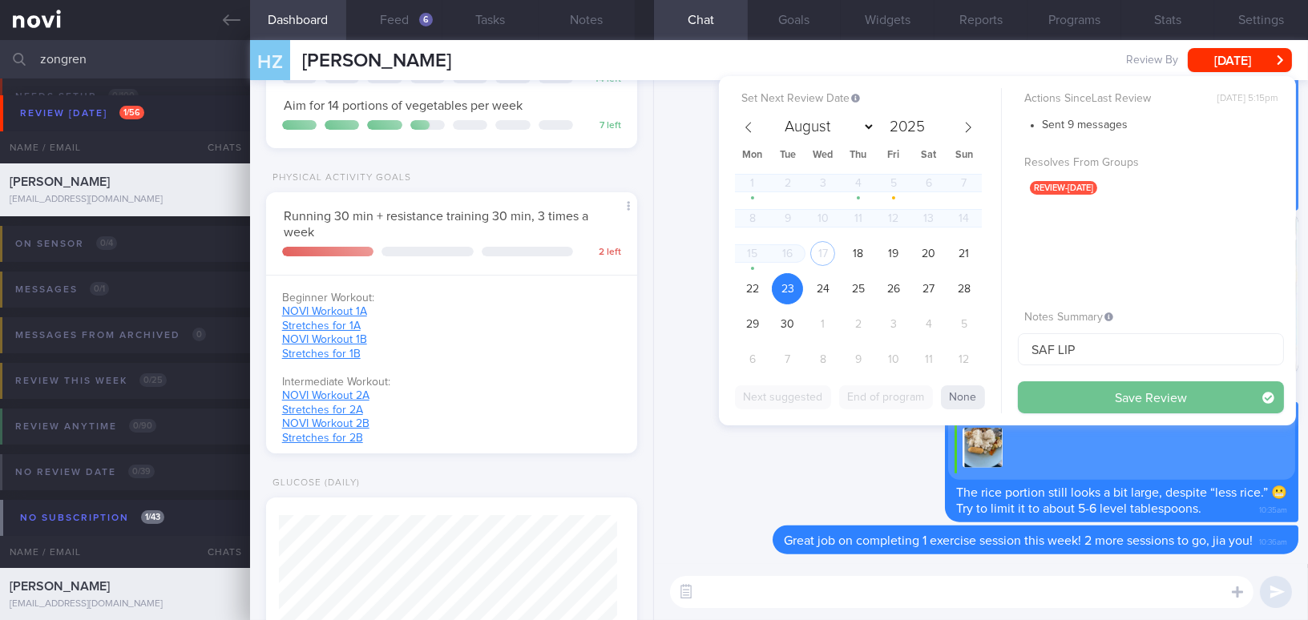
click at [1068, 389] on button "Save Review" at bounding box center [1151, 398] width 266 height 32
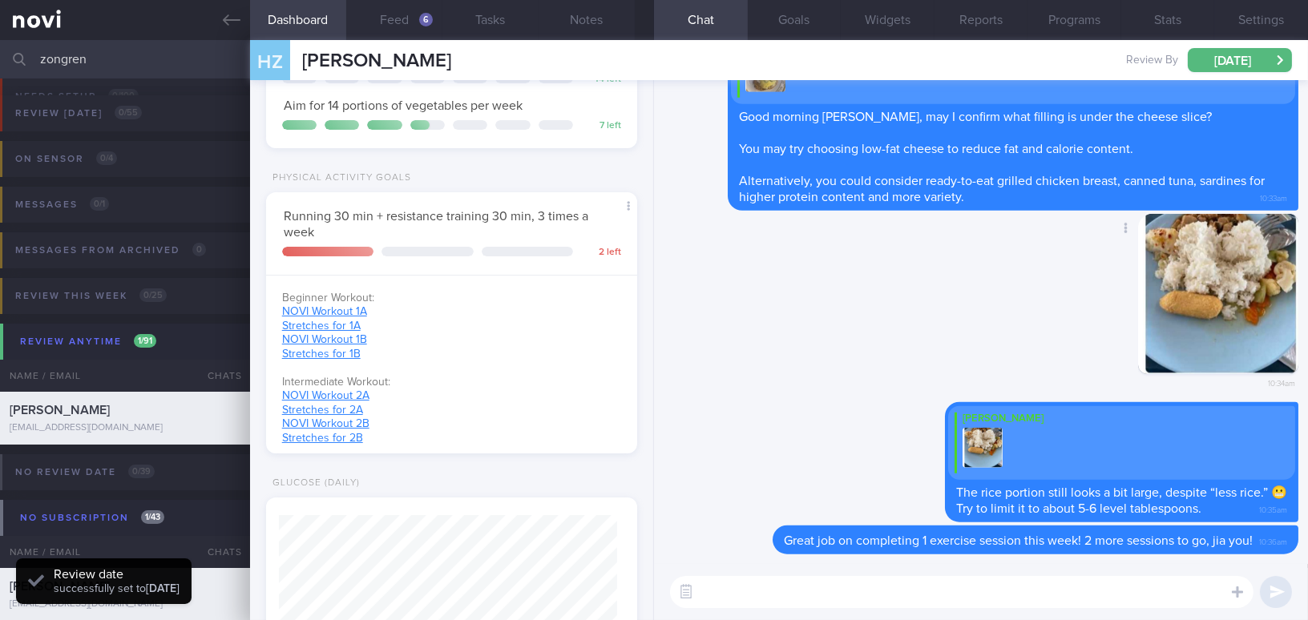
scroll to position [169, 337]
click at [835, 364] on div "Delete 10:34am" at bounding box center [981, 308] width 635 height 188
drag, startPoint x: 113, startPoint y: 62, endPoint x: 26, endPoint y: 56, distance: 87.6
click at [26, 56] on div "zongren Assigned patients Assigned patients All active patients Archived patien…" at bounding box center [654, 59] width 1308 height 38
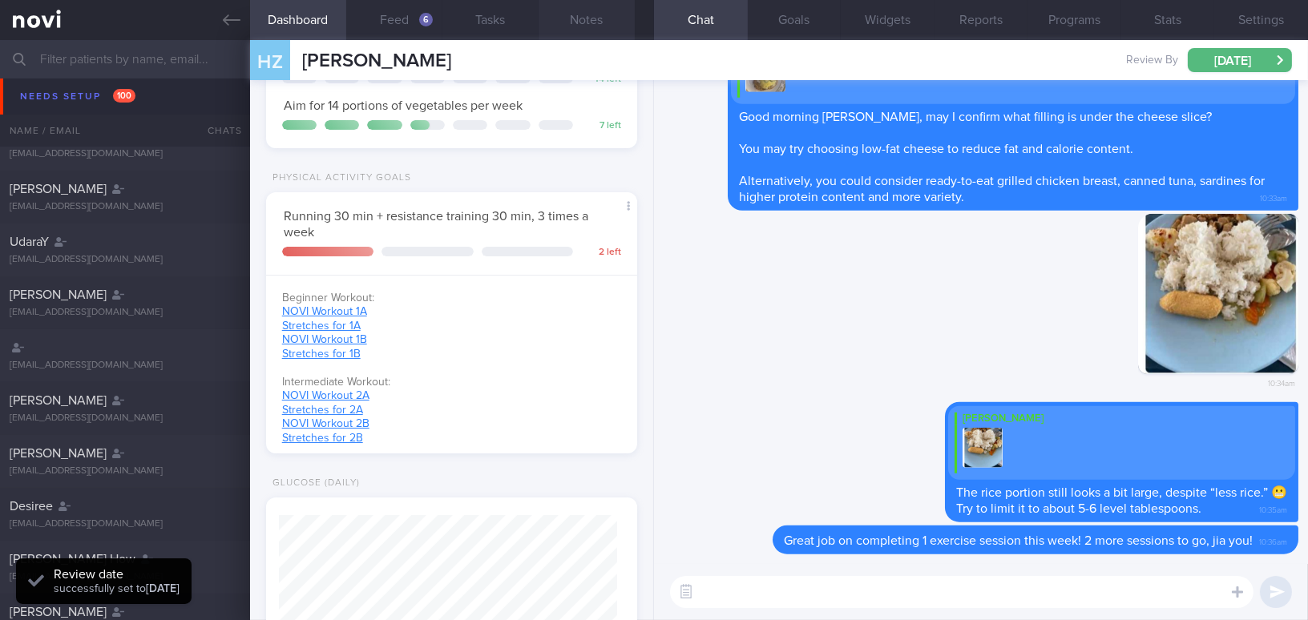
click at [580, 14] on button "Notes" at bounding box center [587, 20] width 96 height 40
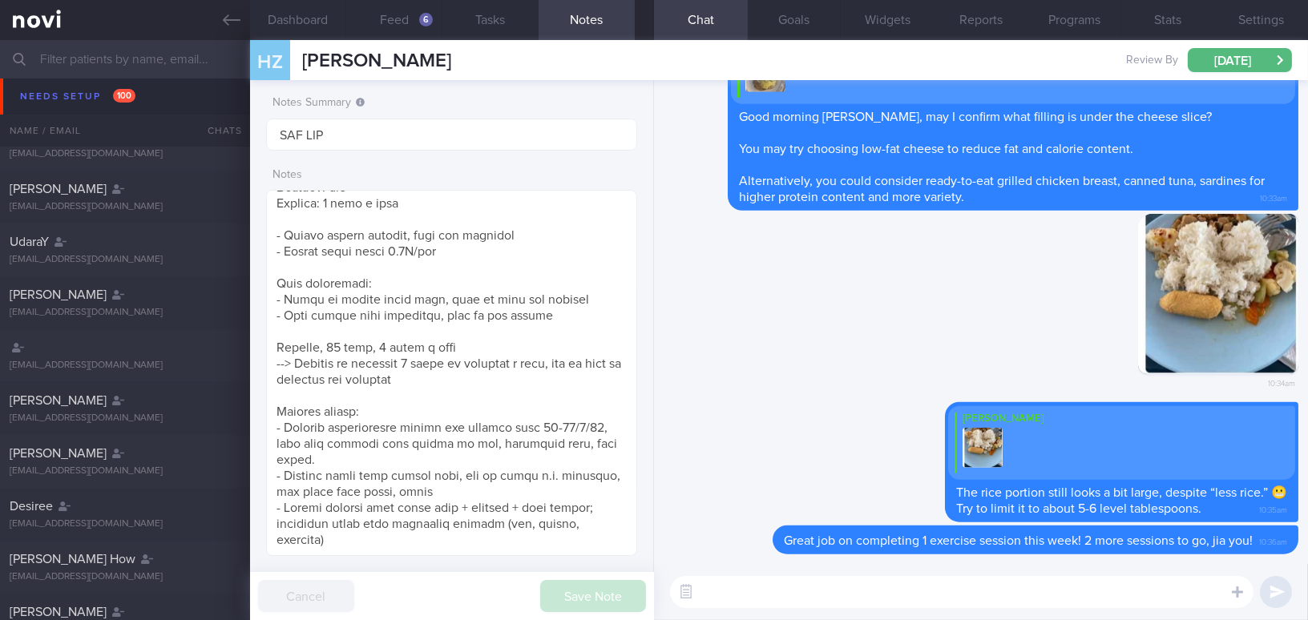
click at [177, 63] on input "text" at bounding box center [654, 59] width 1308 height 38
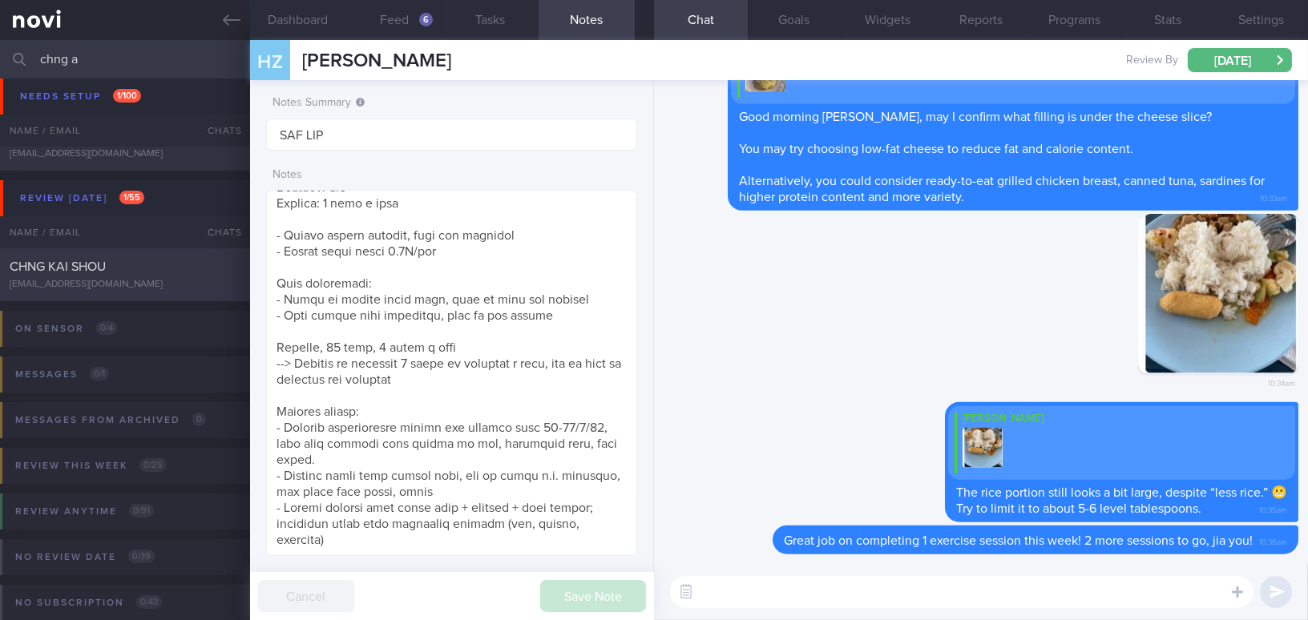
type input "chng a"
click at [157, 273] on div "CHNG KAI SHOU" at bounding box center [123, 267] width 227 height 16
type textarea "[DEMOGRAPHIC_DATA] Gentleman - Married with 1 son, [DEMOGRAPHIC_DATA]+ yo Occup…"
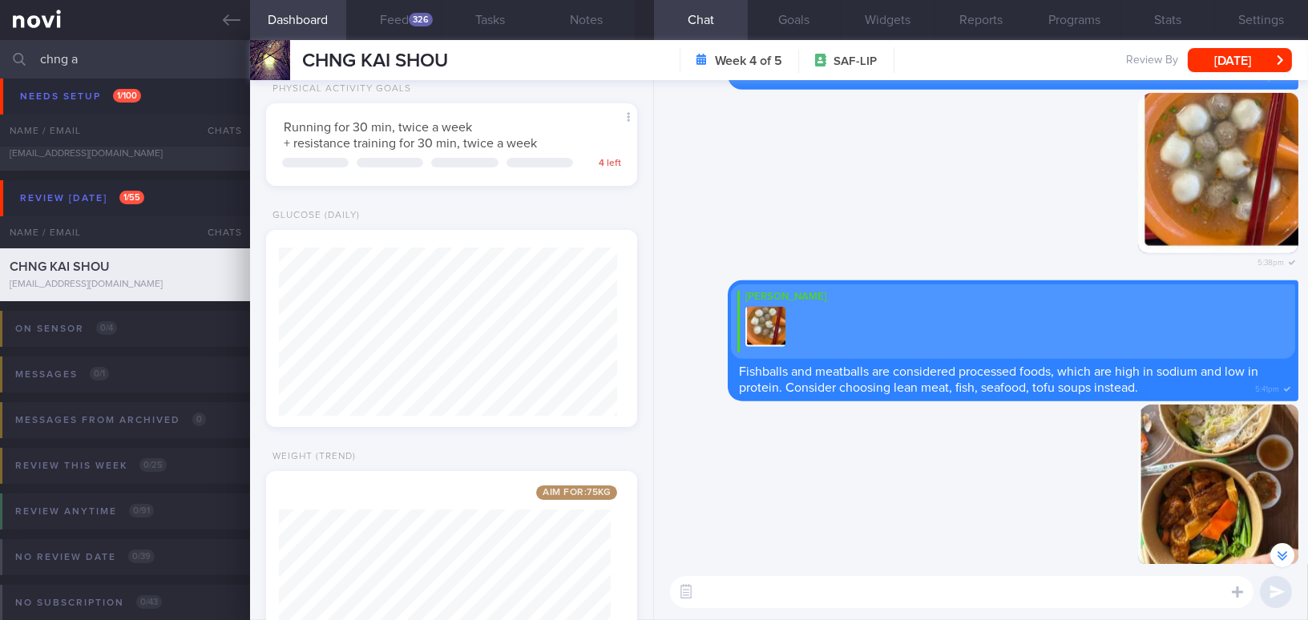
scroll to position [-1530, 0]
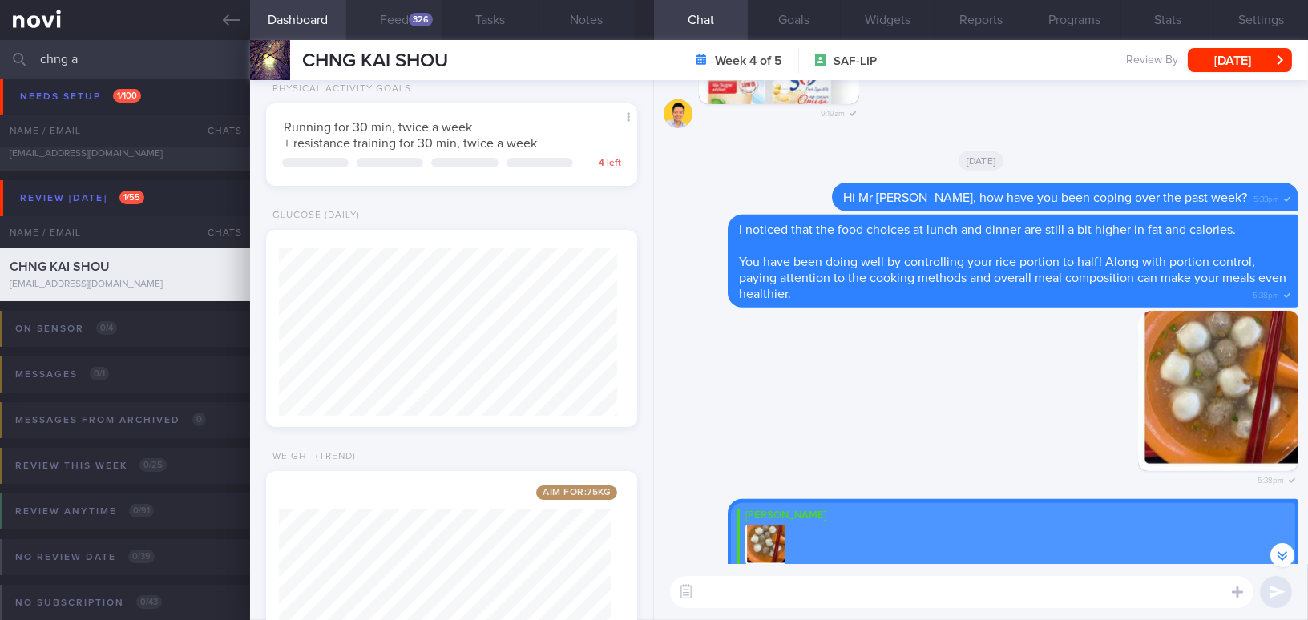
click at [401, 21] on button "Feed 326" at bounding box center [394, 20] width 96 height 40
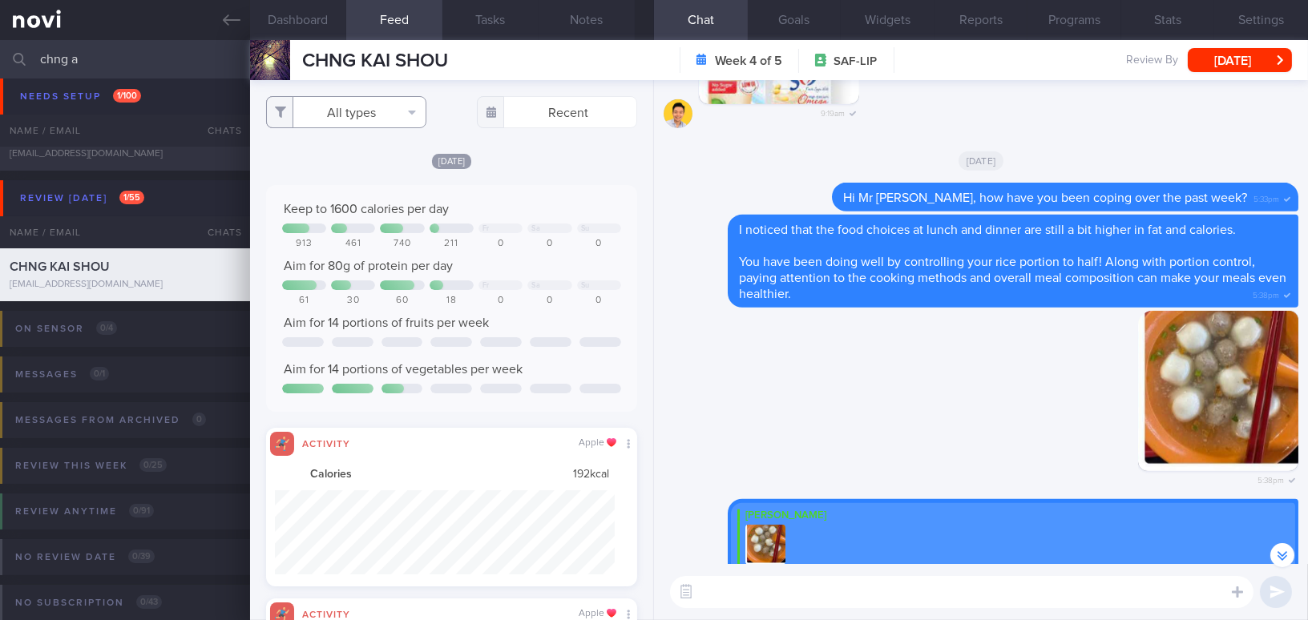
click at [340, 111] on button "All types" at bounding box center [346, 112] width 160 height 32
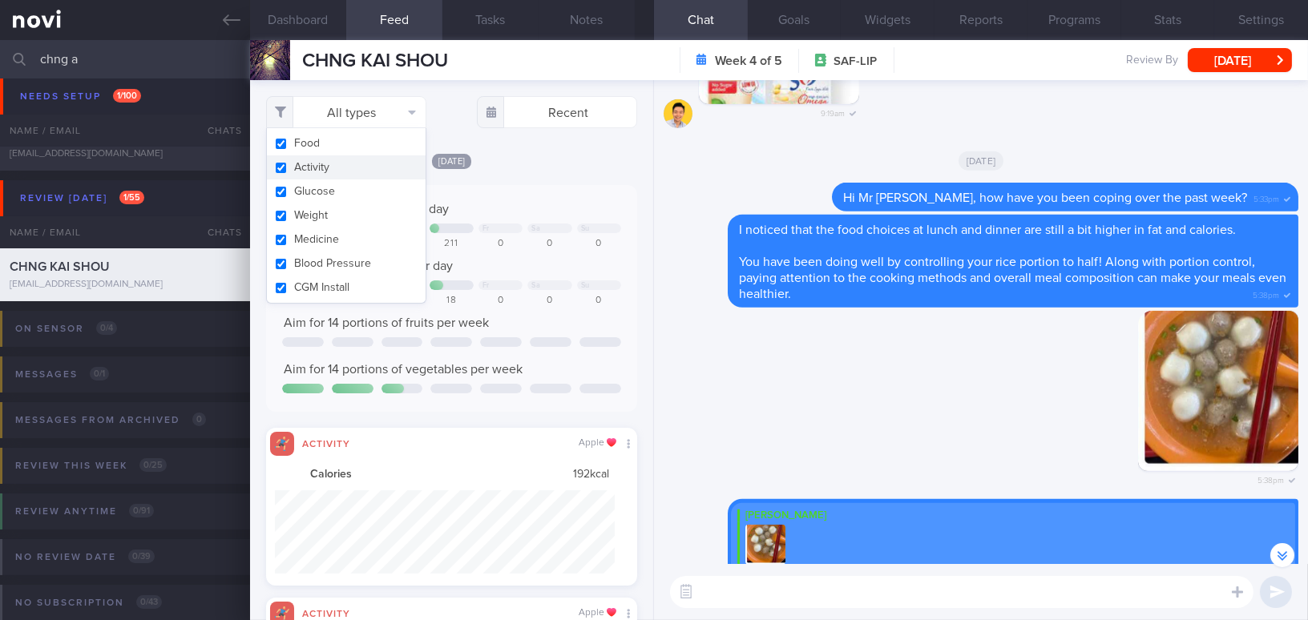
click at [275, 166] on input "checkbox" at bounding box center [281, 168] width 12 height 10
checkbox input "false"
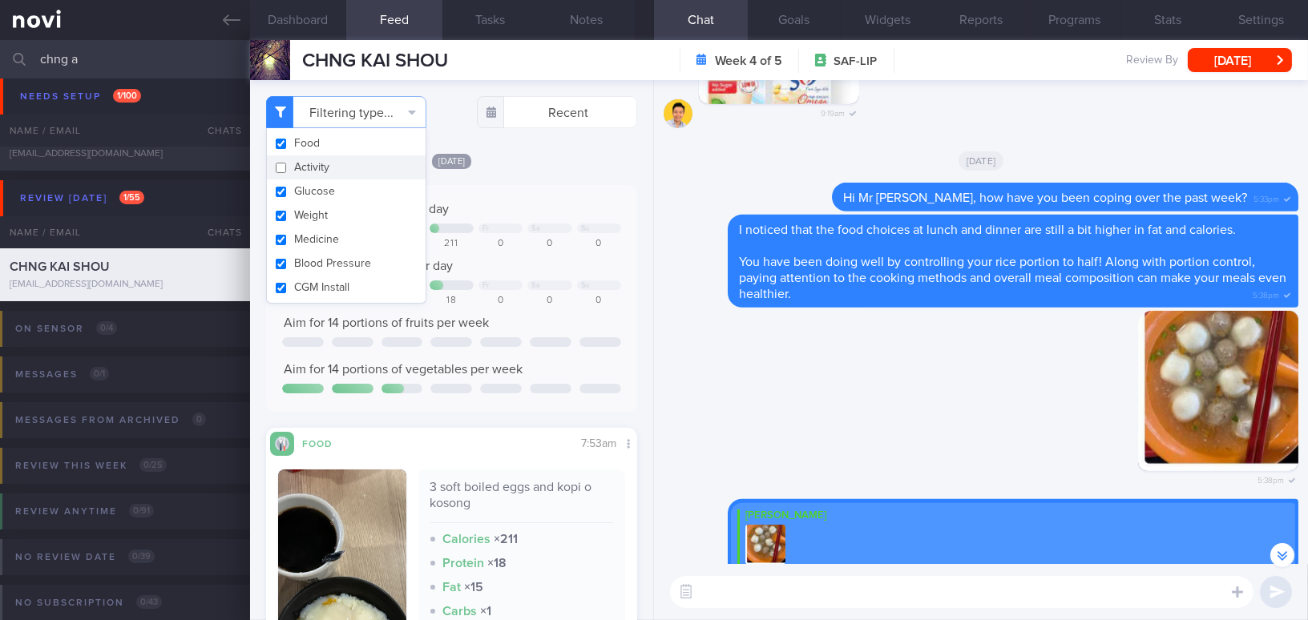
click at [557, 175] on div "Today Keep to 1600 calories per day Fr Sa Su 913 461 740 211 0 0 0 Aim for 80g …" at bounding box center [451, 450] width 371 height 596
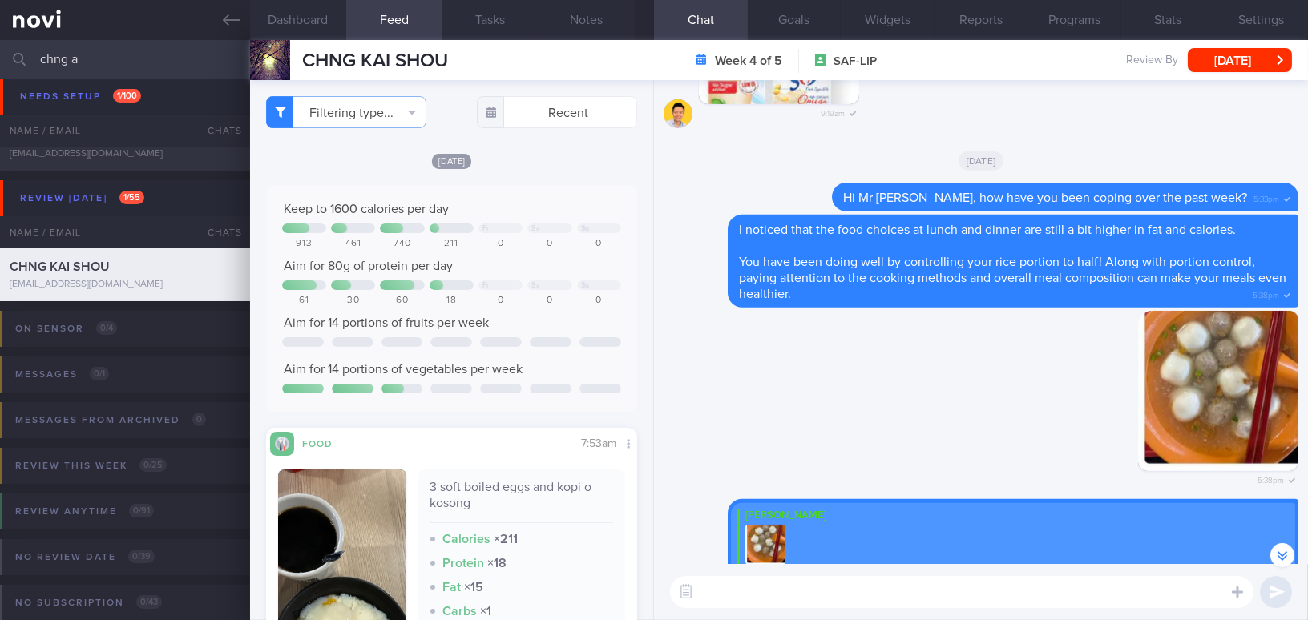
scroll to position [801475, 801305]
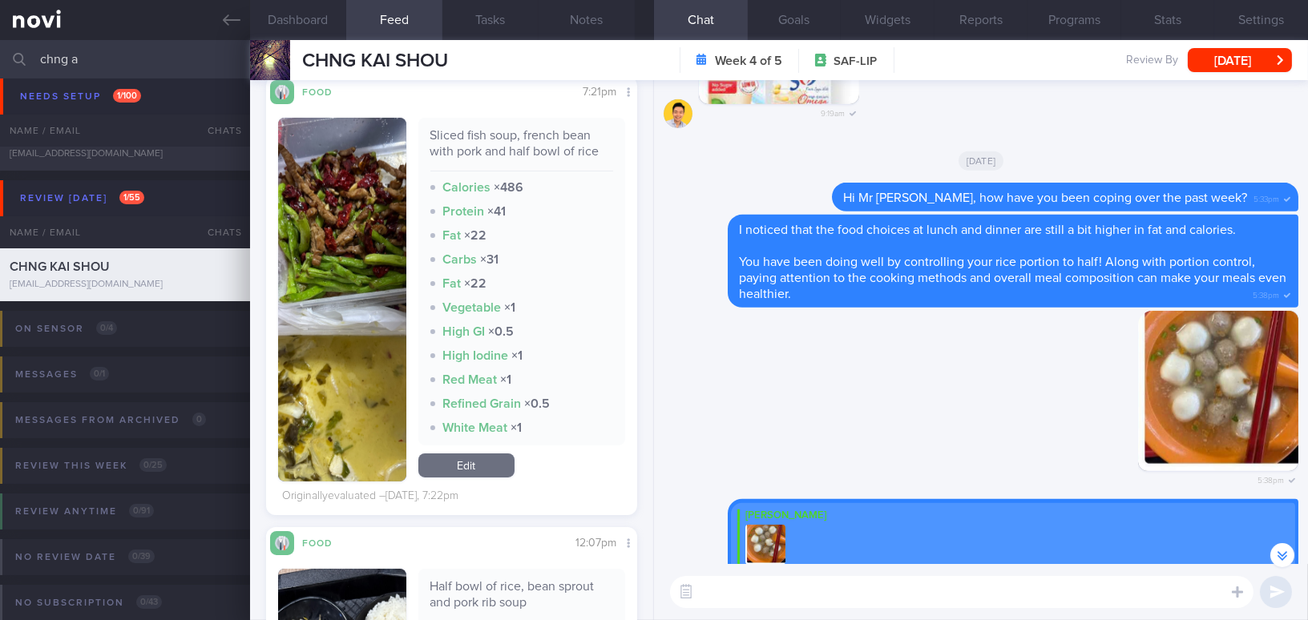
click at [331, 237] on button "button" at bounding box center [342, 300] width 128 height 364
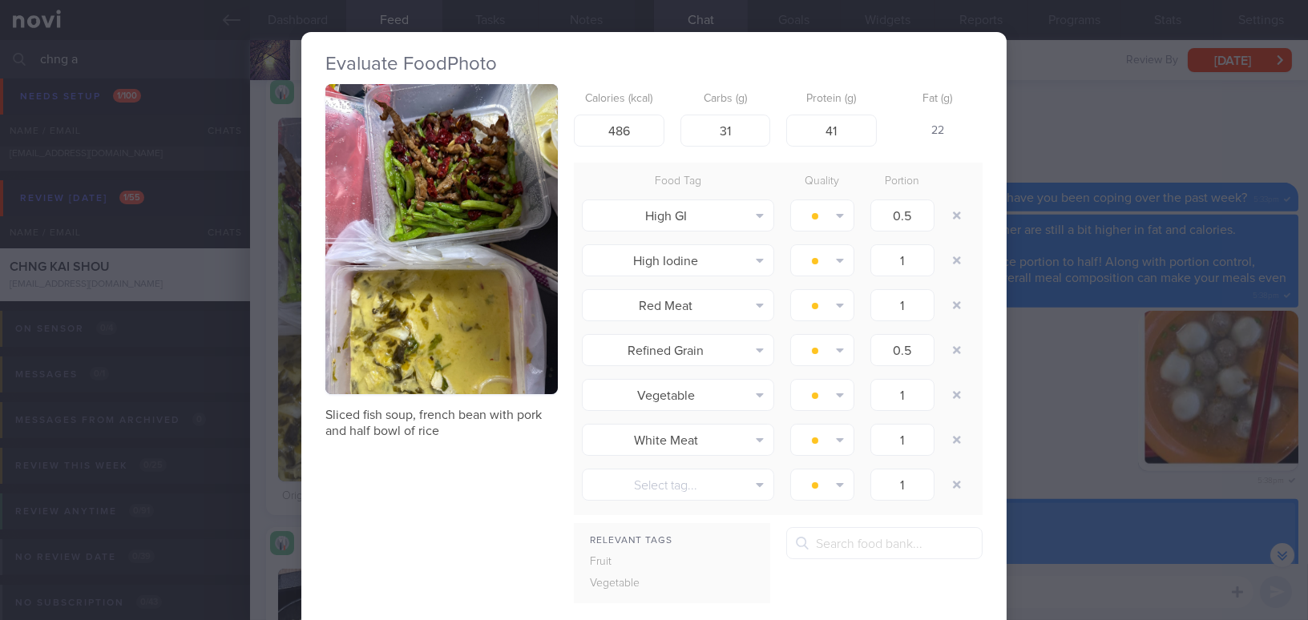
click at [352, 216] on button "button" at bounding box center [441, 239] width 232 height 310
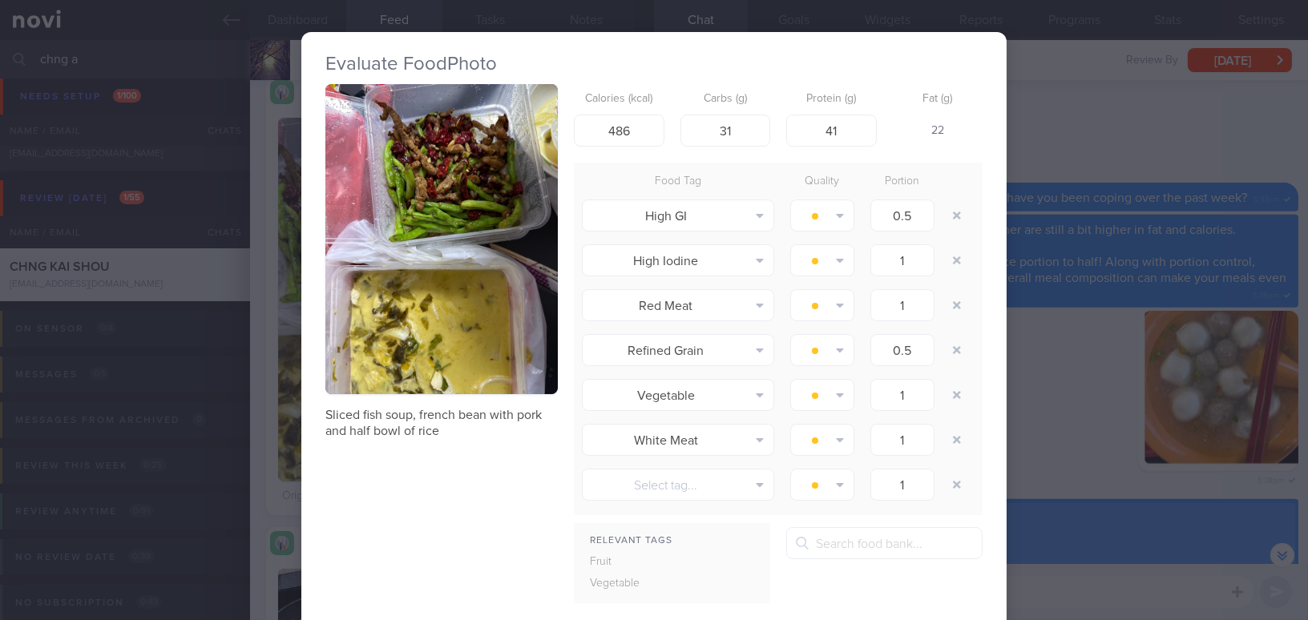
click at [1073, 367] on div "Evaluate Food Photo Sliced fish soup, french bean with pork and half bowl of ri…" at bounding box center [654, 310] width 1308 height 620
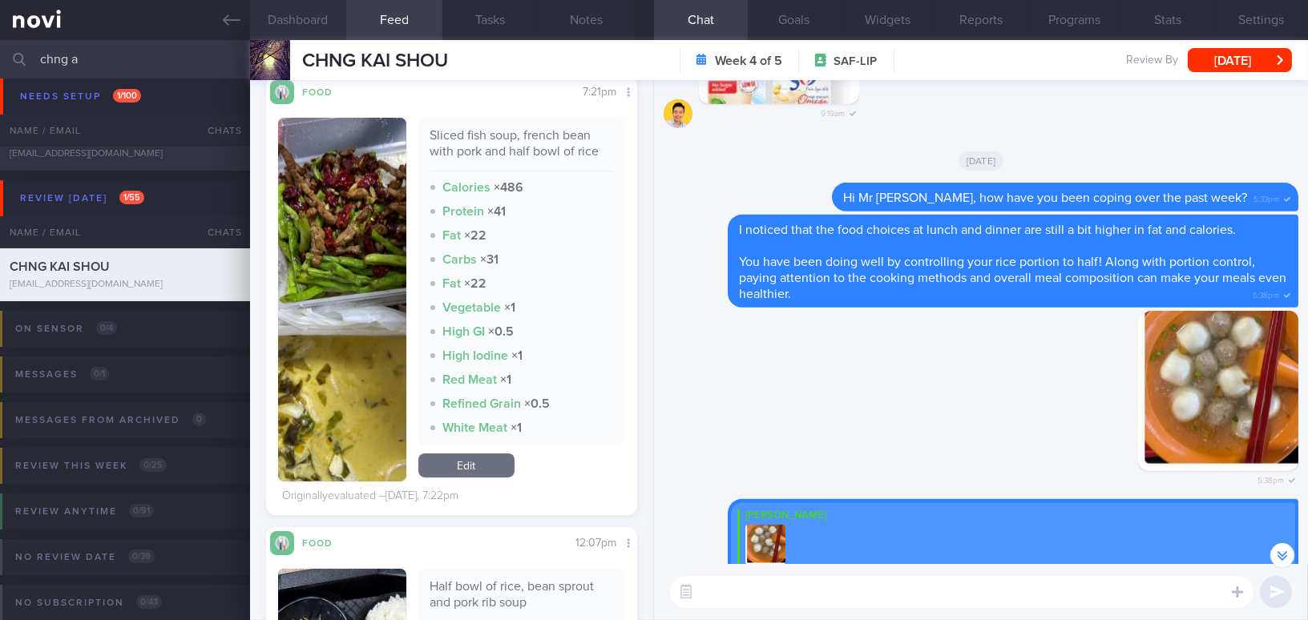
click at [325, 14] on button "Dashboard" at bounding box center [298, 20] width 96 height 40
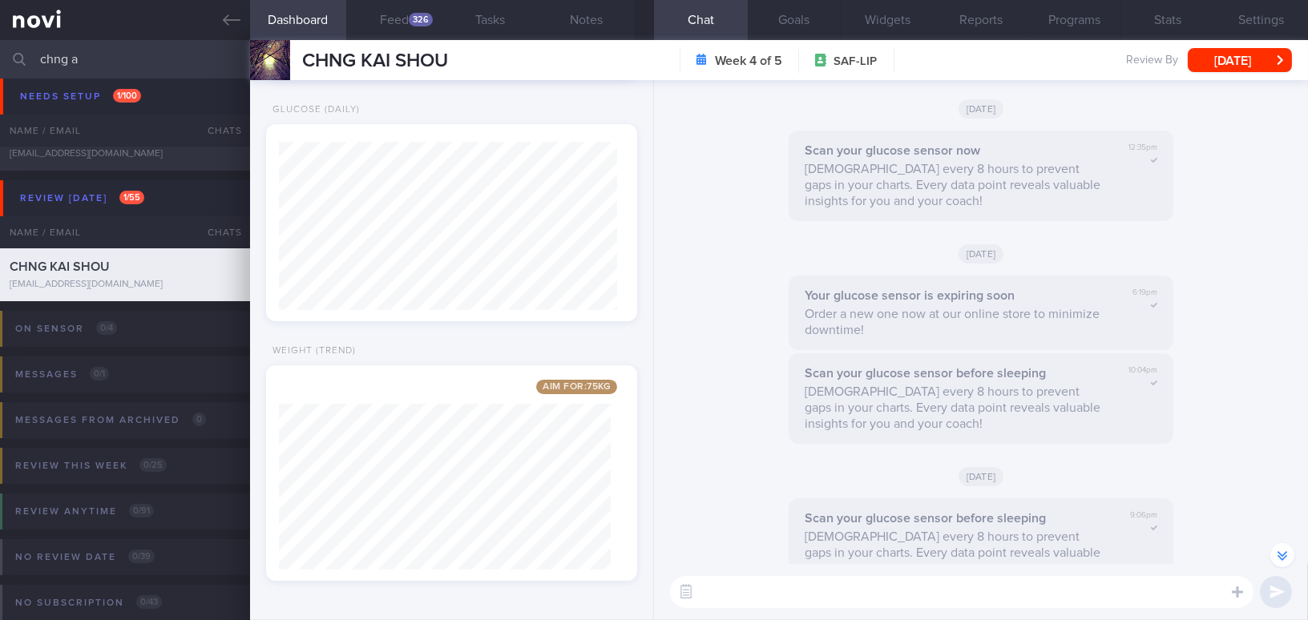
click at [816, 599] on textarea at bounding box center [962, 592] width 584 height 32
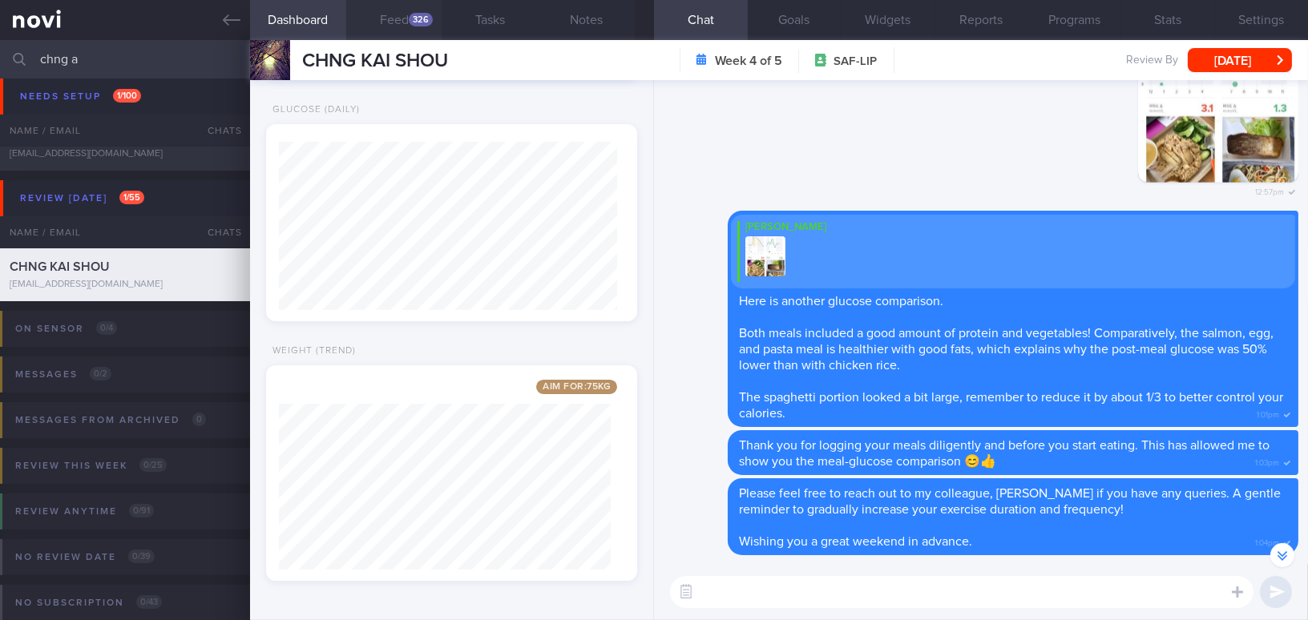
click at [411, 18] on div "326" at bounding box center [421, 20] width 24 height 14
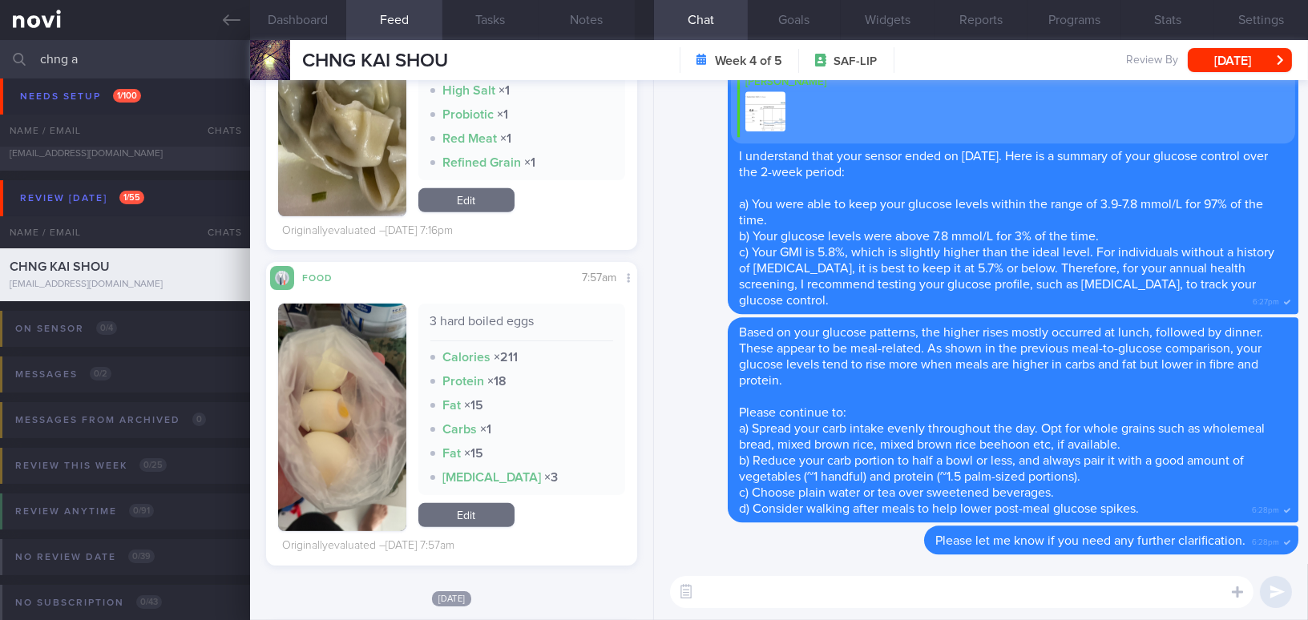
scroll to position [1530, 0]
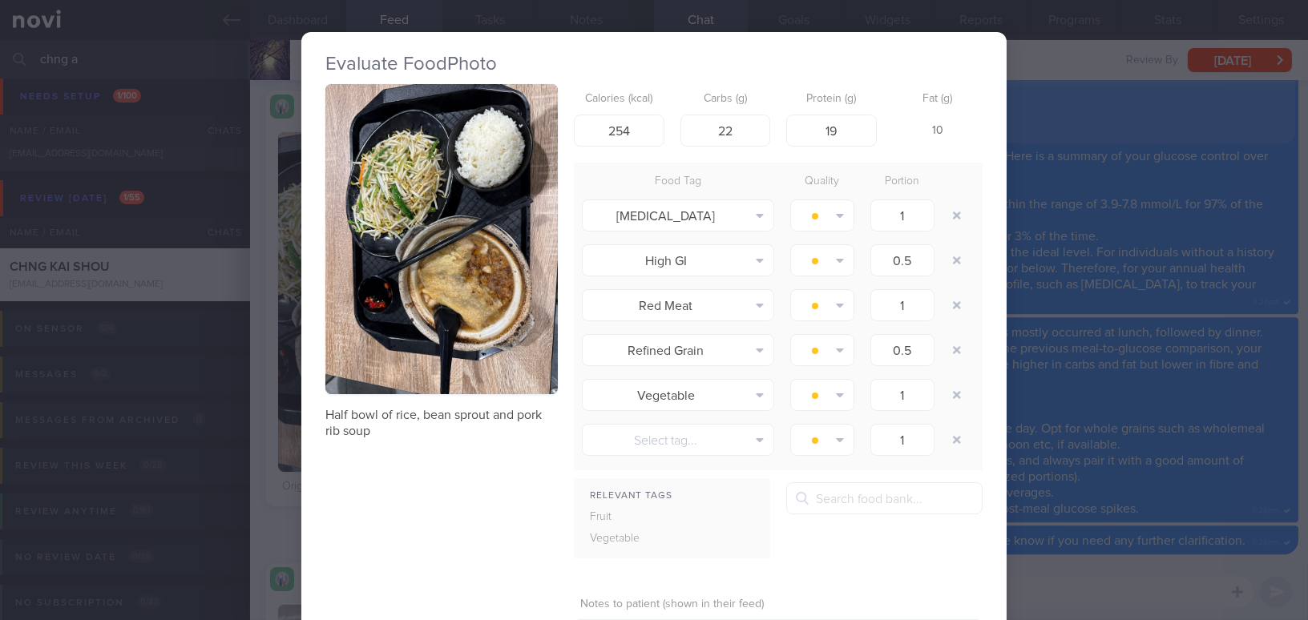
click at [418, 266] on button "button" at bounding box center [441, 239] width 232 height 310
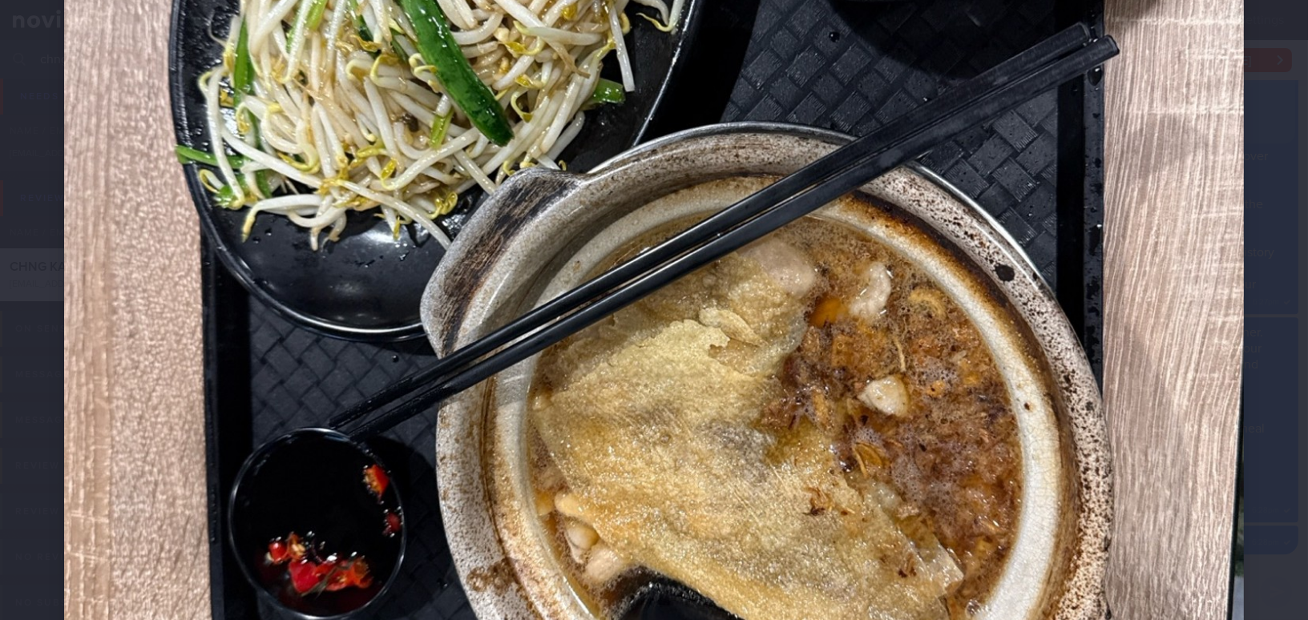
scroll to position [583, 0]
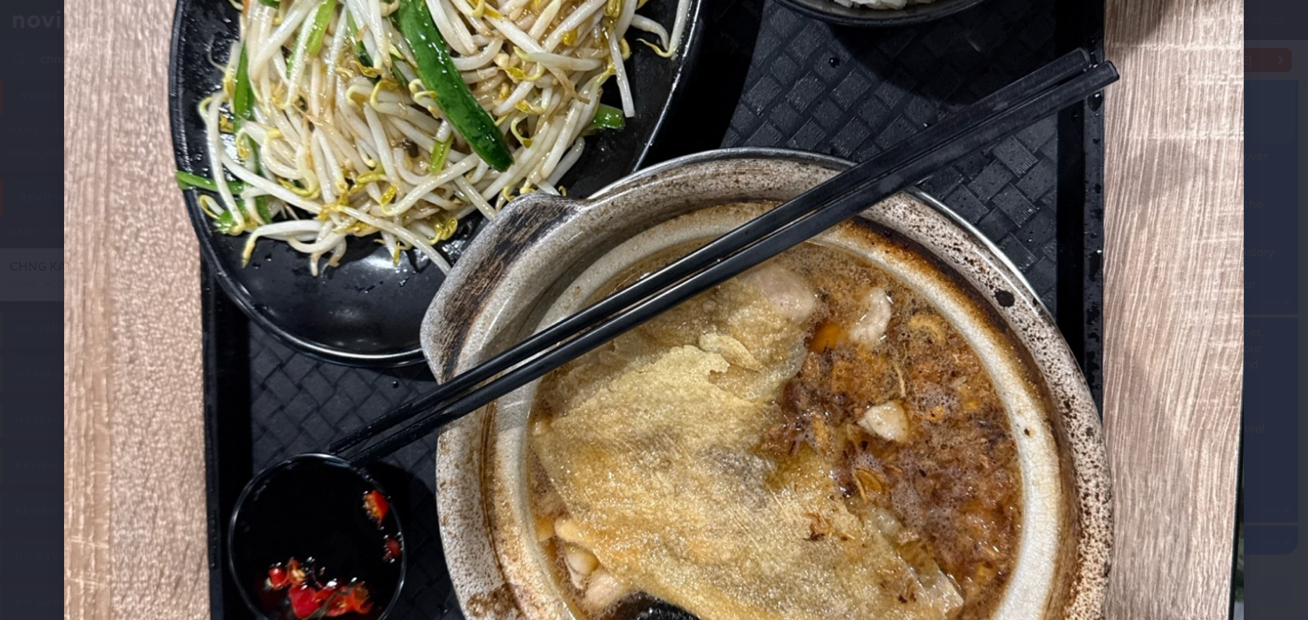
click at [1105, 288] on img at bounding box center [654, 268] width 1180 height 1574
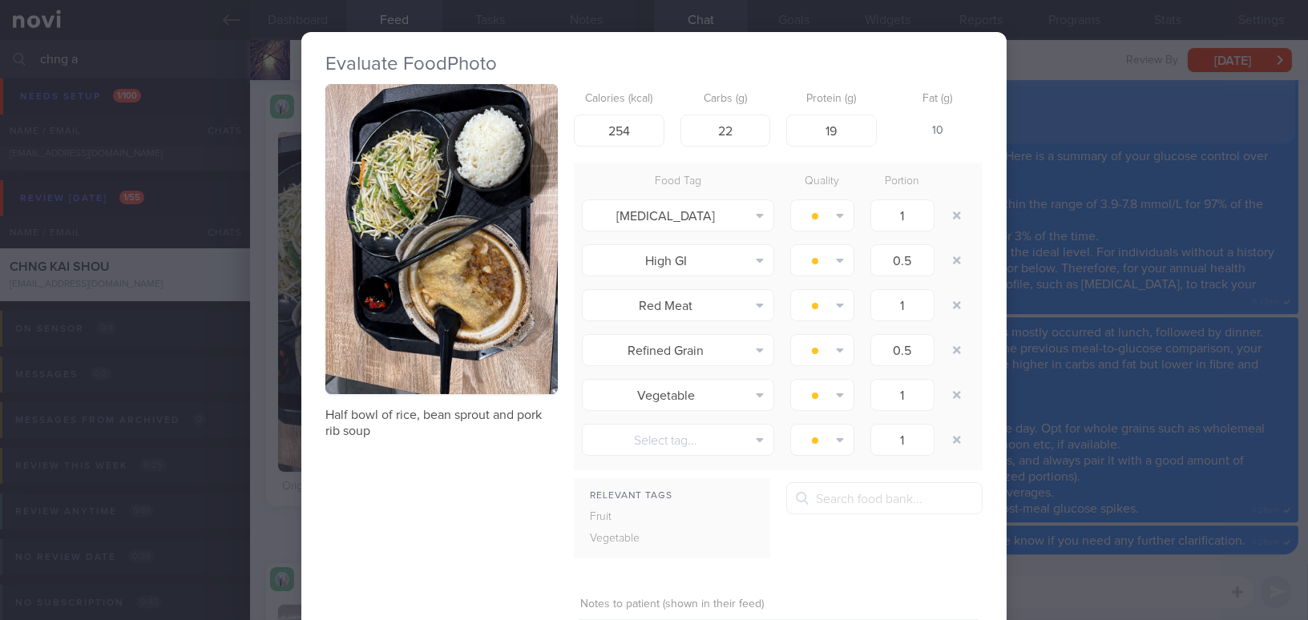
click at [1168, 285] on div "Evaluate Food Photo Half bowl of rice, bean sprout and pork rib soup Calories (…" at bounding box center [654, 310] width 1308 height 620
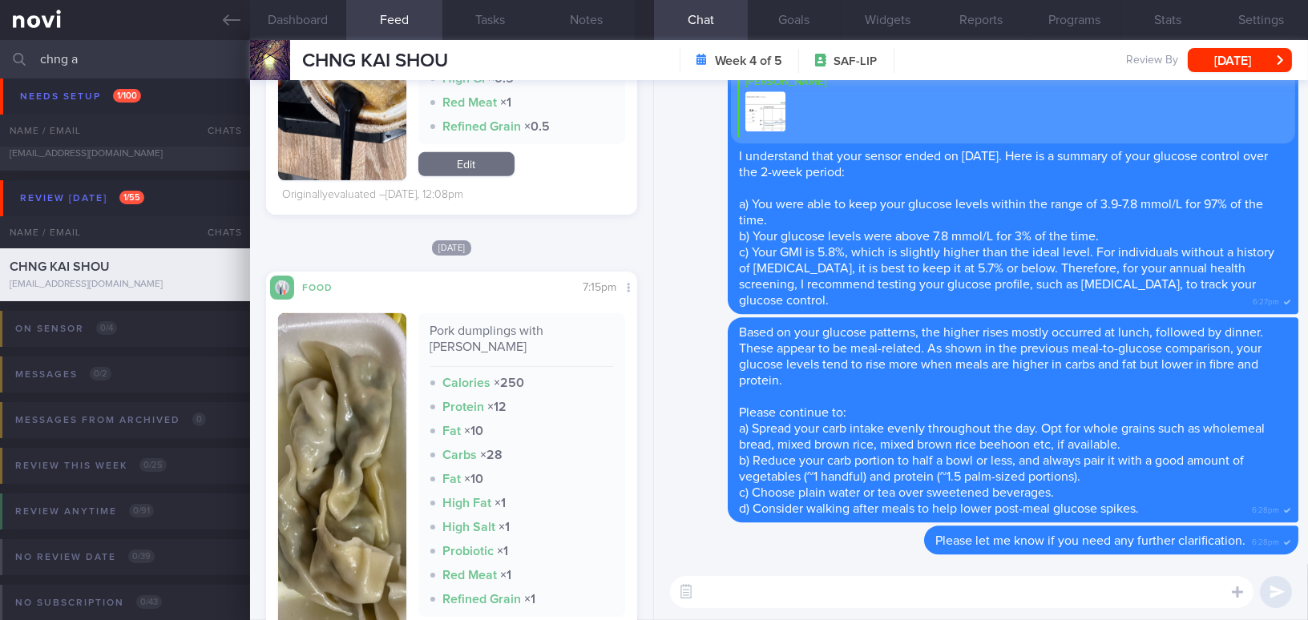
scroll to position [1675, 0]
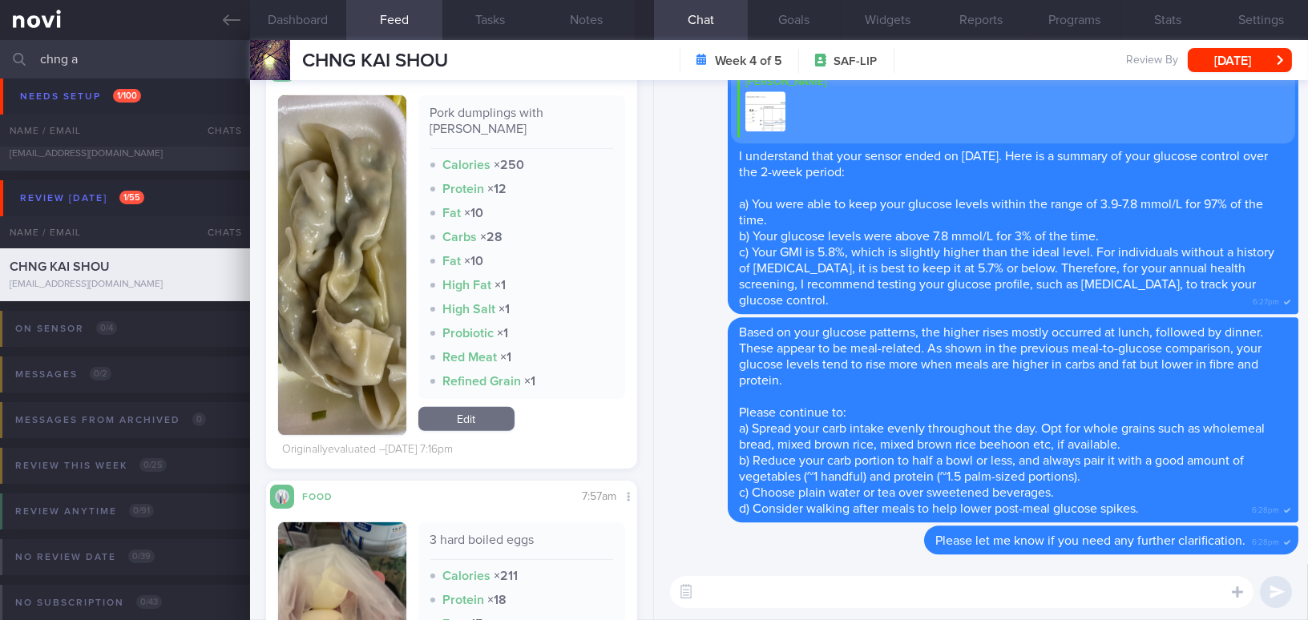
click at [349, 332] on button "button" at bounding box center [342, 265] width 128 height 340
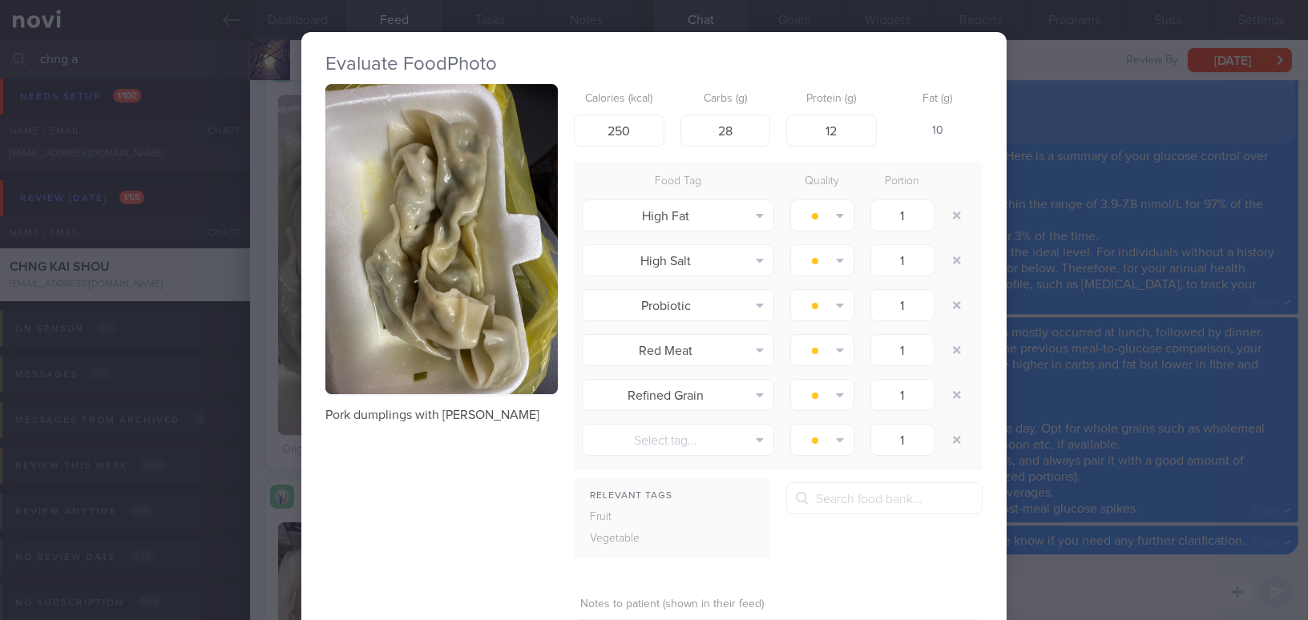
click at [1170, 568] on div "Evaluate Food Photo Pork dumplings with kimchi Calories (kcal) 250 Carbs (g) 28…" at bounding box center [654, 310] width 1308 height 620
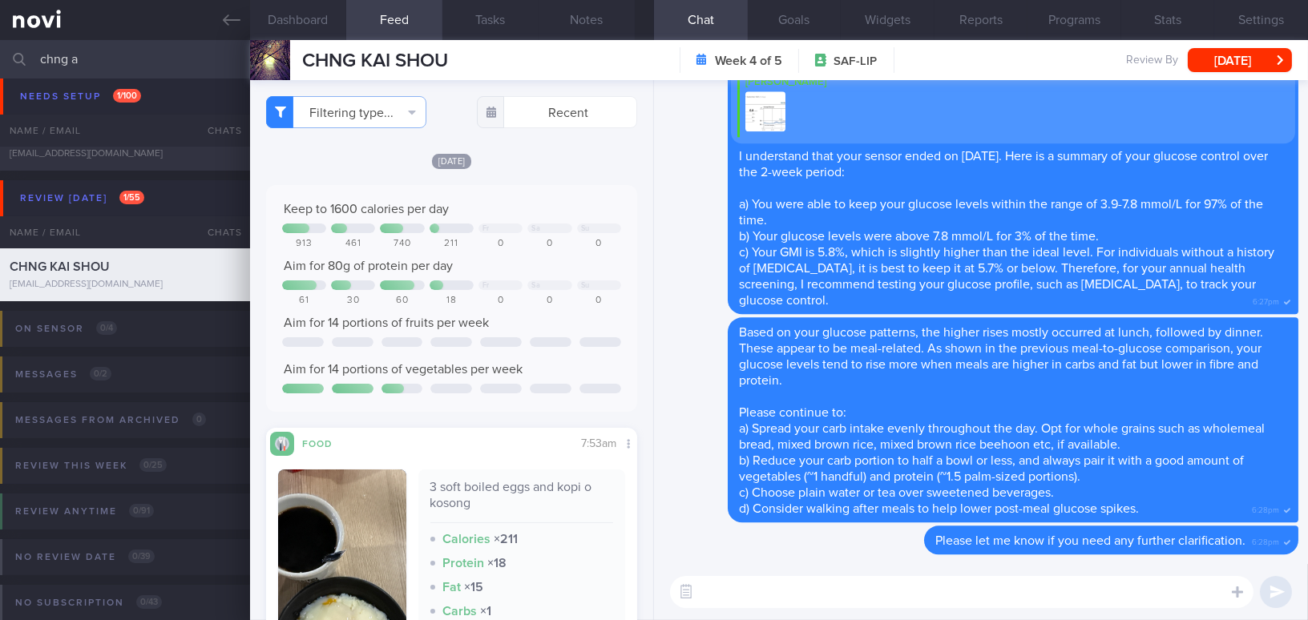
click at [754, 593] on textarea at bounding box center [962, 592] width 584 height 32
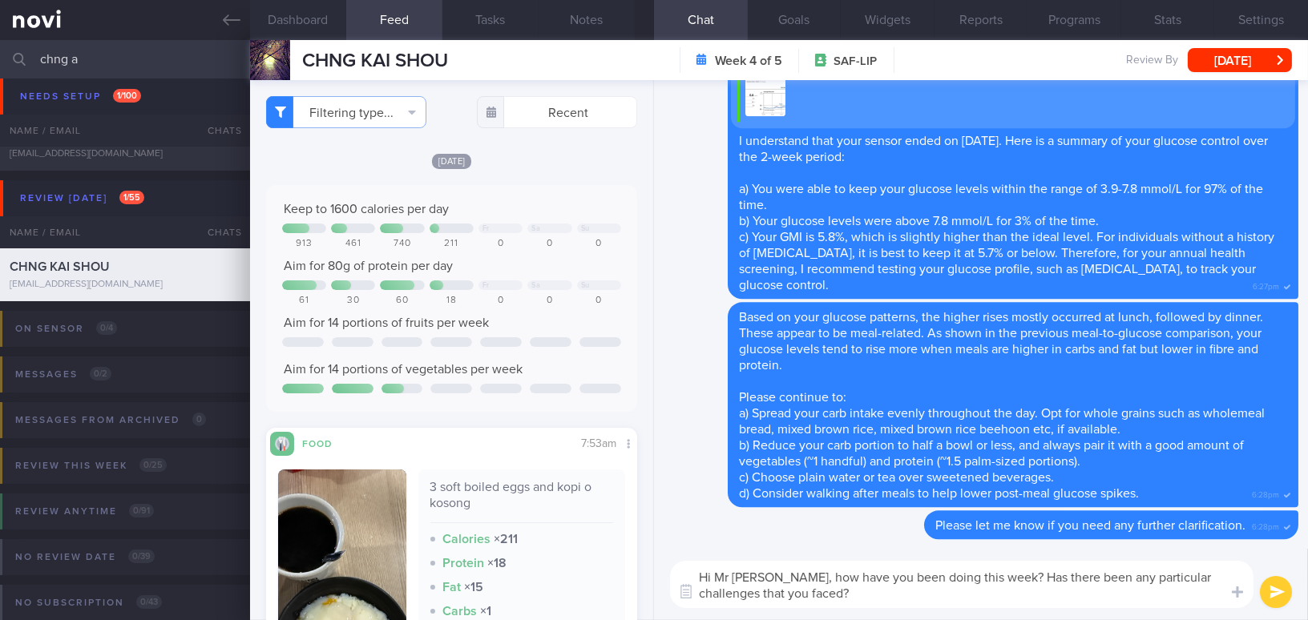
drag, startPoint x: 768, startPoint y: 578, endPoint x: 792, endPoint y: 596, distance: 29.8
click at [792, 596] on textarea "Hi Mr Chng, how have you been doing this week? Has there been any particular ch…" at bounding box center [962, 584] width 584 height 47
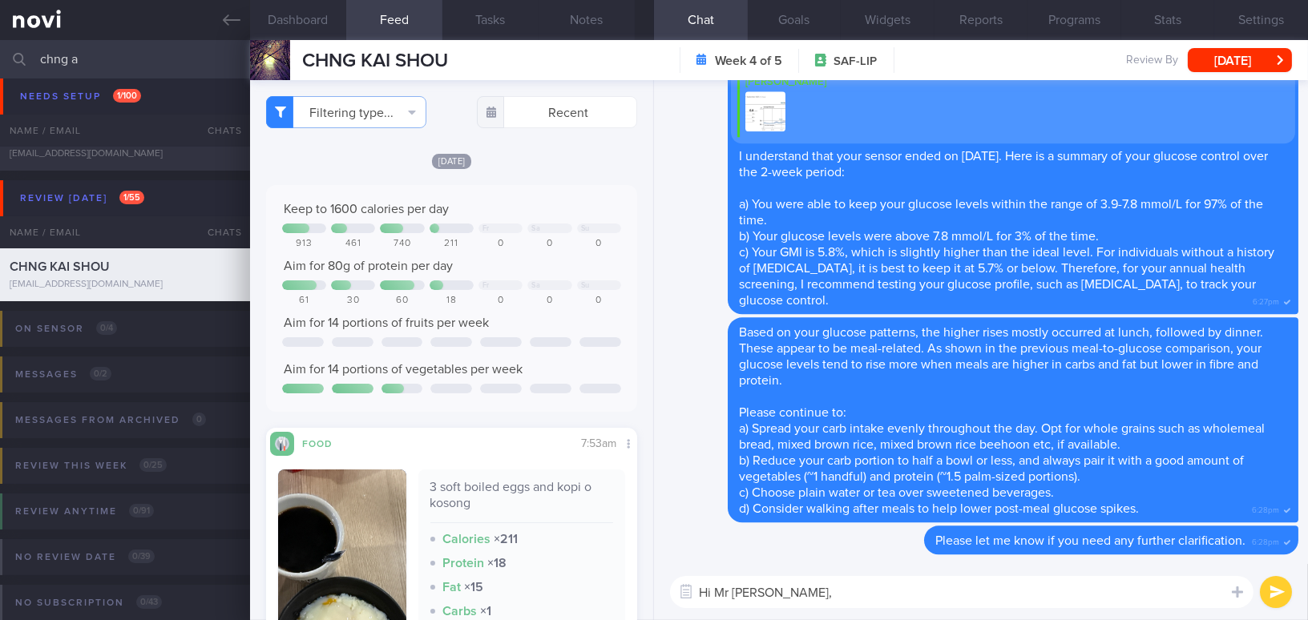
paste textarea "How have you been doing this week? Have you faced any particular challenges?"
click at [774, 582] on textarea "Hi Mr Chng, How have you been doing this week? Have you faced any particular ch…" at bounding box center [962, 592] width 584 height 32
type textarea "Hi Mr [PERSON_NAME], how have you been doing this week? Have you faced any part…"
click at [1278, 596] on button "submit" at bounding box center [1276, 592] width 32 height 32
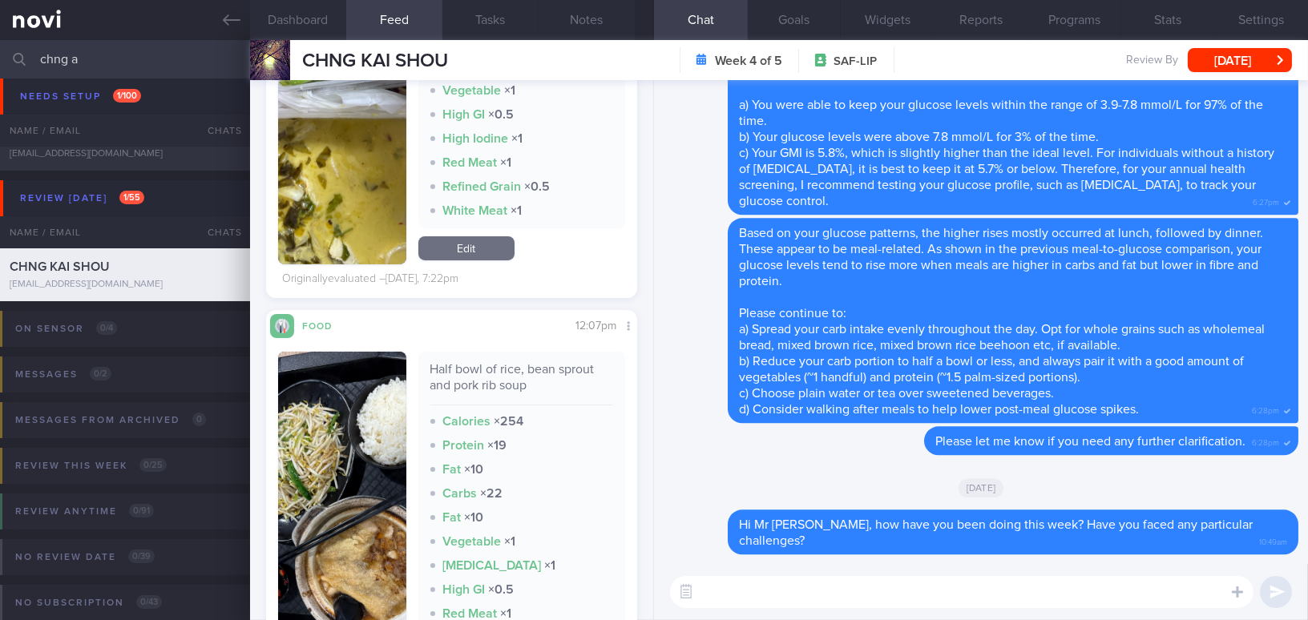
scroll to position [947, 0]
click at [347, 415] on img "button" at bounding box center [342, 521] width 128 height 340
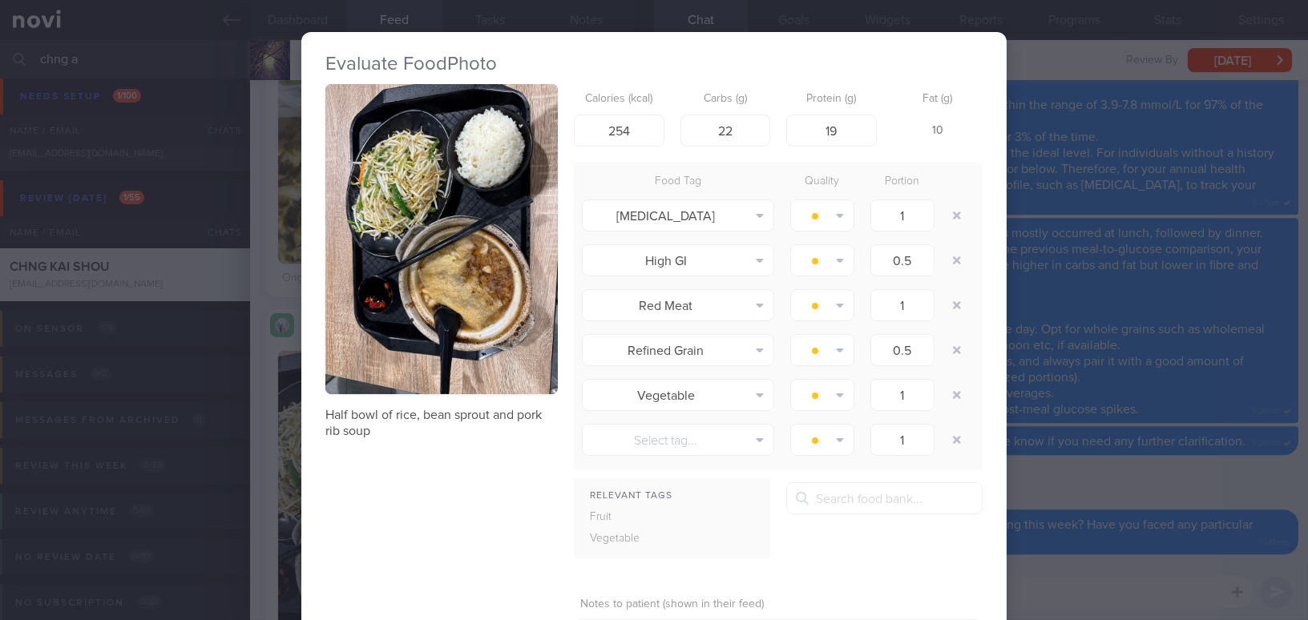
click at [1160, 496] on div "Evaluate Food Photo Half bowl of rice, bean sprout and pork rib soup Calories (…" at bounding box center [654, 310] width 1308 height 620
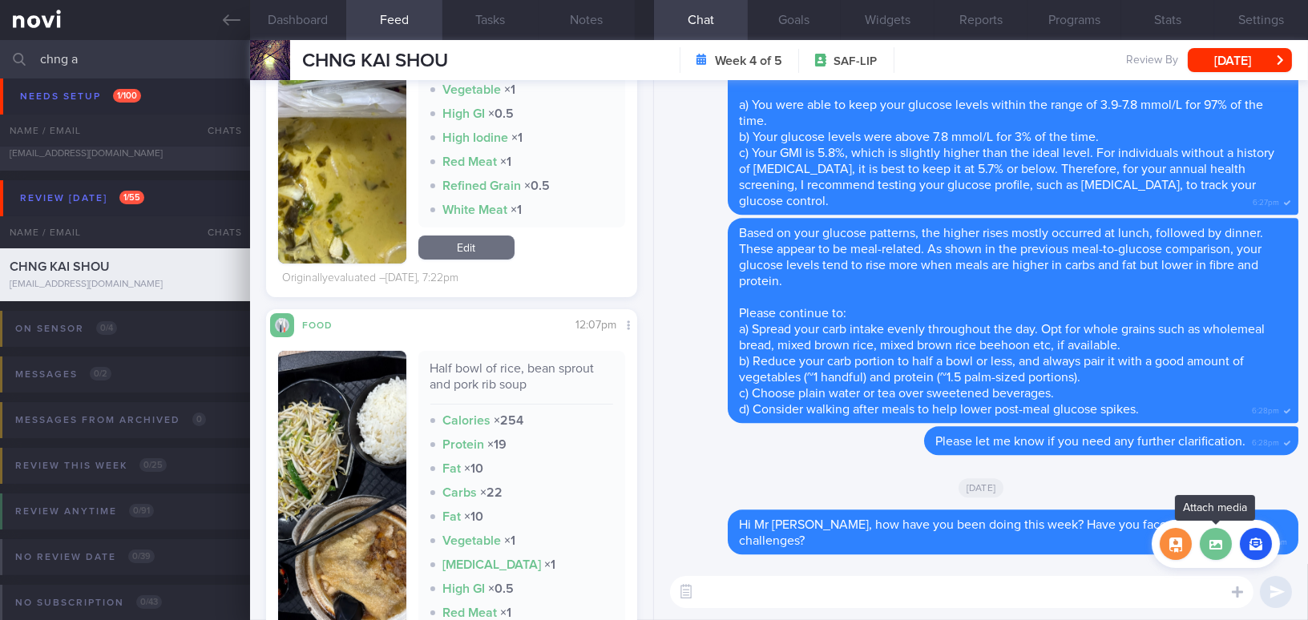
click at [1218, 546] on label at bounding box center [1216, 544] width 32 height 32
click at [0, 0] on input "file" at bounding box center [0, 0] width 0 height 0
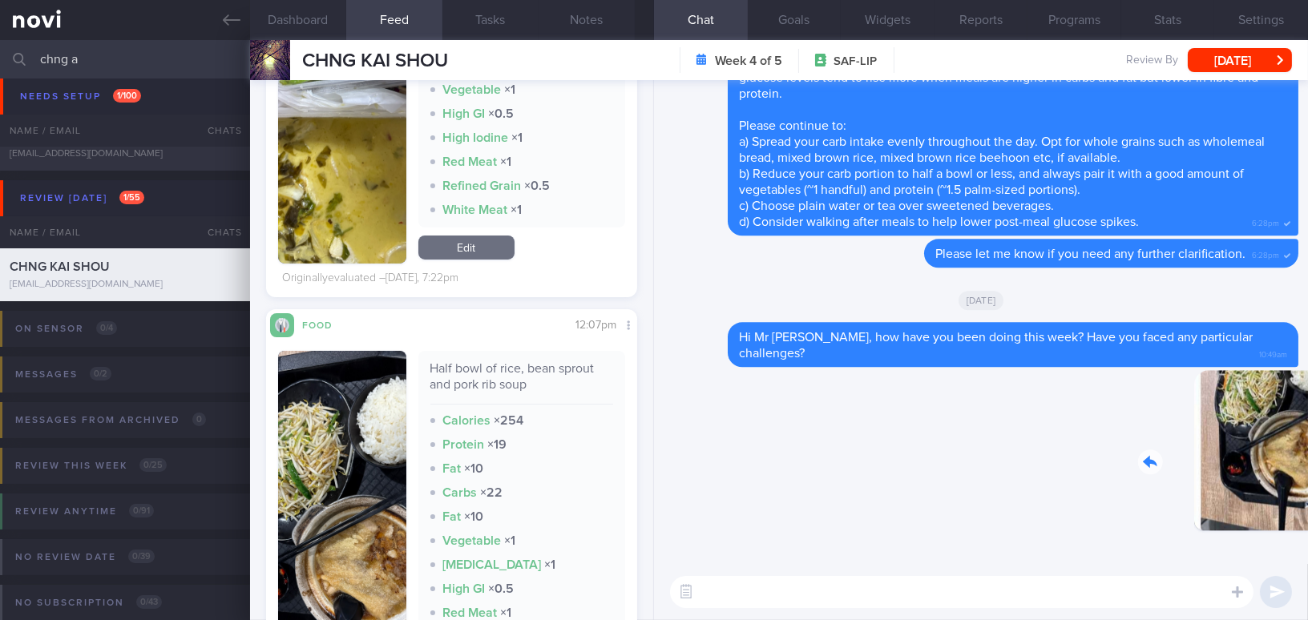
drag, startPoint x: 1200, startPoint y: 464, endPoint x: 1289, endPoint y: 467, distance: 89.0
click at [1289, 467] on div "Delete 10:50am Delete Hi Mr Chng, how have you been doing this week? Have you f…" at bounding box center [981, 322] width 654 height 484
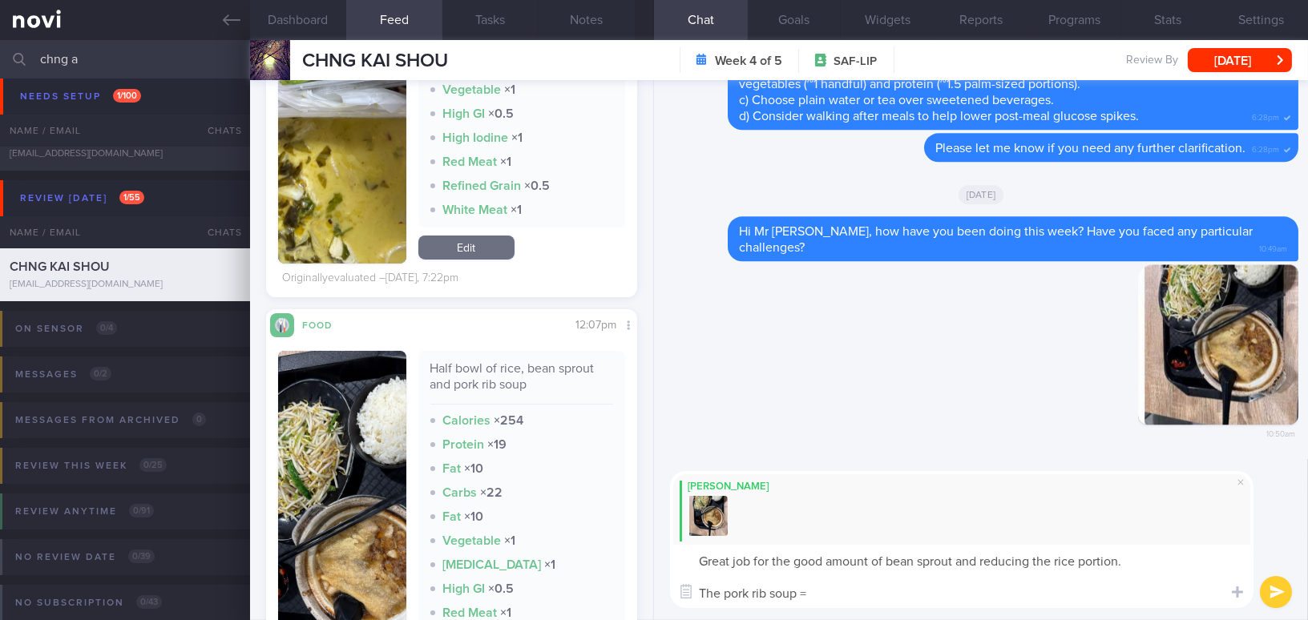
type textarea "Great job for the good amount of bean sprout and reducing the rice portion. The…"
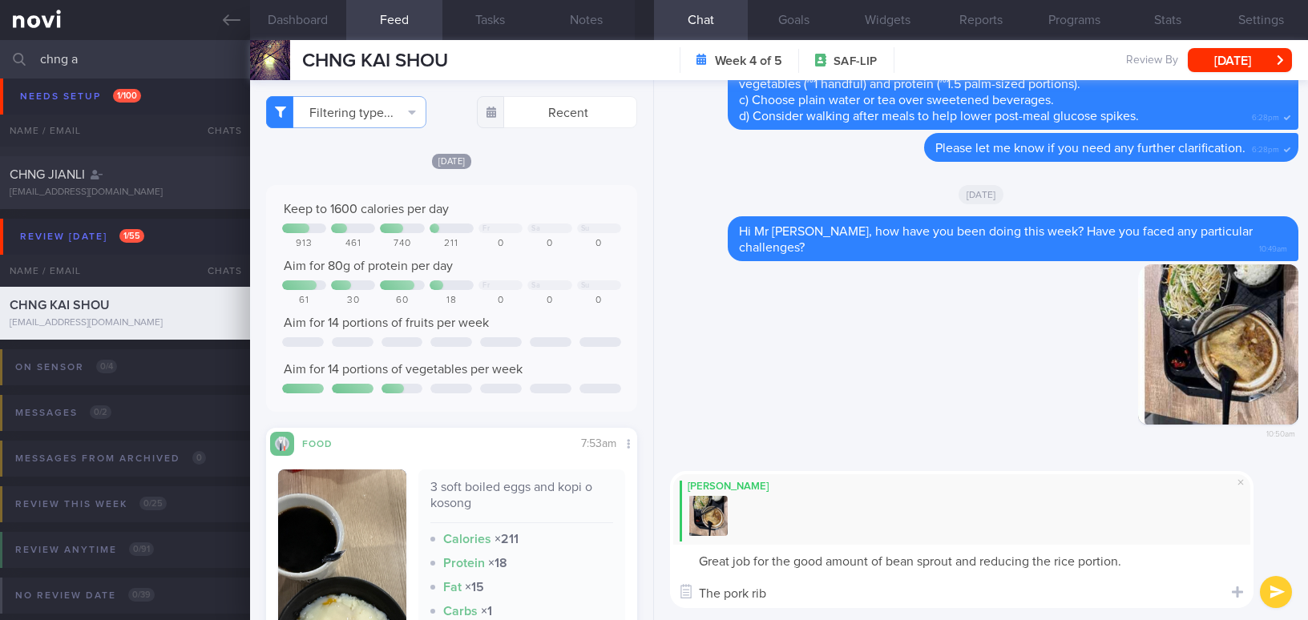
select select "8"
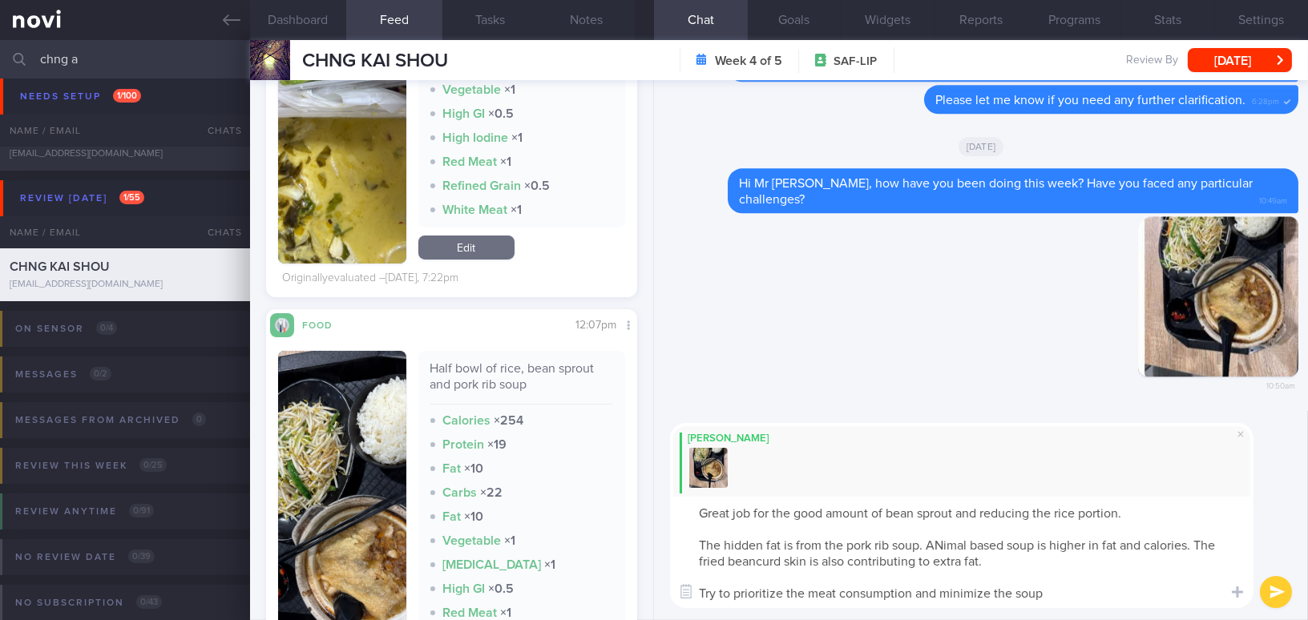
drag, startPoint x: 1056, startPoint y: 594, endPoint x: 651, endPoint y: 507, distance: 414.0
click at [651, 507] on div "Dashboard Feed 326 Tasks Notes Chat Goals Widgets Reports Programs Stats Settin…" at bounding box center [779, 330] width 1058 height 580
click at [798, 576] on textarea "Great job for the good amount of bean sprout and reducing the rice portion. The…" at bounding box center [962, 552] width 584 height 111
drag, startPoint x: 1050, startPoint y: 598, endPoint x: 556, endPoint y: 516, distance: 500.5
click at [556, 516] on div "Dashboard Feed 326 Tasks Notes Chat Goals Widgets Reports Programs Stats Settin…" at bounding box center [779, 330] width 1058 height 580
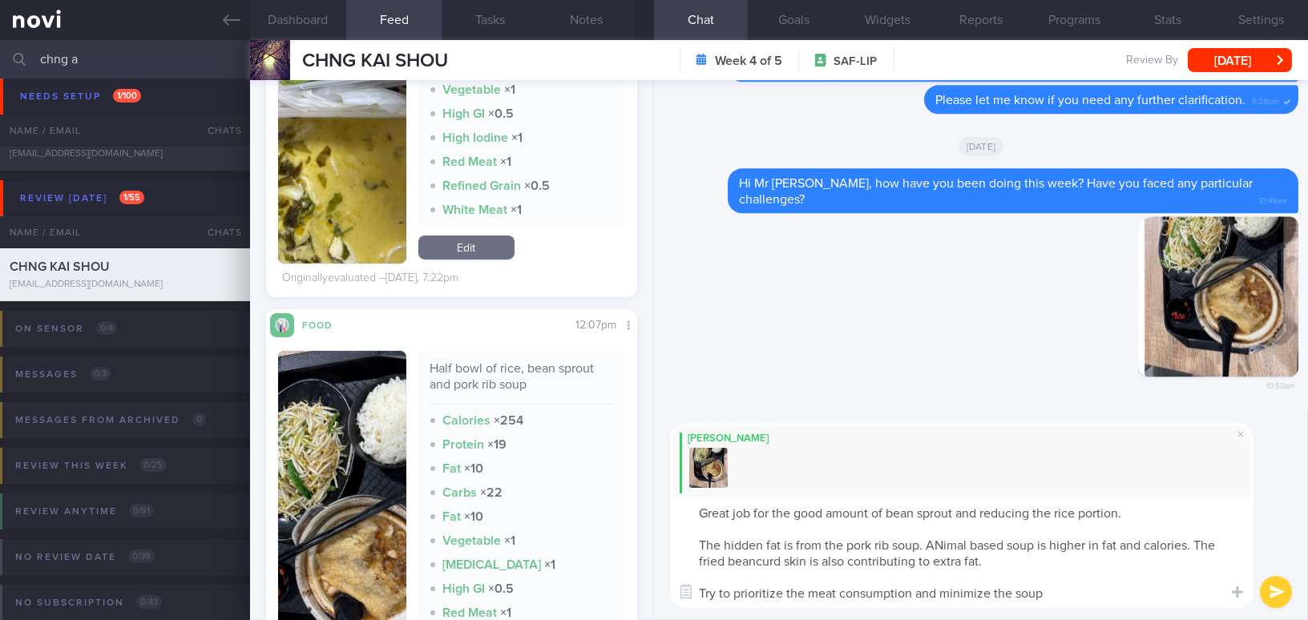
paste textarea "including a good amount of bean sprouts and reducing the rice portion! The hidd…"
click at [697, 547] on textarea "Great job including a good amount of bean sprouts and reducing the rice portion…" at bounding box center [962, 552] width 584 height 111
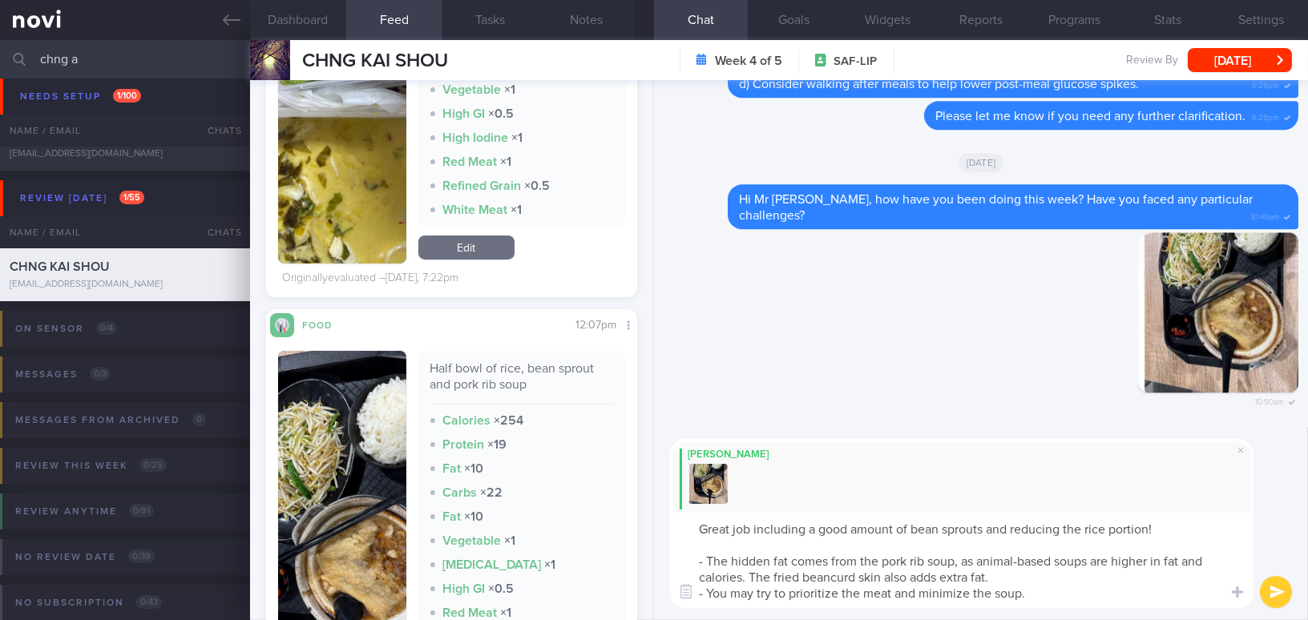
click at [1132, 596] on textarea "Great job including a good amount of bean sprouts and reducing the rice portion…" at bounding box center [962, 560] width 584 height 95
type textarea "Great job including a good amount of bean sprouts and reducing the rice portion…"
click at [1280, 593] on button "submit" at bounding box center [1276, 592] width 32 height 32
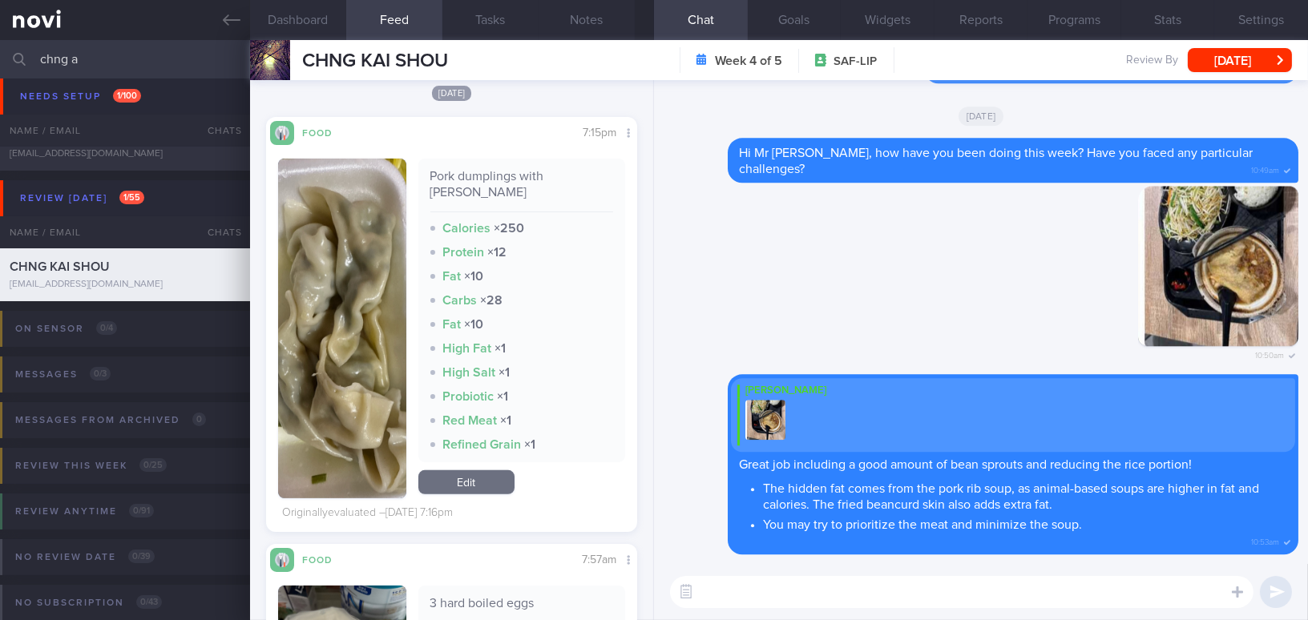
scroll to position [1602, 0]
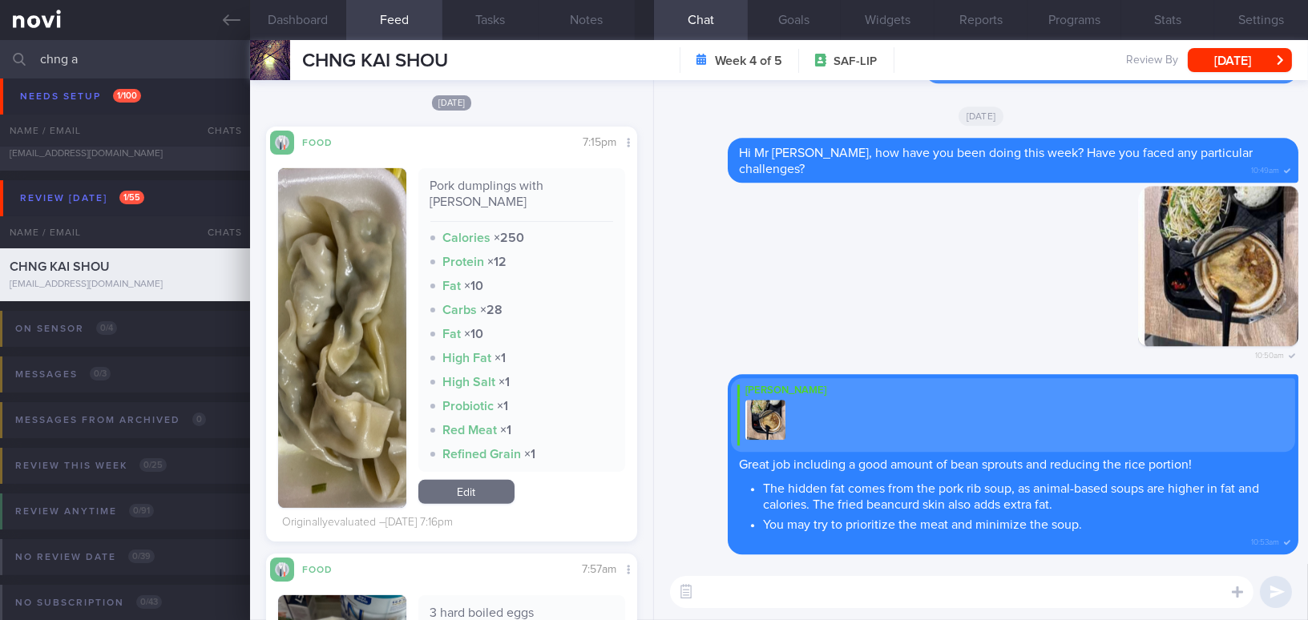
click at [333, 293] on button "button" at bounding box center [342, 338] width 128 height 340
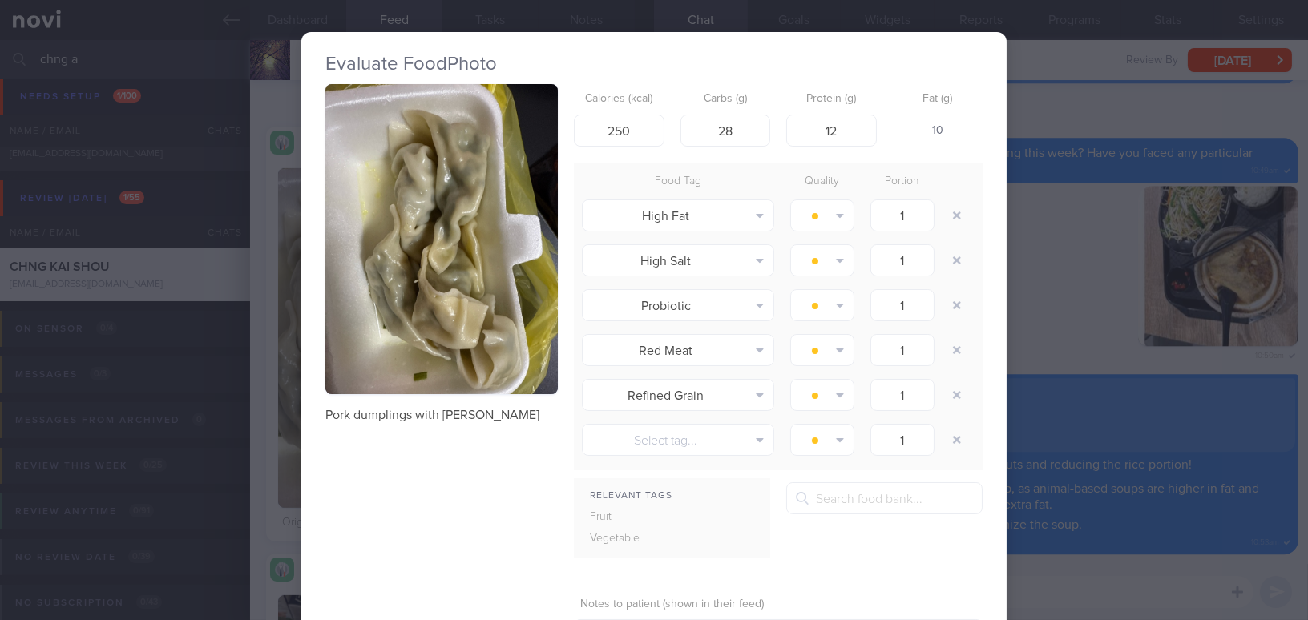
click at [1072, 257] on div "Evaluate Food Photo Pork dumplings with kimchi Calories (kcal) 250 Carbs (g) 28…" at bounding box center [654, 310] width 1308 height 620
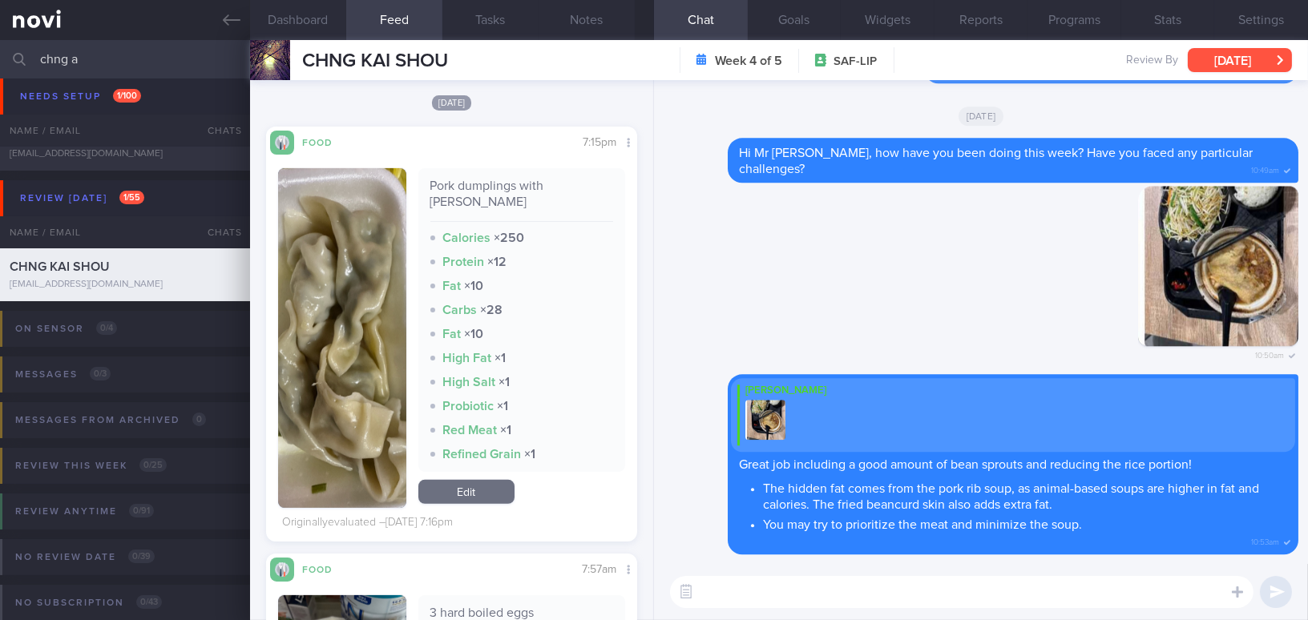
click at [1247, 71] on button "[DATE]" at bounding box center [1240, 60] width 104 height 24
click at [685, 297] on div "Delete 10:50am" at bounding box center [981, 280] width 635 height 188
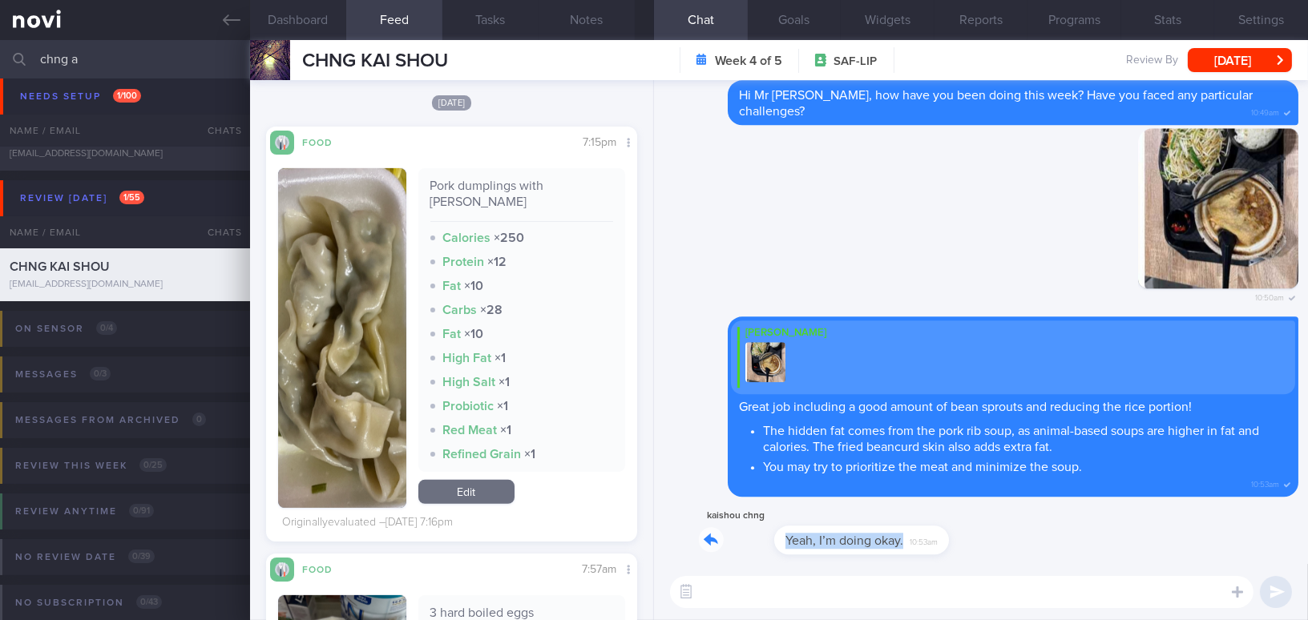
drag, startPoint x: 830, startPoint y: 530, endPoint x: 1012, endPoint y: 541, distance: 183.1
click at [1012, 541] on div "kaishou chng Yeah, I’m doing okay. 10:53am" at bounding box center [981, 536] width 635 height 58
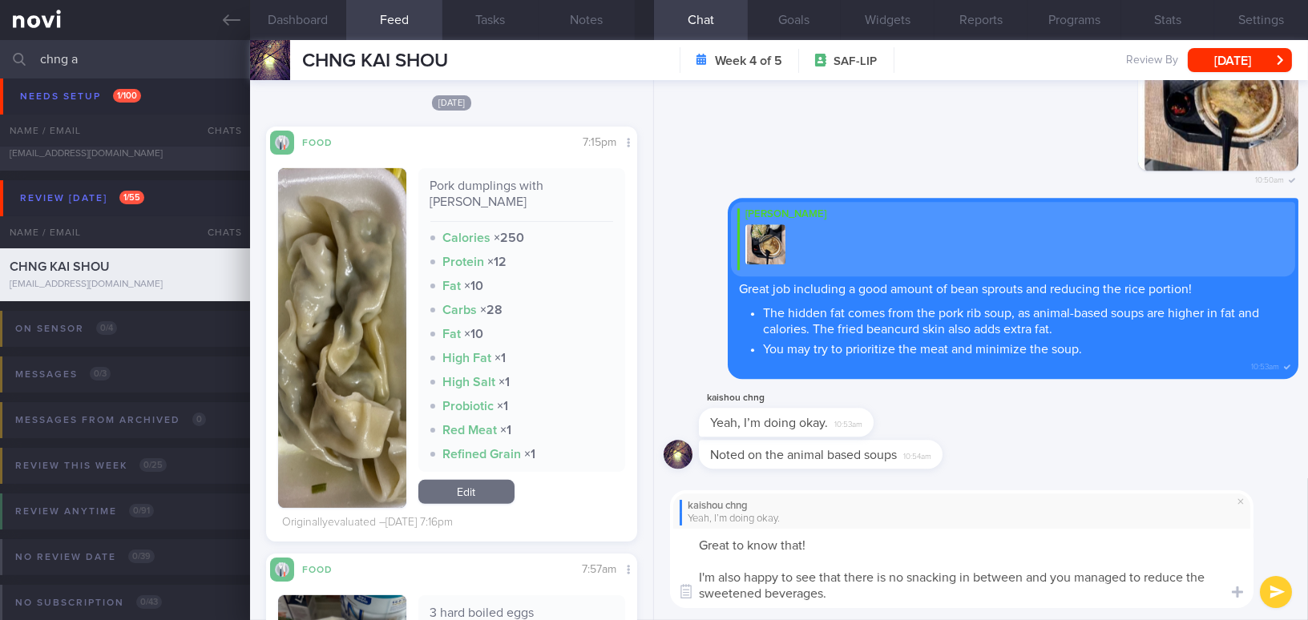
drag, startPoint x: 843, startPoint y: 597, endPoint x: 665, endPoint y: 572, distance: 179.7
click at [665, 572] on div "kaishou chng Yeah, I’m doing okay. Great to know that! I'm also happy to see th…" at bounding box center [981, 550] width 654 height 143
click at [736, 582] on textarea "Great to know that! I'm also happy to see that there is no snacking in between …" at bounding box center [962, 568] width 584 height 79
drag, startPoint x: 841, startPoint y: 606, endPoint x: 661, endPoint y: 576, distance: 182.8
click at [661, 576] on div "kaishou chng Yeah, I’m doing okay. Great to know that! I'm also happy to see th…" at bounding box center [981, 550] width 654 height 143
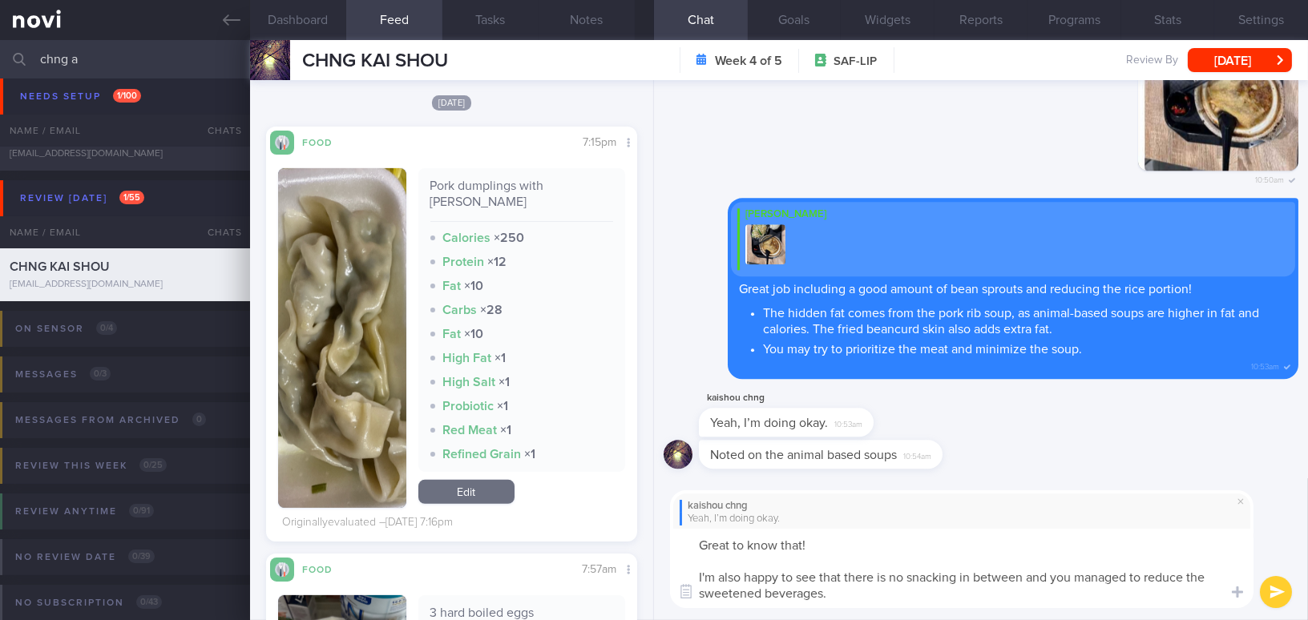
paste textarea "’m also happy to see that you didn’t snack in between meals and managed to reduc"
type textarea "Great to know that! I’m also happy to see that you didn’t snack in between meal…"
click at [1271, 592] on button "submit" at bounding box center [1276, 592] width 32 height 32
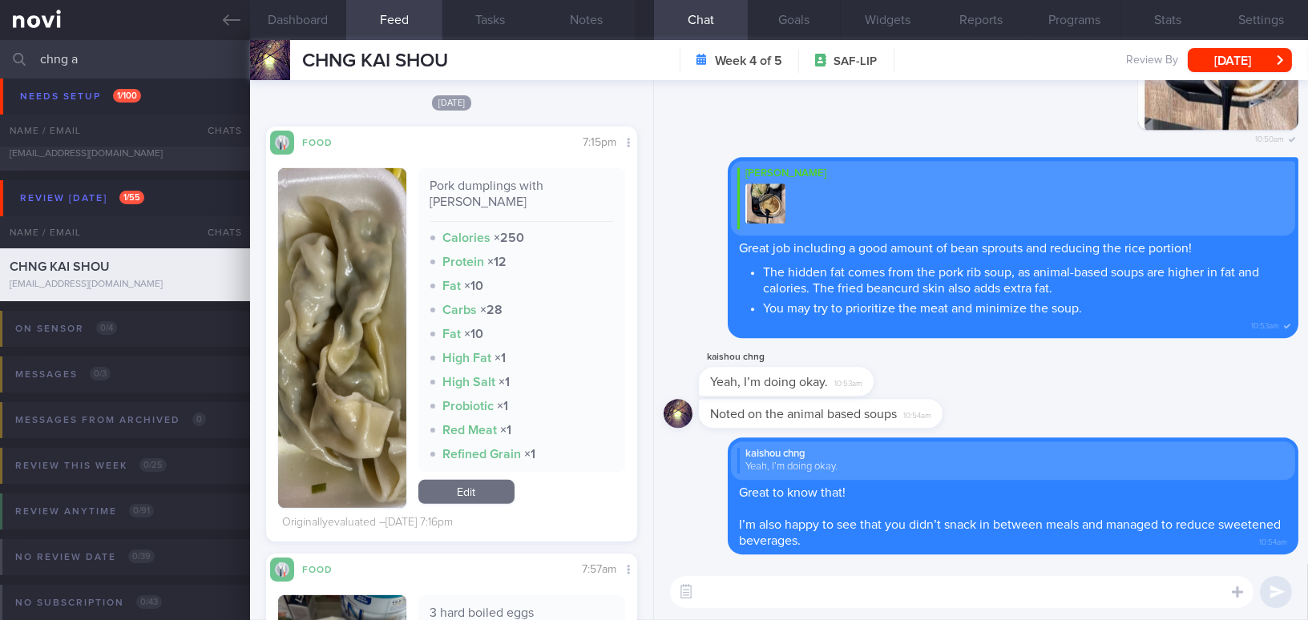
click at [1015, 596] on textarea at bounding box center [962, 592] width 584 height 32
drag, startPoint x: 1009, startPoint y: 588, endPoint x: 641, endPoint y: 591, distance: 368.0
click at [641, 591] on div "Dashboard Feed 326 Tasks Notes Chat Goals Widgets Reports Programs Stats Settin…" at bounding box center [779, 330] width 1058 height 580
click at [1003, 604] on textarea "May I know if you managed to weigh yourself lately?" at bounding box center [962, 592] width 584 height 32
drag, startPoint x: 940, startPoint y: 596, endPoint x: 638, endPoint y: 580, distance: 301.8
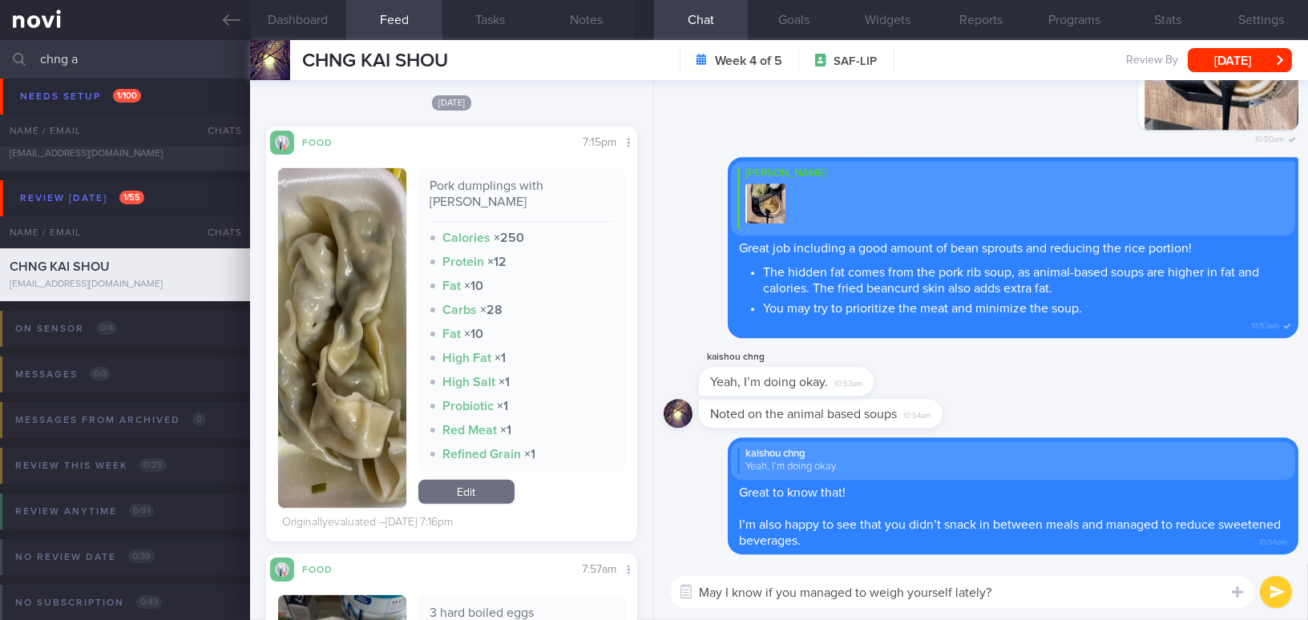
click at [638, 580] on div "Dashboard Feed 326 Tasks Notes Chat Goals Widgets Reports Programs Stats Settin…" at bounding box center [779, 330] width 1058 height 580
paste textarea "Have you had a chance to weigh yourself recently? Tracking your weight can be a…"
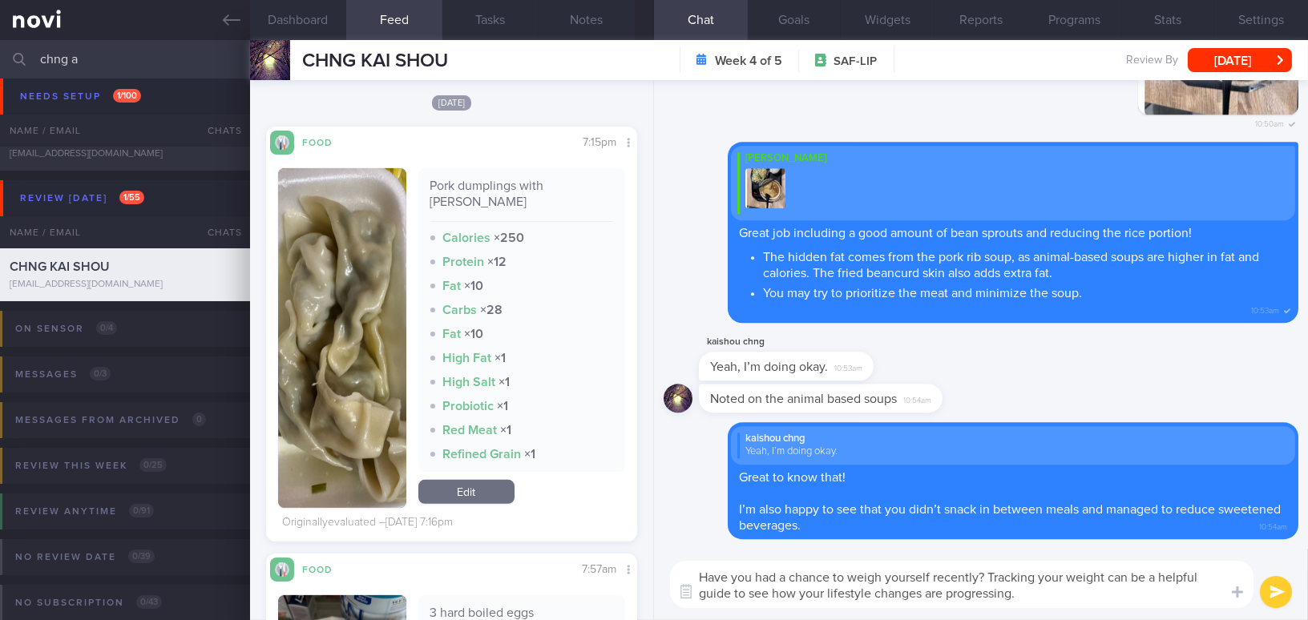
type textarea "Have you had a chance to weigh yourself recently? Tracking your weight can be a…"
click at [1279, 592] on button "submit" at bounding box center [1276, 592] width 32 height 32
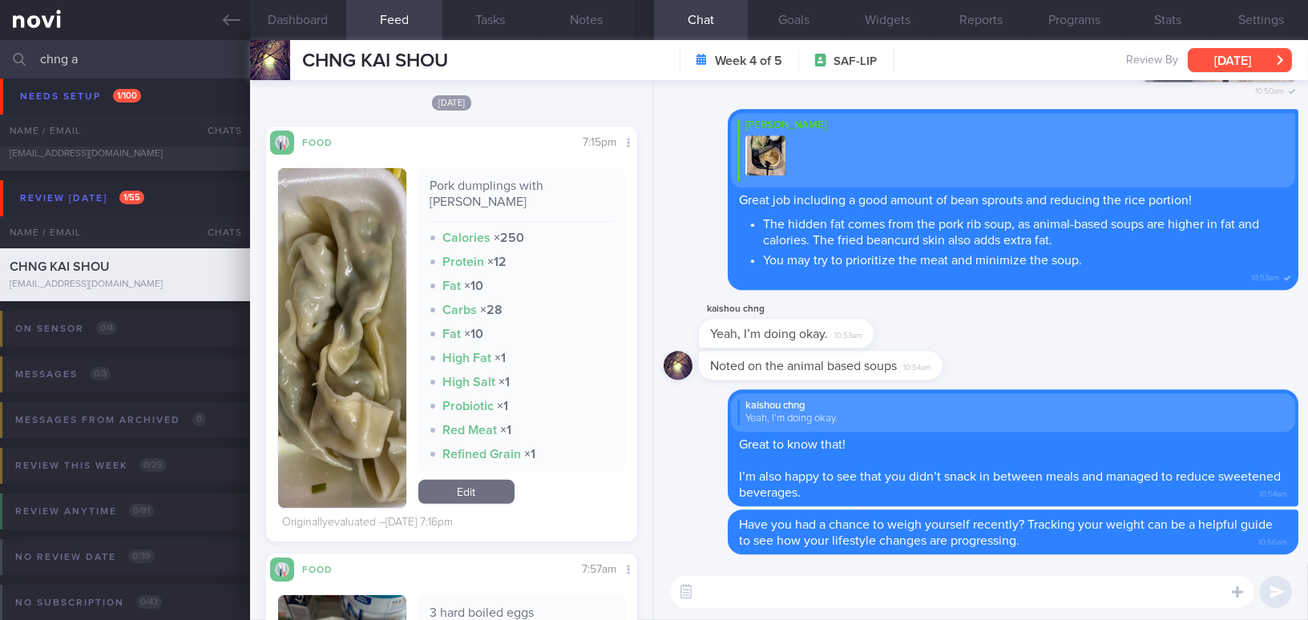
click at [1262, 58] on button "[DATE]" at bounding box center [1240, 60] width 104 height 24
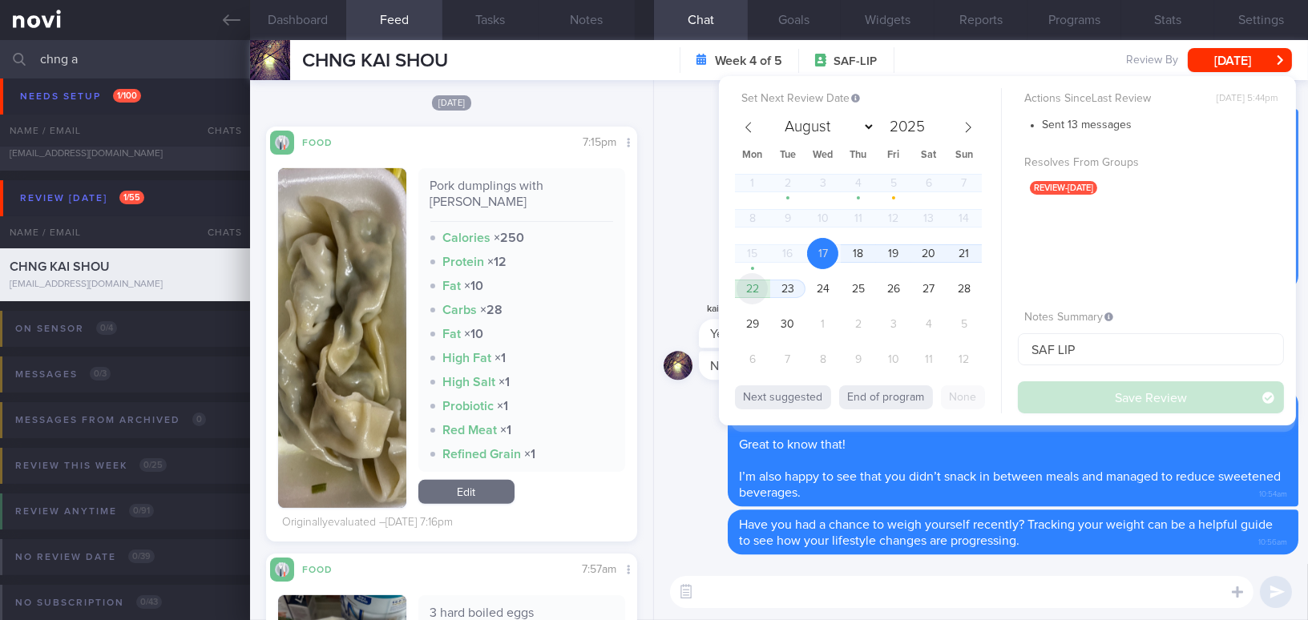
click at [761, 291] on span "22" at bounding box center [752, 288] width 31 height 31
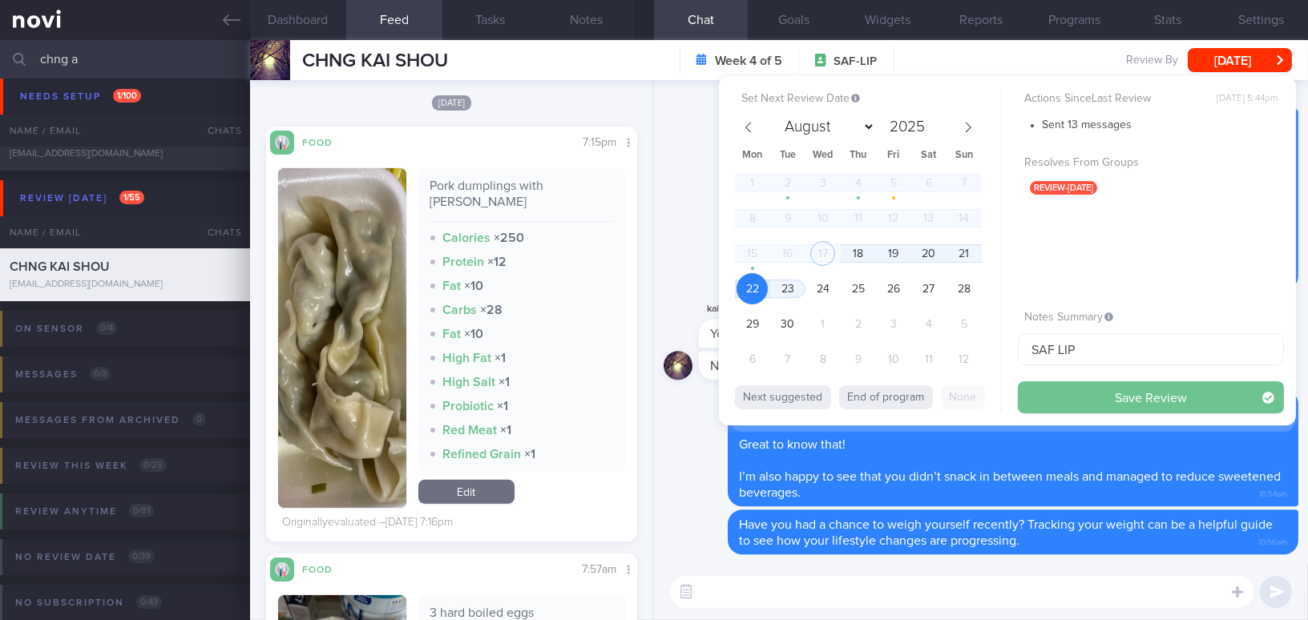
click at [1057, 391] on button "Save Review" at bounding box center [1151, 398] width 266 height 32
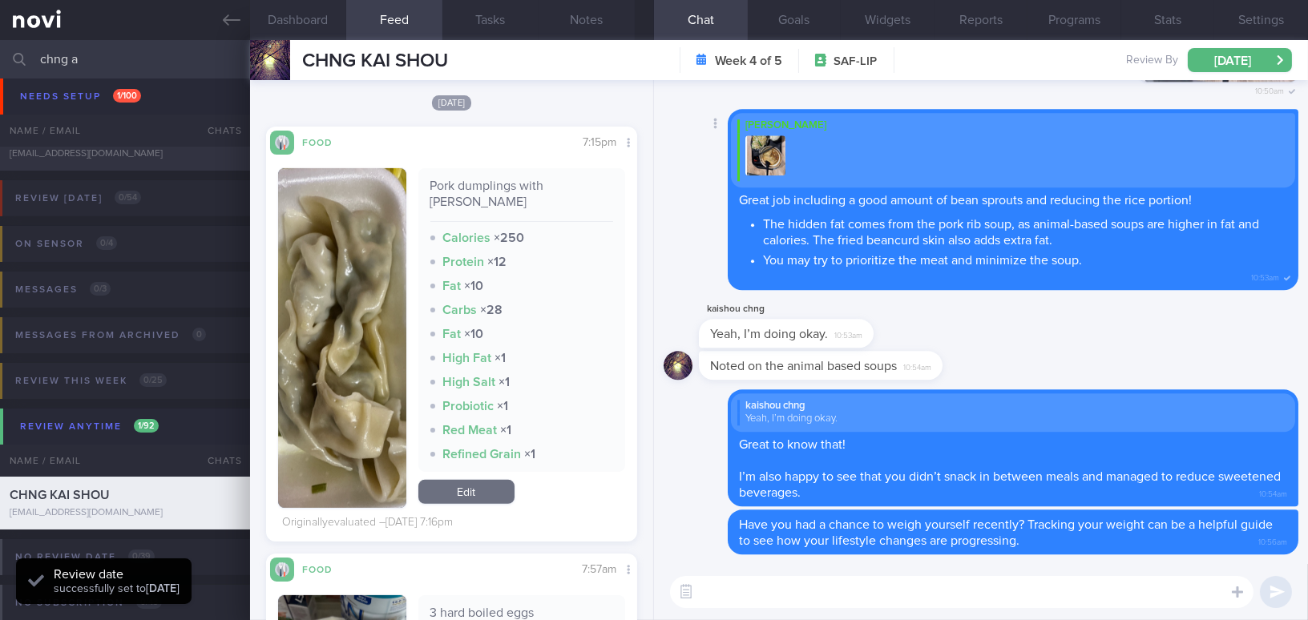
scroll to position [169, 337]
click at [1270, 17] on button "Settings" at bounding box center [1261, 20] width 94 height 40
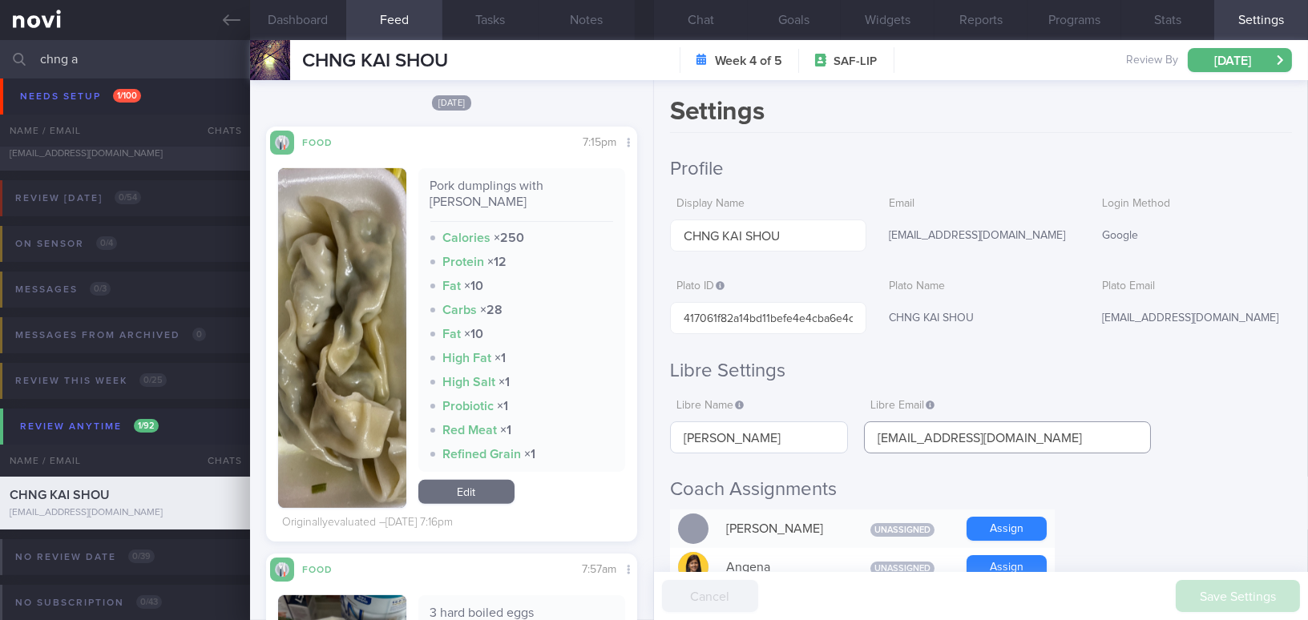
drag, startPoint x: 1074, startPoint y: 435, endPoint x: 798, endPoint y: 435, distance: 276.6
click at [798, 435] on div "Libre Name Kai Shou Chng Libre Email [EMAIL_ADDRESS][DOMAIN_NAME]" at bounding box center [910, 422] width 481 height 63
click at [1069, 23] on button "Programs" at bounding box center [1075, 20] width 94 height 40
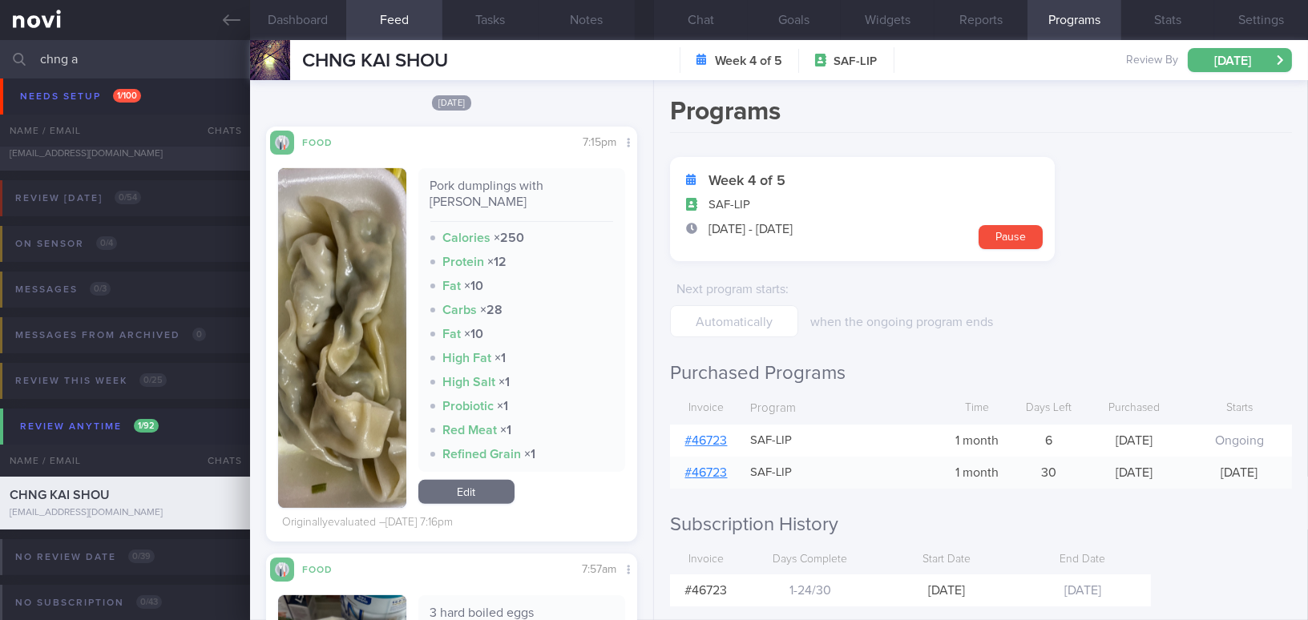
click at [705, 442] on link "# 46723" at bounding box center [706, 440] width 42 height 13
click at [705, 15] on button "Chat" at bounding box center [701, 20] width 94 height 40
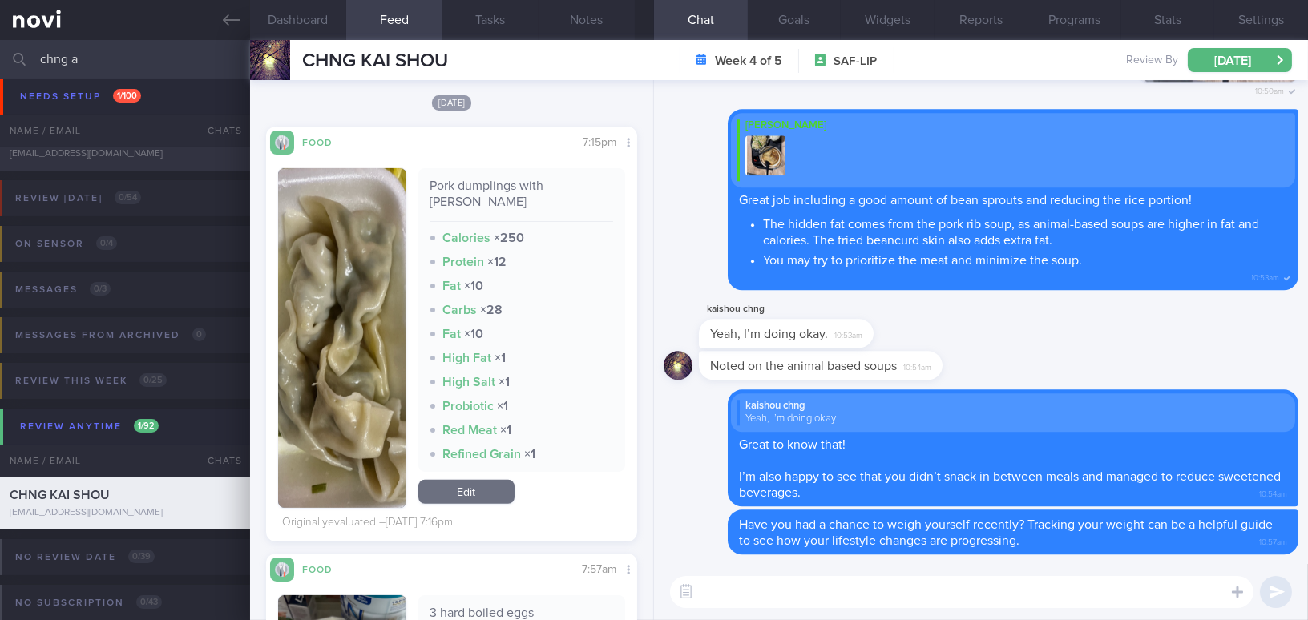
click at [806, 596] on textarea at bounding box center [962, 592] width 584 height 32
type textarea "B"
click at [1218, 63] on button "[DATE]" at bounding box center [1240, 60] width 104 height 24
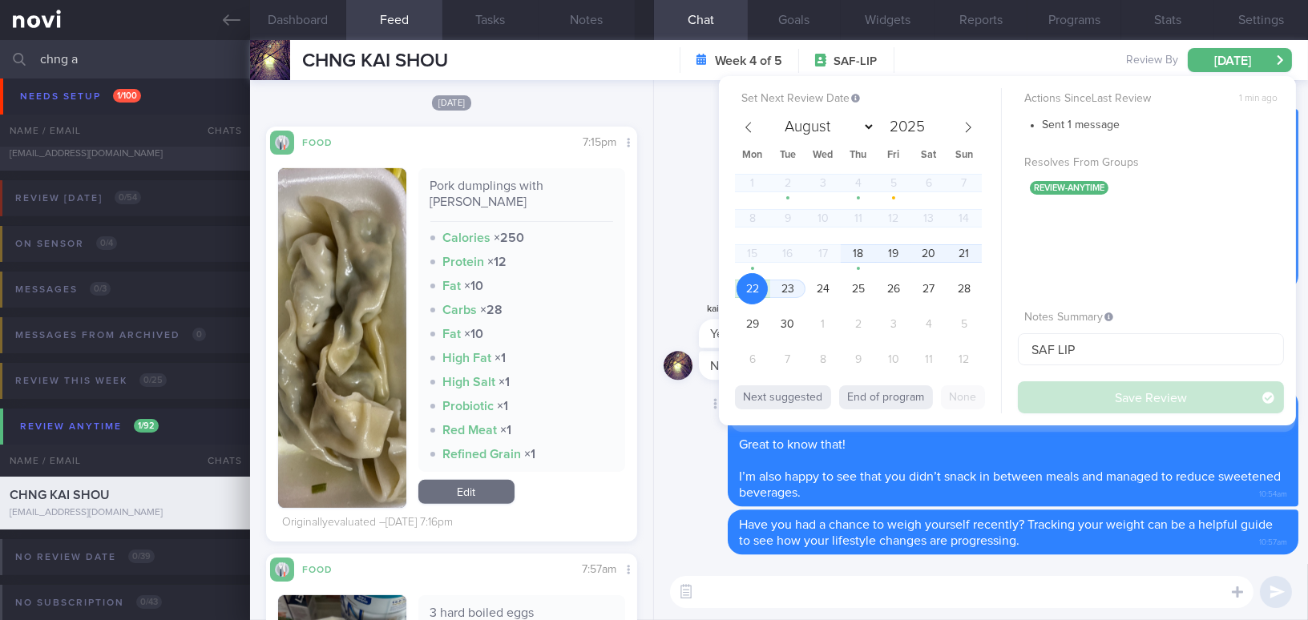
click at [683, 464] on div "Delete kaishou chng Yeah, I’m doing okay. Great to know that! I’m also happy to…" at bounding box center [981, 449] width 635 height 118
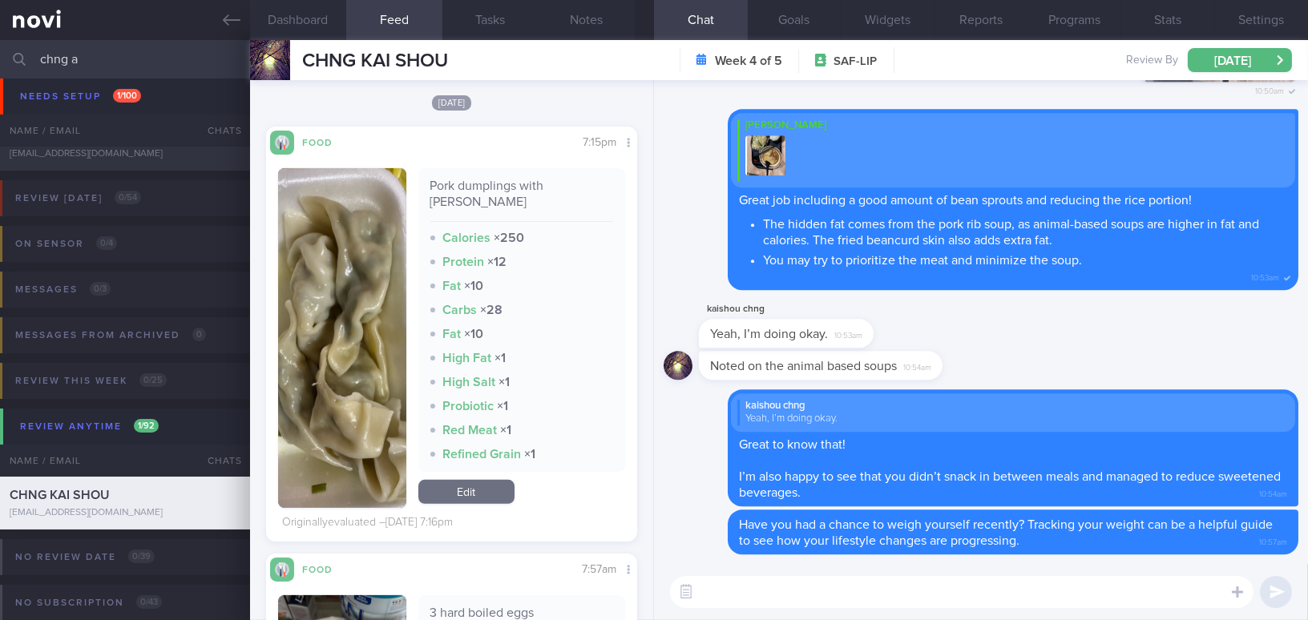
drag, startPoint x: 84, startPoint y: 56, endPoint x: 0, endPoint y: 54, distance: 84.2
click at [0, 54] on input "chng a" at bounding box center [654, 59] width 1308 height 38
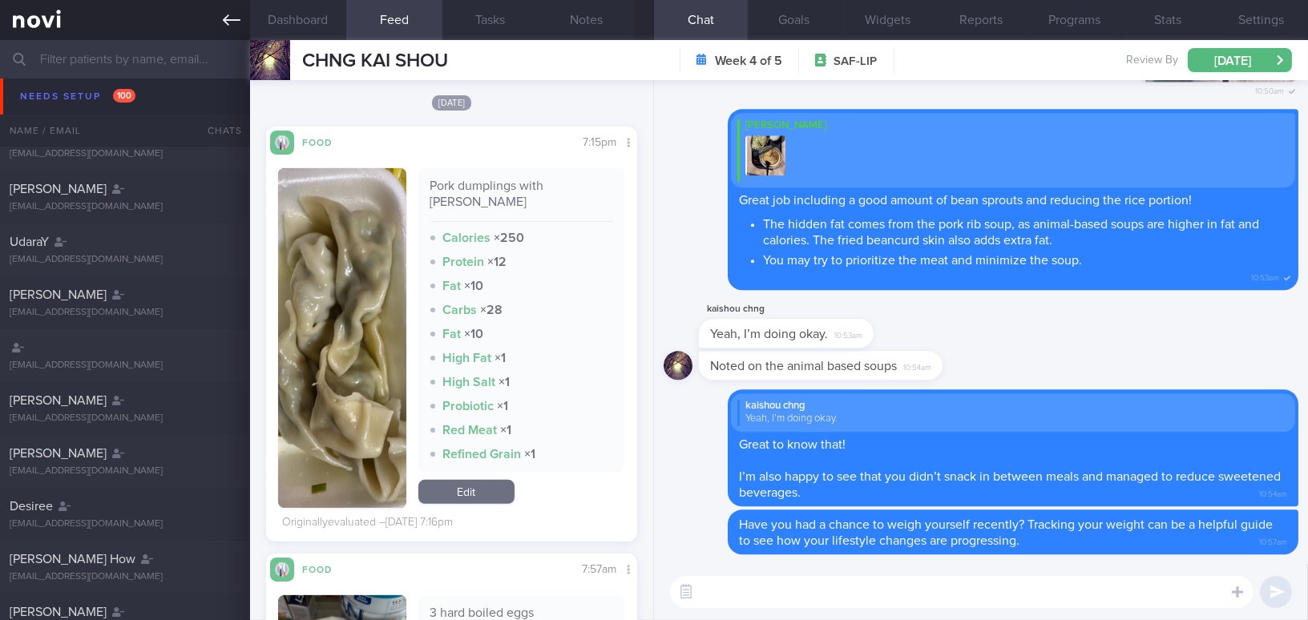
click at [231, 14] on icon at bounding box center [232, 20] width 18 height 18
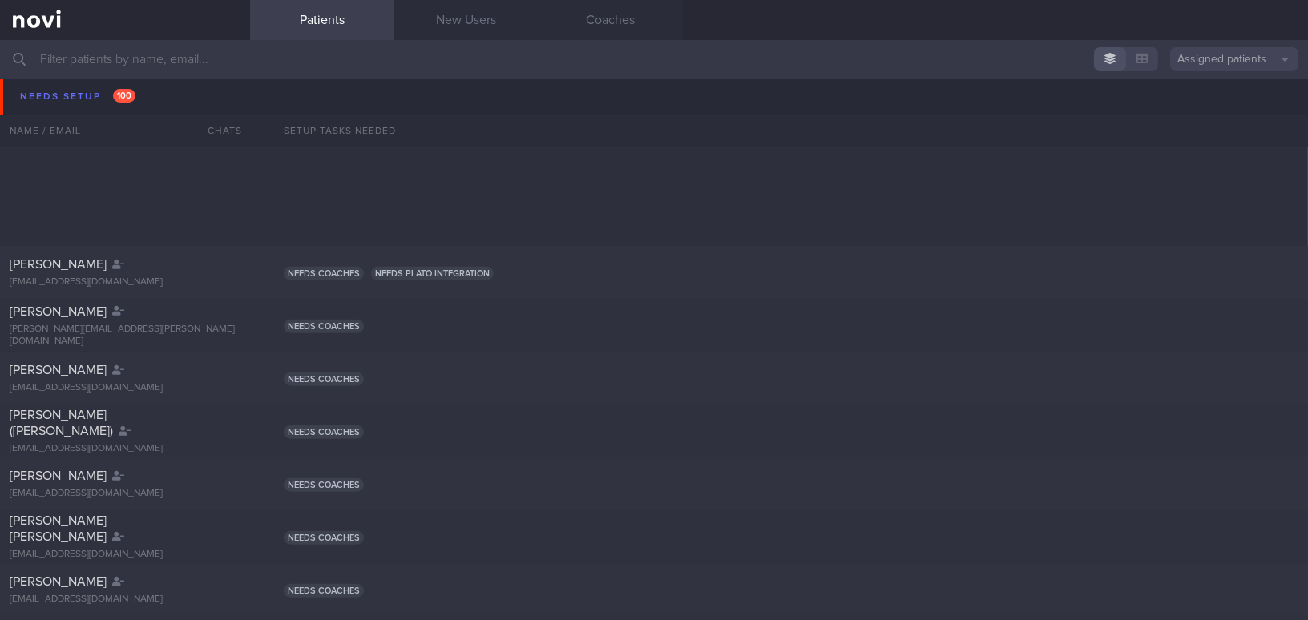
scroll to position [4047, 0]
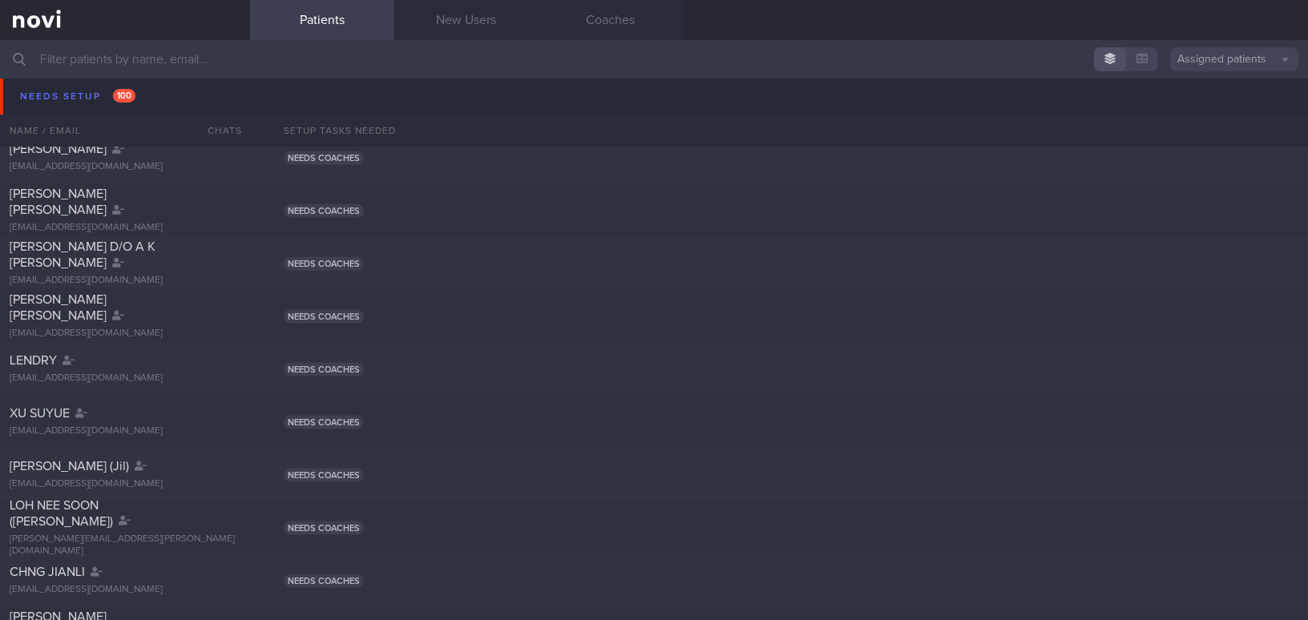
click at [258, 70] on input "text" at bounding box center [654, 59] width 1308 height 38
click at [200, 61] on input "text" at bounding box center [654, 59] width 1308 height 38
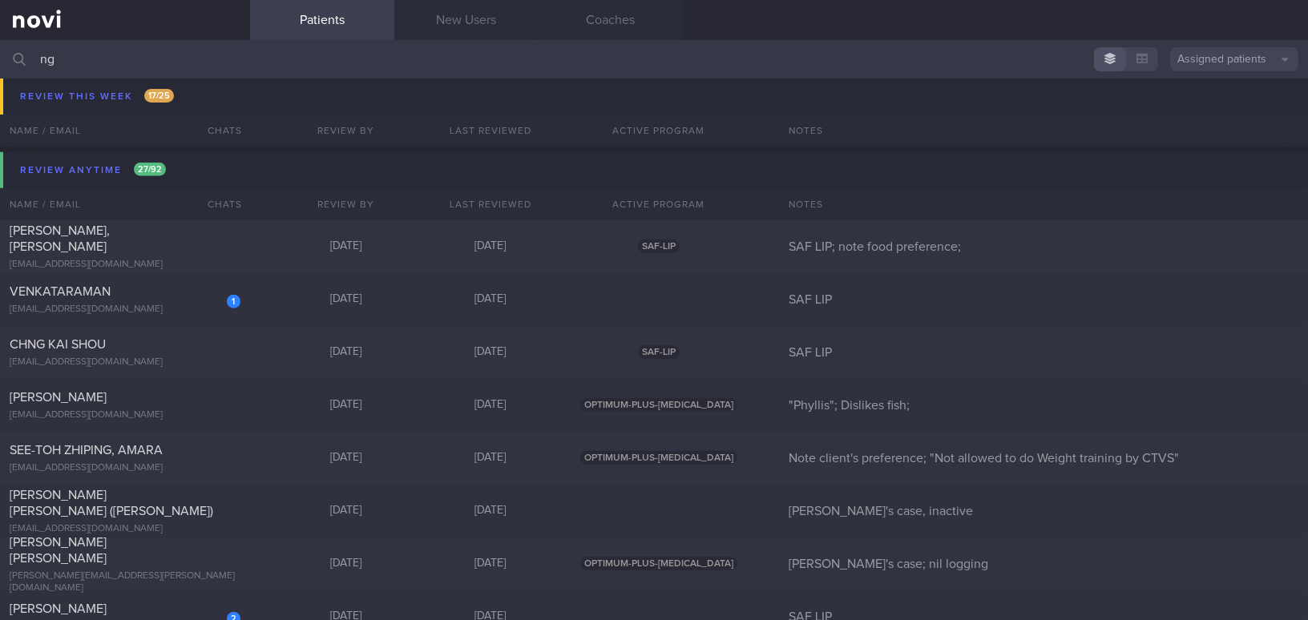
scroll to position [3253, 0]
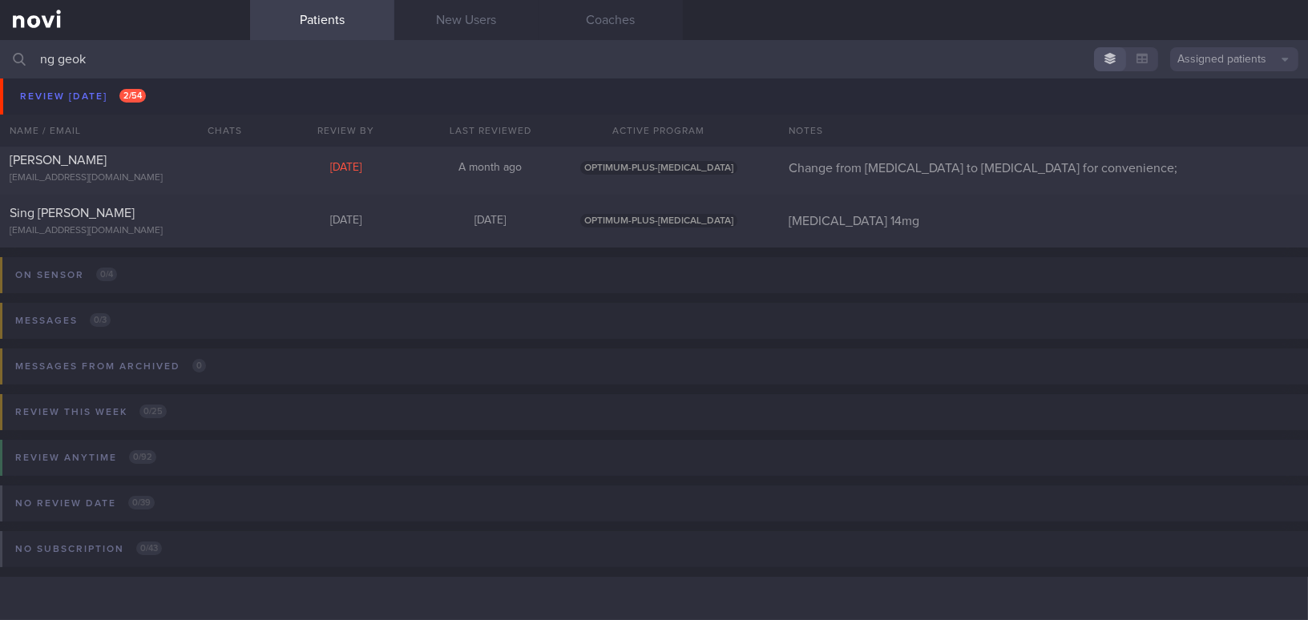
scroll to position [59, 0]
type input "ng geok"
click at [143, 174] on div "[EMAIL_ADDRESS][DOMAIN_NAME]" at bounding box center [125, 179] width 231 height 12
select select "7"
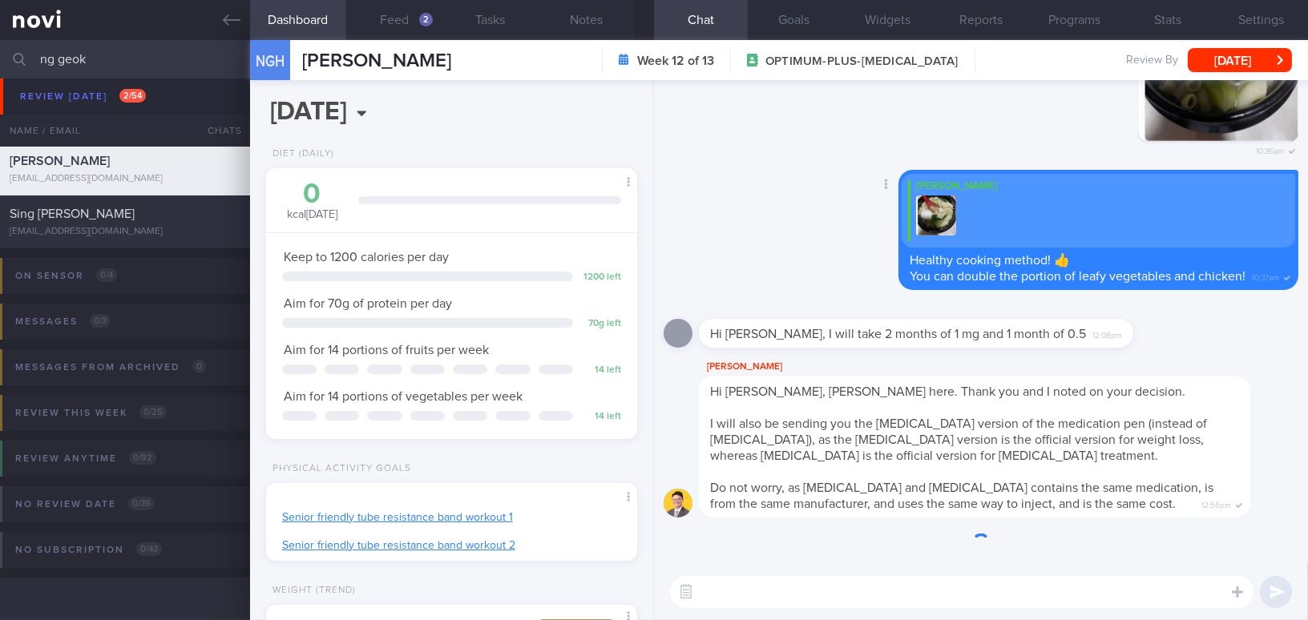
scroll to position [165, 331]
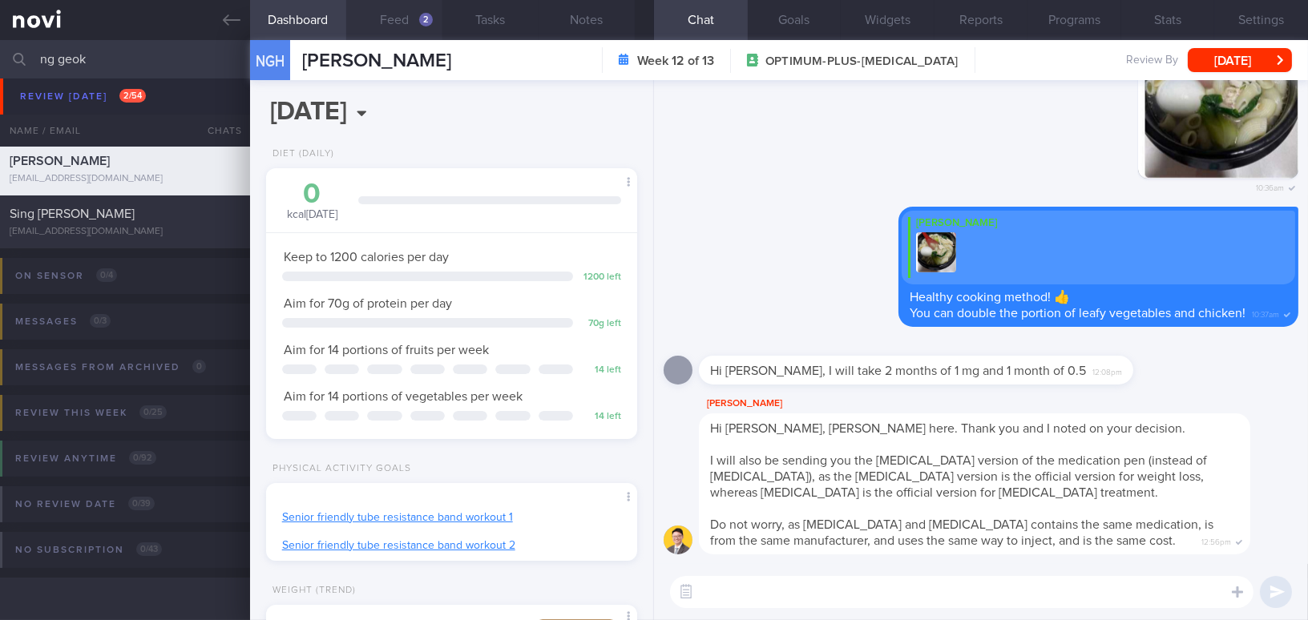
click at [411, 14] on button "Feed 2" at bounding box center [394, 20] width 96 height 40
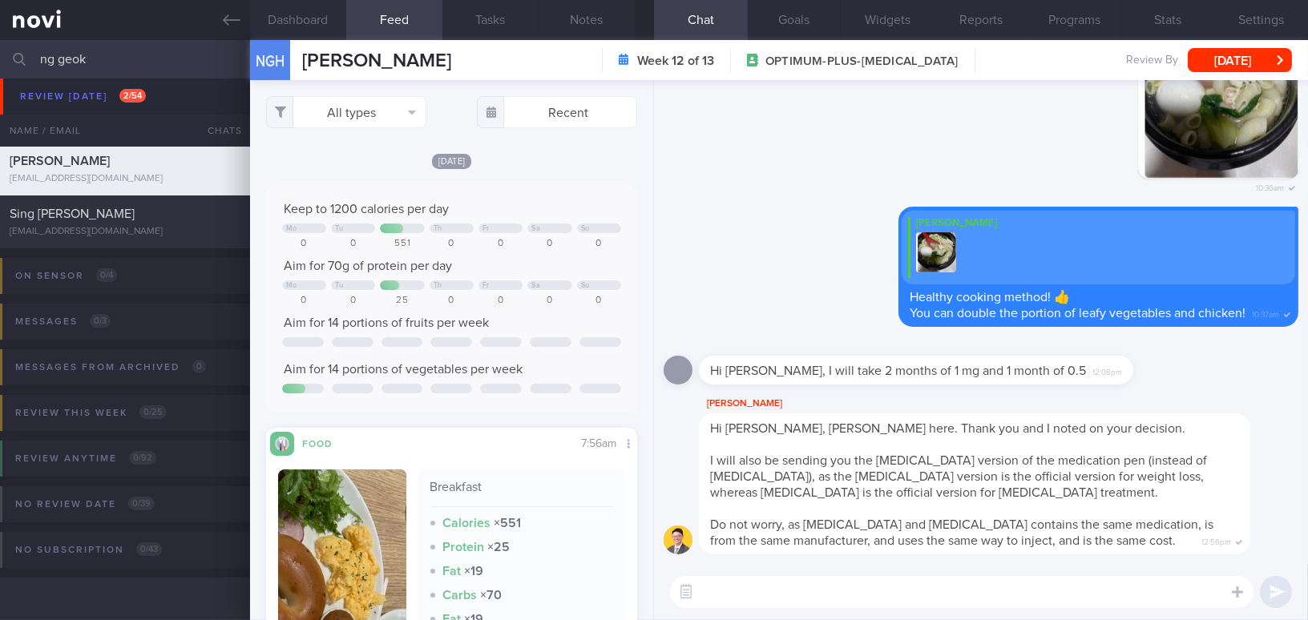
scroll to position [145, 0]
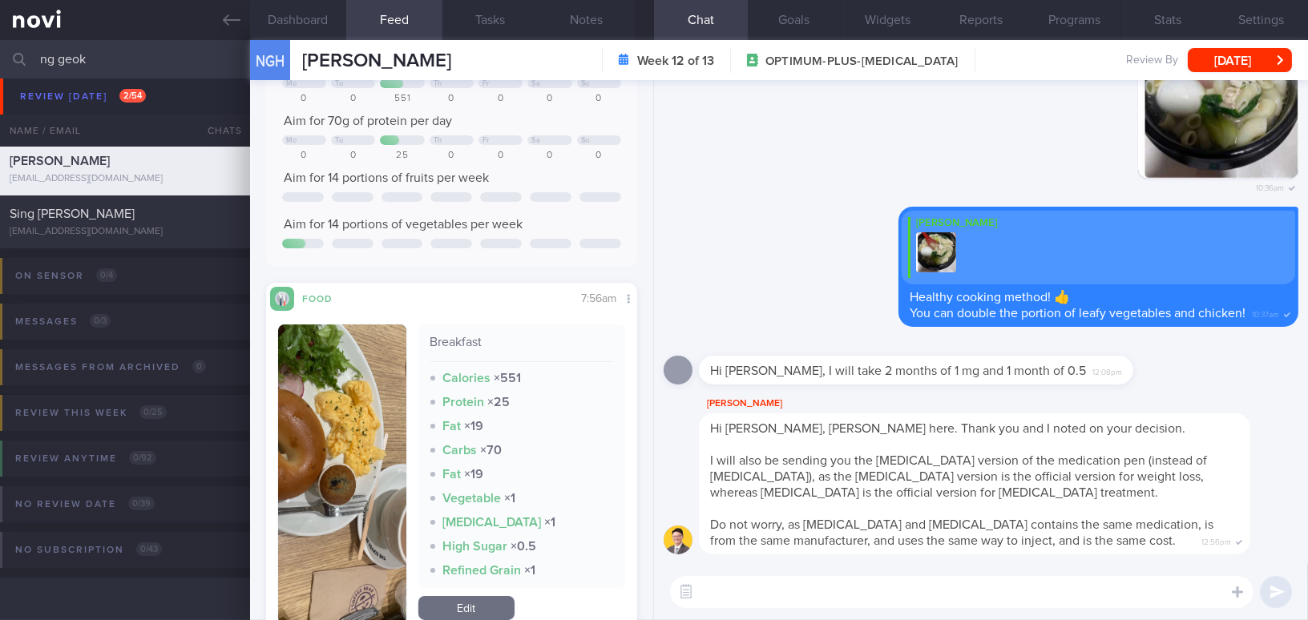
click at [793, 599] on textarea at bounding box center [962, 592] width 584 height 32
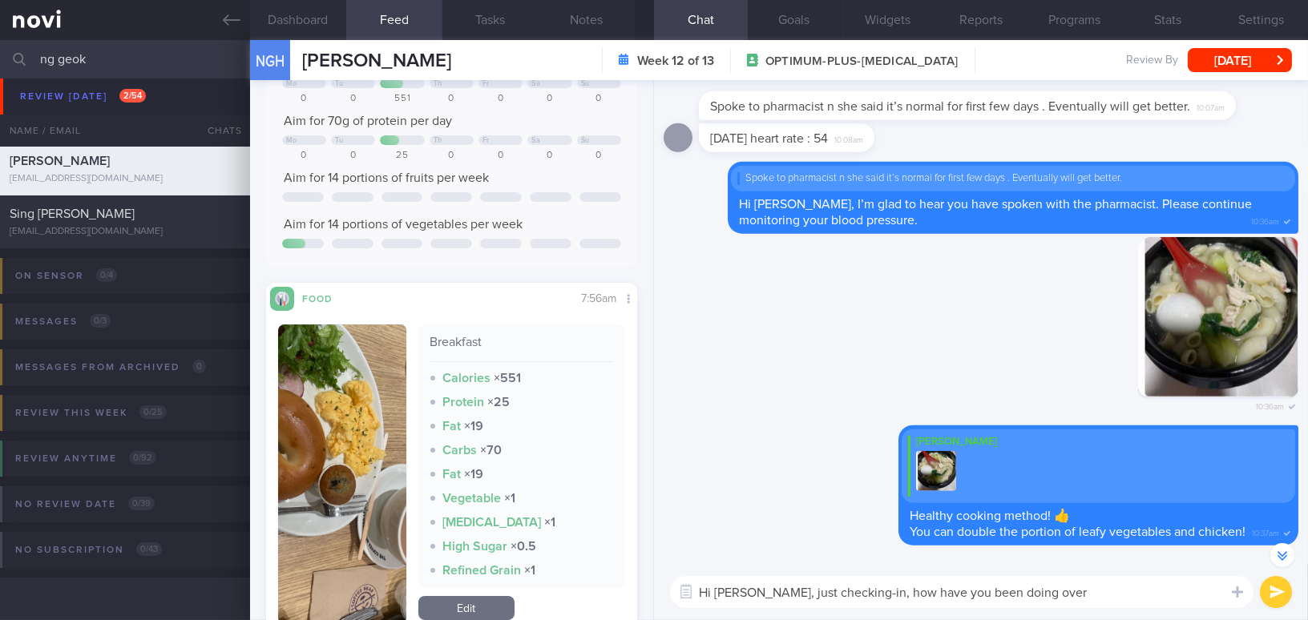
scroll to position [-511, 0]
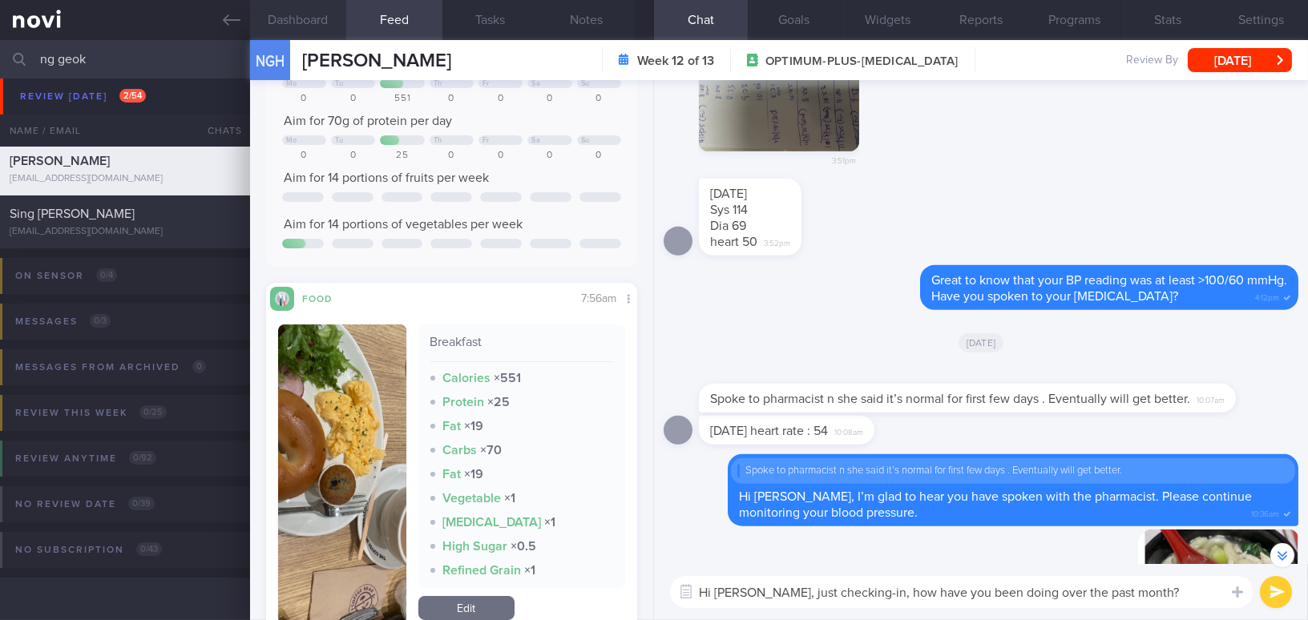
type textarea "Hi Mdm Ng, just checking-in, how have you been doing over the past month?"
click at [289, 11] on button "Dashboard" at bounding box center [298, 20] width 96 height 40
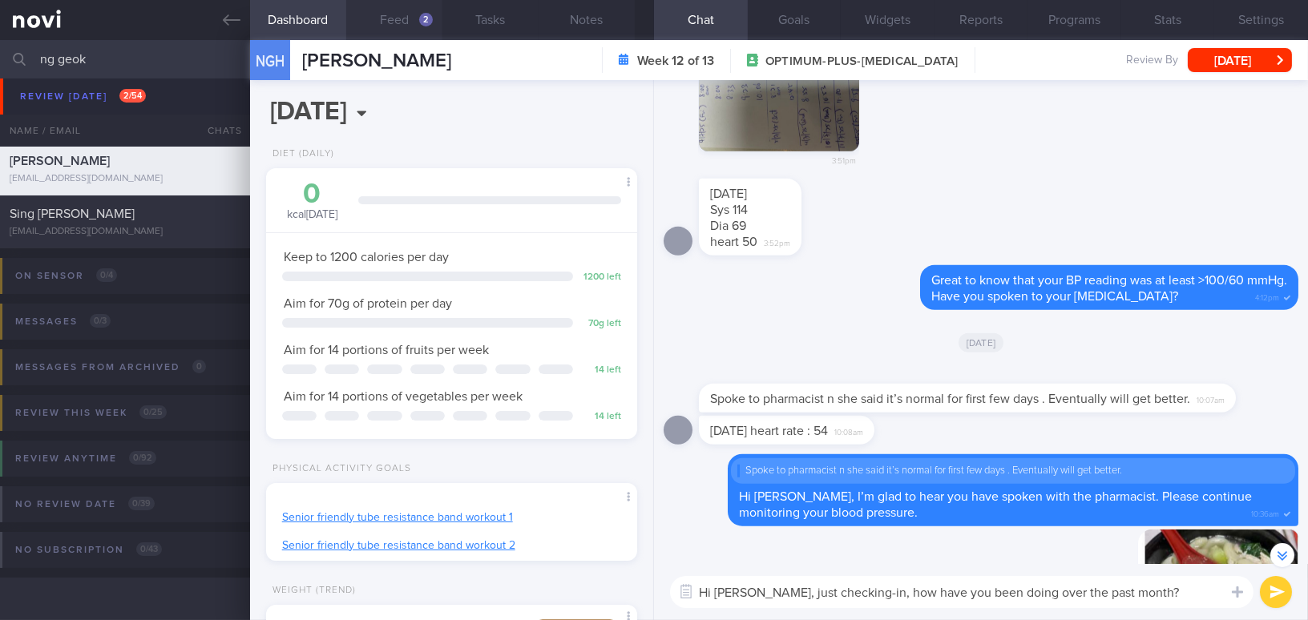
click at [411, 20] on button "Feed 2" at bounding box center [394, 20] width 96 height 40
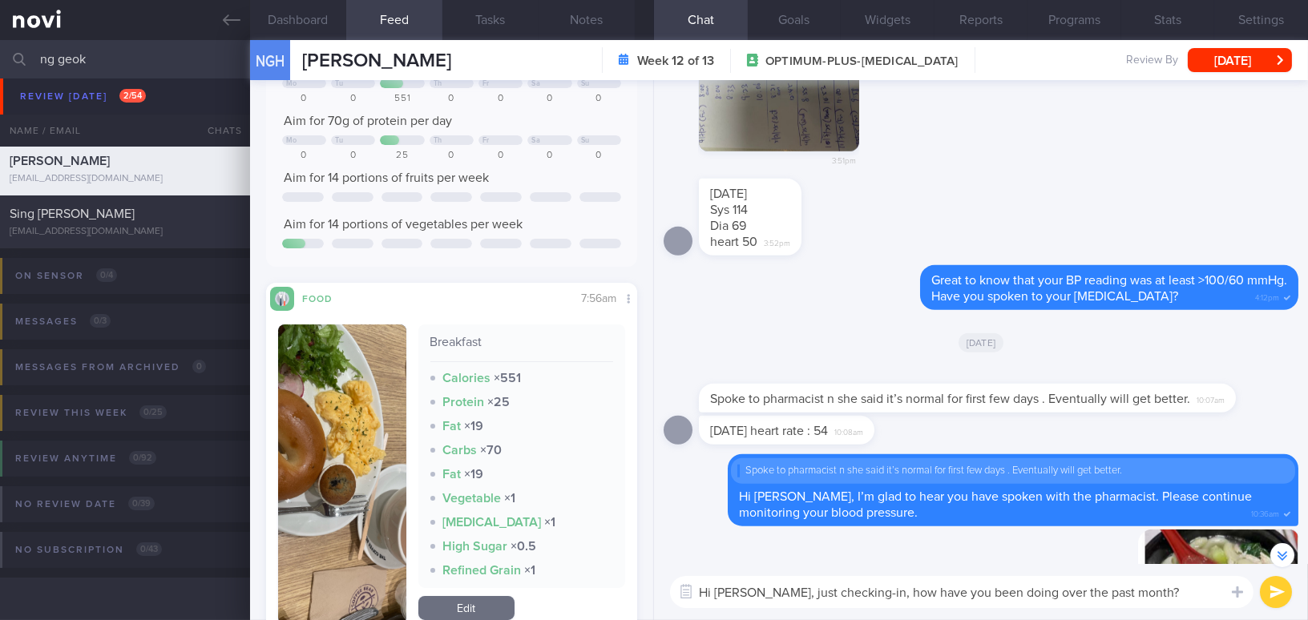
click at [1272, 596] on button "submit" at bounding box center [1276, 592] width 32 height 32
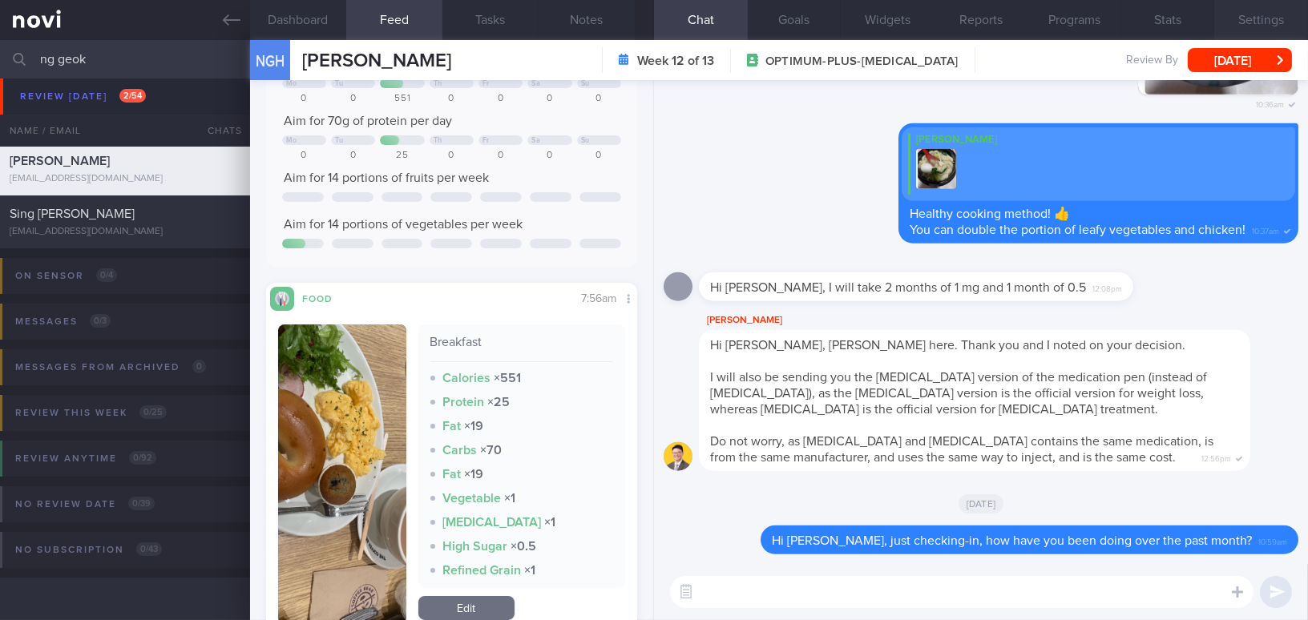
click at [1255, 26] on button "Settings" at bounding box center [1261, 20] width 94 height 40
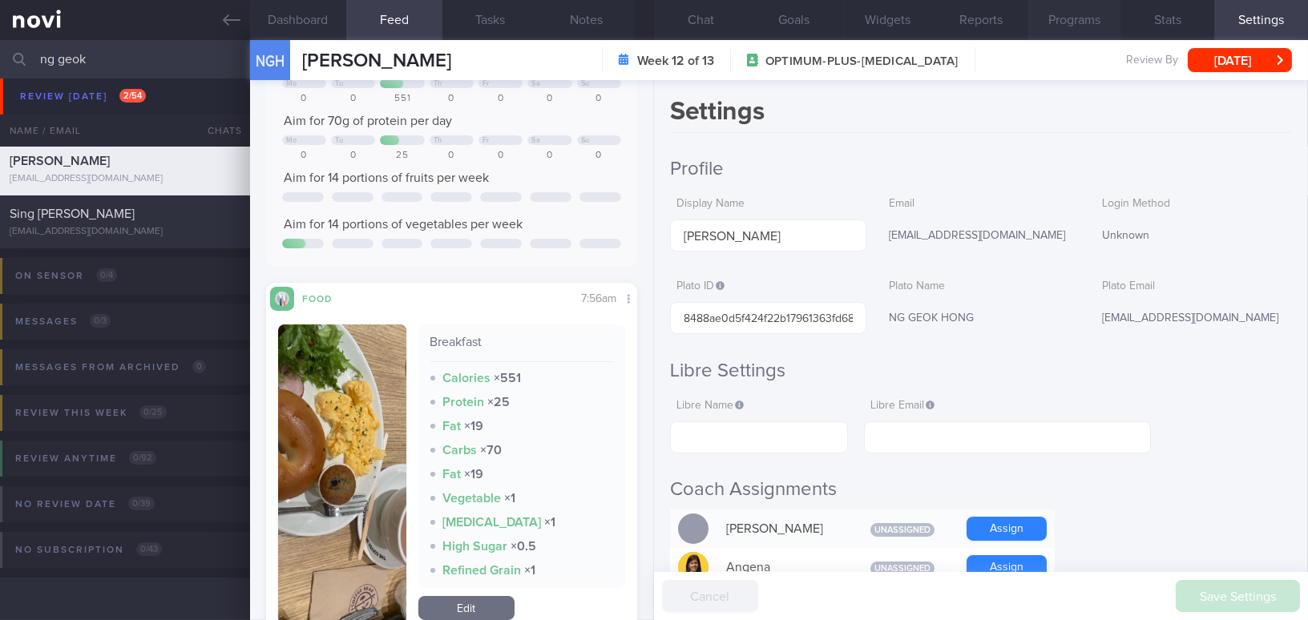
click at [1079, 21] on button "Programs" at bounding box center [1075, 20] width 94 height 40
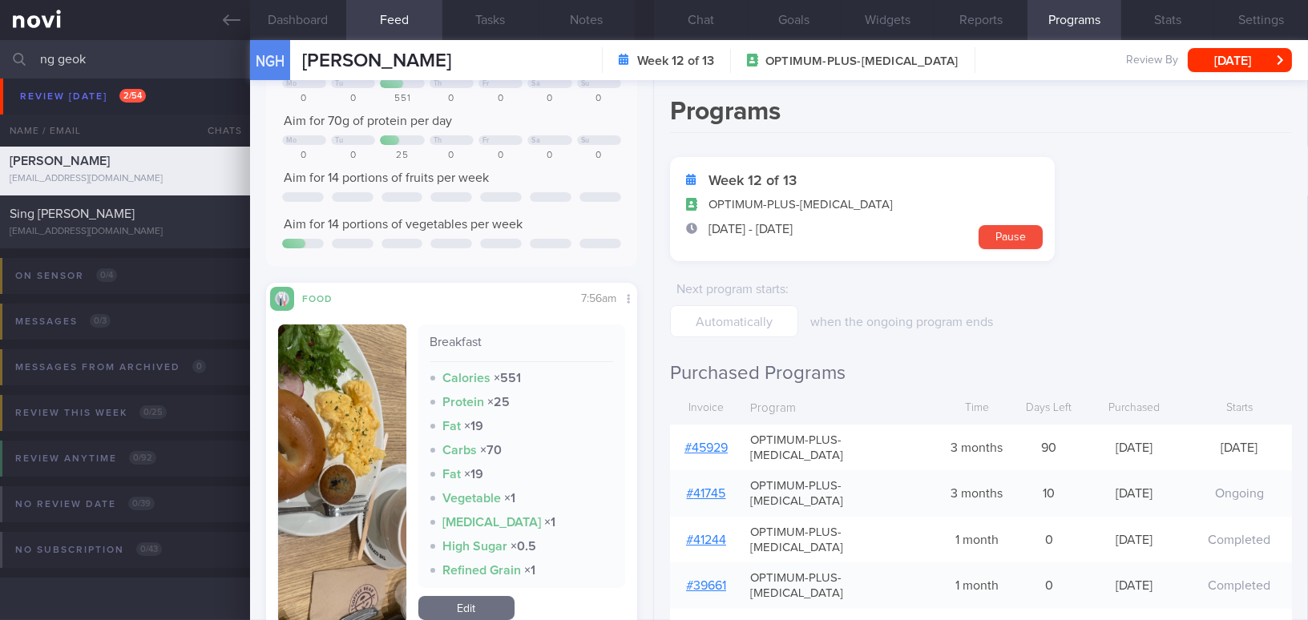
scroll to position [72, 0]
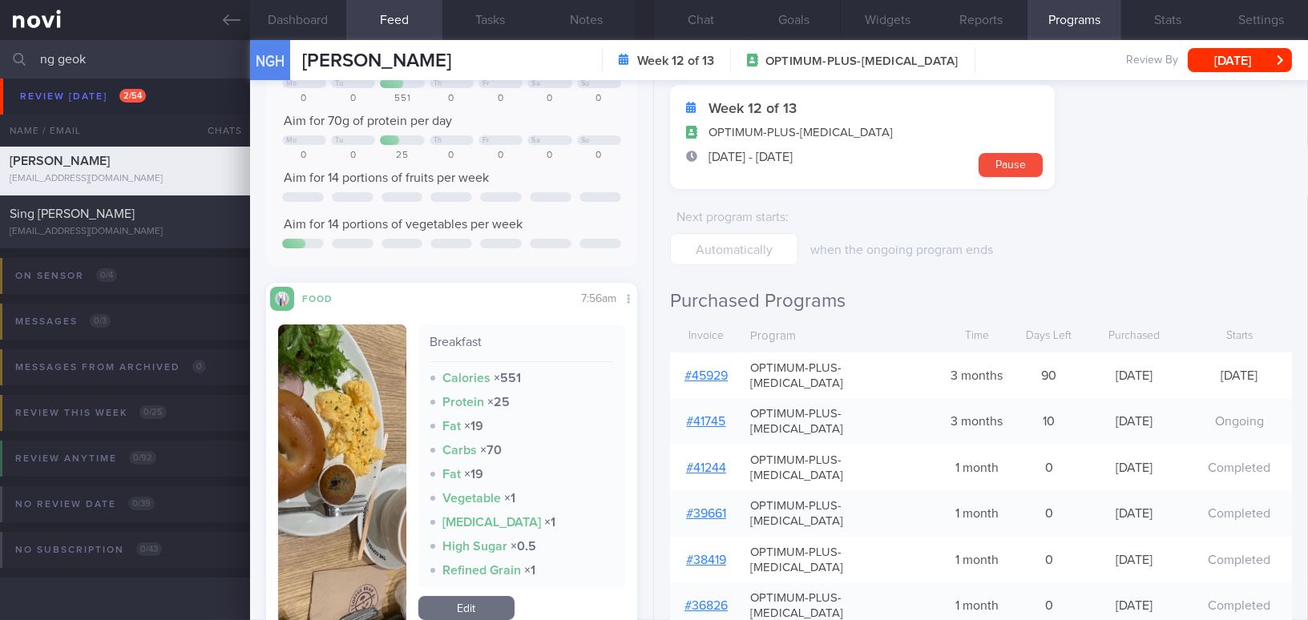
click at [704, 370] on link "# 45929" at bounding box center [706, 376] width 43 height 13
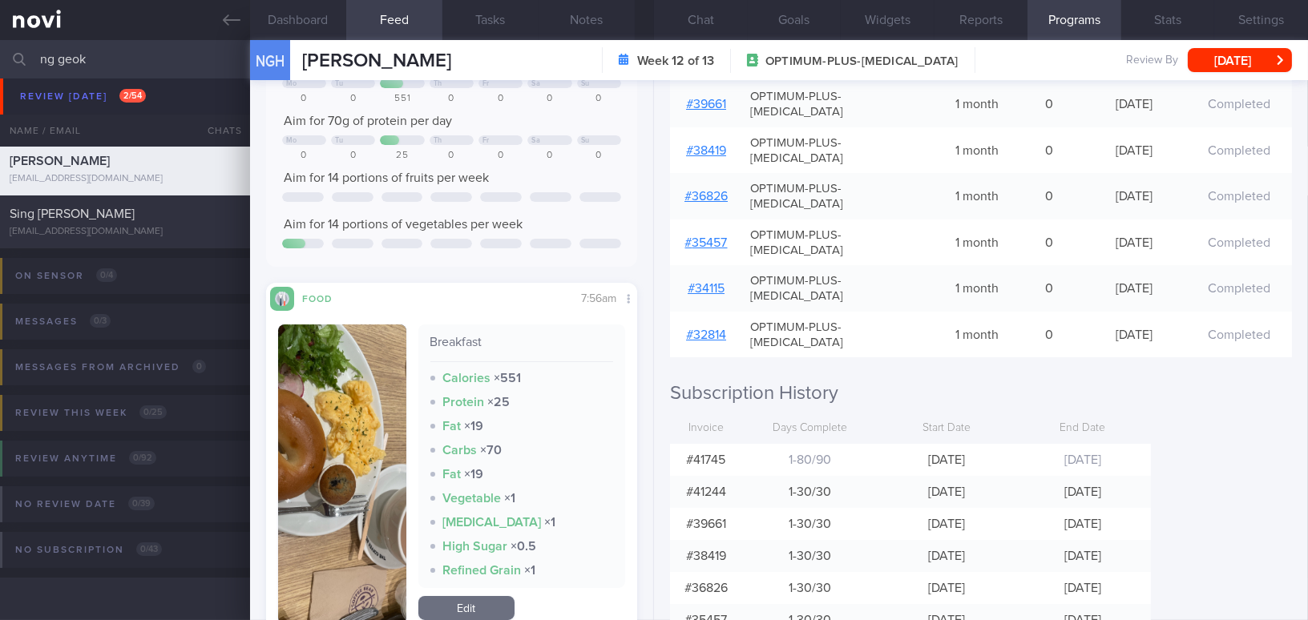
scroll to position [507, 0]
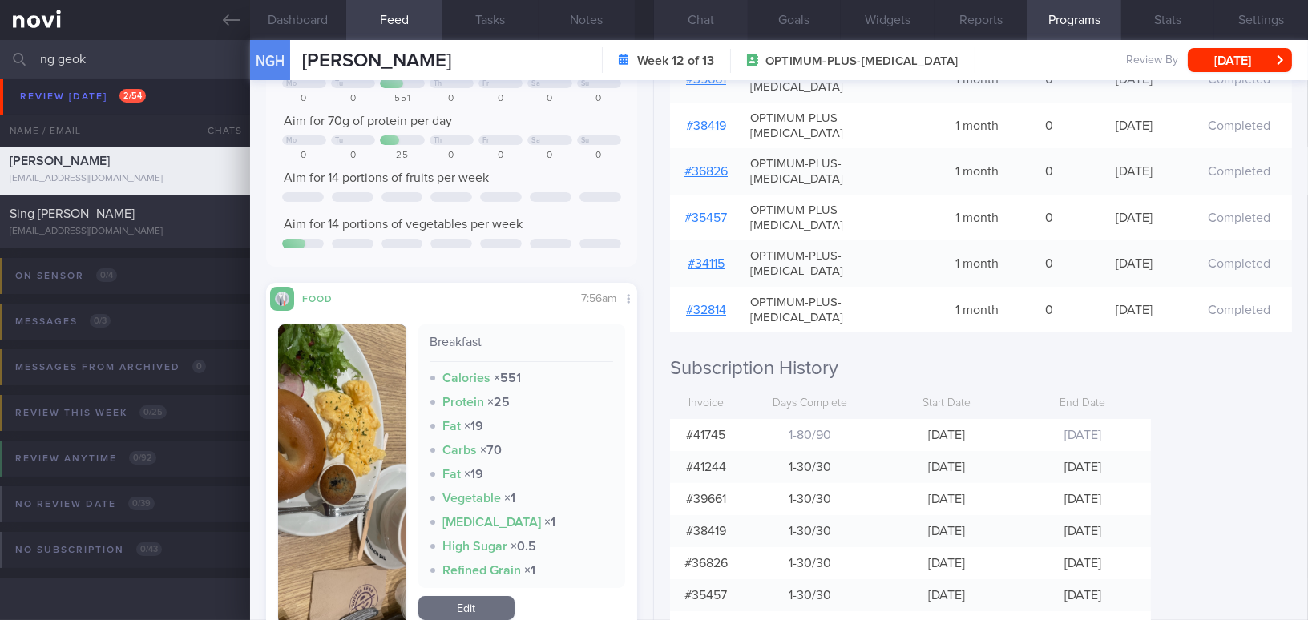
click at [723, 18] on button "Chat" at bounding box center [701, 20] width 94 height 40
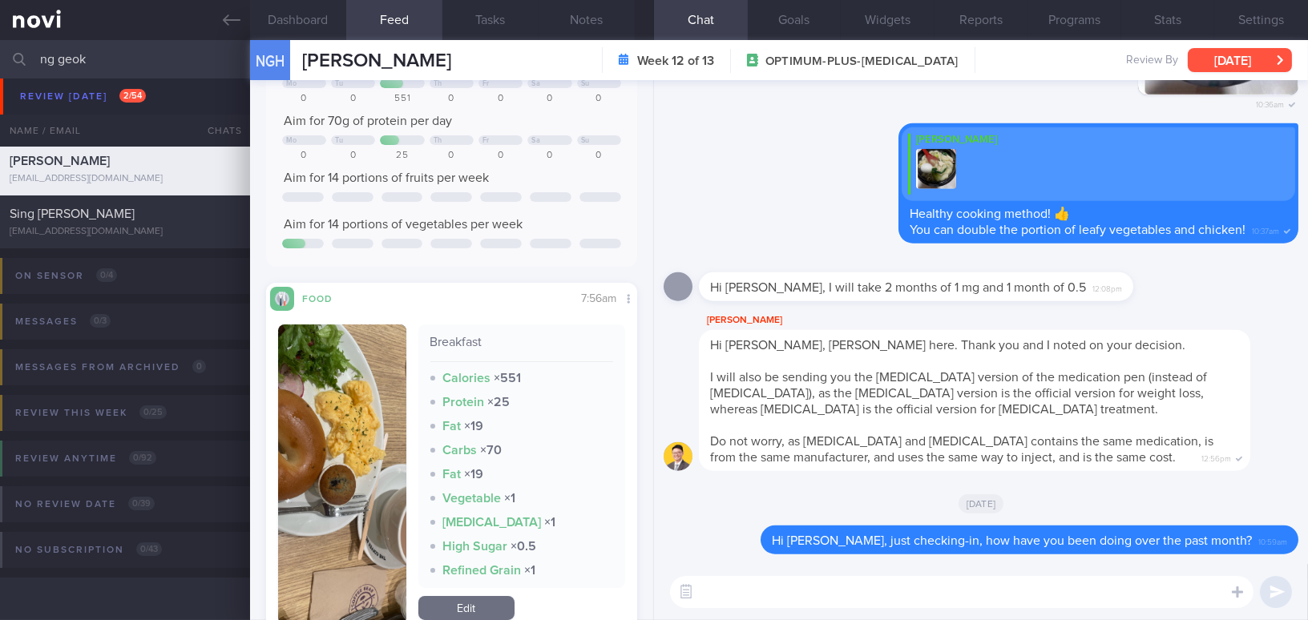
click at [1236, 60] on button "[DATE]" at bounding box center [1240, 60] width 104 height 24
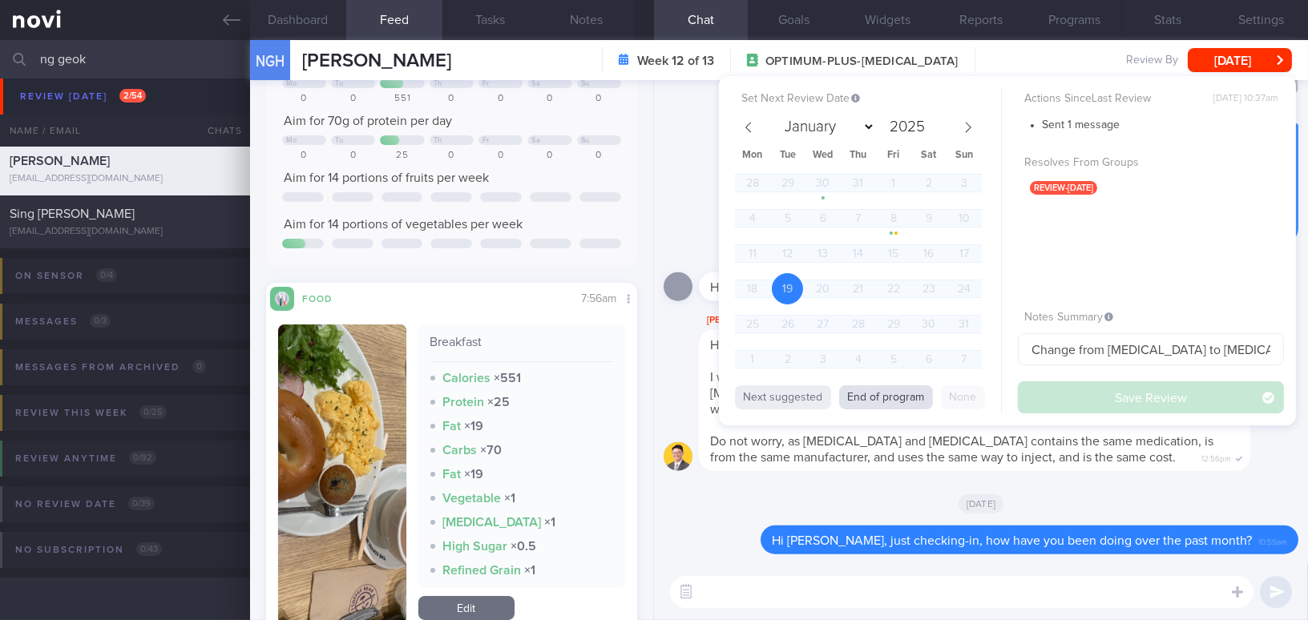
click at [891, 393] on button "End of program" at bounding box center [886, 398] width 94 height 24
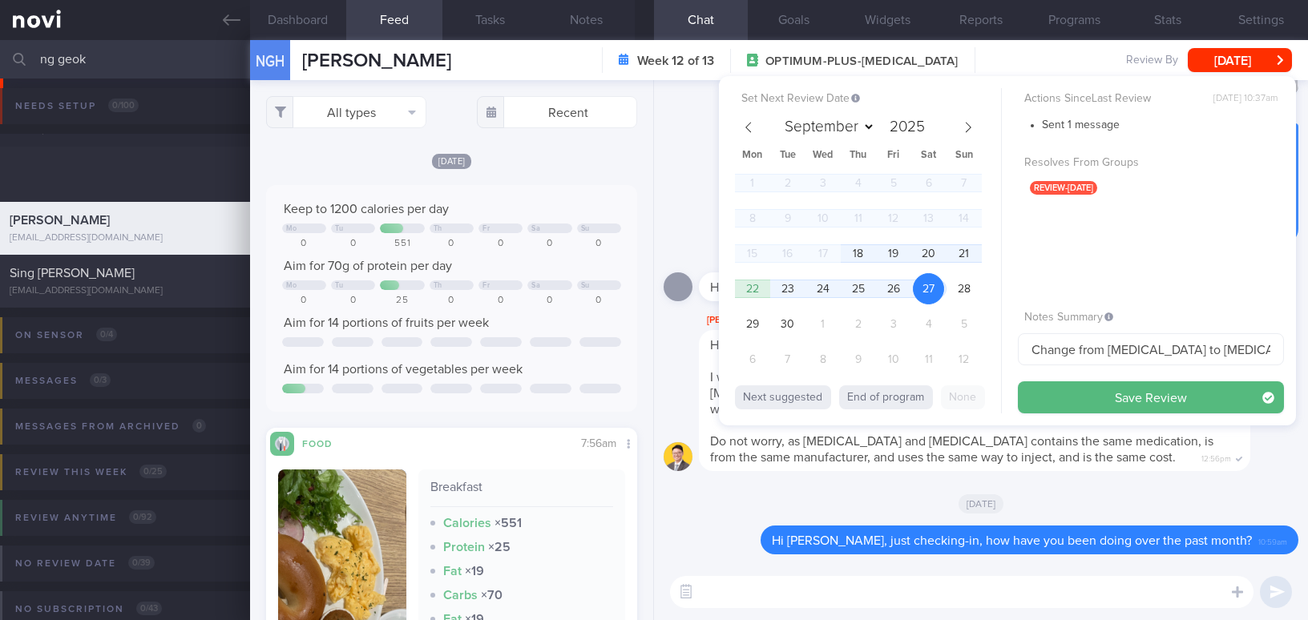
select select "8"
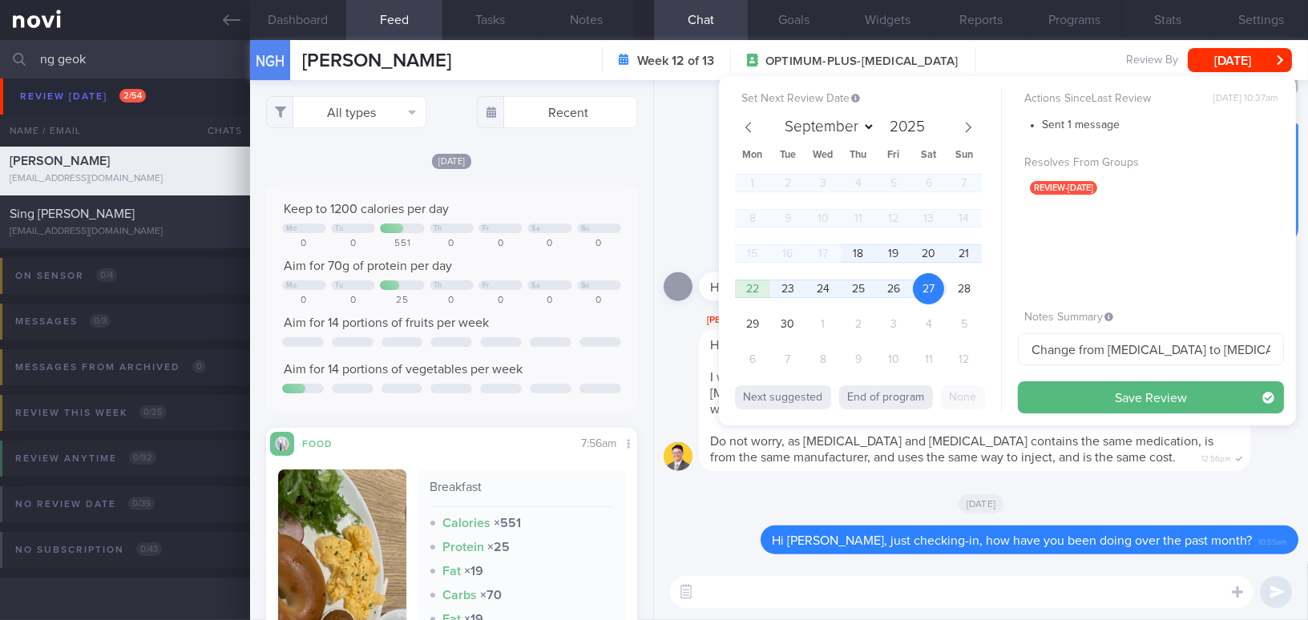
scroll to position [507, 0]
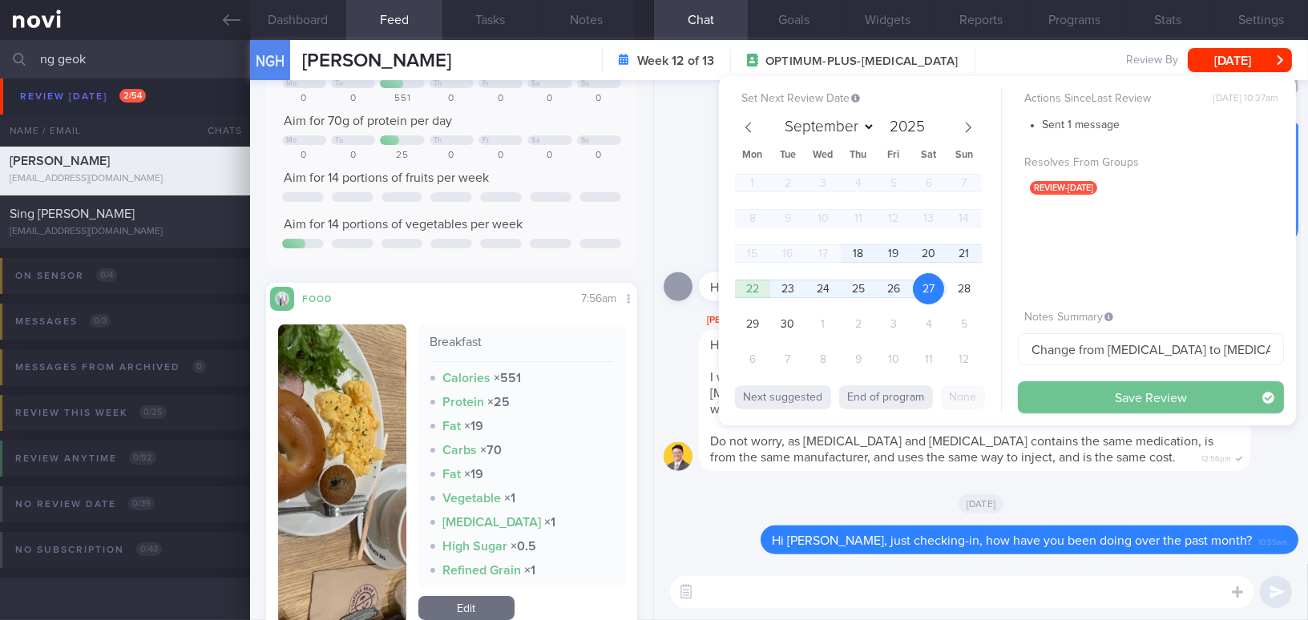
click at [1161, 388] on button "Save Review" at bounding box center [1151, 398] width 266 height 32
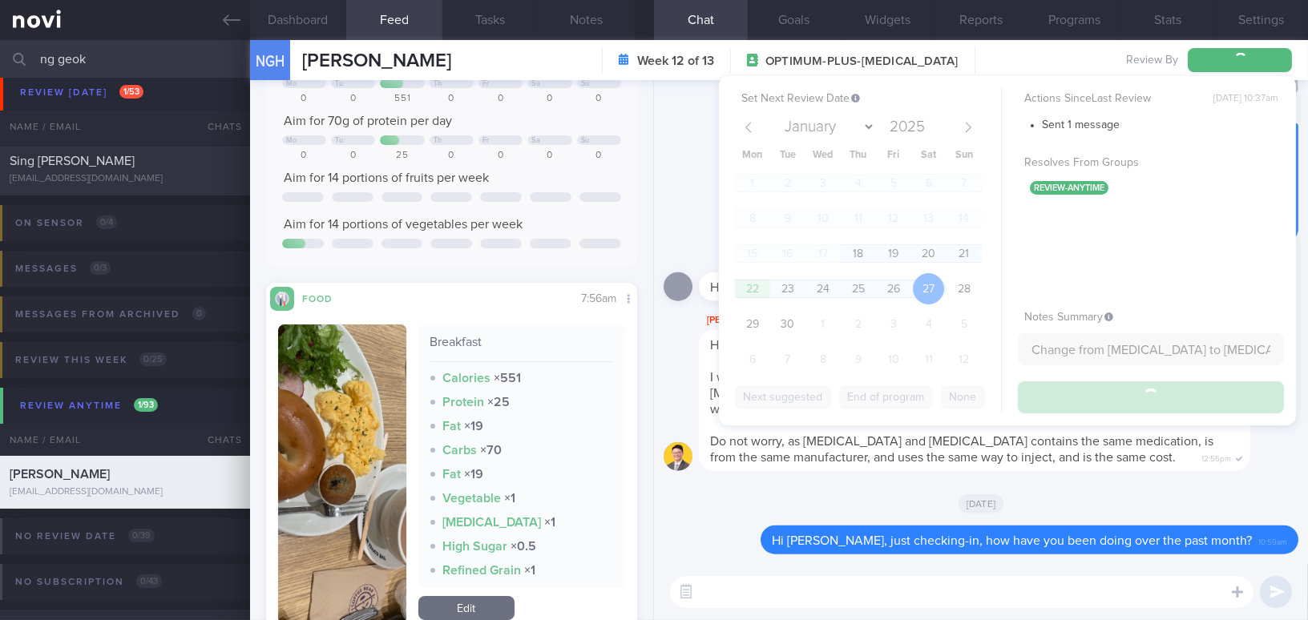
scroll to position [38, 0]
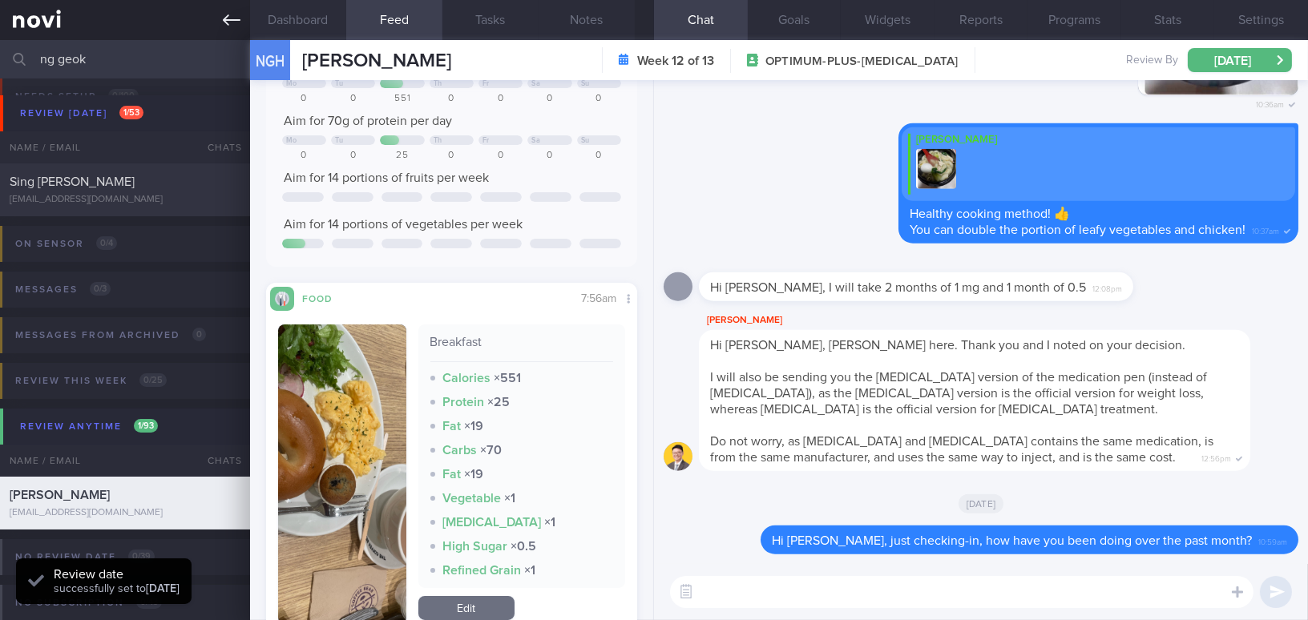
click at [233, 23] on icon at bounding box center [232, 20] width 18 height 18
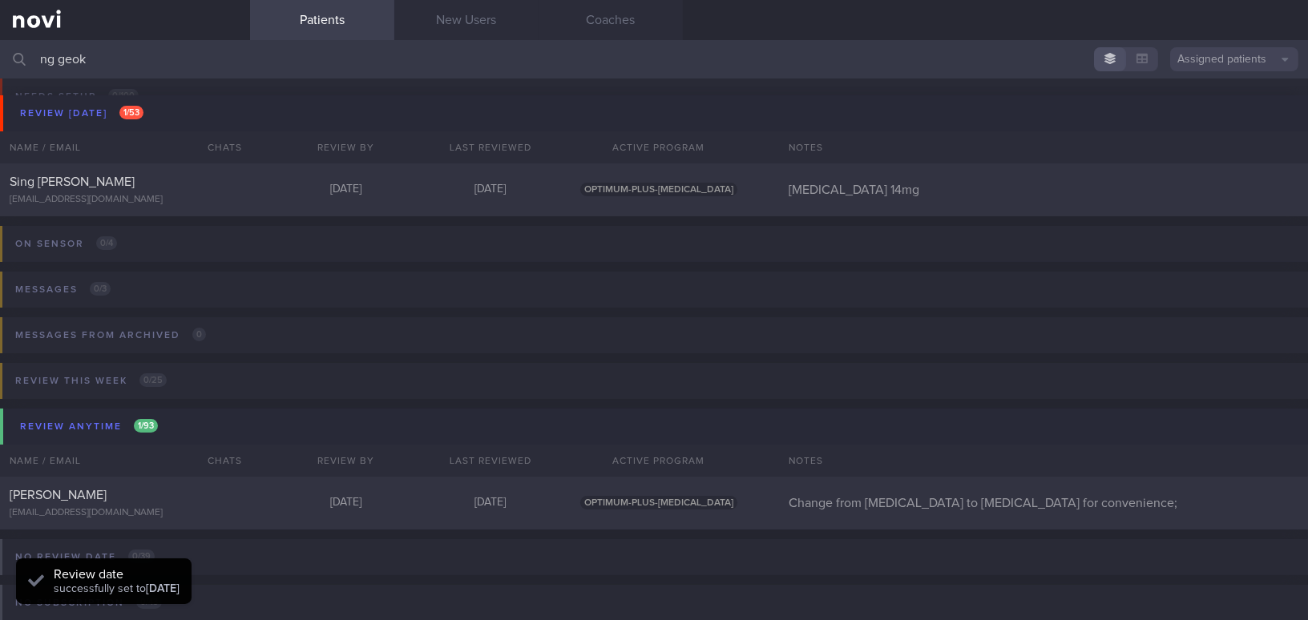
drag, startPoint x: 132, startPoint y: 53, endPoint x: 1, endPoint y: 66, distance: 132.1
click at [1, 66] on div "ng geok Assigned patients Assigned patients All active patients Archived patien…" at bounding box center [654, 59] width 1308 height 38
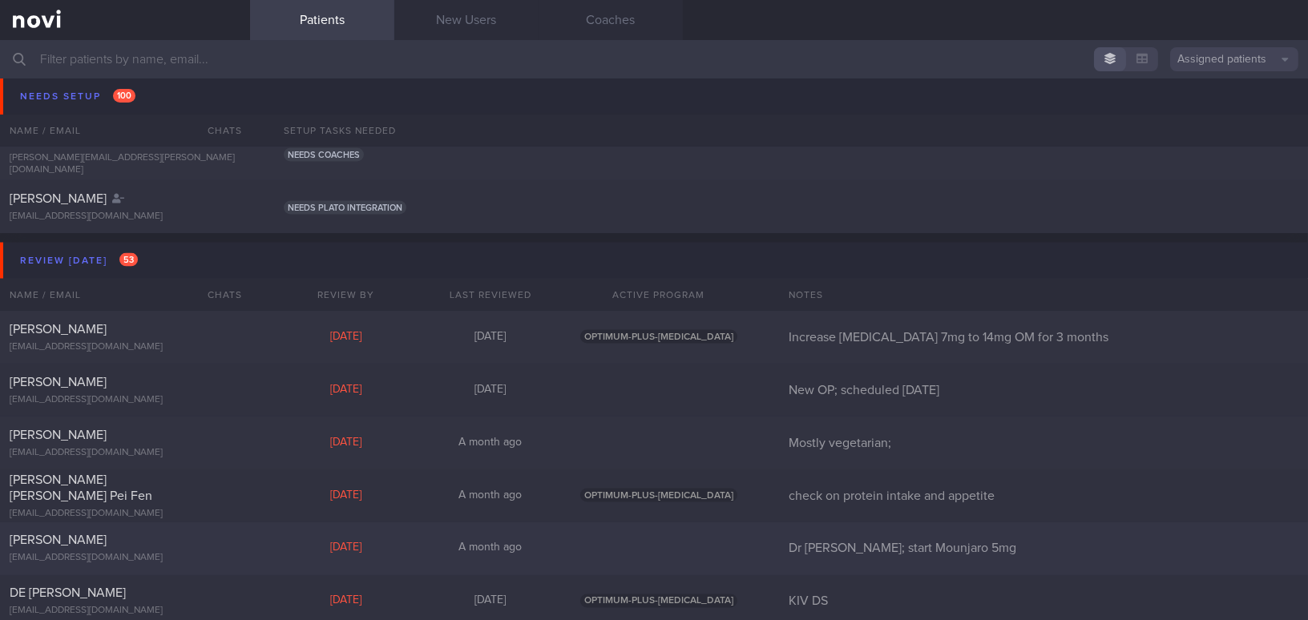
scroll to position [5213, 0]
click at [148, 334] on div "[PERSON_NAME]" at bounding box center [123, 330] width 227 height 16
select select "7"
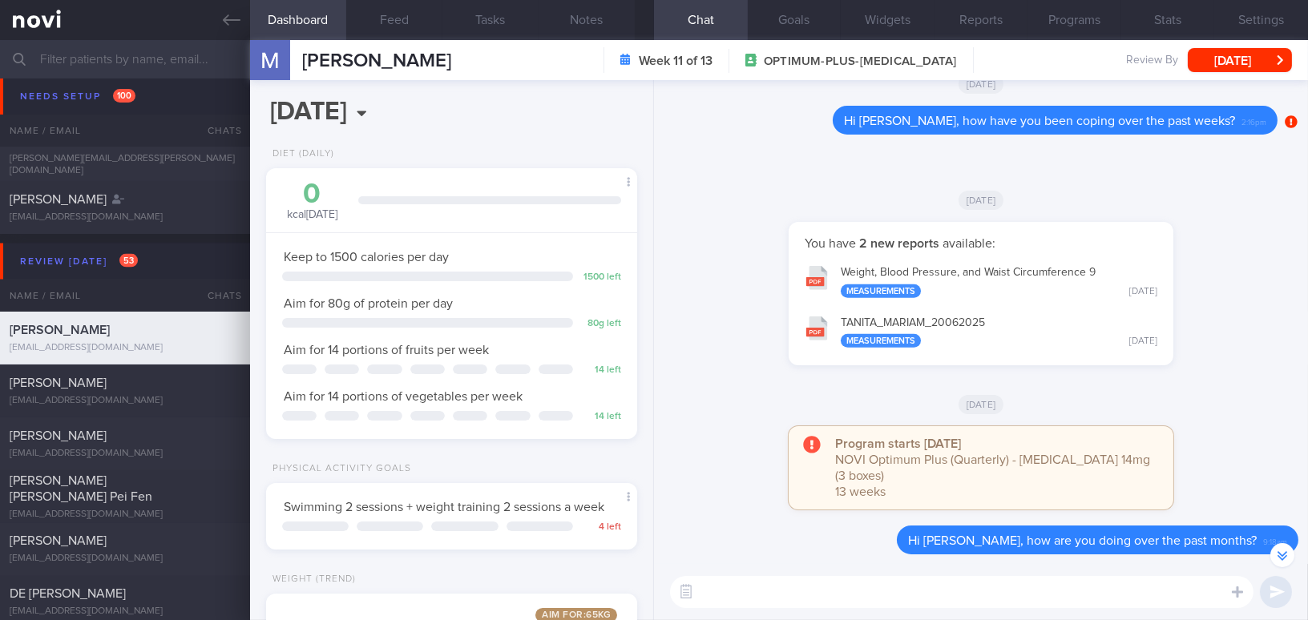
scroll to position [-145, 0]
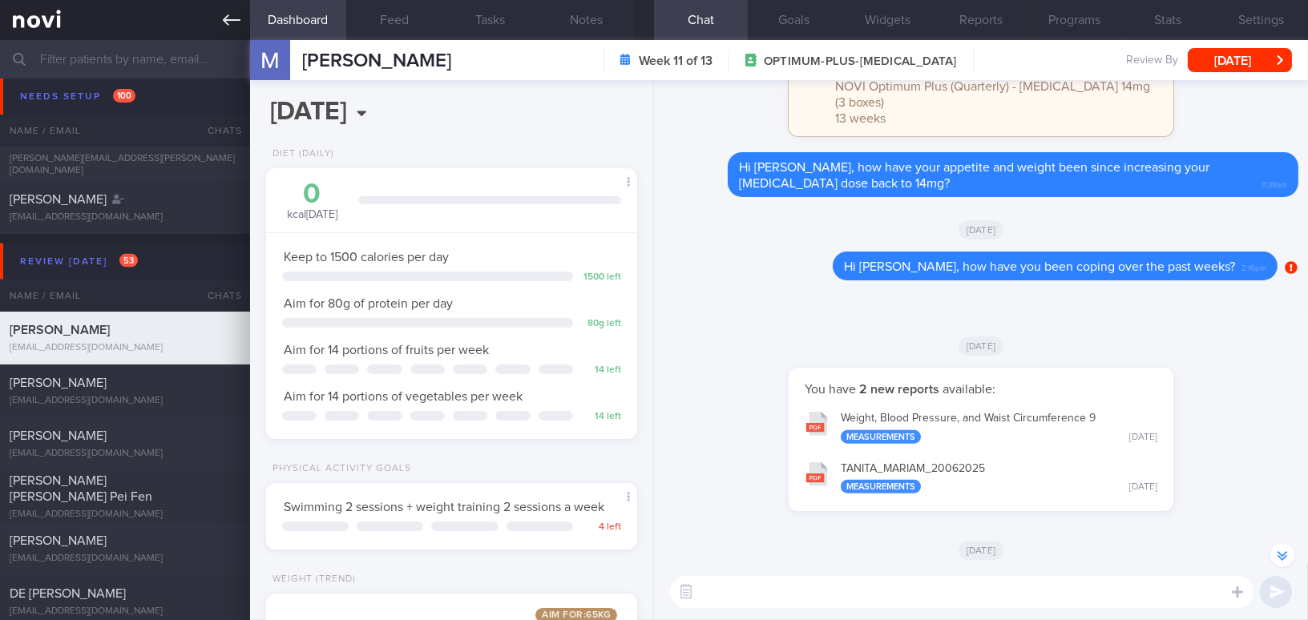
click at [229, 25] on icon at bounding box center [232, 20] width 18 height 18
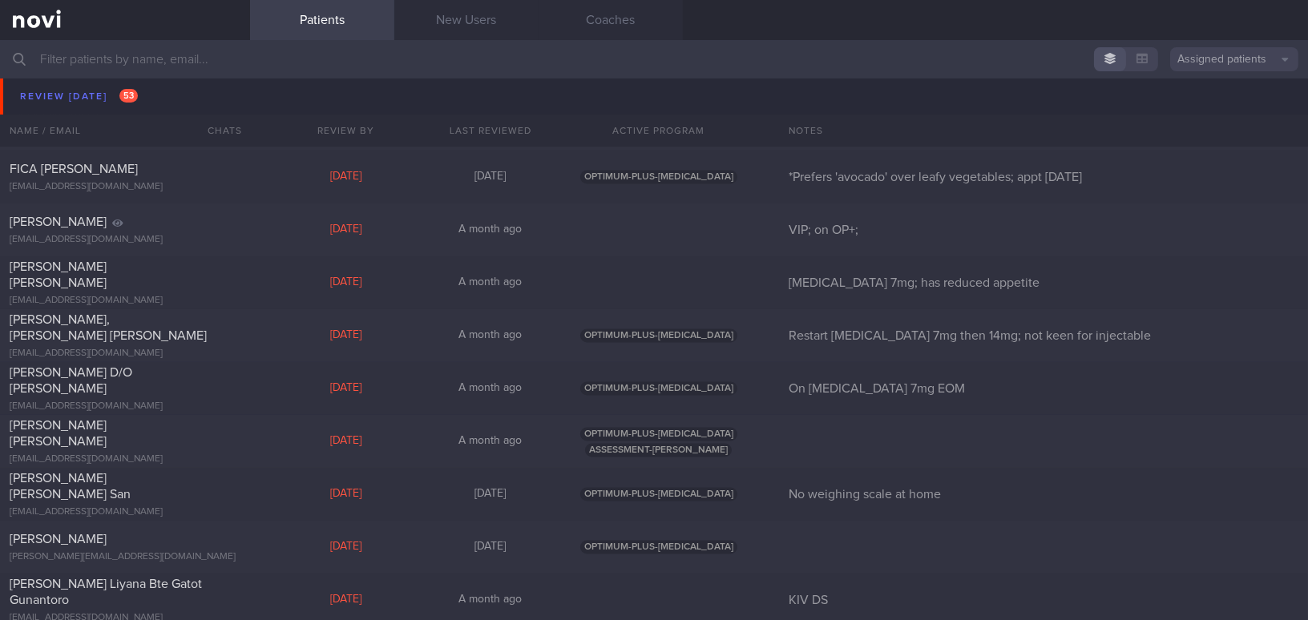
scroll to position [6598, 0]
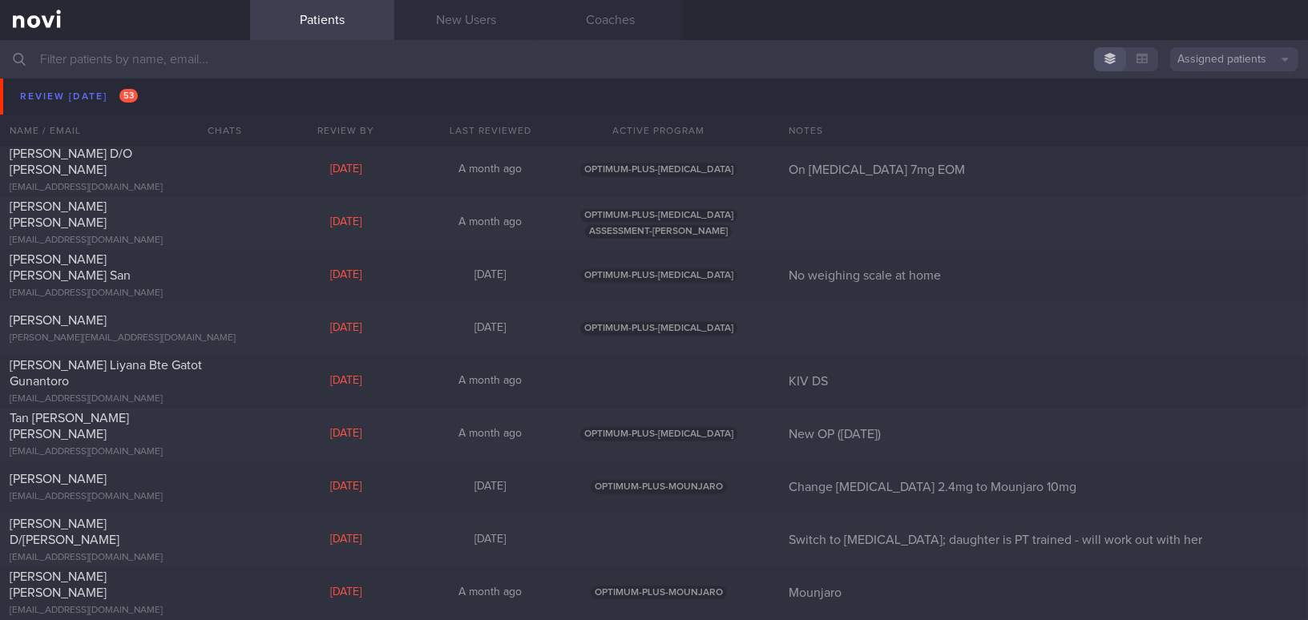
click at [224, 59] on input "text" at bounding box center [654, 59] width 1308 height 38
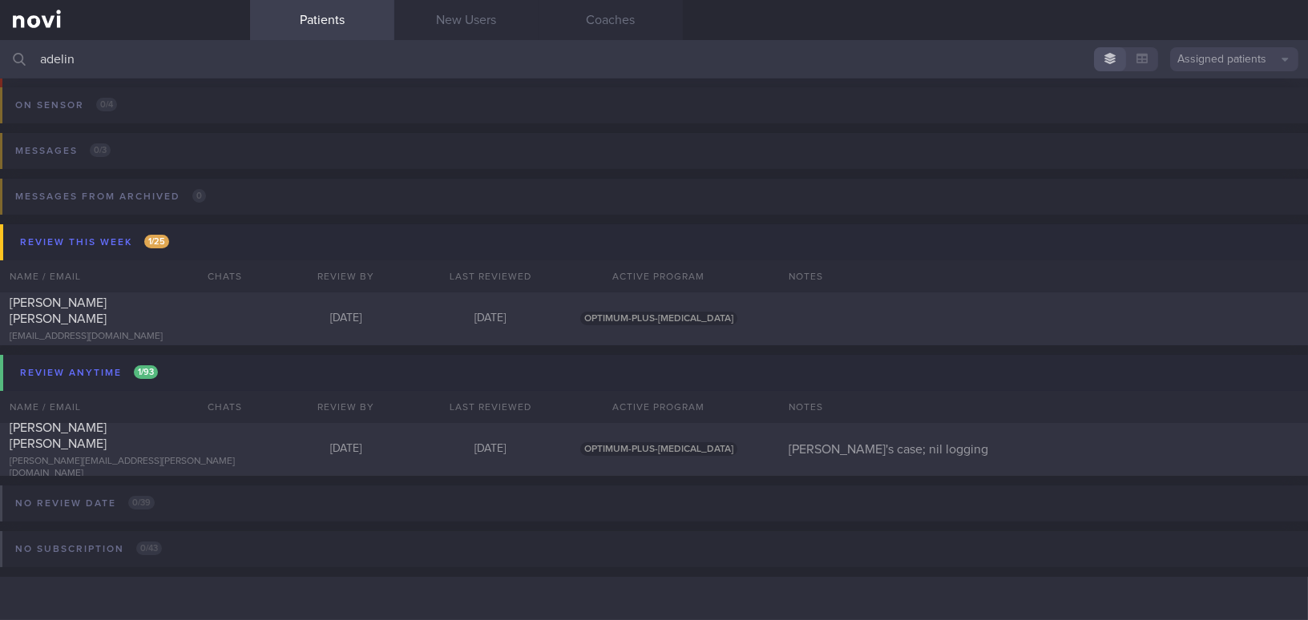
scroll to position [91, 0]
type input "[PERSON_NAME]"
click at [172, 319] on div "[PERSON_NAME] [PERSON_NAME]" at bounding box center [123, 312] width 227 height 32
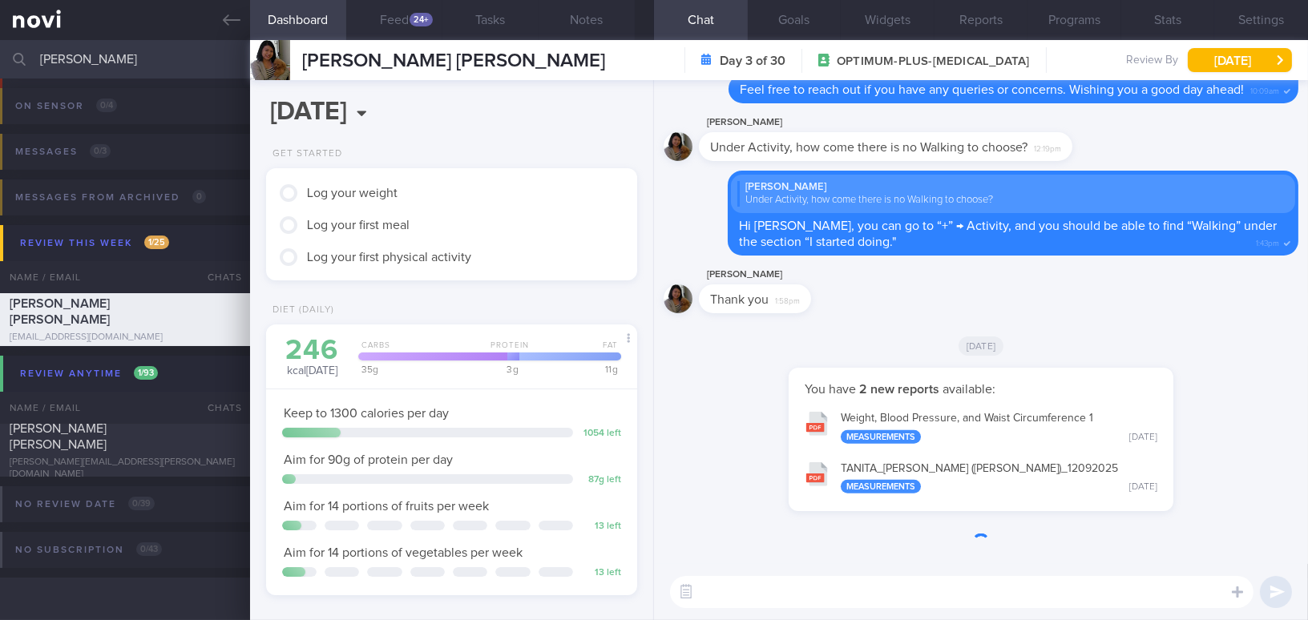
scroll to position [188, 331]
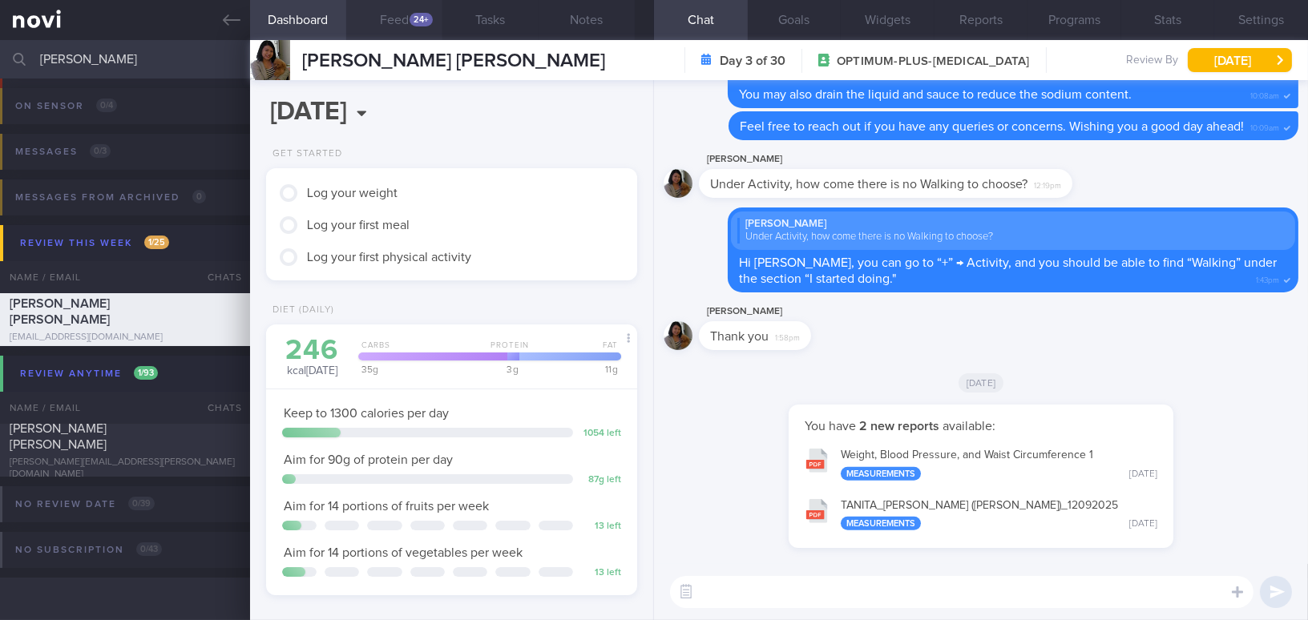
click at [378, 14] on button "Feed 24+" at bounding box center [394, 20] width 96 height 40
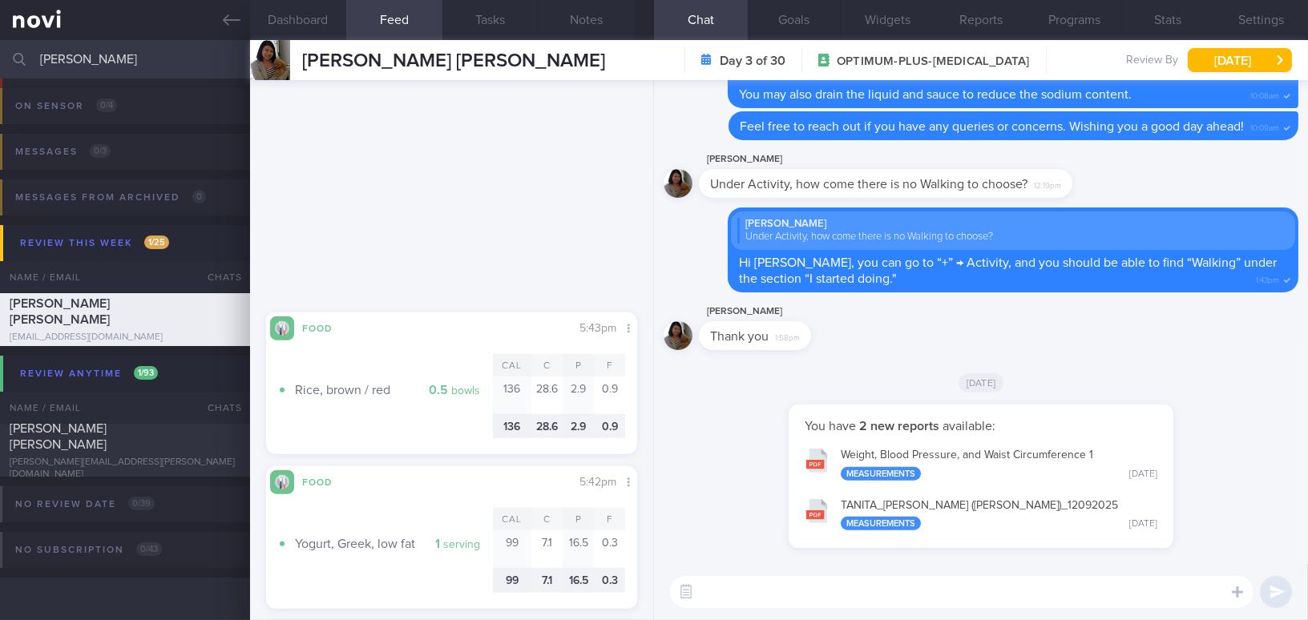
scroll to position [3806, 0]
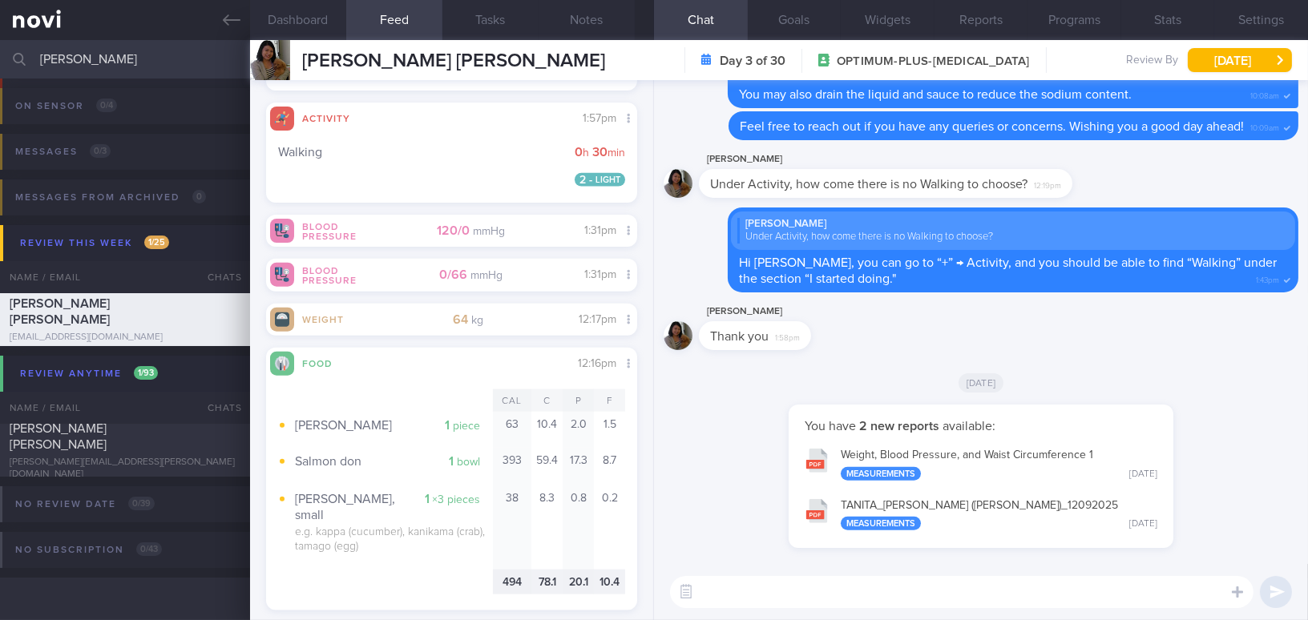
click at [863, 377] on div "[DATE]" at bounding box center [981, 382] width 635 height 45
click at [1055, 584] on textarea at bounding box center [962, 592] width 584 height 32
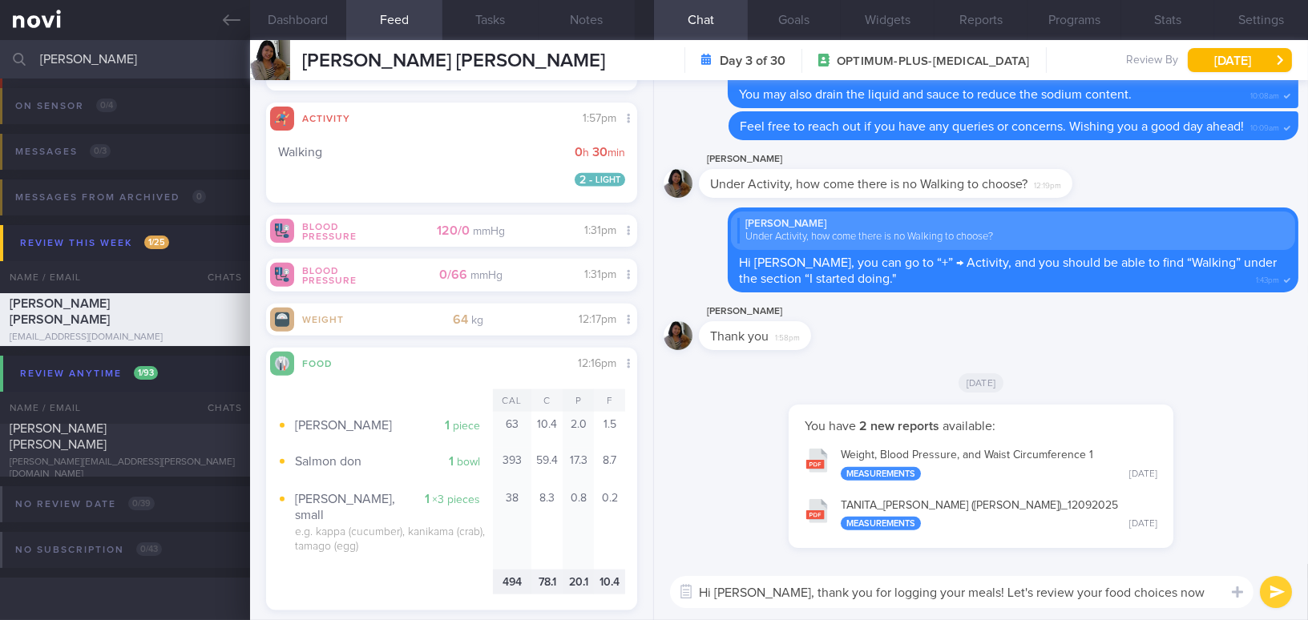
type textarea "Hi [PERSON_NAME], thank you for logging your meals! Let's review your food choi…"
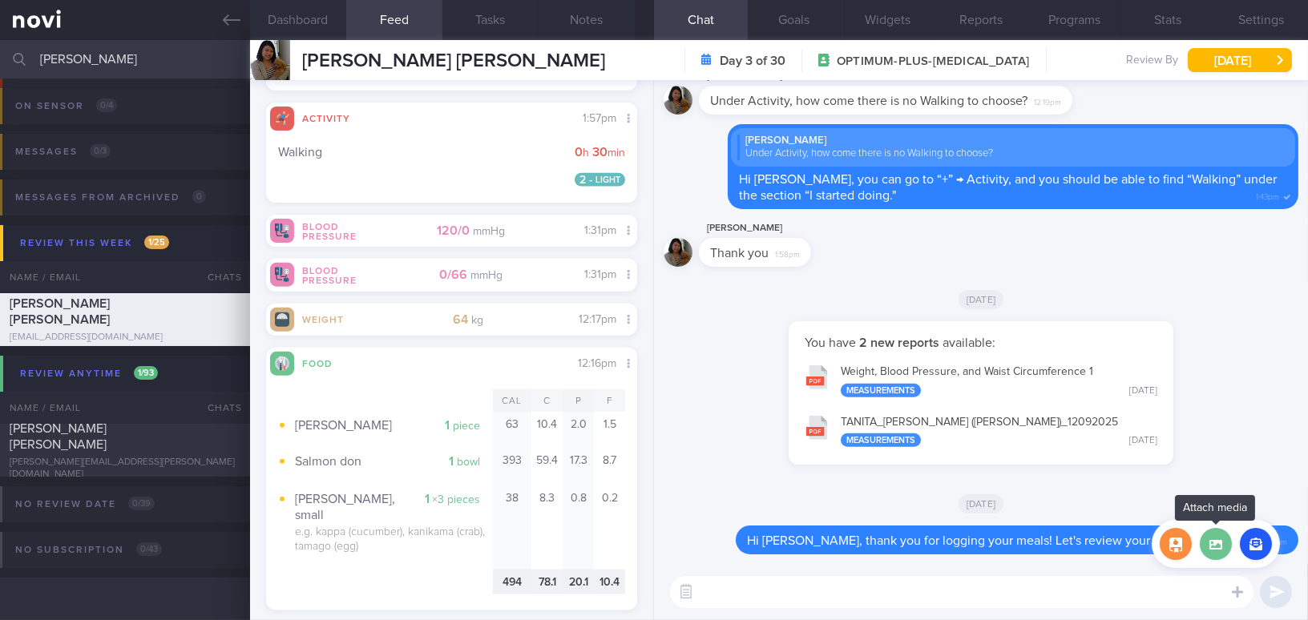
click at [1223, 549] on label at bounding box center [1216, 544] width 32 height 32
click at [0, 0] on input "file" at bounding box center [0, 0] width 0 height 0
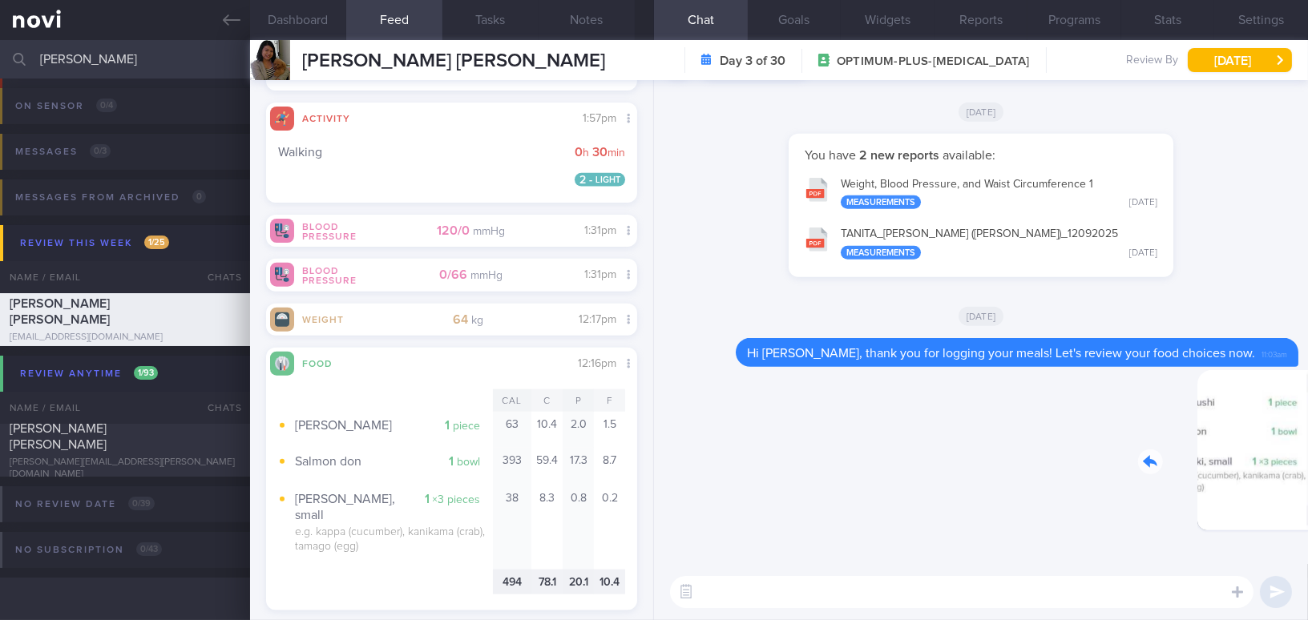
drag, startPoint x: 1170, startPoint y: 451, endPoint x: 1280, endPoint y: 464, distance: 110.6
click at [1280, 464] on div "Delete 11:03am" at bounding box center [1186, 462] width 224 height 185
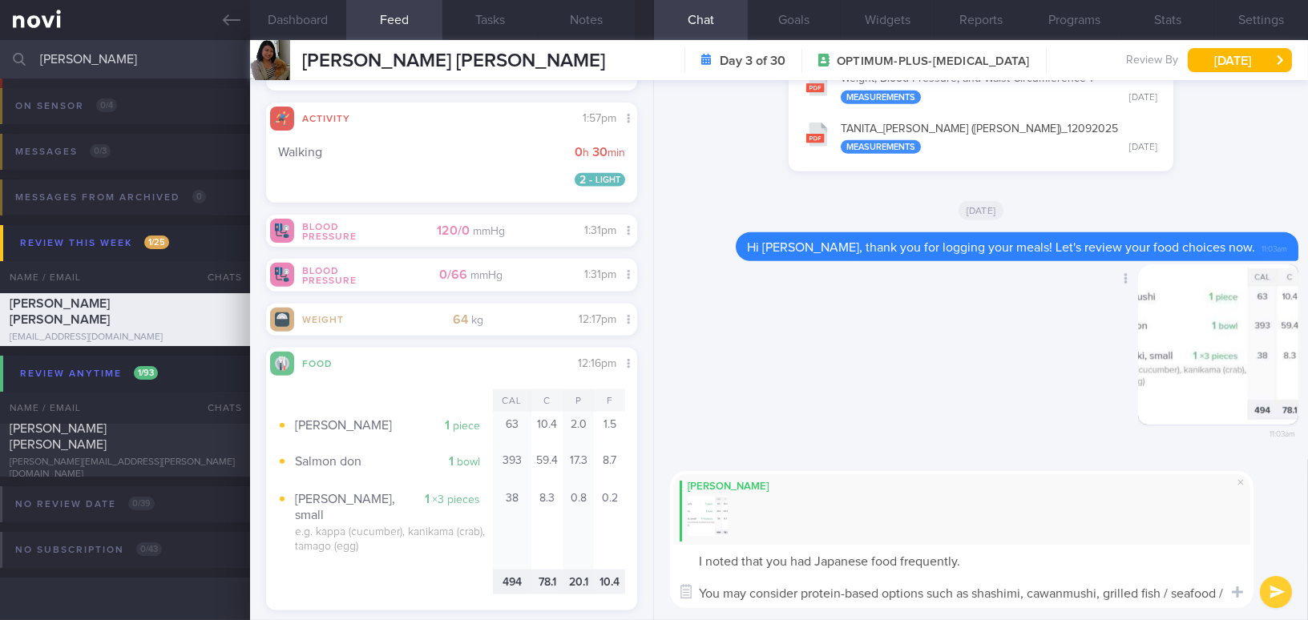
scroll to position [0, 0]
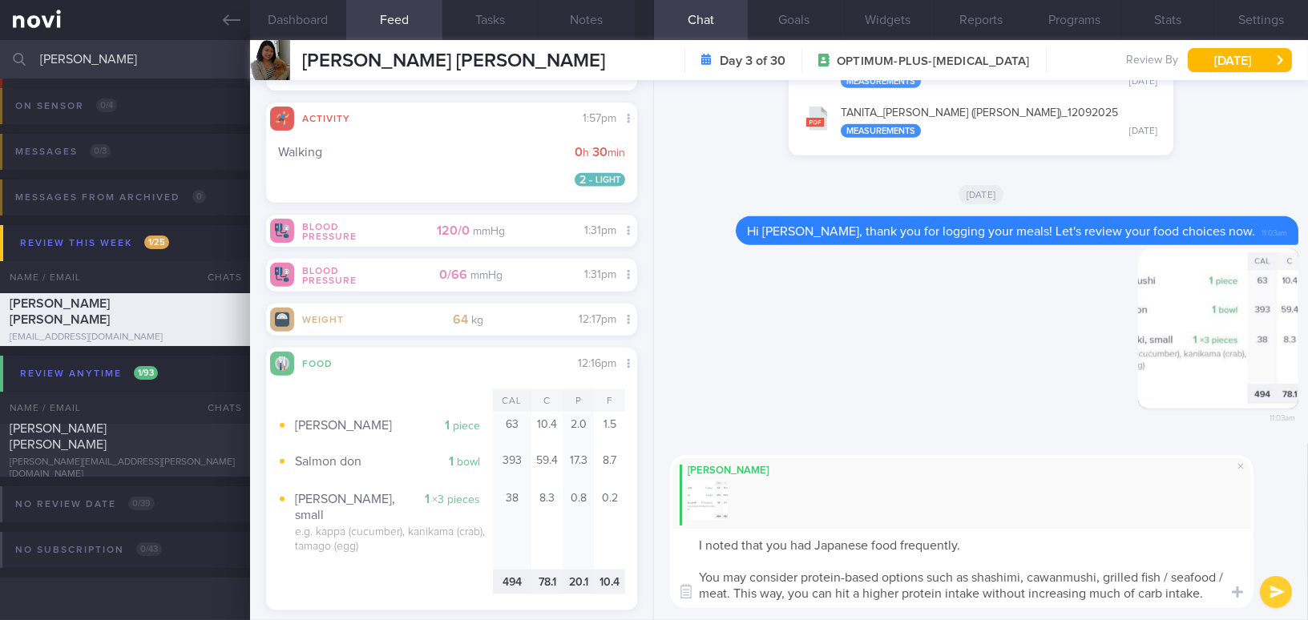
drag, startPoint x: 1208, startPoint y: 591, endPoint x: 688, endPoint y: 526, distance: 524.3
click at [688, 526] on div "Mee Li I noted that you had Japanese food frequently. You may consider protein-…" at bounding box center [962, 531] width 584 height 153
click at [774, 550] on textarea "I noted that you had Japanese food frequently. You may consider protein-based o…" at bounding box center [962, 568] width 584 height 79
drag, startPoint x: 691, startPoint y: 544, endPoint x: 1253, endPoint y: 627, distance: 568.1
click at [1253, 620] on html "You are offline! Some functionality will be unavailable Patients New Users Coac…" at bounding box center [654, 310] width 1308 height 620
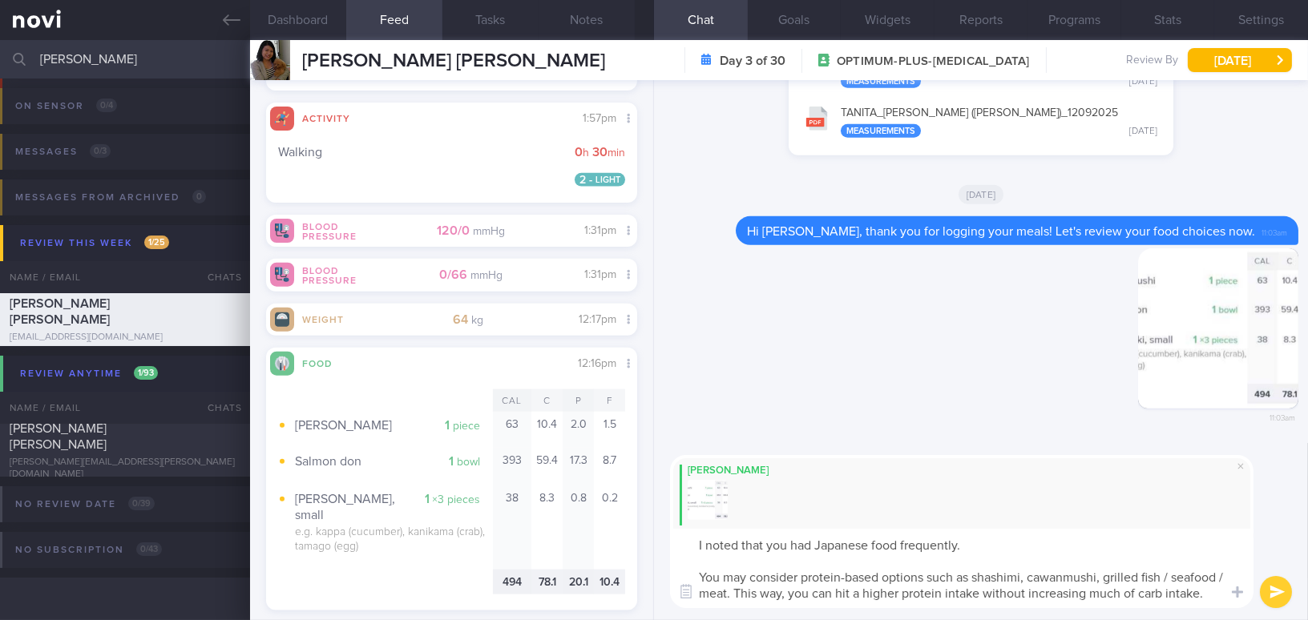
paste textarea "iced you’ve been enjoying Japanese food often. You might try focusing on protei…"
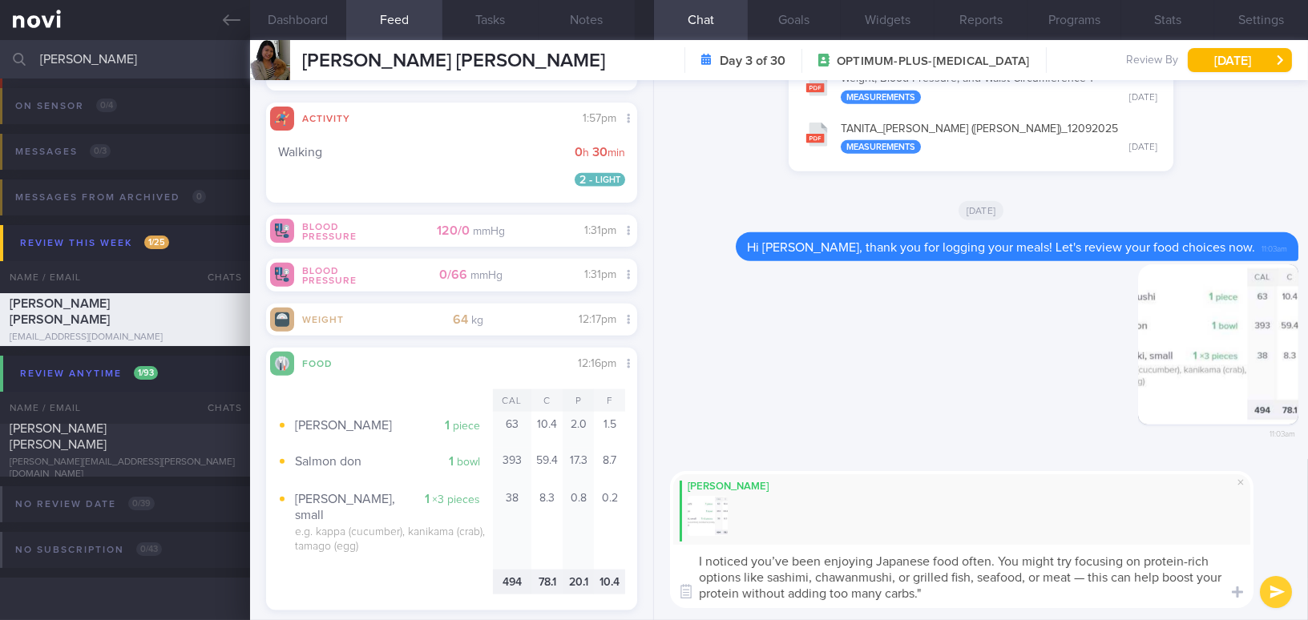
drag, startPoint x: 709, startPoint y: 560, endPoint x: 792, endPoint y: 559, distance: 82.6
click at [792, 559] on textarea "I noticed you’ve been enjoying Japanese food often. You might try focusing on p…" at bounding box center [962, 576] width 584 height 63
drag, startPoint x: 1083, startPoint y: 560, endPoint x: 1198, endPoint y: 560, distance: 114.6
click at [1198, 560] on textarea "I understand that you have been enjoying Japanese food often. You might try foc…" at bounding box center [962, 576] width 584 height 63
click at [907, 576] on textarea "I understand that you have been enjoying Japanese food often. You may consider …" at bounding box center [962, 576] width 584 height 63
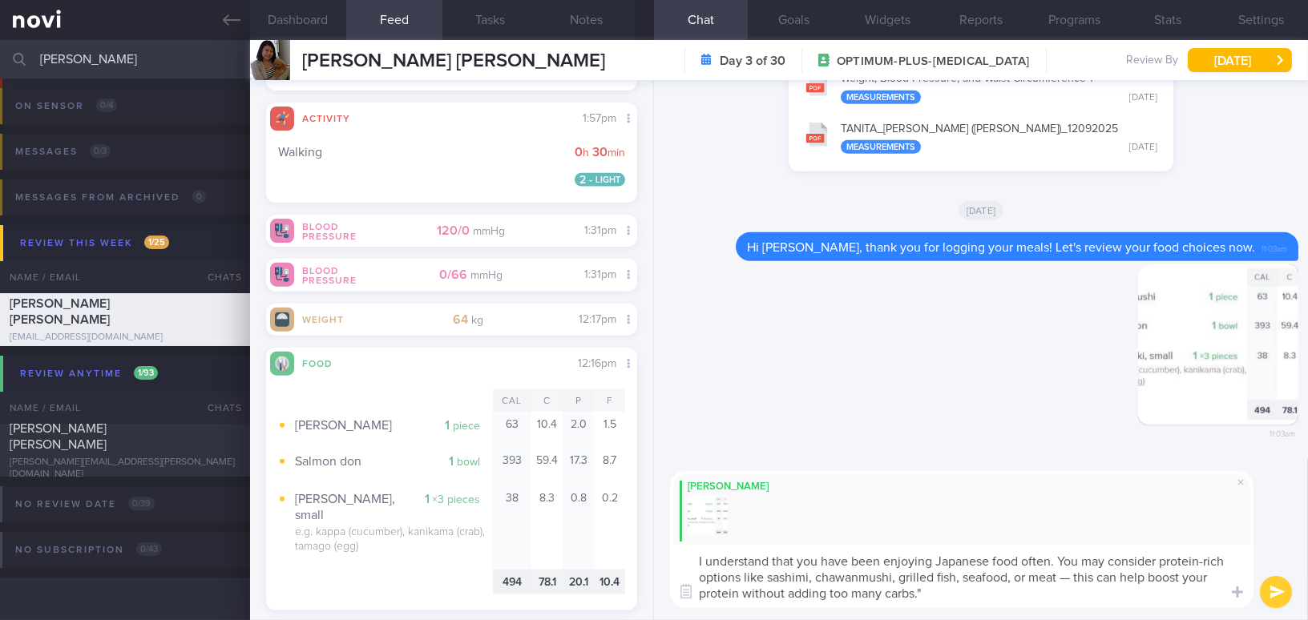
click at [1066, 576] on textarea "I understand that you have been enjoying Japanese food often. You may consider …" at bounding box center [962, 576] width 584 height 63
click at [961, 588] on textarea "I understand that you have been enjoying Japanese food often. You may consider …" at bounding box center [962, 576] width 584 height 63
type textarea "I understand that you have been enjoying Japanese food often. You may consider …"
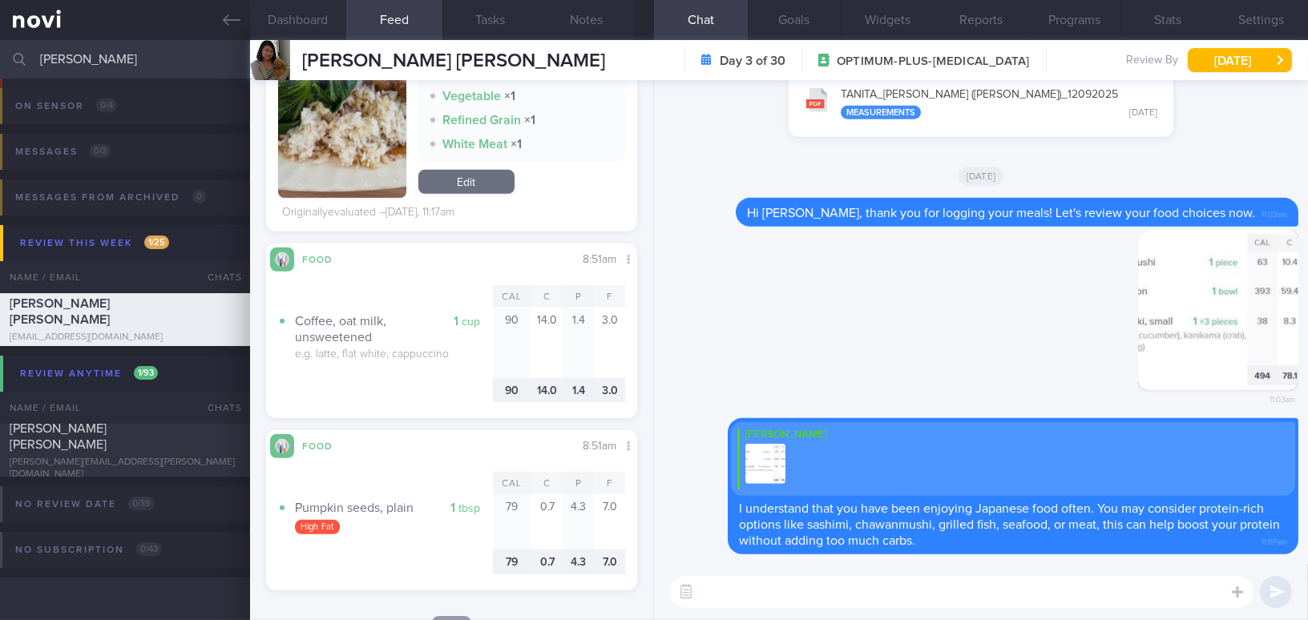
scroll to position [1826, 0]
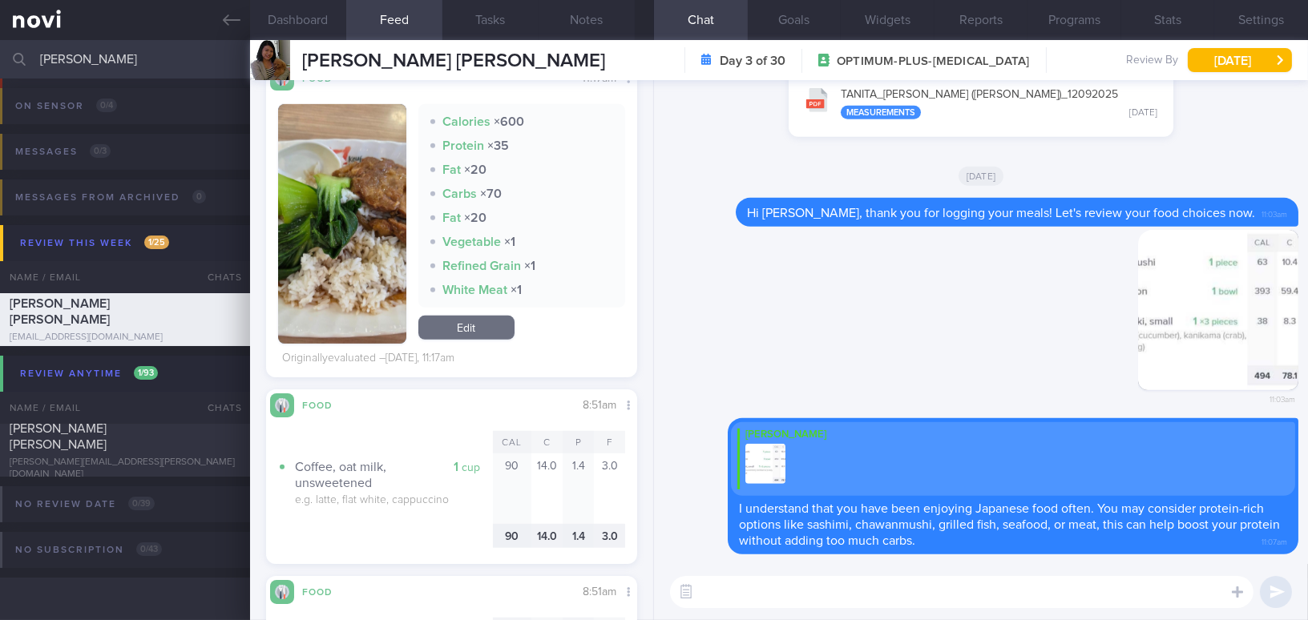
click at [372, 312] on img "button" at bounding box center [342, 224] width 128 height 240
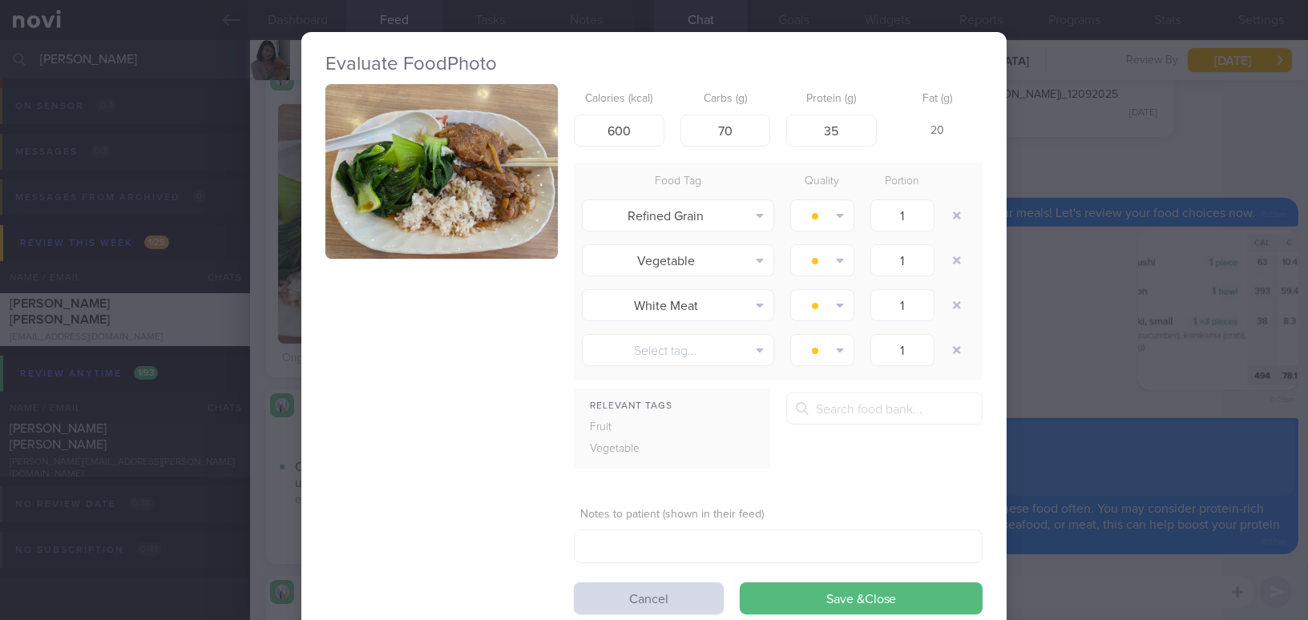
click at [405, 151] on button "button" at bounding box center [441, 171] width 232 height 175
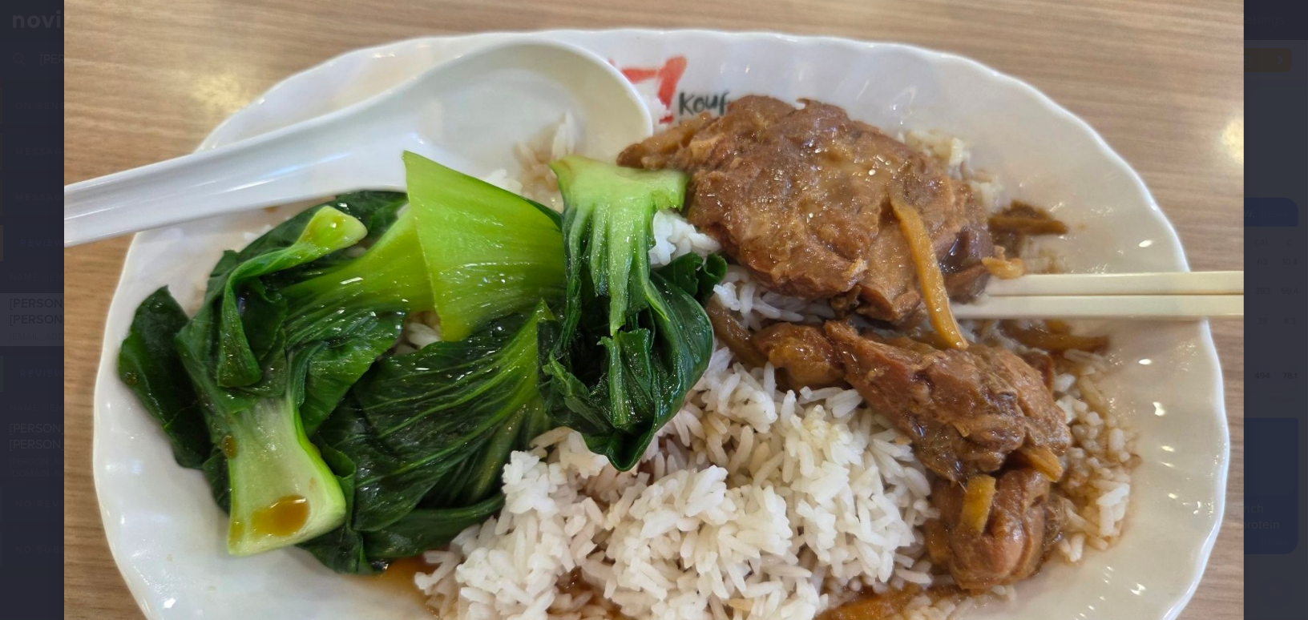
scroll to position [145, 0]
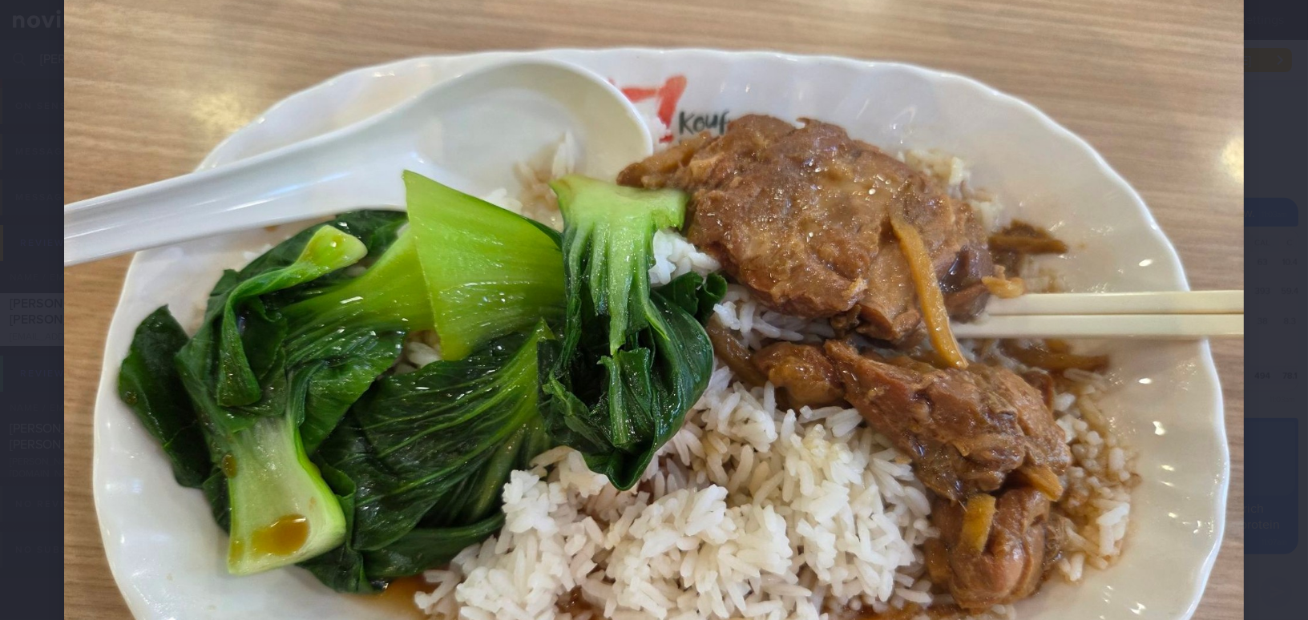
click at [750, 327] on img at bounding box center [654, 361] width 1180 height 885
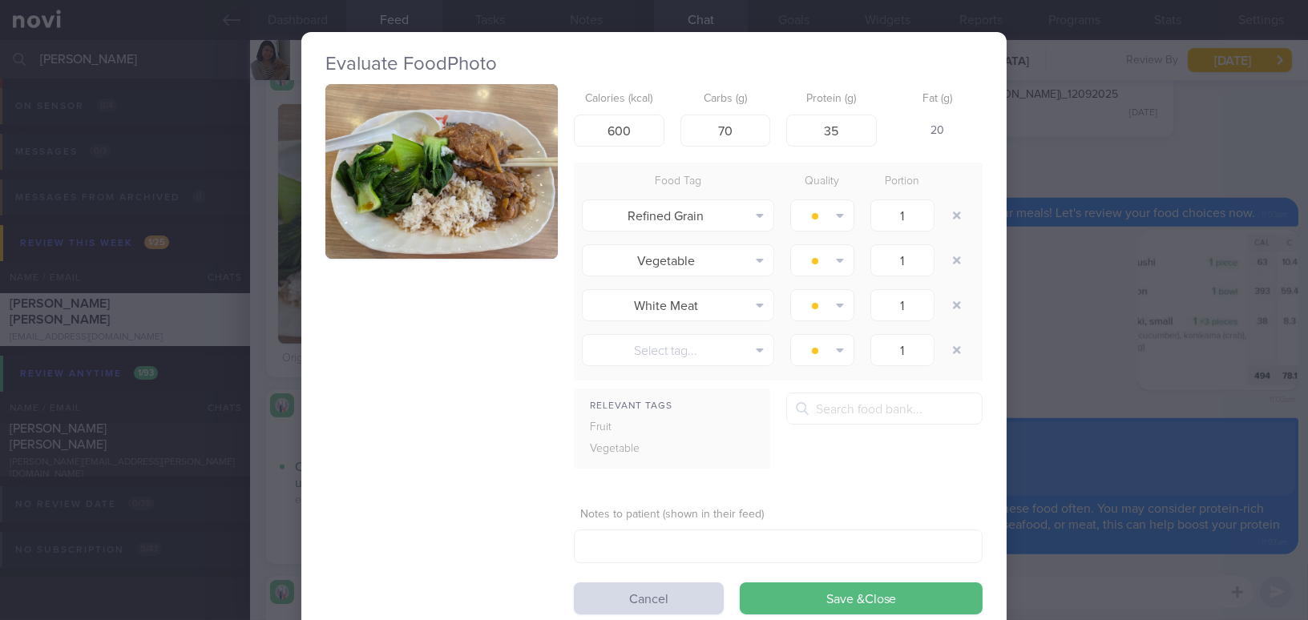
drag, startPoint x: 1087, startPoint y: 374, endPoint x: 1133, endPoint y: 439, distance: 80.1
click at [1087, 374] on div "Evaluate Food Photo Calories (kcal) 600 Carbs (g) 70 Protein (g) 35 Fat (g) 20 …" at bounding box center [654, 310] width 1308 height 620
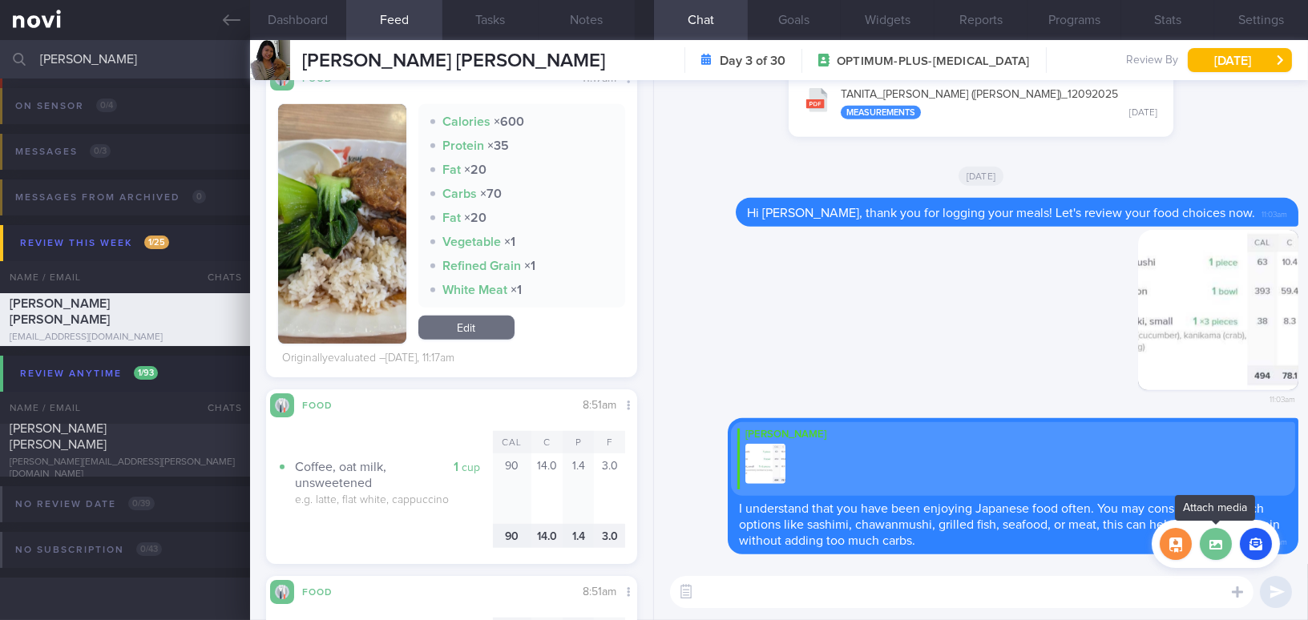
click at [1223, 551] on label at bounding box center [1216, 544] width 32 height 32
click at [0, 0] on input "file" at bounding box center [0, 0] width 0 height 0
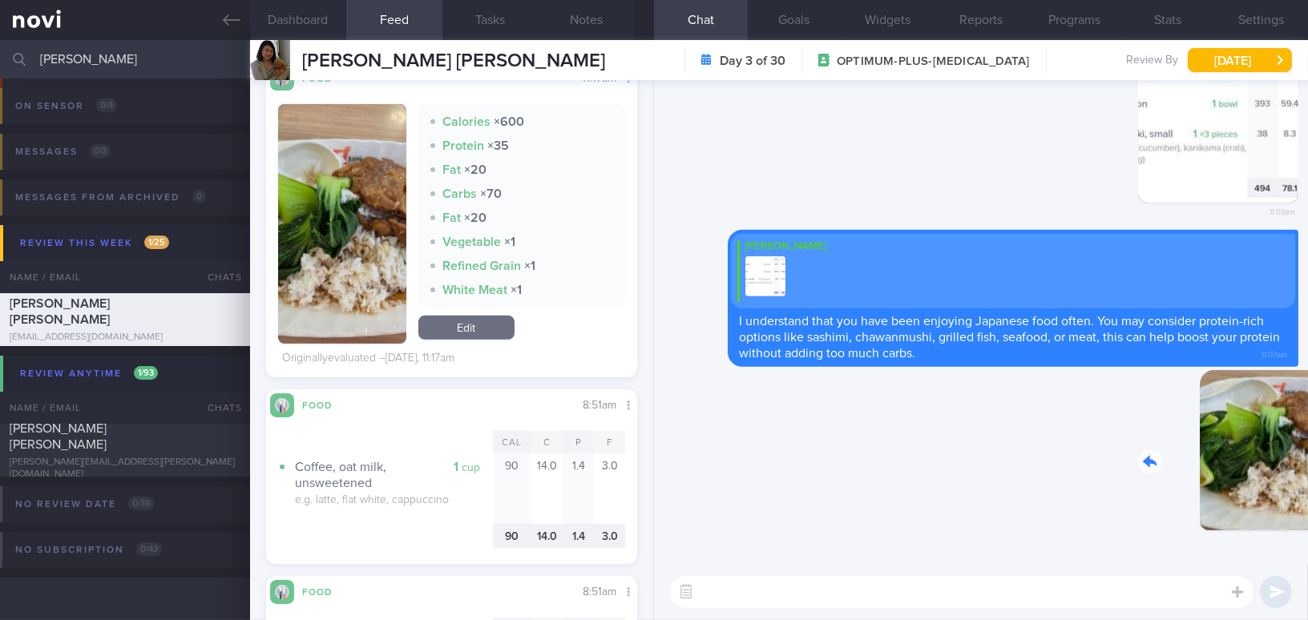
drag, startPoint x: 1161, startPoint y: 447, endPoint x: 1278, endPoint y: 446, distance: 117.1
click at [1278, 446] on div "Delete 11:09am" at bounding box center [1186, 462] width 224 height 185
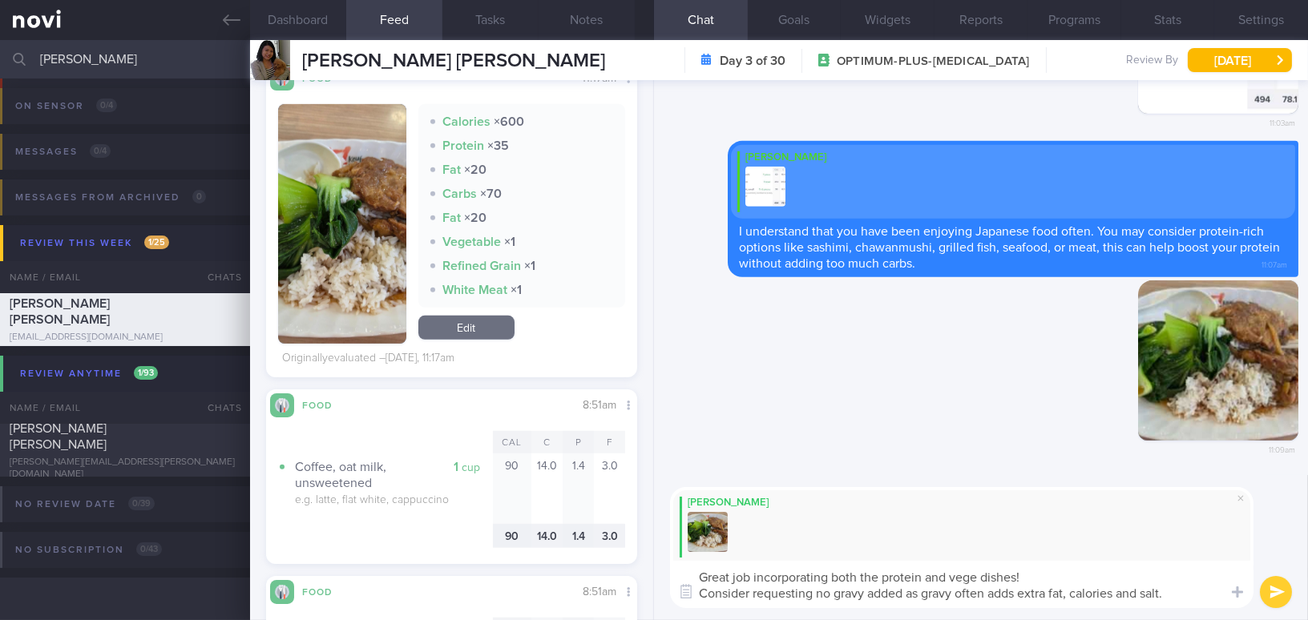
drag, startPoint x: 1193, startPoint y: 591, endPoint x: 626, endPoint y: 566, distance: 567.3
click at [626, 566] on div "Dashboard Feed 24+ Tasks Notes Chat Goals Widgets Reports Programs Stats Settin…" at bounding box center [779, 330] width 1058 height 580
click at [869, 583] on textarea "Great job incorporating both the protein and vege dishes! Consider requesting n…" at bounding box center [962, 584] width 584 height 47
drag, startPoint x: 1206, startPoint y: 604, endPoint x: 560, endPoint y: 547, distance: 647.9
click at [560, 547] on div "Dashboard Feed 24+ Tasks Notes Chat Goals Widgets Reports Programs Stats Settin…" at bounding box center [779, 330] width 1058 height 580
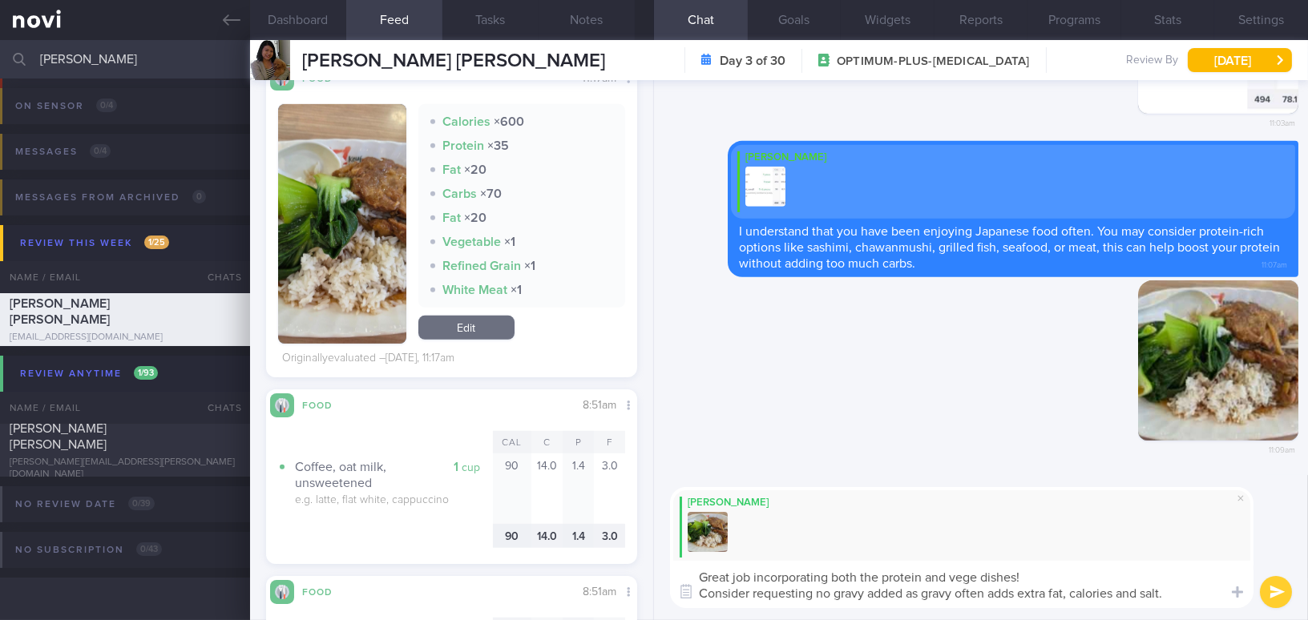
paste textarea "luding both protein and vegetables! You might try asking for no gravy, since it…"
drag, startPoint x: 997, startPoint y: 577, endPoint x: 1029, endPoint y: 577, distance: 32.1
click at [1029, 577] on textarea "Great job including both protein and vegetables! You might try asking for no gr…" at bounding box center [962, 584] width 584 height 47
click at [1007, 575] on textarea "Great job including both protein and vegetables! You might try asking for no gr…" at bounding box center [962, 584] width 584 height 47
drag, startPoint x: 1000, startPoint y: 575, endPoint x: 1086, endPoint y: 573, distance: 86.6
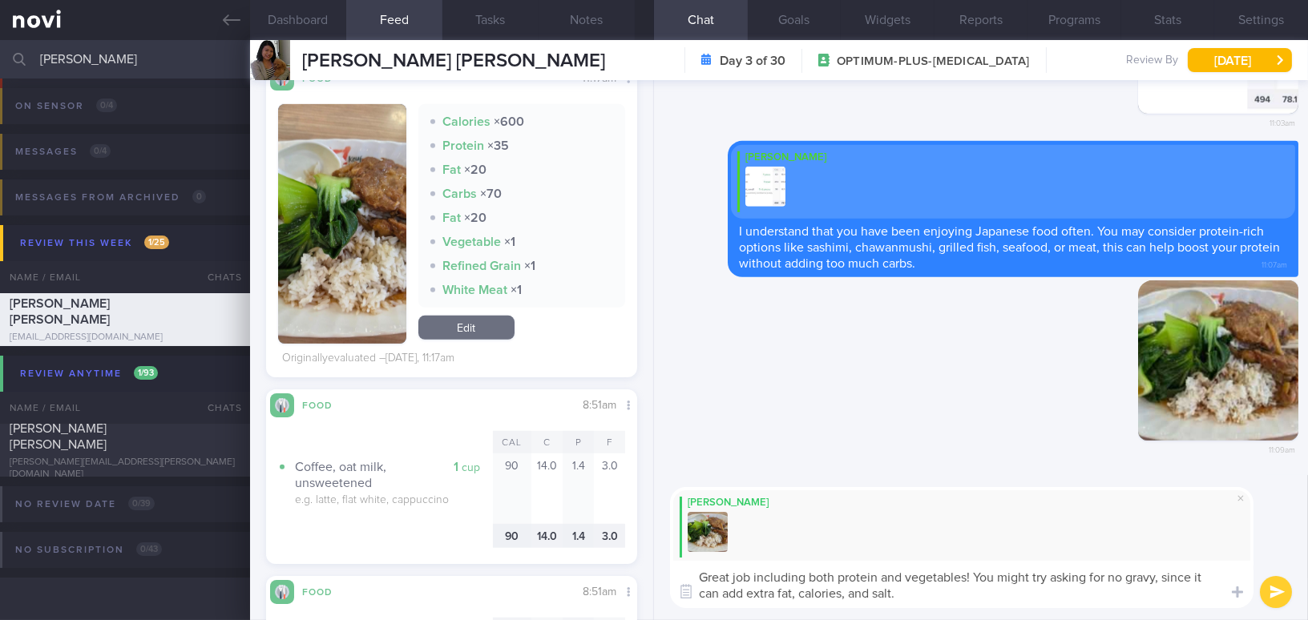
click at [1086, 573] on textarea "Great job including both protein and vegetables! You might try asking for no gr…" at bounding box center [962, 584] width 584 height 47
drag, startPoint x: 1134, startPoint y: 576, endPoint x: 1204, endPoint y: 572, distance: 69.8
click at [1204, 572] on textarea "Great job including both protein and vegetables! You can request for no gravy, …" at bounding box center [962, 584] width 584 height 47
click at [767, 590] on textarea "Great job including both protein and vegetables! You can request for no gravy a…" at bounding box center [962, 584] width 584 height 47
type textarea "Great job including both protein and vegetables! You can request for no gravy a…"
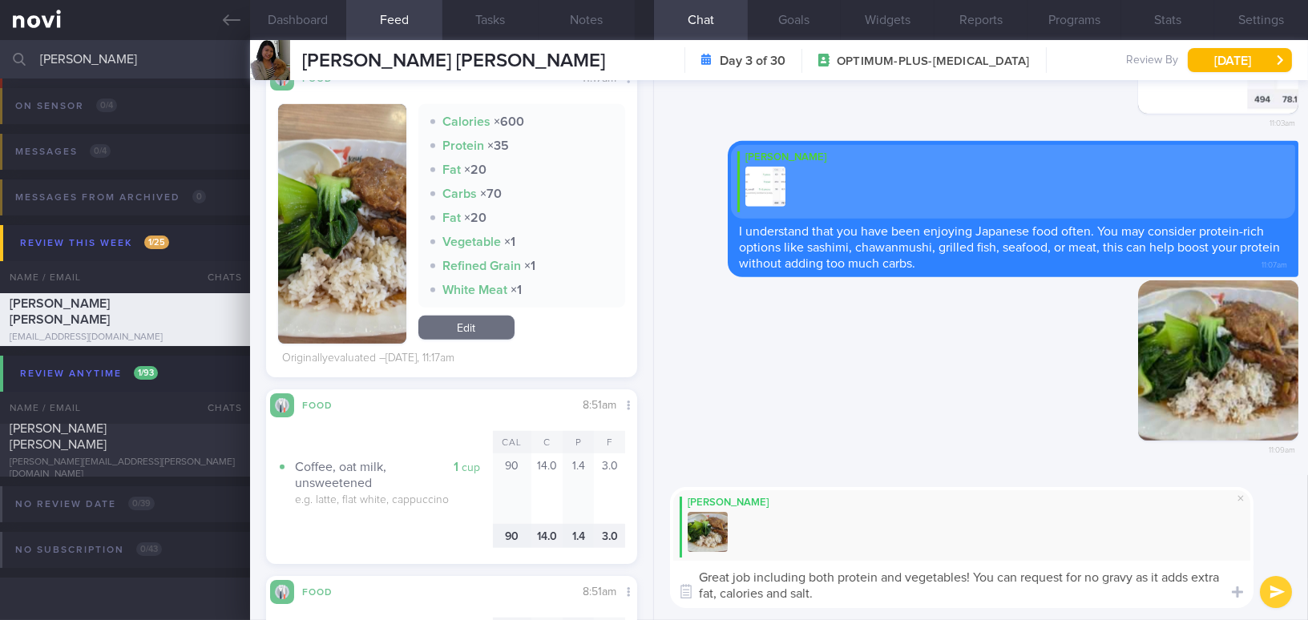
click at [1267, 594] on button "submit" at bounding box center [1276, 592] width 32 height 32
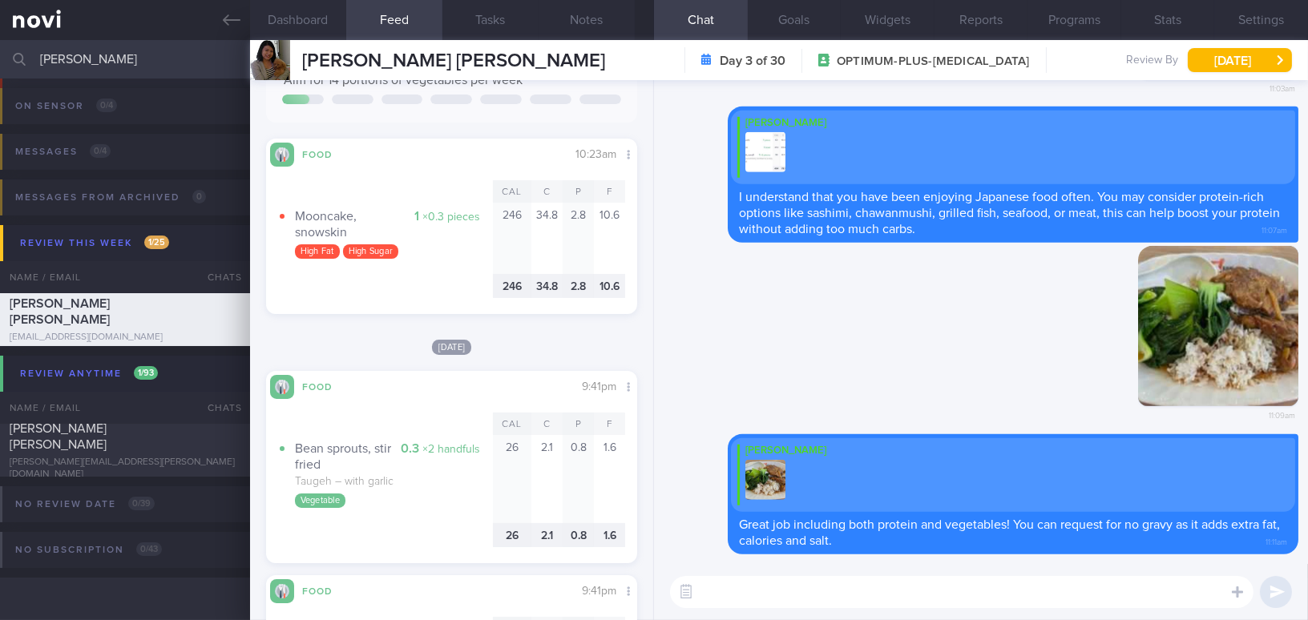
scroll to position [291, 0]
click at [765, 583] on textarea at bounding box center [962, 592] width 584 height 32
type textarea "i"
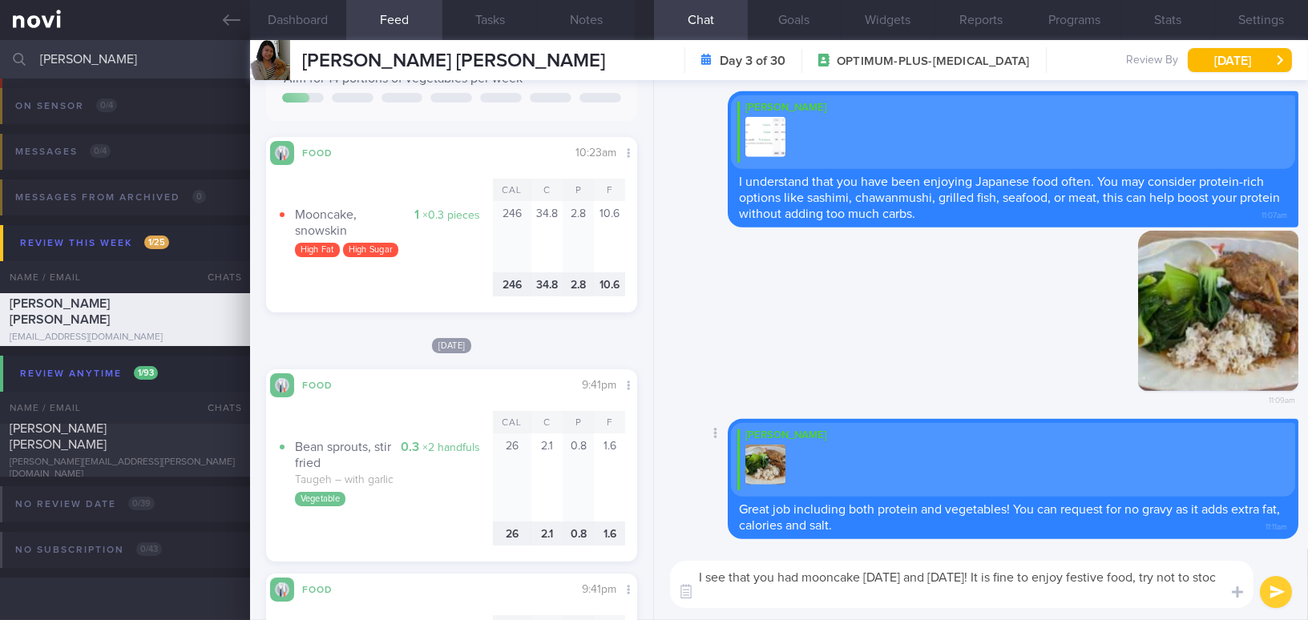
scroll to position [0, 0]
type textarea "I see that you had mooncake yesterday and today! It is fine to enjoy festive fo…"
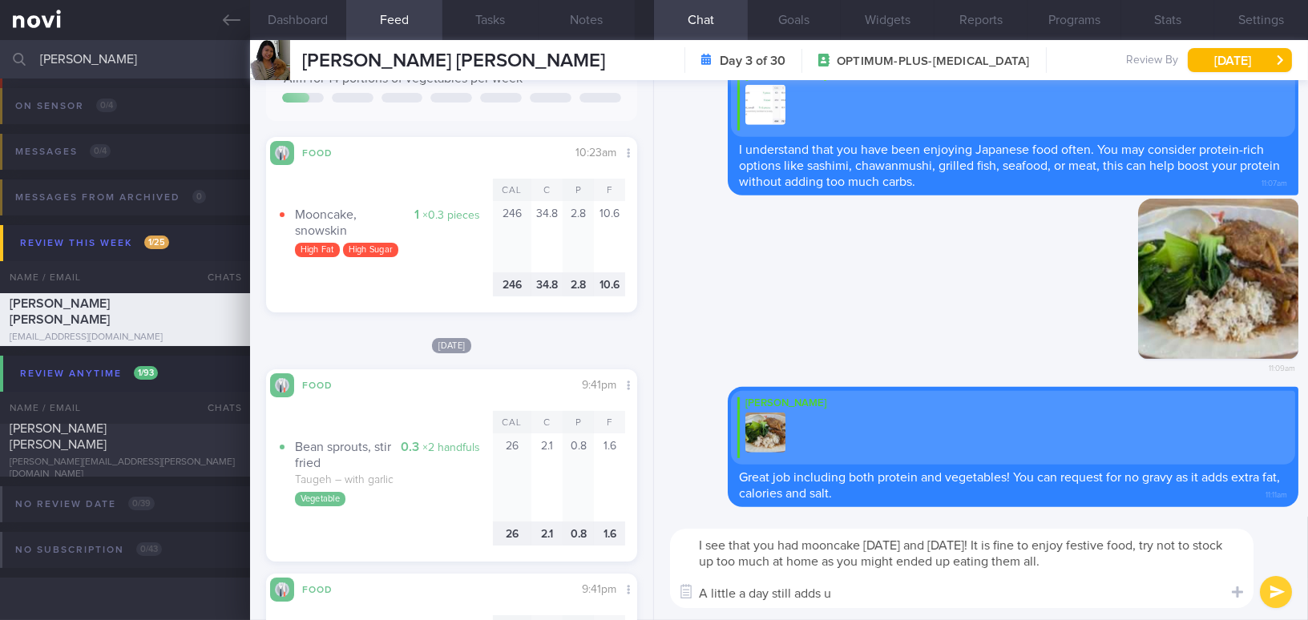
type textarea "I see that you had mooncake [DATE] and [DATE]! It is fine to enjoy festive food…"
drag, startPoint x: 882, startPoint y: 598, endPoint x: 675, endPoint y: 540, distance: 214.9
click at [675, 540] on textarea "I see that you had mooncake [DATE] and [DATE]! It is fine to enjoy festive food…" at bounding box center [962, 568] width 584 height 79
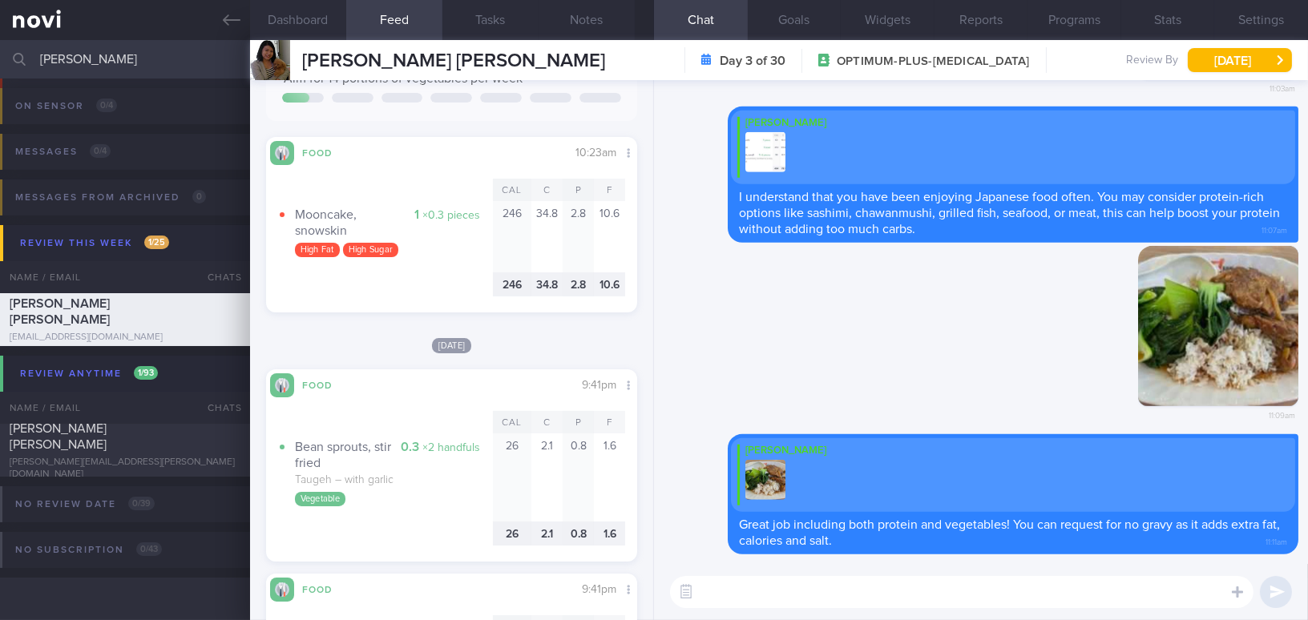
paste textarea "I see that you had mooncake [DATE] and [DATE]! It’s perfectly fine to enjoy fes…"
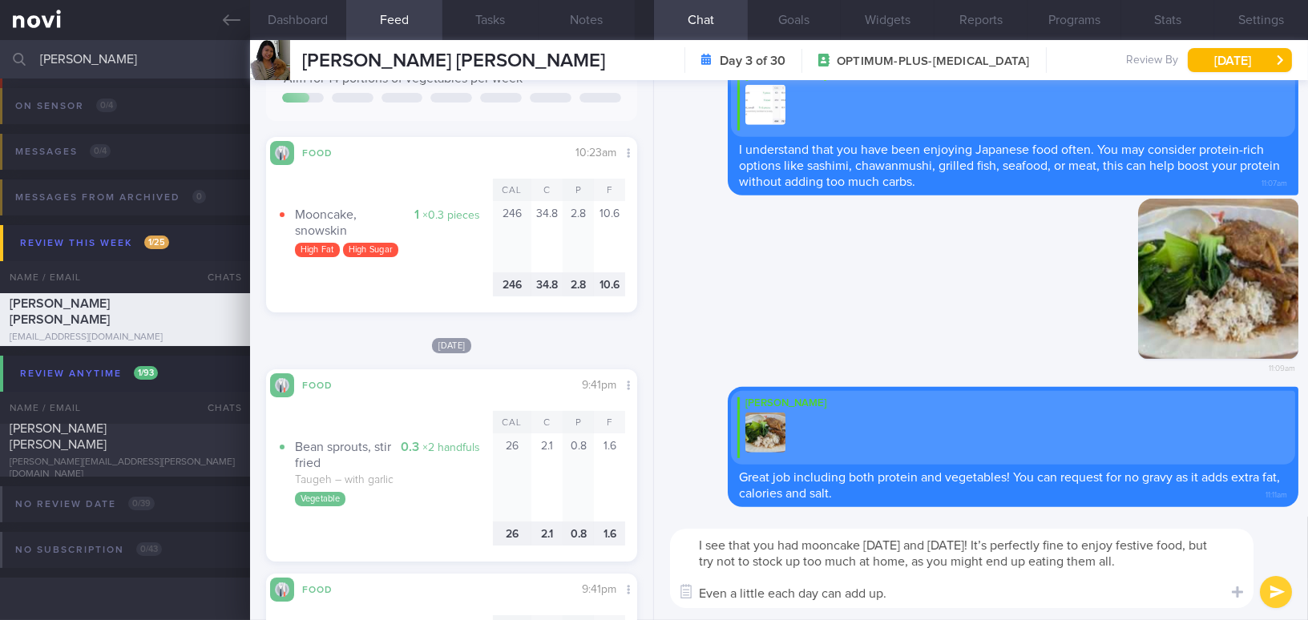
drag, startPoint x: 734, startPoint y: 592, endPoint x: 654, endPoint y: 586, distance: 79.6
click at [654, 586] on div "I see that you had mooncake [DATE] and [DATE]! It’s perfectly fine to enjoy fes…" at bounding box center [981, 568] width 654 height 103
click at [895, 596] on textarea "I see that you had mooncake [DATE] and [DATE]! It’s perfectly fine to enjoy fes…" at bounding box center [962, 568] width 584 height 79
click at [996, 540] on textarea "I see that you had mooncake [DATE] and [DATE]! It’s perfectly fine to enjoy fes…" at bounding box center [962, 568] width 584 height 79
type textarea "I see that you had mooncake [DATE] and [DATE]! It is perfectly fine to enjoy fe…"
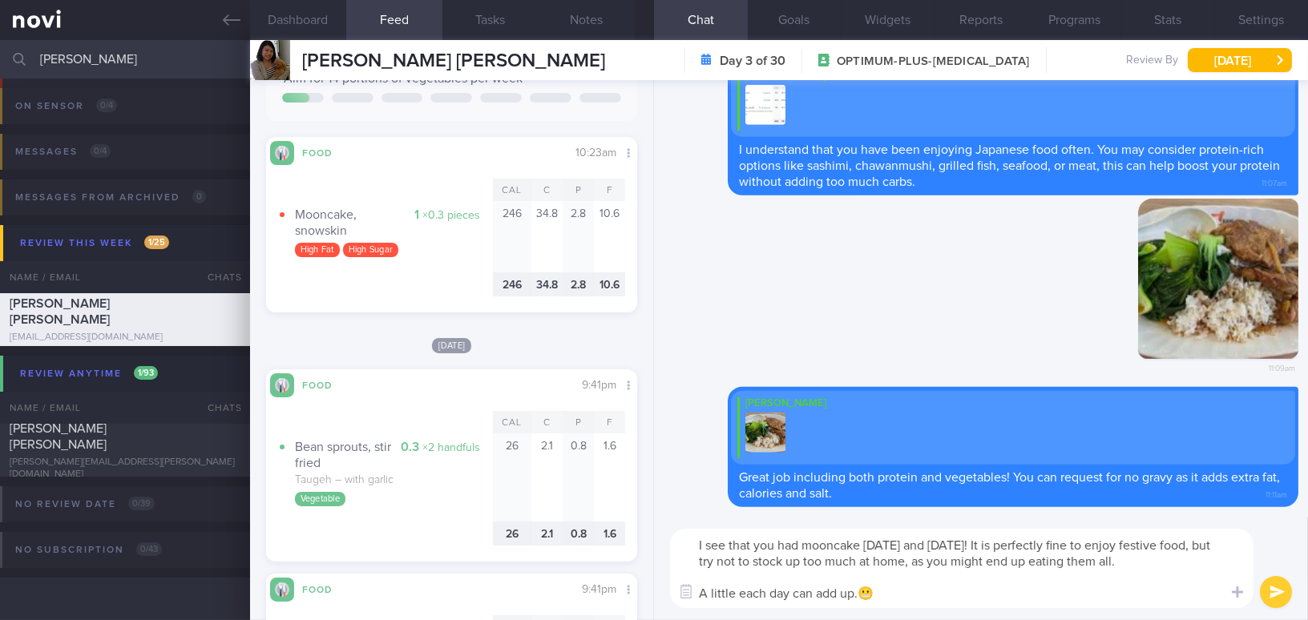
click at [1271, 589] on button "submit" at bounding box center [1276, 592] width 32 height 32
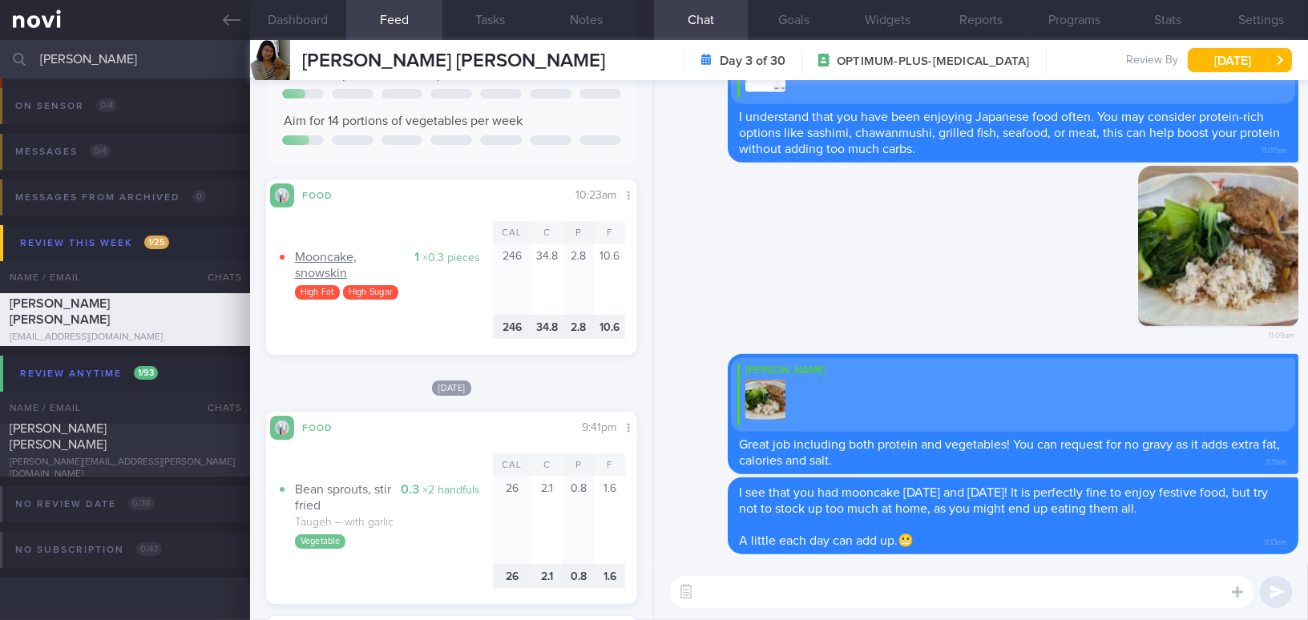
scroll to position [291, 0]
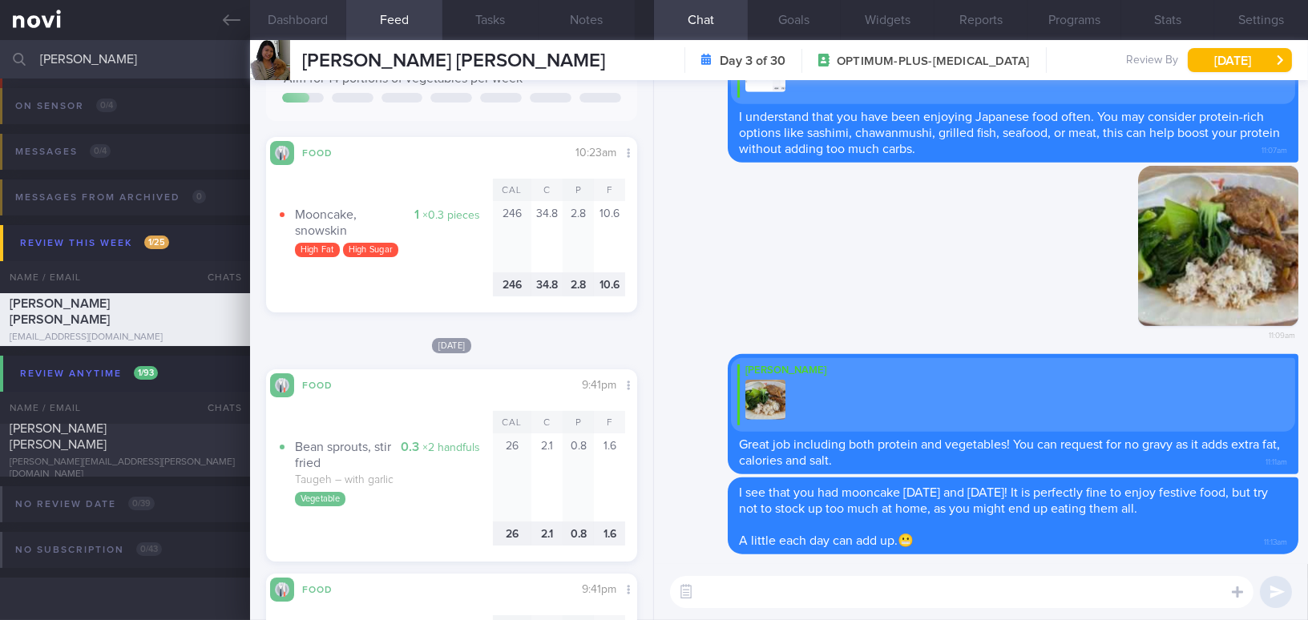
click at [309, 15] on button "Dashboard" at bounding box center [298, 20] width 96 height 40
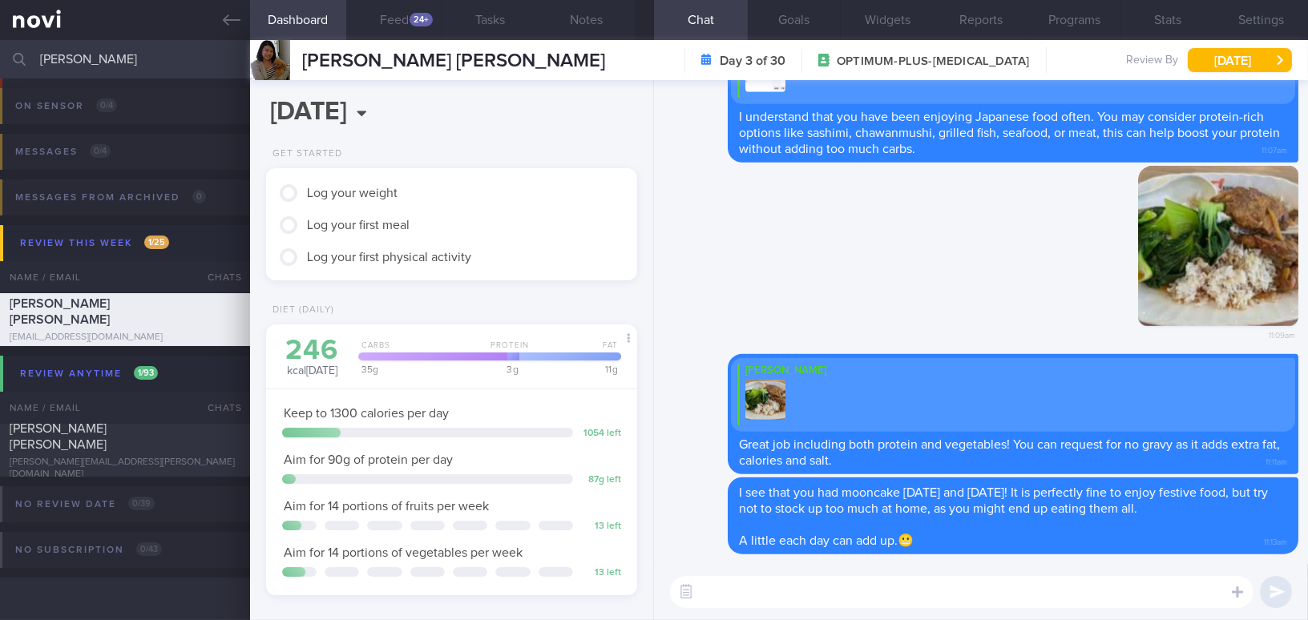
scroll to position [291, 0]
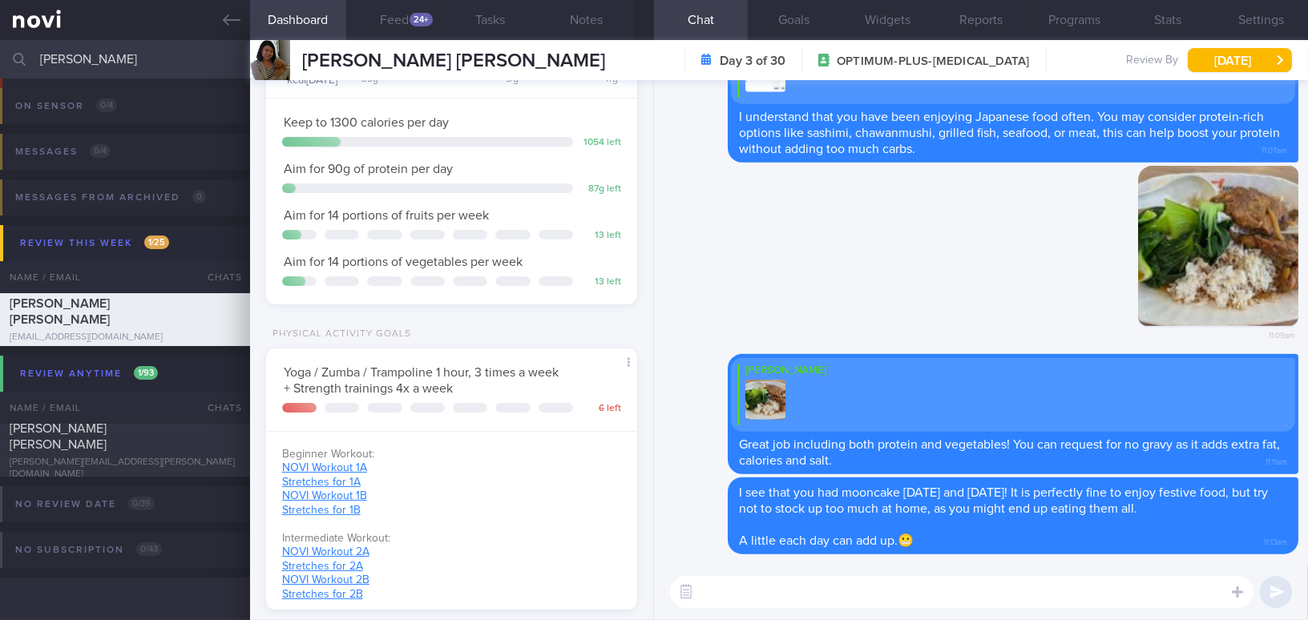
click at [770, 585] on textarea at bounding box center [962, 592] width 584 height 32
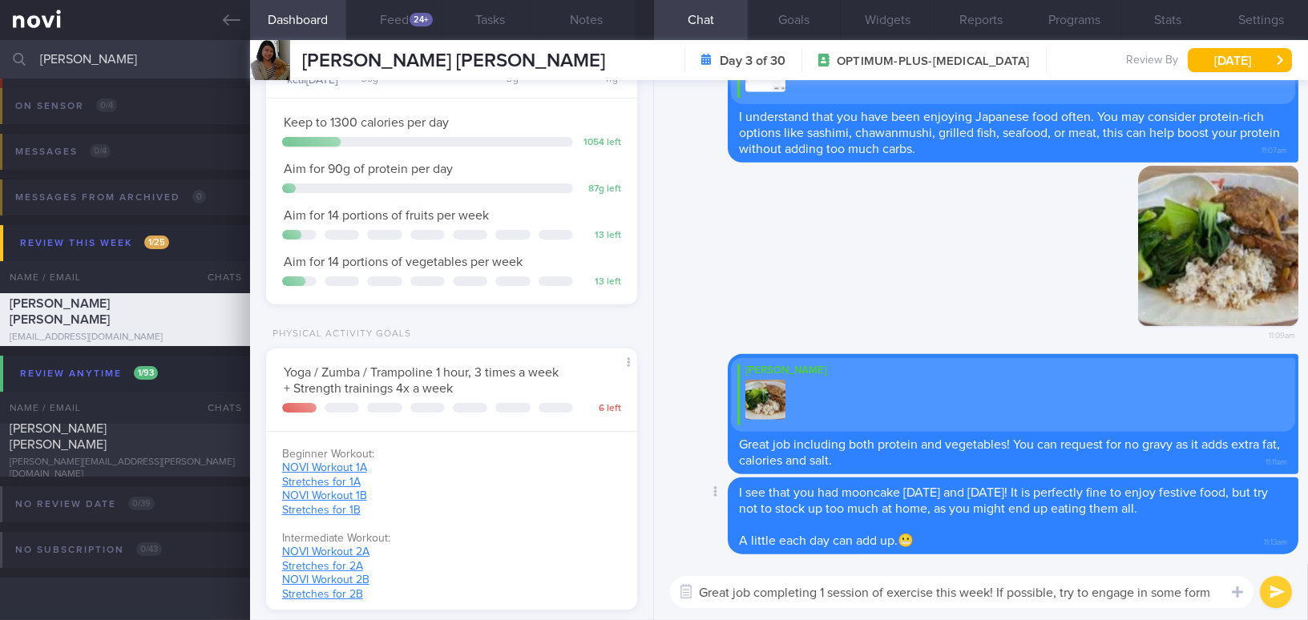
scroll to position [0, 0]
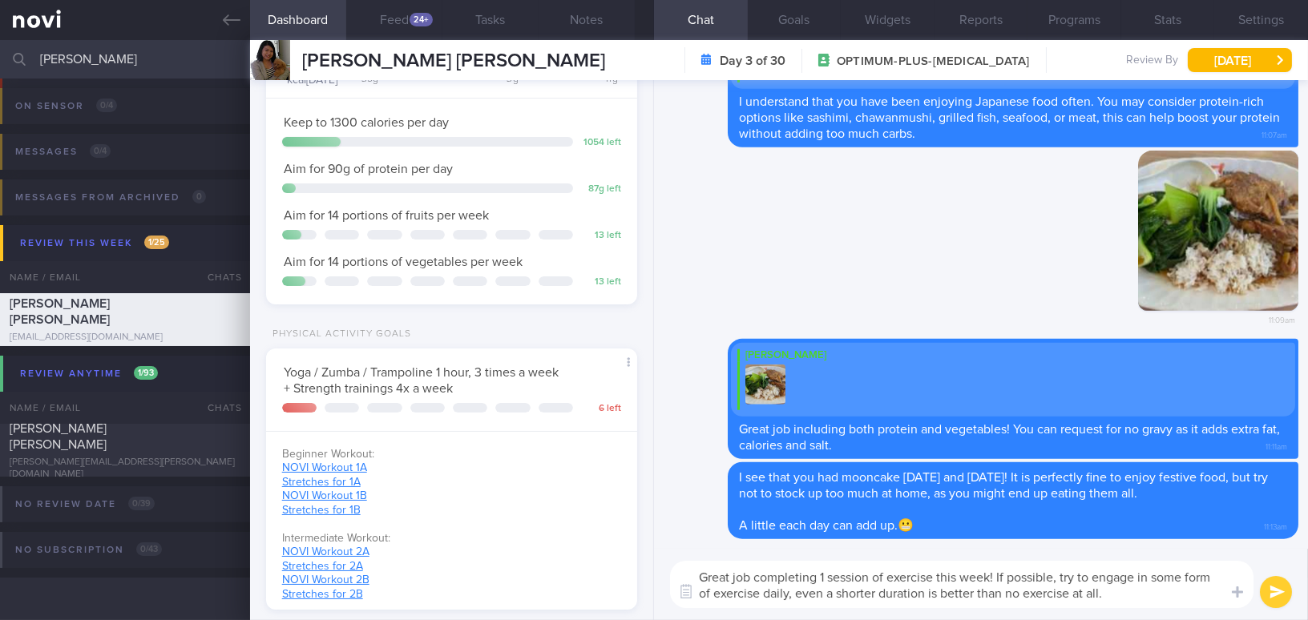
drag, startPoint x: 1137, startPoint y: 590, endPoint x: 683, endPoint y: 567, distance: 454.3
click at [683, 567] on textarea "Great job completing 1 session of exercise this week! If possible, try to engag…" at bounding box center [962, 584] width 584 height 47
click at [908, 580] on textarea "Great job completing 1 session of exercise this week! If possible, try to engag…" at bounding box center [962, 584] width 584 height 47
drag, startPoint x: 1109, startPoint y: 590, endPoint x: 649, endPoint y: 564, distance: 461.7
click at [649, 564] on div "Dashboard Feed 24+ Tasks Notes Chat Goals Widgets Reports Programs Stats Settin…" at bounding box center [779, 330] width 1058 height 580
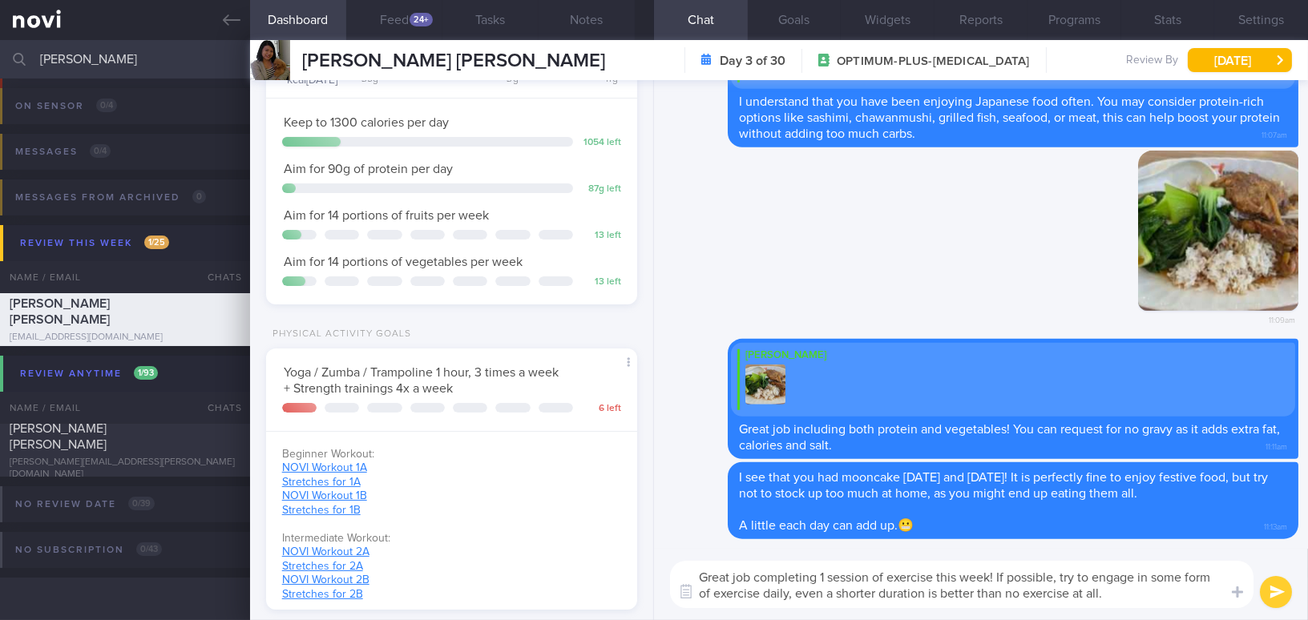
paste textarea "exercise session this week! If possible, try to engage in some form of exercise…"
click at [790, 596] on textarea "Great job completing 1 exercise session this week! If possible, try to engage i…" at bounding box center [962, 584] width 584 height 47
type textarea "Great job completing 1 exercise session this week! If possible, try to engage i…"
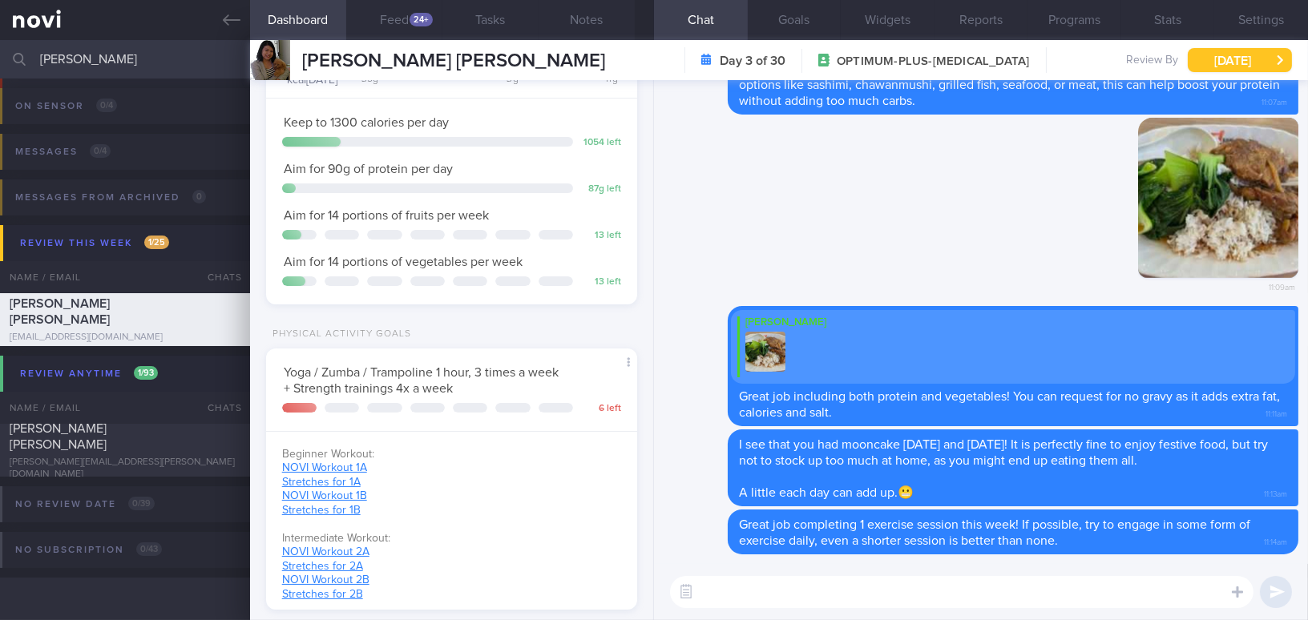
click at [1218, 56] on button "[DATE]" at bounding box center [1240, 60] width 104 height 24
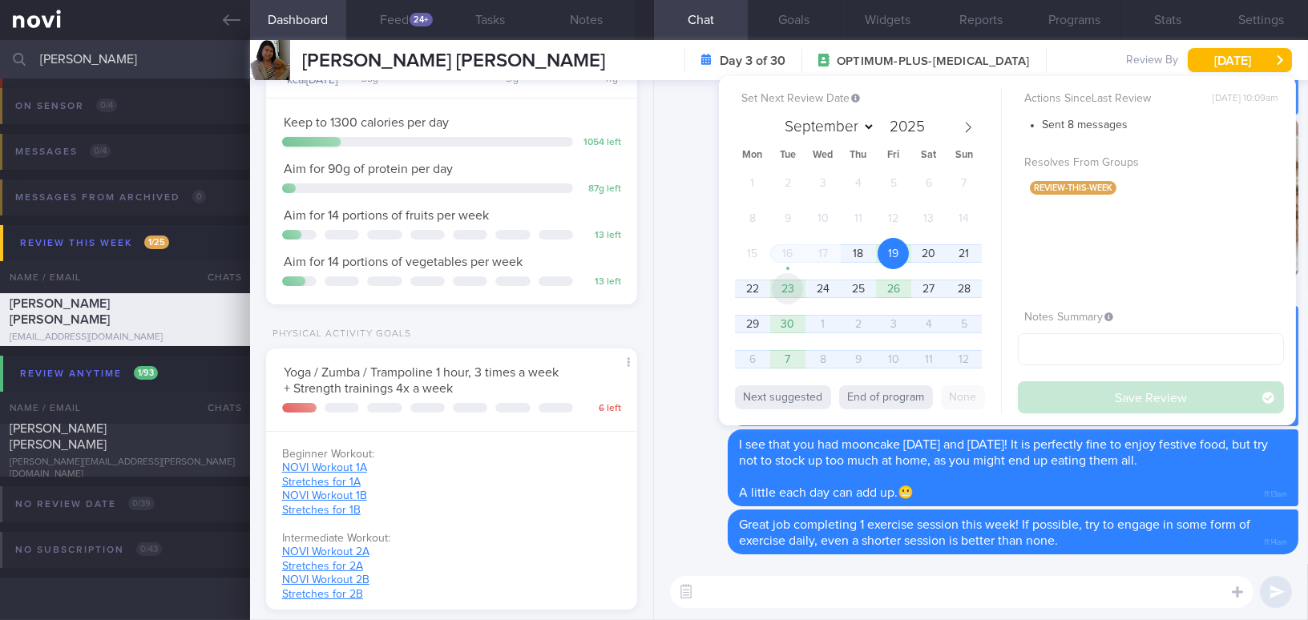
click at [783, 292] on span "23" at bounding box center [787, 288] width 31 height 31
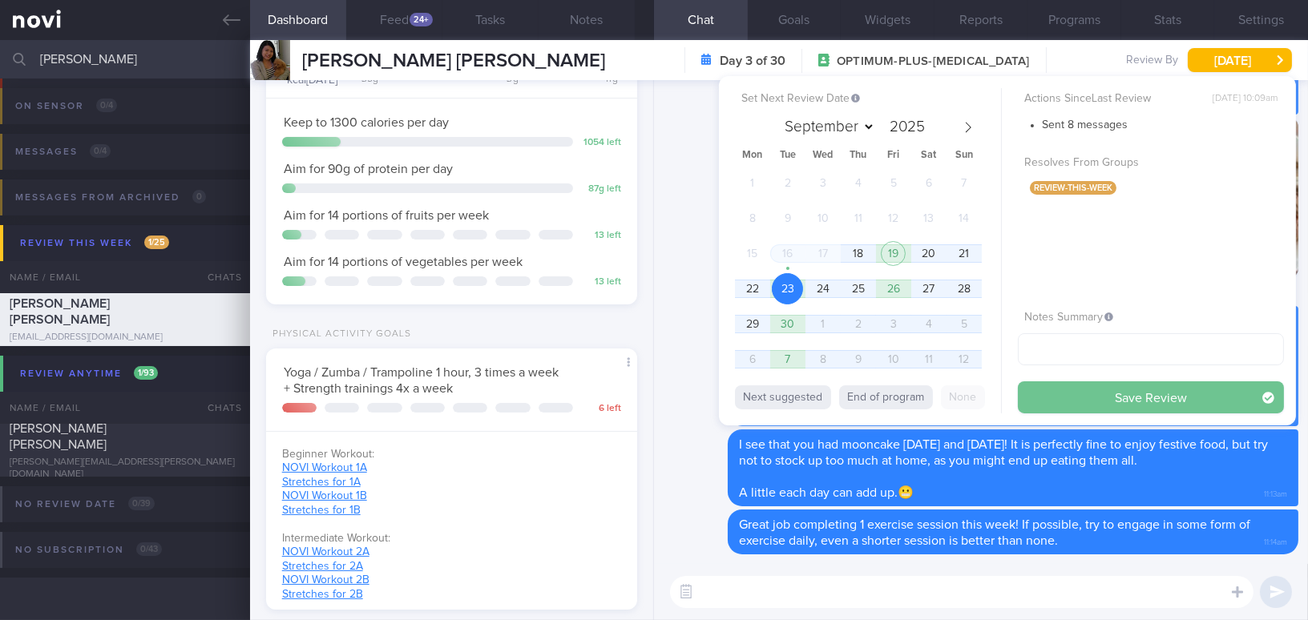
click at [1041, 394] on button "Save Review" at bounding box center [1151, 398] width 266 height 32
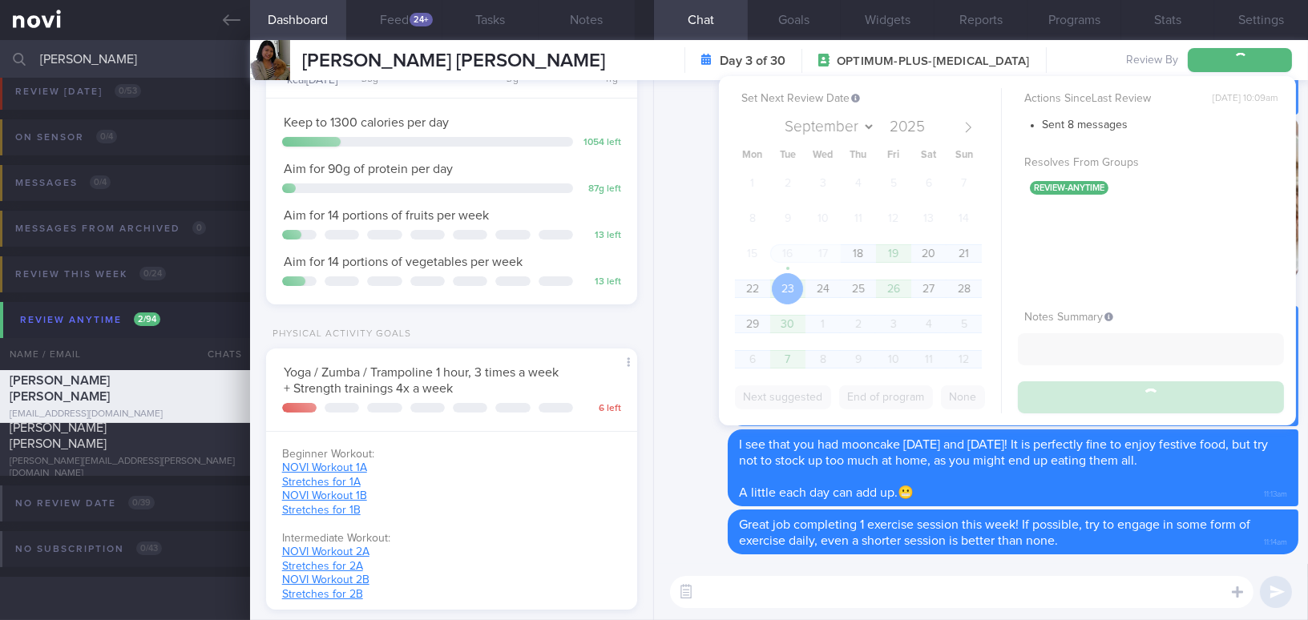
scroll to position [6, 0]
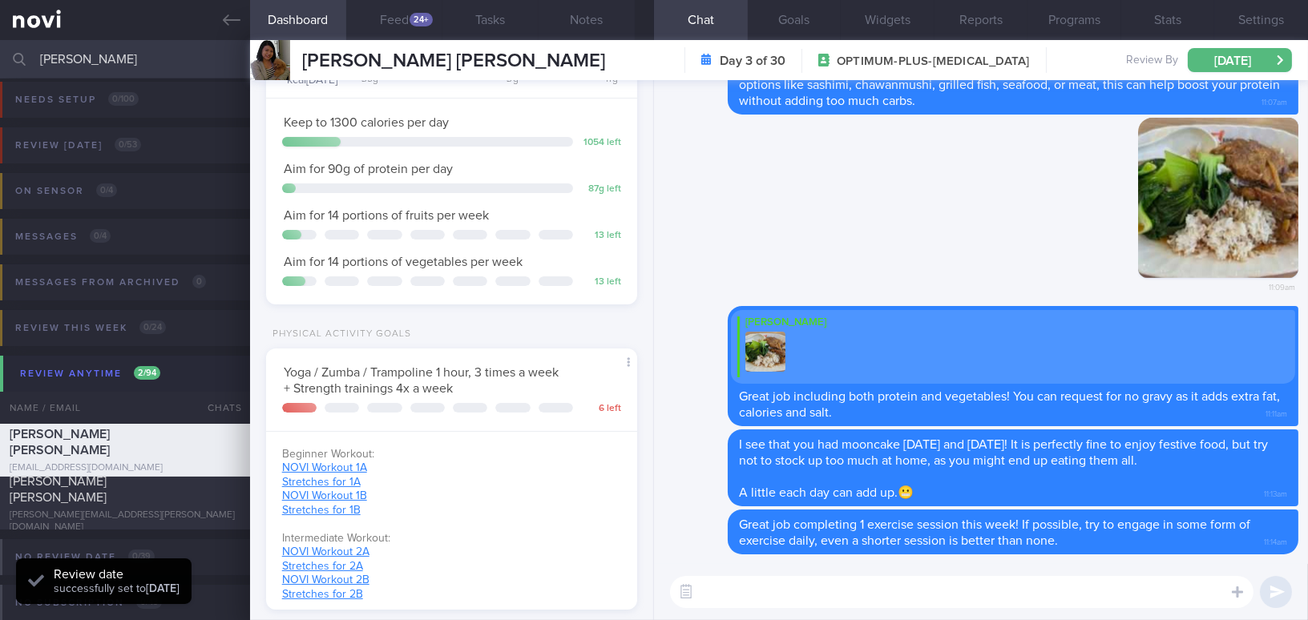
drag, startPoint x: 115, startPoint y: 64, endPoint x: 18, endPoint y: 62, distance: 97.0
click at [18, 62] on div "[PERSON_NAME] Assigned patients Assigned patients All active patients Archived …" at bounding box center [654, 59] width 1308 height 38
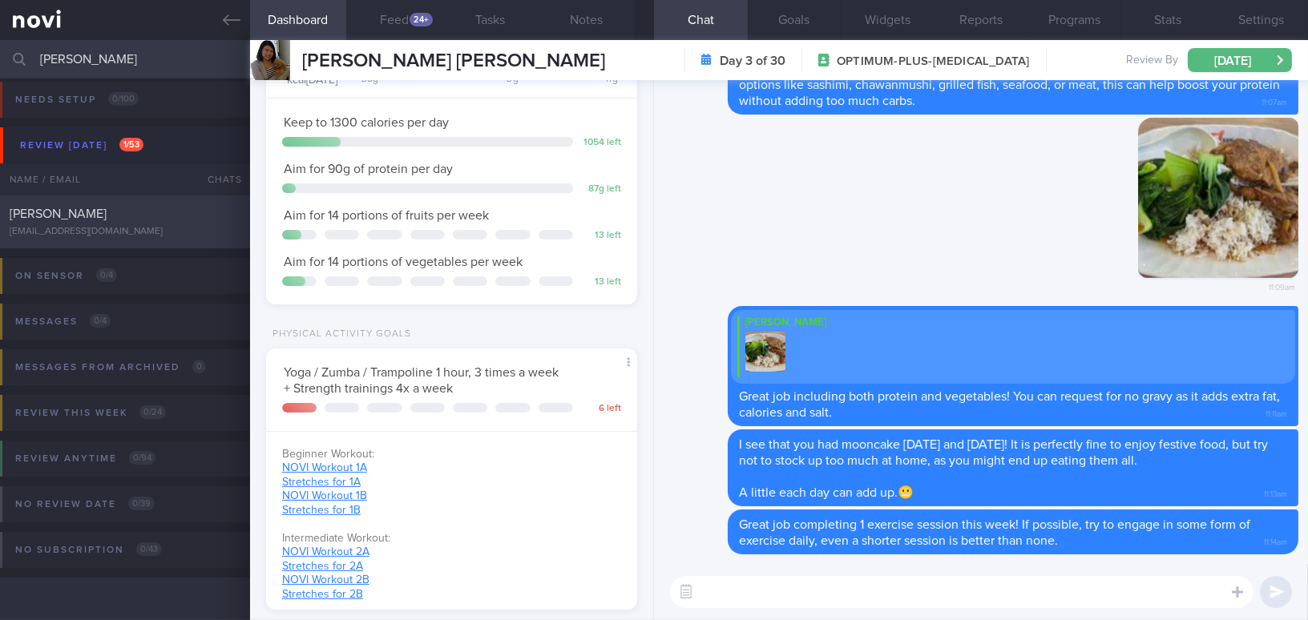
type input "jeanie"
click at [100, 213] on div "Jeanie Tan" at bounding box center [123, 214] width 227 height 16
type input "On Buzud sensor; check constipation"
select select "7"
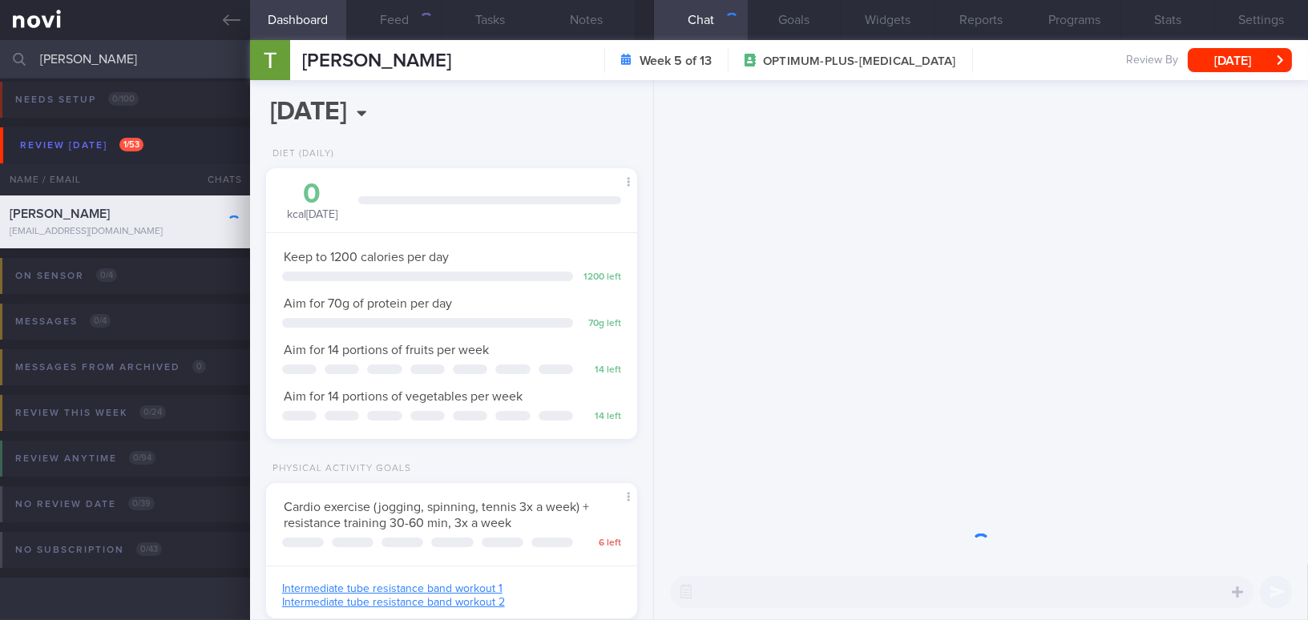
scroll to position [801455, 801313]
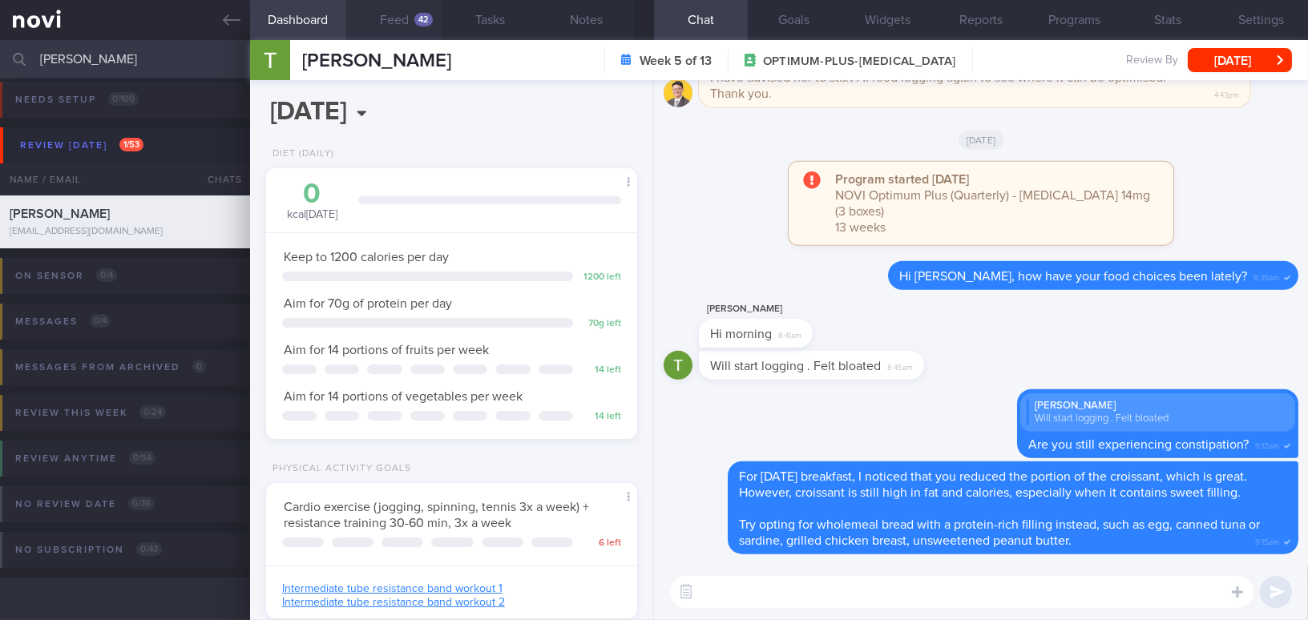
click at [397, 18] on button "Feed 42" at bounding box center [394, 20] width 96 height 40
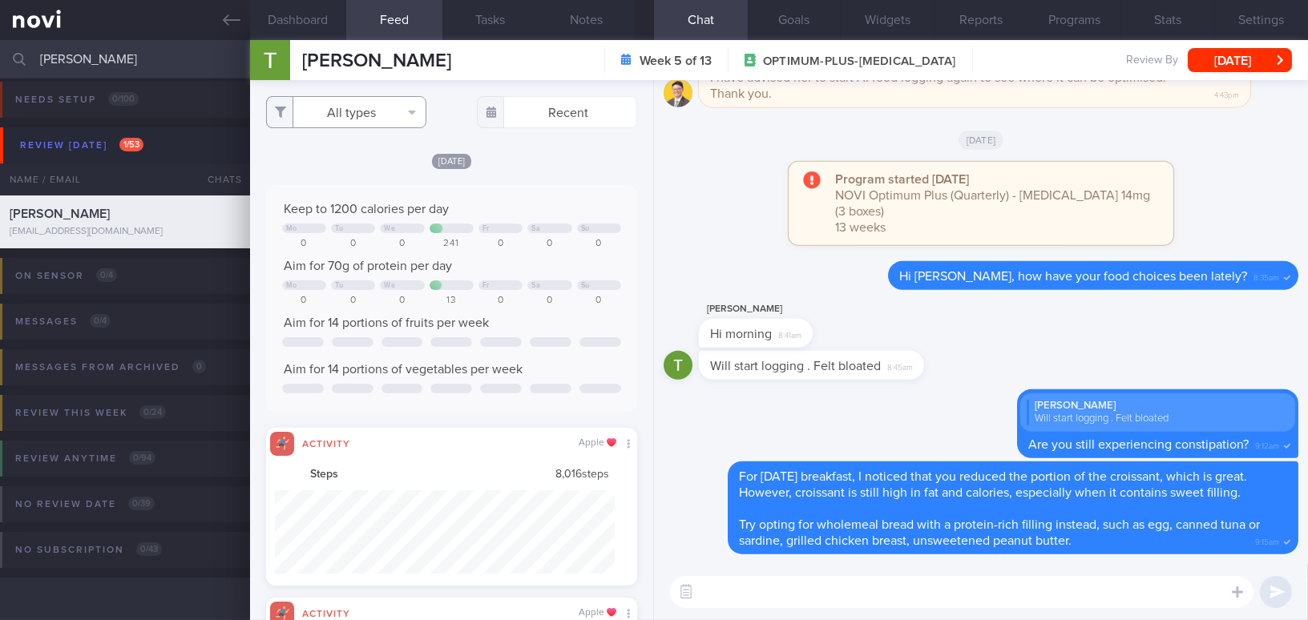
click at [337, 111] on button "All types" at bounding box center [346, 112] width 160 height 32
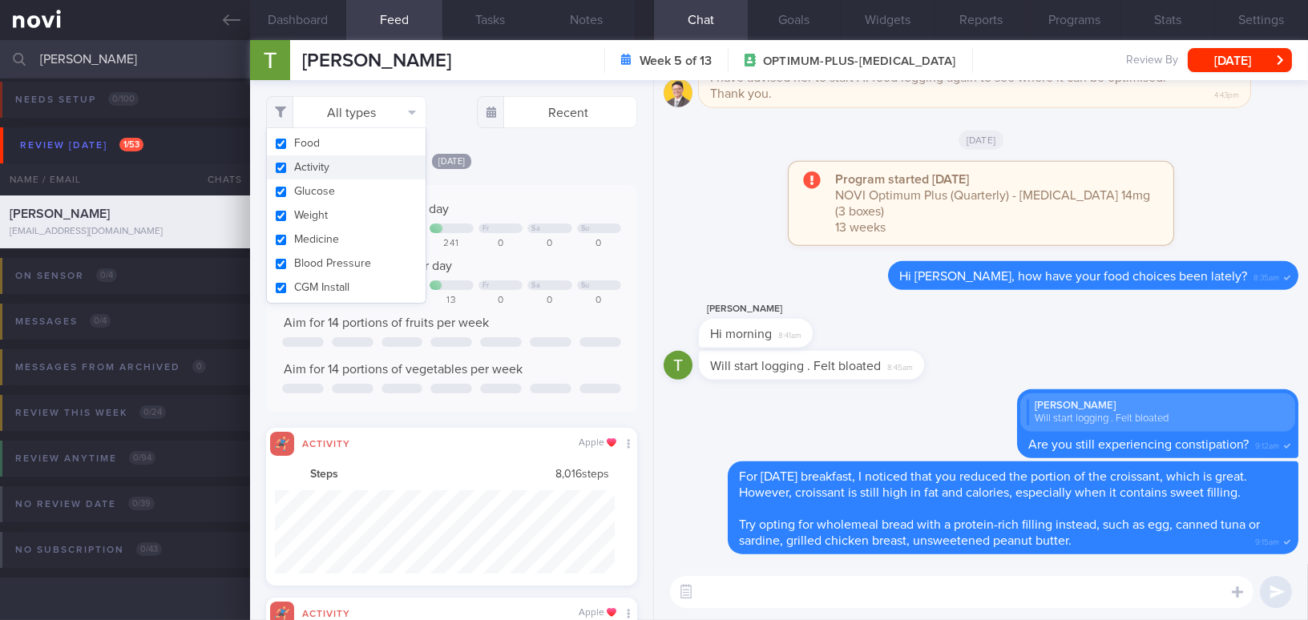
click at [280, 167] on input "checkbox" at bounding box center [281, 168] width 12 height 10
checkbox input "false"
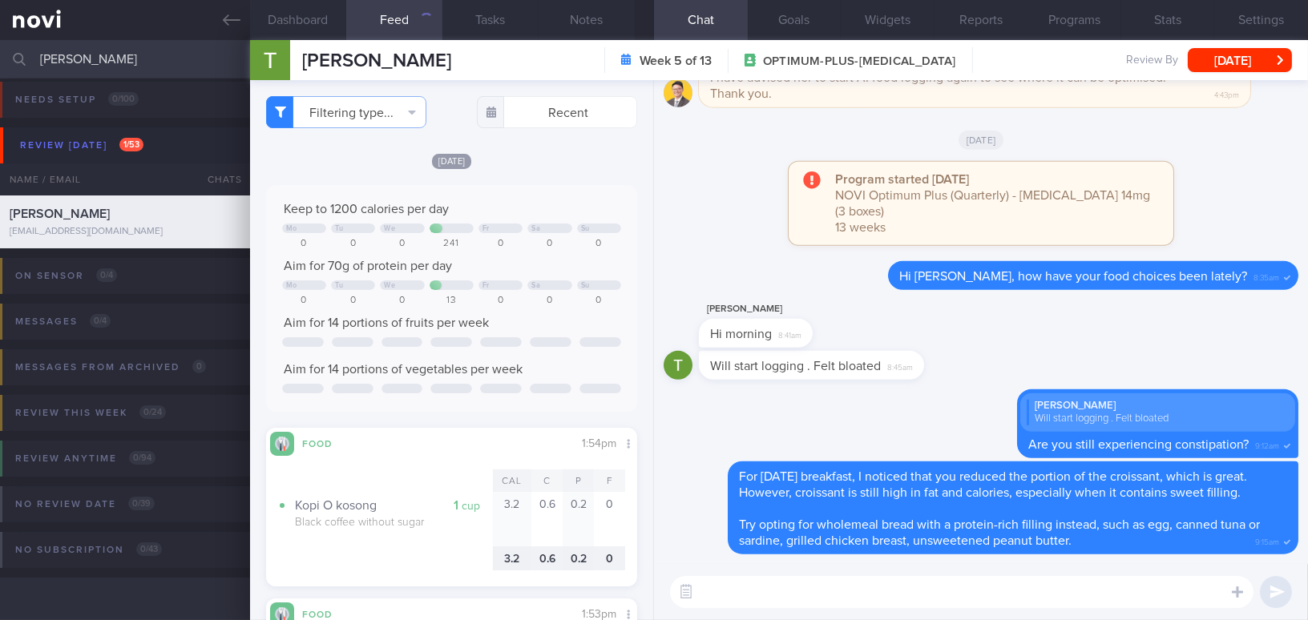
click at [544, 177] on div "Thu, 28 Aug Keep to 1200 calories per day Mo Tu We Fr Sa Su 0 0 0 241 0 0 0 Aim…" at bounding box center [451, 369] width 371 height 434
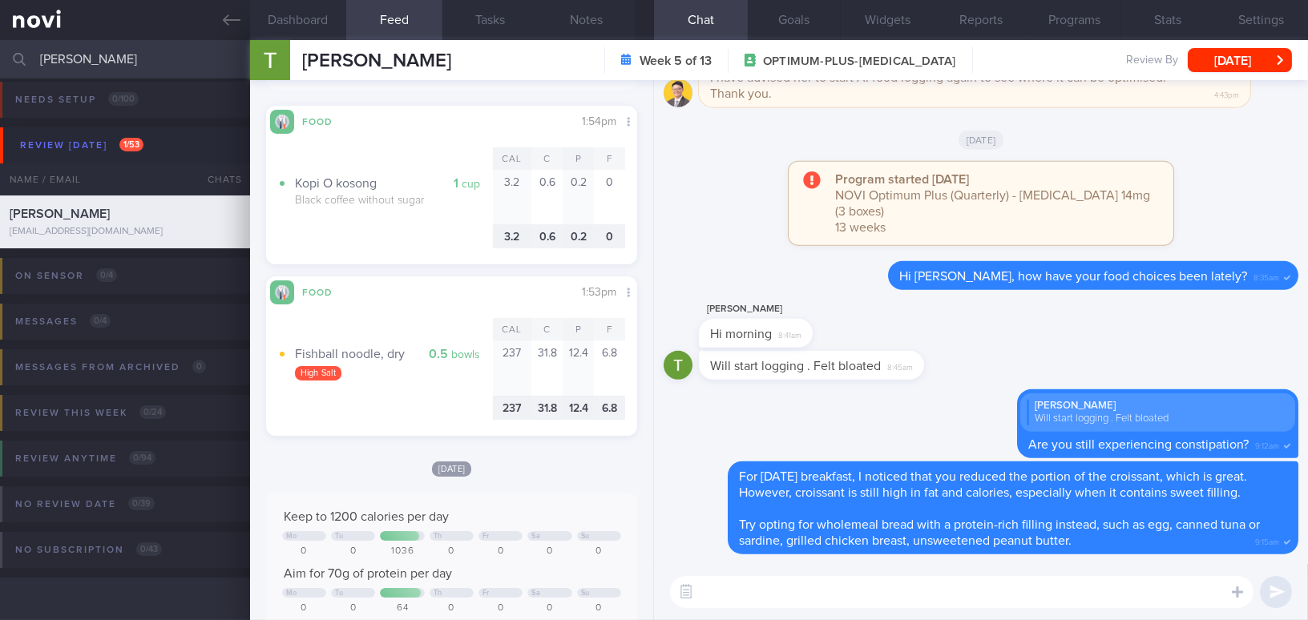
scroll to position [291, 0]
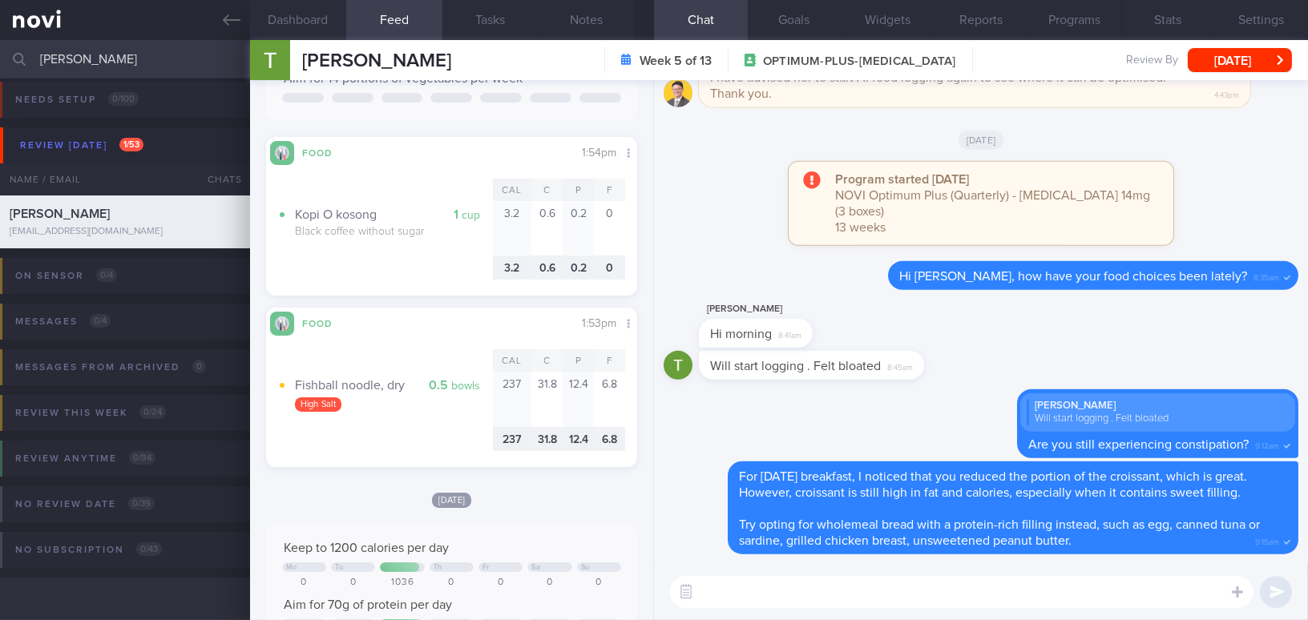
click at [753, 601] on textarea at bounding box center [962, 592] width 584 height 32
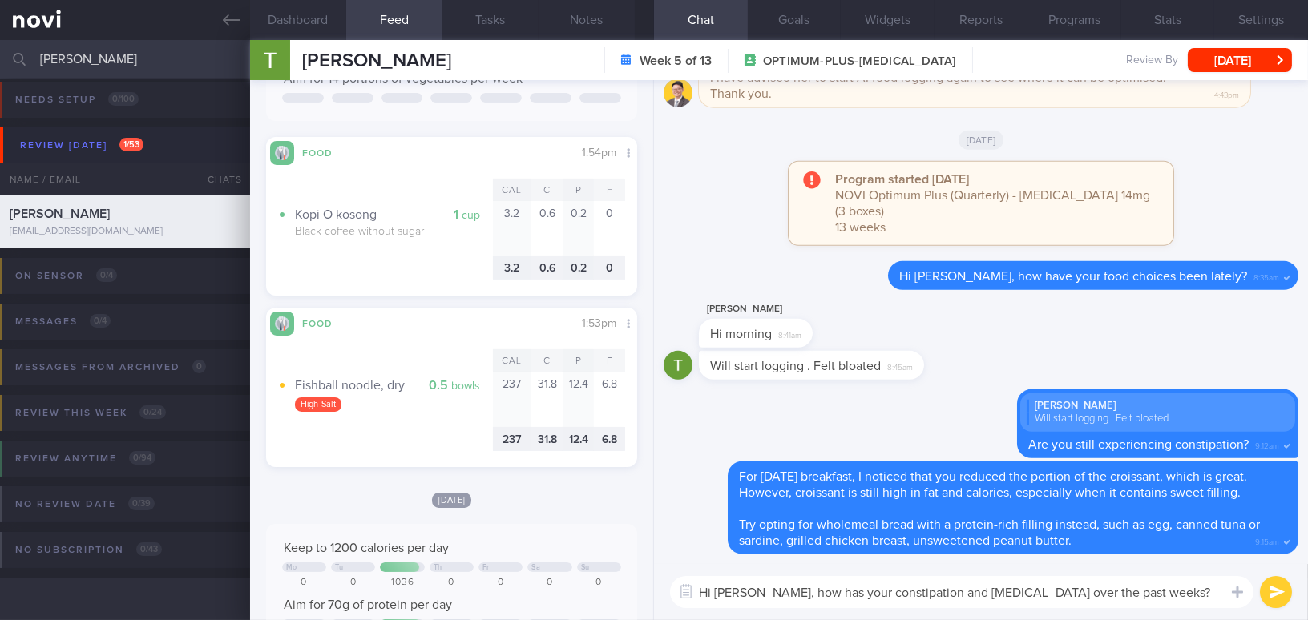
click at [803, 593] on textarea "Hi Jeanie, how has your constipation and bloating over the past weeks?" at bounding box center [962, 592] width 584 height 32
drag, startPoint x: 756, startPoint y: 592, endPoint x: 1113, endPoint y: 584, distance: 356.8
click at [1113, 584] on textarea "Hi Jeanie, how have your constipation and bloating over the past weeks?" at bounding box center [962, 592] width 584 height 32
click at [859, 597] on textarea "Hi Jeanie, how have your constipation and bloating over the past weeks?" at bounding box center [962, 592] width 584 height 32
click at [760, 593] on textarea "Hi Jeanie, how have your constipation and bloating over the past weeks?" at bounding box center [962, 592] width 584 height 32
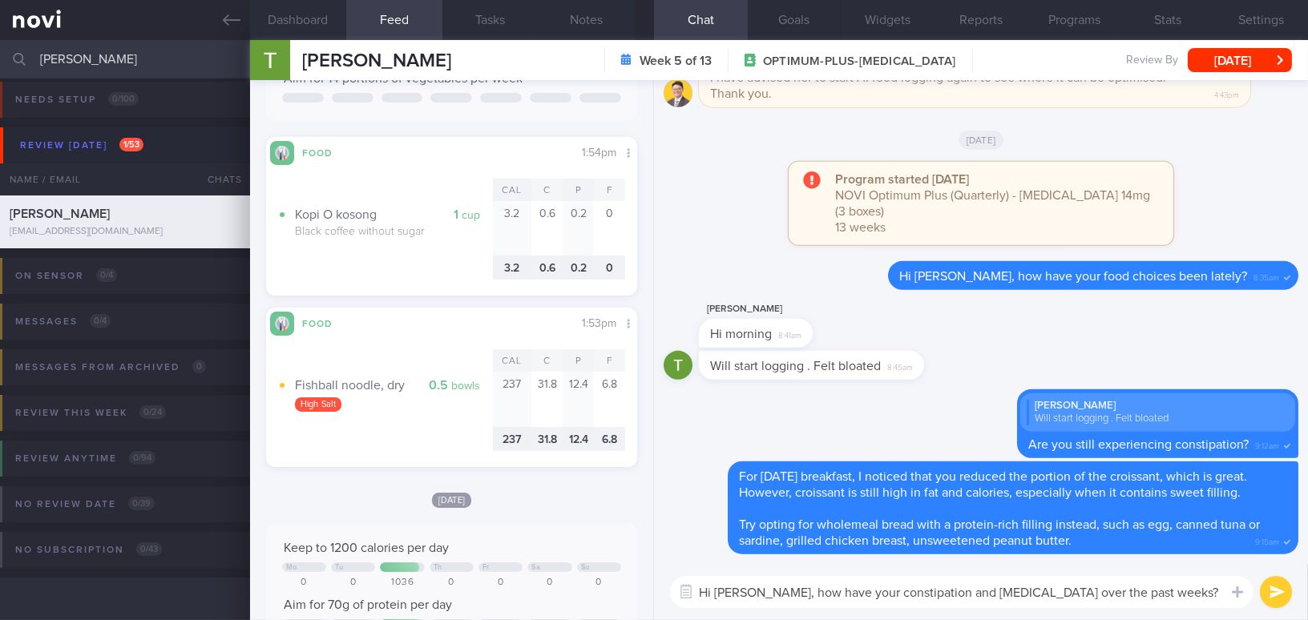
drag, startPoint x: 759, startPoint y: 593, endPoint x: 1173, endPoint y: 592, distance: 413.7
click at [1173, 592] on textarea "Hi Jeanie, how have your constipation and bloating over the past weeks?" at bounding box center [962, 592] width 584 height 32
paste textarea "How have your constipation and bloating been over the past few weeks? Are they …"
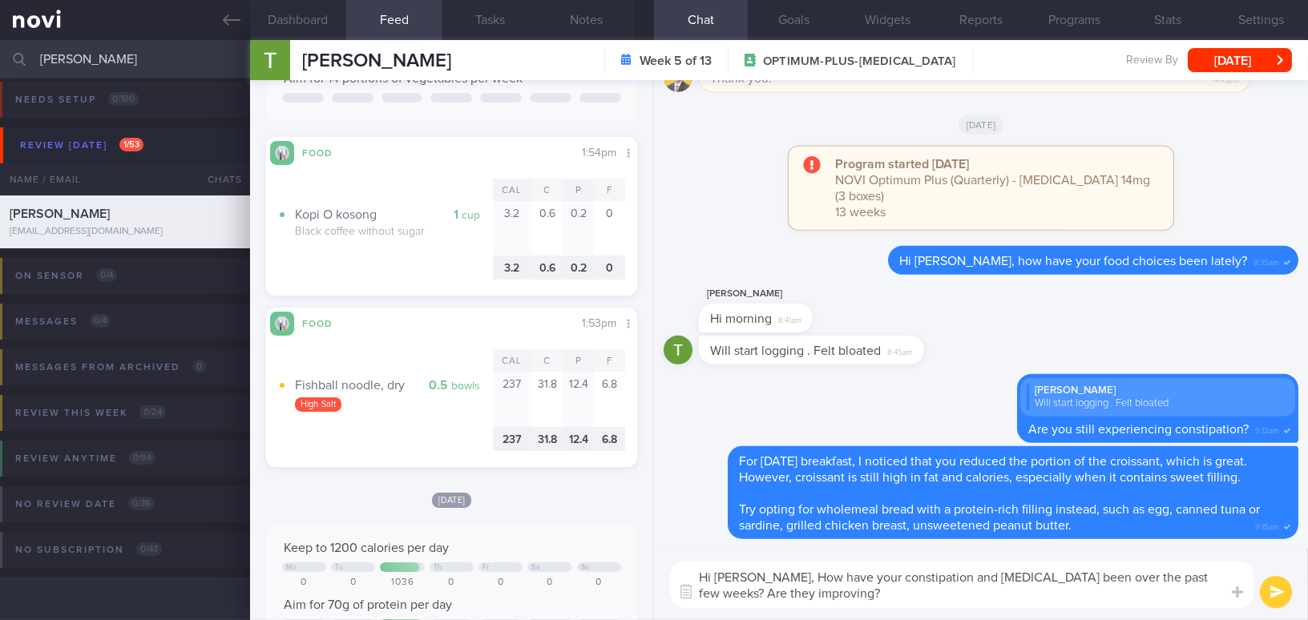
click at [769, 577] on textarea "Hi Jeanie, How have your constipation and bloating been over the past few weeks…" at bounding box center [962, 584] width 584 height 47
type textarea "Hi Jeanie, how have your constipation and bloating been over the past few weeks…"
click at [1270, 592] on button "submit" at bounding box center [1276, 592] width 32 height 32
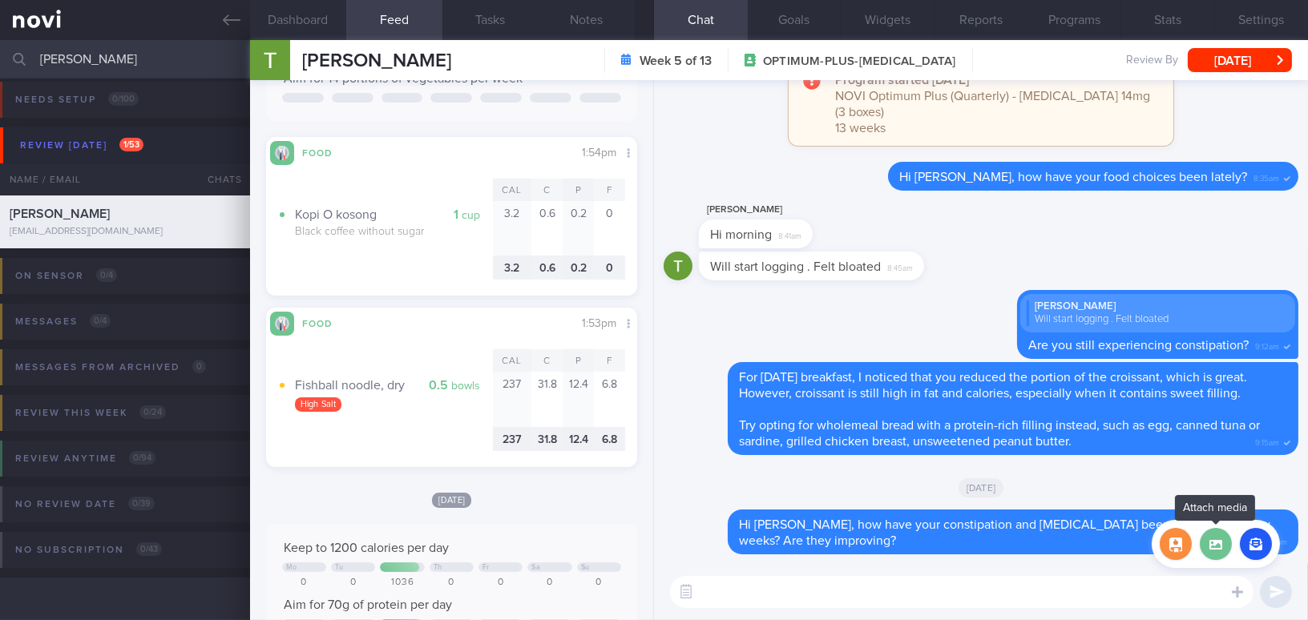
click at [1221, 553] on label at bounding box center [1216, 544] width 32 height 32
click at [0, 0] on input "file" at bounding box center [0, 0] width 0 height 0
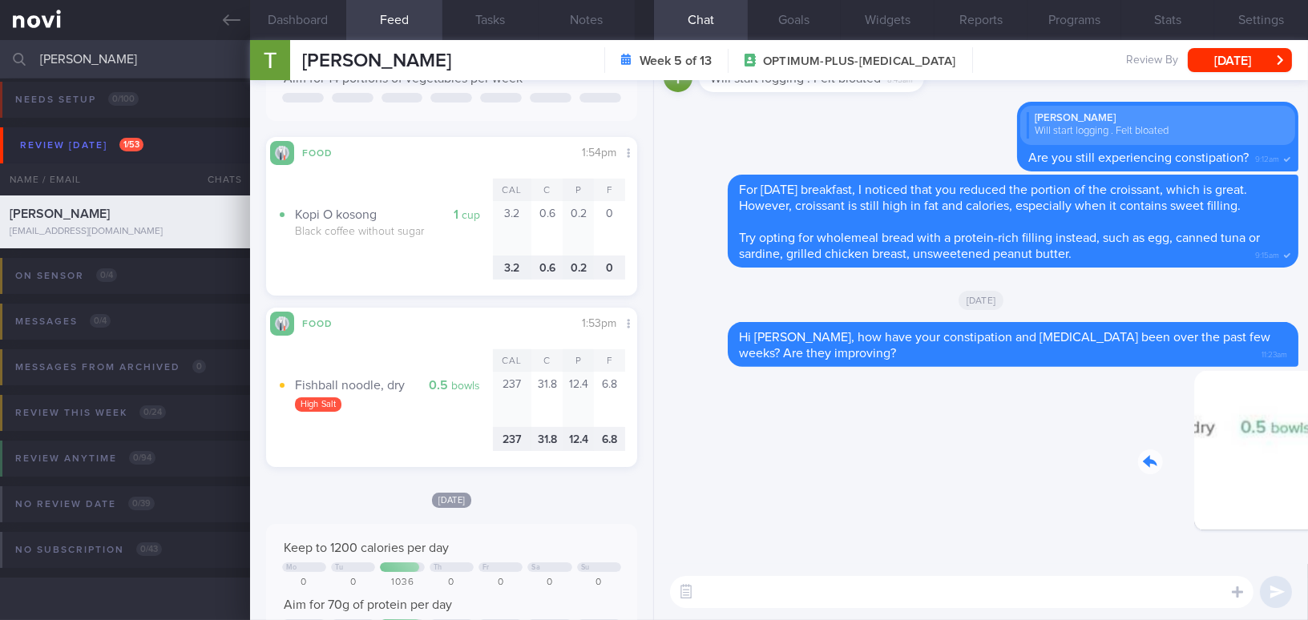
drag, startPoint x: 1182, startPoint y: 459, endPoint x: 1271, endPoint y: 470, distance: 89.6
click at [1271, 470] on div "Delete 11:23am" at bounding box center [1186, 462] width 224 height 185
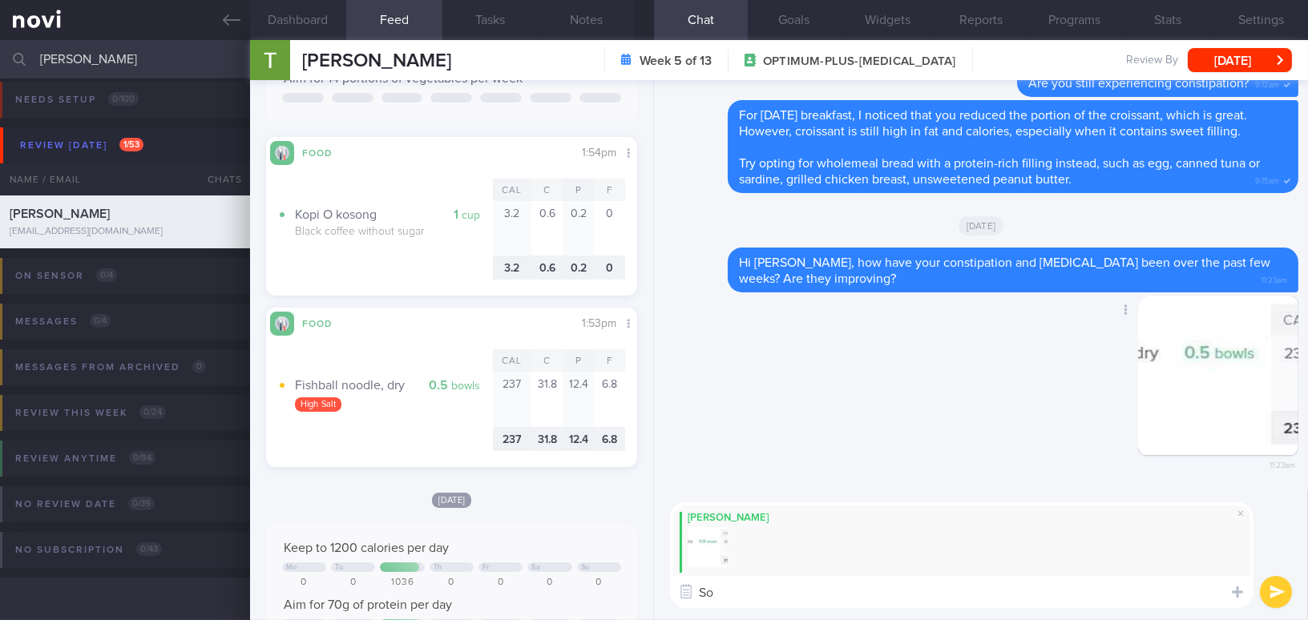
type textarea "S"
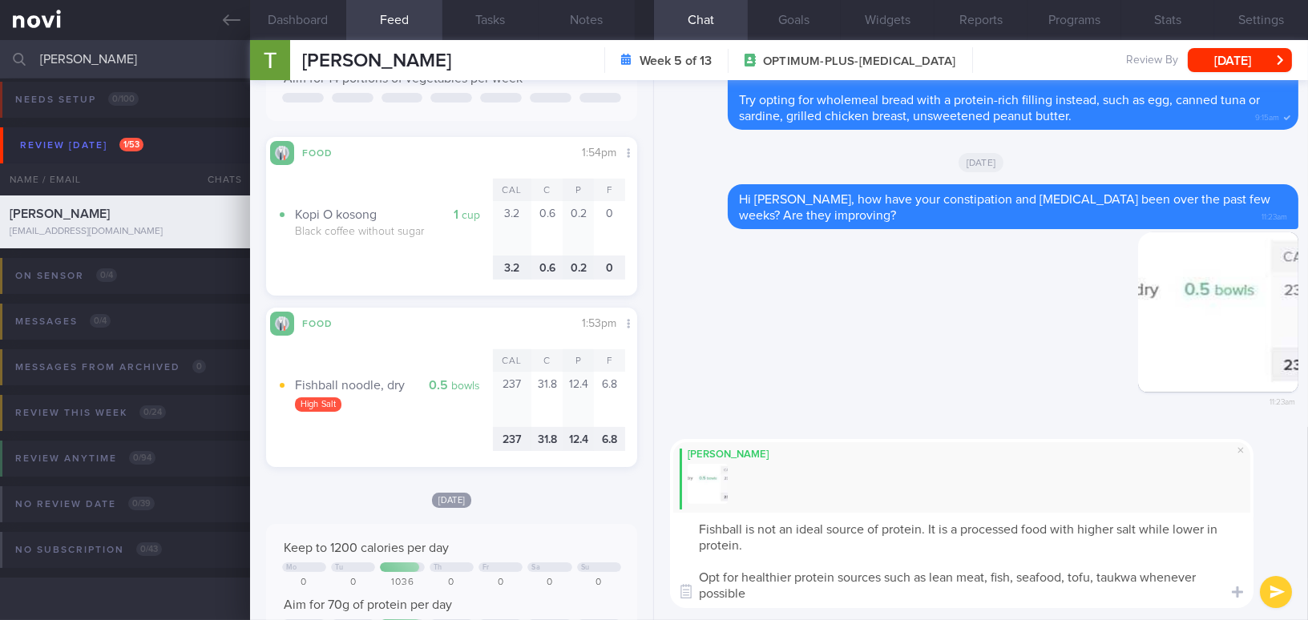
click at [1142, 581] on textarea "Fishball is not an ideal source of protein. It is a processed food with higher …" at bounding box center [962, 560] width 584 height 95
click at [778, 588] on textarea "Fishball is not an ideal source of protein. It is a processed food with higher …" at bounding box center [962, 560] width 584 height 95
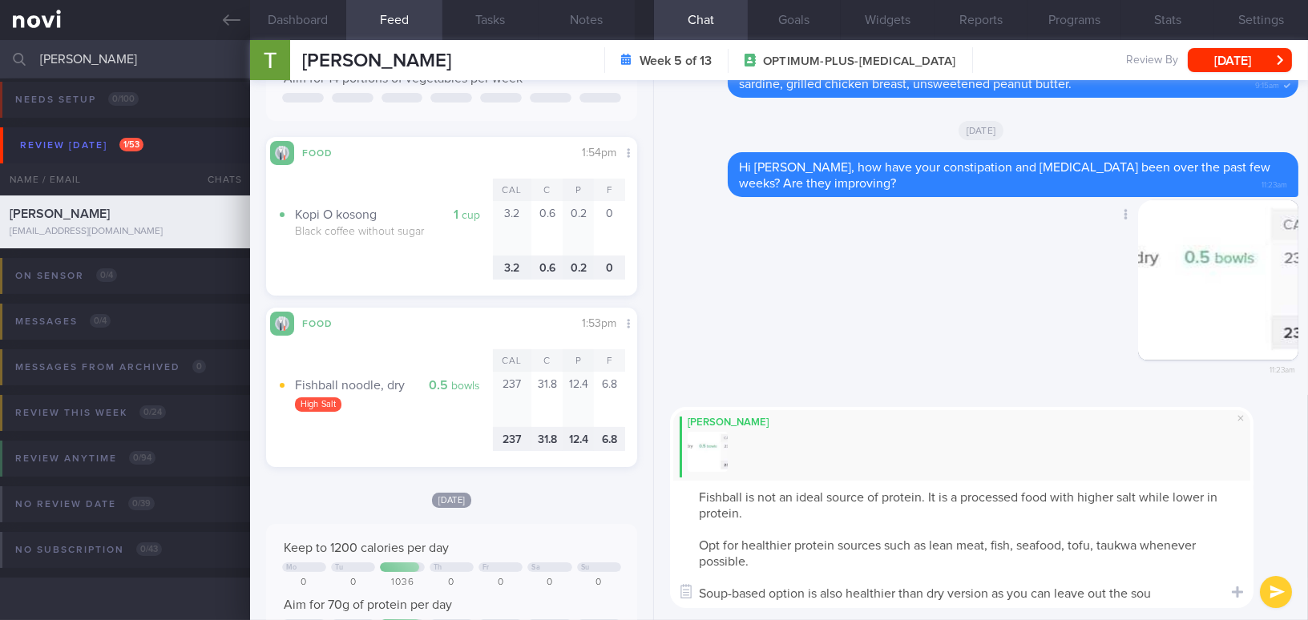
type textarea "Fishball is not an ideal source of protein. It is a processed food with higher …"
drag, startPoint x: 1178, startPoint y: 600, endPoint x: 701, endPoint y: 491, distance: 489.1
click at [600, 491] on div "Dashboard Feed 44 Tasks Notes Chat Goals Widgets Reports Programs Stats Setting…" at bounding box center [779, 330] width 1058 height 580
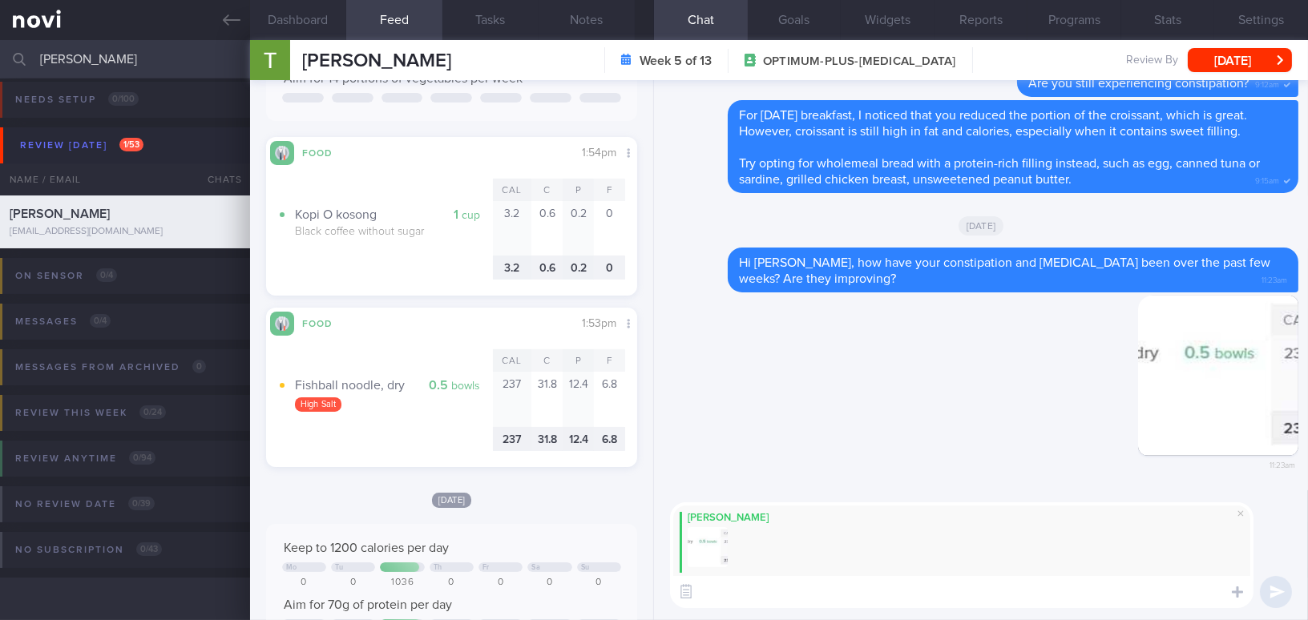
paste textarea "Fishballs are not an ideal source of protein. They are processed and tend to be…"
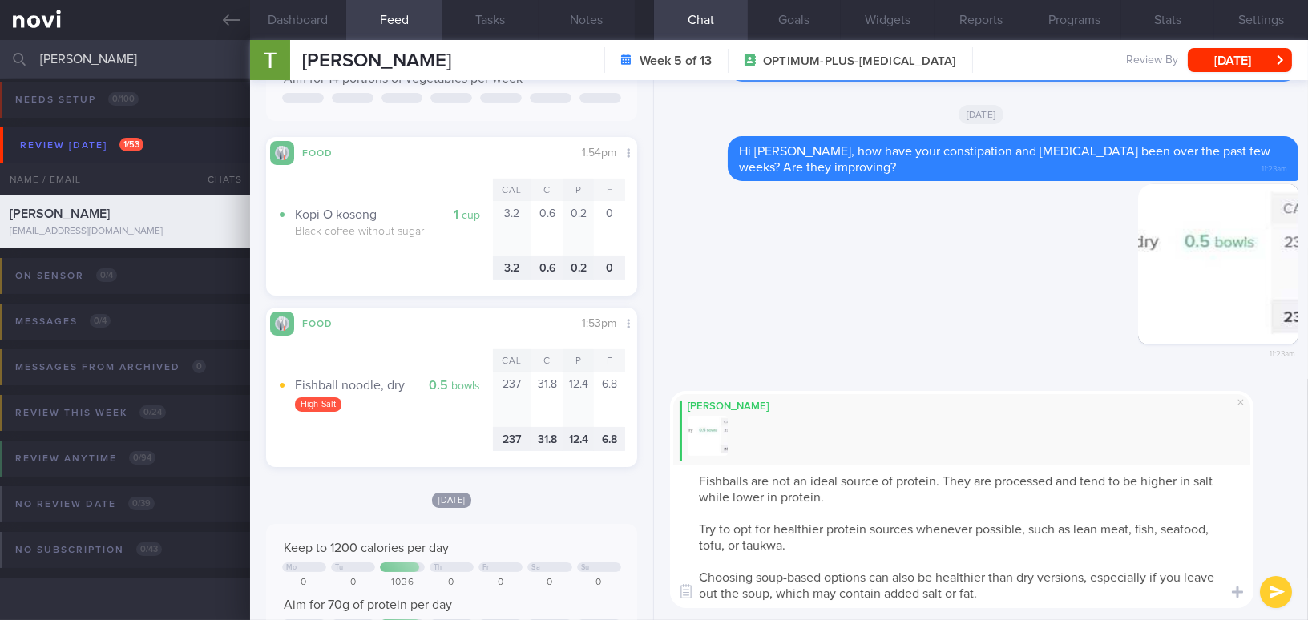
drag, startPoint x: 1084, startPoint y: 480, endPoint x: 1143, endPoint y: 479, distance: 59.3
click at [1143, 479] on textarea "Fishballs are not an ideal source of protein. They are processed and tend to be…" at bounding box center [962, 536] width 584 height 143
click at [701, 529] on textarea "Fishballs are not an ideal source of protein. They are processed and higher in …" at bounding box center [962, 536] width 584 height 143
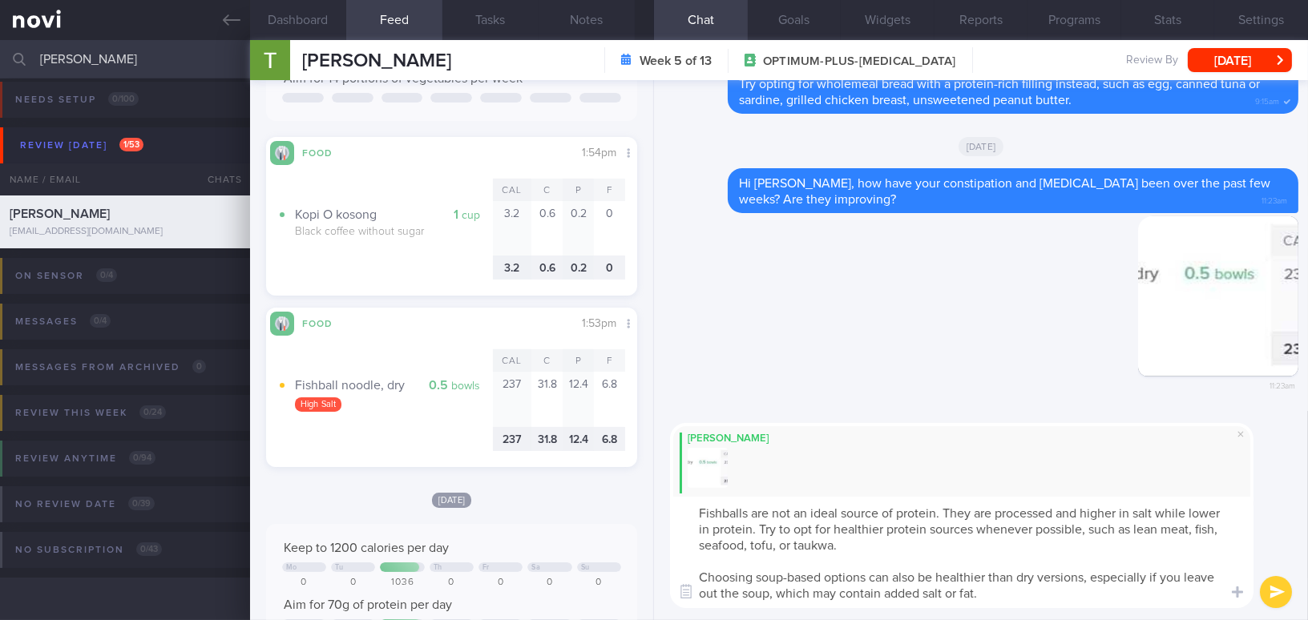
click at [774, 550] on textarea "Fishballs are not an ideal source of protein. They are processed and higher in …" at bounding box center [962, 552] width 584 height 111
drag, startPoint x: 769, startPoint y: 596, endPoint x: 992, endPoint y: 596, distance: 222.9
click at [992, 596] on textarea "Fishballs are not an ideal source of protein. They are processed and higher in …" at bounding box center [962, 552] width 584 height 111
type textarea "Fishballs are not an ideal source of protein. They are processed and higher in …"
click at [1279, 590] on button "submit" at bounding box center [1276, 592] width 32 height 32
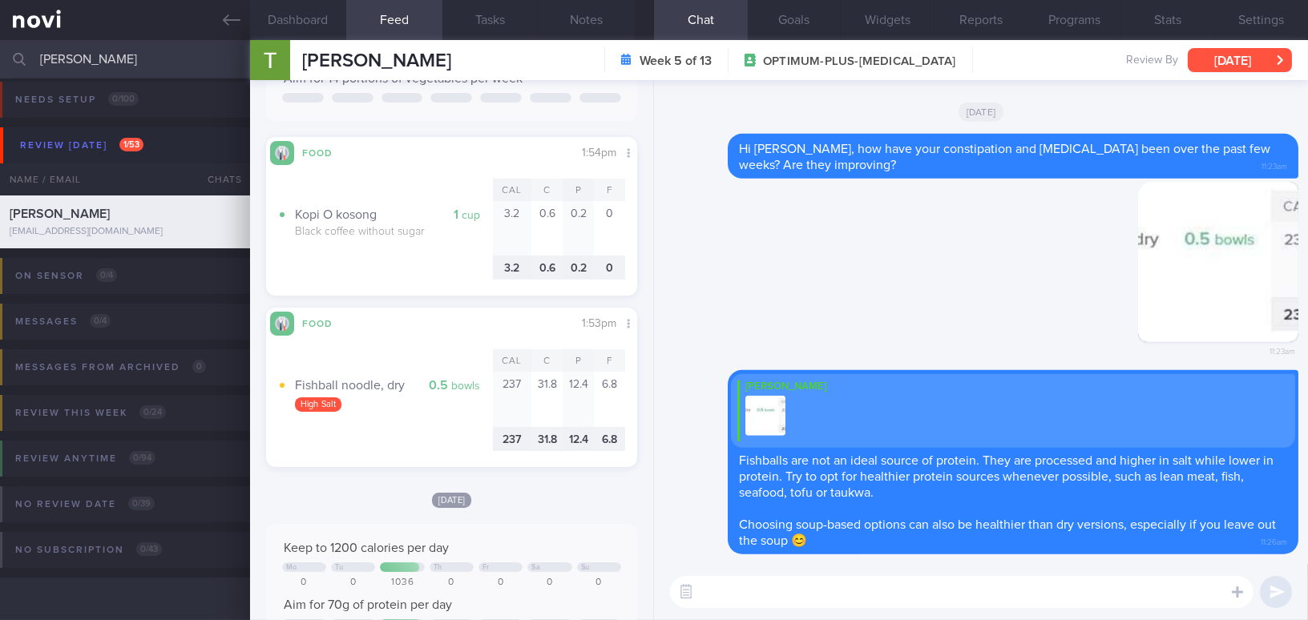
click at [1229, 55] on button "[DATE]" at bounding box center [1240, 60] width 104 height 24
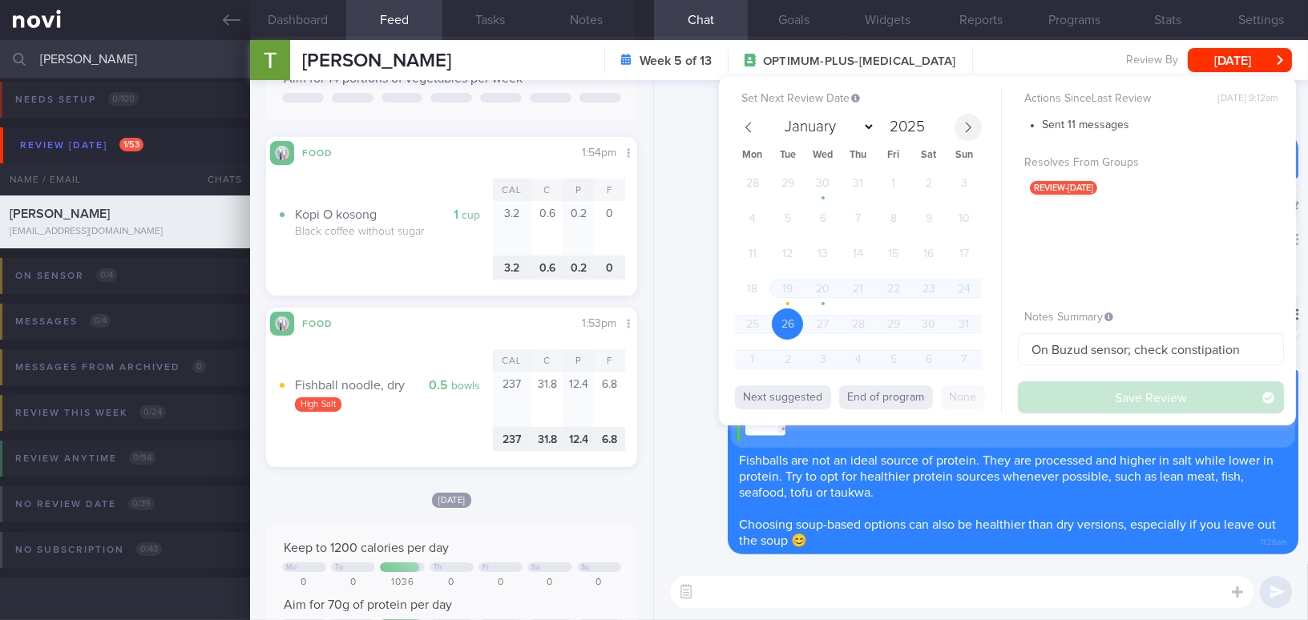
click at [970, 127] on icon at bounding box center [969, 127] width 6 height 10
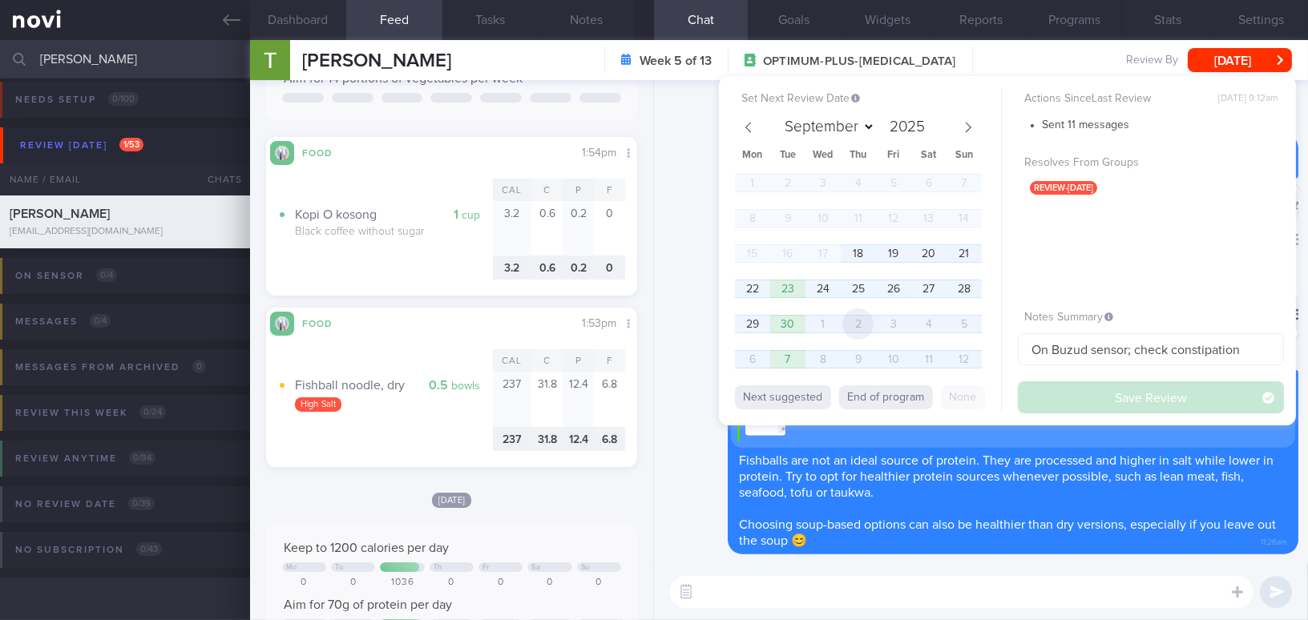
click at [849, 328] on span "2" at bounding box center [858, 324] width 31 height 31
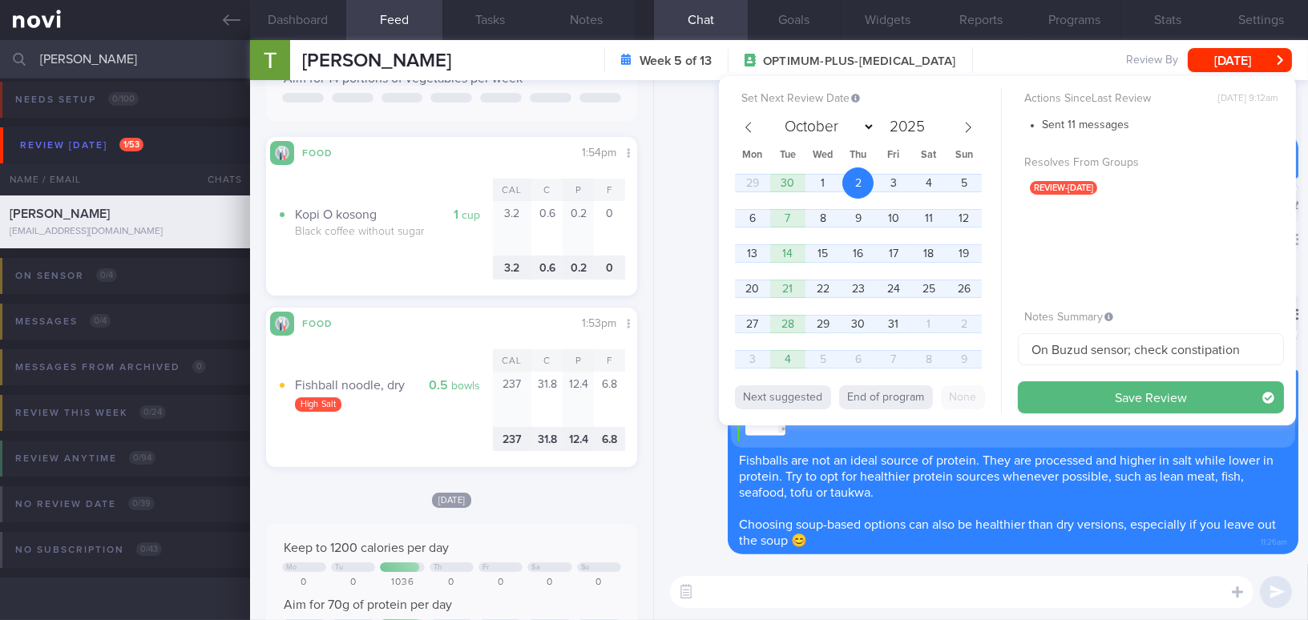
click at [1083, 414] on div "Set Next Review Date 2 Oct 2025 January February March April May June July Augu…" at bounding box center [1007, 251] width 577 height 350
click at [743, 131] on icon at bounding box center [748, 127] width 11 height 11
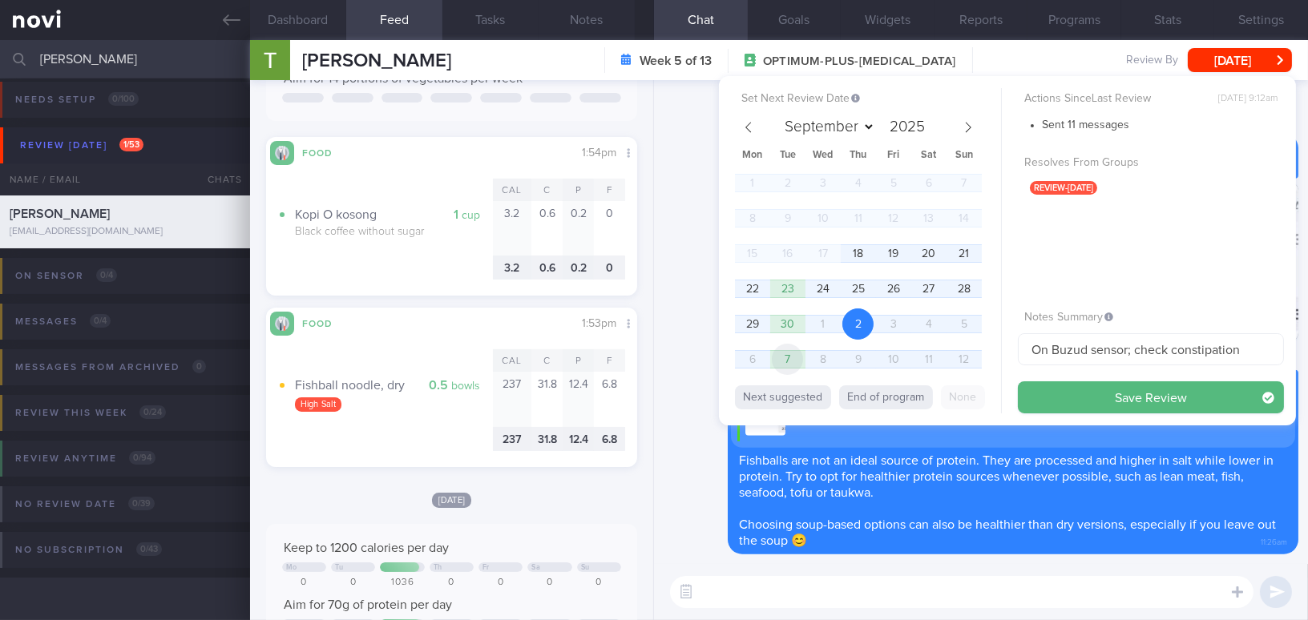
click at [792, 358] on span "7" at bounding box center [787, 359] width 31 height 31
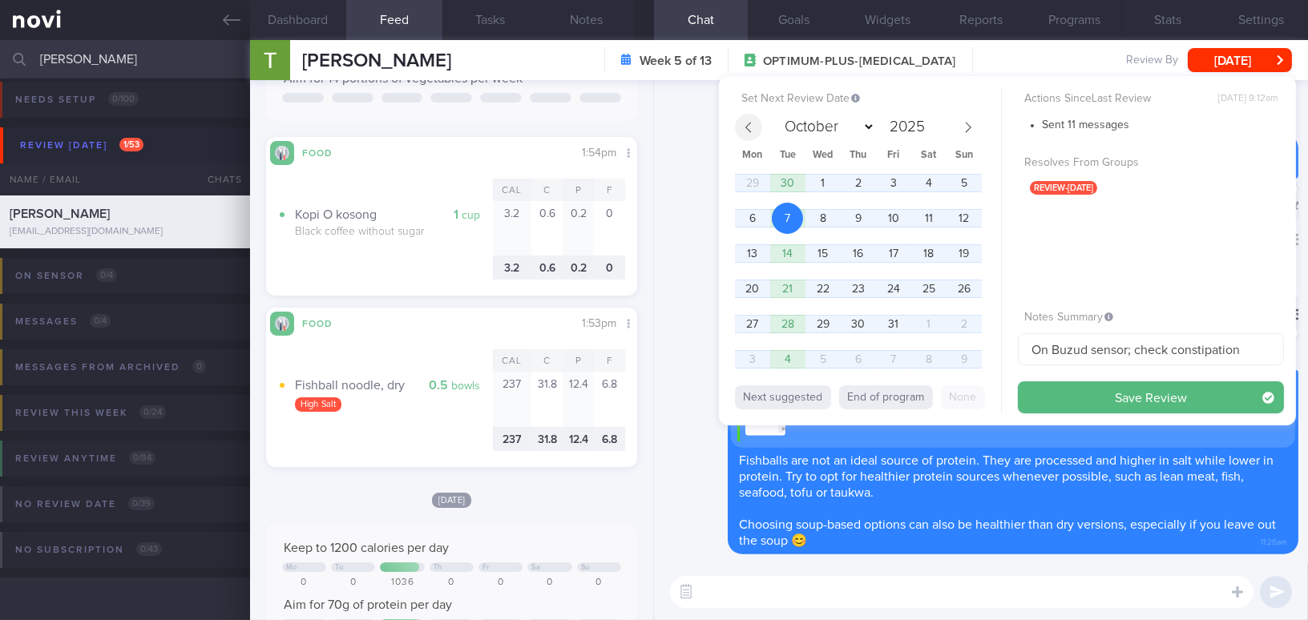
click at [750, 125] on icon at bounding box center [748, 127] width 11 height 11
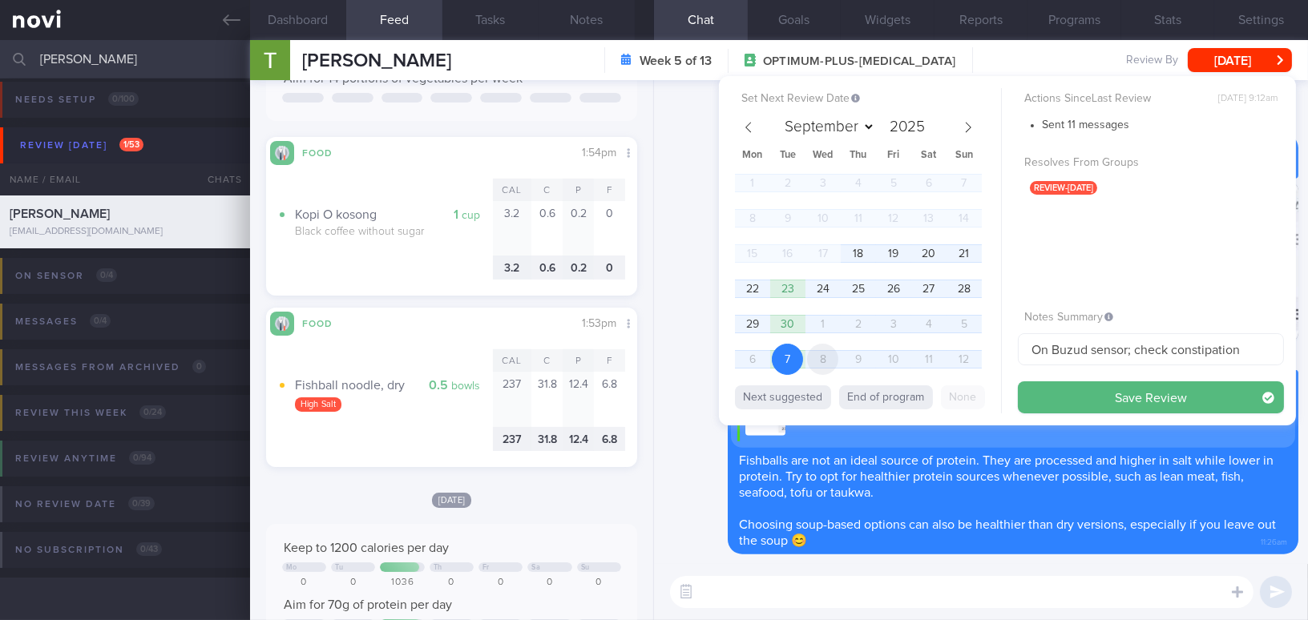
click at [822, 353] on span "8" at bounding box center [822, 359] width 31 height 31
select select "9"
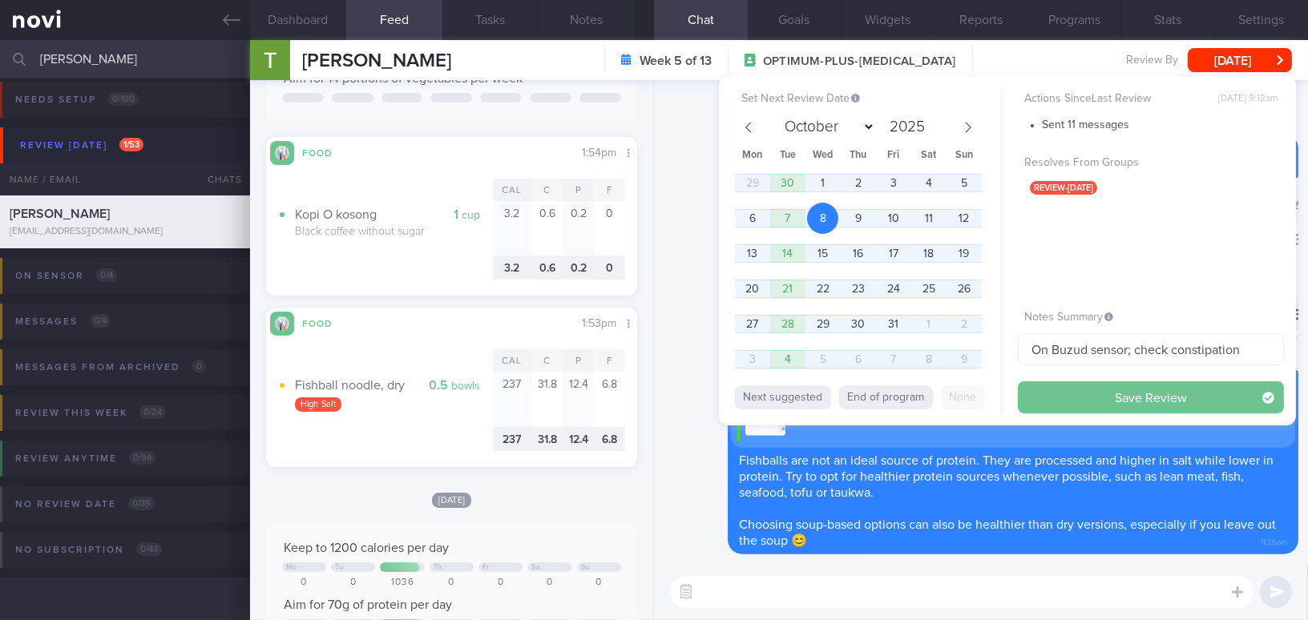
click at [1069, 397] on button "Save Review" at bounding box center [1151, 398] width 266 height 32
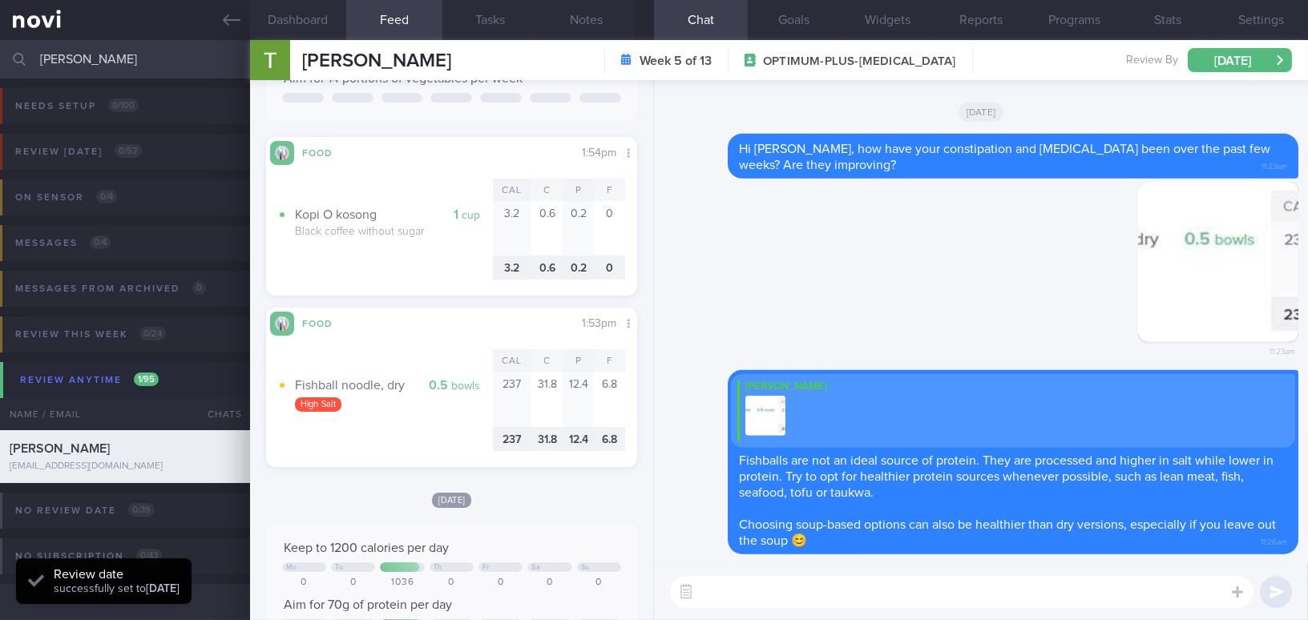
drag, startPoint x: 96, startPoint y: 58, endPoint x: 0, endPoint y: 53, distance: 96.3
click at [0, 53] on input "jeanie" at bounding box center [654, 59] width 1308 height 38
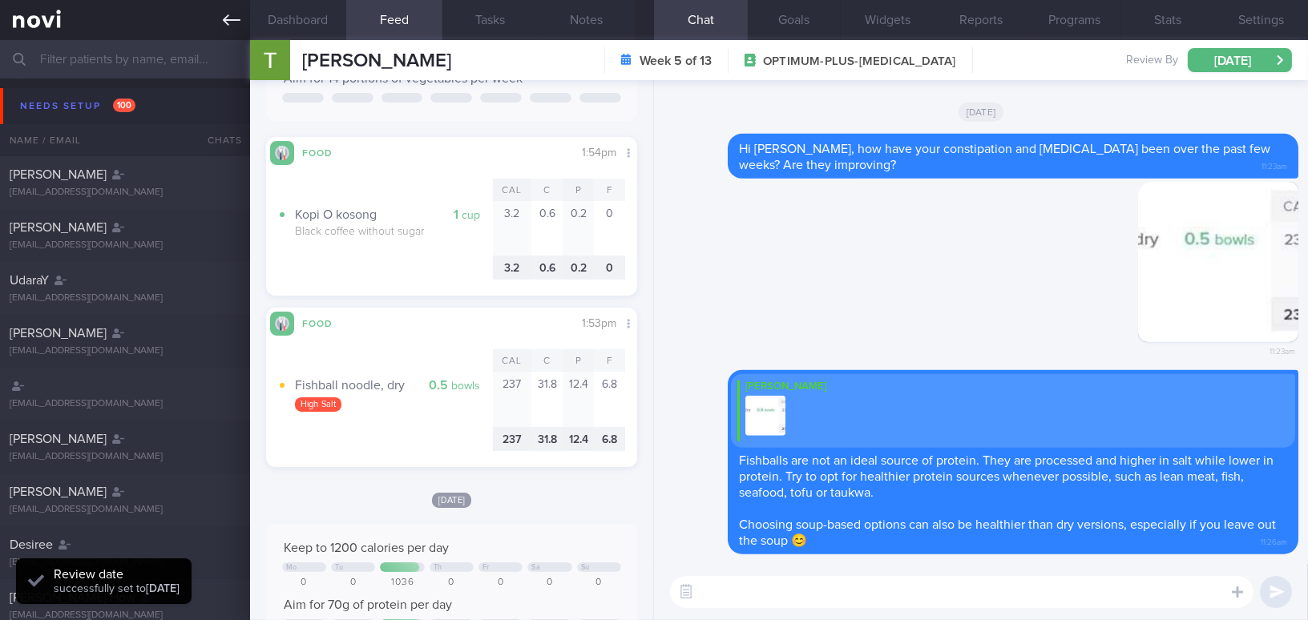
click at [221, 30] on link at bounding box center [125, 20] width 250 height 40
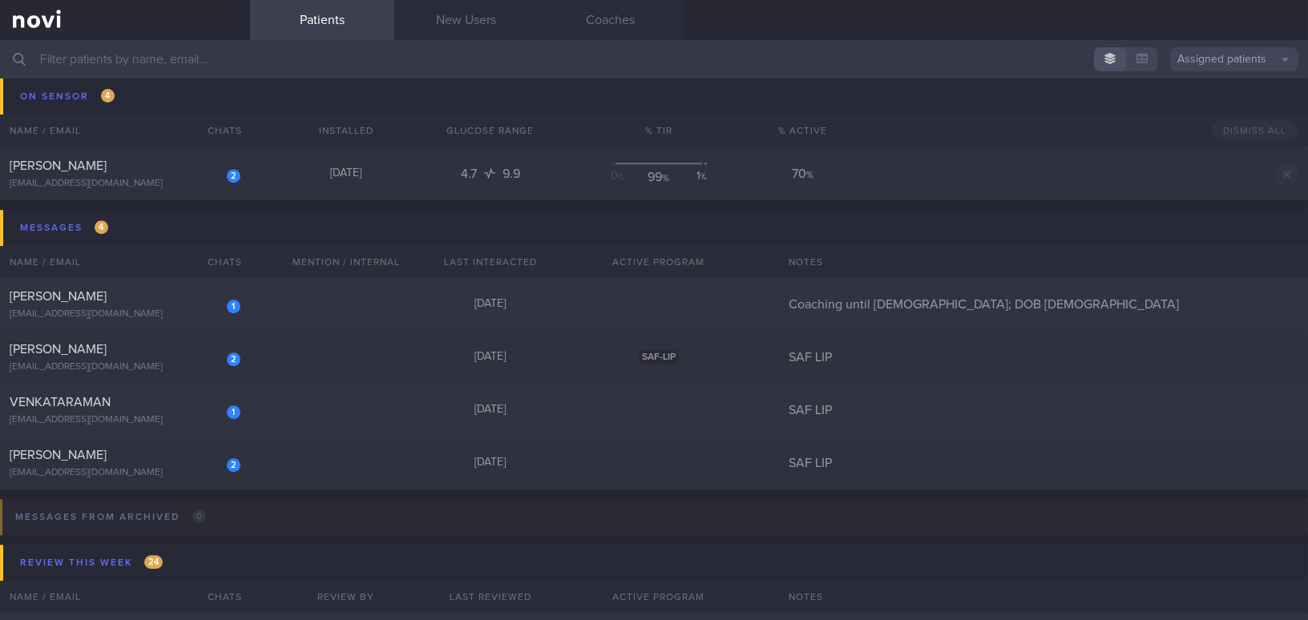
scroll to position [8381, 0]
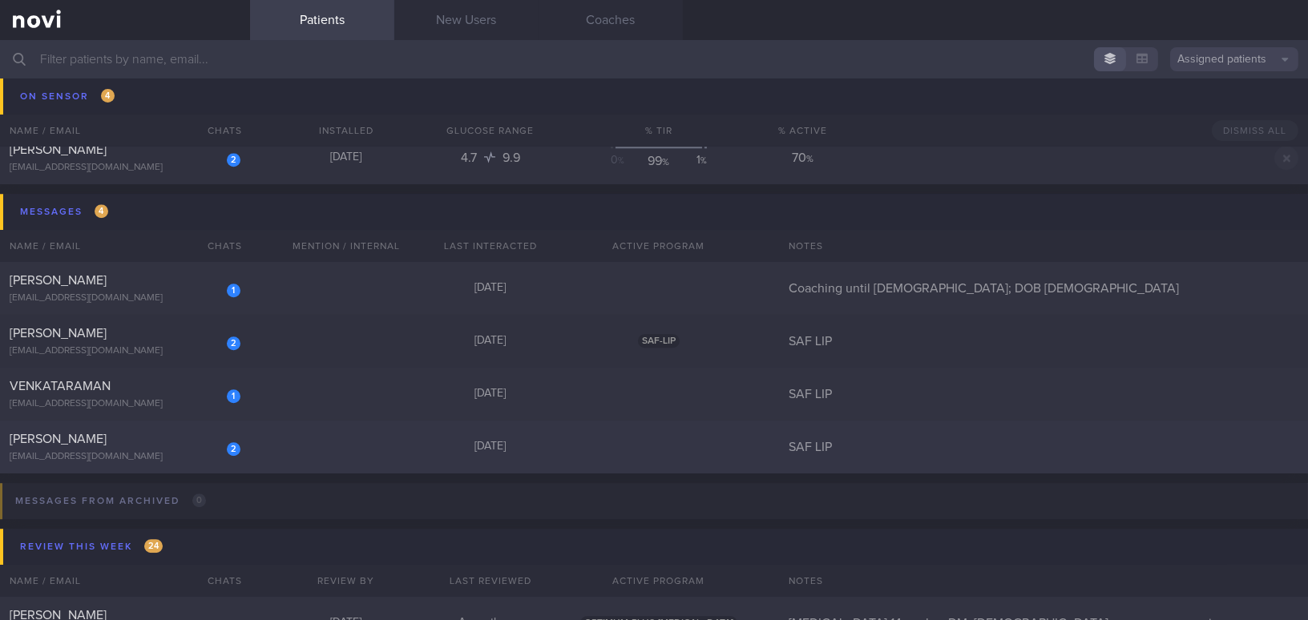
click at [126, 440] on div "Huang Zongren" at bounding box center [123, 439] width 227 height 16
select select "8"
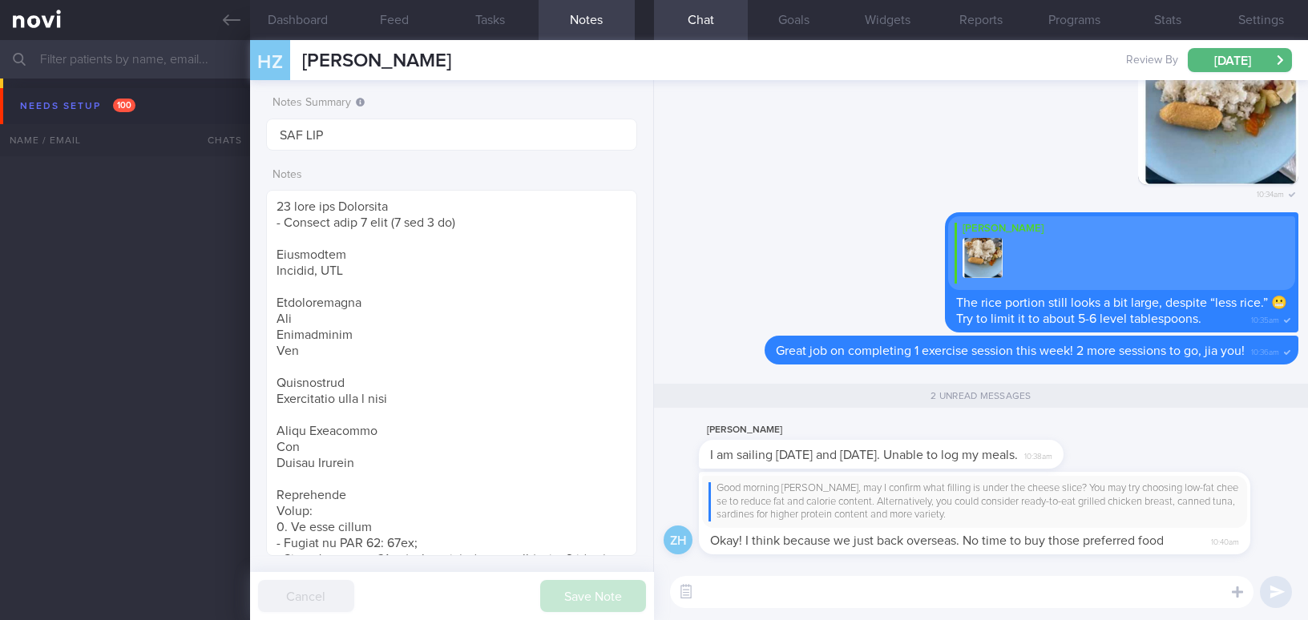
select select "8"
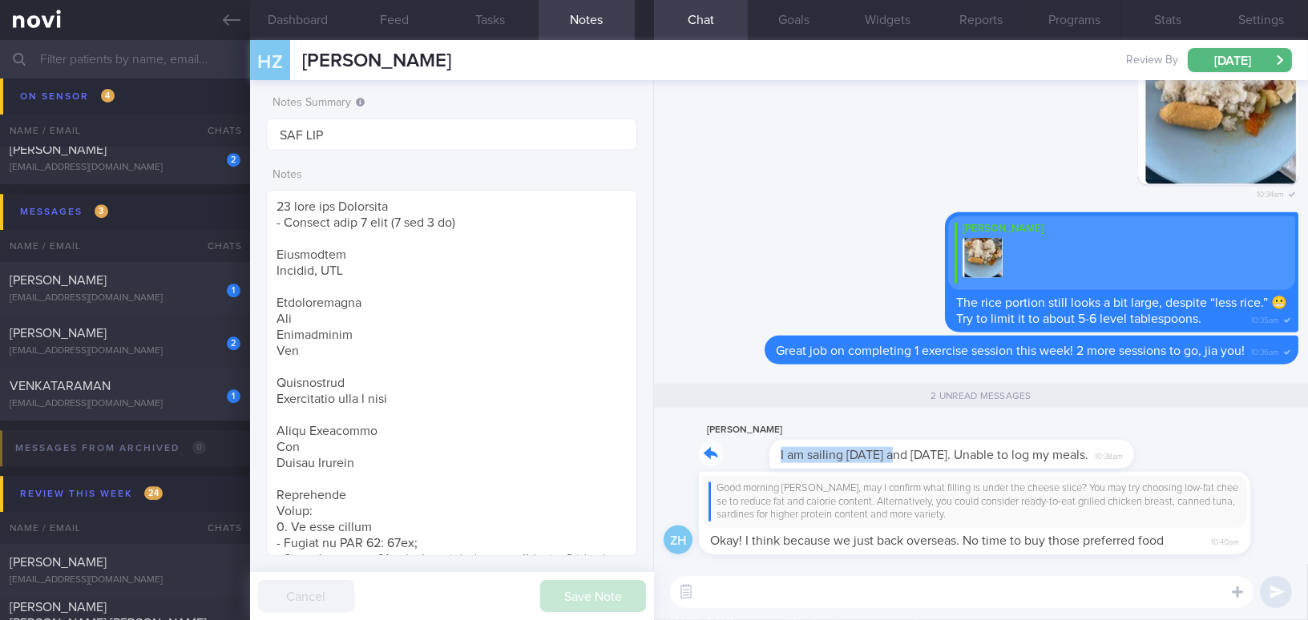
drag, startPoint x: 824, startPoint y: 443, endPoint x: 984, endPoint y: 424, distance: 160.6
click at [984, 424] on div "[PERSON_NAME] I am sailing [DATE] and [DATE]. Unable to log my meals. 10:38am" at bounding box center [905, 445] width 413 height 48
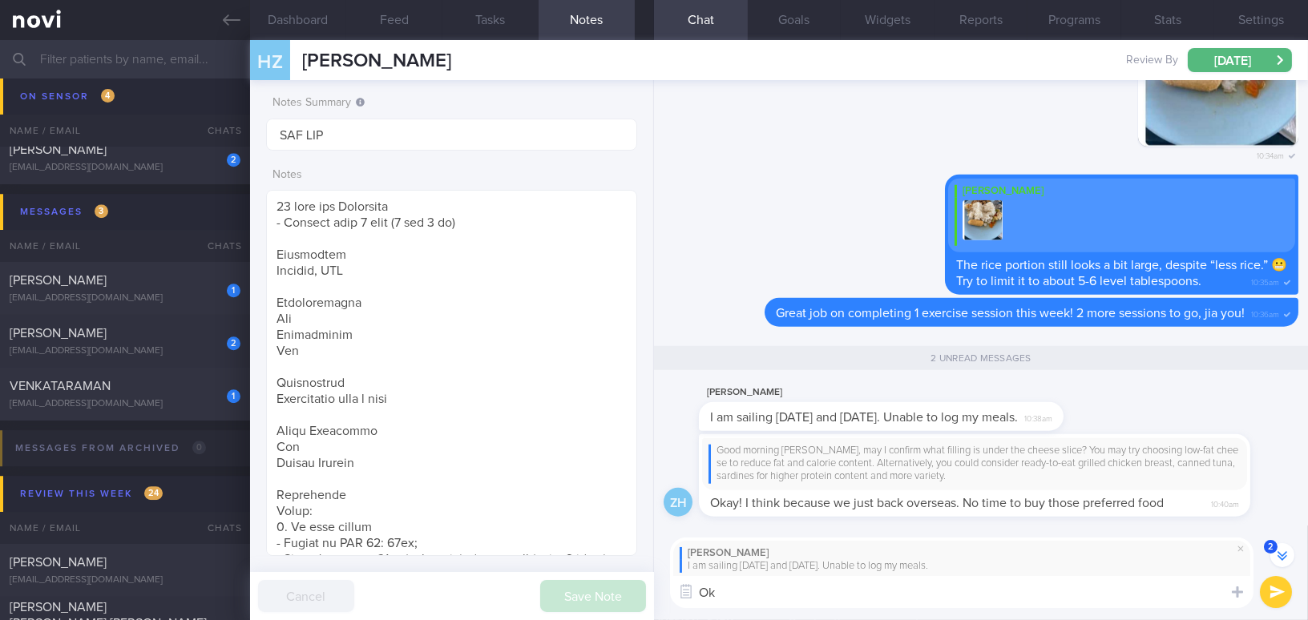
type textarea "O"
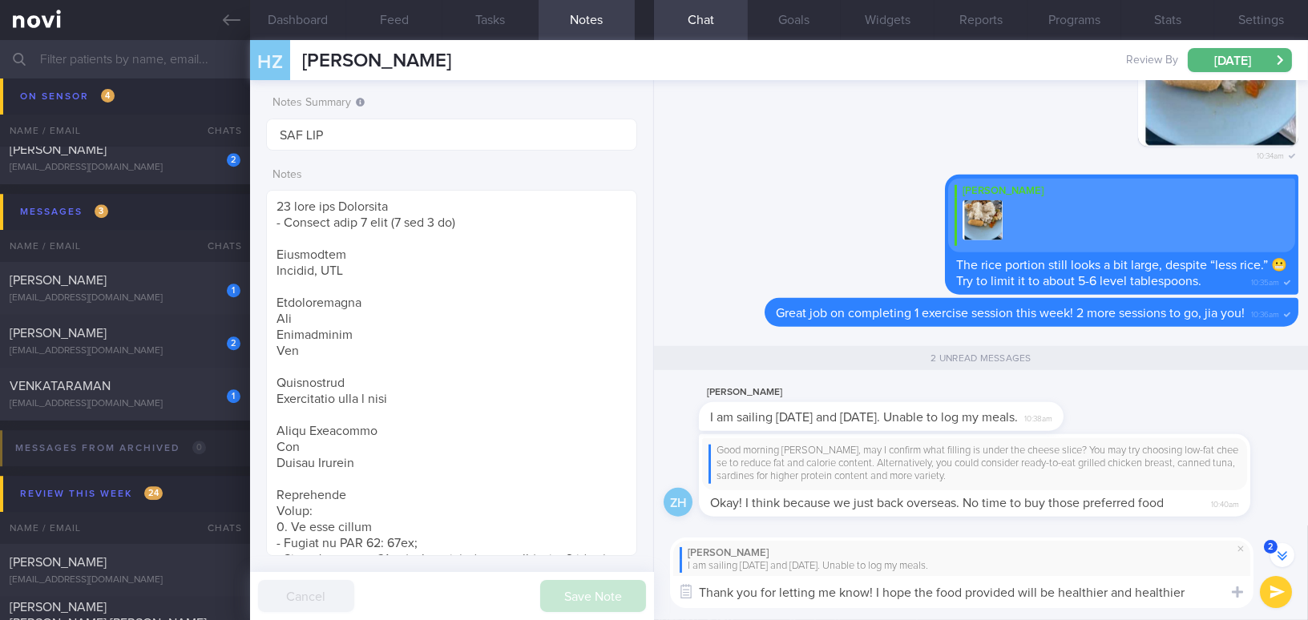
drag, startPoint x: 1199, startPoint y: 592, endPoint x: 637, endPoint y: 580, distance: 562.9
click at [637, 580] on div "Dashboard Feed Tasks Notes Chat 2 Goals Widgets Reports Programs Stats Settings…" at bounding box center [779, 330] width 1058 height 580
click at [1032, 574] on div "Zongren [PERSON_NAME] I am sailing [DATE] and [DATE]. Unable to log my meals." at bounding box center [962, 560] width 584 height 44
drag, startPoint x: 1198, startPoint y: 591, endPoint x: 576, endPoint y: 601, distance: 622.2
click at [576, 601] on div "Dashboard Feed Tasks Notes Chat 2 Goals Widgets Reports Programs Stats Settings…" at bounding box center [779, 330] width 1058 height 580
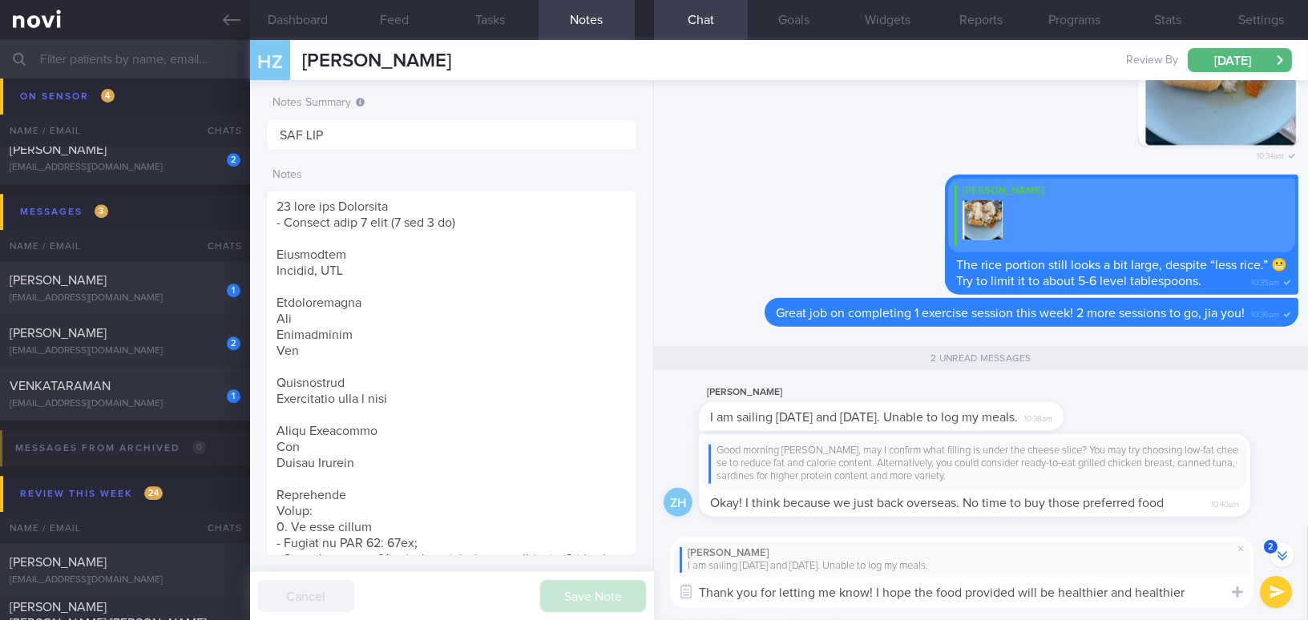
paste textarea "keeps getting healthier and healthier."
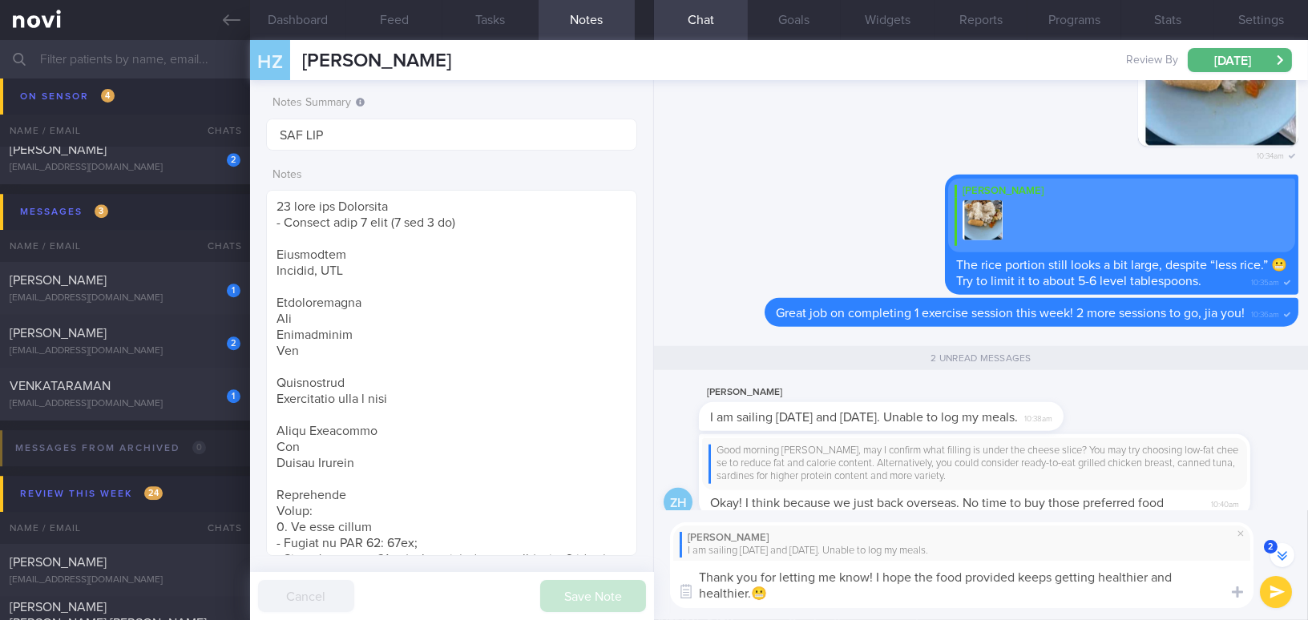
type textarea "Thank you for letting me know! I hope the food provided keeps getting healthier…"
click at [1272, 587] on button "submit" at bounding box center [1276, 592] width 32 height 32
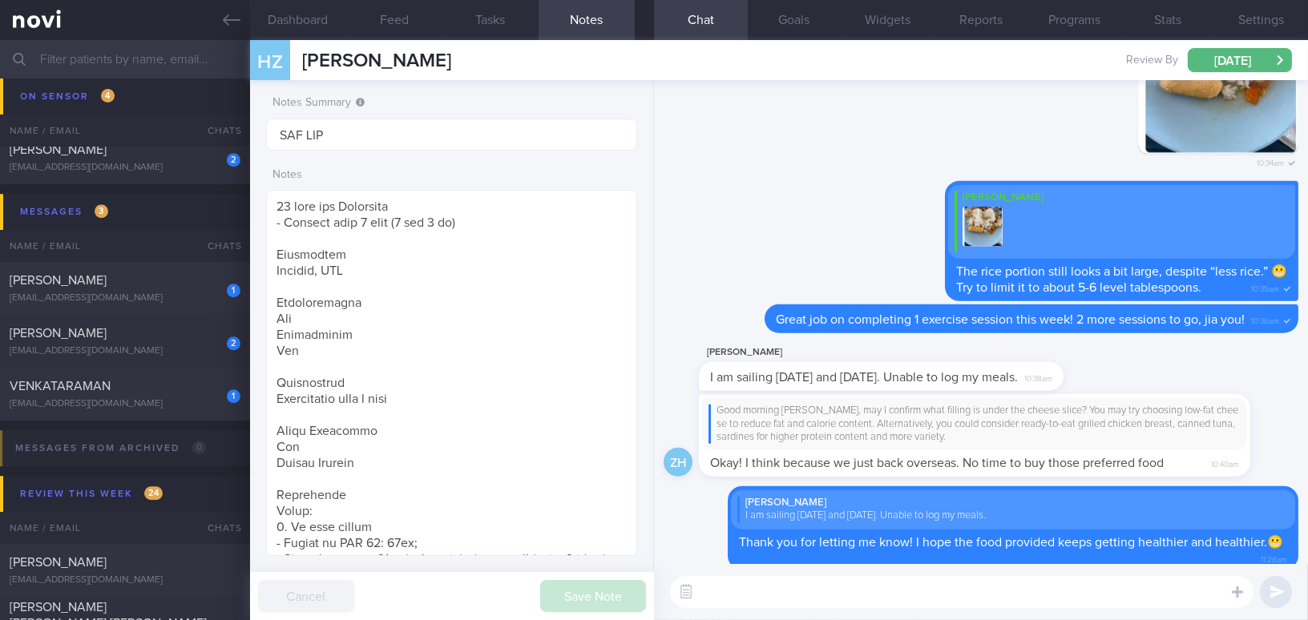
scroll to position [0, 0]
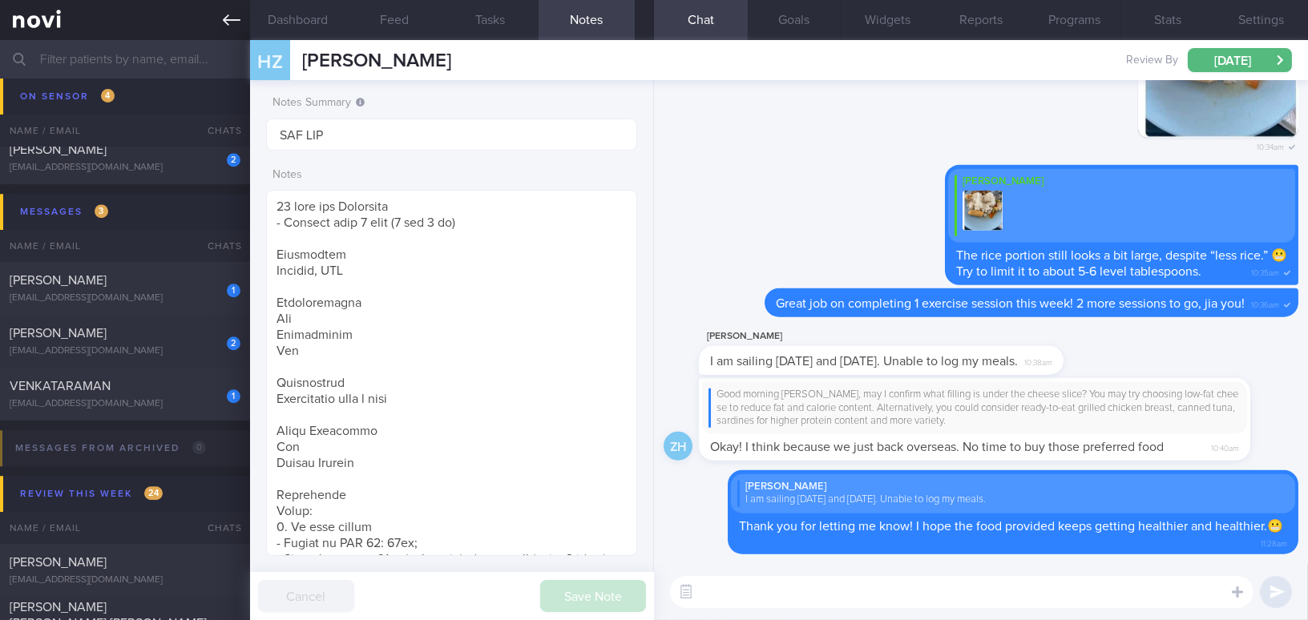
click at [219, 22] on link at bounding box center [125, 20] width 250 height 40
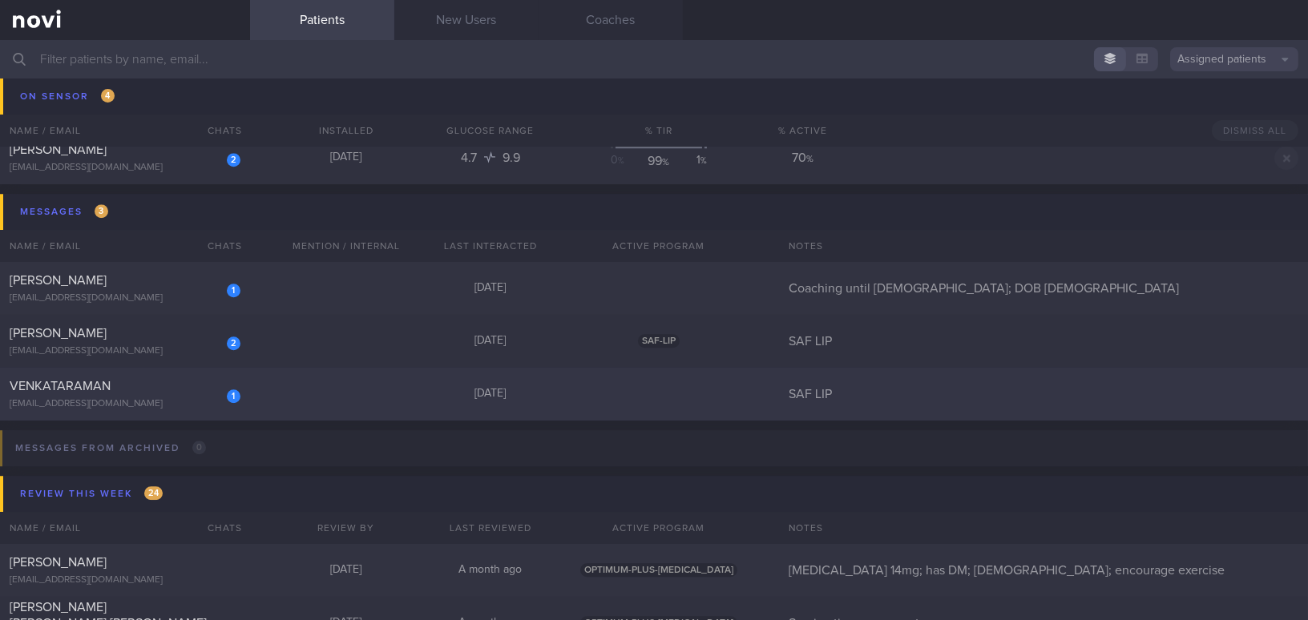
click at [159, 402] on div "[EMAIL_ADDRESS][DOMAIN_NAME]" at bounding box center [125, 404] width 231 height 12
select select "8"
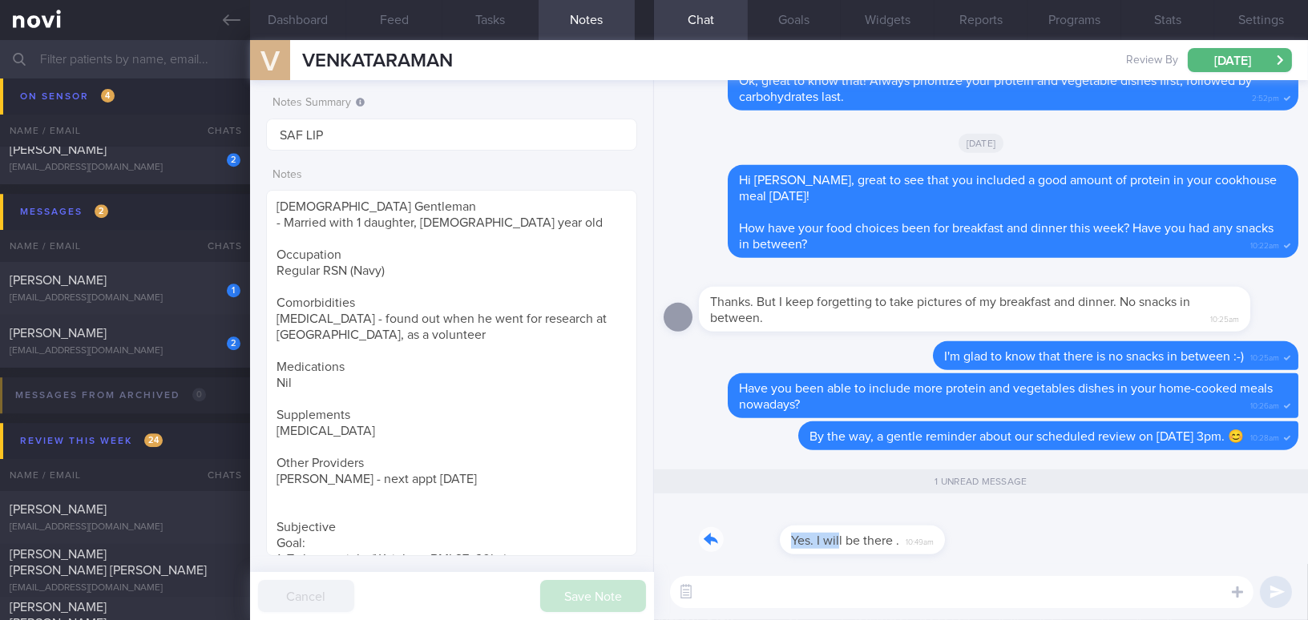
drag, startPoint x: 758, startPoint y: 526, endPoint x: 970, endPoint y: 519, distance: 212.6
click at [970, 519] on div "Yes. I will be there . 10:49am" at bounding box center [981, 536] width 635 height 58
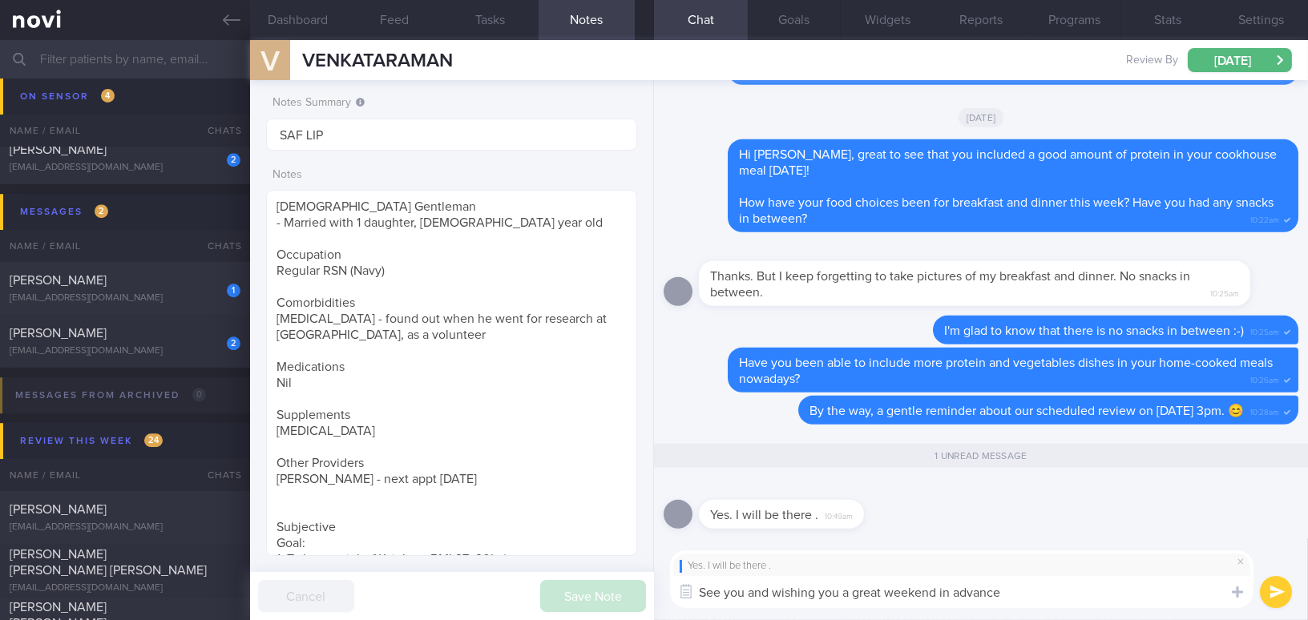
type textarea "See you and wishing you a great weekend in advance!"
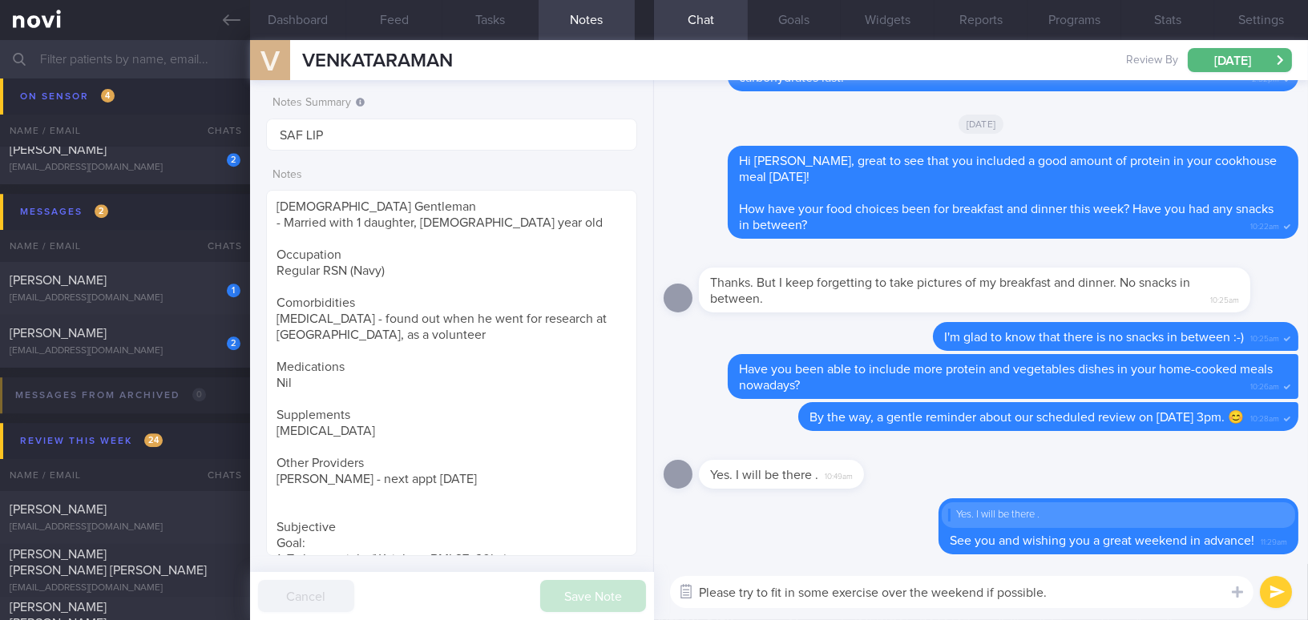
drag, startPoint x: 1072, startPoint y: 596, endPoint x: 684, endPoint y: 588, distance: 388.1
click at [684, 588] on div "Chat Templates Admin CGM Weight Nutrition Physical Activity Infographics Articl…" at bounding box center [981, 592] width 654 height 56
click at [1069, 591] on textarea "Please try to fit in some exercise over the weekend if possible." at bounding box center [962, 592] width 584 height 32
drag, startPoint x: 1011, startPoint y: 594, endPoint x: 570, endPoint y: 591, distance: 440.9
click at [570, 591] on div "Dashboard Feed Tasks Notes Chat Goals Widgets Reports Programs Stats Settings V…" at bounding box center [779, 330] width 1058 height 580
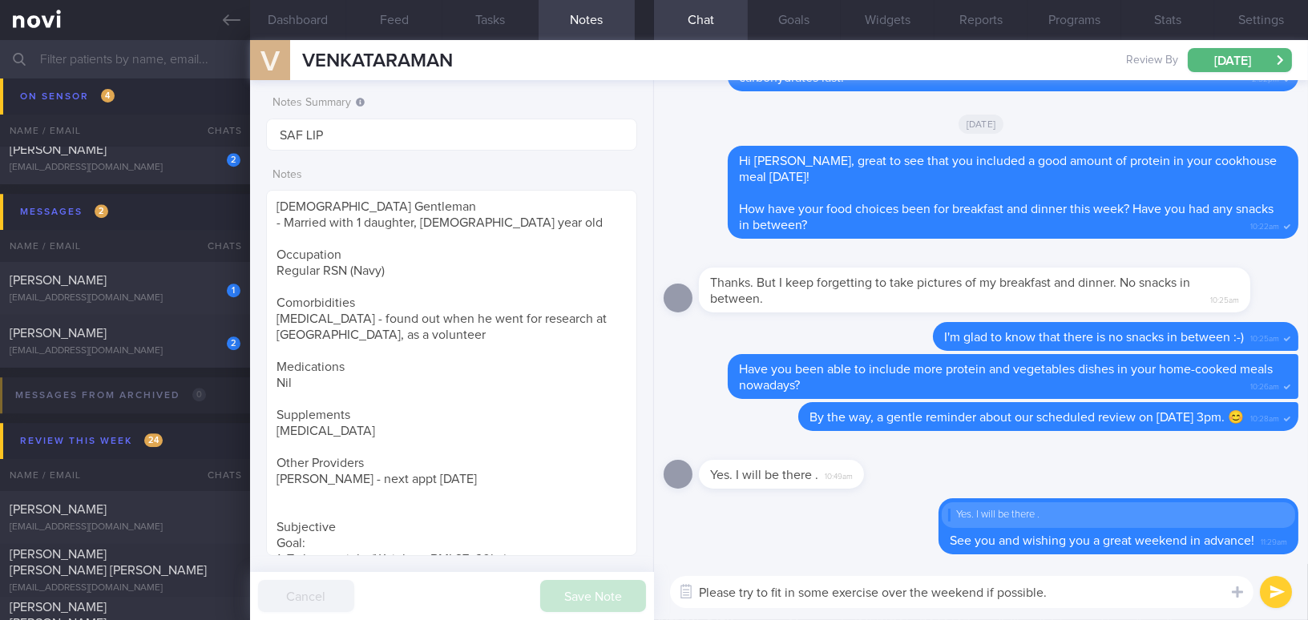
paste textarea "If you can, try to get in some exercise over the weekend"
type textarea "If you can, try to get in some exercise over the weekend💪"
click at [1275, 585] on button "submit" at bounding box center [1276, 592] width 32 height 32
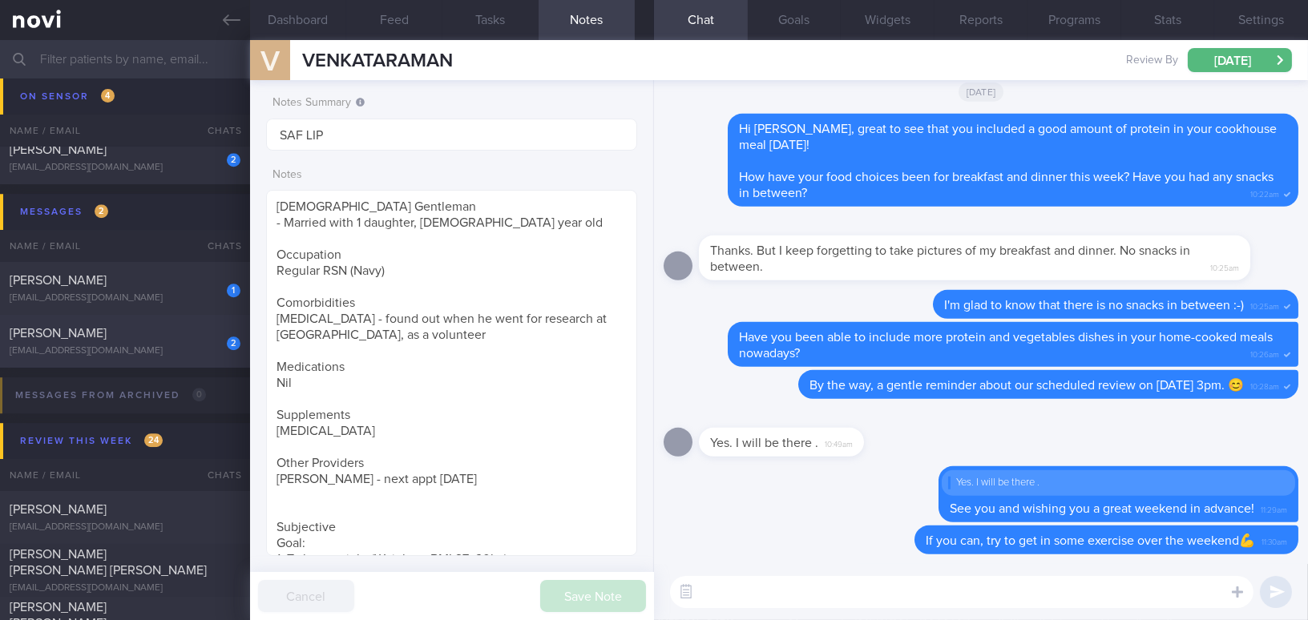
click at [64, 341] on div "2 Chua Yong Soon kiritoys8@gmail.com" at bounding box center [125, 341] width 250 height 32
type textarea "26 year old Gentleman - Single Occupation Naval Warfare System Engineer Comorbi…"
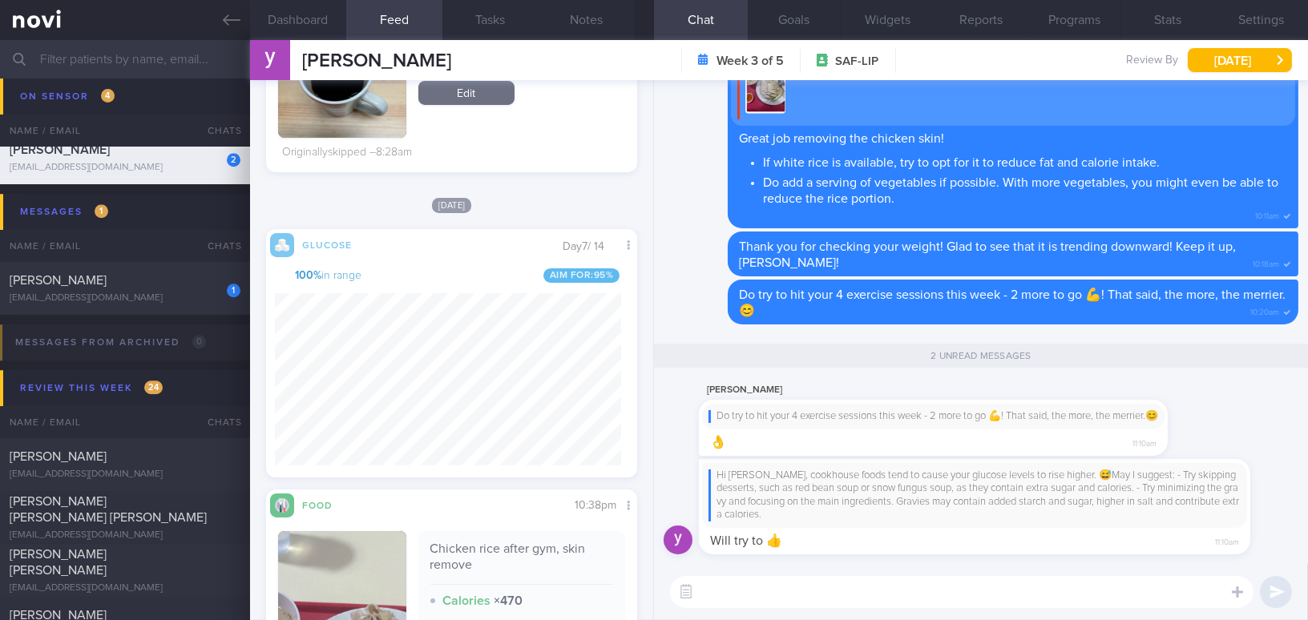
scroll to position [729, 0]
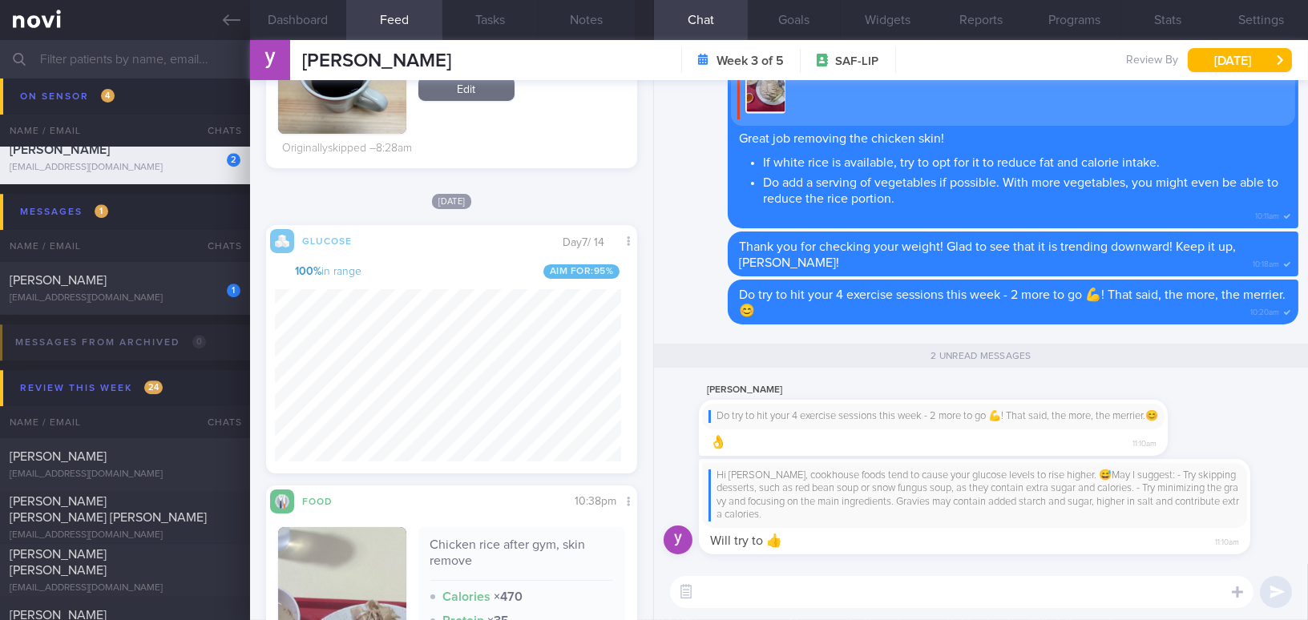
click at [856, 600] on textarea at bounding box center [962, 592] width 584 height 32
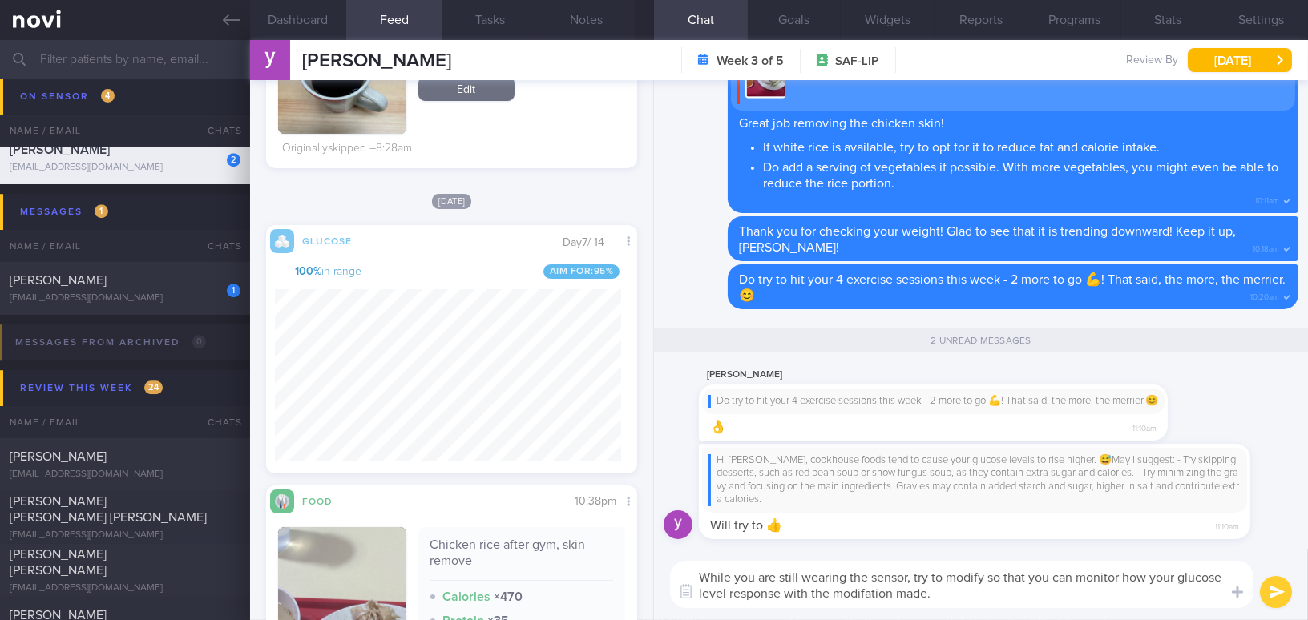
drag, startPoint x: 956, startPoint y: 596, endPoint x: 597, endPoint y: 548, distance: 361.7
click at [597, 548] on div "Dashboard Feed Tasks Notes Chat 2 Goals Widgets Reports Programs Stats Settings…" at bounding box center [779, 330] width 1058 height 580
click at [902, 586] on textarea "While you are still wearing the sensor, try to modify so that you can monitor h…" at bounding box center [962, 584] width 584 height 47
drag, startPoint x: 944, startPoint y: 592, endPoint x: 566, endPoint y: 537, distance: 382.4
click at [566, 537] on div "Dashboard Feed Tasks Notes Chat 2 Goals Widgets Reports Programs Stats Settings…" at bounding box center [779, 330] width 1058 height 580
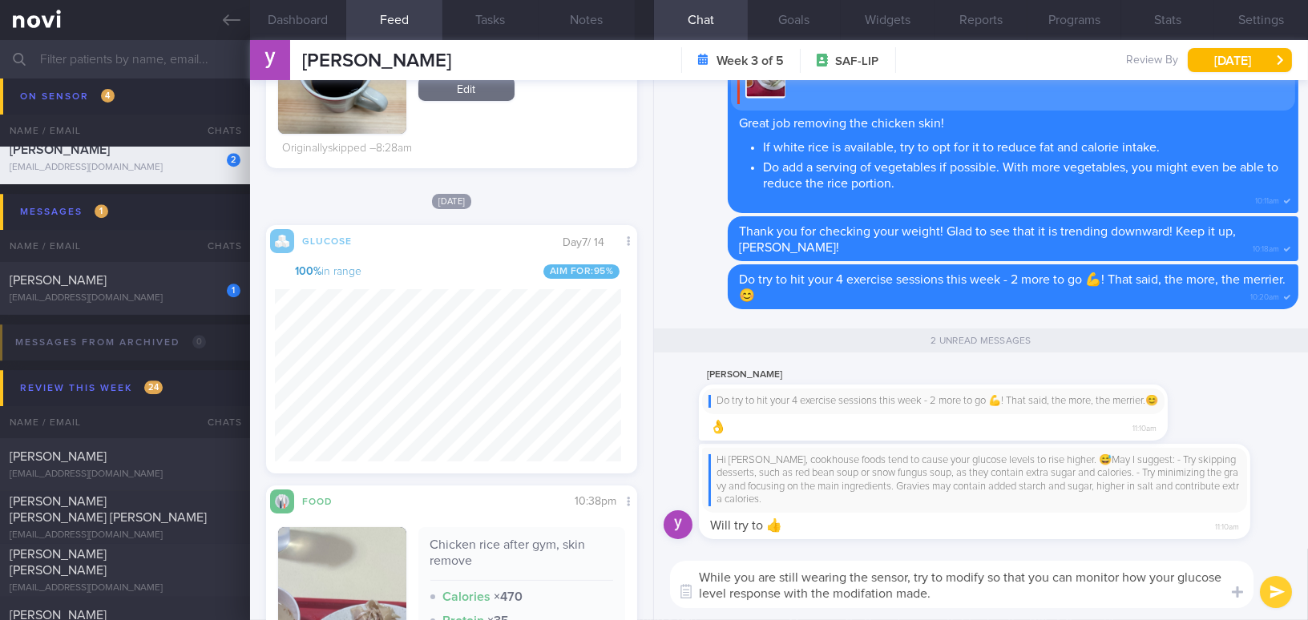
paste textarea "ake modifications so you can monitor how your glucose levels respond to the cha…"
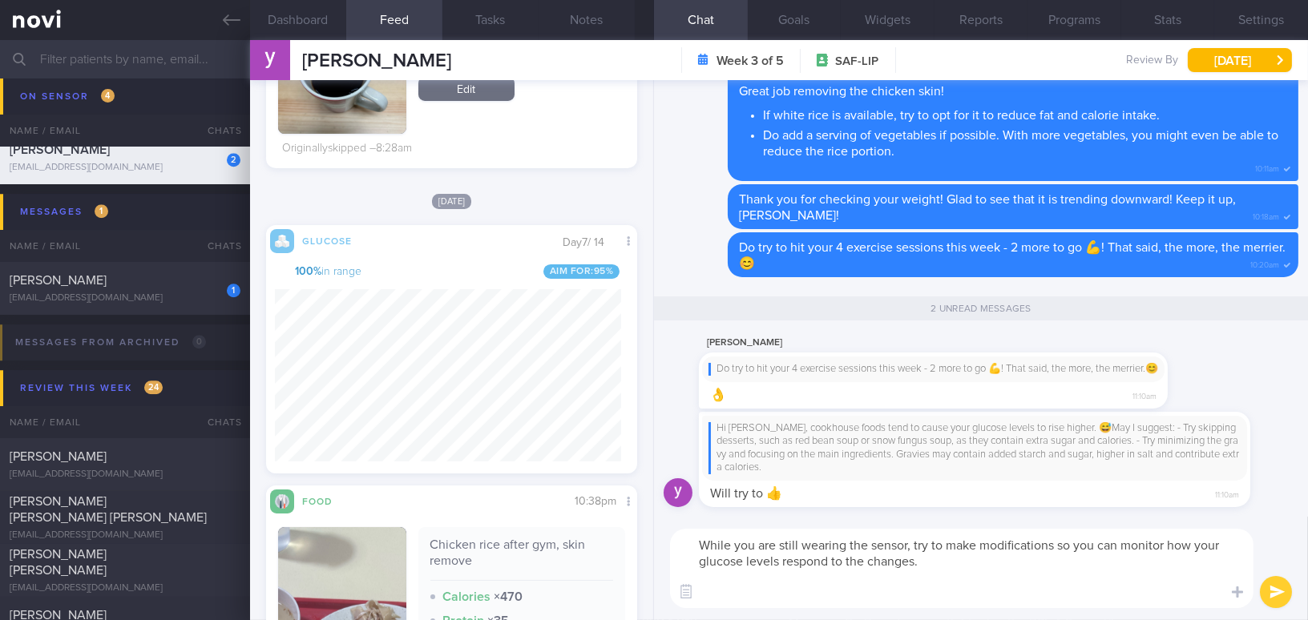
scroll to position [0, 0]
drag, startPoint x: 1055, startPoint y: 592, endPoint x: 674, endPoint y: 599, distance: 380.8
click at [674, 599] on div "Chat Templates Admin CGM Weight Nutrition Physical Activity Infographics Articl…" at bounding box center [981, 568] width 654 height 103
click at [988, 604] on textarea "While you are still wearing the sensor, try to make modifications so you can mo…" at bounding box center [962, 568] width 584 height 79
drag, startPoint x: 1049, startPoint y: 592, endPoint x: 701, endPoint y: 597, distance: 347.1
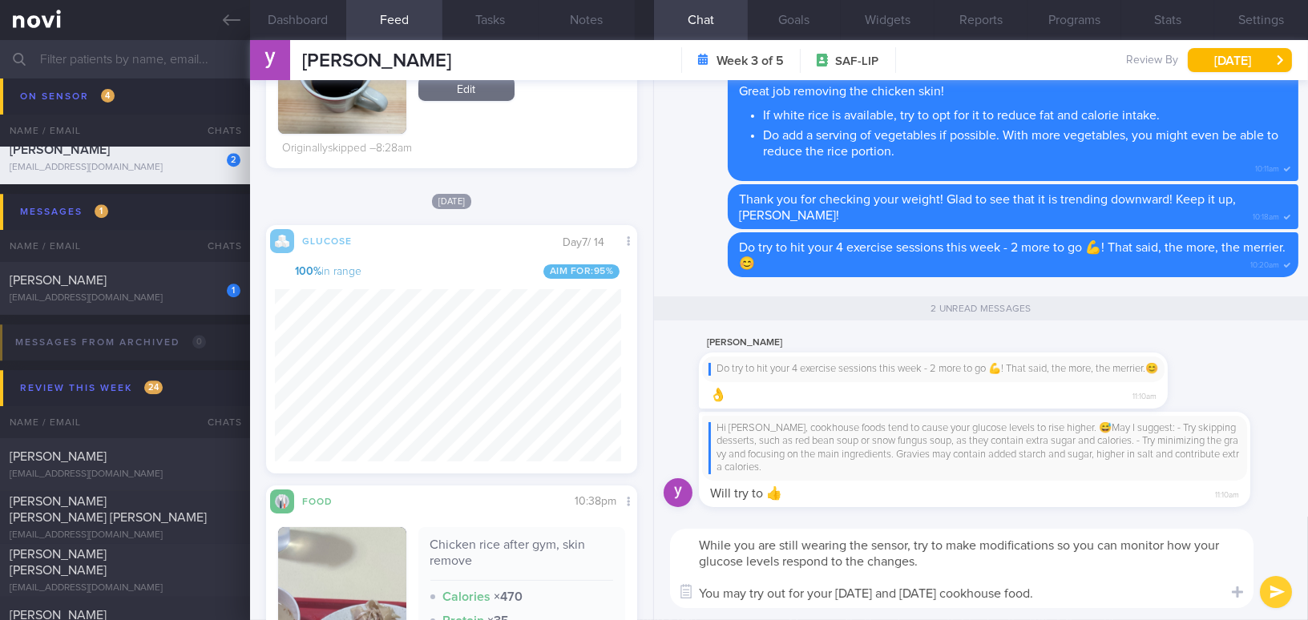
click at [701, 597] on textarea "While you are still wearing the sensor, try to make modifications so you can mo…" at bounding box center [962, 568] width 584 height 79
paste textarea "could start making modifications to today’s and tomorrow’s cookhouse meals"
type textarea "While you are still wearing the sensor, try to make modifications so you can mo…"
click at [1261, 591] on button "submit" at bounding box center [1276, 592] width 32 height 32
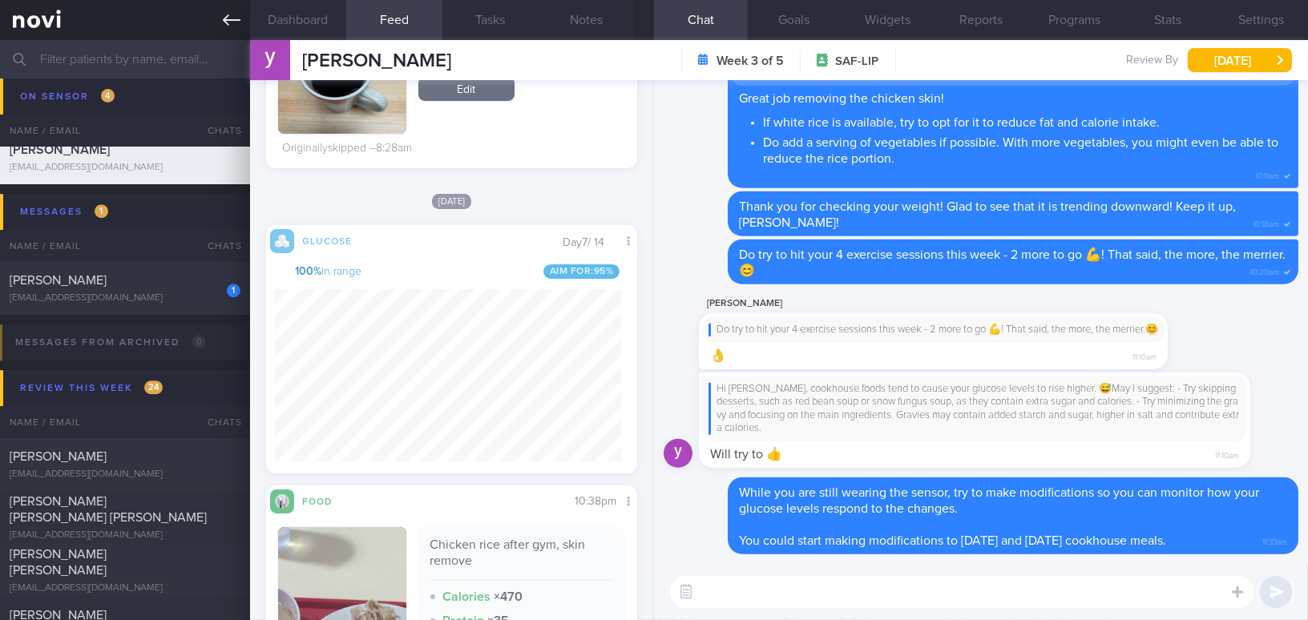
click at [215, 21] on link at bounding box center [125, 20] width 250 height 40
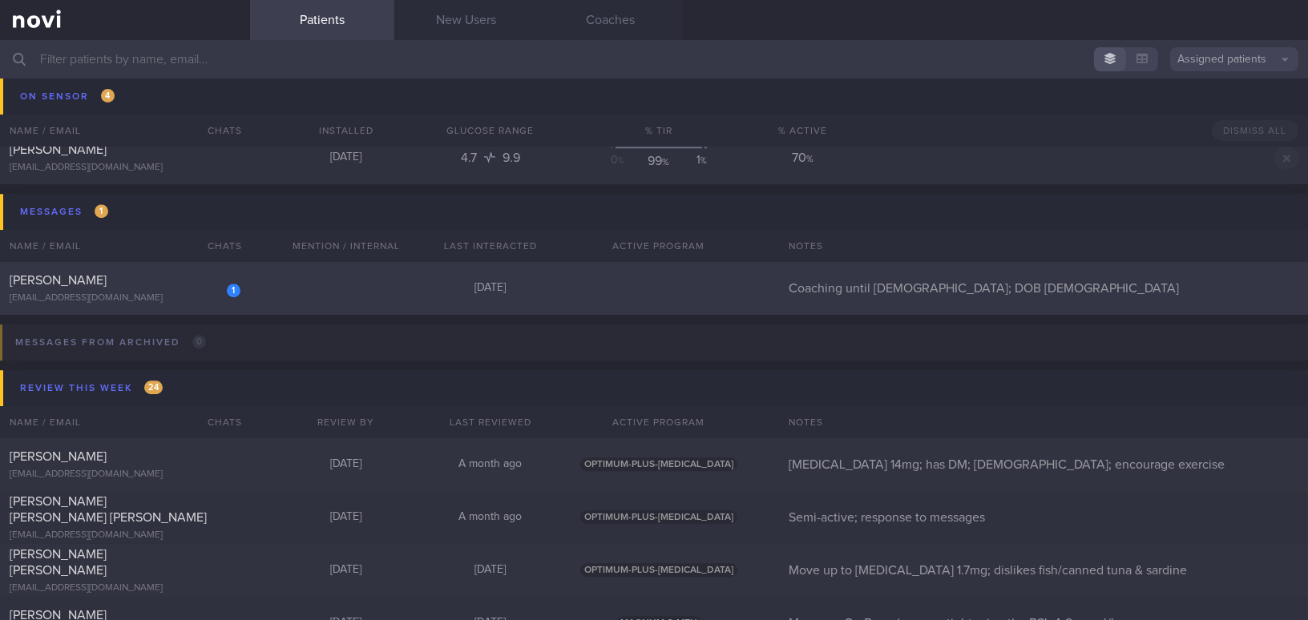
click at [184, 289] on div "1 TEO KIM CHOO vista0168@yahoo.com" at bounding box center [125, 289] width 250 height 32
select select "8"
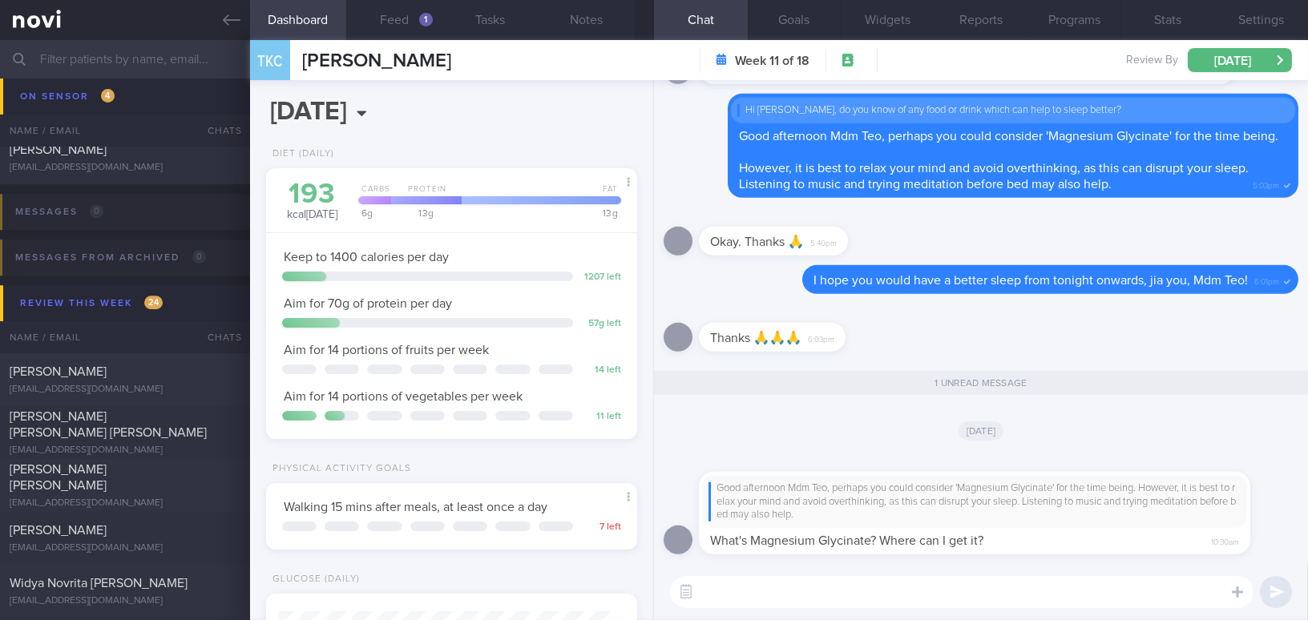
scroll to position [169, 337]
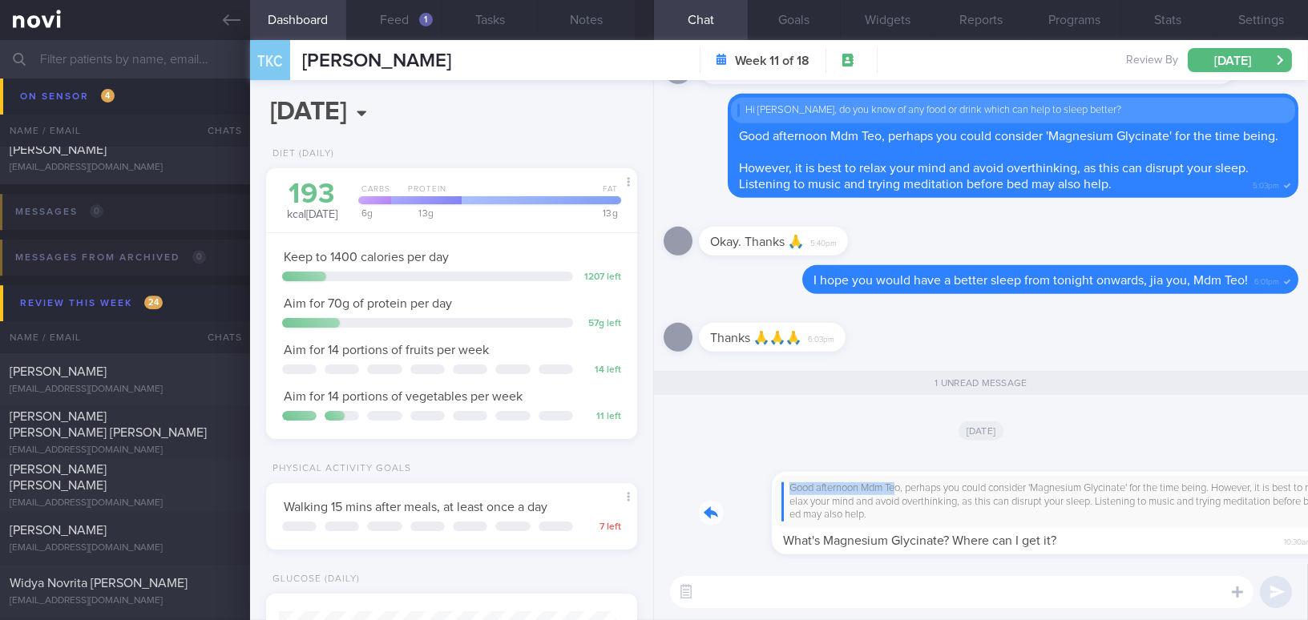
drag, startPoint x: 824, startPoint y: 478, endPoint x: 995, endPoint y: 471, distance: 170.9
click at [995, 471] on div "Good afternoon Mdm Teo, perhaps you could consider 'Magnesium Glycinate' for th…" at bounding box center [999, 504] width 600 height 102
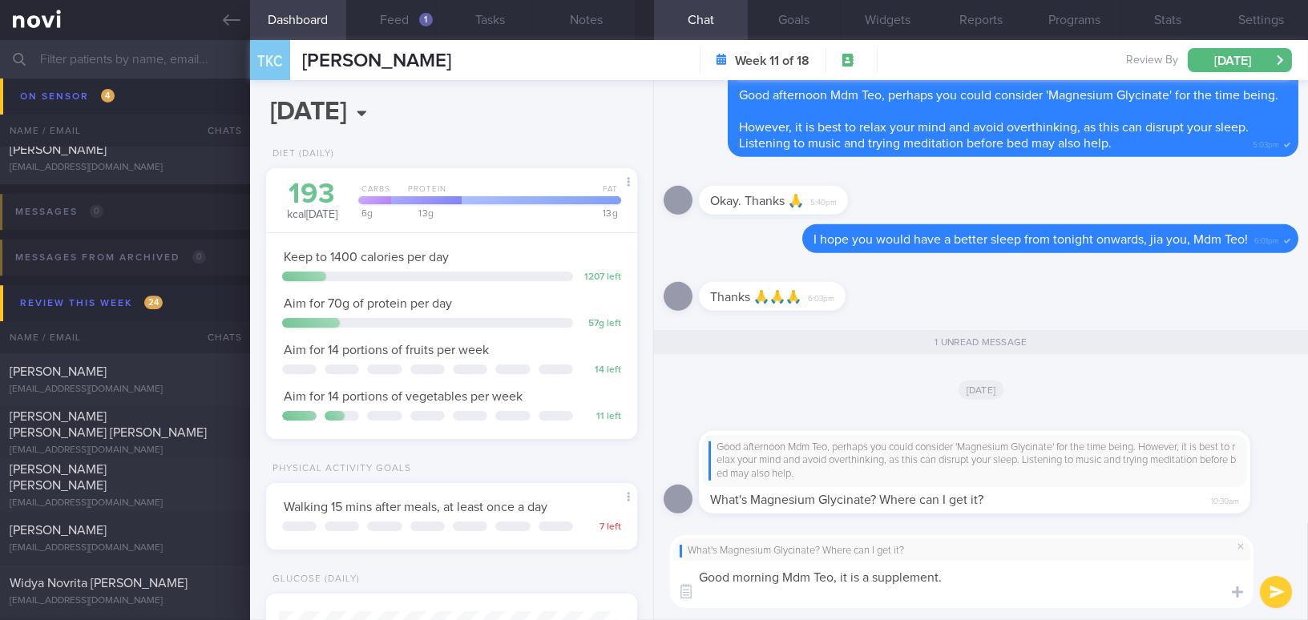
scroll to position [0, 0]
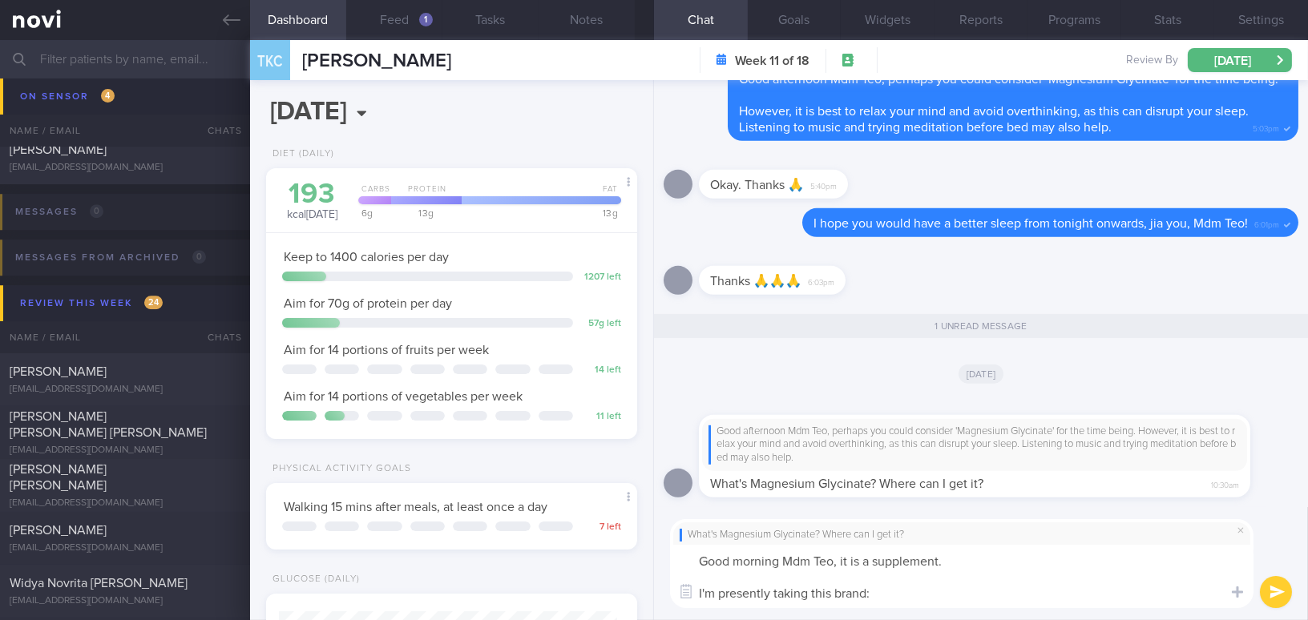
paste textarea "https://greenlife.sg/products/magniesum-glycinate-350mg-60-capsule?srsltid=AfmB…"
type textarea "Good morning Mdm Teo, it is a supplement. I'm presently taking this brand: http…"
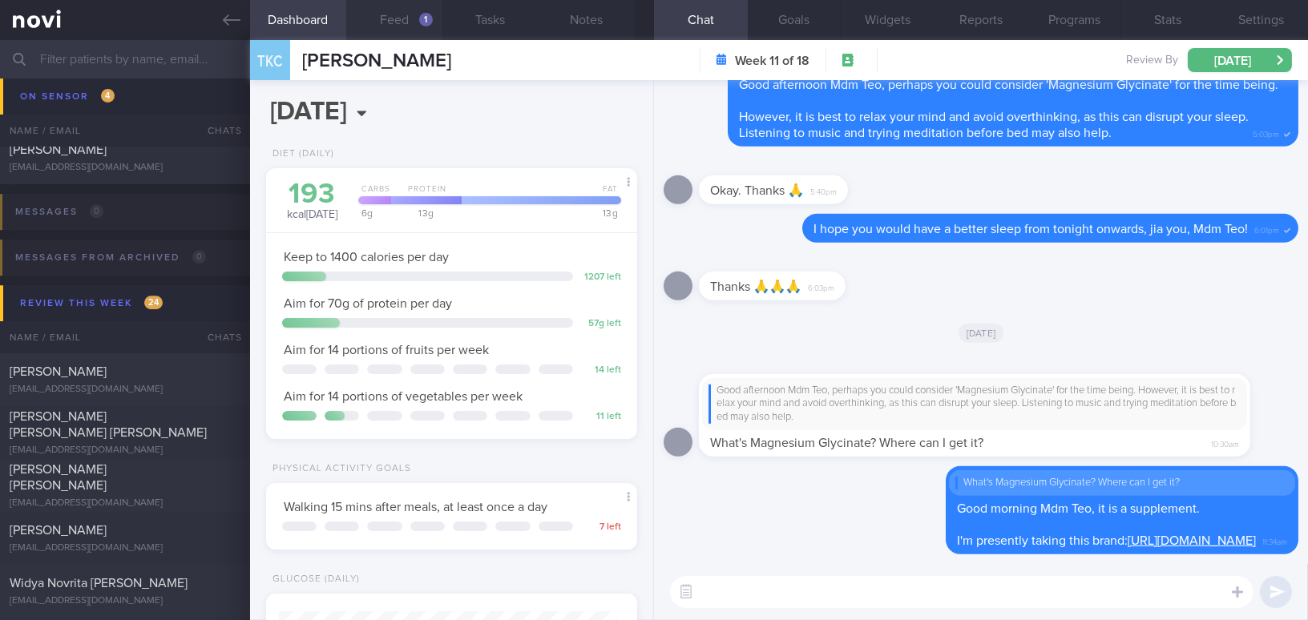
click at [410, 21] on button "Feed 1" at bounding box center [394, 20] width 96 height 40
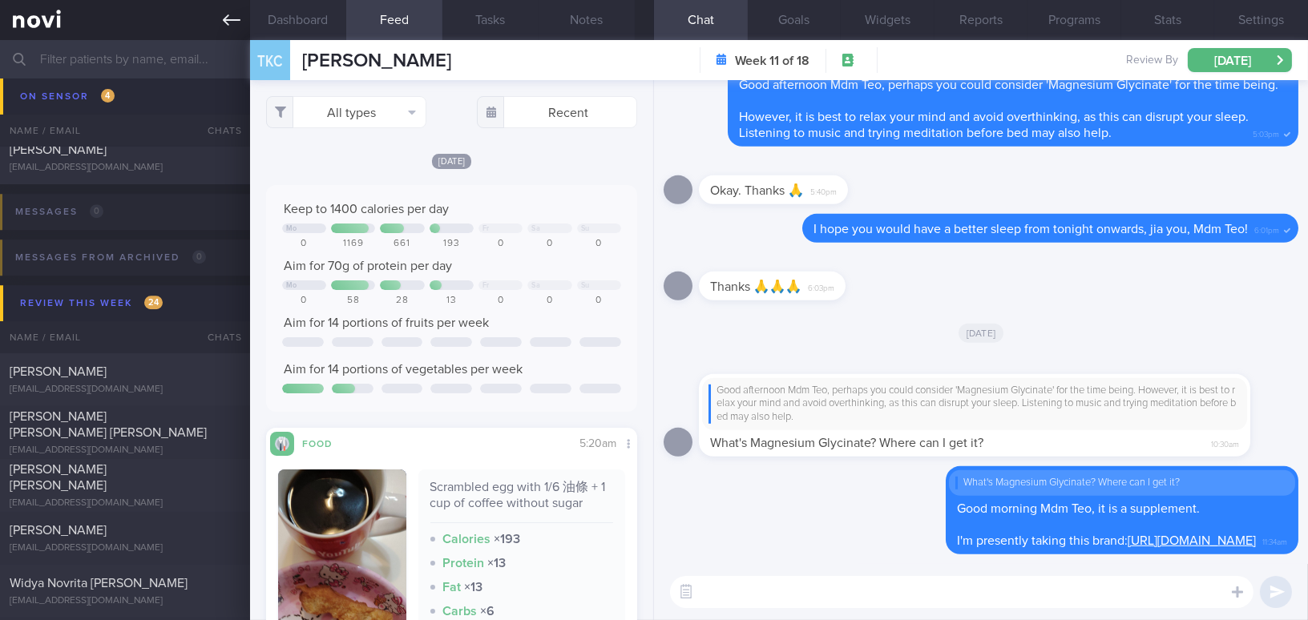
scroll to position [145, 0]
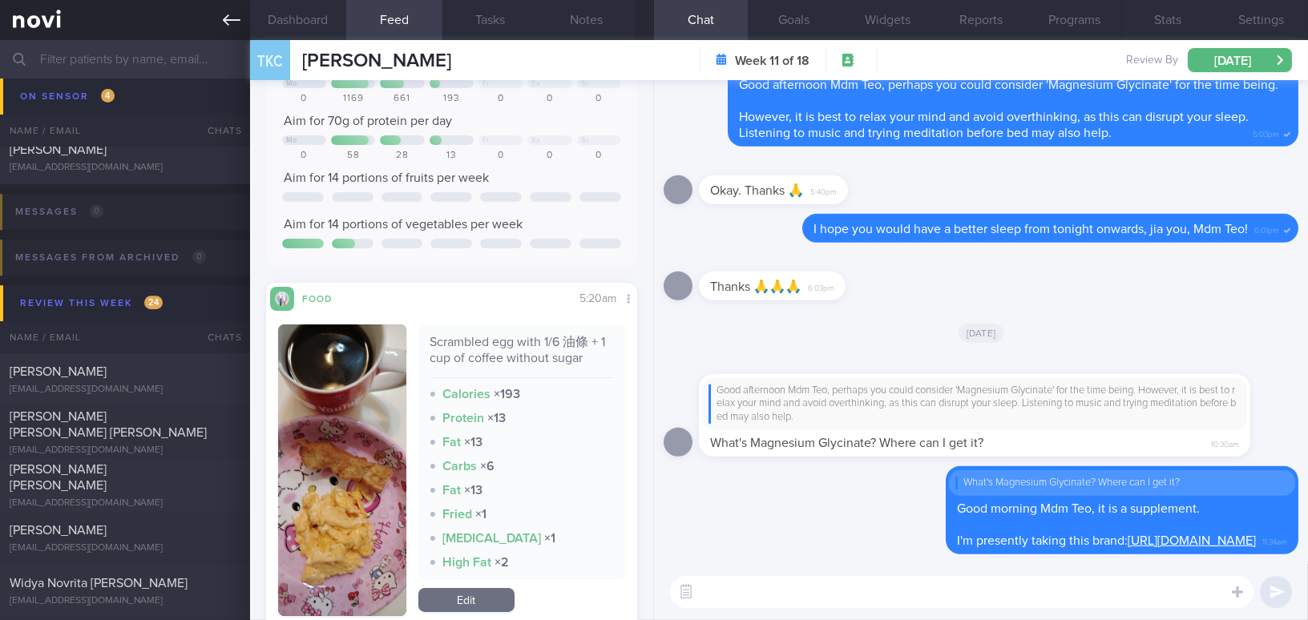
click at [223, 17] on icon at bounding box center [232, 20] width 18 height 18
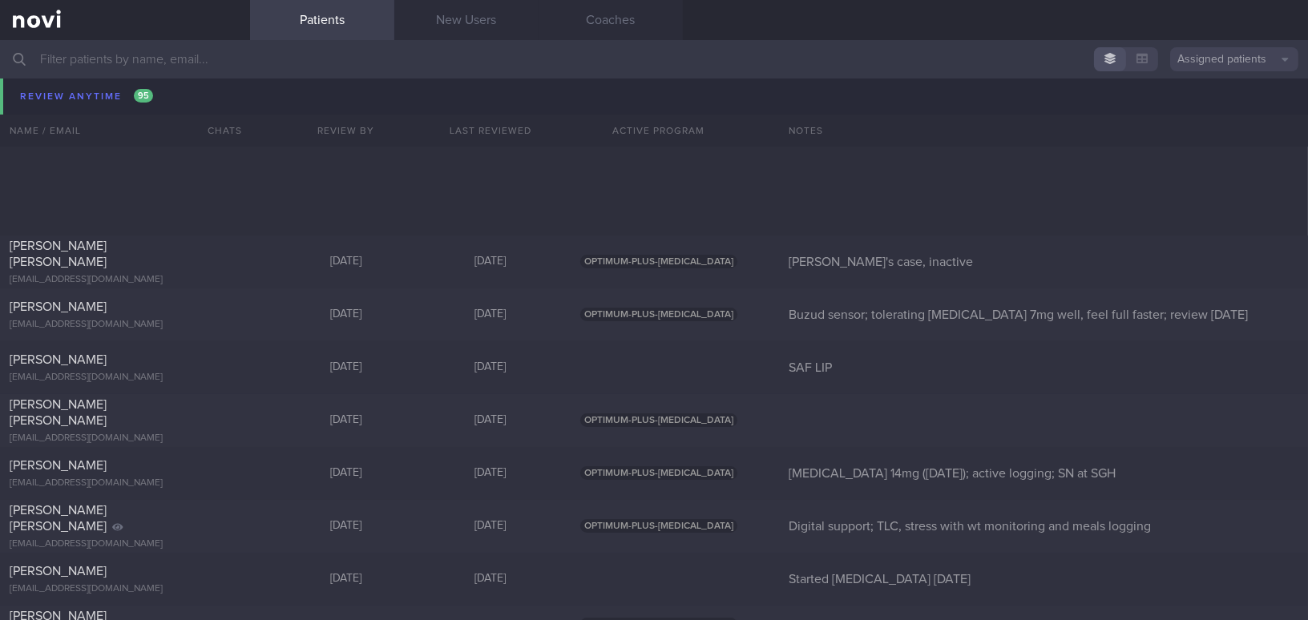
scroll to position [11150, 0]
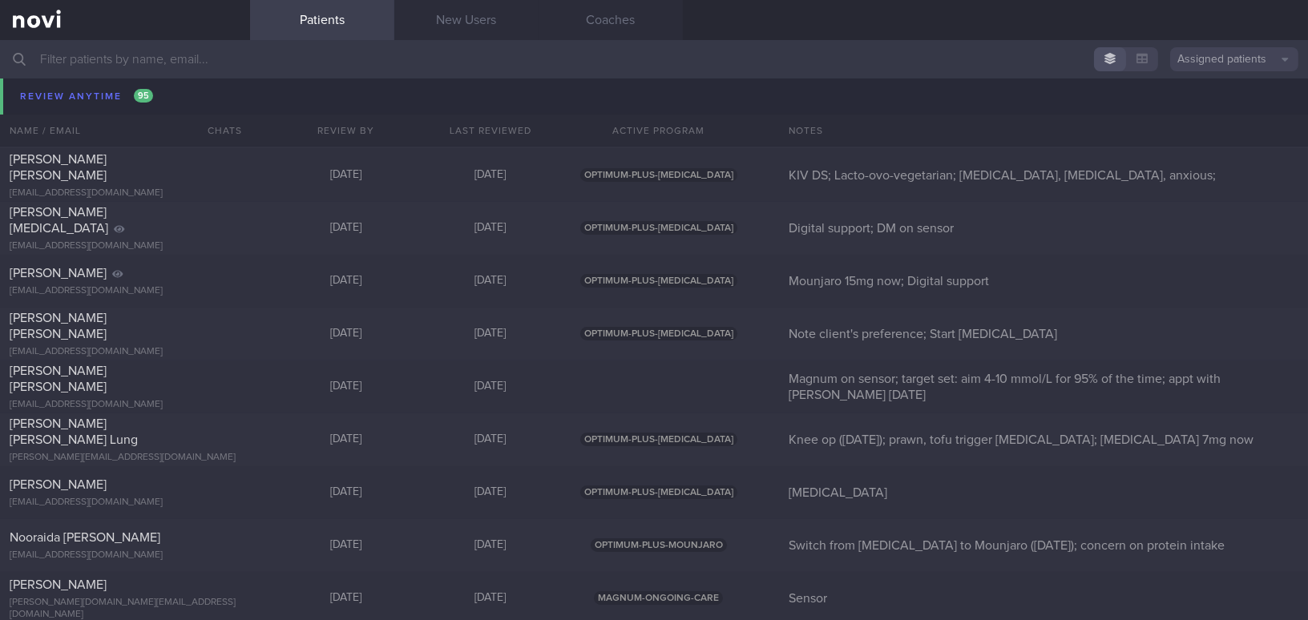
click at [246, 57] on input "text" at bounding box center [654, 59] width 1308 height 38
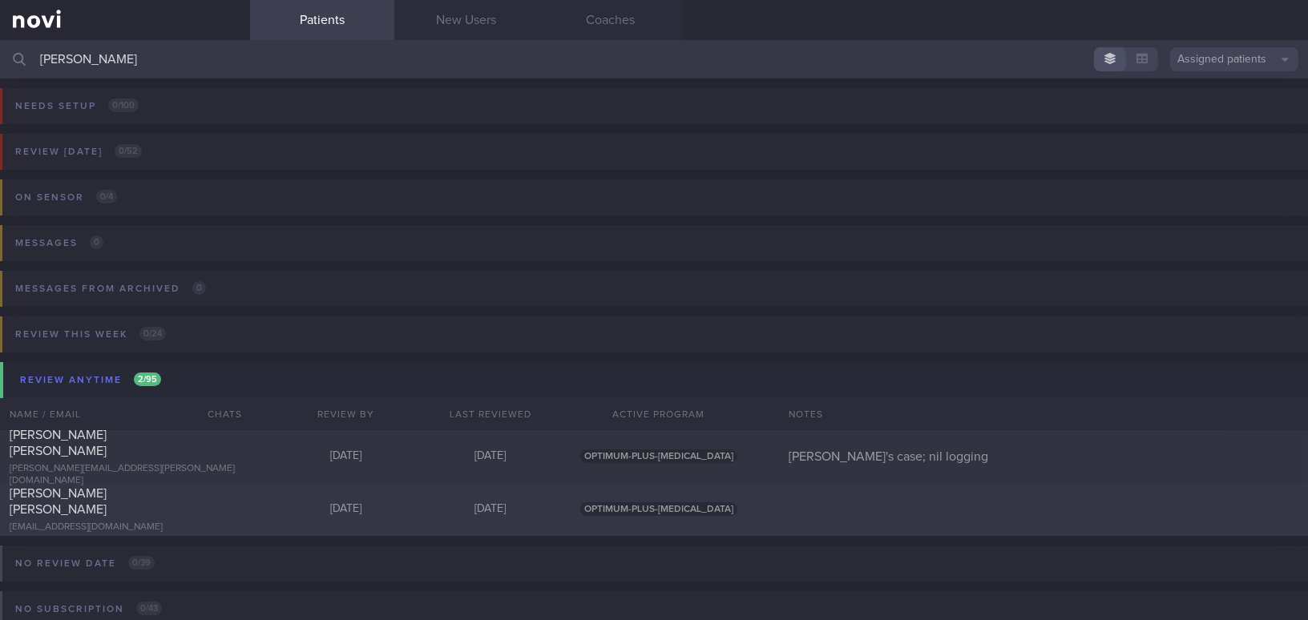
type input "[PERSON_NAME]"
click at [141, 507] on div "[PERSON_NAME] [PERSON_NAME]" at bounding box center [123, 502] width 227 height 32
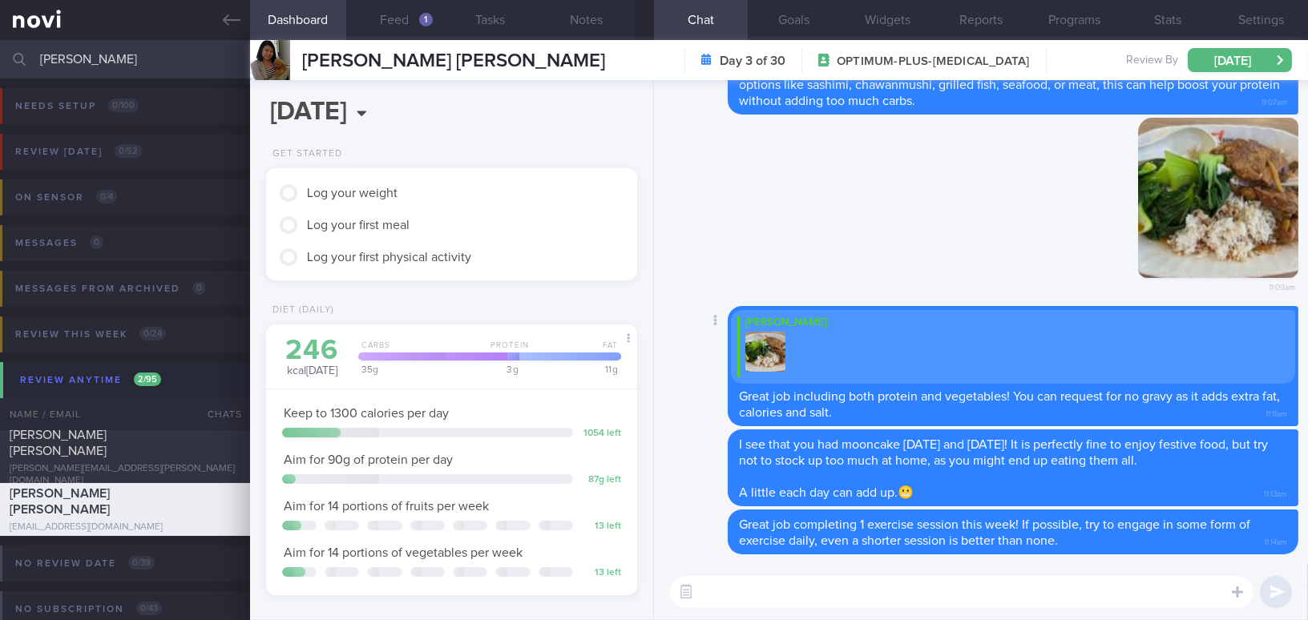
scroll to position [188, 331]
click at [758, 592] on textarea at bounding box center [962, 592] width 584 height 32
paste textarea "By the way, I noticed that you’ve been adding each food item in a meal individu…"
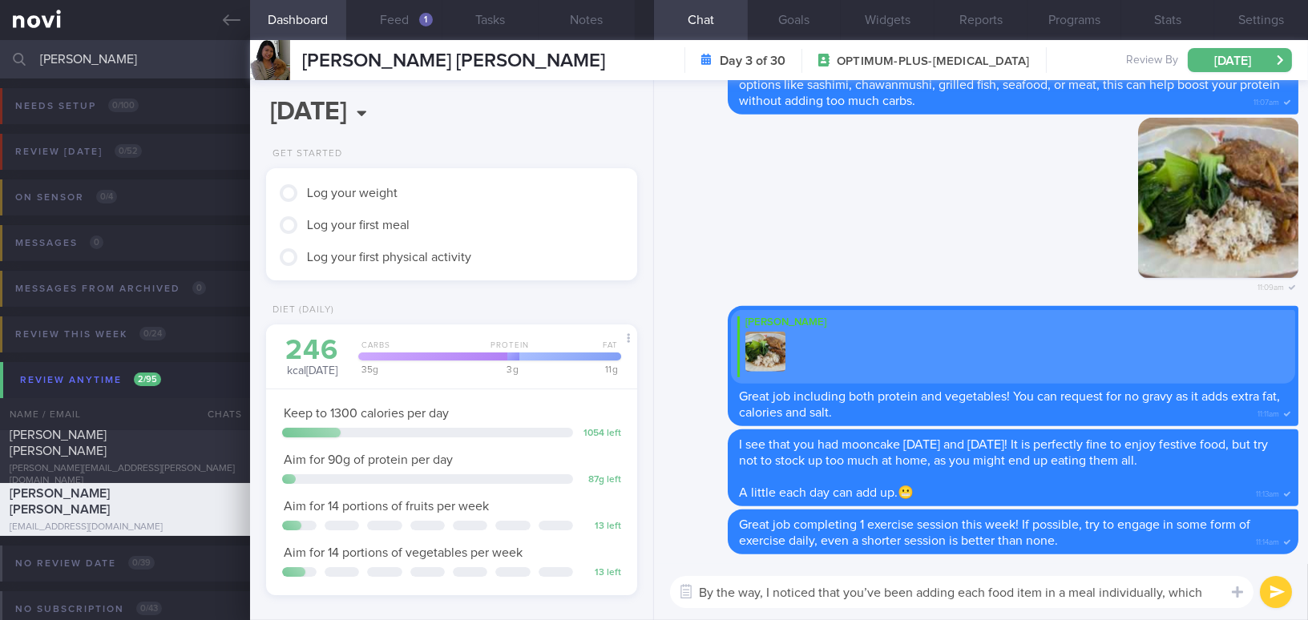
scroll to position [0, 0]
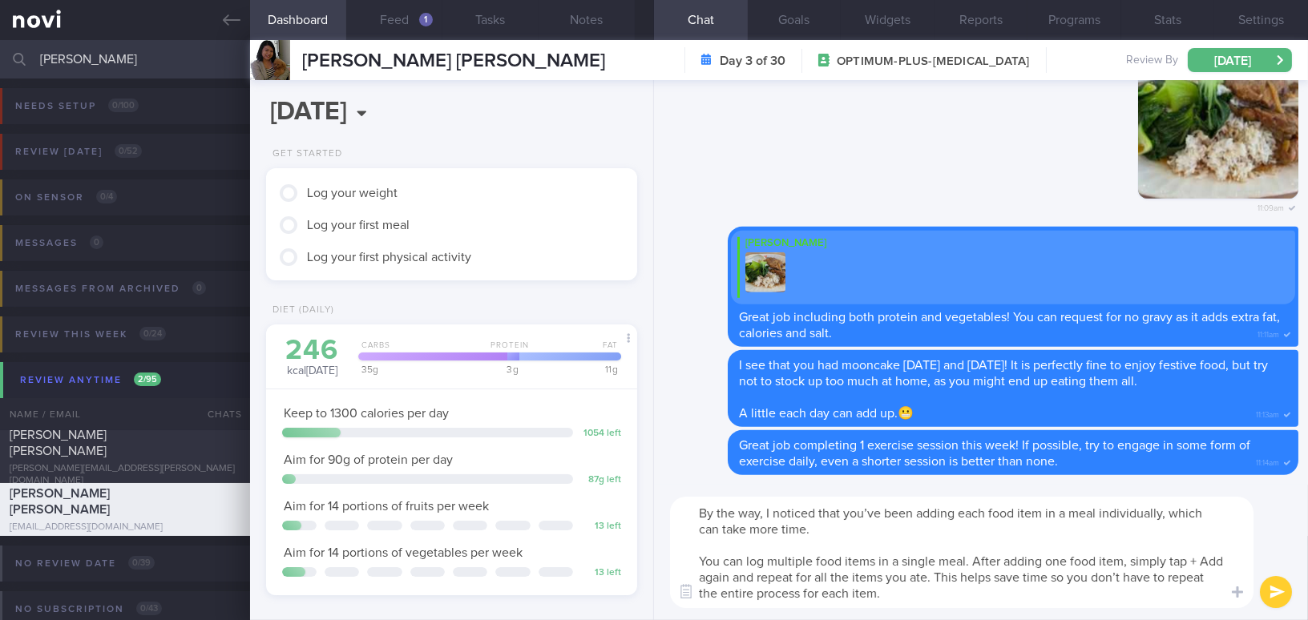
click at [873, 514] on textarea "By the way, I noticed that you’ve been adding each food item in a meal individu…" at bounding box center [962, 552] width 584 height 111
type textarea "By the way, I noticed that you have been adding each food item in a meal indivi…"
click at [1277, 588] on button "submit" at bounding box center [1276, 592] width 32 height 32
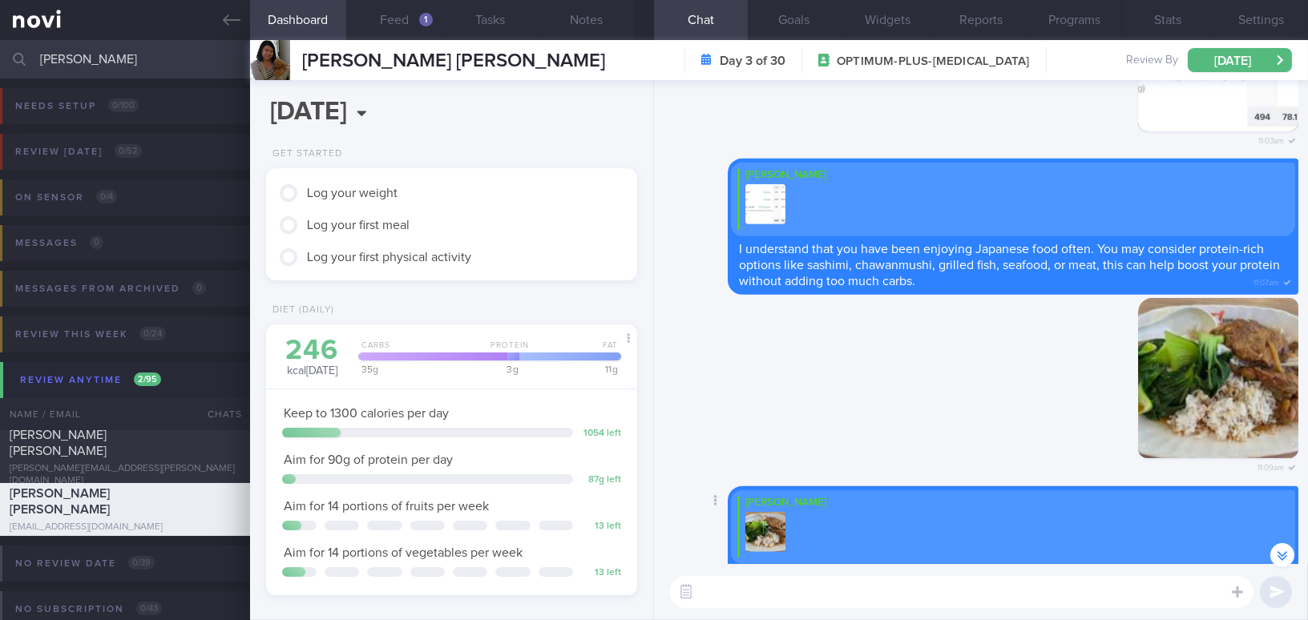
scroll to position [-584, 0]
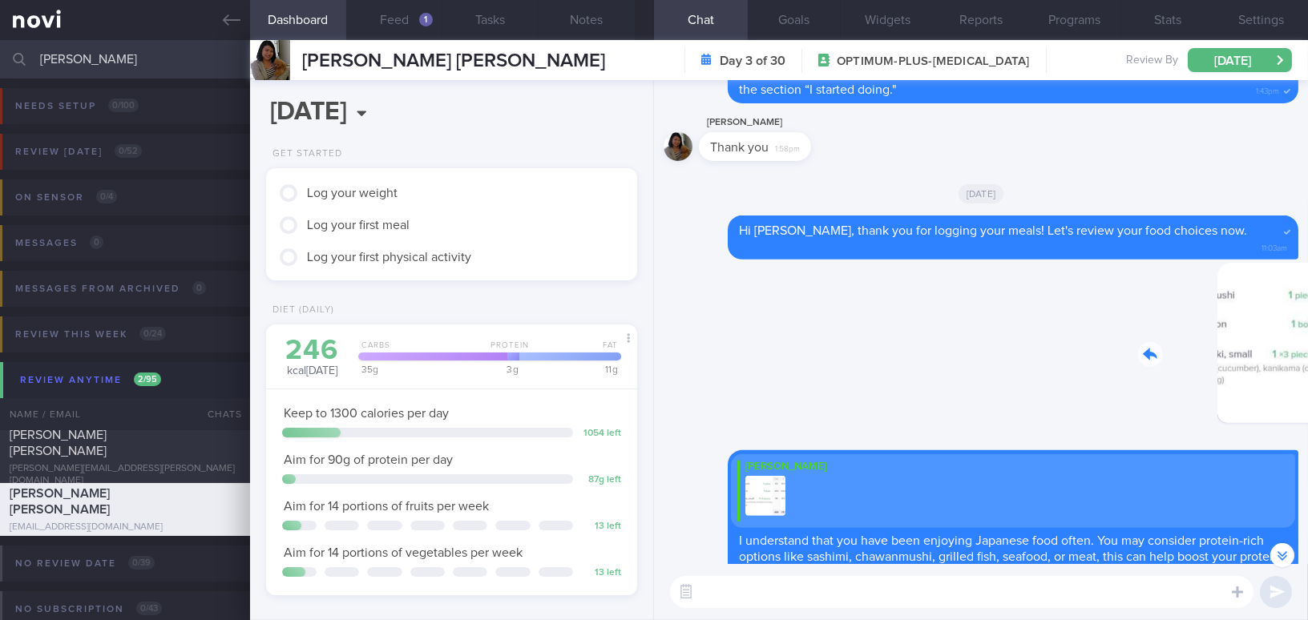
drag, startPoint x: 1148, startPoint y: 351, endPoint x: 1352, endPoint y: 378, distance: 206.2
click at [1307, 378] on html "You are offline! Some functionality will be unavailable Patients New Users Coac…" at bounding box center [654, 310] width 1308 height 620
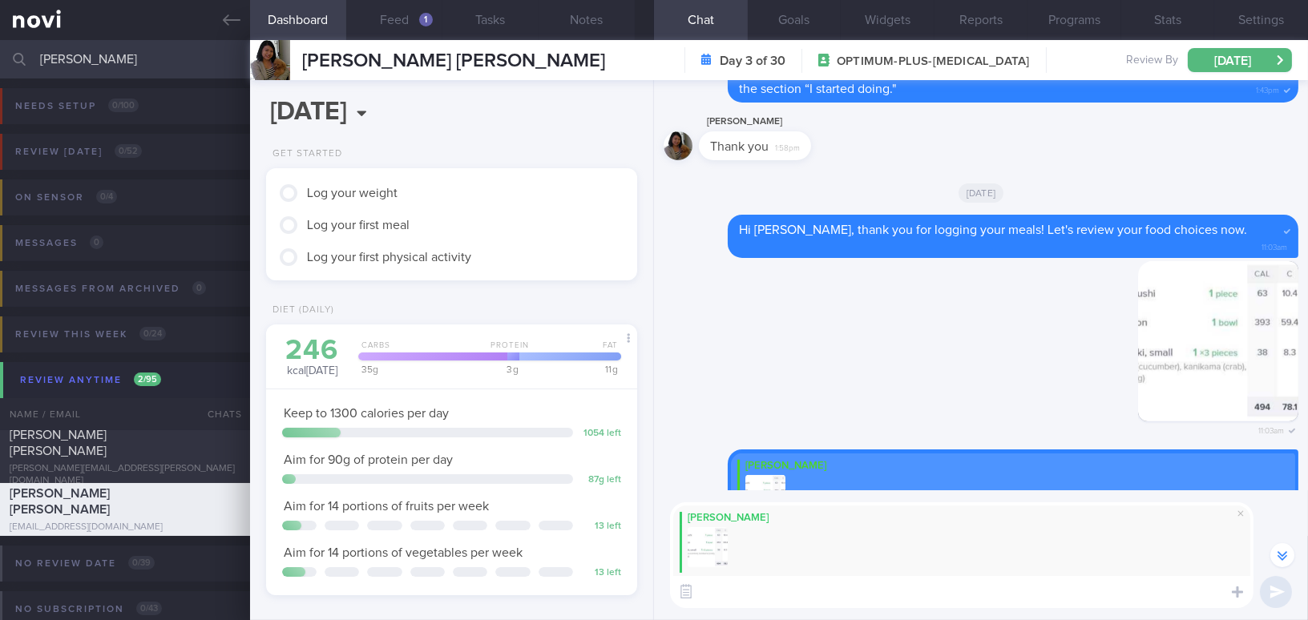
paste textarea "You can log your meals the same way you did the first time"
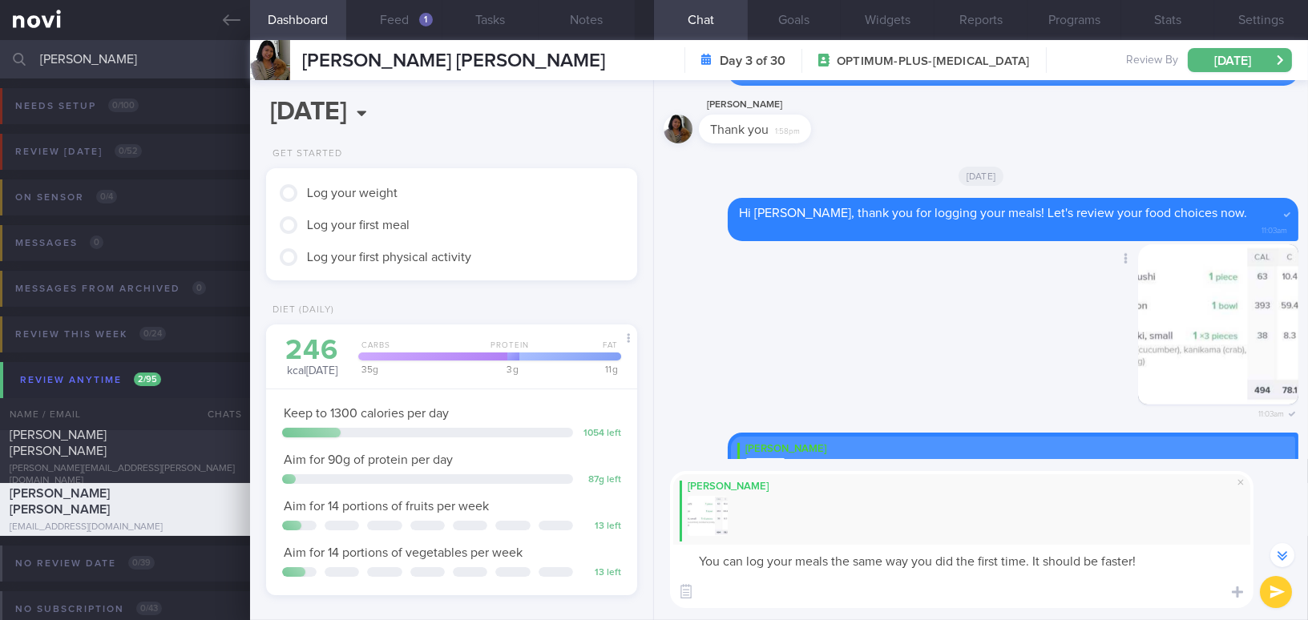
scroll to position [-688, 0]
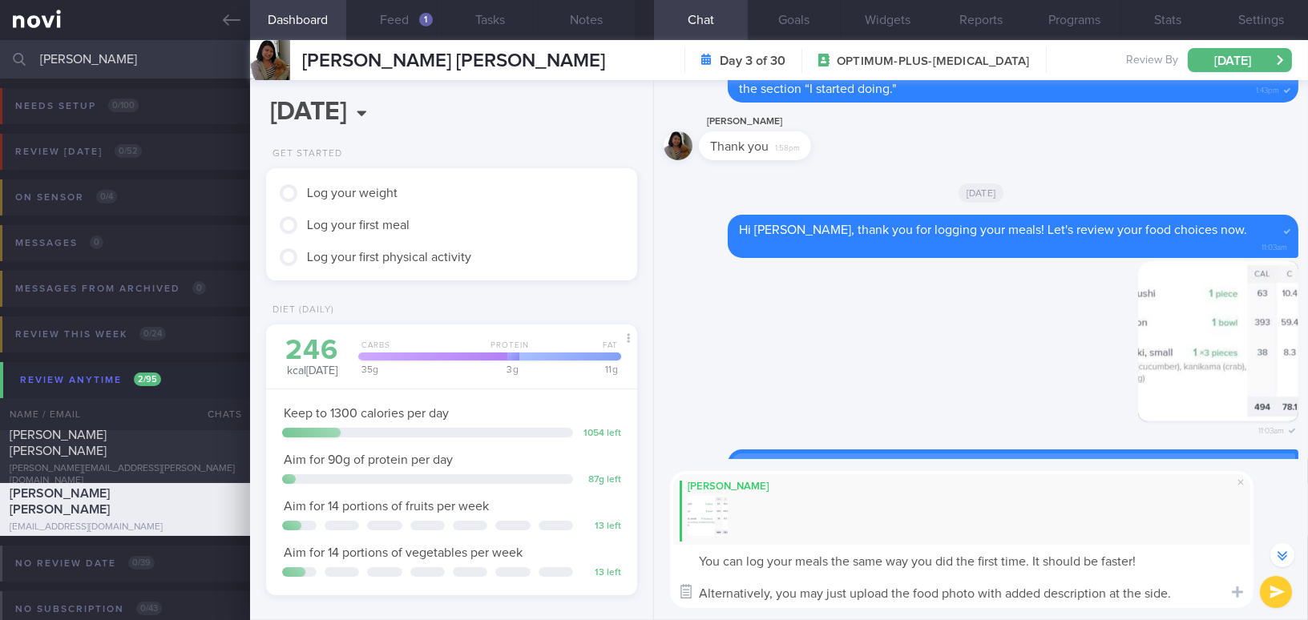
drag, startPoint x: 1176, startPoint y: 592, endPoint x: 699, endPoint y: 590, distance: 477.0
click at [699, 590] on div "Chat Templates Admin CGM Weight Nutrition Physical Activity Infographics Articl…" at bounding box center [981, 539] width 654 height 161
type textarea "You can log your meals the same way you did the first time. It should be faster…"
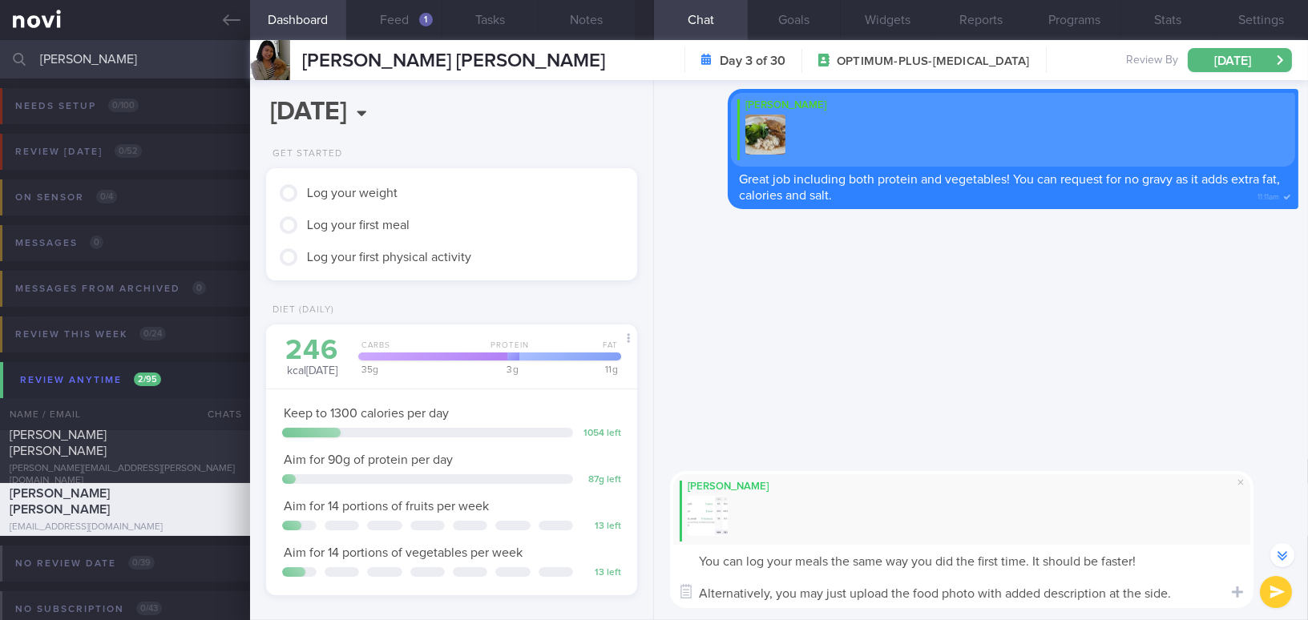
scroll to position [-688, 0]
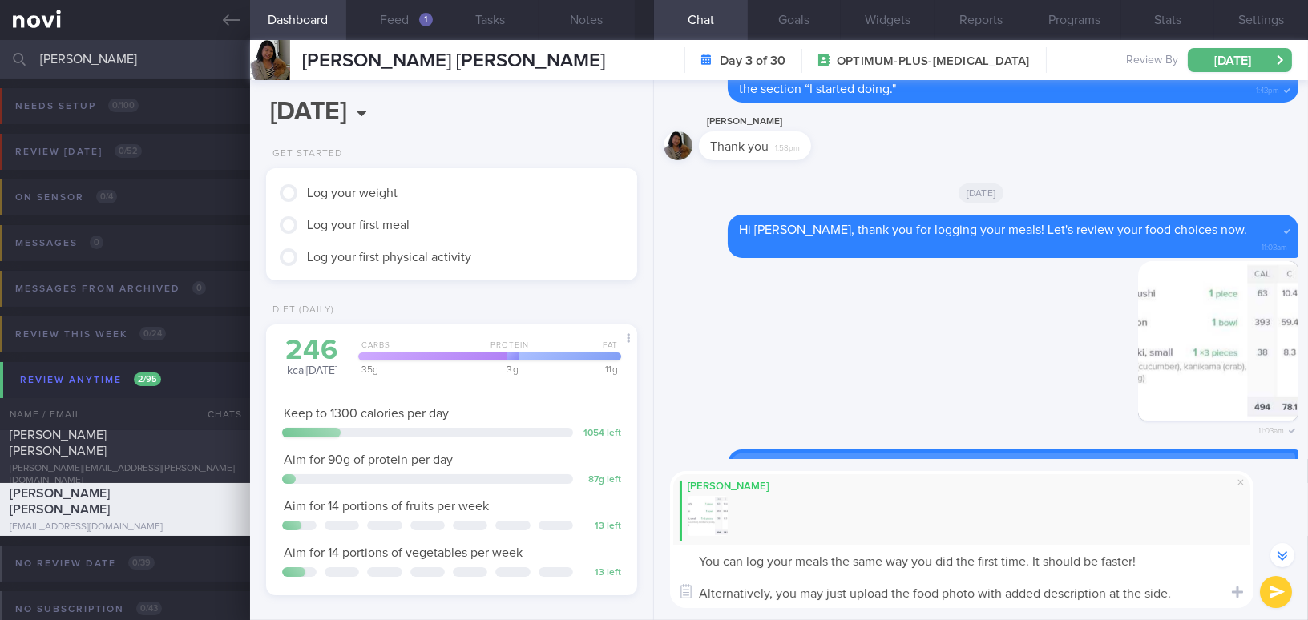
click at [1191, 598] on textarea "You can log your meals the same way you did the first time. It should be faster…" at bounding box center [962, 576] width 584 height 63
drag, startPoint x: 1190, startPoint y: 599, endPoint x: 685, endPoint y: 610, distance: 505.2
click at [685, 610] on div "[PERSON_NAME] You can log your meals the same way you did the first time. It sh…" at bounding box center [981, 539] width 654 height 161
paste textarea "can simply upload a photo of your food with a brief description on"
drag, startPoint x: 822, startPoint y: 592, endPoint x: 860, endPoint y: 589, distance: 37.8
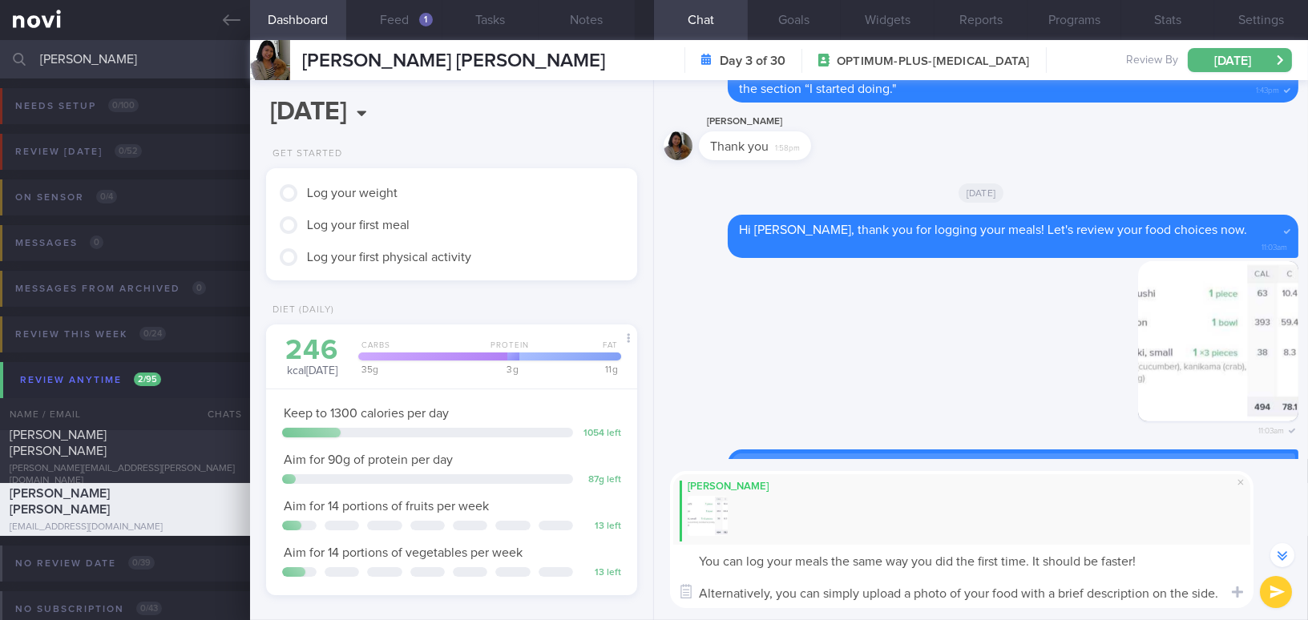
click at [860, 589] on textarea "You can log your meals the same way you did the first time. It should be faster…" at bounding box center [962, 576] width 584 height 63
type textarea "You can log your meals the same way you did the first time. It should be faster…"
click at [1279, 592] on button "submit" at bounding box center [1276, 592] width 32 height 32
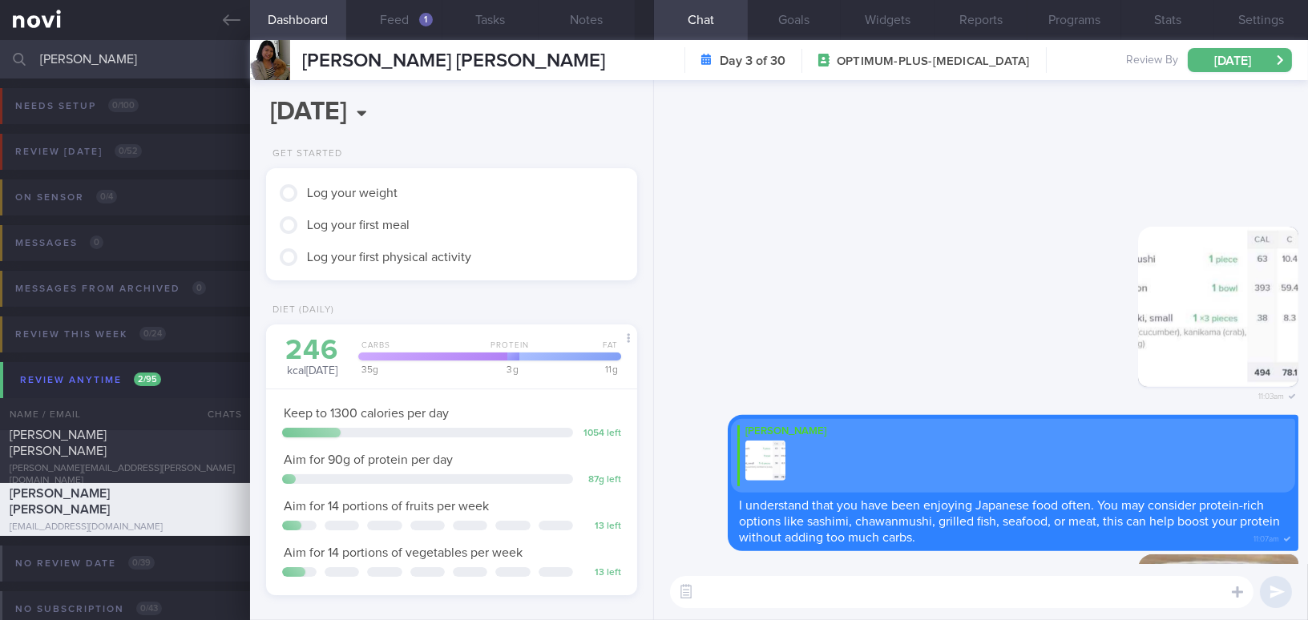
scroll to position [0, 0]
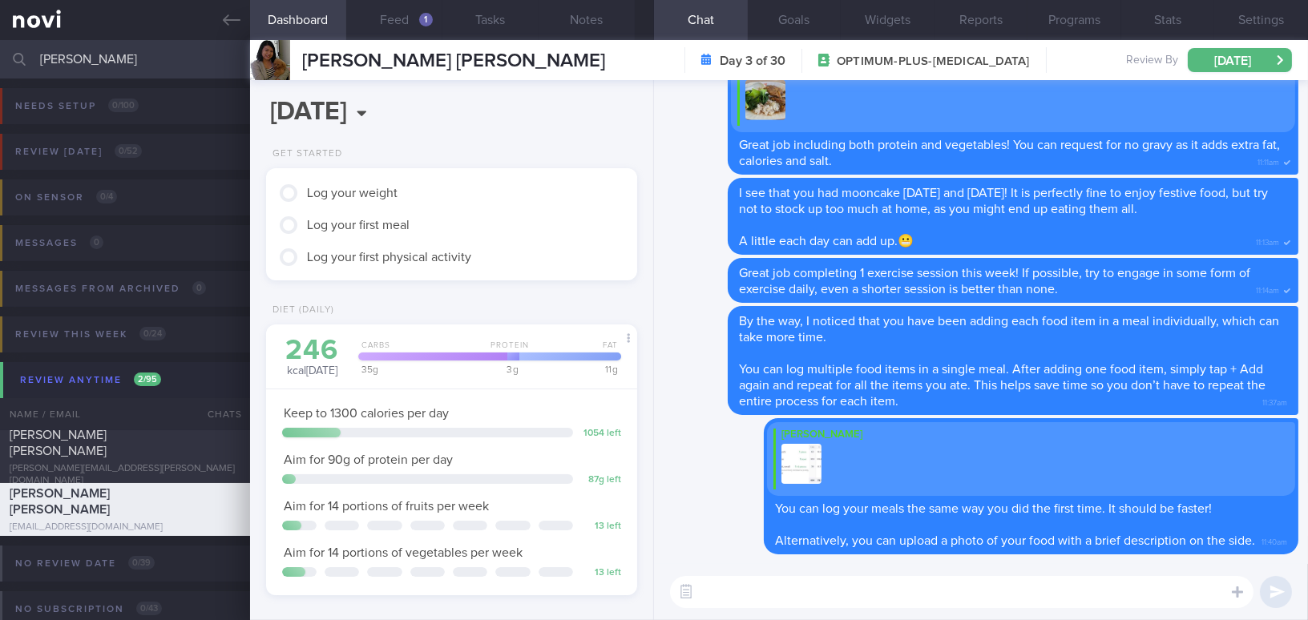
drag, startPoint x: 95, startPoint y: 55, endPoint x: 0, endPoint y: 54, distance: 95.4
click at [0, 54] on input "[PERSON_NAME]" at bounding box center [654, 59] width 1308 height 38
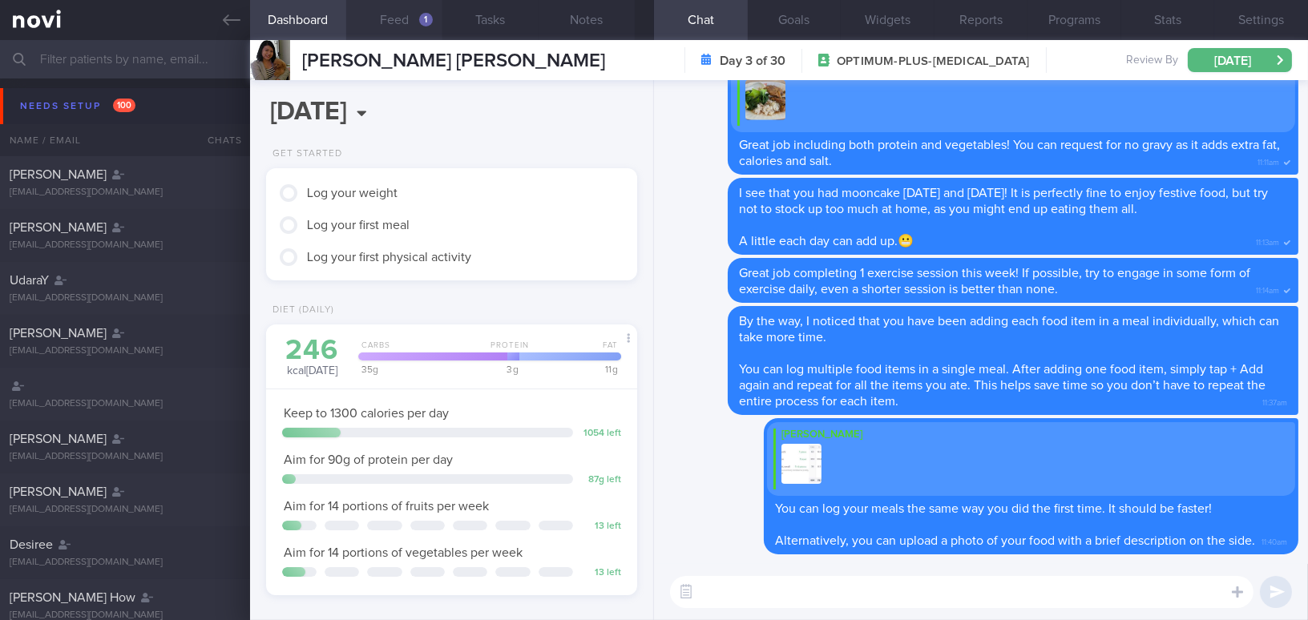
click at [406, 22] on button "Feed 1" at bounding box center [394, 20] width 96 height 40
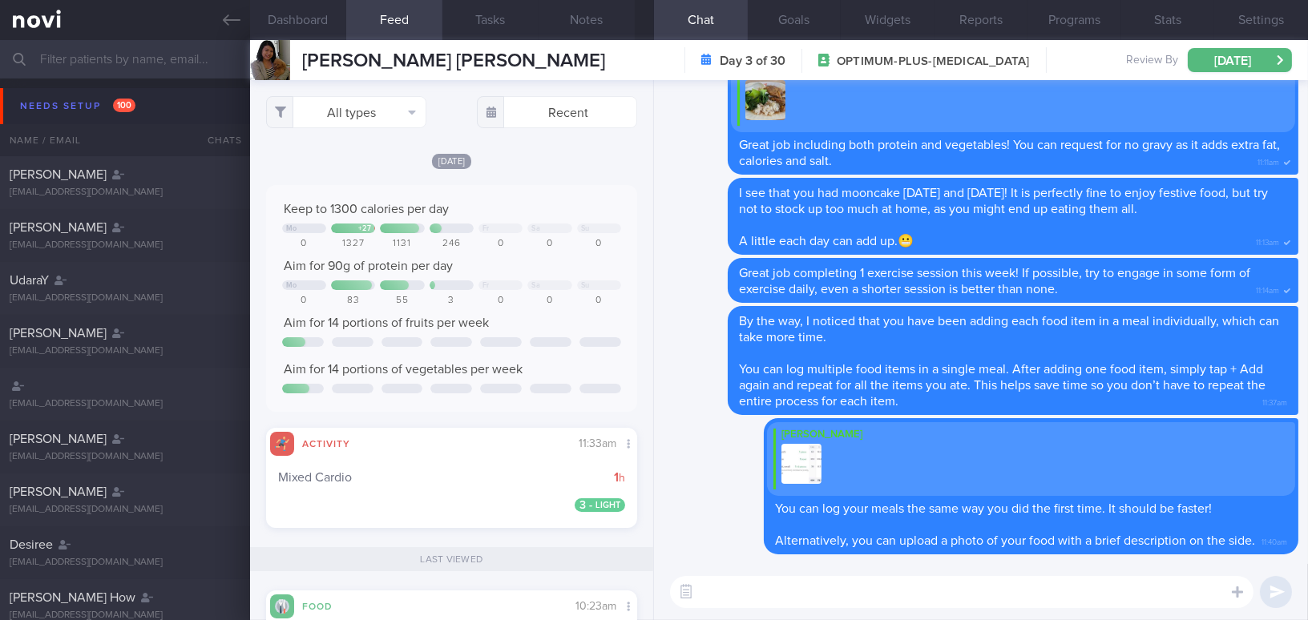
scroll to position [145, 0]
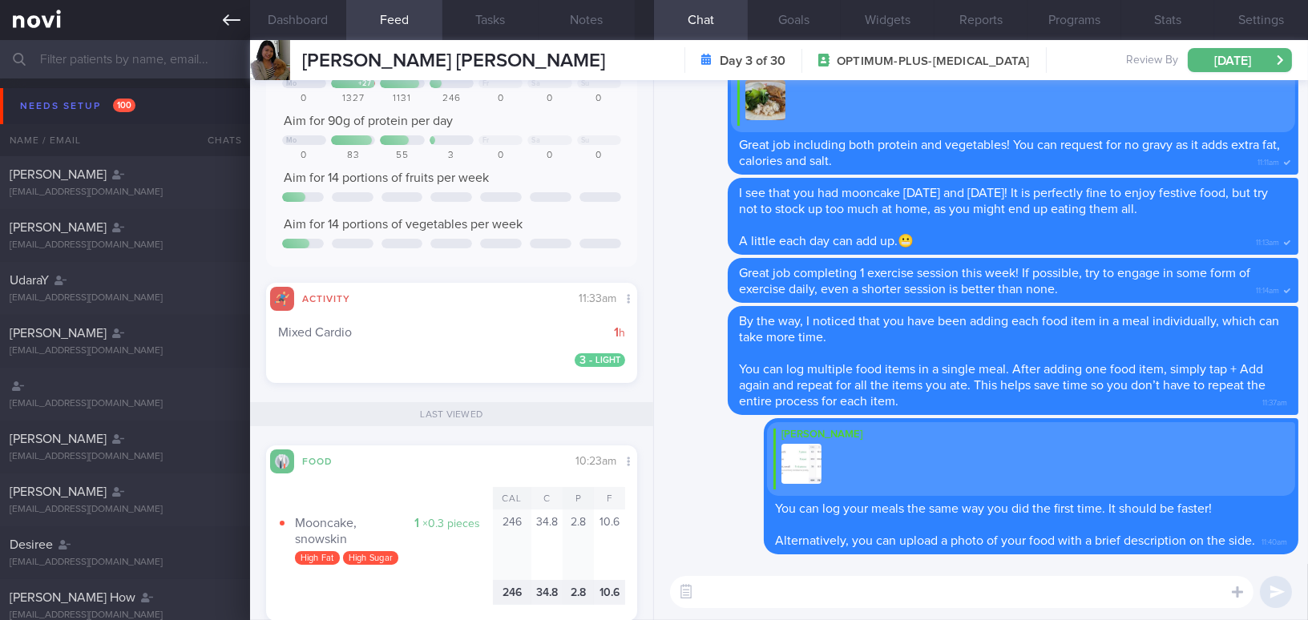
click at [230, 16] on icon at bounding box center [232, 20] width 18 height 18
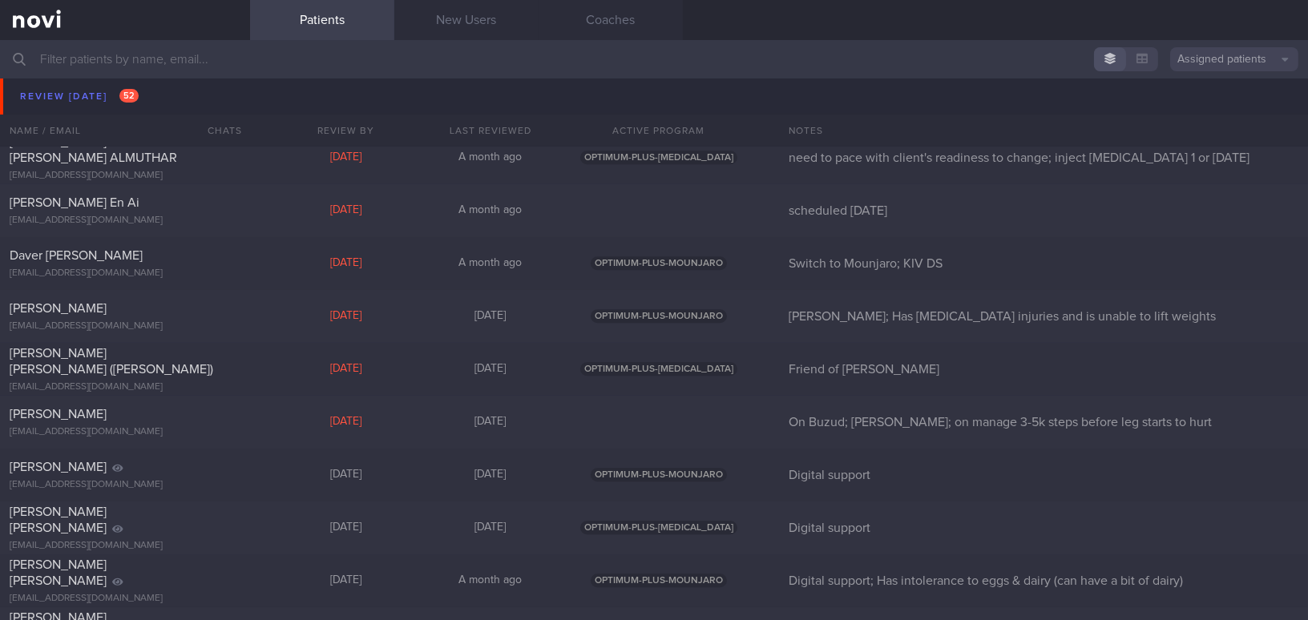
scroll to position [7142, 0]
